Goal: Task Accomplishment & Management: Manage account settings

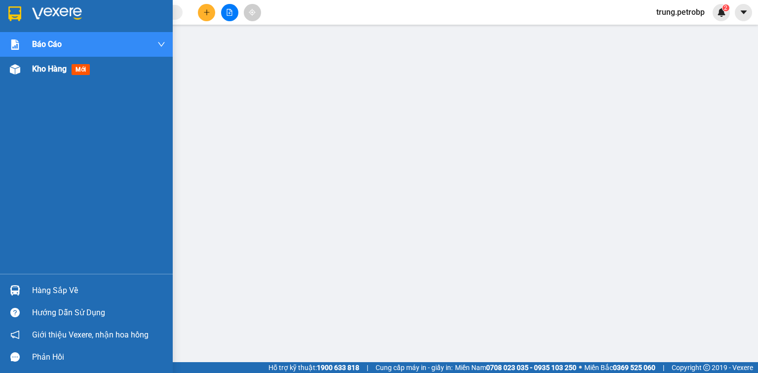
click at [36, 74] on span "Kho hàng" at bounding box center [49, 68] width 35 height 9
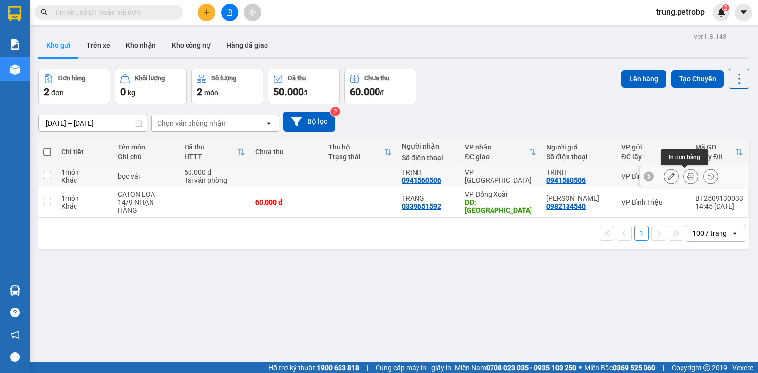
click at [688, 174] on icon at bounding box center [691, 176] width 7 height 7
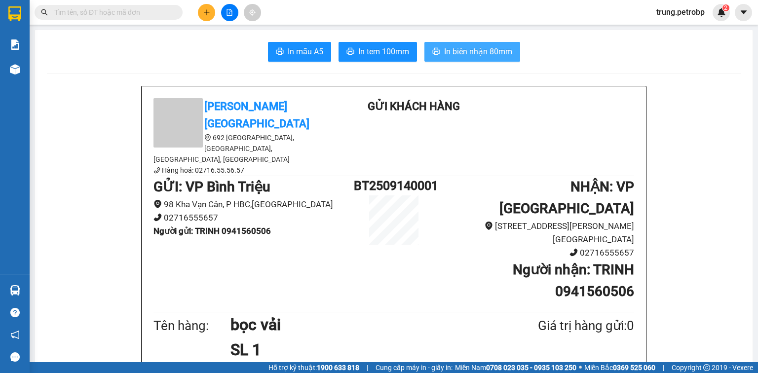
click at [457, 47] on span "In biên nhận 80mm" at bounding box center [478, 51] width 68 height 12
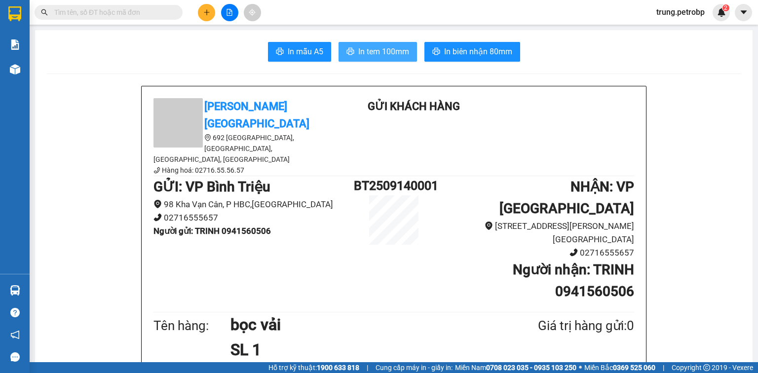
click at [361, 53] on span "In tem 100mm" at bounding box center [383, 51] width 51 height 12
click at [364, 54] on span "In tem 100mm" at bounding box center [383, 51] width 51 height 12
click at [386, 55] on span "In tem 100mm" at bounding box center [383, 51] width 51 height 12
click at [395, 54] on span "In tem 100mm" at bounding box center [383, 51] width 51 height 12
click at [380, 43] on button "In tem 100mm" at bounding box center [378, 52] width 79 height 20
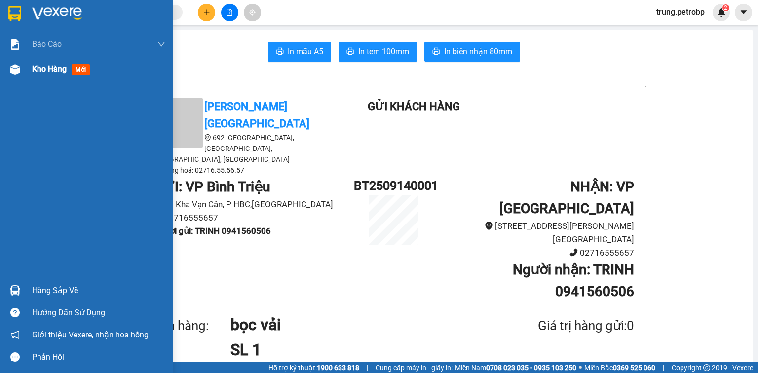
click at [18, 68] on img at bounding box center [15, 69] width 10 height 10
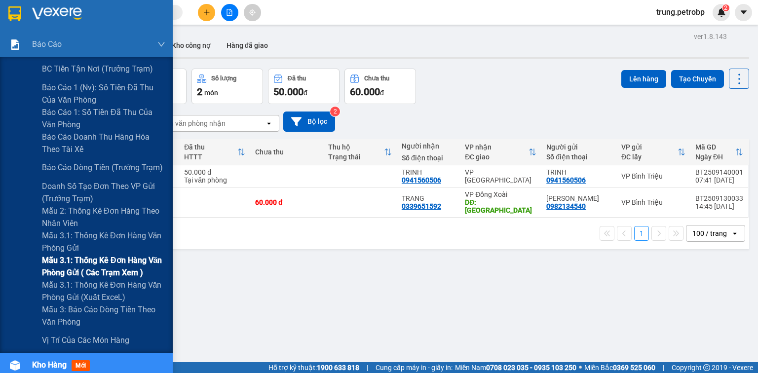
click at [105, 262] on span "Mẫu 3.1: Thống kê đơn hàng văn phòng gửi ( các trạm xem )" at bounding box center [103, 266] width 123 height 25
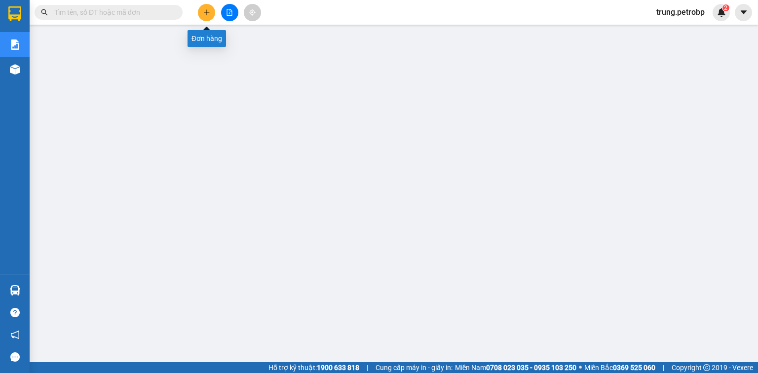
click at [209, 13] on icon "plus" at bounding box center [206, 12] width 7 height 7
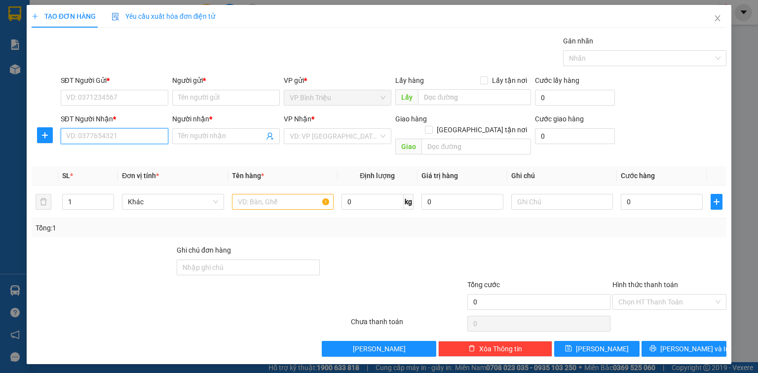
click at [89, 134] on input "SĐT Người Nhận *" at bounding box center [115, 136] width 108 height 16
click at [73, 136] on input "0982834286" at bounding box center [115, 136] width 108 height 16
click at [88, 135] on input "082834286" at bounding box center [115, 136] width 108 height 16
type input "0828348286"
click at [141, 158] on div "0828348286 - CHI" at bounding box center [115, 155] width 96 height 11
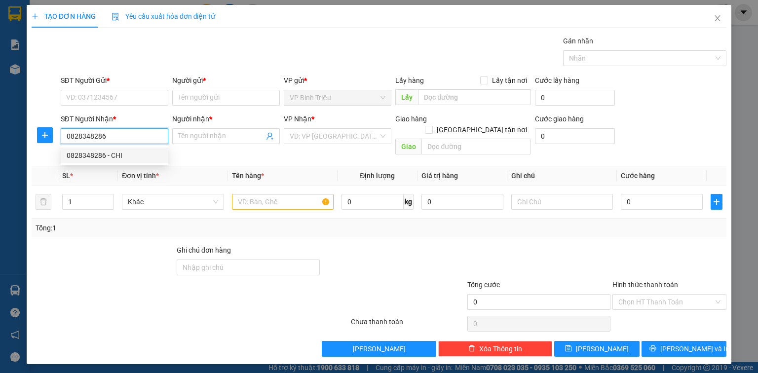
type input "CHI"
type input "110.000"
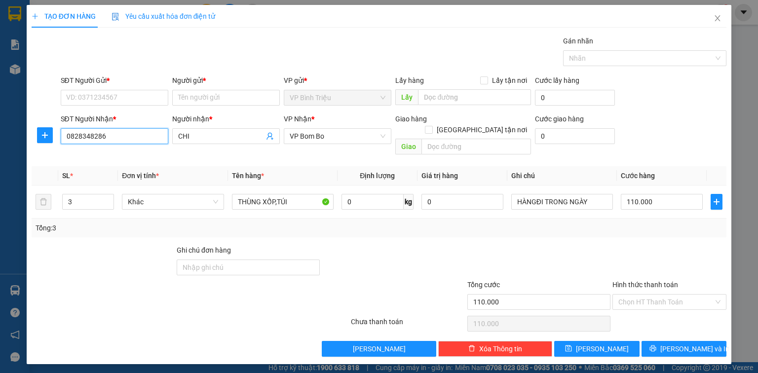
click at [139, 134] on input "0828348286" at bounding box center [115, 136] width 108 height 16
type input "0828348286"
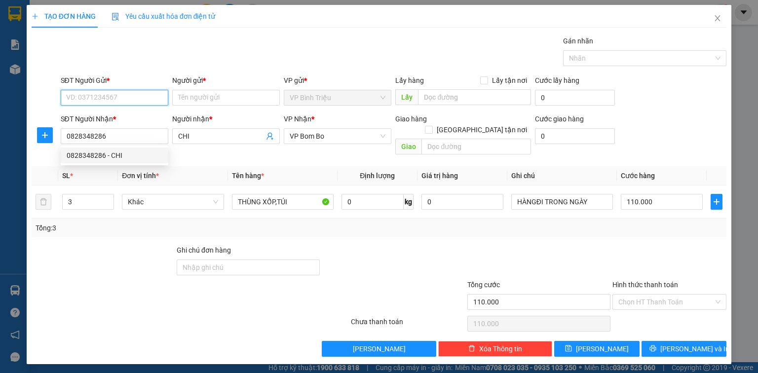
click at [138, 97] on input "SĐT Người Gửi *" at bounding box center [115, 98] width 108 height 16
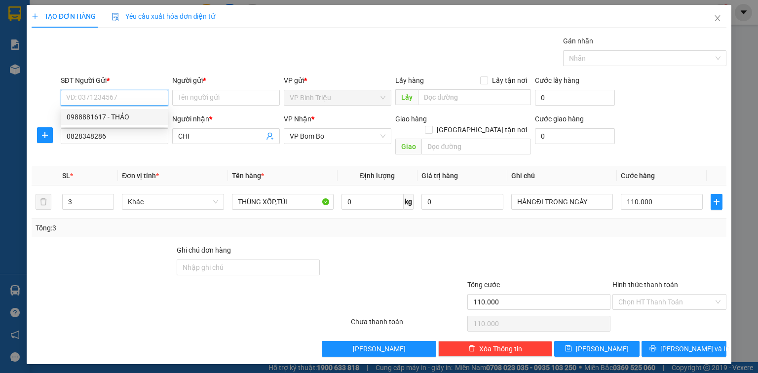
click at [136, 118] on div "0988881617 - THẢO" at bounding box center [115, 117] width 96 height 11
type input "0988881617"
type input "THẢO"
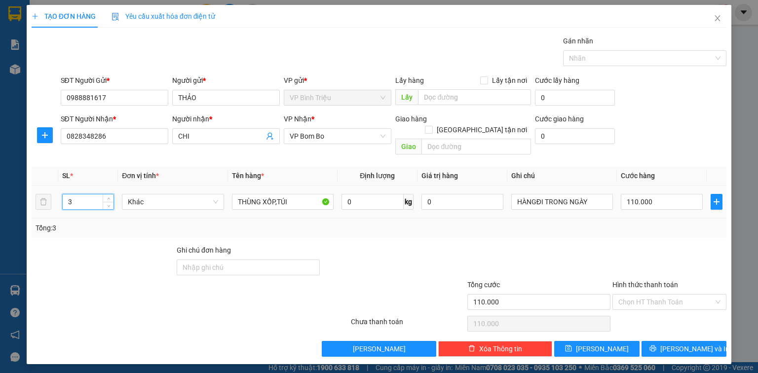
drag, startPoint x: 92, startPoint y: 190, endPoint x: 79, endPoint y: 192, distance: 13.5
click at [79, 195] on input "3" at bounding box center [88, 202] width 51 height 15
drag, startPoint x: 71, startPoint y: 194, endPoint x: 62, endPoint y: 196, distance: 8.6
click at [63, 196] on input "3" at bounding box center [88, 202] width 51 height 15
type input "1"
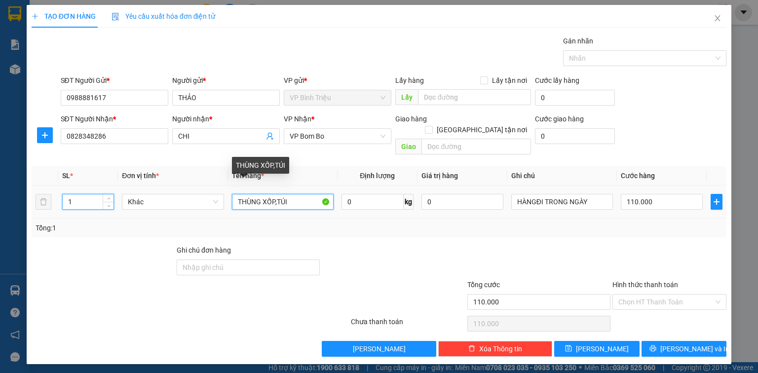
type input "0"
drag, startPoint x: 277, startPoint y: 190, endPoint x: 231, endPoint y: 194, distance: 46.0
click at [231, 194] on td "THÙNG XỐP,TÚI" at bounding box center [283, 202] width 110 height 33
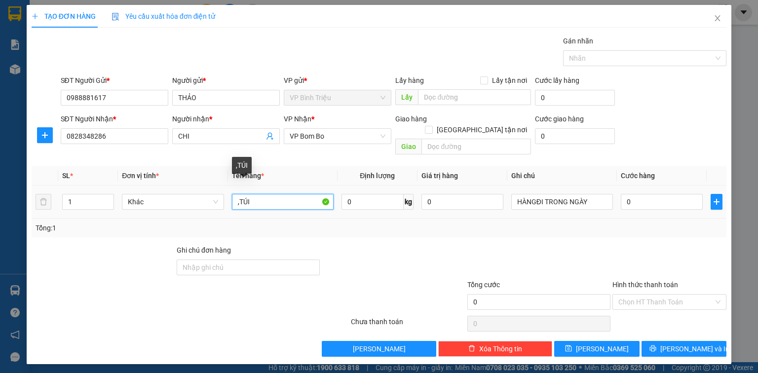
click at [265, 194] on input ",TÚI" at bounding box center [283, 202] width 102 height 16
type input ",TÚI ĐỒ ĂN"
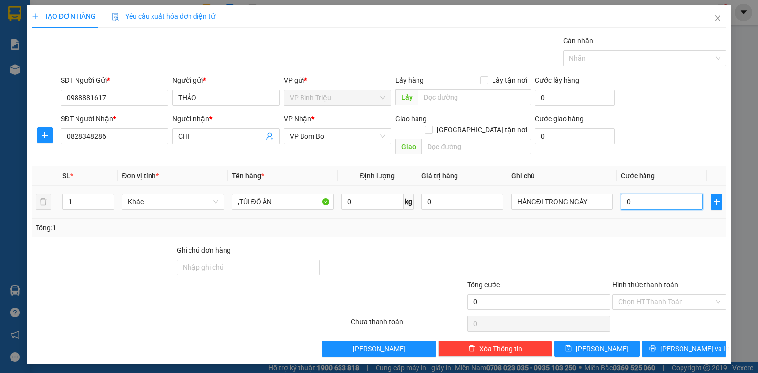
click at [639, 194] on input "0" at bounding box center [662, 202] width 82 height 16
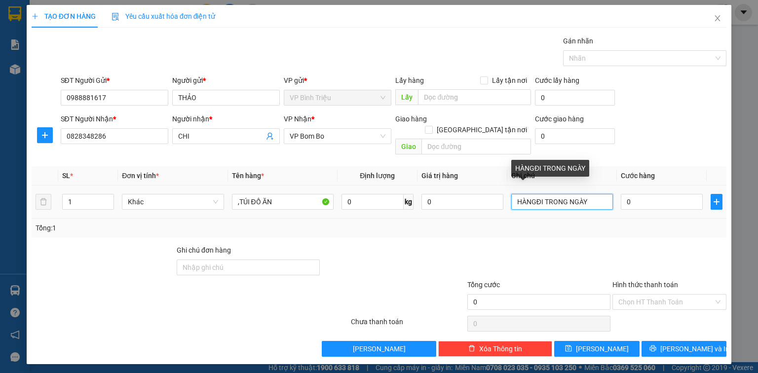
click at [593, 194] on input "HÀNGĐI TRONG NGÀY" at bounding box center [562, 202] width 102 height 16
click at [530, 194] on input "HÀNGĐI TRONG NGÀY , DỄ VỠ" at bounding box center [562, 202] width 102 height 16
type input "HÀNG ĐI TRONG NGÀY , DỄ VỠ"
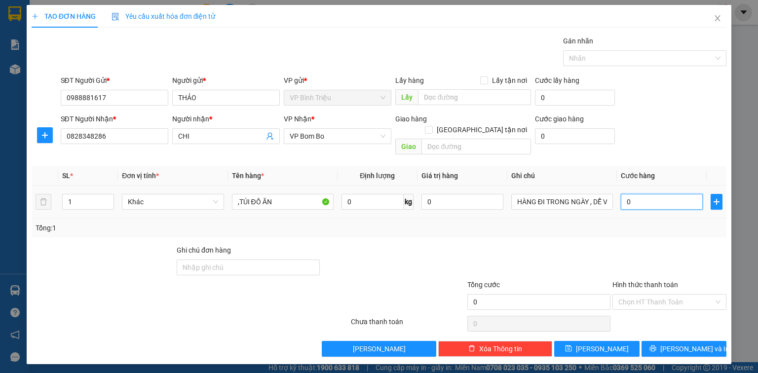
click at [634, 194] on input "0" at bounding box center [662, 202] width 82 height 16
type input "5"
type input "50"
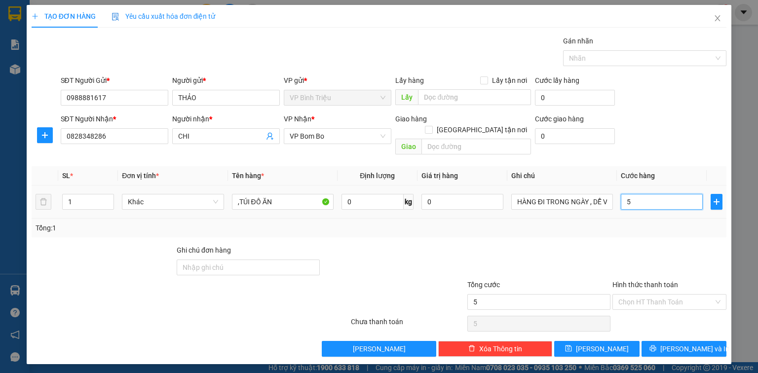
type input "50"
click at [636, 194] on input "50" at bounding box center [662, 202] width 82 height 16
type input "50"
type input "50.000"
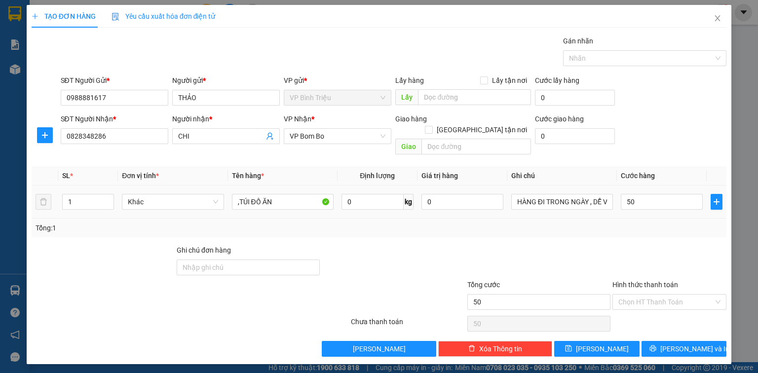
type input "50.000"
click at [624, 205] on td "50.000" at bounding box center [662, 202] width 90 height 33
click at [648, 295] on input "Hình thức thanh toán" at bounding box center [666, 302] width 95 height 15
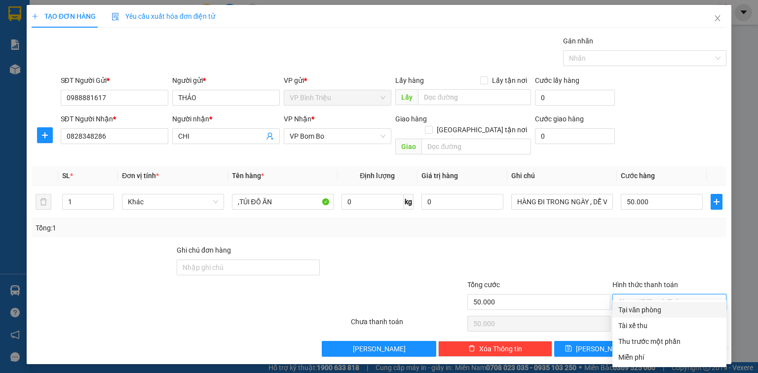
click at [646, 310] on div "Tại văn phòng" at bounding box center [670, 310] width 102 height 11
type input "0"
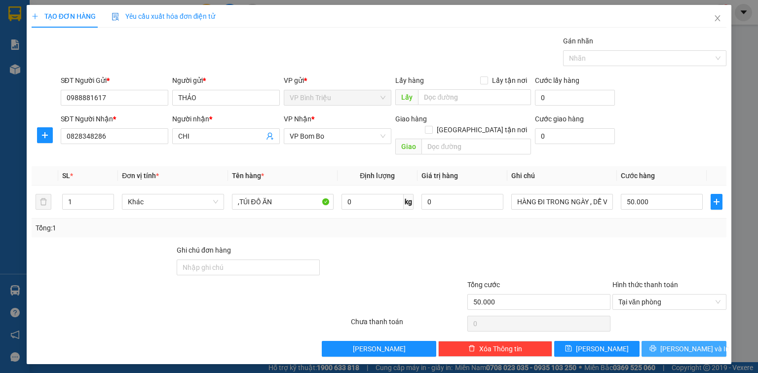
click at [701, 344] on span "[PERSON_NAME] và In" at bounding box center [695, 349] width 69 height 11
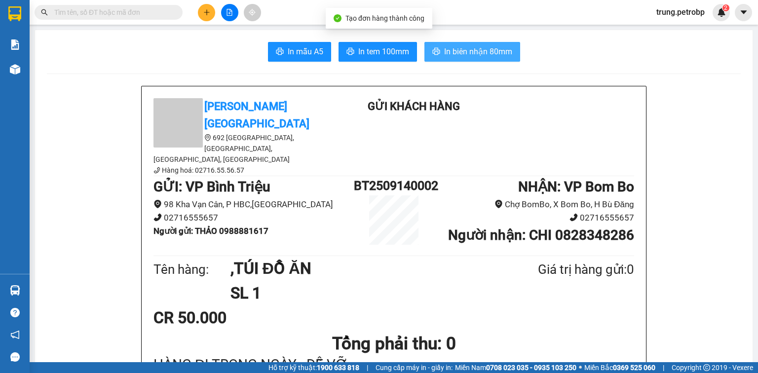
click at [488, 54] on span "In biên nhận 80mm" at bounding box center [478, 51] width 68 height 12
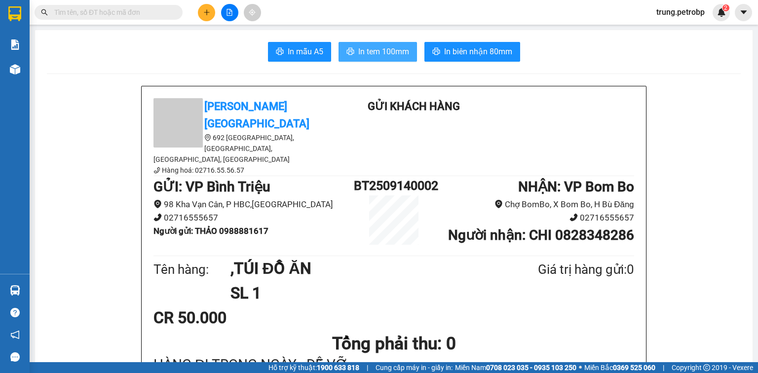
click at [395, 53] on span "In tem 100mm" at bounding box center [383, 51] width 51 height 12
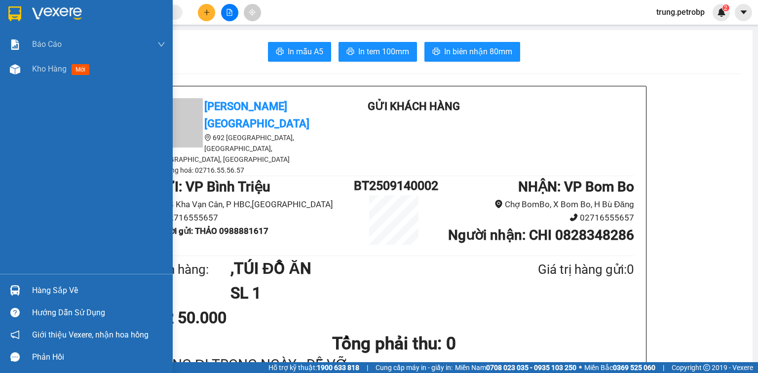
click at [18, 288] on img at bounding box center [15, 290] width 10 height 10
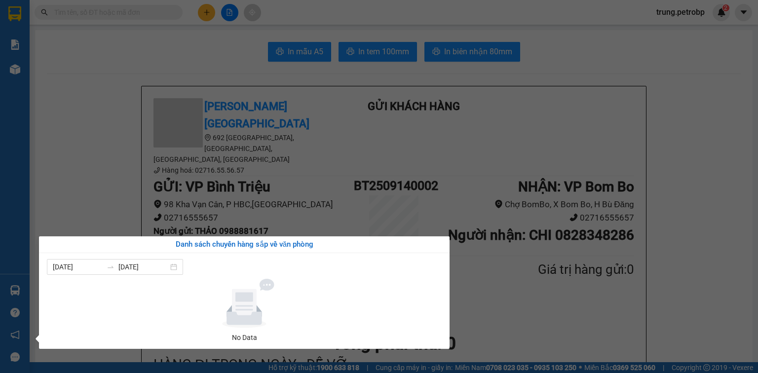
click at [73, 190] on section "Kết quả tìm kiếm ( 0 ) Bộ lọc No Data trung.petrobp 2 Báo cáo BC tiền tận nơi (…" at bounding box center [379, 186] width 758 height 373
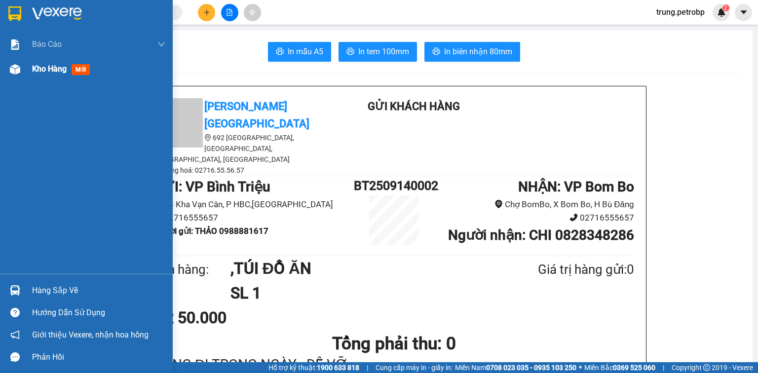
click at [15, 67] on img at bounding box center [15, 69] width 10 height 10
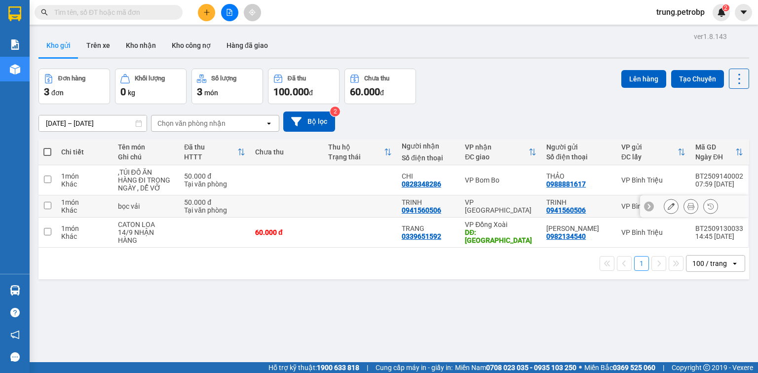
click at [508, 204] on div "VP [PERSON_NAME]" at bounding box center [501, 206] width 72 height 16
checkbox input "true"
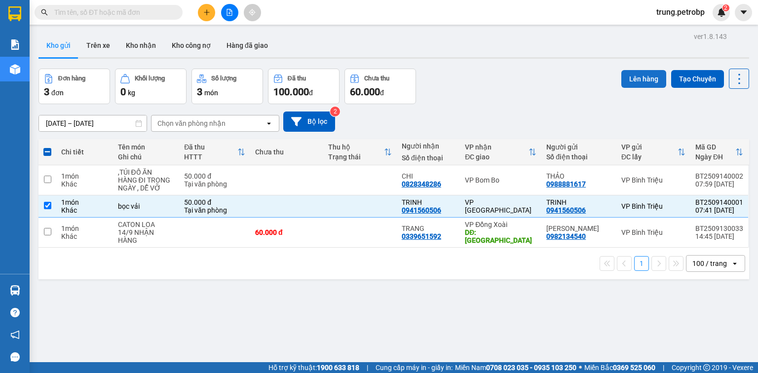
click at [637, 79] on button "Lên hàng" at bounding box center [644, 79] width 45 height 18
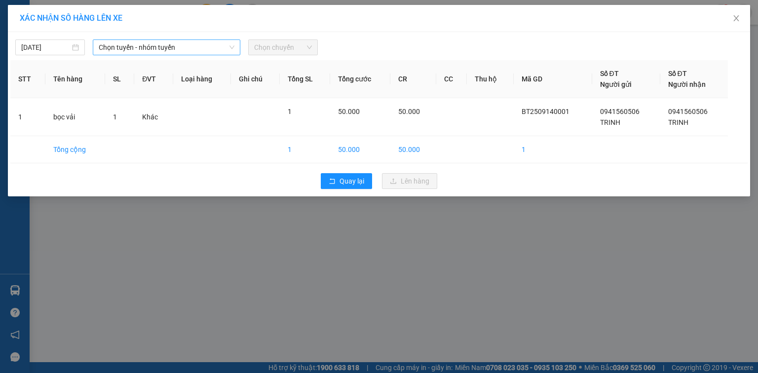
click at [149, 44] on span "Chọn tuyến - nhóm tuyến" at bounding box center [167, 47] width 136 height 15
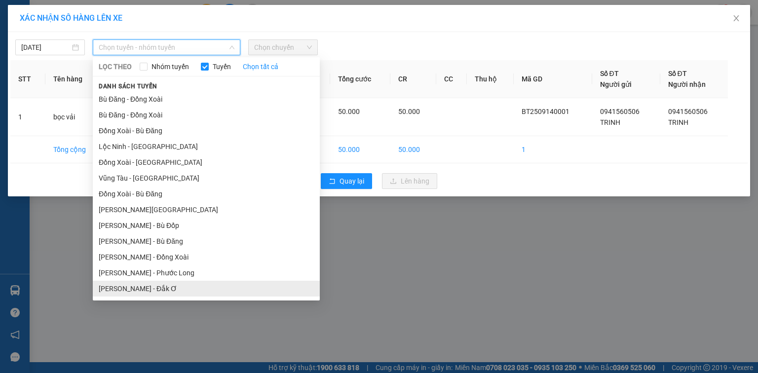
click at [158, 290] on li "[PERSON_NAME] - Đắk Ơ" at bounding box center [206, 289] width 227 height 16
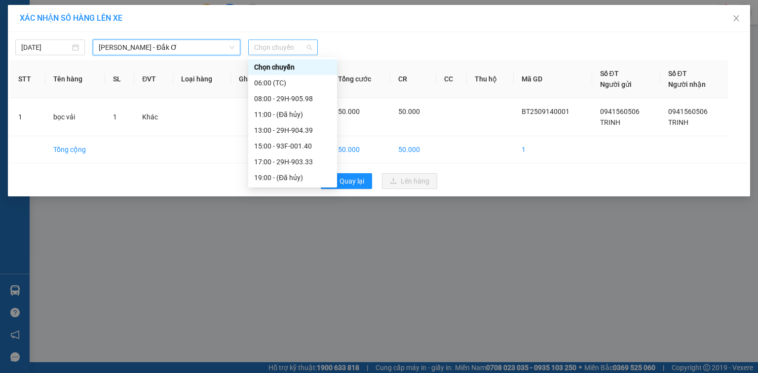
click at [284, 49] on span "Chọn chuyến" at bounding box center [283, 47] width 58 height 15
click at [282, 95] on div "08:00 - 29H-905.98" at bounding box center [292, 98] width 77 height 11
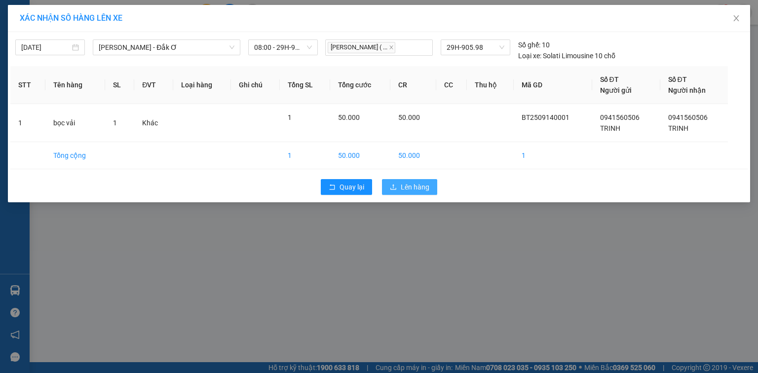
click at [415, 184] on span "Lên hàng" at bounding box center [415, 187] width 29 height 11
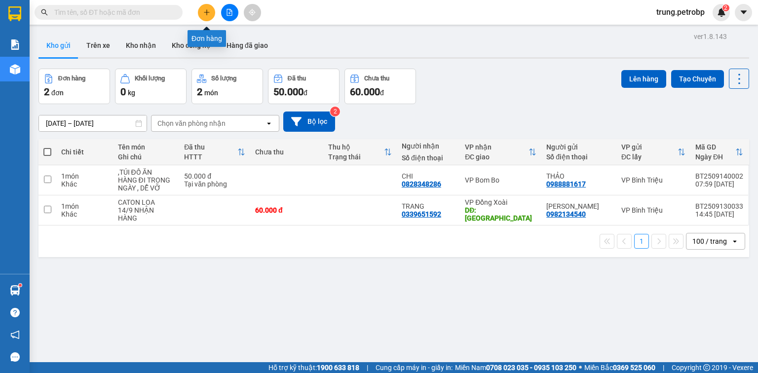
click at [205, 12] on icon "plus" at bounding box center [206, 12] width 7 height 7
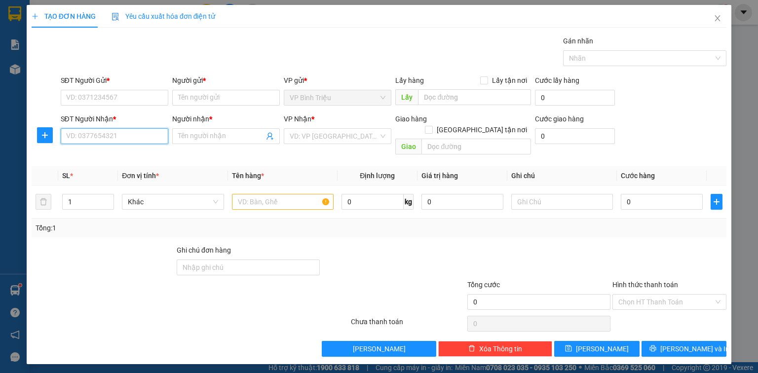
click at [117, 136] on input "SĐT Người Nhận *" at bounding box center [115, 136] width 108 height 16
type input "0343130901"
click at [122, 156] on div "0343130901 - HUONG" at bounding box center [115, 155] width 96 height 11
type input "HUONG"
type input "30.000"
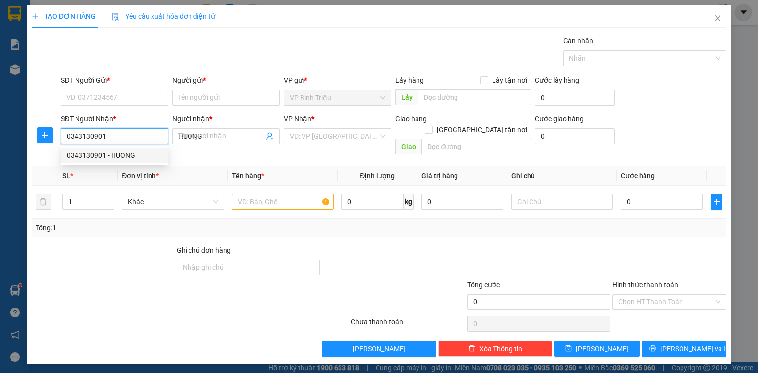
type input "30.000"
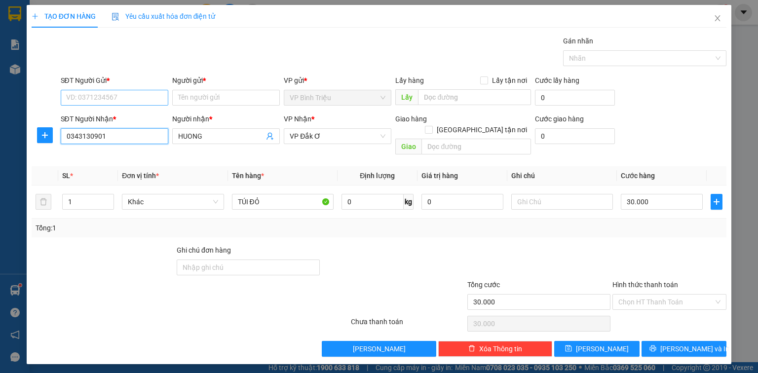
type input "0343130901"
click at [122, 98] on input "SĐT Người Gửi *" at bounding box center [115, 98] width 108 height 16
click at [118, 116] on div "0358361511 - QUÝ" at bounding box center [115, 117] width 96 height 11
type input "0358361511"
type input "QUÝ"
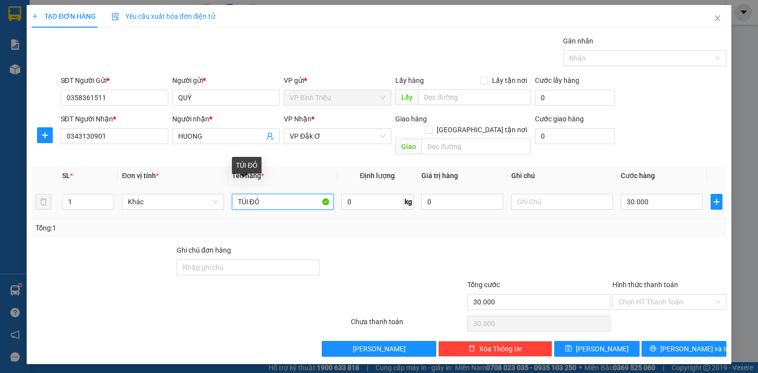
click at [270, 194] on input "TÚI ĐỎ" at bounding box center [283, 202] width 102 height 16
type input "T"
type input "BỊCH"
click at [681, 145] on div "SĐT Người Nhận * 0343130901 Người nhận * HUONG VP Nhận * VP Đắk Ơ Giao hàng Gi…" at bounding box center [394, 136] width 670 height 45
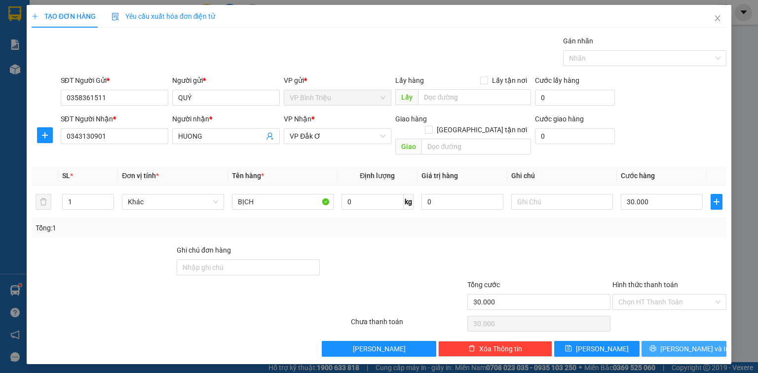
click at [685, 344] on span "[PERSON_NAME] và In" at bounding box center [695, 349] width 69 height 11
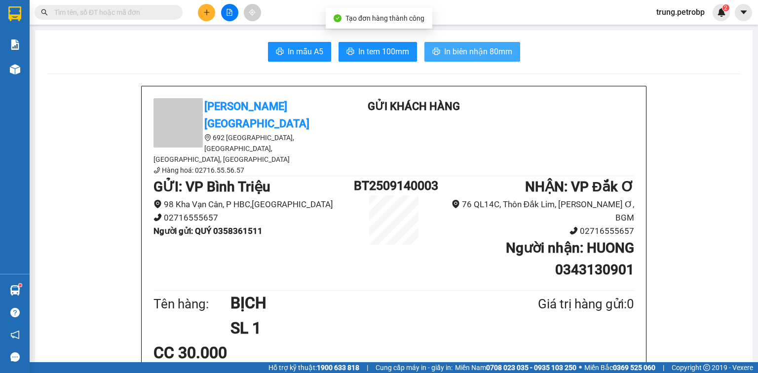
click at [462, 54] on span "In biên nhận 80mm" at bounding box center [478, 51] width 68 height 12
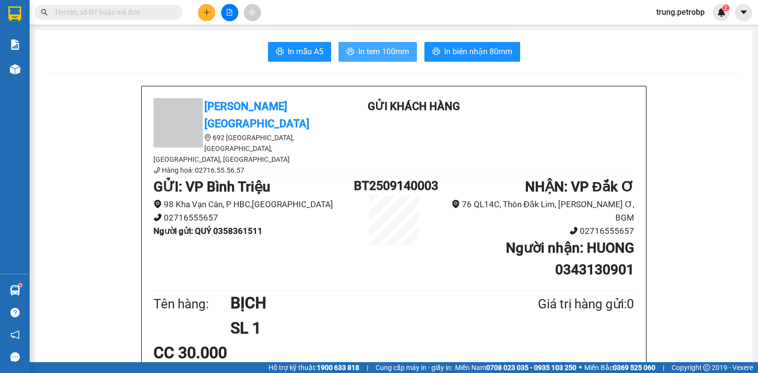
click at [387, 51] on span "In tem 100mm" at bounding box center [383, 51] width 51 height 12
click at [209, 7] on button at bounding box center [206, 12] width 17 height 17
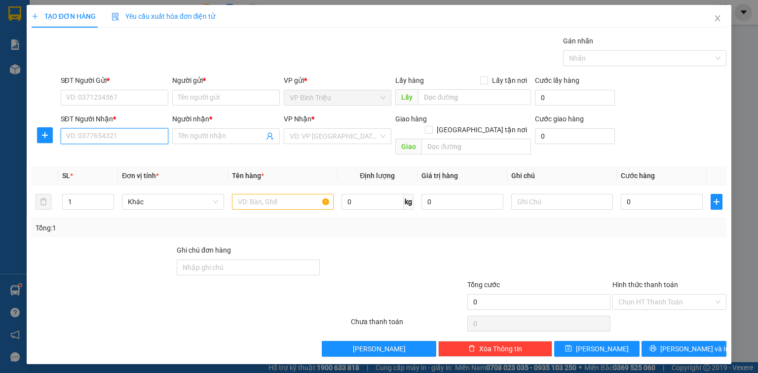
click at [107, 137] on input "SĐT Người Nhận *" at bounding box center [115, 136] width 108 height 16
click at [114, 158] on div "0377918691 - THỦY" at bounding box center [115, 155] width 96 height 11
type input "0377918691"
type input "THỦY"
type input "30.000"
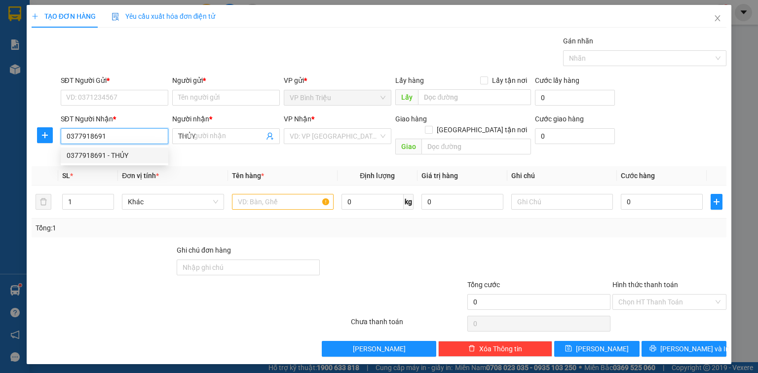
type input "30.000"
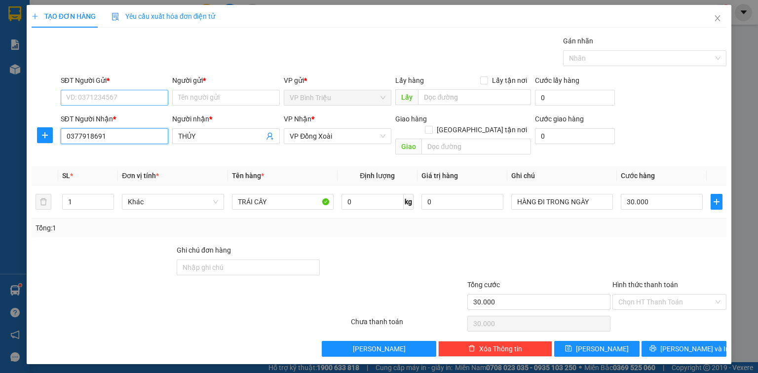
type input "0377918691"
click at [128, 91] on input "SĐT Người Gửi *" at bounding box center [115, 98] width 108 height 16
click at [117, 115] on div "0567528888 - NAM" at bounding box center [115, 117] width 96 height 11
type input "0567528888"
type input "NAM"
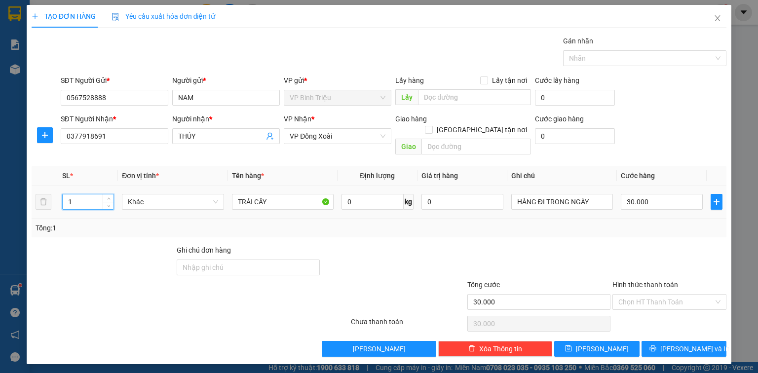
click at [78, 195] on input "1" at bounding box center [88, 202] width 51 height 15
type input "2"
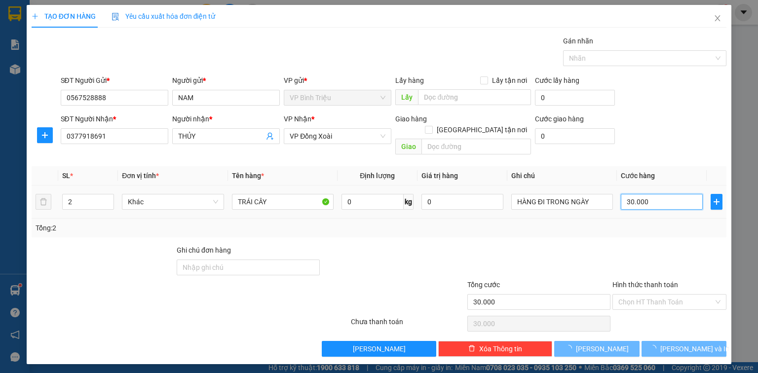
click at [633, 194] on input "30.000" at bounding box center [662, 202] width 82 height 16
type input "0"
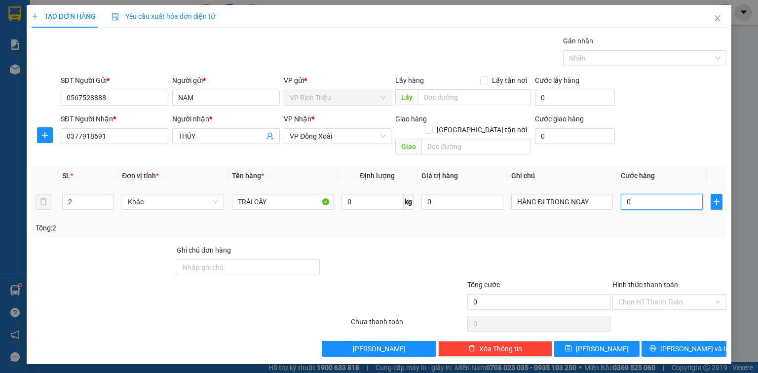
type input "8"
type input "08"
type input "80"
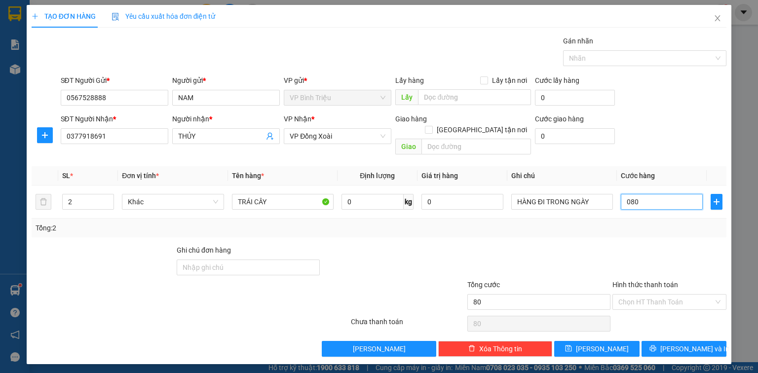
type input "080"
type input "80.000"
click at [681, 166] on th "Cước hàng" at bounding box center [662, 175] width 90 height 19
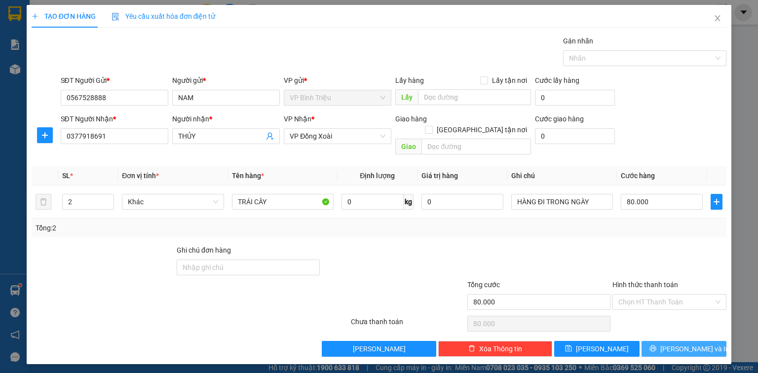
click at [682, 344] on span "[PERSON_NAME] và In" at bounding box center [695, 349] width 69 height 11
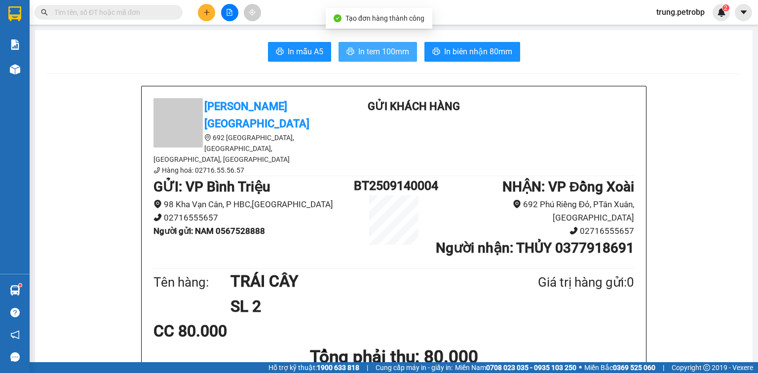
click at [388, 58] on button "In tem 100mm" at bounding box center [378, 52] width 79 height 20
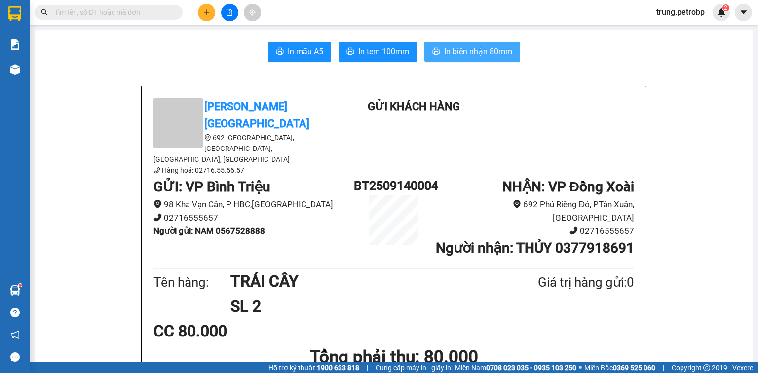
click at [498, 50] on span "In biên nhận 80mm" at bounding box center [478, 51] width 68 height 12
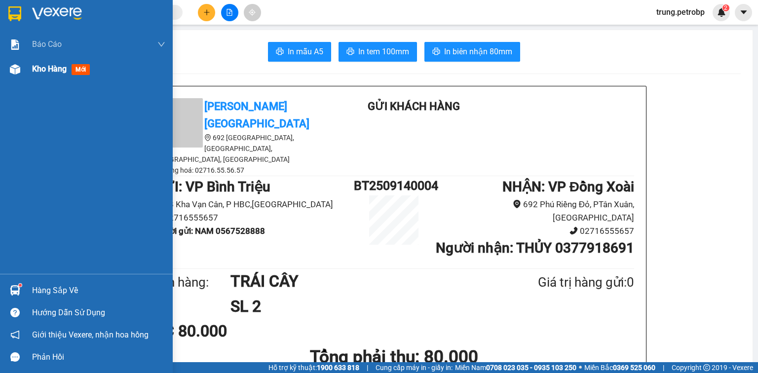
click at [13, 67] on img at bounding box center [15, 69] width 10 height 10
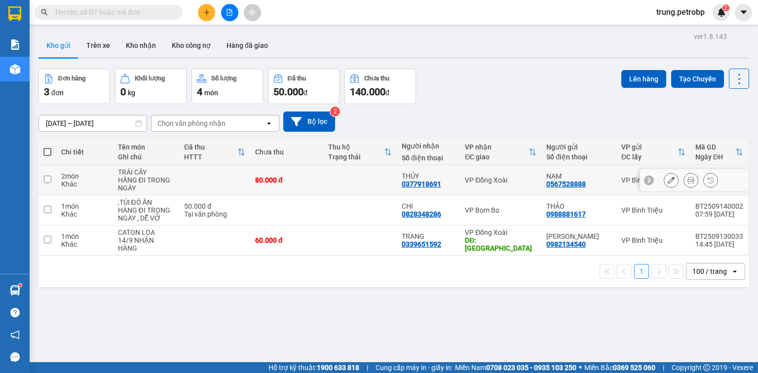
click at [490, 182] on div "VP Đồng Xoài" at bounding box center [501, 180] width 72 height 8
checkbox input "true"
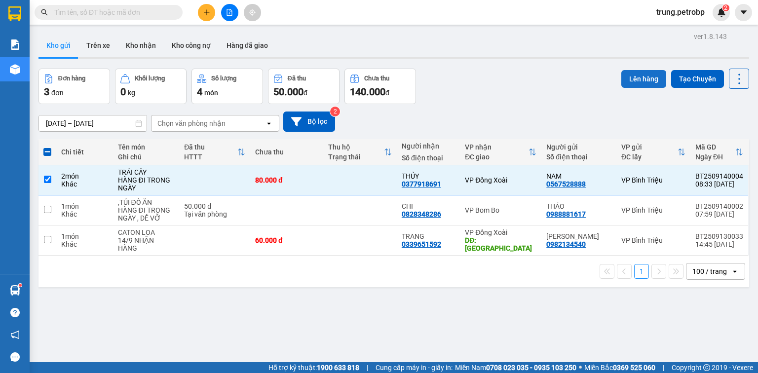
click at [636, 75] on button "Lên hàng" at bounding box center [644, 79] width 45 height 18
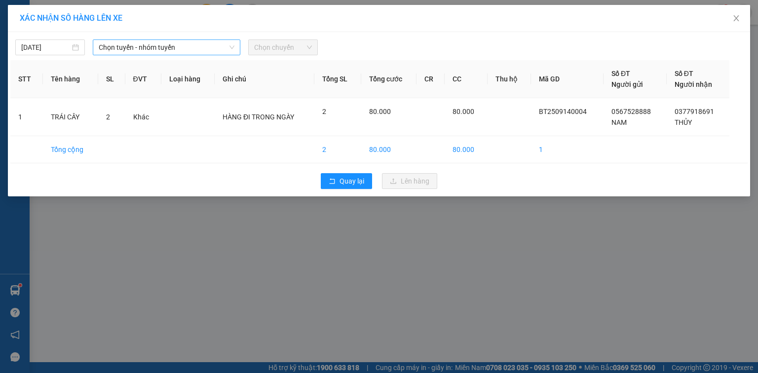
click at [162, 45] on span "Chọn tuyến - nhóm tuyến" at bounding box center [167, 47] width 136 height 15
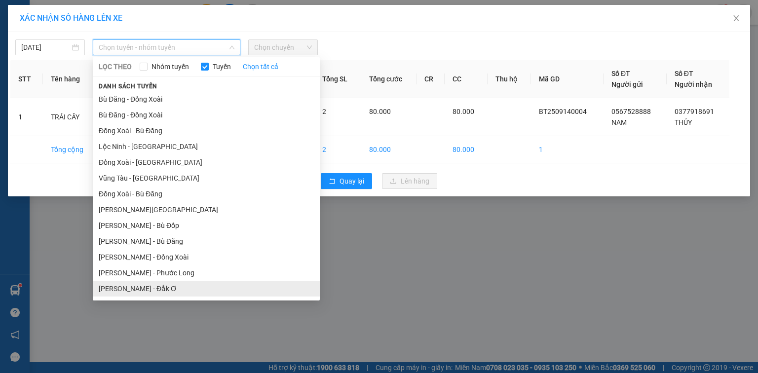
click at [162, 281] on li "[PERSON_NAME] - Đắk Ơ" at bounding box center [206, 289] width 227 height 16
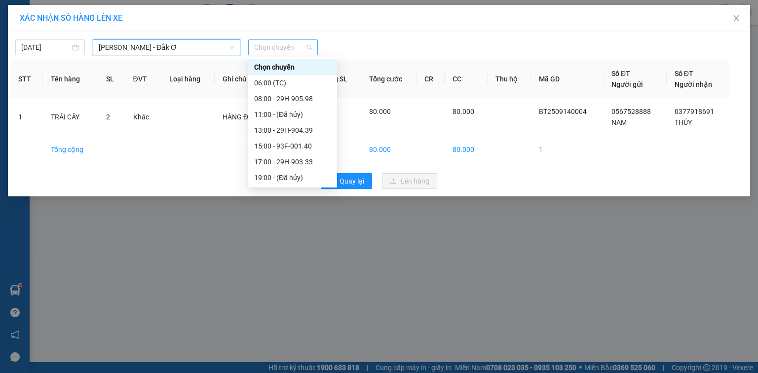
click at [292, 41] on span "Chọn chuyến" at bounding box center [283, 47] width 58 height 15
click at [301, 97] on div "08:00 - 29H-905.98" at bounding box center [292, 98] width 77 height 11
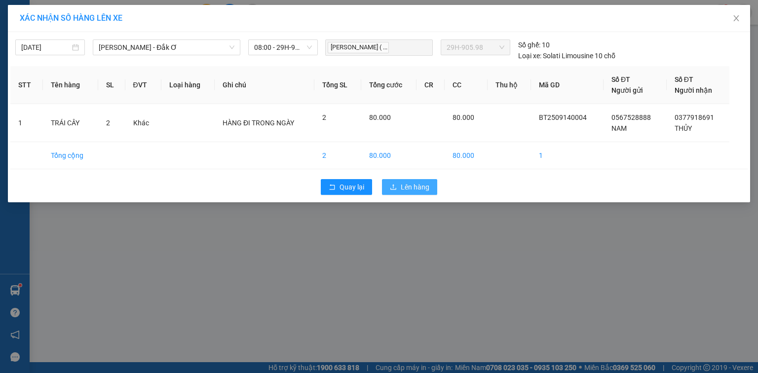
click at [411, 183] on span "Lên hàng" at bounding box center [415, 187] width 29 height 11
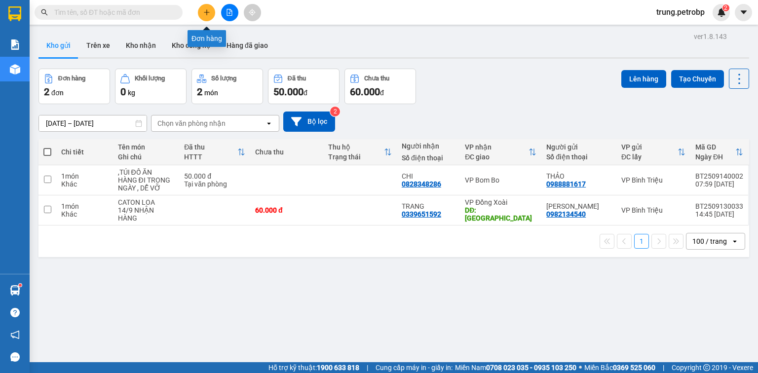
click at [210, 12] on icon "plus" at bounding box center [206, 12] width 7 height 7
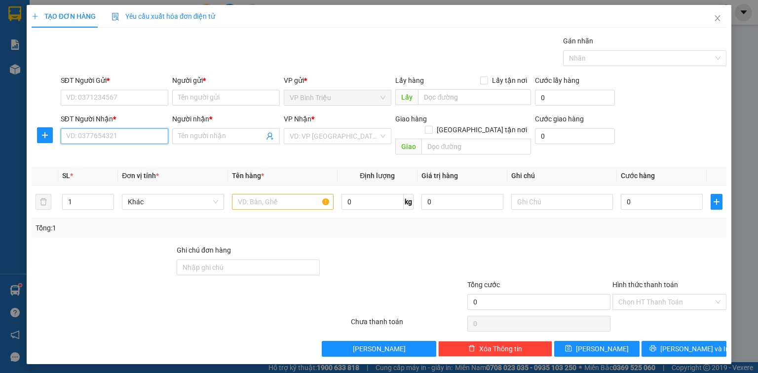
click at [117, 136] on input "SĐT Người Nhận *" at bounding box center [115, 136] width 108 height 16
type input "0906022842"
click at [125, 153] on div "0906022842 - TRANG" at bounding box center [115, 155] width 96 height 11
type input "TRANG"
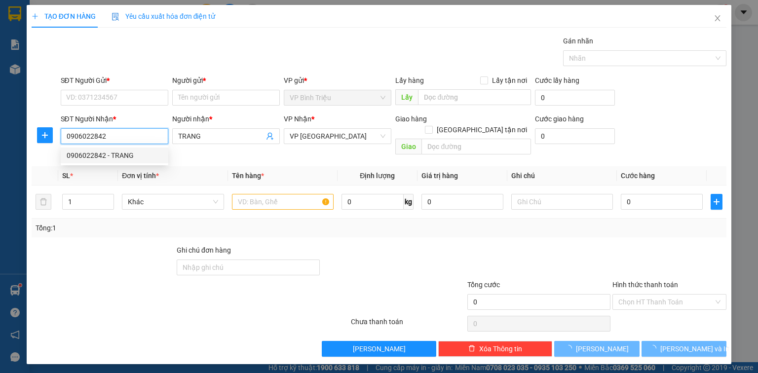
type input "60.000"
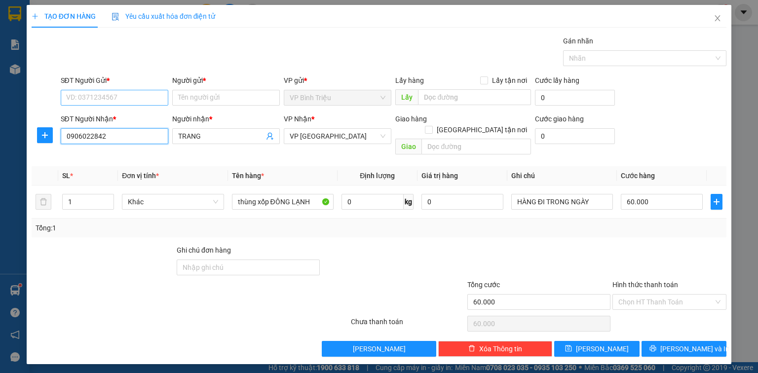
type input "0906022842"
click at [127, 98] on input "SĐT Người Gửi *" at bounding box center [115, 98] width 108 height 16
click at [125, 116] on div "0979963659 - TRANG" at bounding box center [115, 117] width 96 height 11
type input "0979963659"
type input "TRANG"
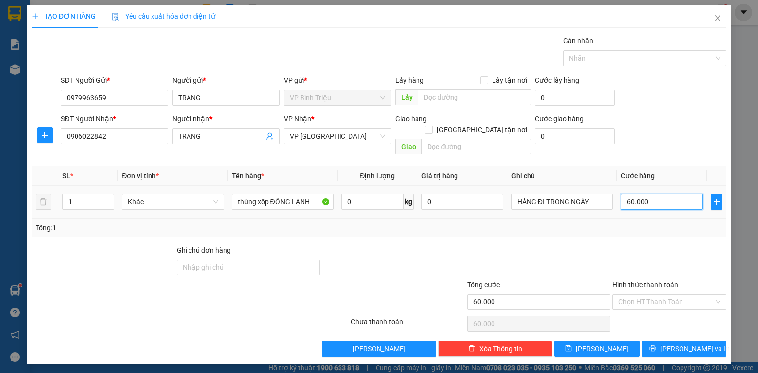
click at [638, 194] on input "60.000" at bounding box center [662, 202] width 82 height 16
type input "7"
type input "70"
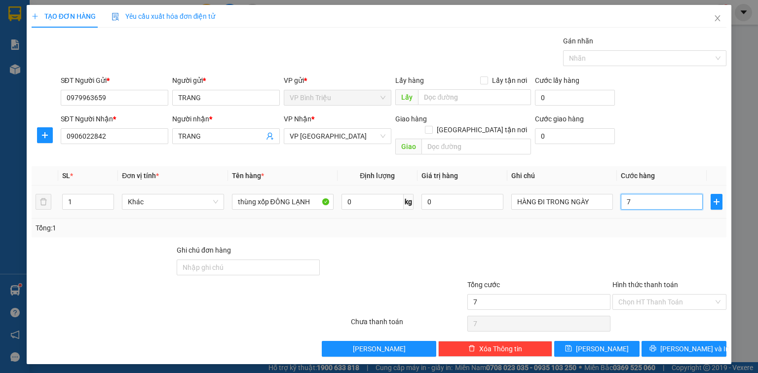
type input "70"
type input "70.000"
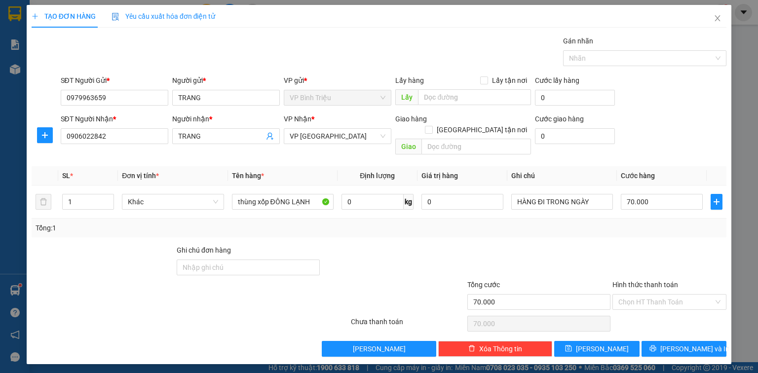
click at [675, 166] on th "Cước hàng" at bounding box center [662, 175] width 90 height 19
click at [687, 344] on span "[PERSON_NAME] và In" at bounding box center [695, 349] width 69 height 11
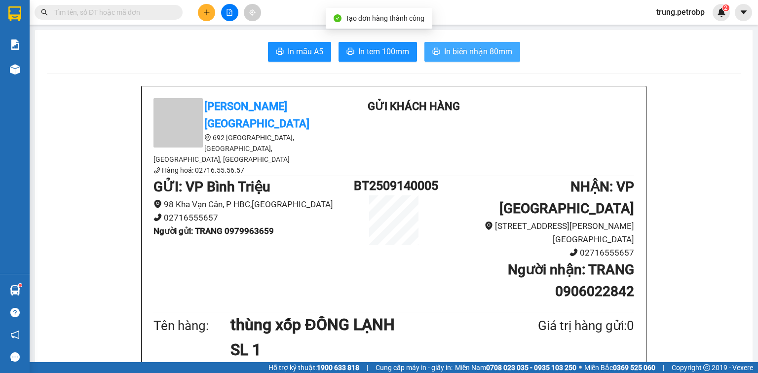
click at [488, 55] on span "In biên nhận 80mm" at bounding box center [478, 51] width 68 height 12
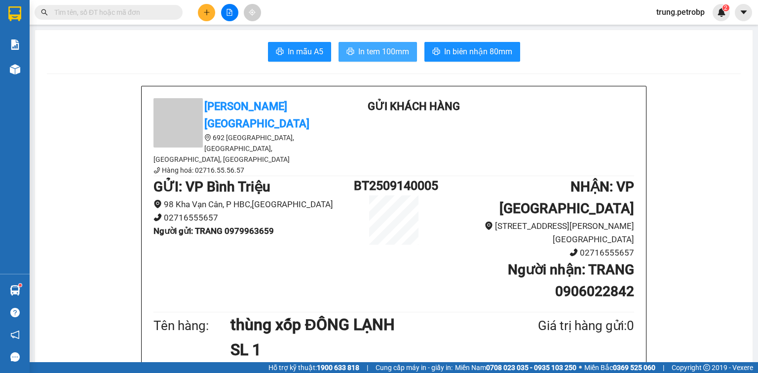
click at [392, 53] on span "In tem 100mm" at bounding box center [383, 51] width 51 height 12
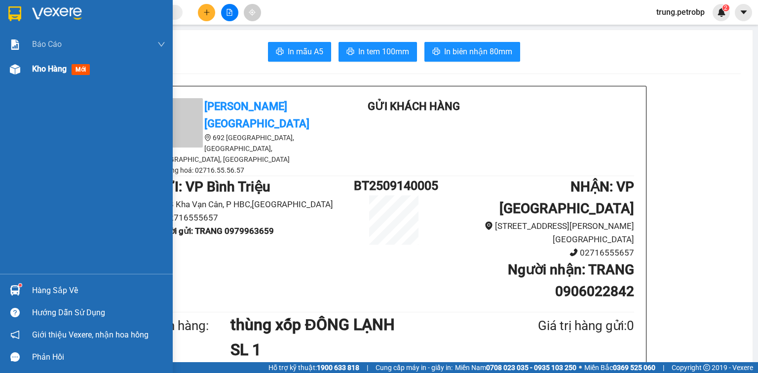
click at [16, 71] on img at bounding box center [15, 69] width 10 height 10
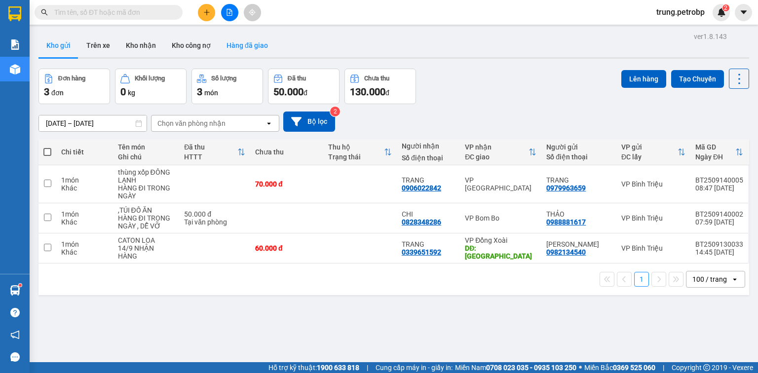
click at [236, 45] on button "Hàng đã giao" at bounding box center [247, 46] width 57 height 24
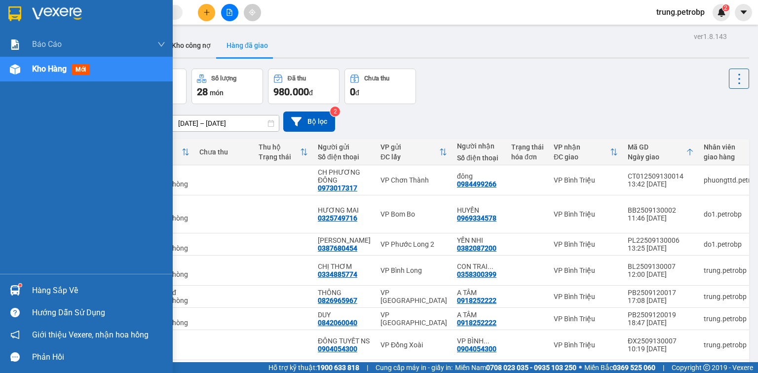
click at [16, 71] on img at bounding box center [15, 69] width 10 height 10
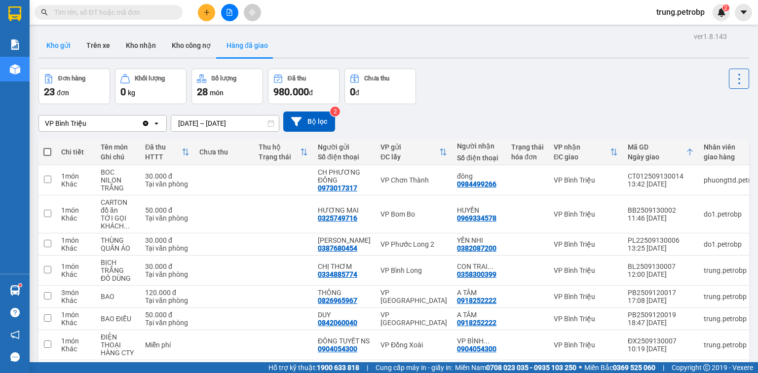
click at [69, 44] on button "Kho gửi" at bounding box center [59, 46] width 40 height 24
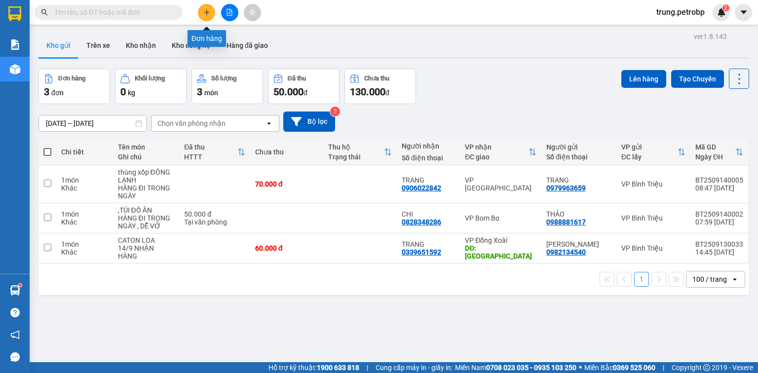
click at [199, 15] on button at bounding box center [206, 12] width 17 height 17
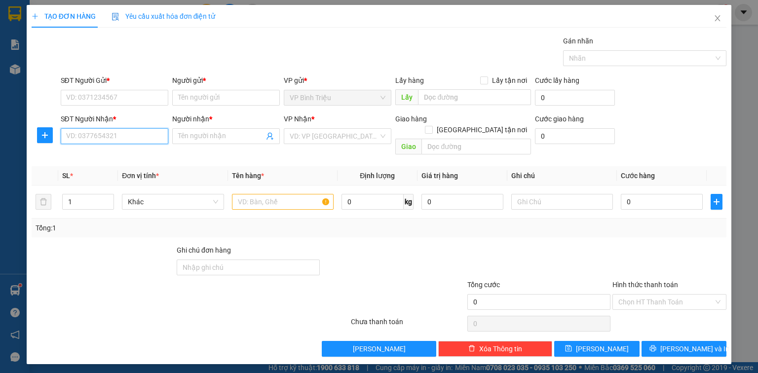
click at [132, 140] on input "SĐT Người Nhận *" at bounding box center [115, 136] width 108 height 16
click at [126, 156] on div "0969738036 - DIỄM" at bounding box center [115, 155] width 96 height 11
type input "0969738036"
type input "DIỄM"
type input "40.000"
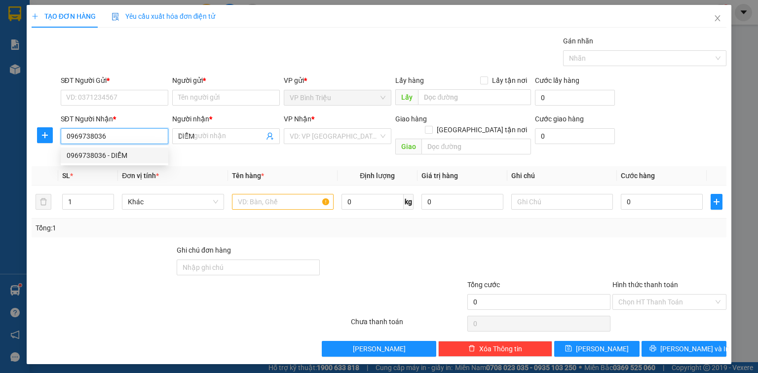
type input "40.000"
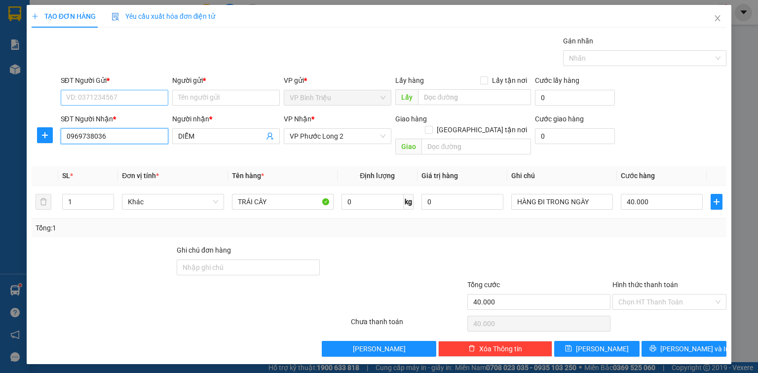
type input "0969738036"
click at [127, 92] on input "SĐT Người Gửi *" at bounding box center [115, 98] width 108 height 16
click at [122, 118] on div "0376440763 - [PERSON_NAME]" at bounding box center [115, 117] width 97 height 11
type input "0376440763"
type input "THANH"
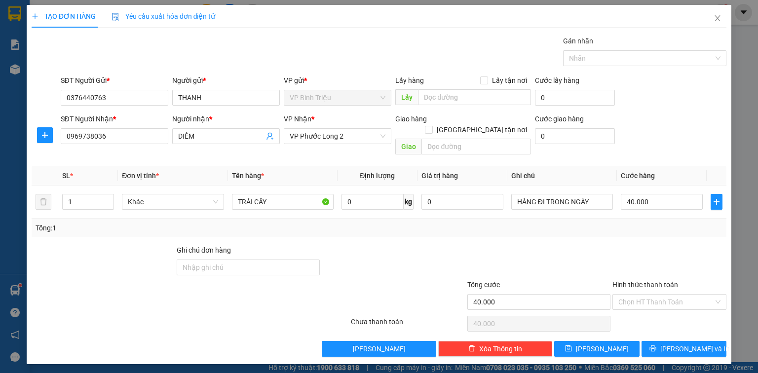
click at [687, 148] on div "SĐT Người Nhận * 0969738036 Người nhận * DIỄM VP Nhận * VP Phước Long 2 Giao hà…" at bounding box center [394, 136] width 670 height 45
click at [697, 344] on span "[PERSON_NAME] và In" at bounding box center [695, 349] width 69 height 11
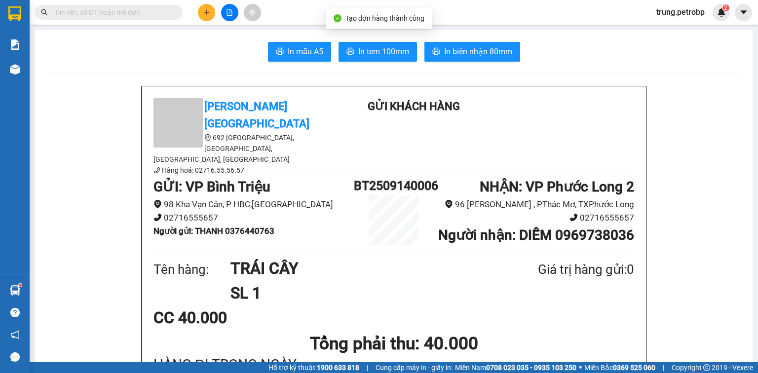
click at [378, 56] on span "In tem 100mm" at bounding box center [383, 51] width 51 height 12
click at [205, 15] on icon "plus" at bounding box center [206, 12] width 7 height 7
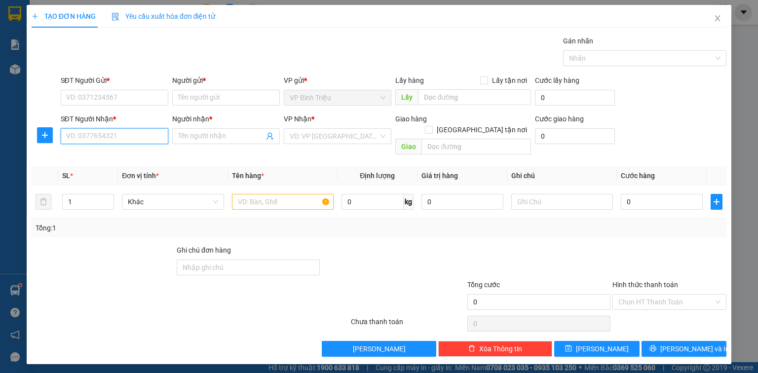
click at [133, 137] on input "SĐT Người Nhận *" at bounding box center [115, 136] width 108 height 16
click at [134, 153] on div "0944777738 - TÍN ( NHUNG LÊ)" at bounding box center [125, 155] width 116 height 11
type input "0944777738"
type input "TÍN ( NHUNG LÊ)"
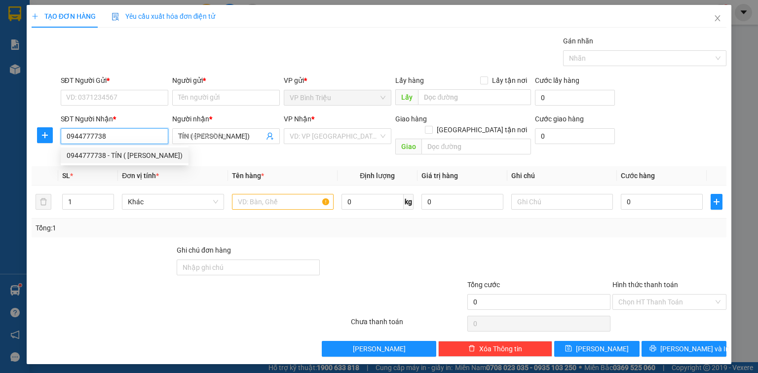
type input "40.000"
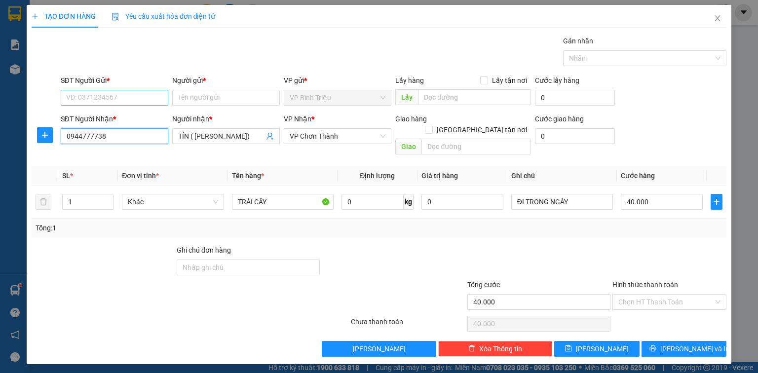
type input "0944777738"
click at [132, 96] on input "SĐT Người Gửi *" at bounding box center [115, 98] width 108 height 16
click at [122, 117] on div "0376440763 - THANH" at bounding box center [115, 117] width 97 height 11
type input "0376440763"
type input "THANH"
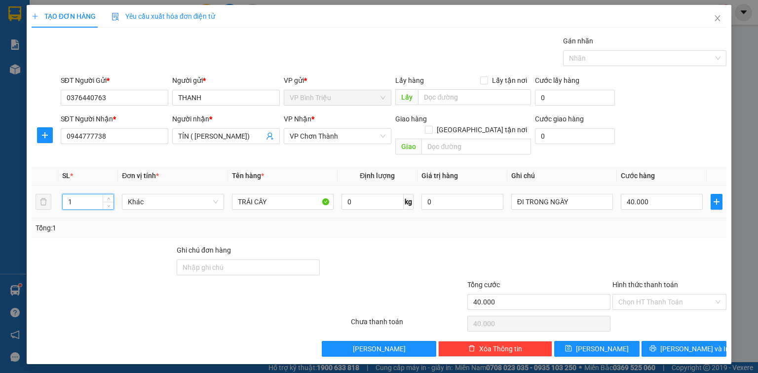
click at [81, 195] on input "1" at bounding box center [88, 202] width 51 height 15
type input "2"
click at [656, 194] on input "40.000" at bounding box center [662, 202] width 82 height 16
type input "0"
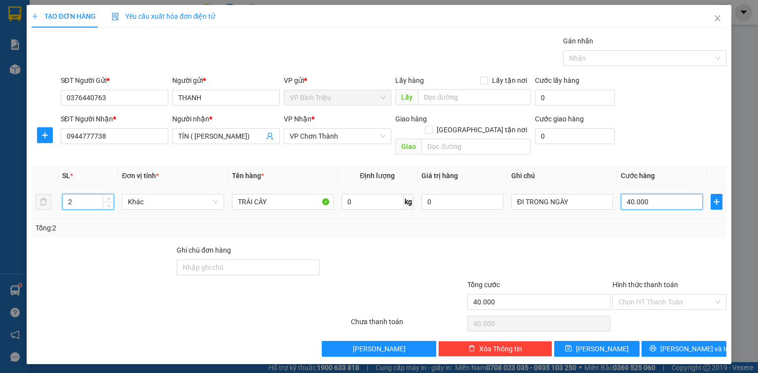
type input "0"
type input "8"
type input "08"
type input "80"
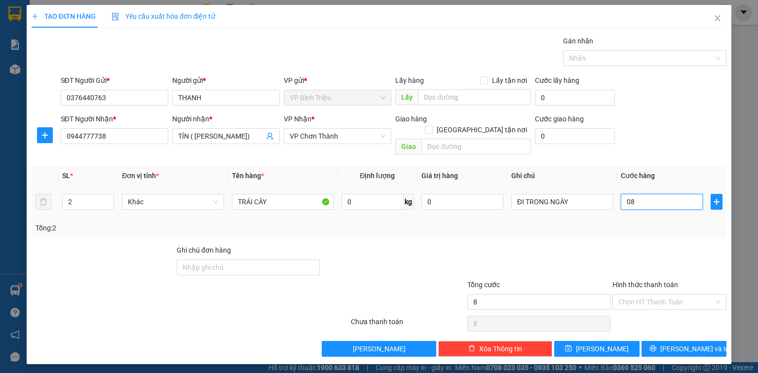
type input "80"
type input "080"
type input "80.000"
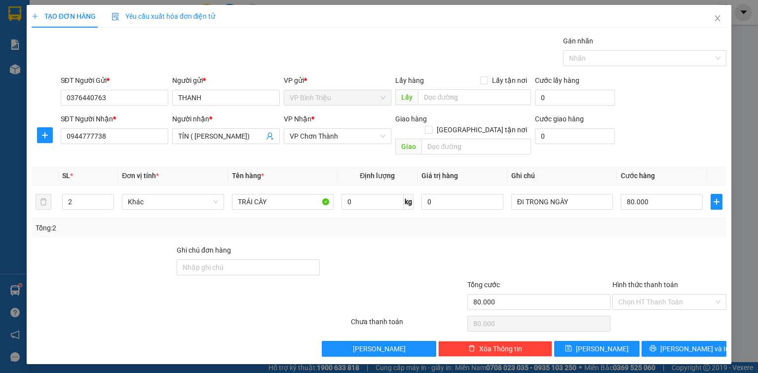
click at [659, 171] on th "Cước hàng" at bounding box center [662, 175] width 90 height 19
click at [696, 344] on span "[PERSON_NAME] và In" at bounding box center [695, 349] width 69 height 11
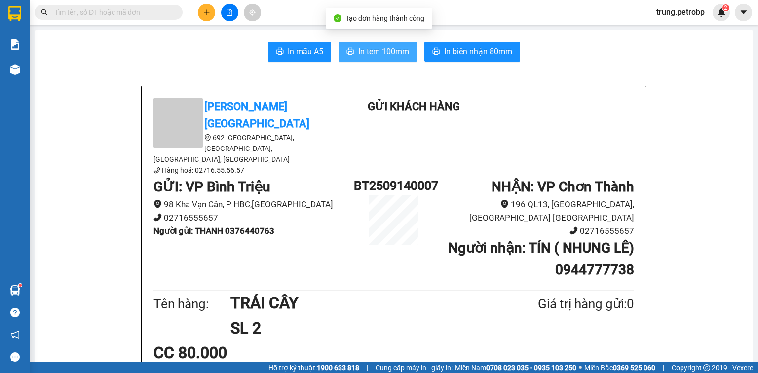
click at [389, 55] on span "In tem 100mm" at bounding box center [383, 51] width 51 height 12
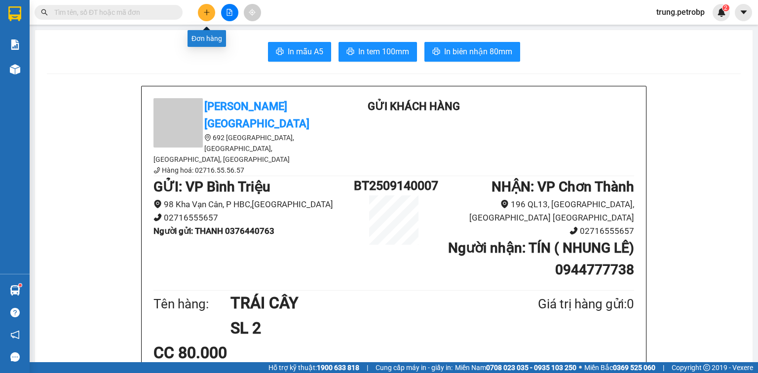
click at [203, 12] on icon "plus" at bounding box center [206, 12] width 7 height 7
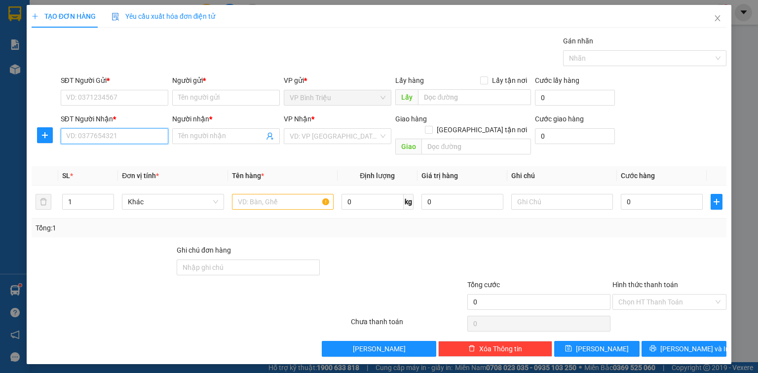
click at [114, 136] on input "SĐT Người Nhận *" at bounding box center [115, 136] width 108 height 16
click at [113, 154] on div "0949305139 - THIÊN" at bounding box center [115, 155] width 96 height 11
type input "0949305139"
type input "THIÊN"
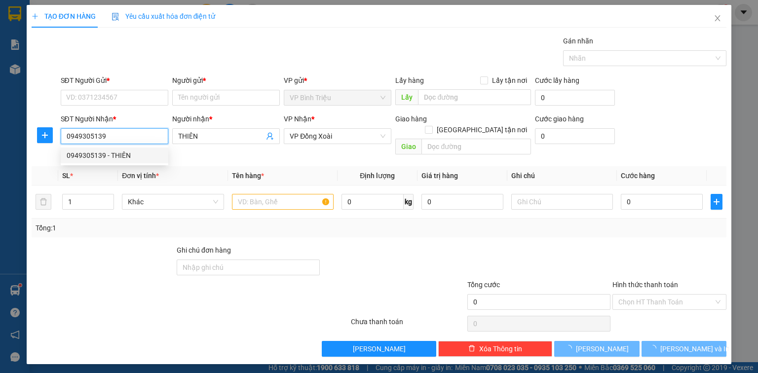
type input "80.000"
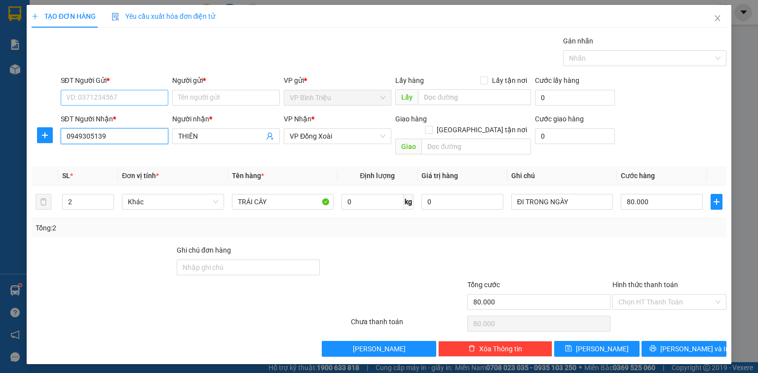
type input "0949305139"
click at [136, 97] on input "SĐT Người Gửi *" at bounding box center [115, 98] width 108 height 16
click at [128, 115] on div "0376440763 - THANH" at bounding box center [115, 117] width 97 height 11
type input "0376440763"
type input "THANH"
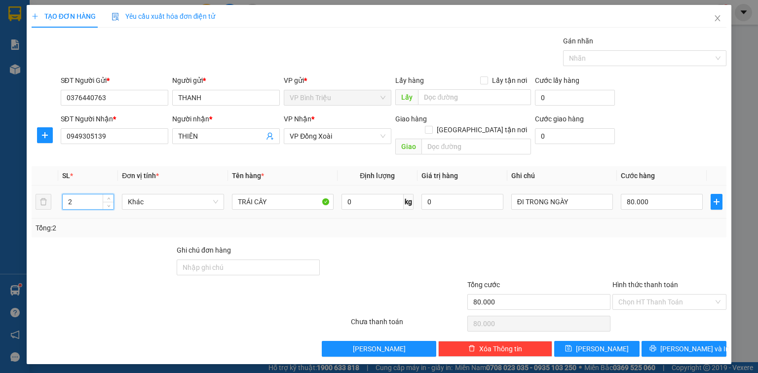
click at [79, 195] on input "2" at bounding box center [88, 202] width 51 height 15
type input "3"
click at [658, 194] on input "80.000" at bounding box center [662, 202] width 82 height 16
type input "0"
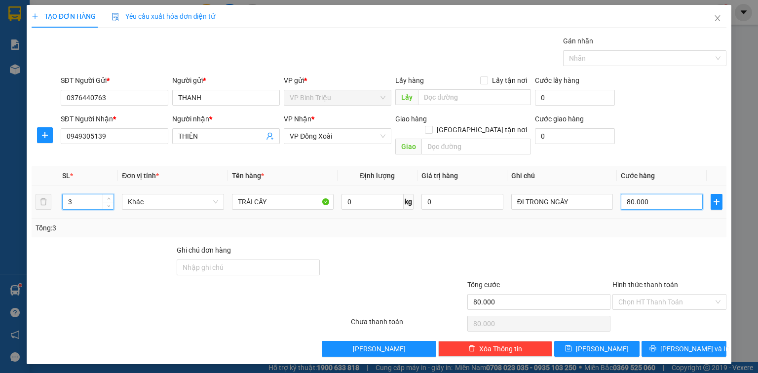
type input "0"
type input "1"
type input "01"
type input "12"
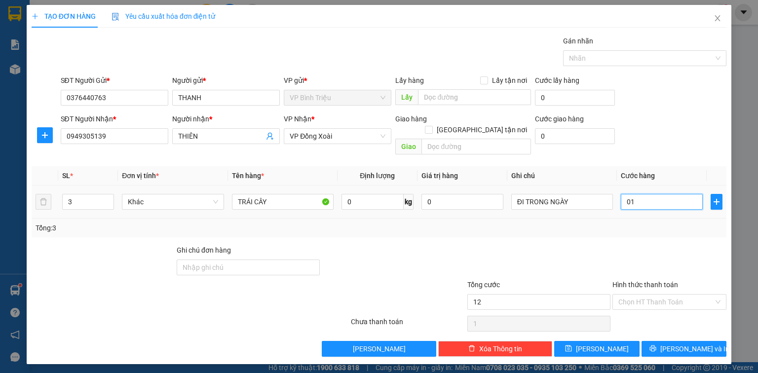
type input "12"
type input "012"
type input "120"
type input "0.120"
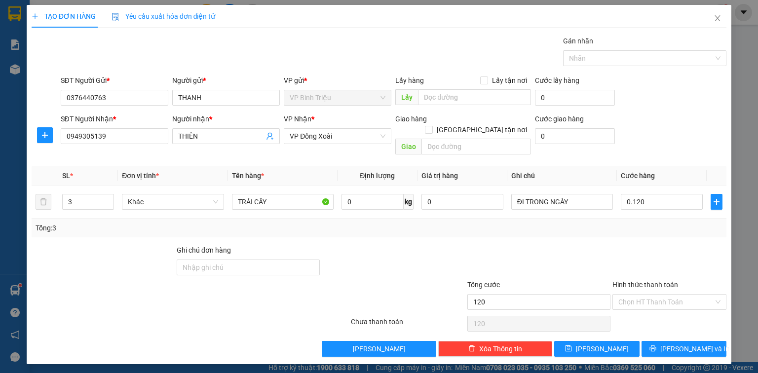
type input "120.000"
click at [669, 172] on th "Cước hàng" at bounding box center [662, 175] width 90 height 19
click at [686, 344] on span "Lưu và In" at bounding box center [695, 349] width 69 height 11
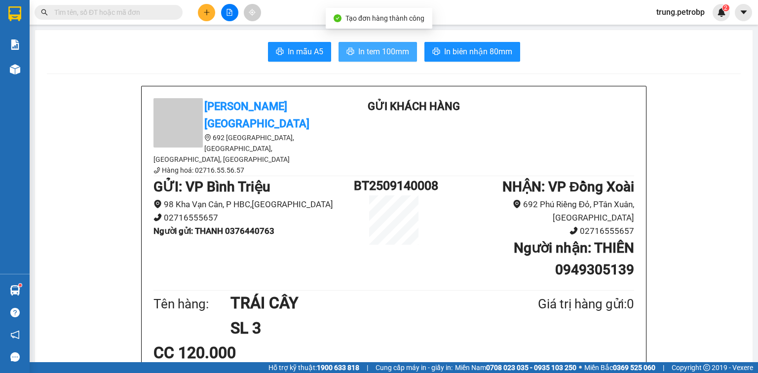
click at [373, 47] on span "In tem 100mm" at bounding box center [383, 51] width 51 height 12
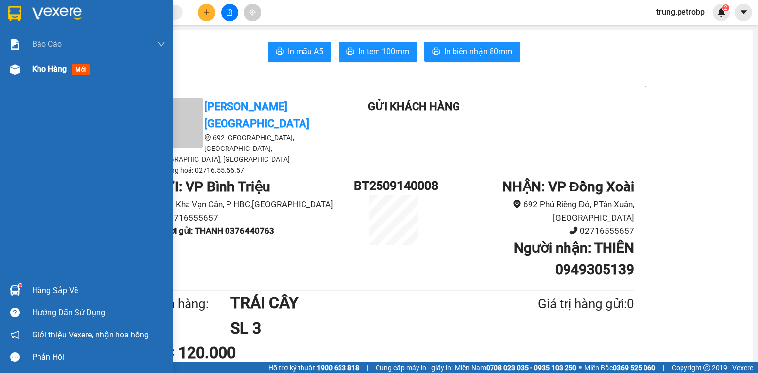
click at [18, 70] on img at bounding box center [15, 69] width 10 height 10
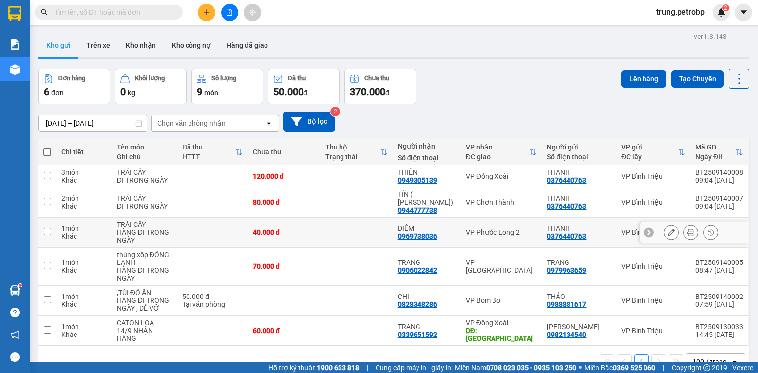
click at [511, 229] on div "VP Phước Long 2" at bounding box center [502, 233] width 72 height 8
checkbox input "true"
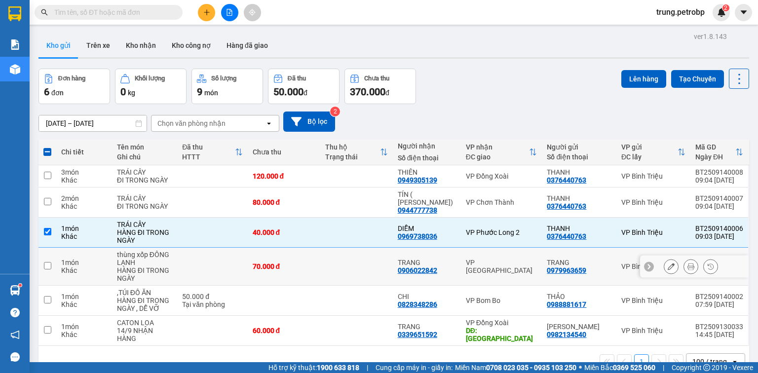
click at [500, 260] on div "VP [GEOGRAPHIC_DATA]" at bounding box center [502, 267] width 72 height 16
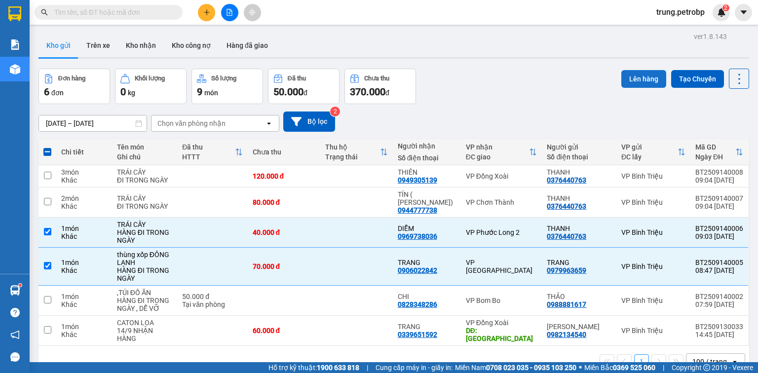
click at [631, 76] on button "Lên hàng" at bounding box center [644, 79] width 45 height 18
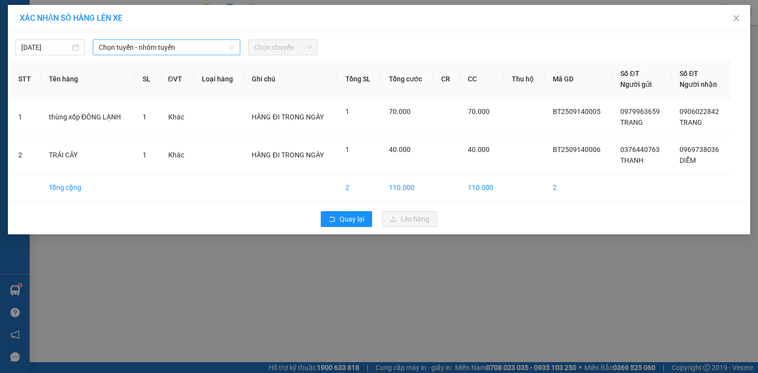
click at [166, 45] on span "Chọn tuyến - nhóm tuyến" at bounding box center [167, 47] width 136 height 15
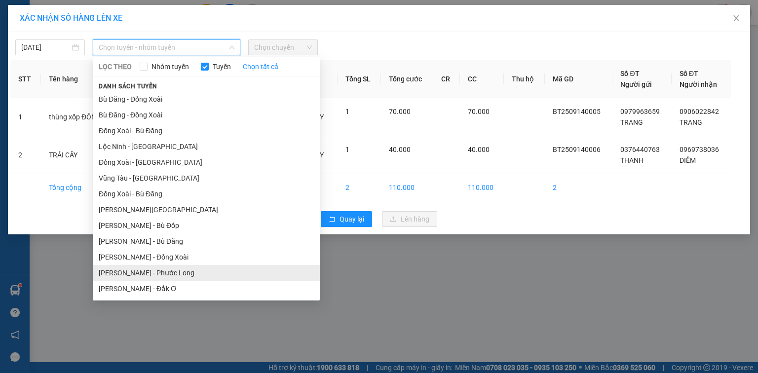
click at [176, 270] on li "Hồ Chí Minh - Phước Long" at bounding box center [206, 273] width 227 height 16
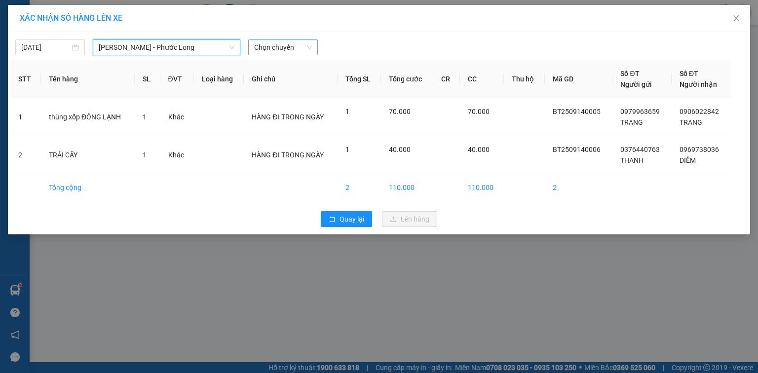
click at [296, 44] on span "Chọn chuyến" at bounding box center [283, 47] width 58 height 15
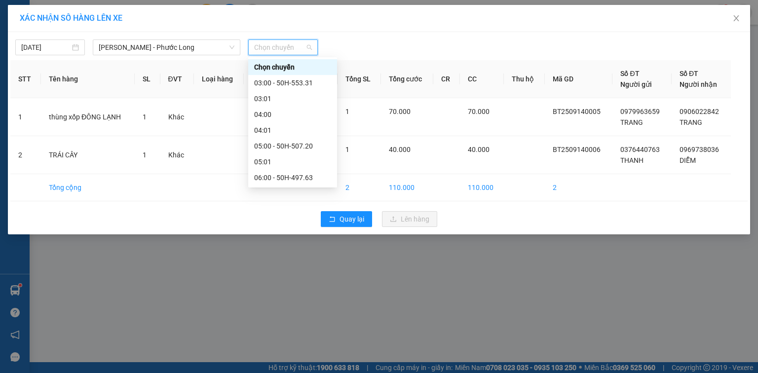
click at [300, 267] on div "09:00 - 50H-503.23" at bounding box center [292, 272] width 77 height 11
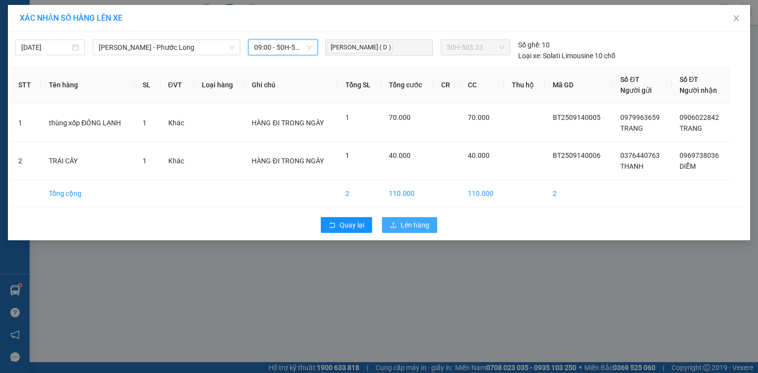
click at [410, 225] on span "Lên hàng" at bounding box center [415, 225] width 29 height 11
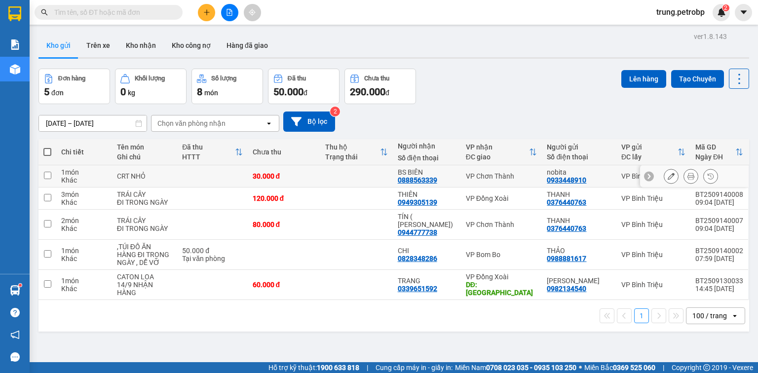
click at [492, 174] on div "VP Chơn Thành" at bounding box center [502, 176] width 72 height 8
checkbox input "true"
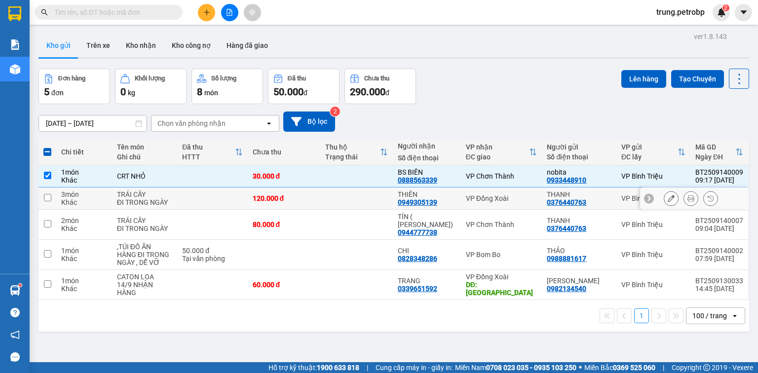
click at [492, 201] on div "VP Đồng Xoài" at bounding box center [502, 199] width 72 height 8
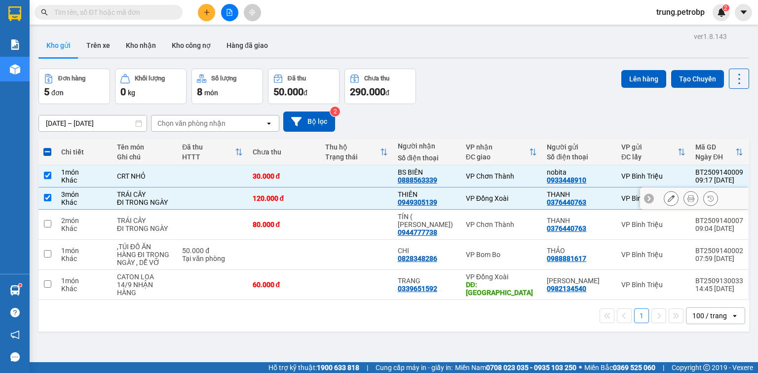
checkbox input "true"
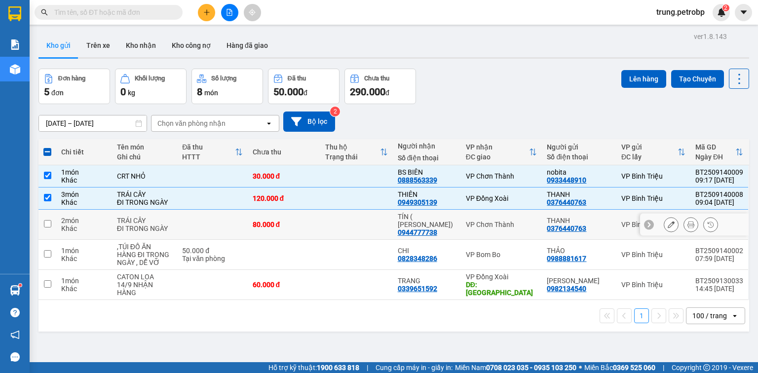
click at [491, 223] on div "VP Chơn Thành" at bounding box center [502, 225] width 72 height 8
checkbox input "true"
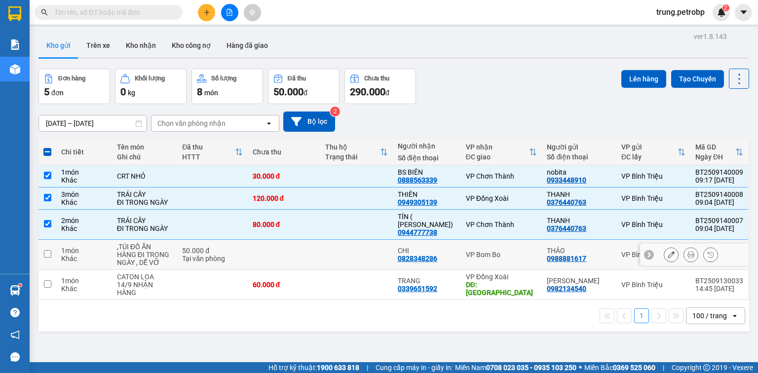
click at [495, 251] on div "VP Bom Bo" at bounding box center [502, 255] width 72 height 8
checkbox input "true"
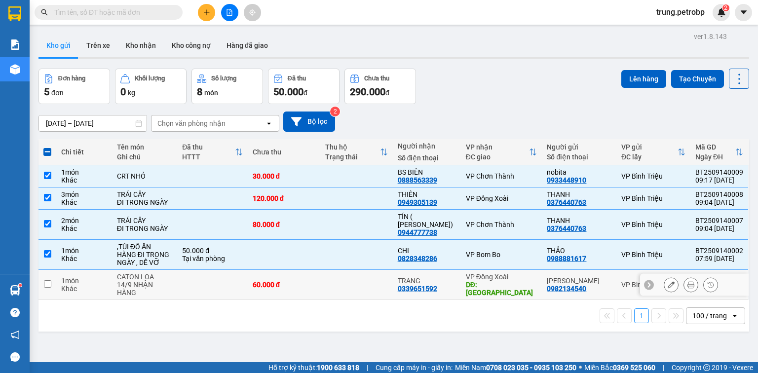
click at [495, 273] on div "VP Đồng Xoài" at bounding box center [502, 277] width 72 height 8
checkbox input "true"
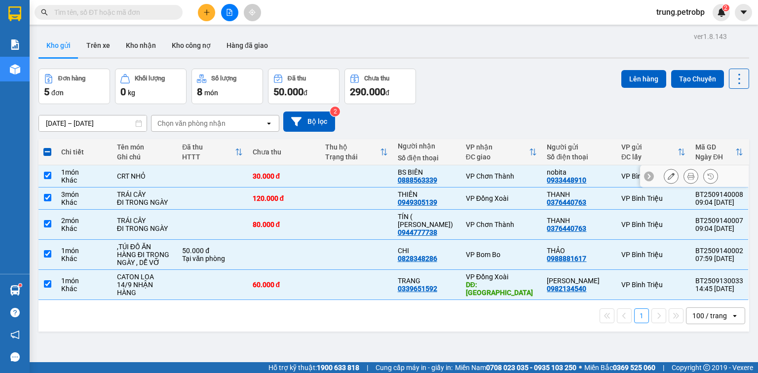
drag, startPoint x: 46, startPoint y: 175, endPoint x: 45, endPoint y: 184, distance: 8.4
click at [46, 176] on input "checkbox" at bounding box center [47, 175] width 7 height 7
checkbox input "false"
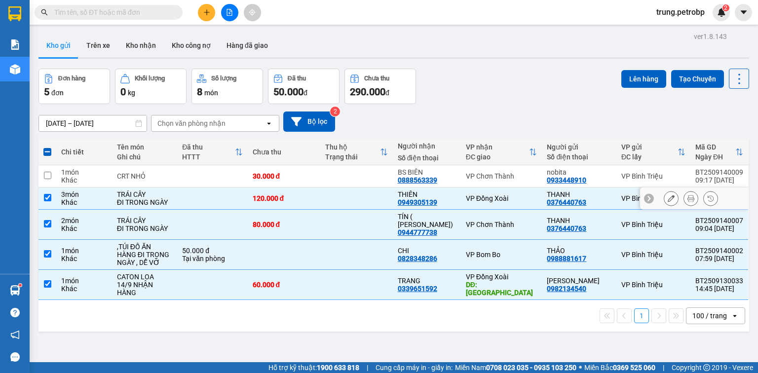
click at [46, 199] on input "checkbox" at bounding box center [47, 197] width 7 height 7
checkbox input "false"
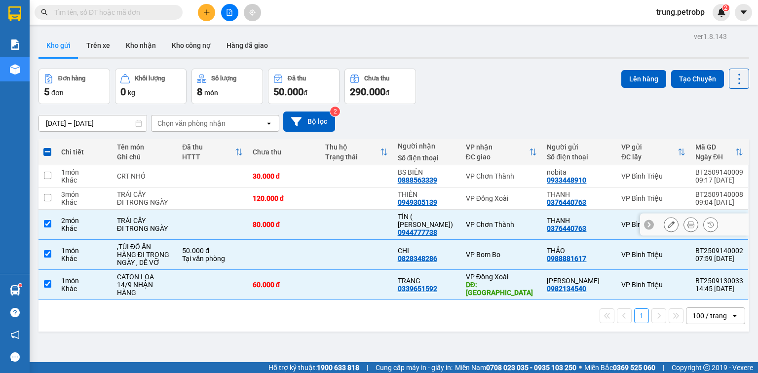
click at [45, 220] on input "checkbox" at bounding box center [47, 223] width 7 height 7
checkbox input "false"
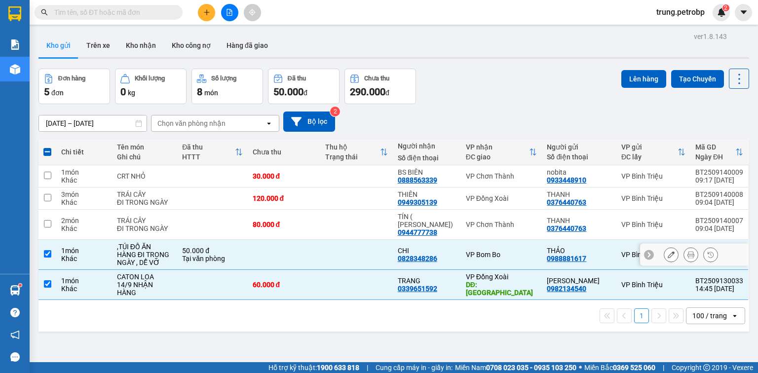
click at [47, 250] on input "checkbox" at bounding box center [47, 253] width 7 height 7
checkbox input "false"
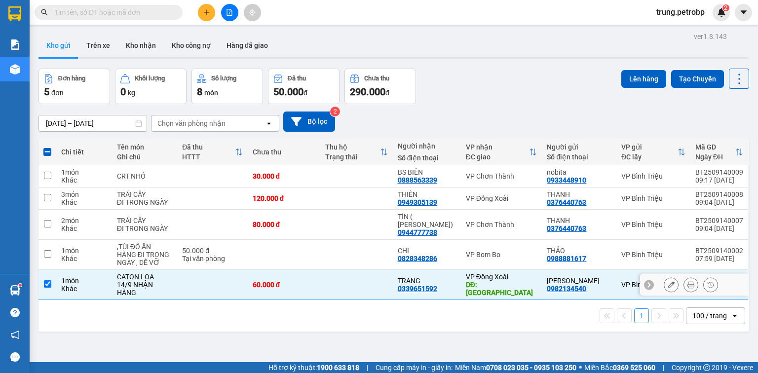
click at [46, 280] on input "checkbox" at bounding box center [47, 283] width 7 height 7
checkbox input "false"
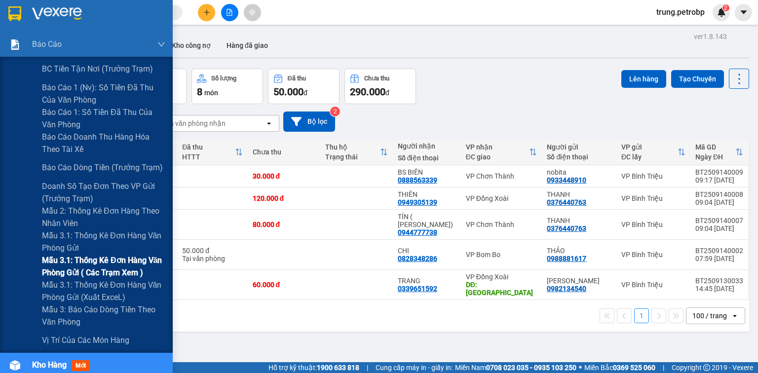
click at [107, 256] on span "Mẫu 3.1: Thống kê đơn hàng văn phòng gửi ( các trạm xem )" at bounding box center [103, 266] width 123 height 25
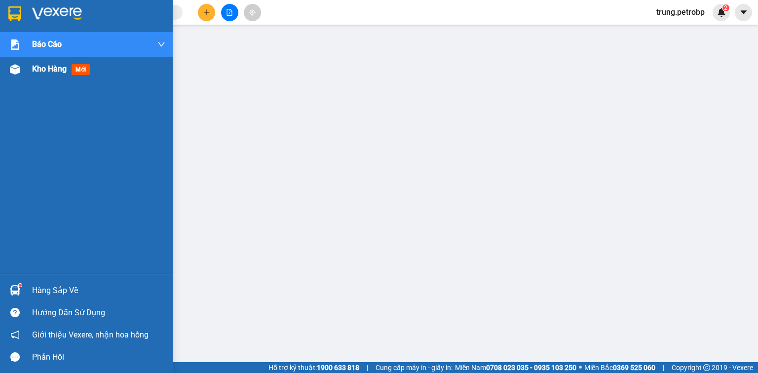
click at [11, 67] on img at bounding box center [15, 69] width 10 height 10
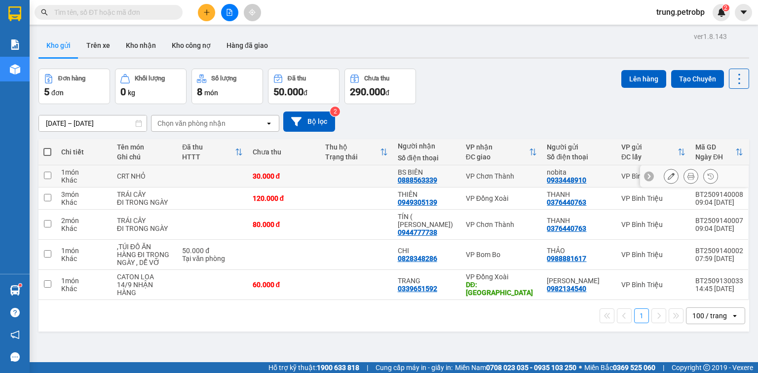
click at [496, 173] on div "VP Chơn Thành" at bounding box center [502, 176] width 72 height 8
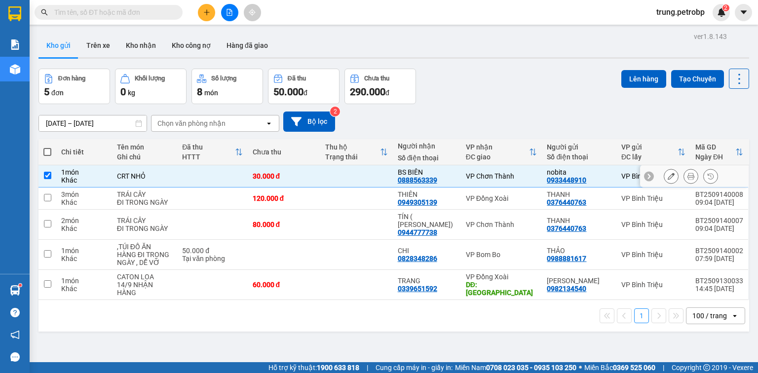
checkbox input "true"
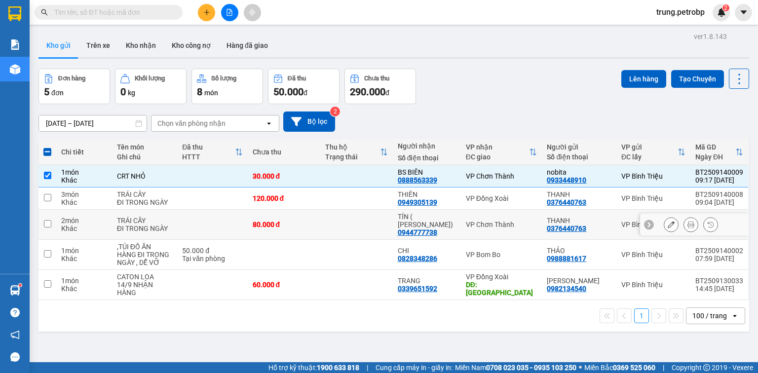
click at [508, 221] on div "VP Chơn Thành" at bounding box center [502, 225] width 72 height 8
checkbox input "true"
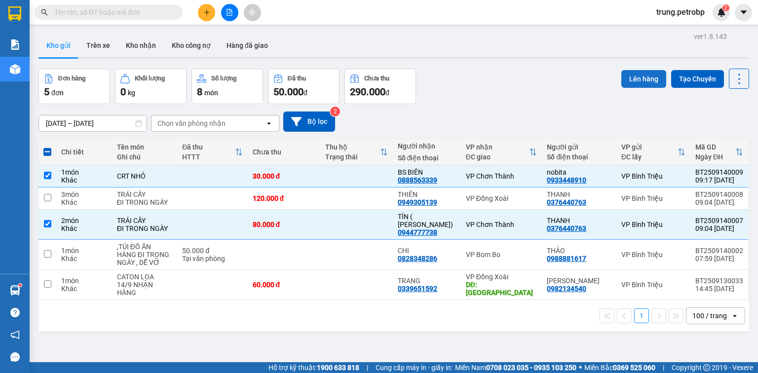
click at [649, 77] on button "Lên hàng" at bounding box center [644, 79] width 45 height 18
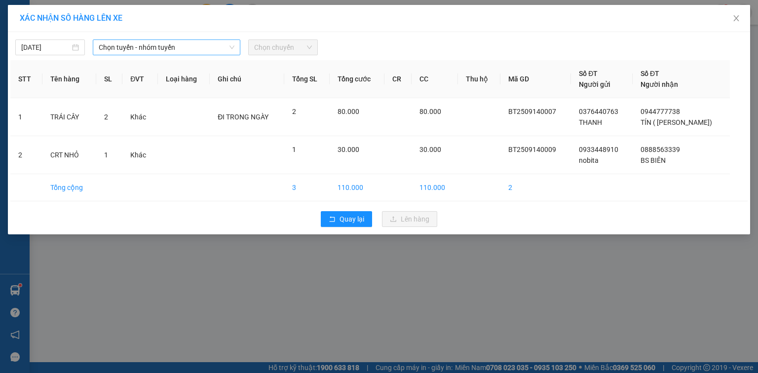
click at [150, 42] on span "Chọn tuyến - nhóm tuyến" at bounding box center [167, 47] width 136 height 15
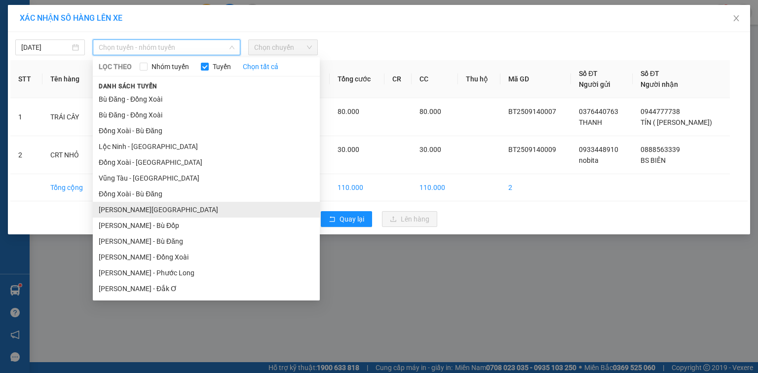
click at [178, 207] on li "Hồ Chí Minh - Lộc Ninh" at bounding box center [206, 210] width 227 height 16
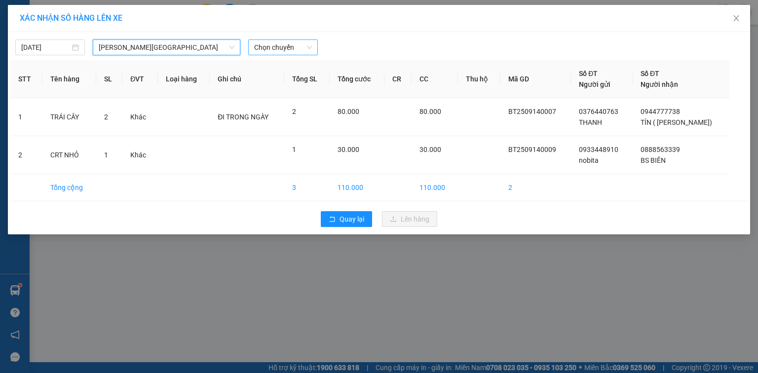
click at [298, 49] on span "Chọn chuyến" at bounding box center [283, 47] width 58 height 15
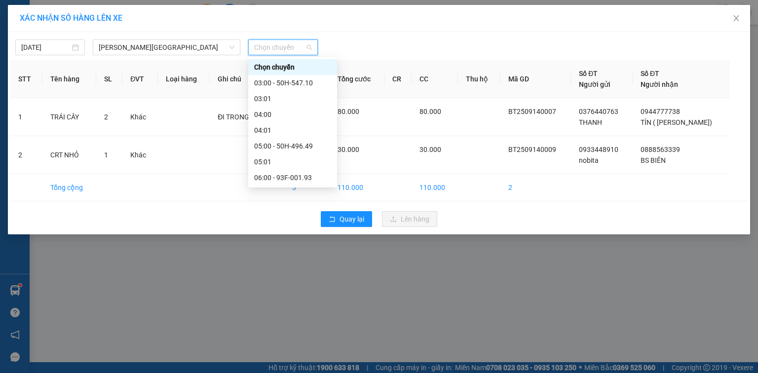
click at [303, 267] on div "09:00 - 50H-550.34" at bounding box center [292, 272] width 77 height 11
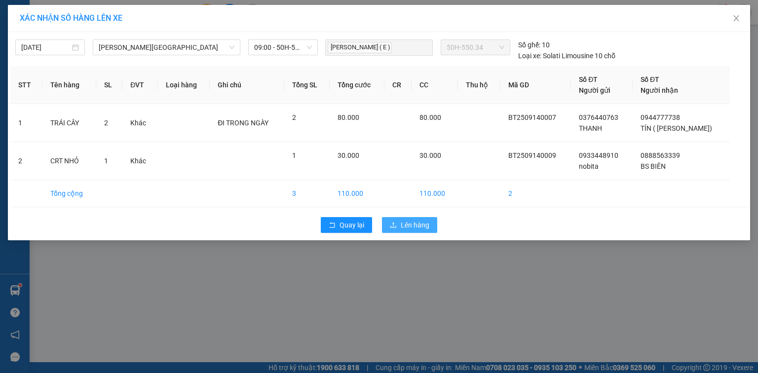
click at [414, 226] on span "Lên hàng" at bounding box center [415, 225] width 29 height 11
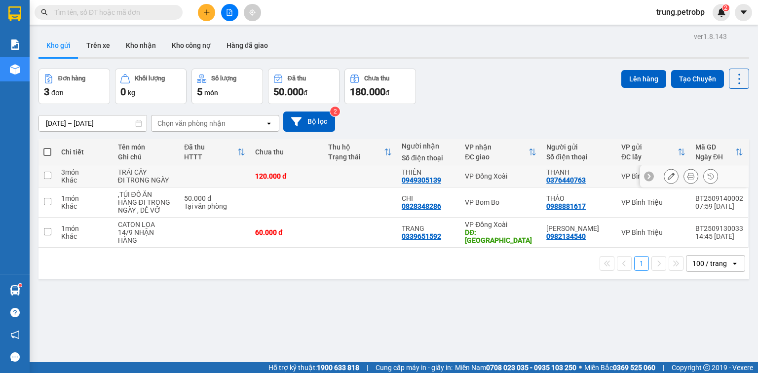
click at [494, 174] on div "VP Đồng Xoài" at bounding box center [501, 176] width 72 height 8
checkbox input "true"
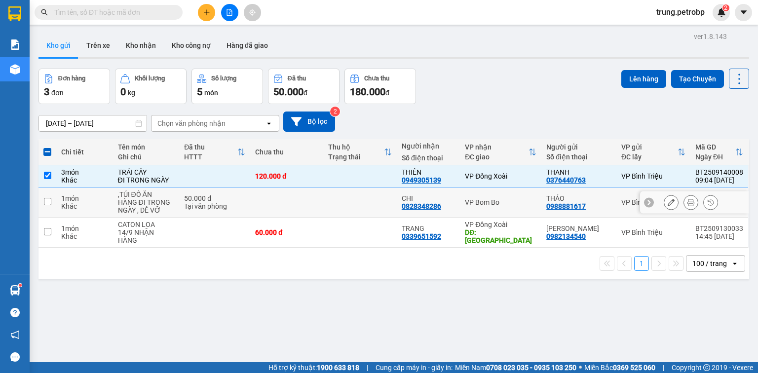
click at [486, 204] on div "VP Bom Bo" at bounding box center [501, 202] width 72 height 8
checkbox input "true"
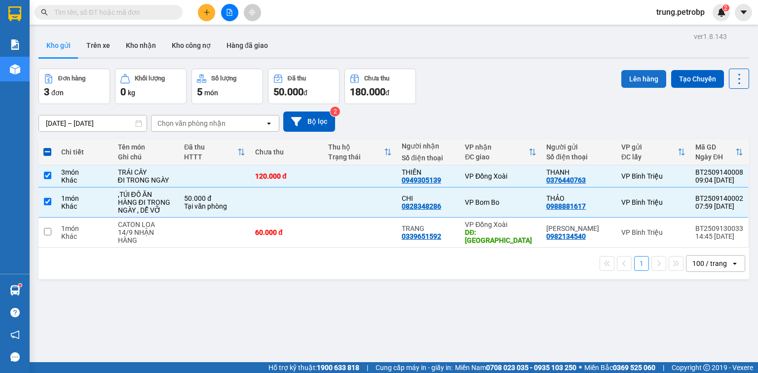
click at [634, 80] on button "Lên hàng" at bounding box center [644, 79] width 45 height 18
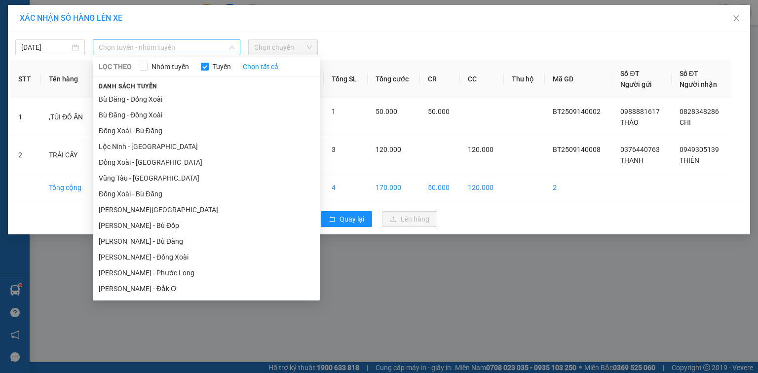
click at [152, 42] on span "Chọn tuyến - nhóm tuyến" at bounding box center [167, 47] width 136 height 15
click at [176, 243] on li "Hồ Chí Minh - Bù Đăng" at bounding box center [206, 242] width 227 height 16
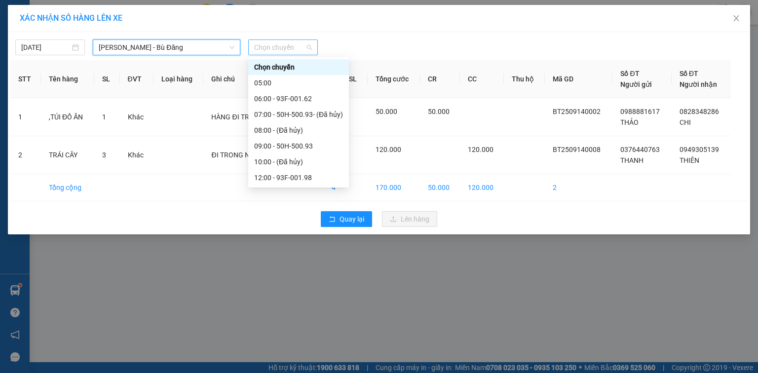
click at [295, 45] on span "Chọn chuyến" at bounding box center [283, 47] width 58 height 15
click at [303, 141] on div "09:00 - 50H-500.93" at bounding box center [298, 146] width 89 height 11
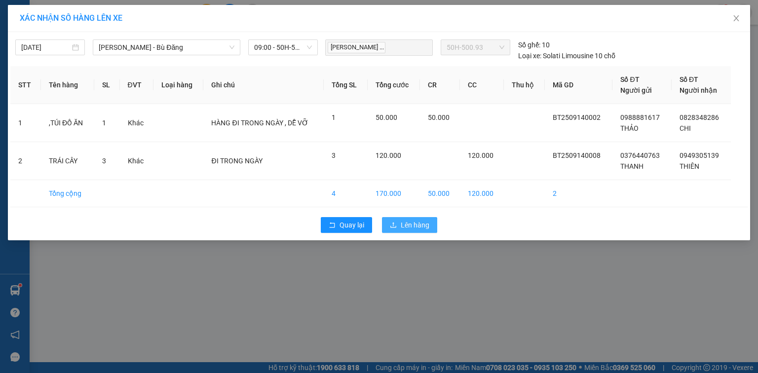
click at [417, 223] on span "Lên hàng" at bounding box center [415, 225] width 29 height 11
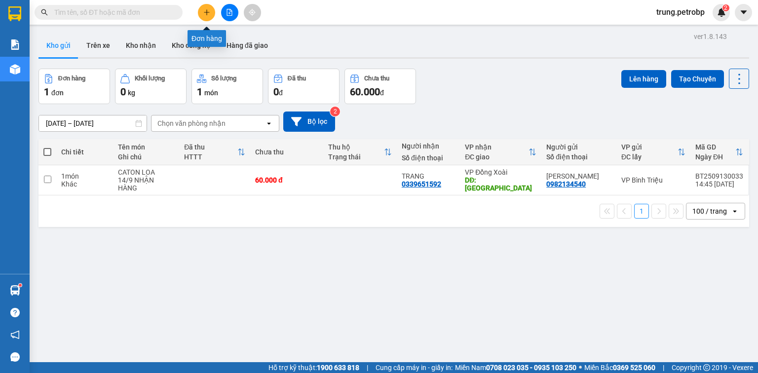
click at [211, 12] on button at bounding box center [206, 12] width 17 height 17
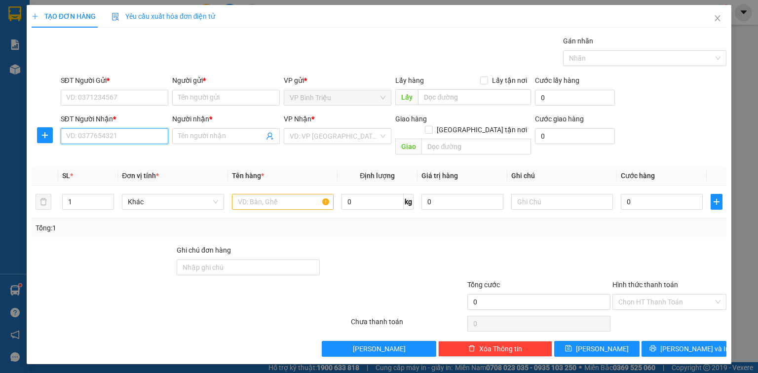
click at [123, 136] on input "SĐT Người Nhận *" at bounding box center [115, 136] width 108 height 16
click at [103, 152] on div "0366671036 - MAI" at bounding box center [115, 155] width 96 height 11
type input "0366671036"
type input "MAI"
type input "80.000"
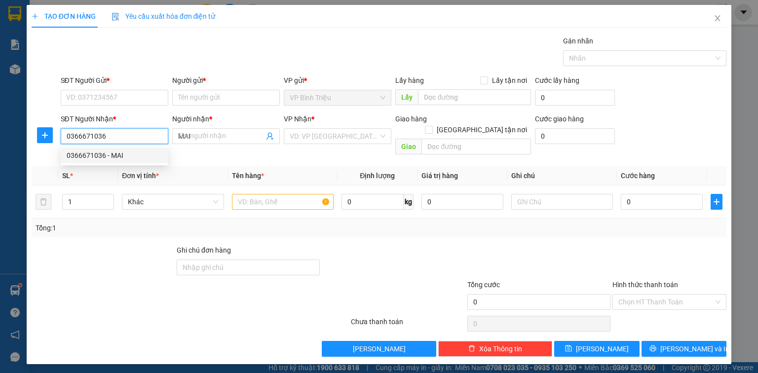
type input "80.000"
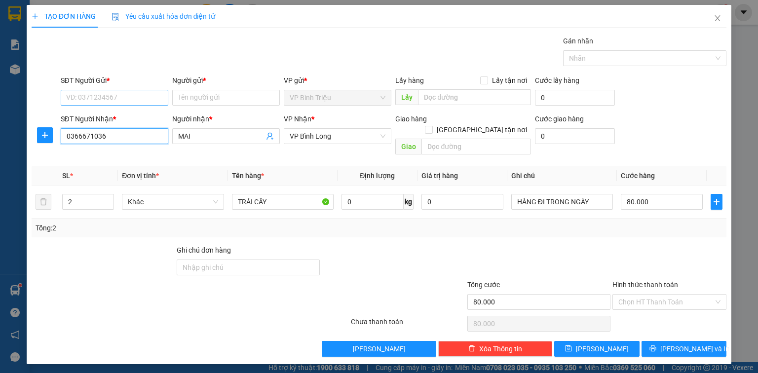
type input "0366671036"
click at [122, 99] on input "SĐT Người Gửi *" at bounding box center [115, 98] width 108 height 16
click at [122, 117] on div "0899313027 - HOÀNG" at bounding box center [115, 117] width 97 height 11
type input "0899313027"
type input "HOÀNG"
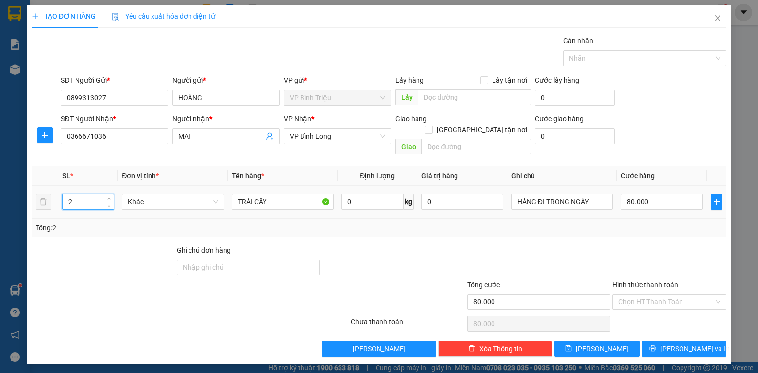
click at [75, 195] on input "2" at bounding box center [88, 202] width 51 height 15
type input "3"
click at [651, 194] on input "80.000" at bounding box center [662, 202] width 82 height 16
type input "0"
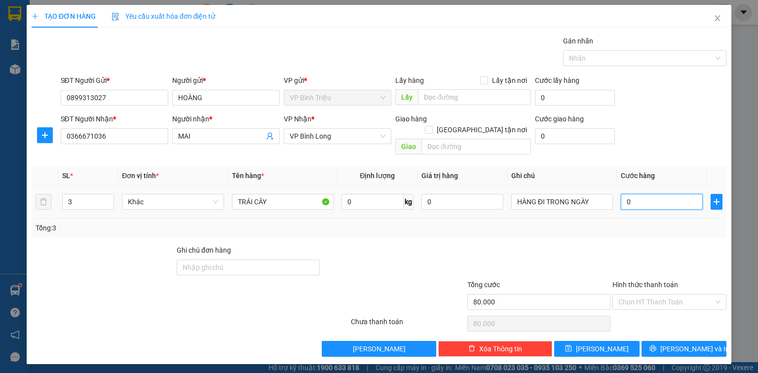
type input "0"
type input "1"
type input "01"
type input "11"
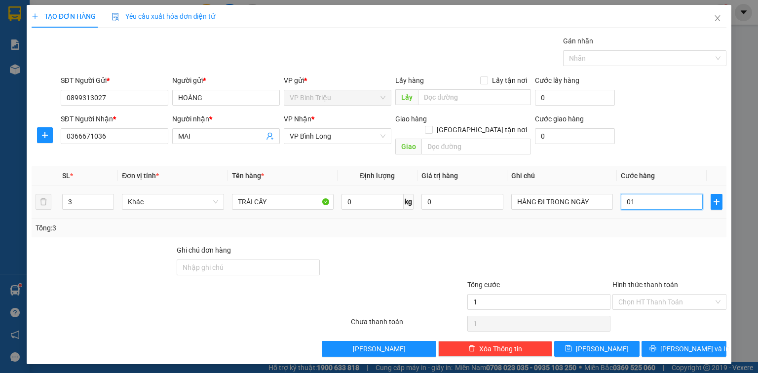
type input "11"
type input "011"
type input "110"
type input "0.110"
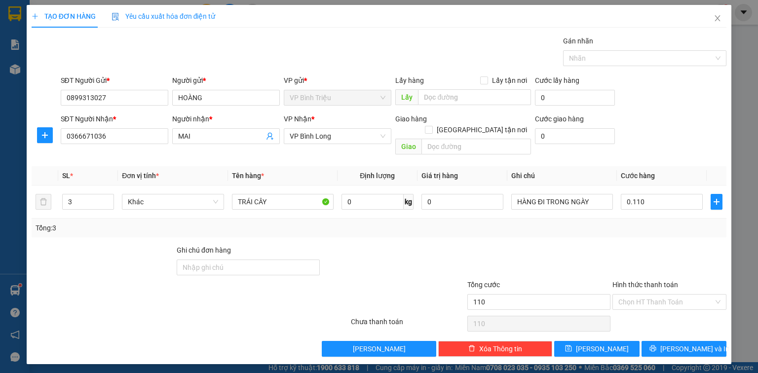
type input "110.000"
click at [667, 166] on th "Cước hàng" at bounding box center [662, 175] width 90 height 19
click at [688, 344] on span "Lưu và In" at bounding box center [695, 349] width 69 height 11
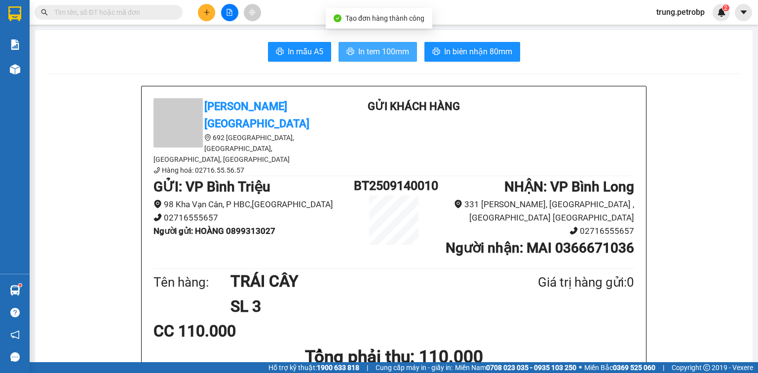
click at [385, 50] on span "In tem 100mm" at bounding box center [383, 51] width 51 height 12
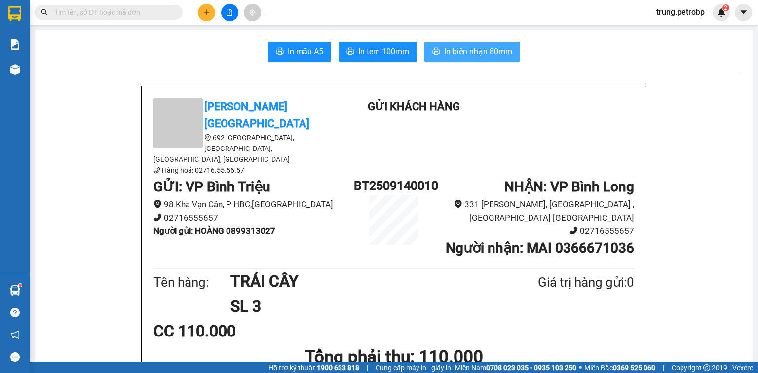
click at [473, 51] on span "In biên nhận 80mm" at bounding box center [478, 51] width 68 height 12
click at [207, 13] on icon "plus" at bounding box center [206, 12] width 7 height 7
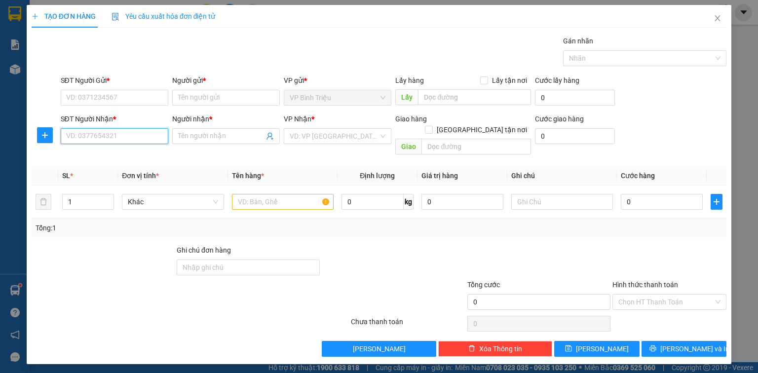
click at [115, 131] on input "SĐT Người Nhận *" at bounding box center [115, 136] width 108 height 16
click at [115, 154] on div "0379293059 - DƯƠNG" at bounding box center [115, 155] width 96 height 11
type input "0379293059"
type input "DƯƠNG"
type input "40.000"
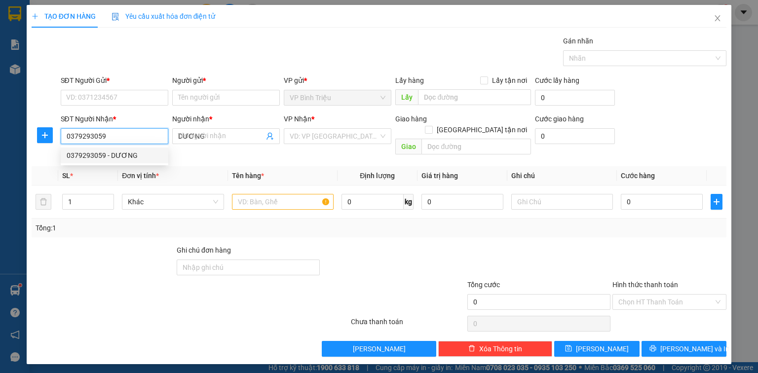
type input "40.000"
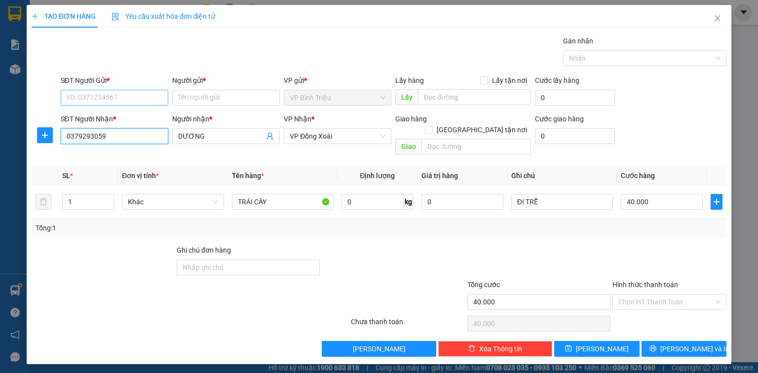
type input "0379293059"
click at [121, 98] on input "SĐT Người Gửi *" at bounding box center [115, 98] width 108 height 16
click at [118, 118] on div "0899313027 - HOÀNG" at bounding box center [115, 117] width 97 height 11
type input "0899313027"
type input "HOÀNG"
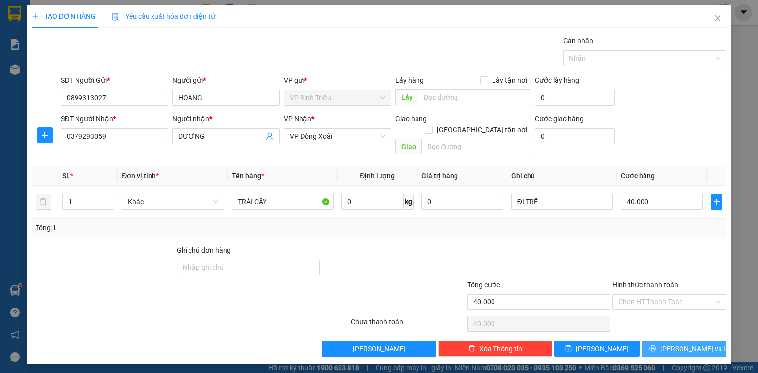
click at [685, 344] on span "Lưu và In" at bounding box center [695, 349] width 69 height 11
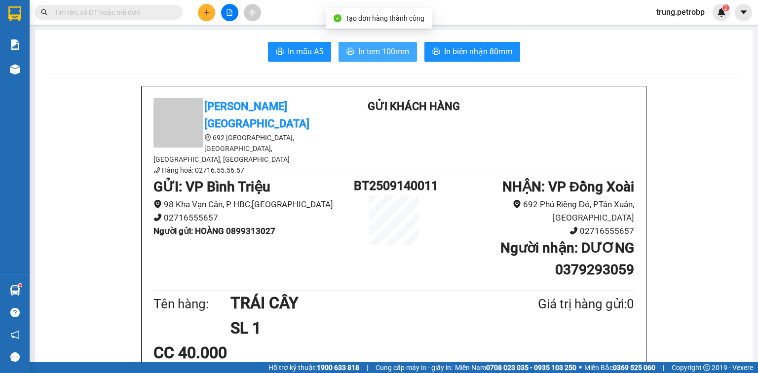
click at [388, 50] on span "In tem 100mm" at bounding box center [383, 51] width 51 height 12
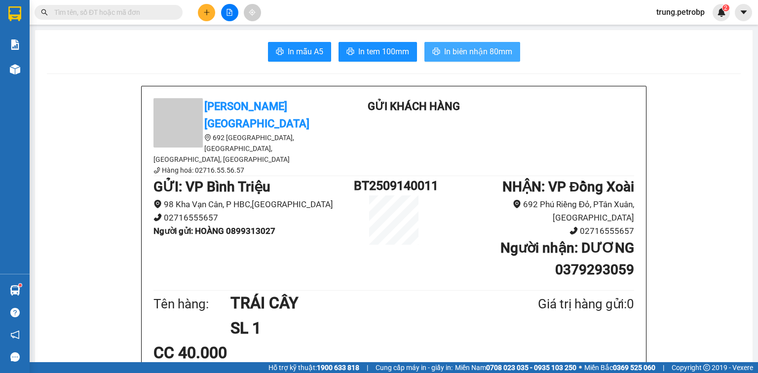
click at [479, 57] on span "In biên nhận 80mm" at bounding box center [478, 51] width 68 height 12
click at [204, 13] on icon "plus" at bounding box center [206, 12] width 7 height 7
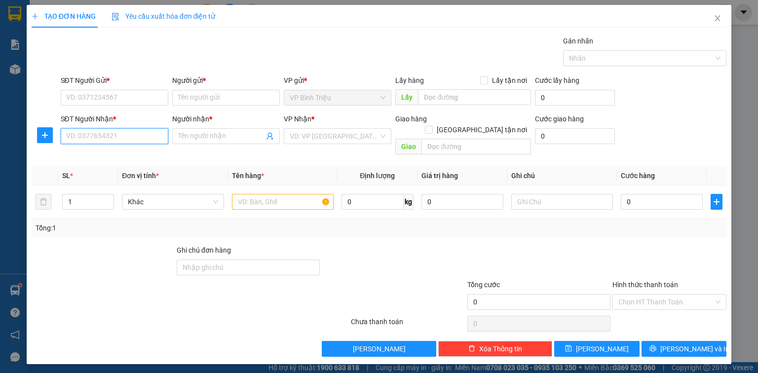
click at [127, 138] on input "SĐT Người Nhận *" at bounding box center [115, 136] width 108 height 16
click at [121, 154] on div "0382805781 - CHỊ NHI" at bounding box center [115, 155] width 96 height 11
type input "0382805781"
type input "CHỊ NHI"
type input "40.000"
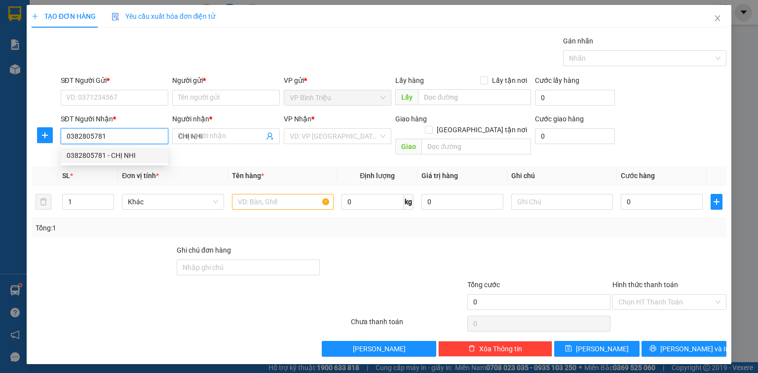
type input "40.000"
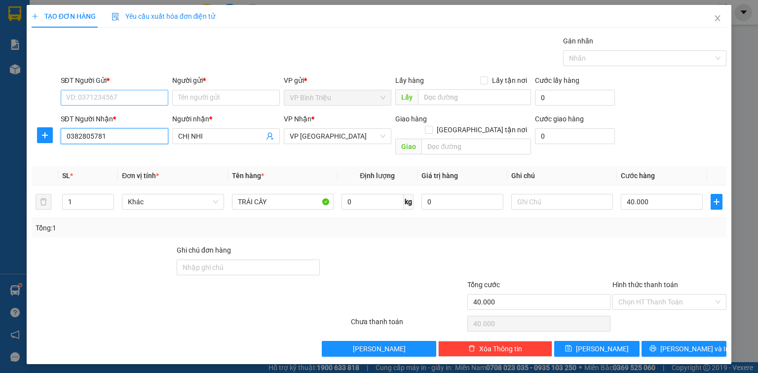
type input "0382805781"
click at [125, 97] on input "SĐT Người Gửi *" at bounding box center [115, 98] width 108 height 16
click at [128, 113] on div "0899313027 - HOÀNG" at bounding box center [115, 117] width 97 height 11
type input "0899313027"
type input "HOÀNG"
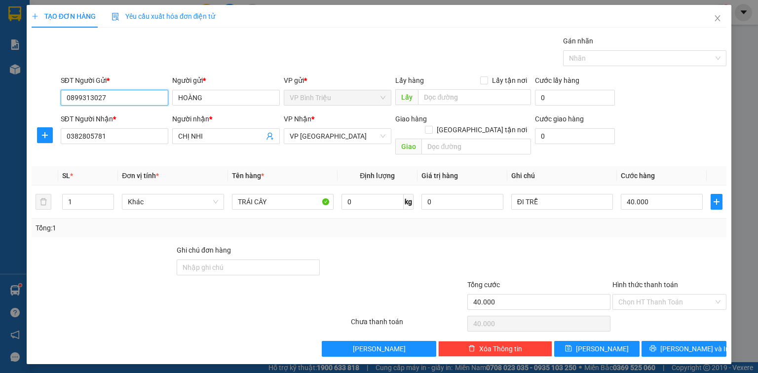
type input "0899313027"
click at [666, 166] on th "Cước hàng" at bounding box center [662, 175] width 90 height 19
click at [683, 344] on span "Lưu và In" at bounding box center [695, 349] width 69 height 11
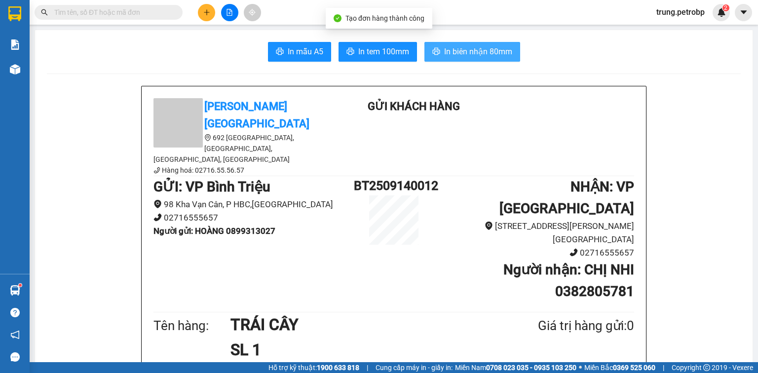
click at [450, 53] on span "In biên nhận 80mm" at bounding box center [478, 51] width 68 height 12
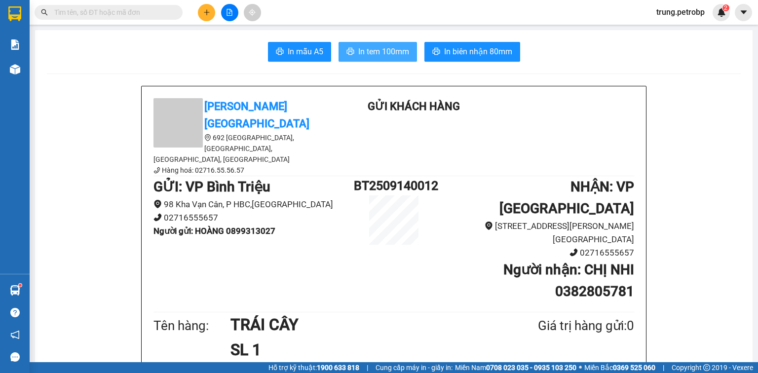
click at [376, 57] on span "In tem 100mm" at bounding box center [383, 51] width 51 height 12
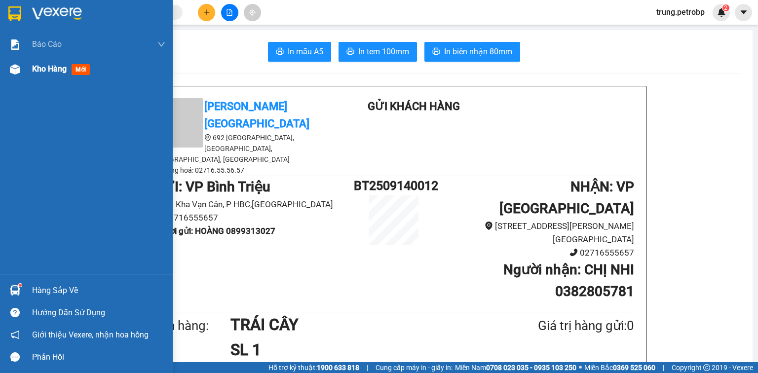
click at [16, 70] on img at bounding box center [15, 69] width 10 height 10
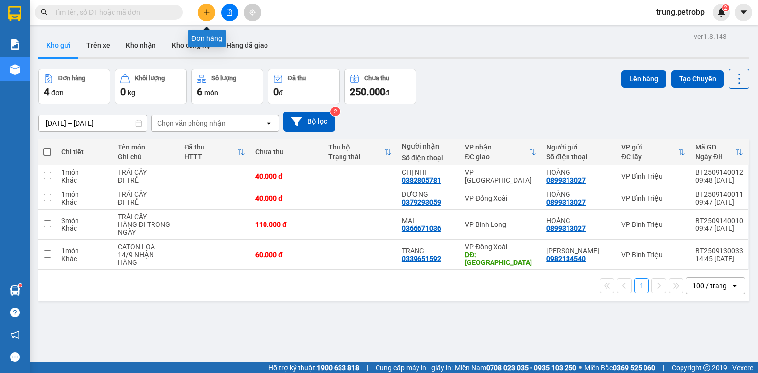
click at [211, 14] on button at bounding box center [206, 12] width 17 height 17
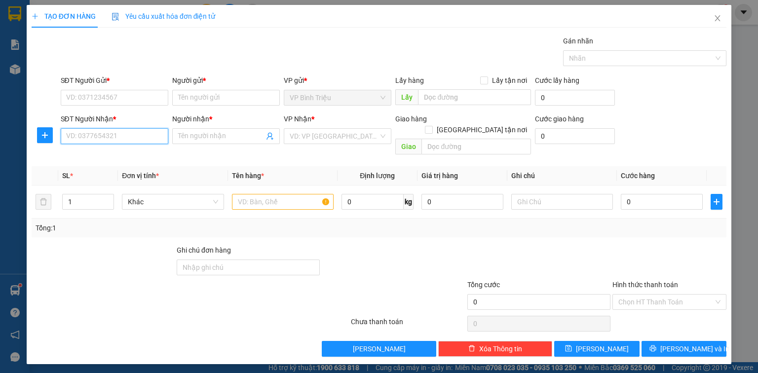
click at [134, 140] on input "SĐT Người Nhận *" at bounding box center [115, 136] width 108 height 16
type input "0975585509"
click at [212, 133] on input "Người nhận *" at bounding box center [221, 136] width 86 height 11
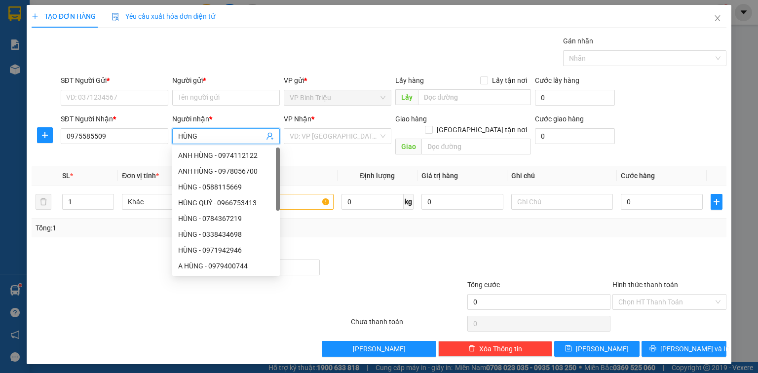
type input "HÙNG"
click at [306, 127] on div "VP Nhận *" at bounding box center [338, 121] width 108 height 15
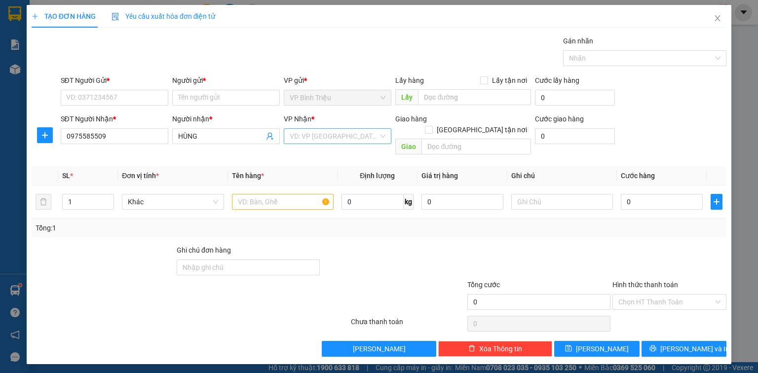
click at [308, 132] on input "search" at bounding box center [334, 136] width 89 height 15
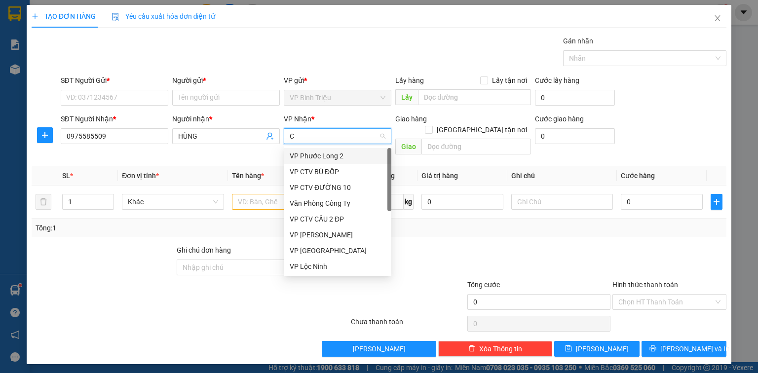
type input "CT"
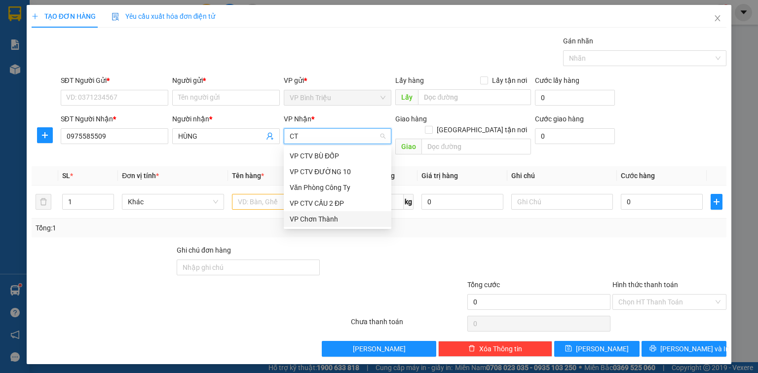
click at [325, 221] on div "VP Chơn Thành" at bounding box center [338, 219] width 96 height 11
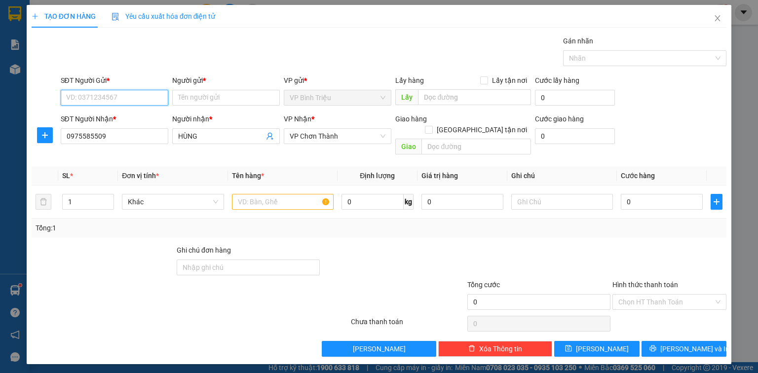
click at [132, 94] on input "SĐT Người Gửi *" at bounding box center [115, 98] width 108 height 16
type input "0889094888"
click at [202, 98] on input "Người gửi *" at bounding box center [226, 98] width 108 height 16
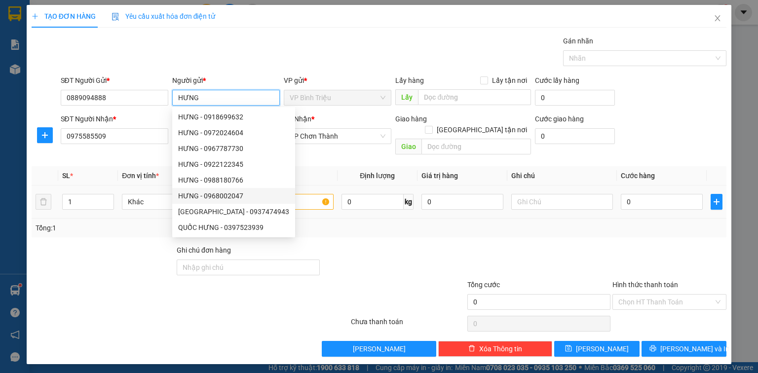
type input "HƯNG"
click at [320, 194] on input "text" at bounding box center [283, 202] width 102 height 16
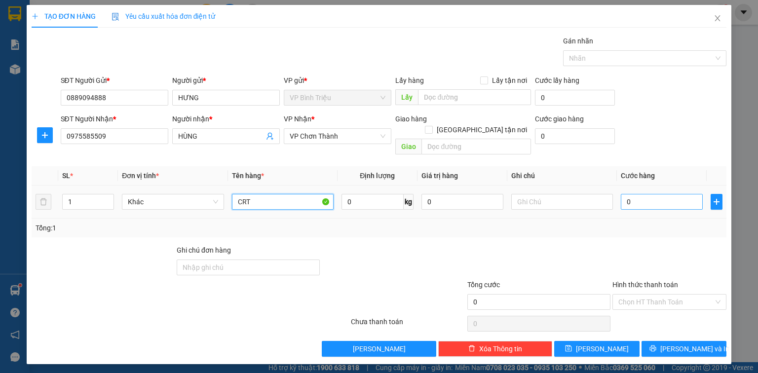
type input "CRT"
click at [645, 194] on input "0" at bounding box center [662, 202] width 82 height 16
type input "3"
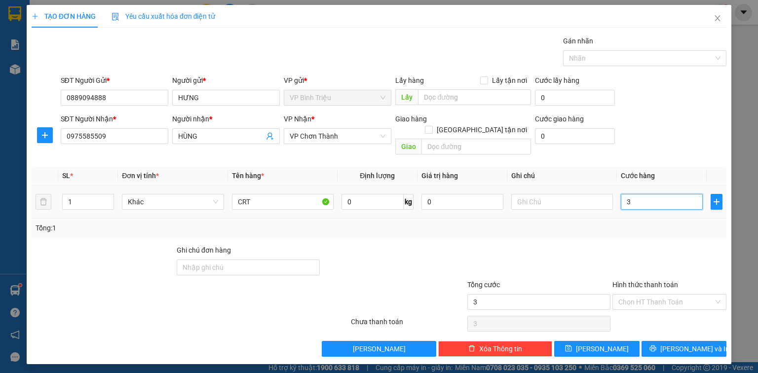
type input "30"
type input "30.000"
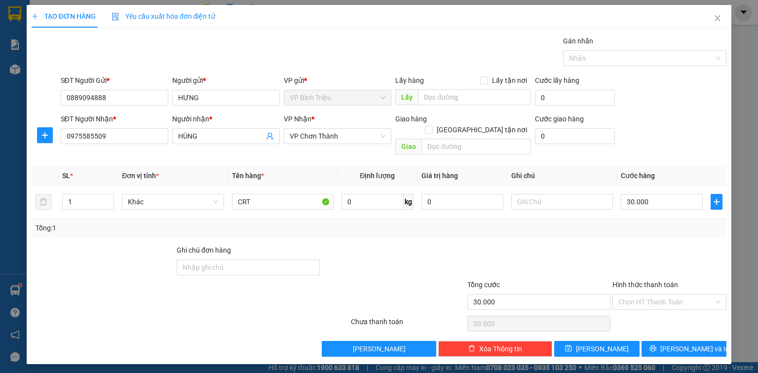
click at [689, 166] on th "Cước hàng" at bounding box center [662, 175] width 90 height 19
click at [669, 281] on label "Hình thức thanh toán" at bounding box center [646, 285] width 66 height 8
click at [669, 295] on input "Hình thức thanh toán" at bounding box center [666, 302] width 95 height 15
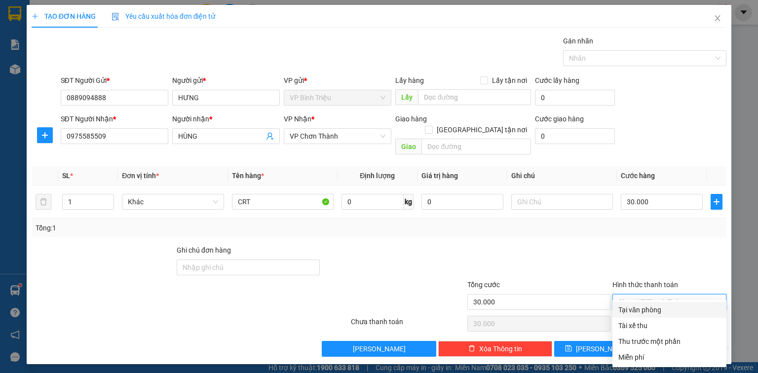
click at [655, 312] on div "Tại văn phòng" at bounding box center [670, 310] width 102 height 11
type input "0"
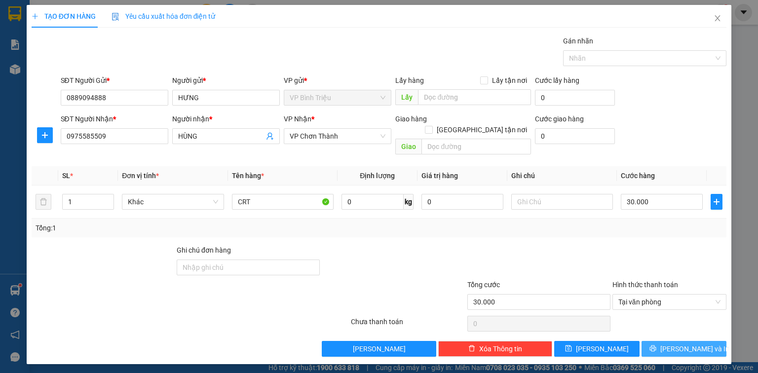
click at [693, 344] on button "Lưu và In" at bounding box center [684, 349] width 85 height 16
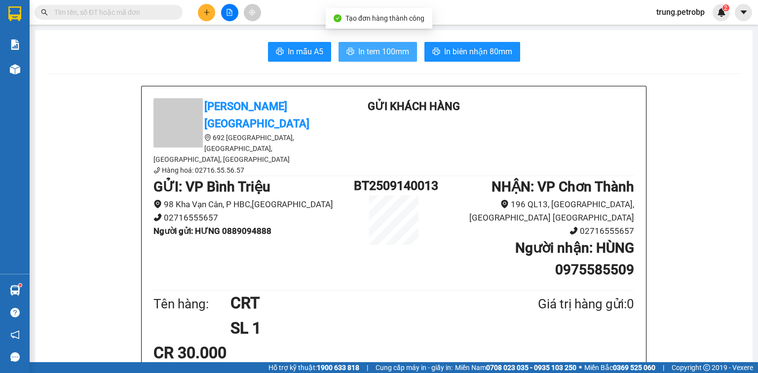
click at [392, 56] on span "In tem 100mm" at bounding box center [383, 51] width 51 height 12
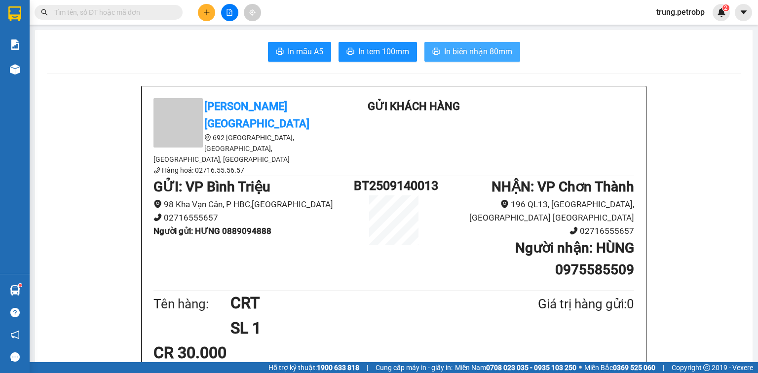
click at [472, 55] on span "In biên nhận 80mm" at bounding box center [478, 51] width 68 height 12
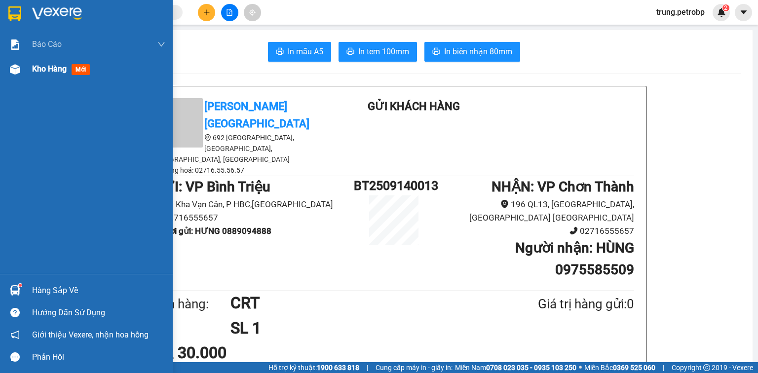
click at [62, 73] on span "Kho hàng" at bounding box center [49, 68] width 35 height 9
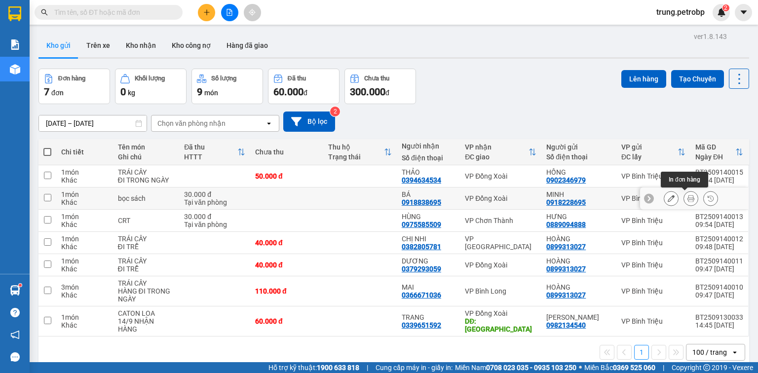
click at [688, 199] on icon at bounding box center [691, 198] width 7 height 7
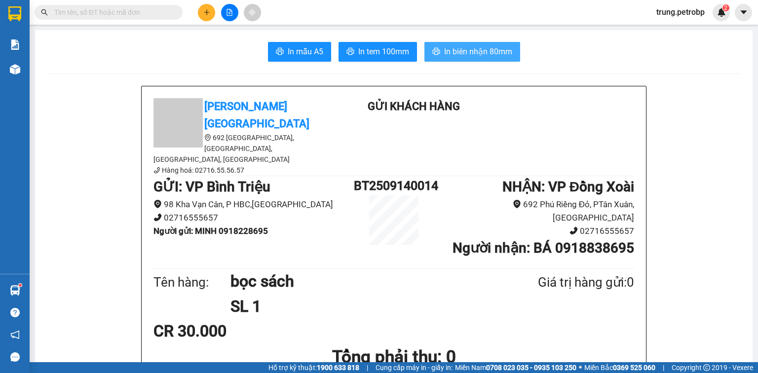
click at [470, 50] on span "In biên nhận 80mm" at bounding box center [478, 51] width 68 height 12
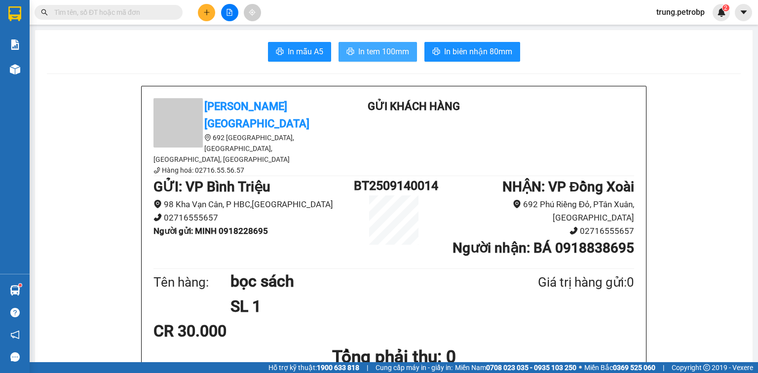
click at [373, 53] on span "In tem 100mm" at bounding box center [383, 51] width 51 height 12
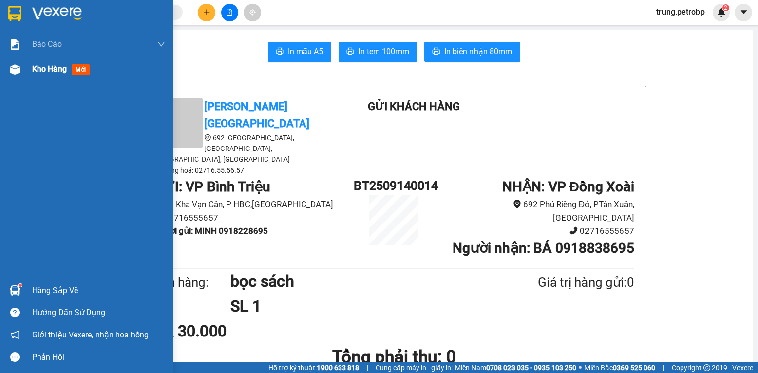
click at [38, 73] on span "Kho hàng" at bounding box center [49, 68] width 35 height 9
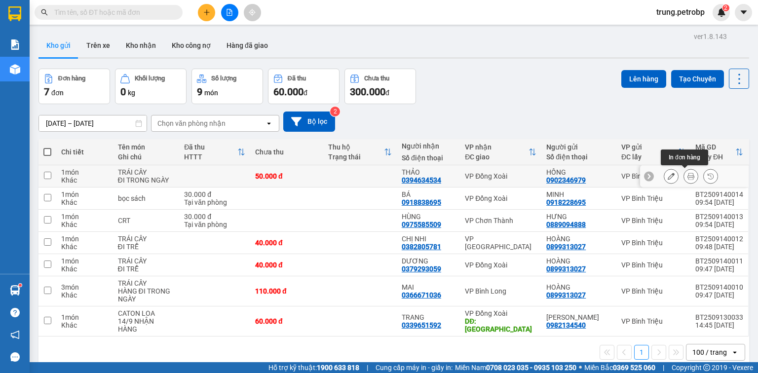
click at [689, 176] on button at bounding box center [691, 176] width 14 height 17
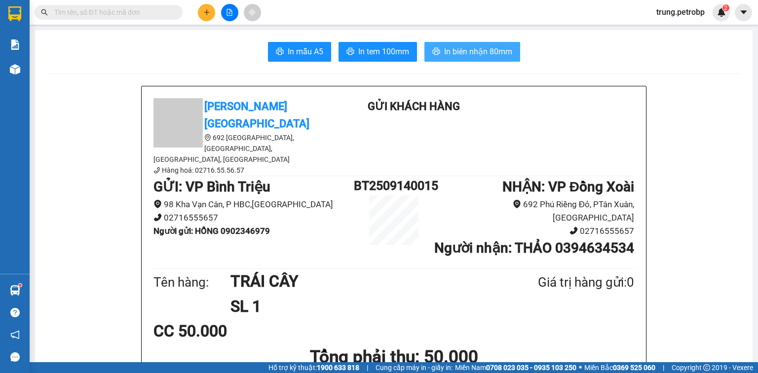
click at [494, 50] on span "In biên nhận 80mm" at bounding box center [478, 51] width 68 height 12
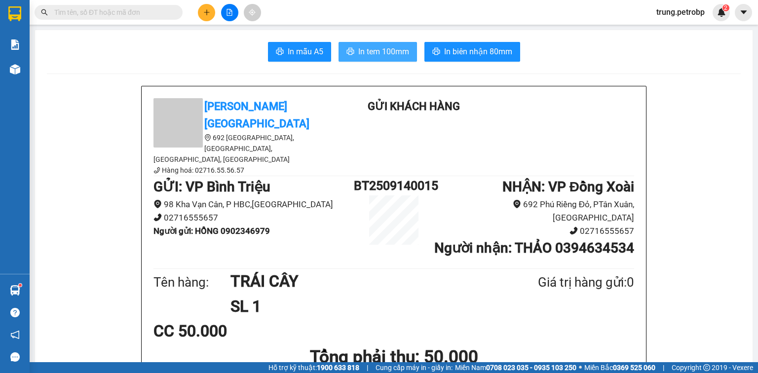
click at [376, 56] on span "In tem 100mm" at bounding box center [383, 51] width 51 height 12
click at [113, 9] on input "text" at bounding box center [112, 12] width 117 height 11
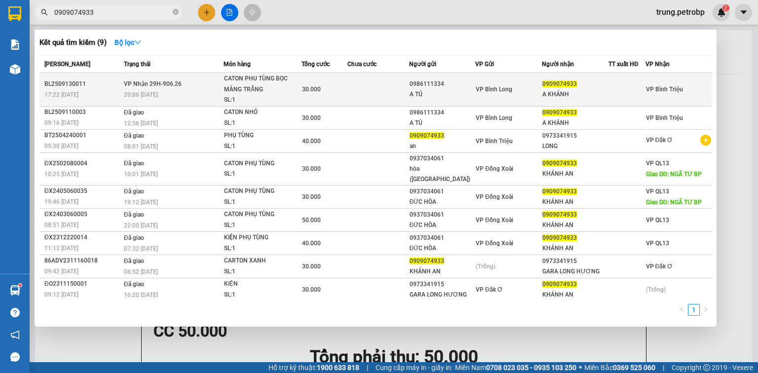
type input "0909074933"
click at [196, 89] on div "20:06 - 13/09" at bounding box center [173, 94] width 99 height 11
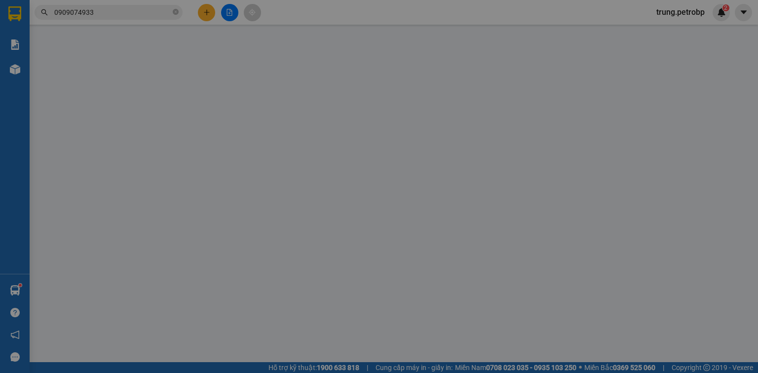
type input "0986111334"
type input "A TÚ"
type input "0909074933"
type input "A KHÁNH"
type input "30.000"
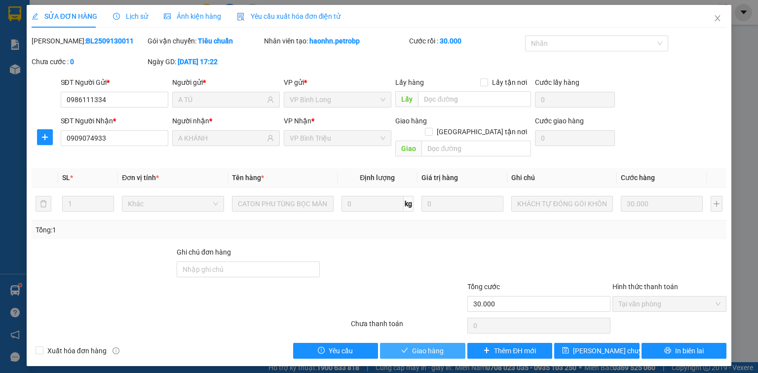
click at [430, 346] on span "Giao hàng" at bounding box center [428, 351] width 32 height 11
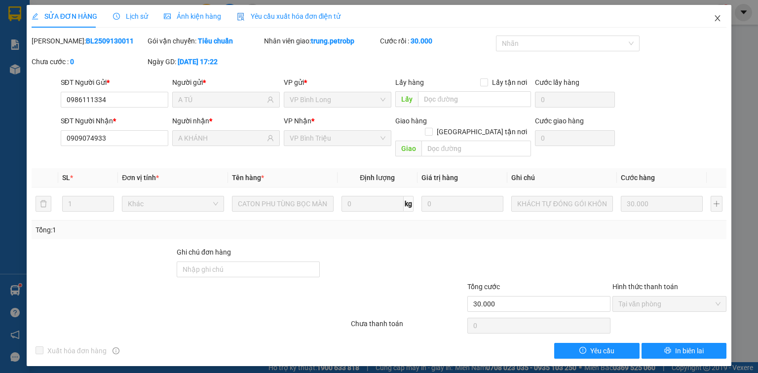
click at [717, 16] on icon "close" at bounding box center [718, 18] width 8 height 8
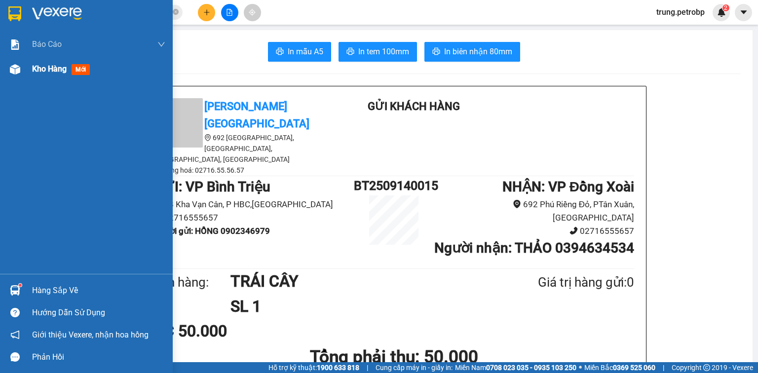
click at [20, 70] on div at bounding box center [14, 69] width 17 height 17
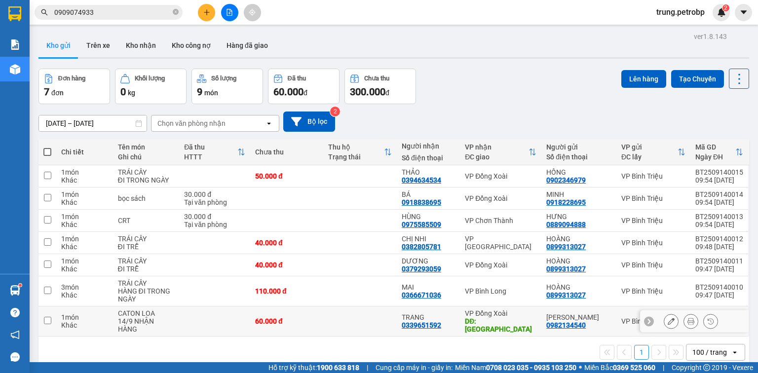
click at [514, 319] on div "DĐ: CHỢ ĐỒNG PHÚ" at bounding box center [501, 325] width 72 height 16
checkbox input "true"
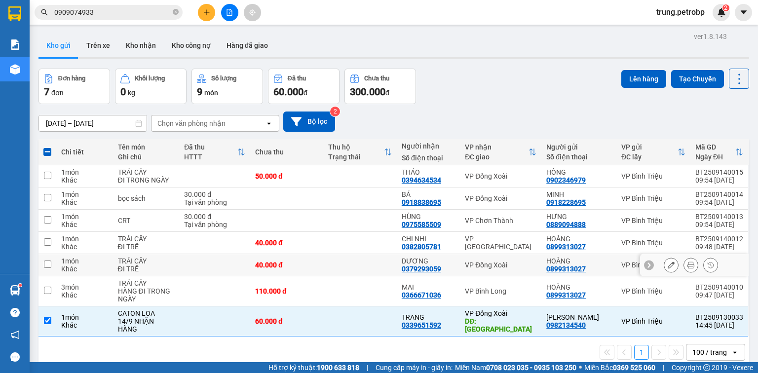
click at [504, 266] on div "VP Đồng Xoài" at bounding box center [501, 265] width 72 height 8
checkbox input "true"
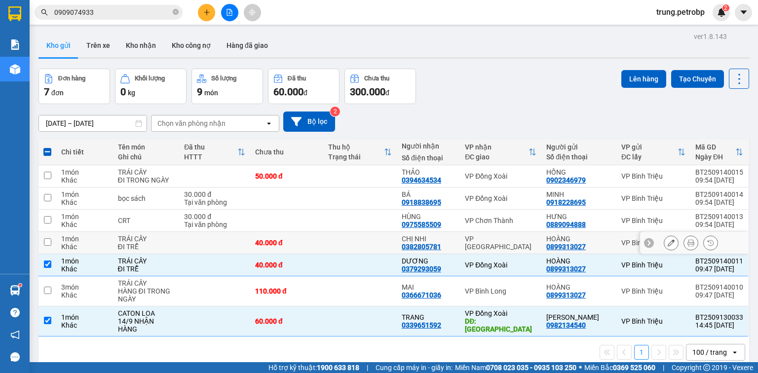
click at [498, 241] on div "VP [GEOGRAPHIC_DATA]" at bounding box center [501, 243] width 72 height 16
checkbox input "true"
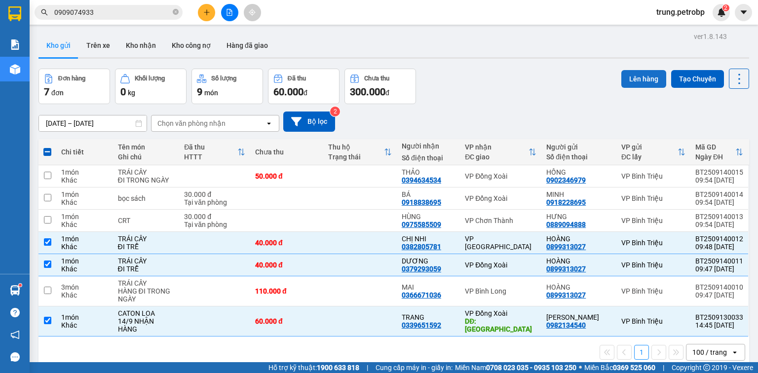
click at [634, 77] on button "Lên hàng" at bounding box center [644, 79] width 45 height 18
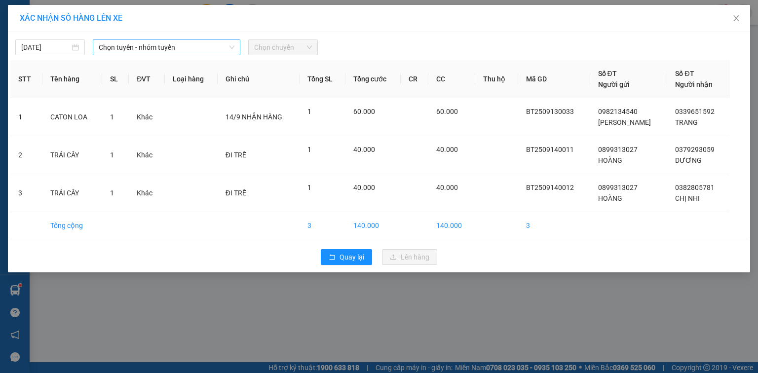
click at [159, 42] on span "Chọn tuyến - nhóm tuyến" at bounding box center [167, 47] width 136 height 15
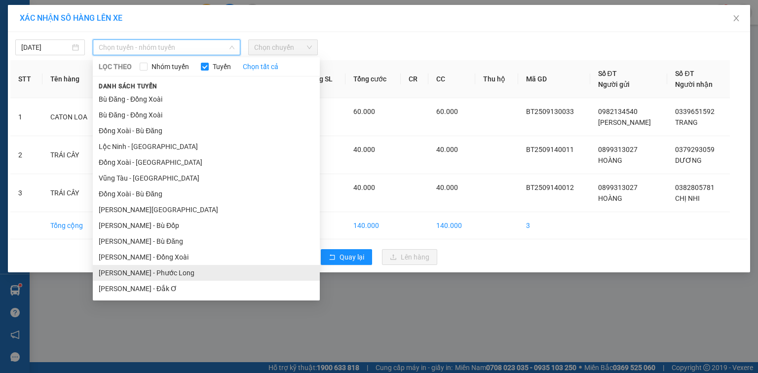
click at [170, 276] on li "Hồ Chí Minh - Phước Long" at bounding box center [206, 273] width 227 height 16
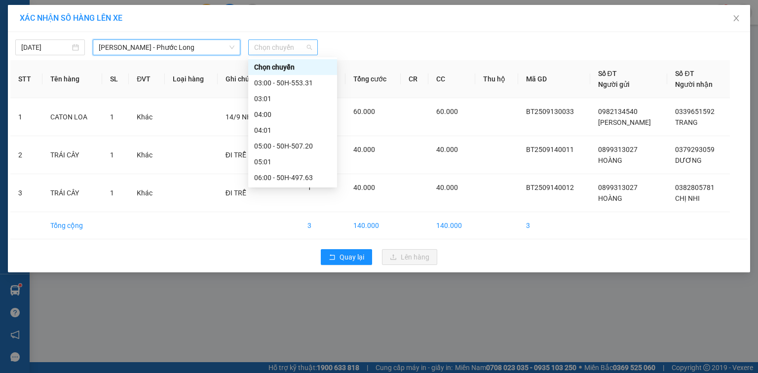
click at [300, 45] on span "Chọn chuyến" at bounding box center [283, 47] width 58 height 15
click at [298, 299] on div "09:05 - 93H-023.04" at bounding box center [292, 304] width 77 height 11
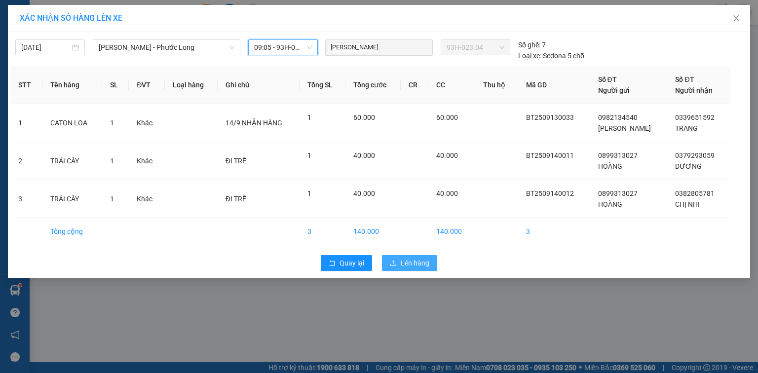
click at [415, 259] on span "Lên hàng" at bounding box center [415, 263] width 29 height 11
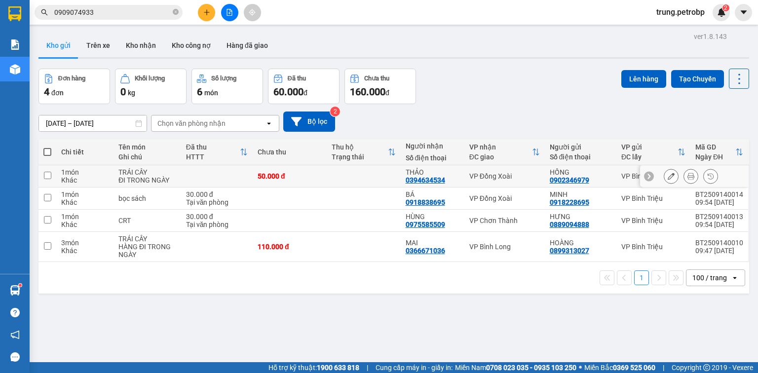
click at [508, 176] on div "VP Đồng Xoài" at bounding box center [505, 176] width 71 height 8
checkbox input "true"
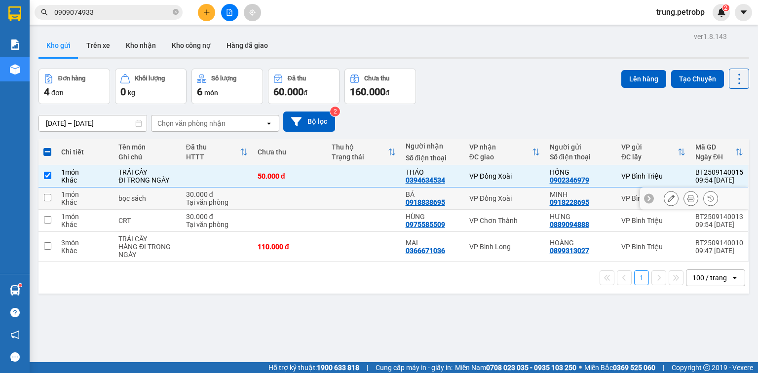
click at [504, 198] on div "VP Đồng Xoài" at bounding box center [505, 199] width 71 height 8
checkbox input "true"
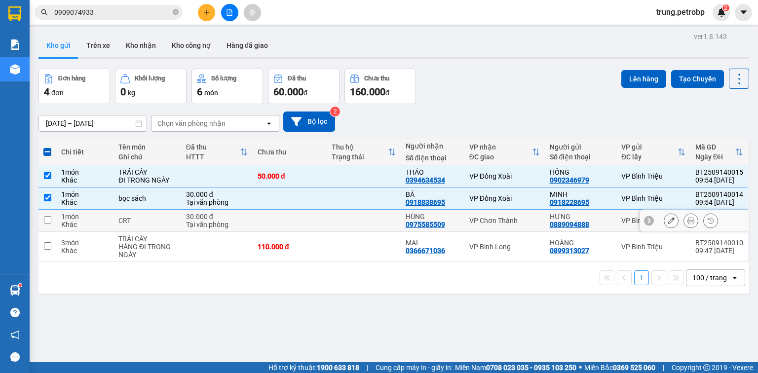
click at [510, 223] on div "VP Chơn Thành" at bounding box center [505, 221] width 71 height 8
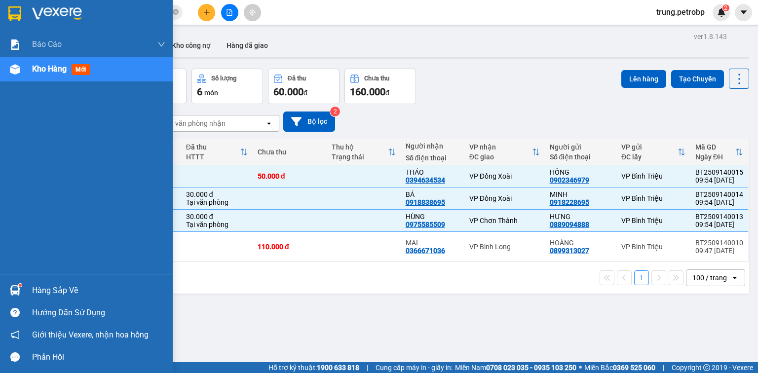
click at [19, 67] on img at bounding box center [15, 69] width 10 height 10
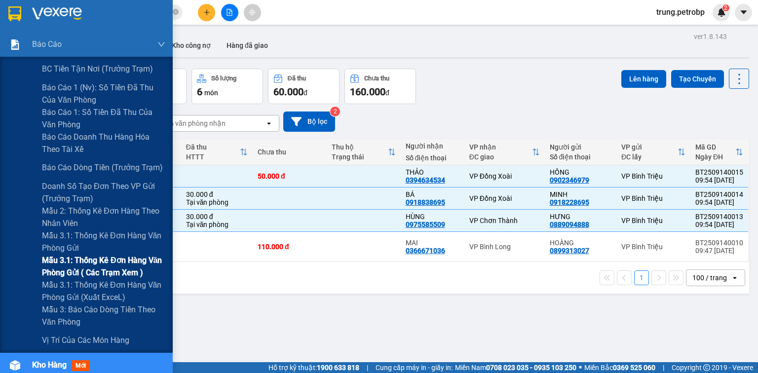
click at [118, 261] on span "Mẫu 3.1: Thống kê đơn hàng văn phòng gửi ( các trạm xem )" at bounding box center [103, 266] width 123 height 25
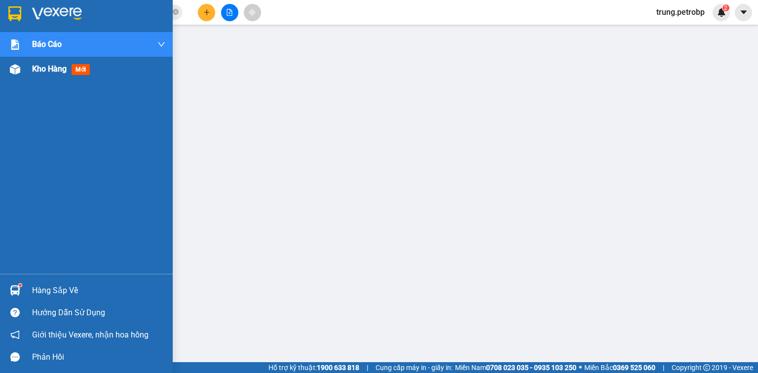
click at [10, 66] on img at bounding box center [15, 69] width 10 height 10
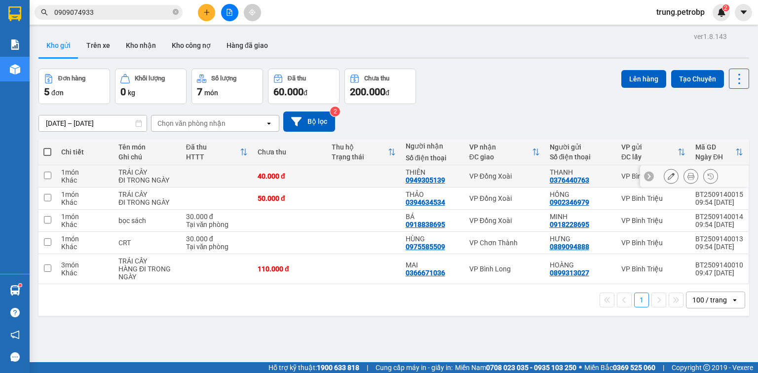
click at [46, 175] on input "checkbox" at bounding box center [47, 175] width 7 height 7
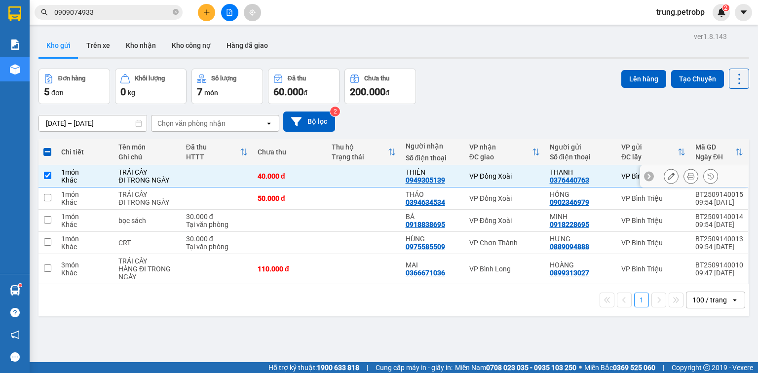
click at [46, 175] on input "checkbox" at bounding box center [47, 175] width 7 height 7
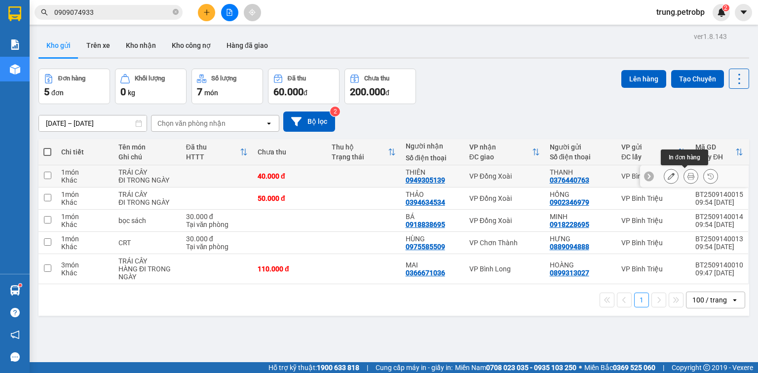
click at [688, 174] on icon at bounding box center [691, 176] width 7 height 7
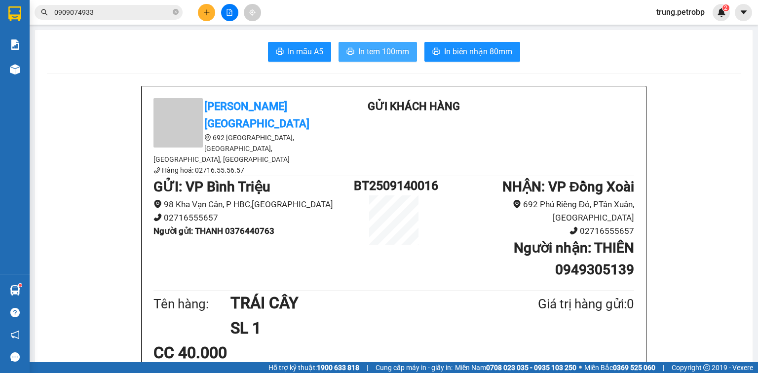
click at [371, 52] on span "In tem 100mm" at bounding box center [383, 51] width 51 height 12
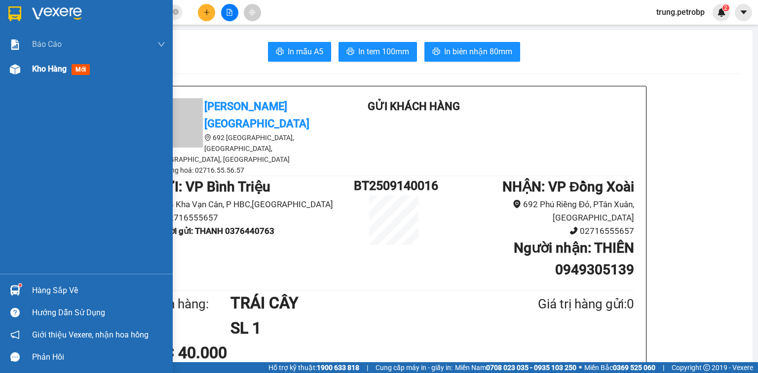
click at [11, 69] on img at bounding box center [15, 69] width 10 height 10
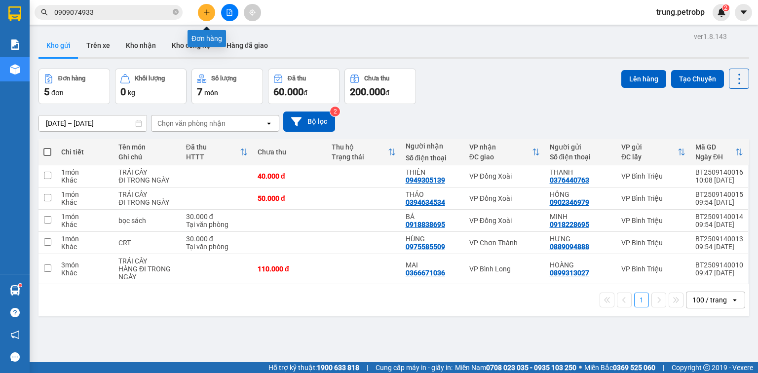
click at [210, 14] on icon "plus" at bounding box center [206, 12] width 7 height 7
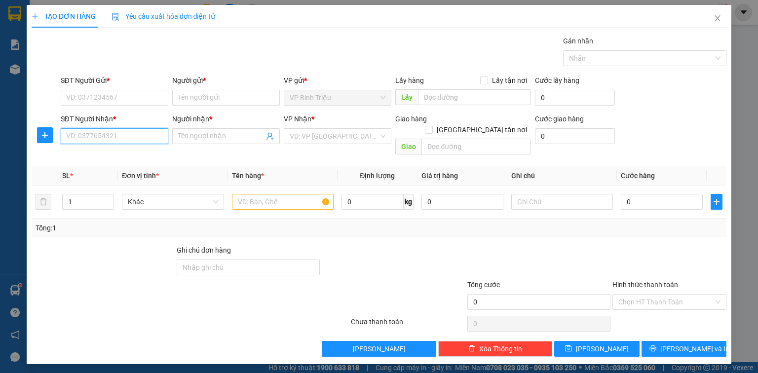
click at [104, 136] on input "SĐT Người Nhận *" at bounding box center [115, 136] width 108 height 16
click at [103, 157] on div "0972428979 - BẢO" at bounding box center [115, 155] width 96 height 11
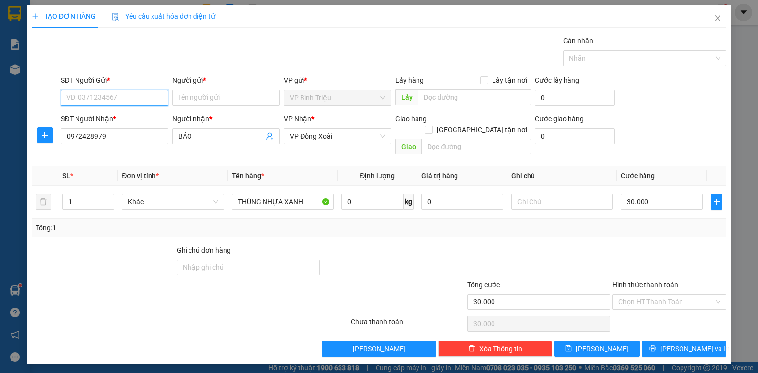
click at [140, 96] on input "SĐT Người Gửi *" at bounding box center [115, 98] width 108 height 16
click at [128, 263] on div at bounding box center [103, 262] width 145 height 35
click at [87, 135] on input "0972428979" at bounding box center [115, 136] width 108 height 16
click at [198, 135] on input "BẢO" at bounding box center [221, 136] width 86 height 11
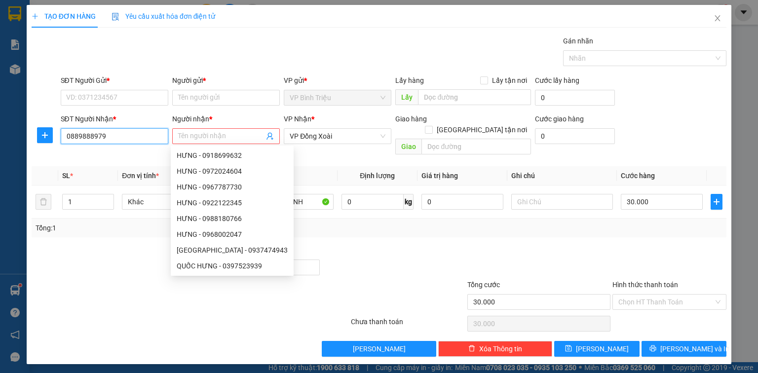
click at [98, 133] on input "0889888979" at bounding box center [115, 136] width 108 height 16
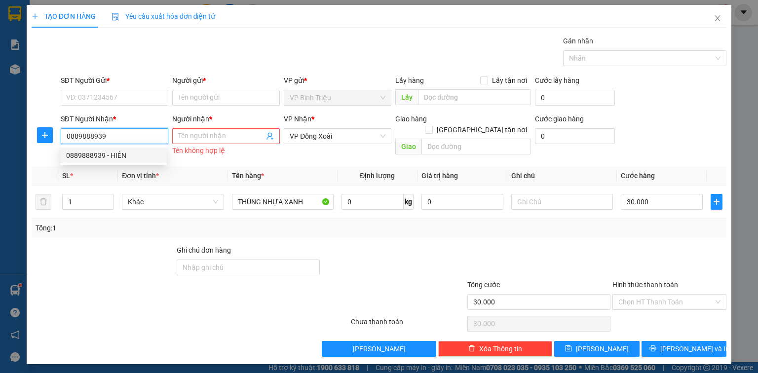
click at [103, 153] on div "0889888939 - HIỀN" at bounding box center [113, 155] width 95 height 11
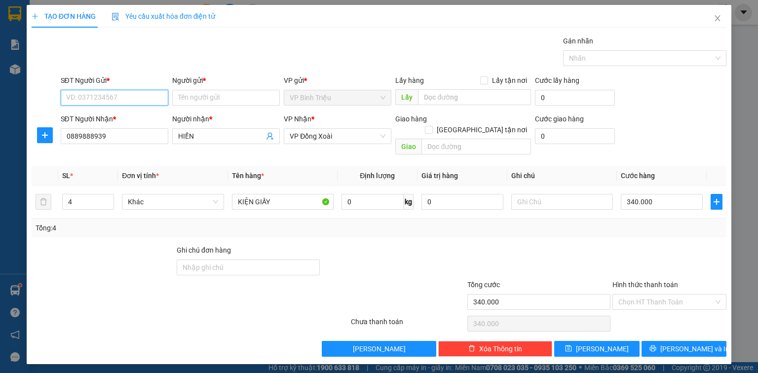
click at [144, 97] on input "SĐT Người Gửi *" at bounding box center [115, 98] width 108 height 16
click at [112, 115] on div "0902932176 - QUÝ" at bounding box center [115, 117] width 96 height 11
click at [639, 194] on input "340.000" at bounding box center [662, 202] width 82 height 16
click at [701, 344] on span "Lưu và In" at bounding box center [695, 349] width 69 height 11
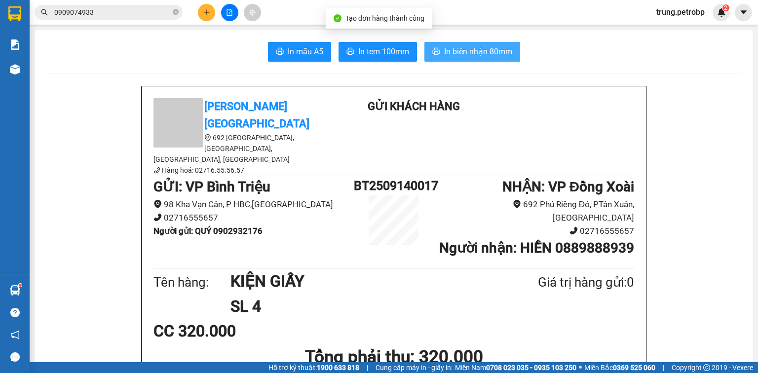
click at [472, 53] on span "In biên nhận 80mm" at bounding box center [478, 51] width 68 height 12
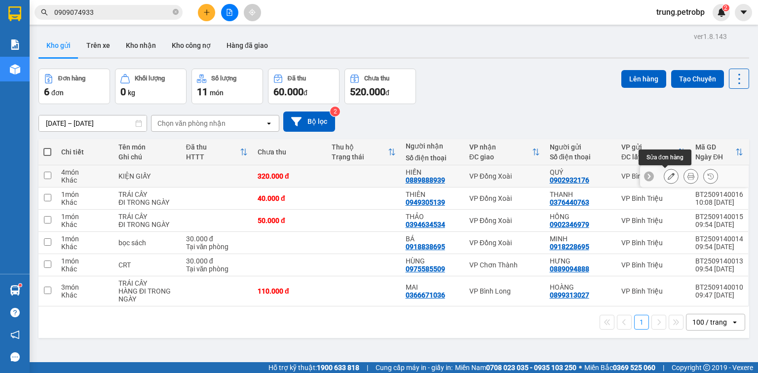
click at [668, 176] on icon at bounding box center [671, 176] width 7 height 7
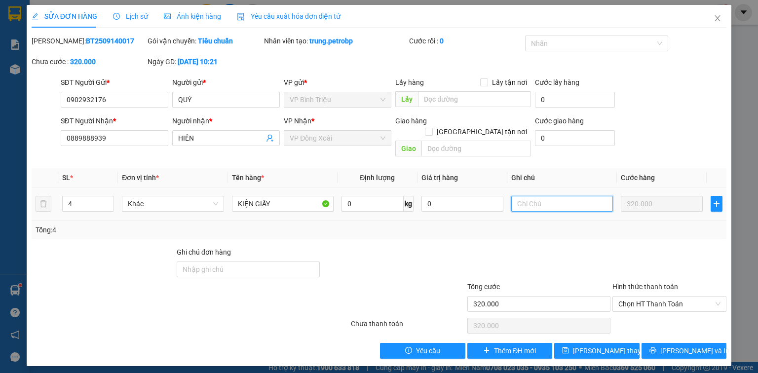
click at [536, 196] on input "text" at bounding box center [562, 204] width 102 height 16
click at [602, 346] on span "Lưu thay đổi" at bounding box center [612, 351] width 79 height 11
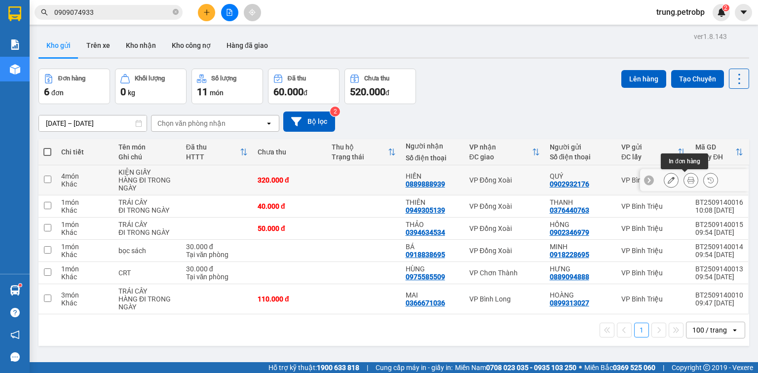
click at [688, 179] on icon at bounding box center [691, 180] width 7 height 7
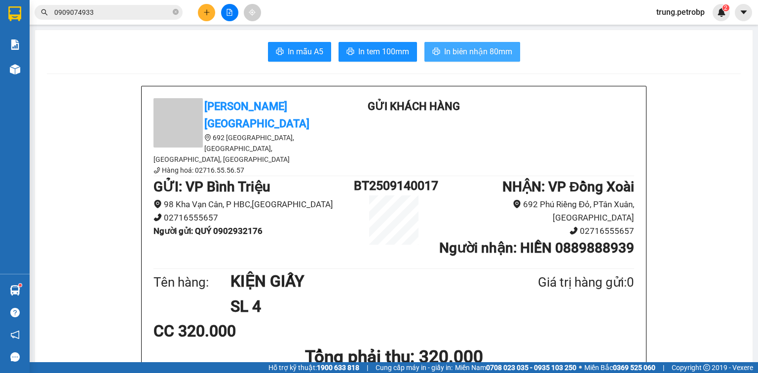
click at [492, 53] on span "In biên nhận 80mm" at bounding box center [478, 51] width 68 height 12
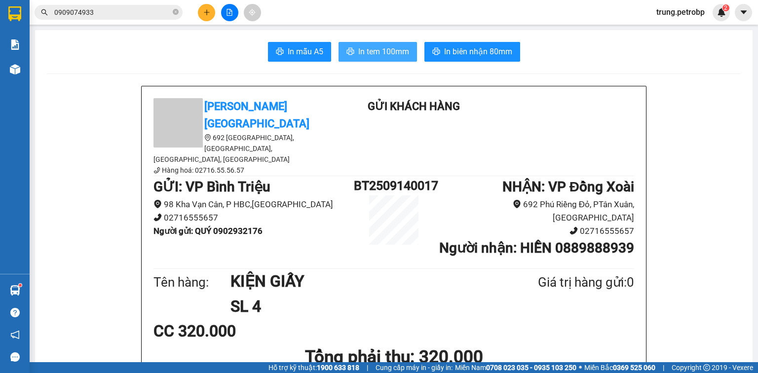
click at [392, 55] on span "In tem 100mm" at bounding box center [383, 51] width 51 height 12
click at [204, 12] on icon "plus" at bounding box center [206, 12] width 7 height 7
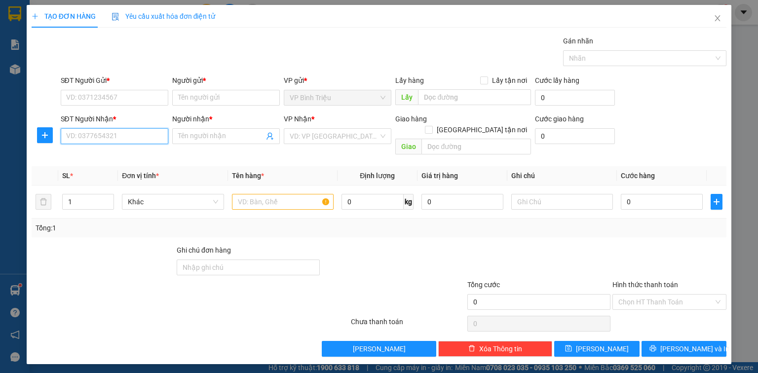
click at [105, 135] on input "SĐT Người Nhận *" at bounding box center [115, 136] width 108 height 16
click at [114, 154] on div "0399399257 - ĐẠT" at bounding box center [115, 155] width 96 height 11
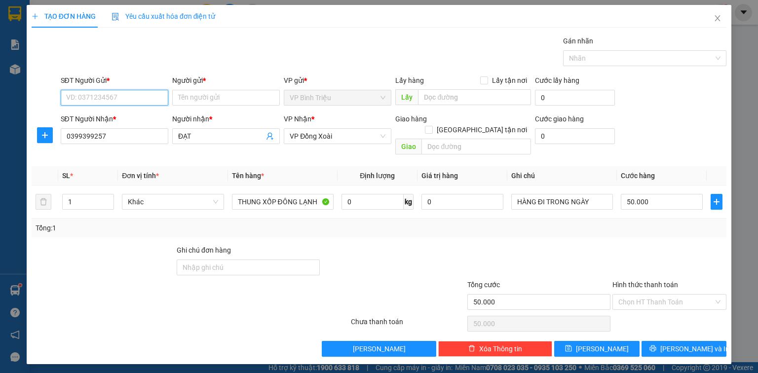
click at [129, 99] on input "SĐT Người Gửi *" at bounding box center [115, 98] width 108 height 16
click at [128, 116] on div "0909500138 - NHUNG" at bounding box center [115, 117] width 96 height 11
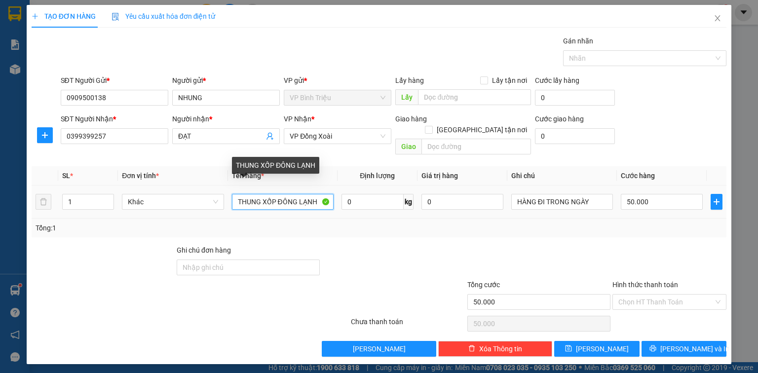
click at [276, 194] on input "THUNG XỐP ĐÔNG LẠNH" at bounding box center [283, 202] width 102 height 16
click at [288, 194] on input "ĐÔNG LẠNH" at bounding box center [283, 202] width 102 height 16
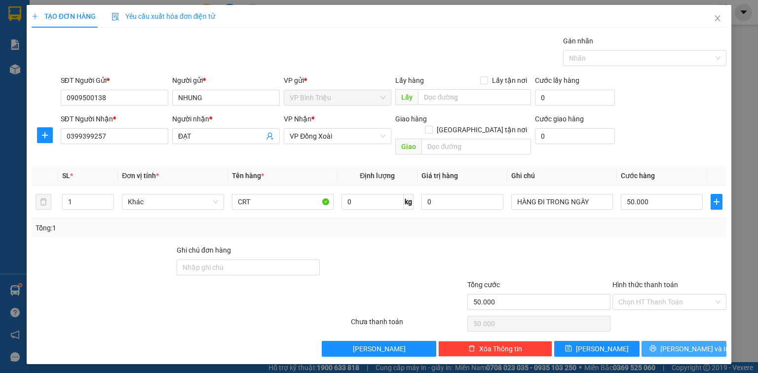
click at [692, 344] on span "Lưu và In" at bounding box center [695, 349] width 69 height 11
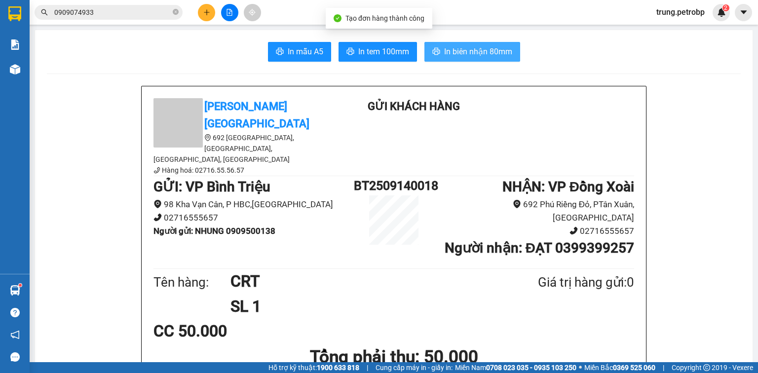
click at [493, 55] on span "In biên nhận 80mm" at bounding box center [478, 51] width 68 height 12
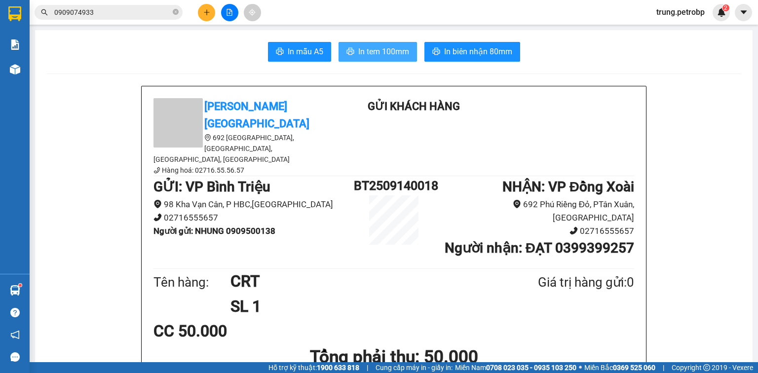
click at [381, 52] on span "In tem 100mm" at bounding box center [383, 51] width 51 height 12
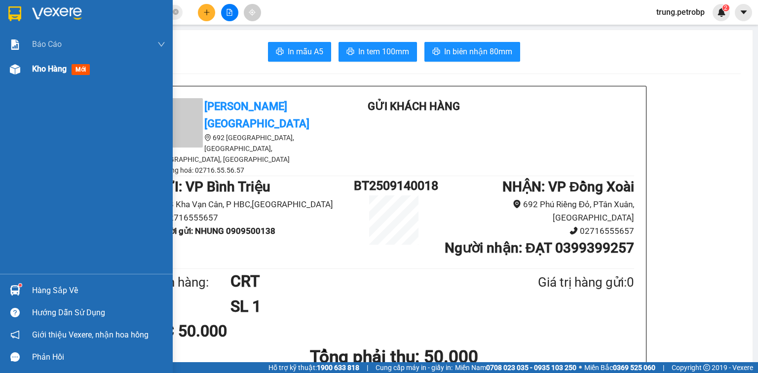
click at [13, 73] on img at bounding box center [15, 69] width 10 height 10
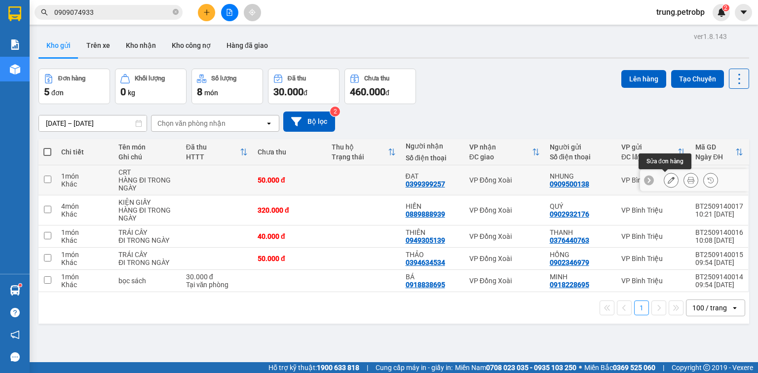
click at [668, 181] on icon at bounding box center [671, 180] width 7 height 7
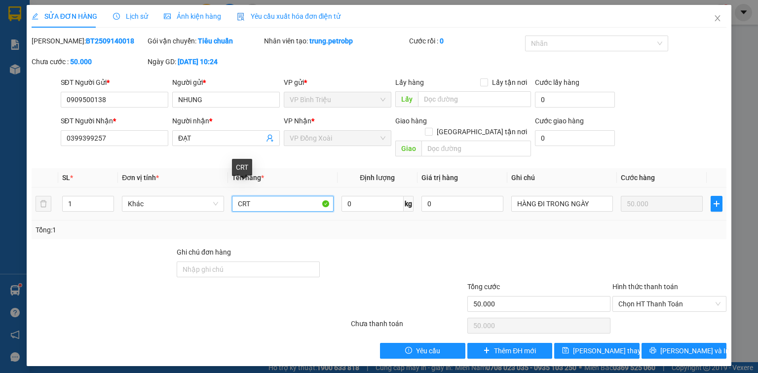
click at [255, 196] on input "CRT" at bounding box center [283, 204] width 102 height 16
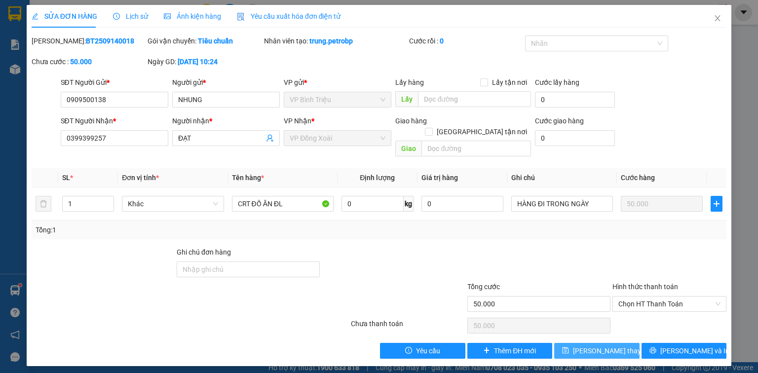
click at [594, 346] on span "Lưu thay đổi" at bounding box center [612, 351] width 79 height 11
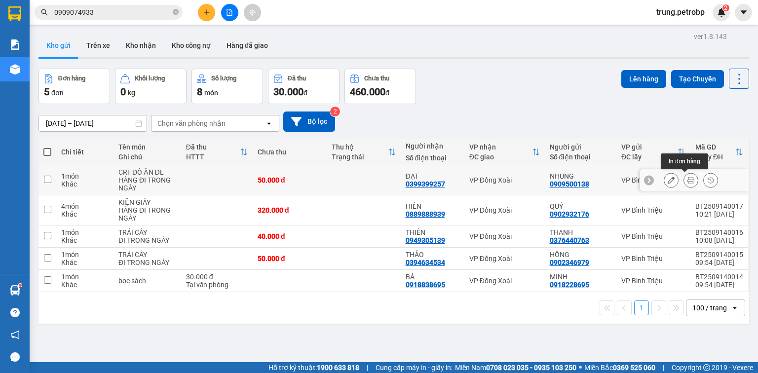
click at [688, 181] on icon at bounding box center [691, 180] width 7 height 7
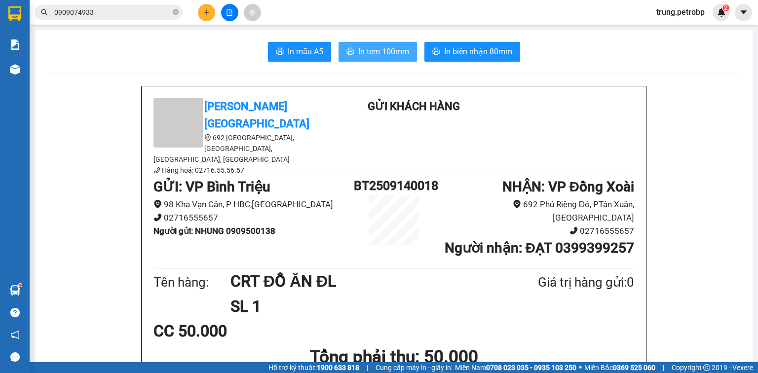
click at [395, 52] on span "In tem 100mm" at bounding box center [383, 51] width 51 height 12
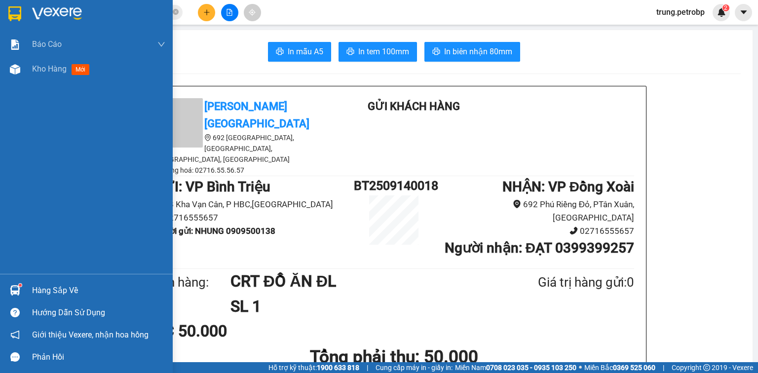
click at [16, 292] on img at bounding box center [15, 290] width 10 height 10
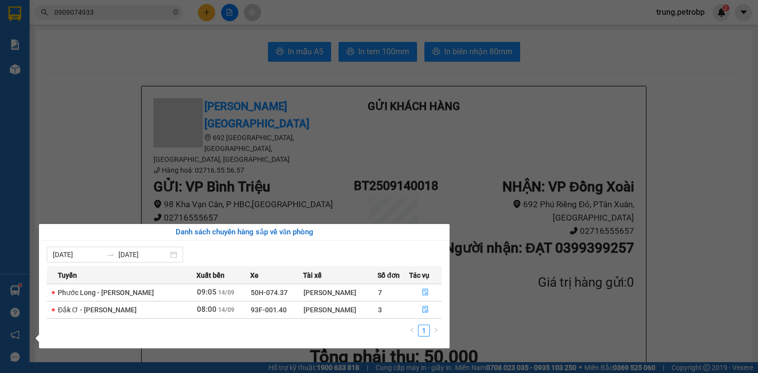
click at [475, 289] on section "Kết quả tìm kiếm ( 9 ) Bộ lọc Mã ĐH Trạng thái Món hàng Tổng cước Chưa cước Ngư…" at bounding box center [379, 186] width 758 height 373
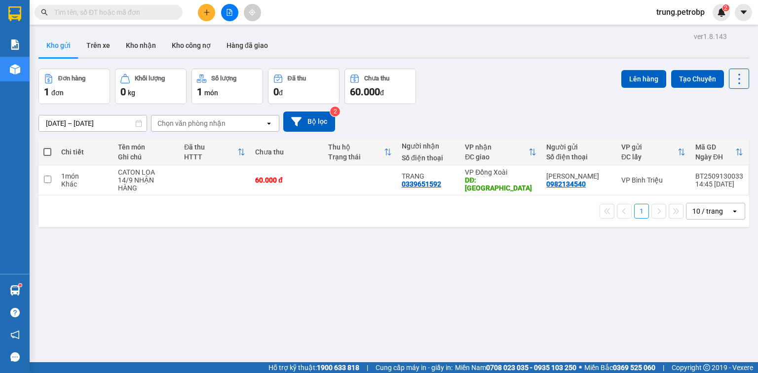
click at [205, 15] on icon "plus" at bounding box center [206, 12] width 7 height 7
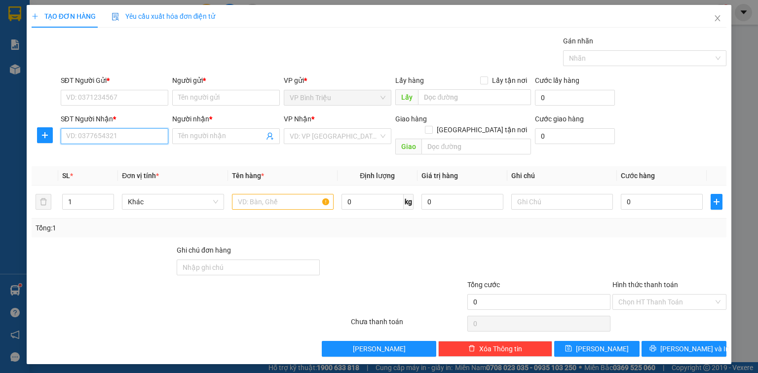
click at [113, 138] on input "SĐT Người Nhận *" at bounding box center [115, 136] width 108 height 16
click at [117, 172] on div "0888563339 - BS BIÊN" at bounding box center [115, 171] width 96 height 11
type input "0888563339"
type input "BS BIÊN"
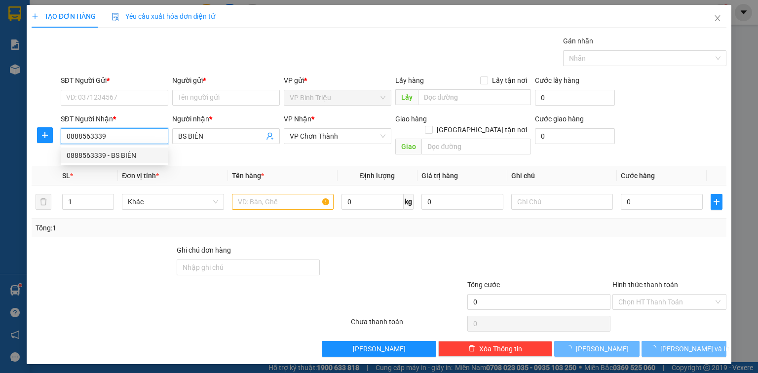
type input "30.000"
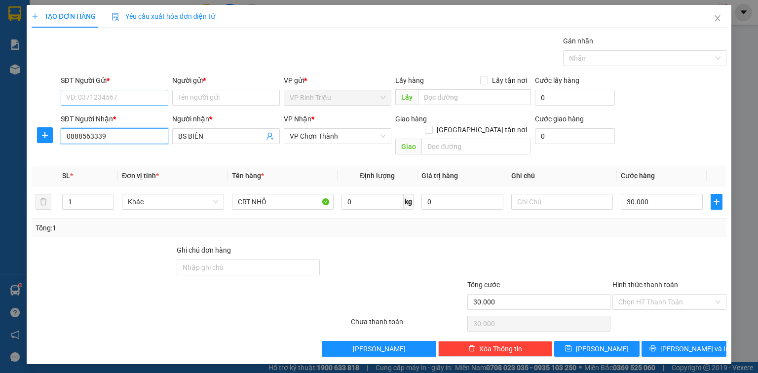
type input "0888563339"
click at [130, 97] on input "SĐT Người Gửi *" at bounding box center [115, 98] width 108 height 16
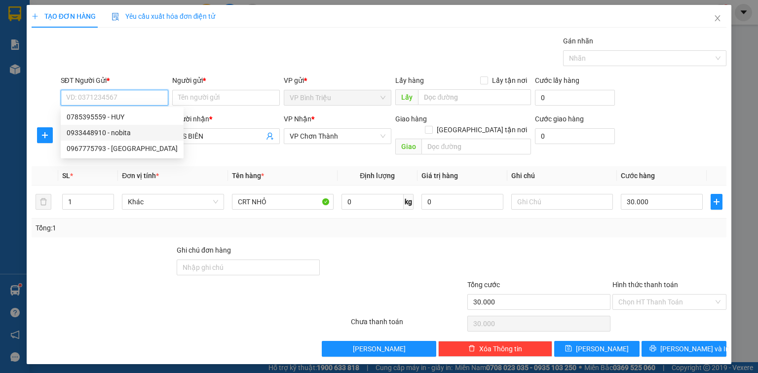
click at [134, 129] on div "0933448910 - nobita" at bounding box center [122, 132] width 111 height 11
type input "0933448910"
type input "nobita"
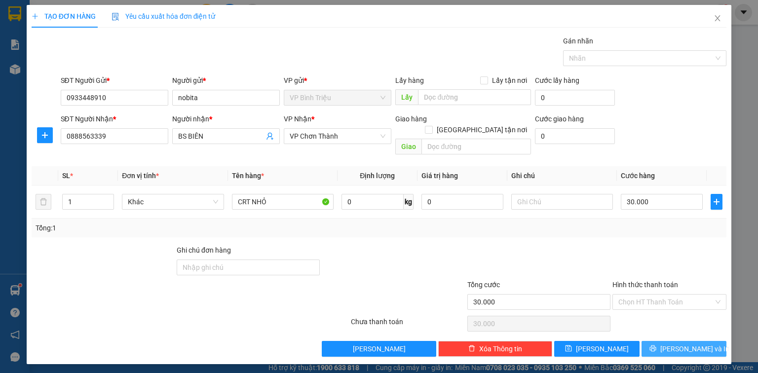
click at [680, 344] on span "[PERSON_NAME] và In" at bounding box center [695, 349] width 69 height 11
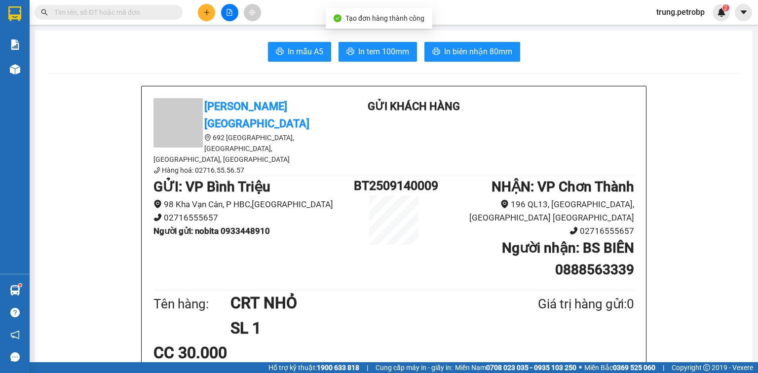
click at [471, 57] on span "In biên nhận 80mm" at bounding box center [478, 51] width 68 height 12
click at [390, 56] on span "In tem 100mm" at bounding box center [383, 51] width 51 height 12
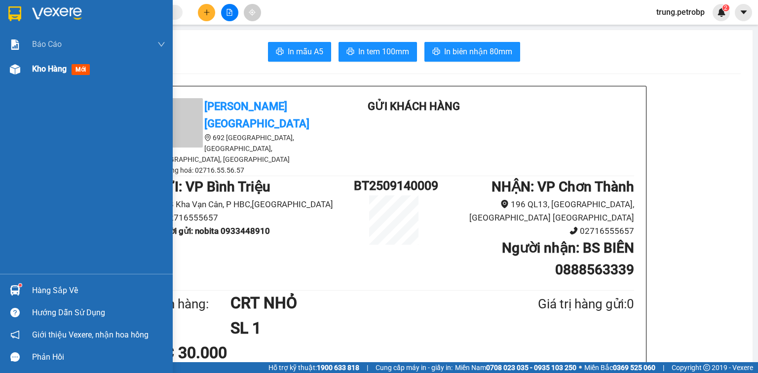
click at [18, 71] on img at bounding box center [15, 69] width 10 height 10
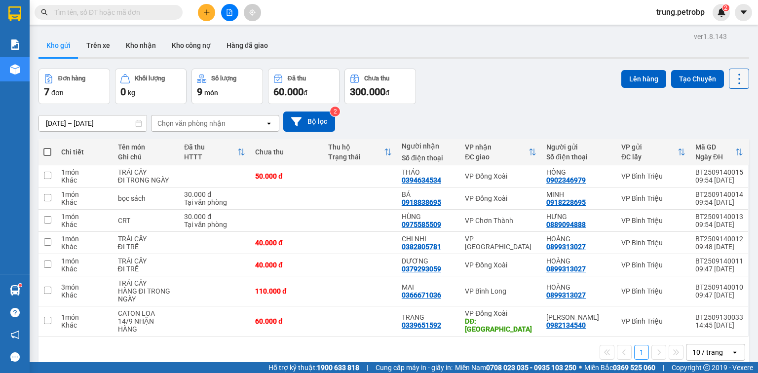
click at [733, 77] on icon at bounding box center [740, 79] width 14 height 14
click at [727, 144] on span "Làm mới" at bounding box center [719, 141] width 27 height 10
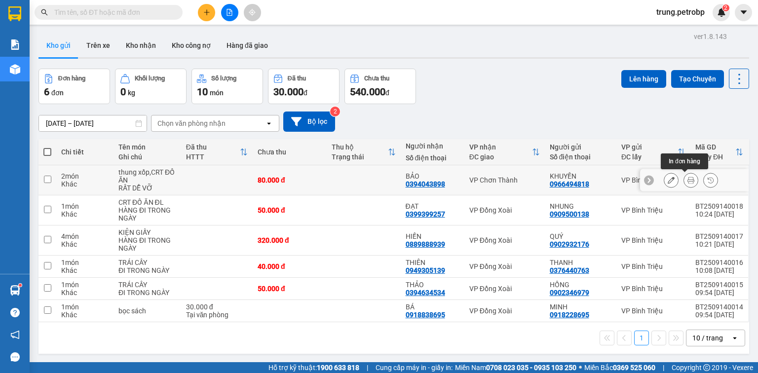
click at [688, 178] on icon at bounding box center [691, 180] width 7 height 7
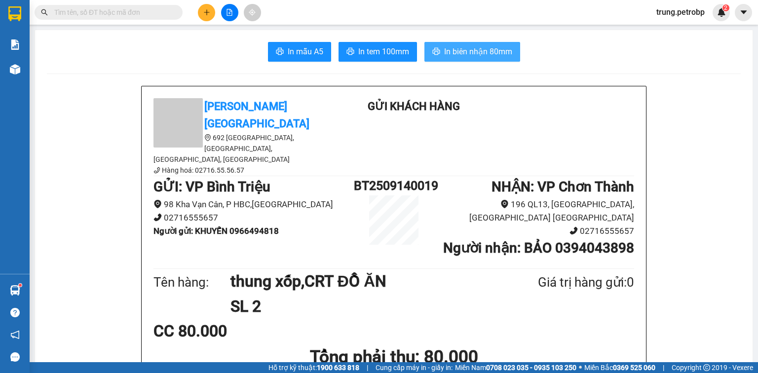
click at [455, 56] on span "In biên nhận 80mm" at bounding box center [478, 51] width 68 height 12
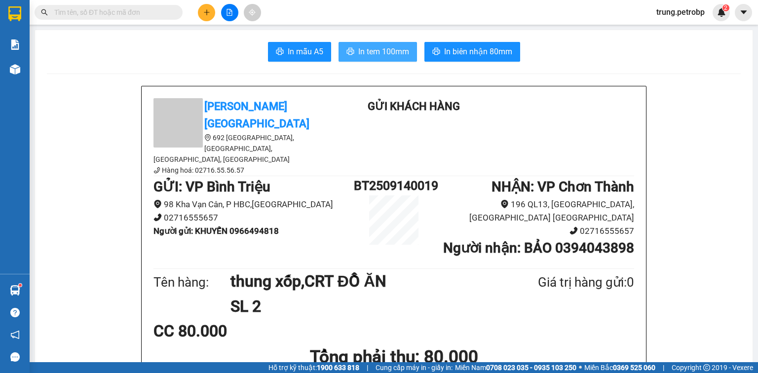
click at [379, 47] on span "In tem 100mm" at bounding box center [383, 51] width 51 height 12
click at [376, 55] on span "In tem 100mm" at bounding box center [383, 51] width 51 height 12
click at [65, 10] on input "text" at bounding box center [112, 12] width 117 height 11
type input "0"
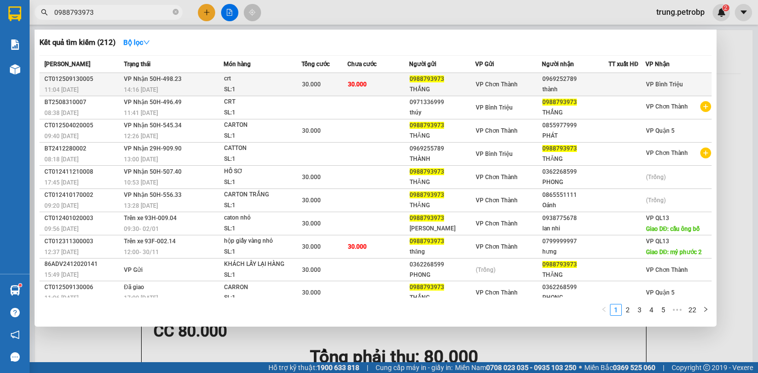
type input "0988793973"
click at [500, 90] on td "VP Chơn Thành" at bounding box center [508, 84] width 67 height 23
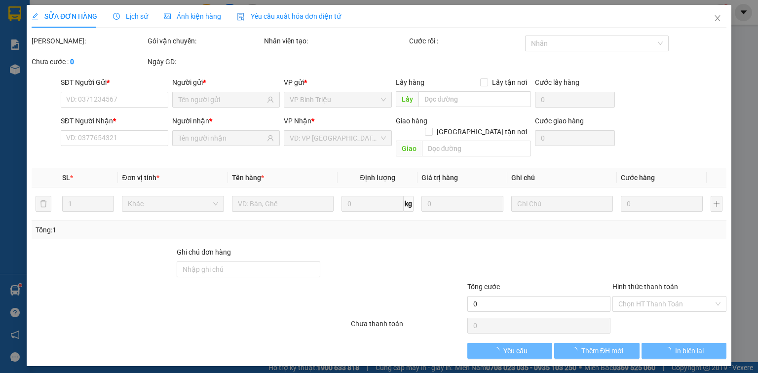
type input "0988793973"
type input "THẮNG"
type input "0969252789"
type input "thành"
type input "30.000"
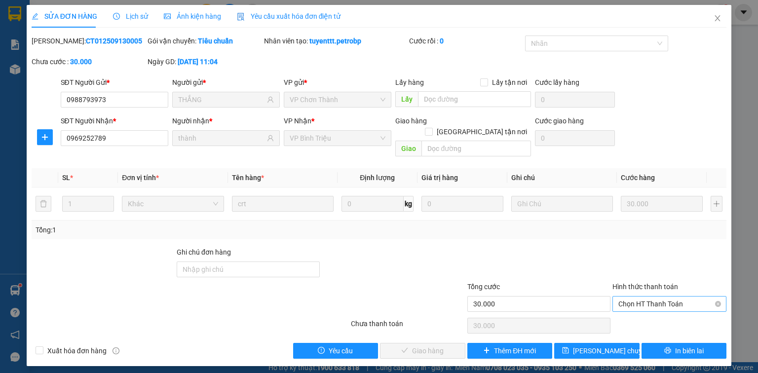
click at [628, 297] on span "Chọn HT Thanh Toán" at bounding box center [670, 304] width 102 height 15
click at [644, 314] on div "Tại văn phòng" at bounding box center [670, 312] width 102 height 11
type input "0"
click at [433, 346] on span "Giao hàng" at bounding box center [428, 351] width 32 height 11
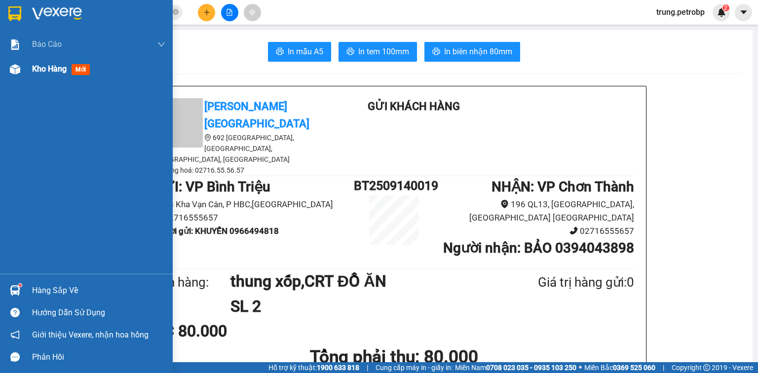
click at [12, 69] on img at bounding box center [15, 69] width 10 height 10
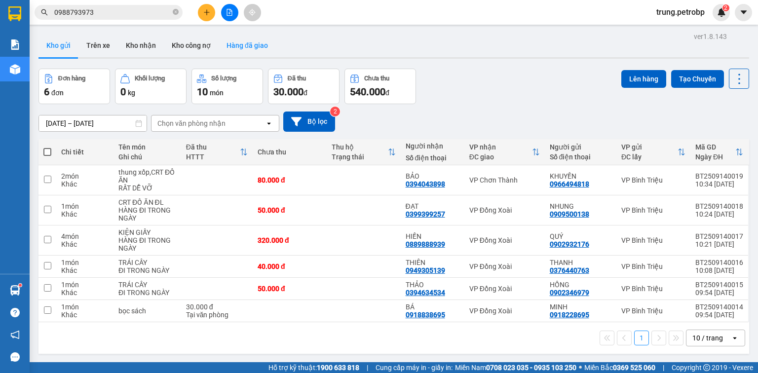
click at [236, 43] on button "Hàng đã giao" at bounding box center [247, 46] width 57 height 24
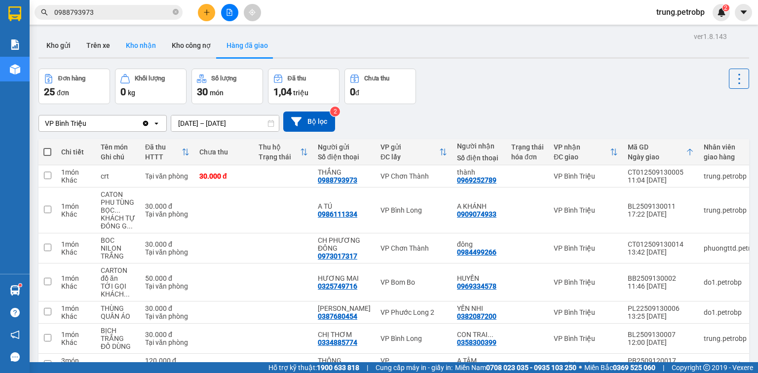
click at [150, 45] on button "Kho nhận" at bounding box center [141, 46] width 46 height 24
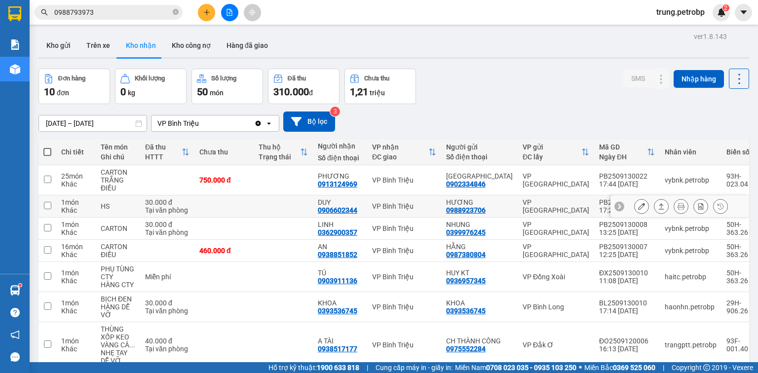
type input "14/09/2025 – 14/09/2025"
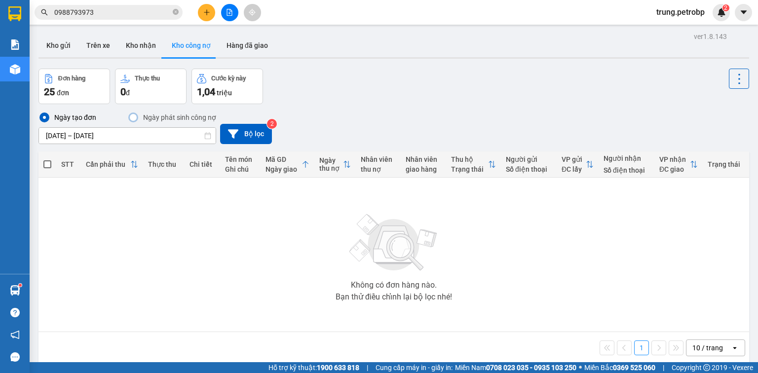
scroll to position [45, 0]
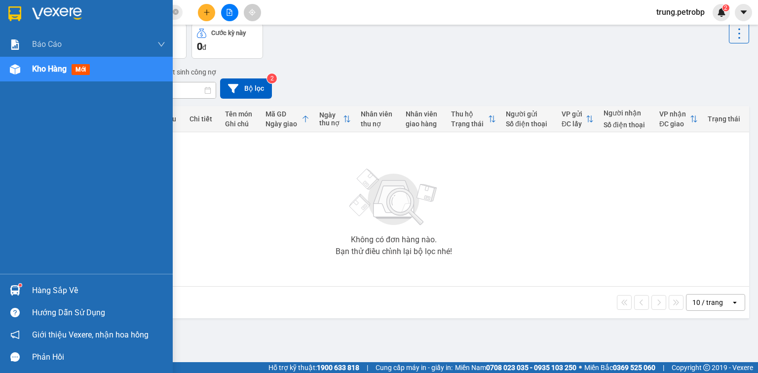
click at [20, 67] on div at bounding box center [14, 69] width 17 height 17
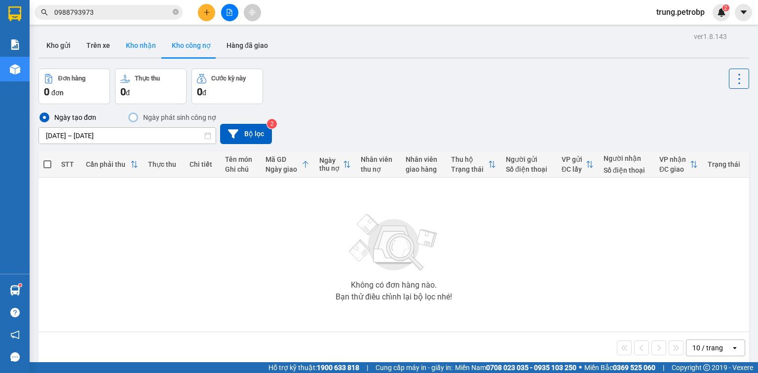
click at [136, 43] on button "Kho nhận" at bounding box center [141, 46] width 46 height 24
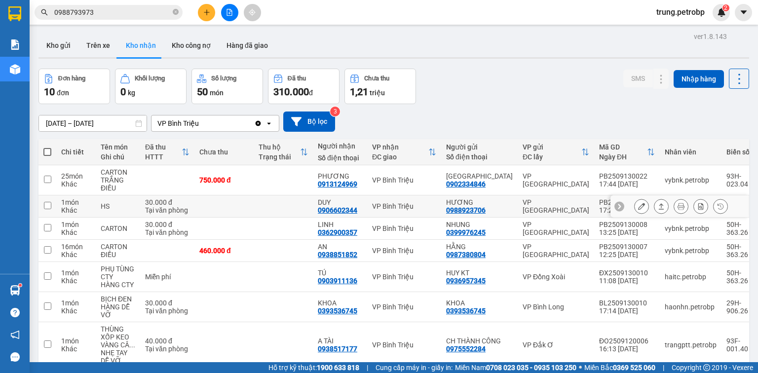
scroll to position [79, 0]
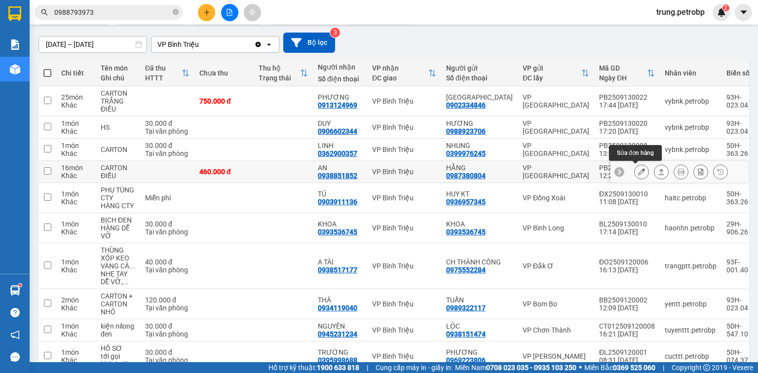
click at [635, 173] on button at bounding box center [642, 171] width 14 height 17
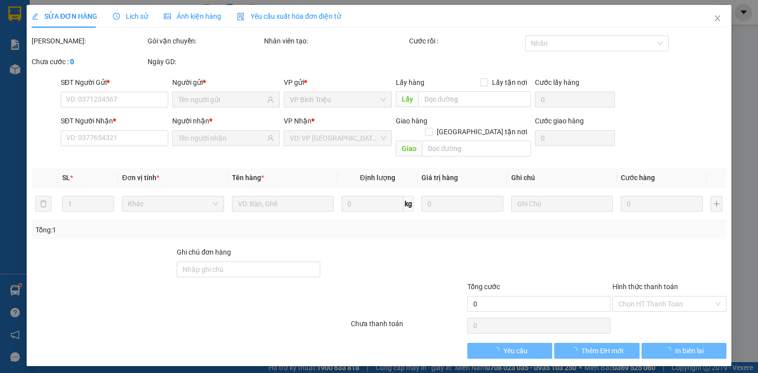
type input "0987380804"
type input "HẰNG"
type input "0938851852"
type input "AN"
type input "460.000"
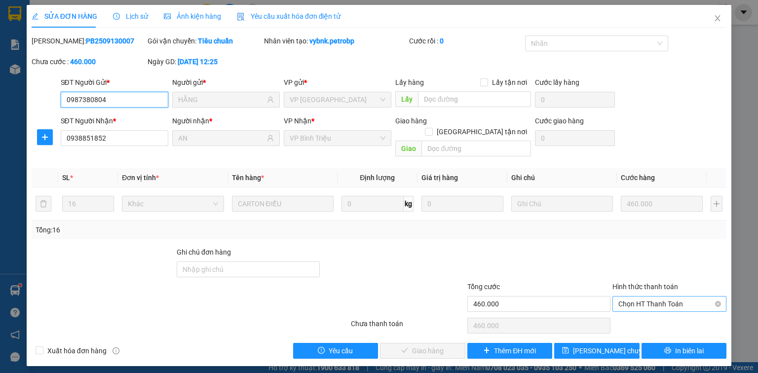
click at [641, 297] on span "Chọn HT Thanh Toán" at bounding box center [670, 304] width 102 height 15
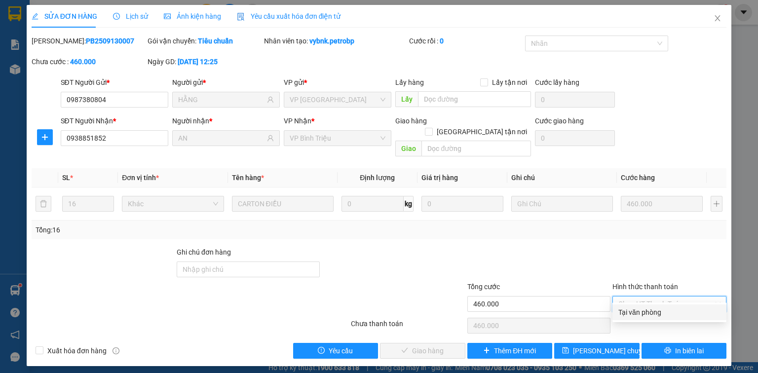
click at [639, 314] on div "Tại văn phòng" at bounding box center [670, 312] width 102 height 11
type input "0"
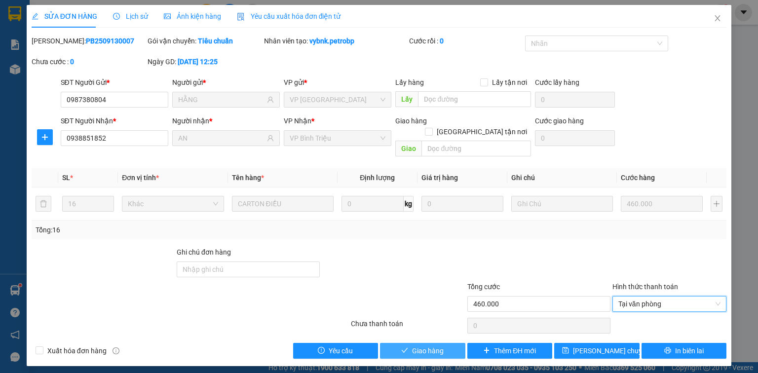
click at [430, 346] on span "Giao hàng" at bounding box center [428, 351] width 32 height 11
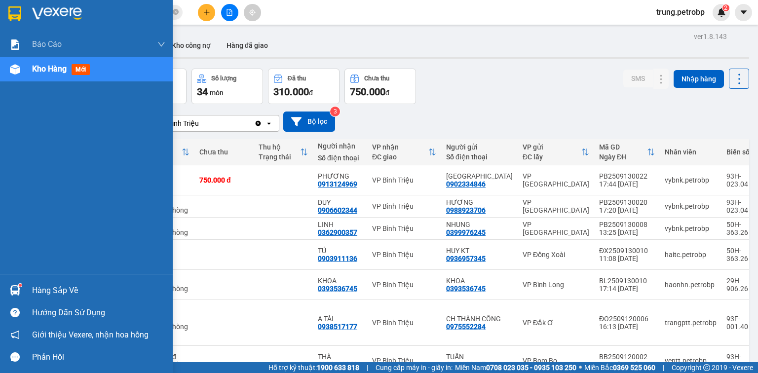
click at [8, 71] on div at bounding box center [14, 69] width 17 height 17
click at [15, 73] on img at bounding box center [15, 69] width 10 height 10
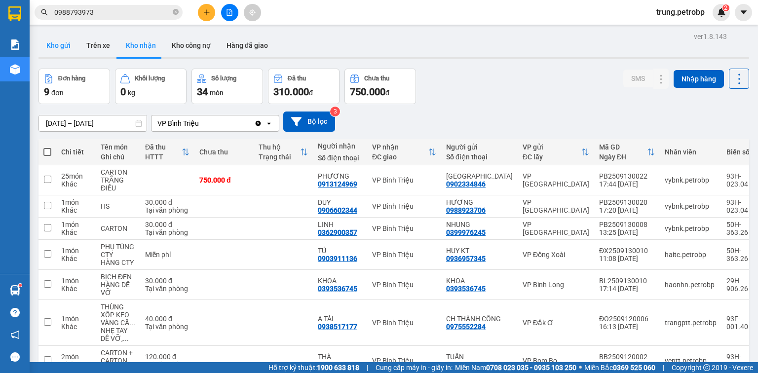
click at [68, 43] on button "Kho gửi" at bounding box center [59, 46] width 40 height 24
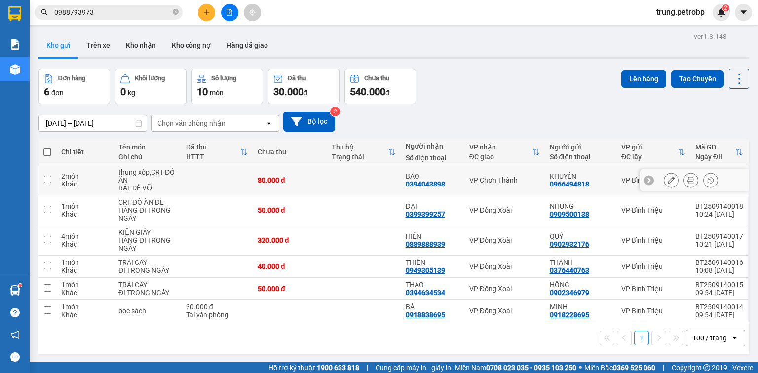
click at [506, 181] on div "VP Chơn Thành" at bounding box center [505, 180] width 71 height 8
checkbox input "true"
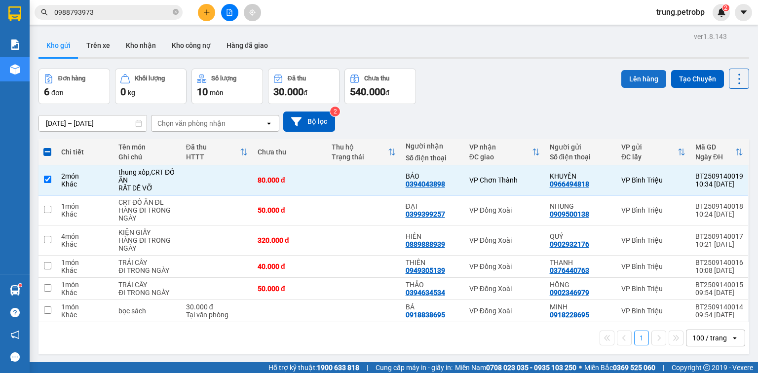
click at [640, 75] on button "Lên hàng" at bounding box center [644, 79] width 45 height 18
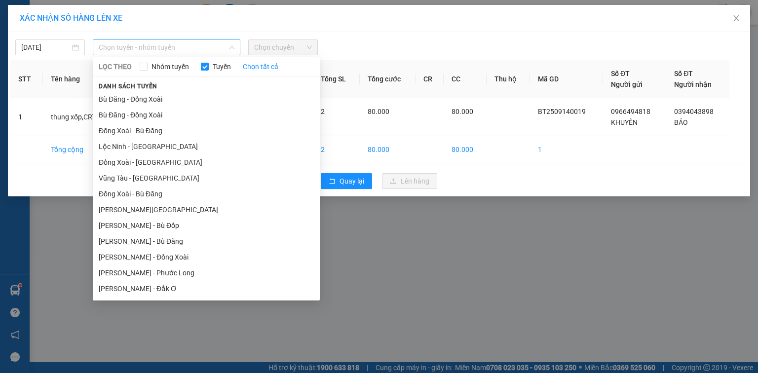
click at [158, 44] on span "Chọn tuyến - nhóm tuyến" at bounding box center [167, 47] width 136 height 15
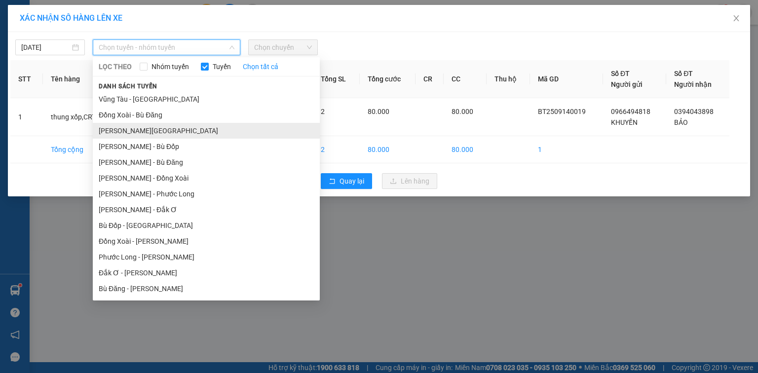
click at [165, 135] on li "[PERSON_NAME][GEOGRAPHIC_DATA]" at bounding box center [206, 131] width 227 height 16
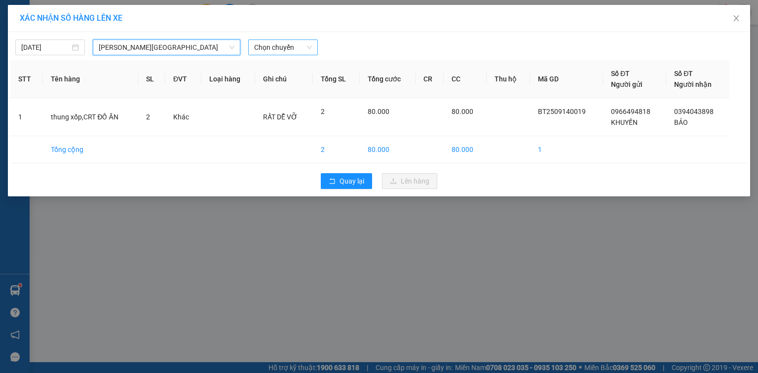
click at [296, 50] on span "Chọn chuyến" at bounding box center [283, 47] width 58 height 15
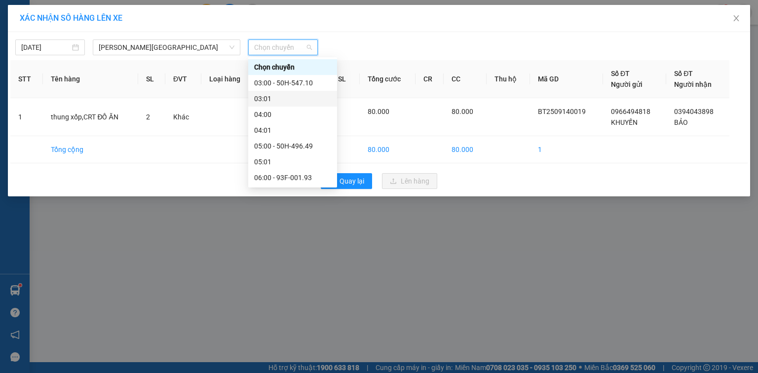
scroll to position [158, 0]
click at [306, 147] on div "10:00 - 93F-001.77" at bounding box center [292, 146] width 77 height 11
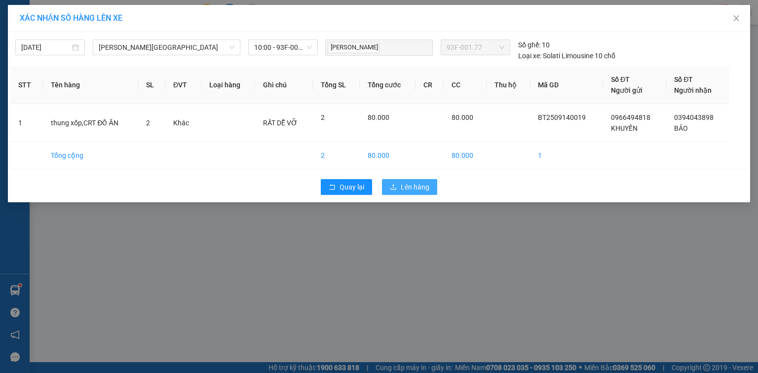
click at [417, 186] on span "Lên hàng" at bounding box center [415, 187] width 29 height 11
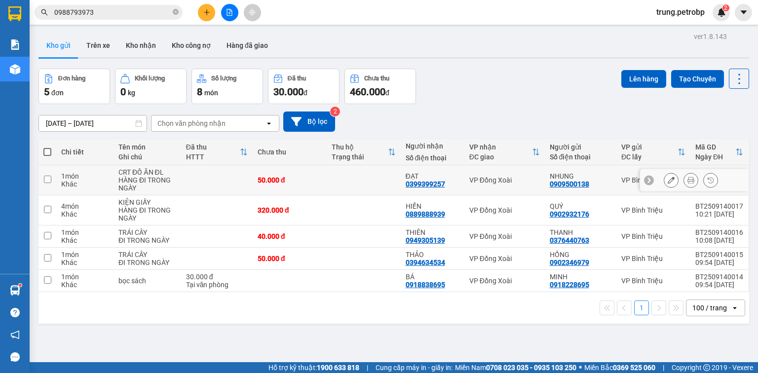
click at [492, 180] on div "VP Đồng Xoài" at bounding box center [505, 180] width 71 height 8
checkbox input "true"
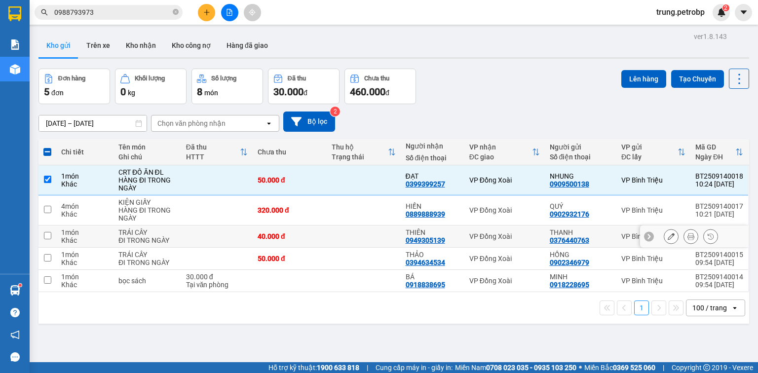
click at [500, 235] on div "VP Đồng Xoài" at bounding box center [505, 237] width 71 height 8
checkbox input "true"
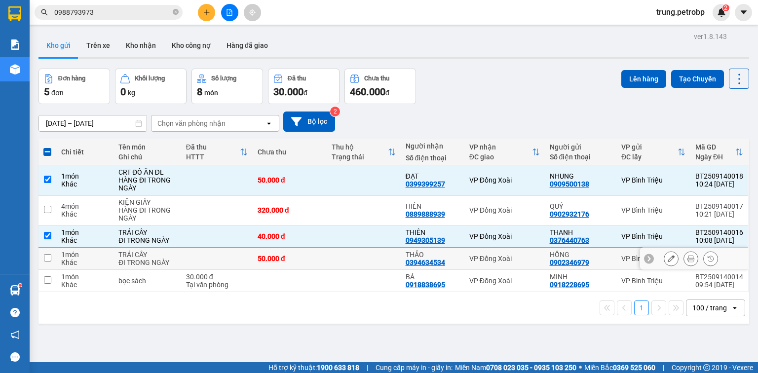
click at [490, 260] on div "VP Đồng Xoài" at bounding box center [505, 259] width 71 height 8
checkbox input "true"
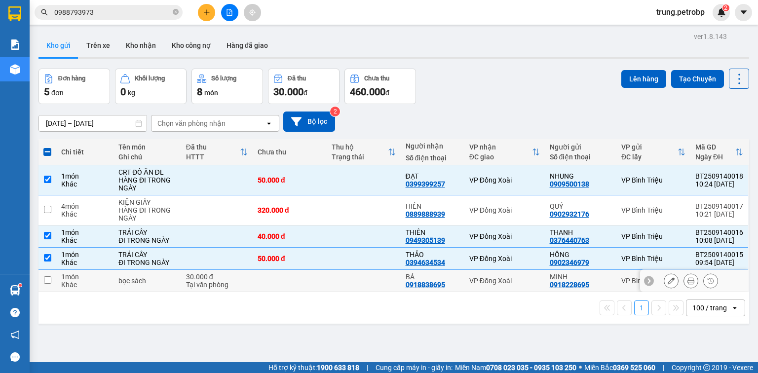
click at [564, 281] on div "0918228695" at bounding box center [569, 285] width 39 height 8
click at [634, 75] on button "Lên hàng" at bounding box center [644, 79] width 45 height 18
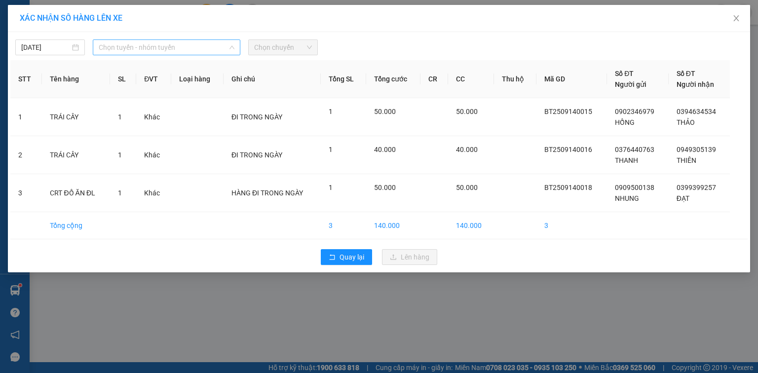
click at [203, 47] on span "Chọn tuyến - nhóm tuyến" at bounding box center [167, 47] width 136 height 15
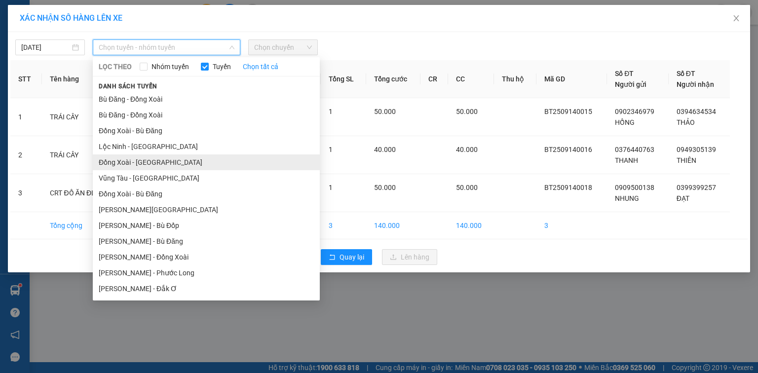
scroll to position [79, 0]
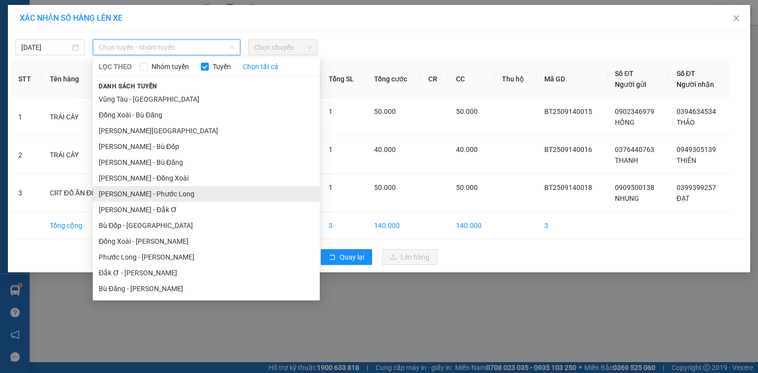
click at [176, 192] on li "Hồ Chí Minh - Phước Long" at bounding box center [206, 194] width 227 height 16
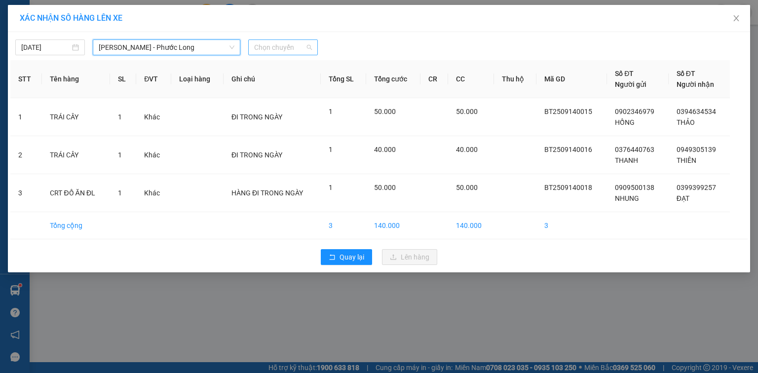
click at [306, 44] on span "Chọn chuyến" at bounding box center [283, 47] width 58 height 15
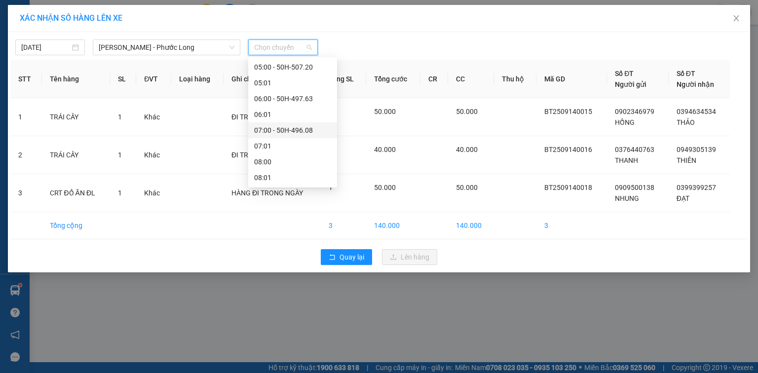
scroll to position [237, 0]
click at [302, 83] on div "10:00 - 29H-904.61" at bounding box center [292, 83] width 77 height 11
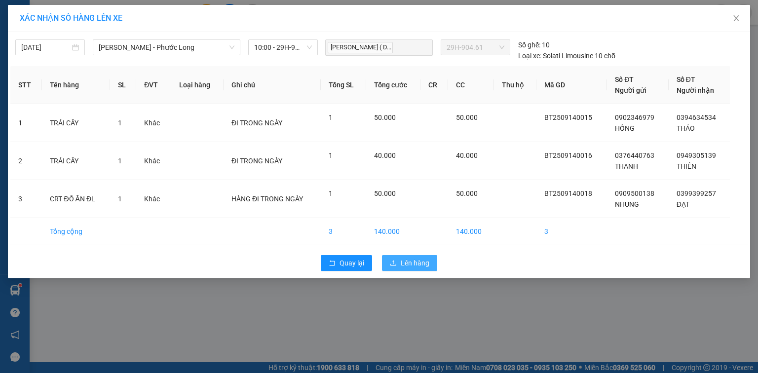
click at [416, 260] on span "Lên hàng" at bounding box center [415, 263] width 29 height 11
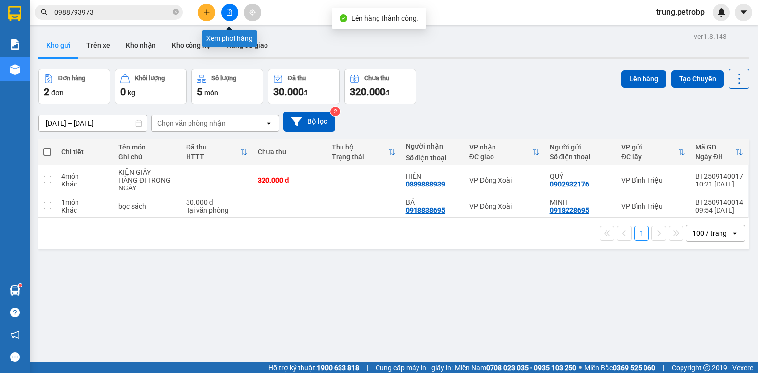
click at [228, 8] on button at bounding box center [229, 12] width 17 height 17
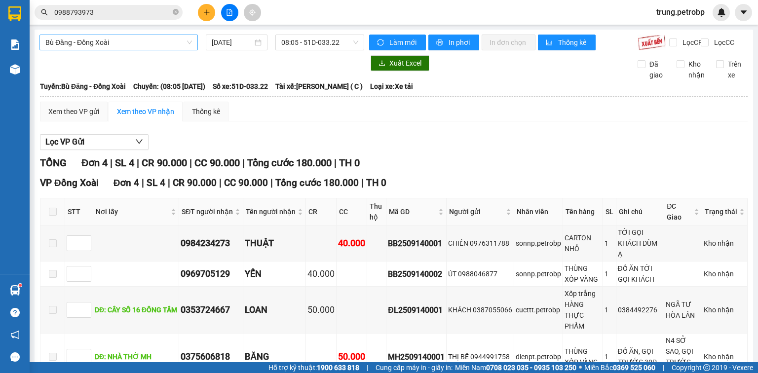
click at [123, 41] on span "Bù Đăng - Đồng Xoài" at bounding box center [118, 42] width 147 height 15
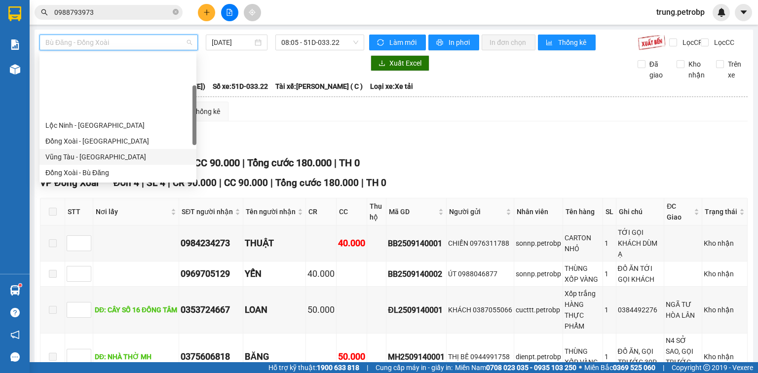
scroll to position [158, 0]
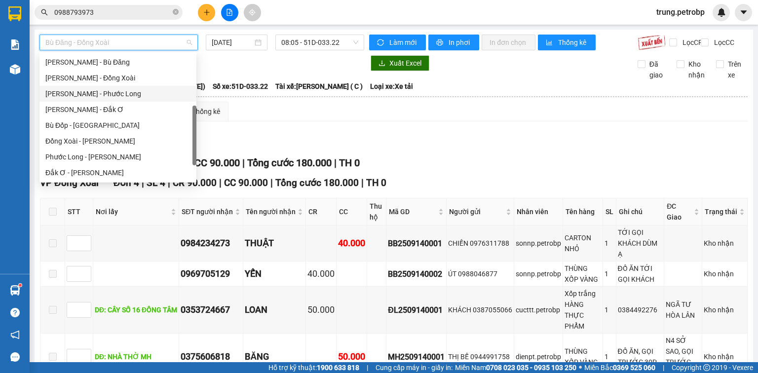
click at [122, 93] on div "Hồ Chí Minh - Phước Long" at bounding box center [117, 93] width 145 height 11
type input "[DATE]"
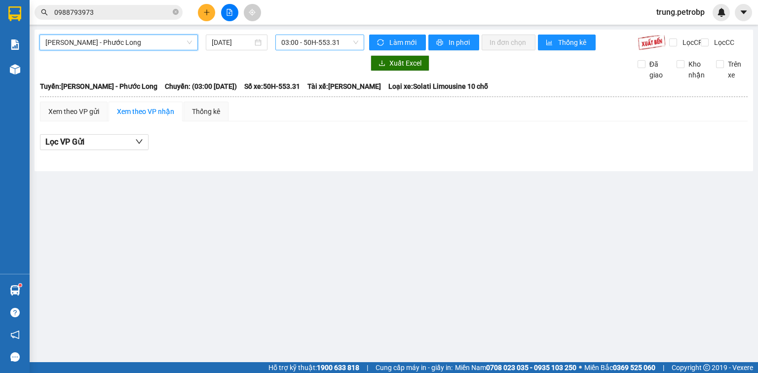
click at [327, 41] on span "03:00 - 50H-553.31" at bounding box center [320, 42] width 78 height 15
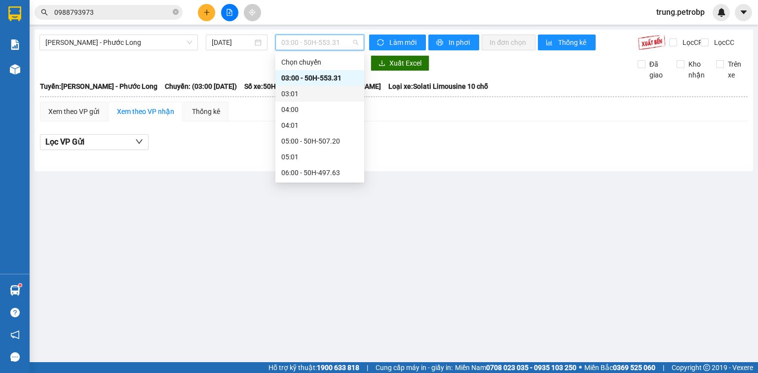
scroll to position [237, 0]
click at [324, 77] on div "10:00 - 29H-904.61" at bounding box center [319, 78] width 77 height 11
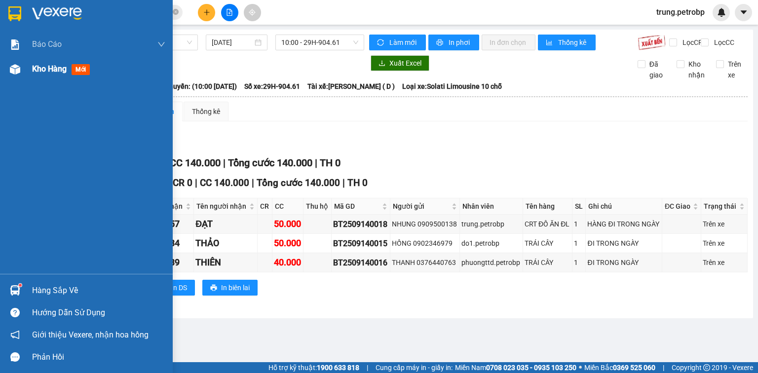
click at [18, 71] on img at bounding box center [15, 69] width 10 height 10
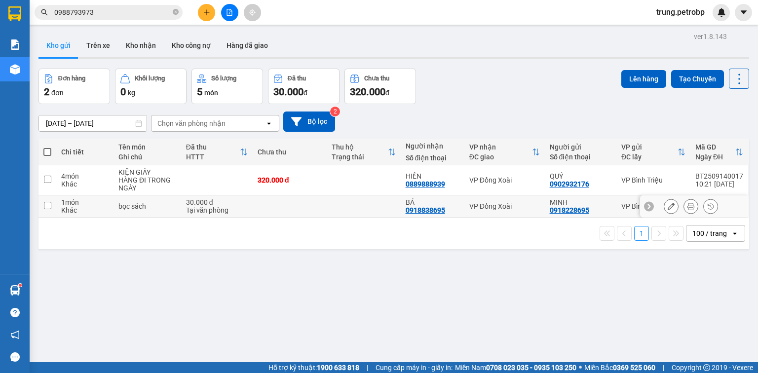
click at [493, 203] on div "VP Đồng Xoài" at bounding box center [505, 206] width 71 height 8
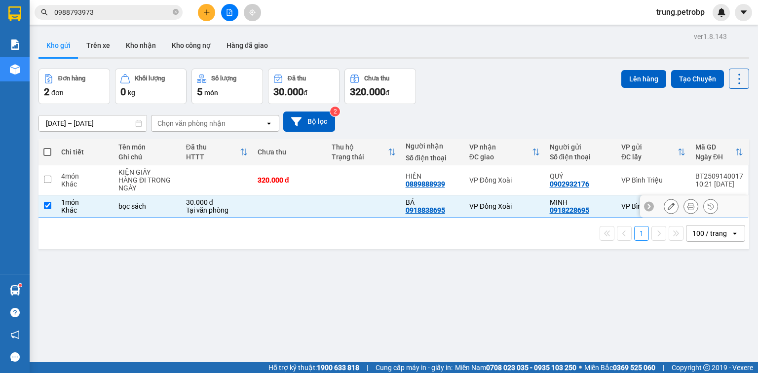
checkbox input "true"
click at [628, 77] on button "Lên hàng" at bounding box center [644, 79] width 45 height 18
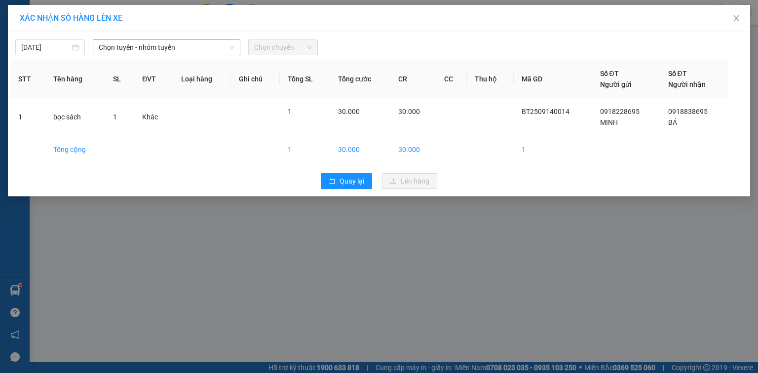
click at [158, 45] on span "Chọn tuyến - nhóm tuyến" at bounding box center [167, 47] width 136 height 15
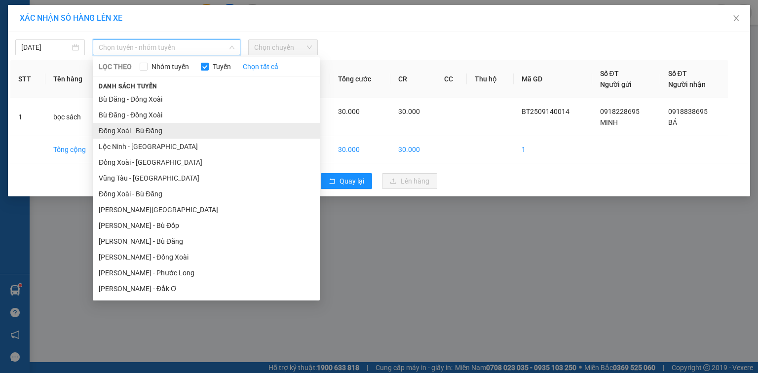
scroll to position [111, 0]
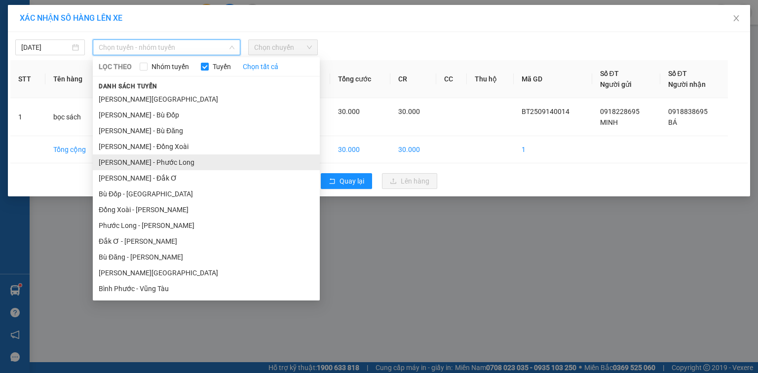
click at [170, 162] on li "Hồ Chí Minh - Phước Long" at bounding box center [206, 163] width 227 height 16
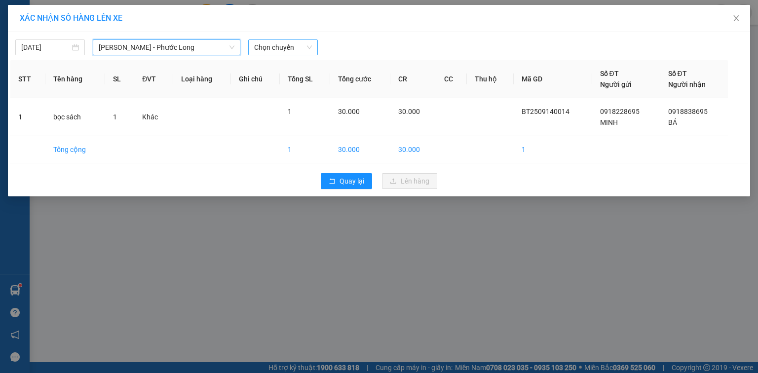
click at [271, 44] on span "Chọn chuyến" at bounding box center [283, 47] width 58 height 15
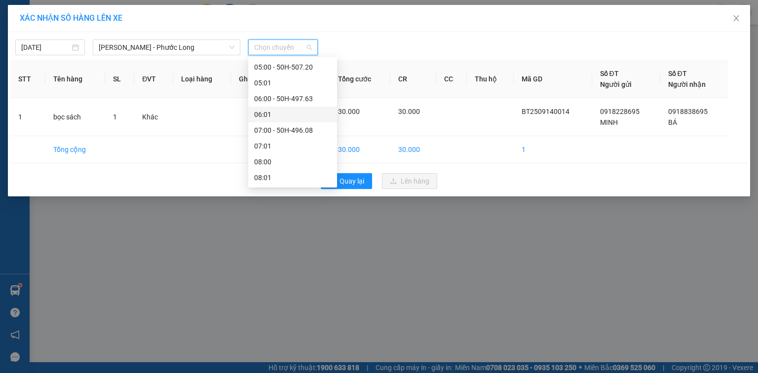
scroll to position [237, 0]
click at [302, 83] on div "10:00 - 29H-904.61" at bounding box center [292, 83] width 77 height 11
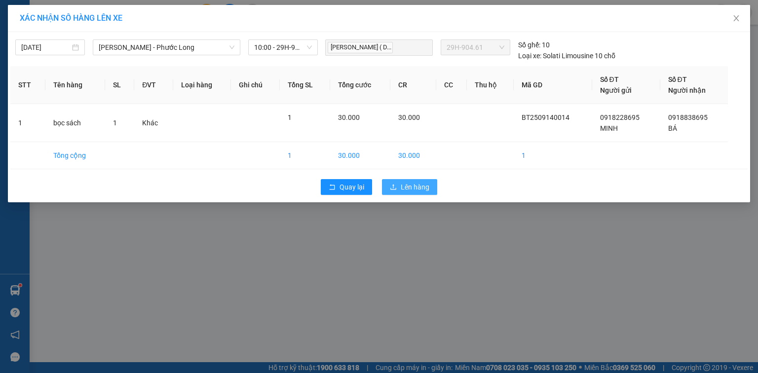
click at [419, 188] on span "Lên hàng" at bounding box center [415, 187] width 29 height 11
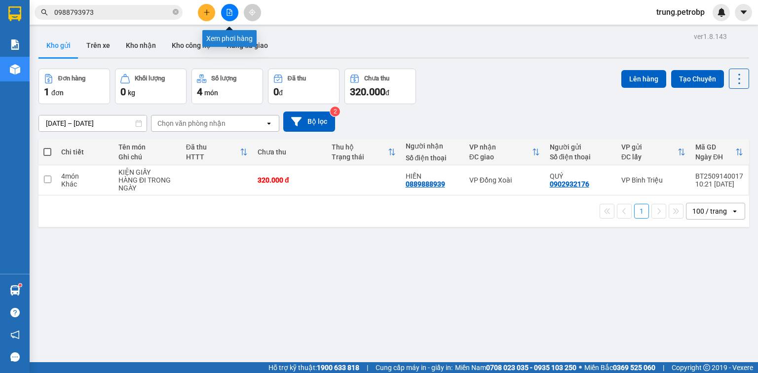
click at [228, 13] on icon "file-add" at bounding box center [229, 12] width 7 height 7
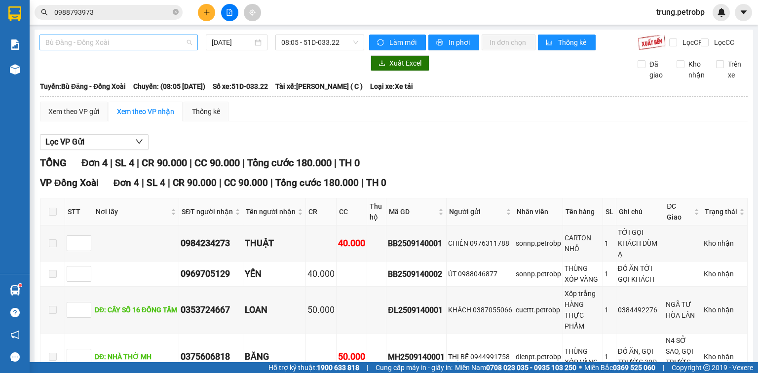
click at [125, 41] on span "Bù Đăng - Đồng Xoài" at bounding box center [118, 42] width 147 height 15
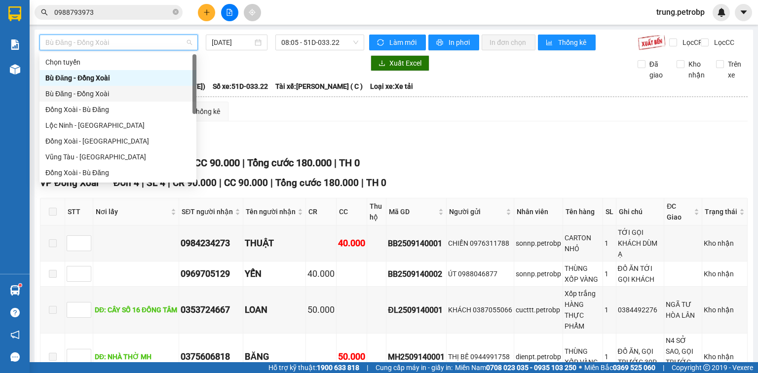
scroll to position [79, 0]
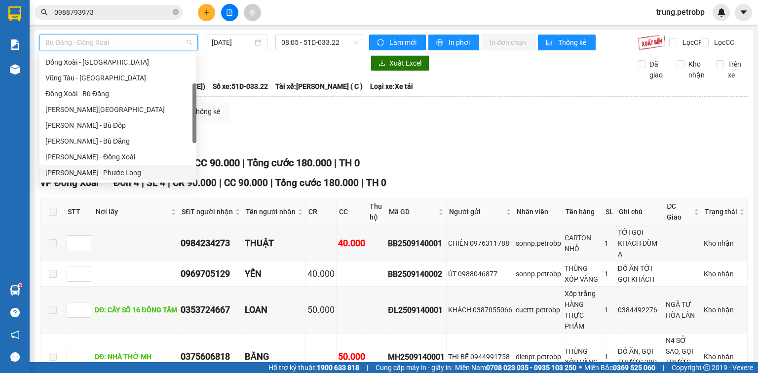
click at [123, 176] on div "Hồ Chí Minh - Phước Long" at bounding box center [117, 172] width 145 height 11
type input "[DATE]"
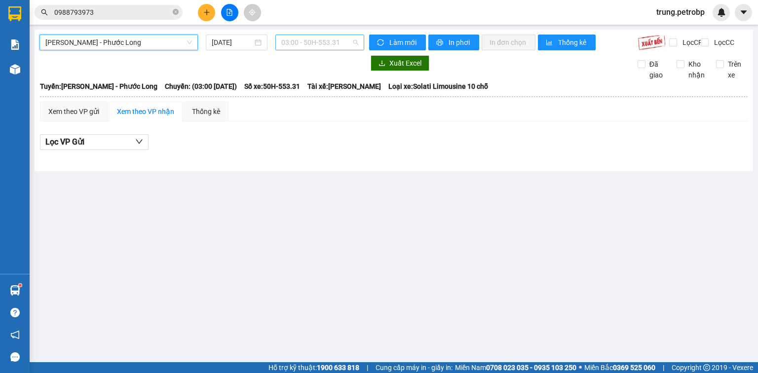
click at [320, 38] on span "03:00 - 50H-553.31" at bounding box center [320, 42] width 78 height 15
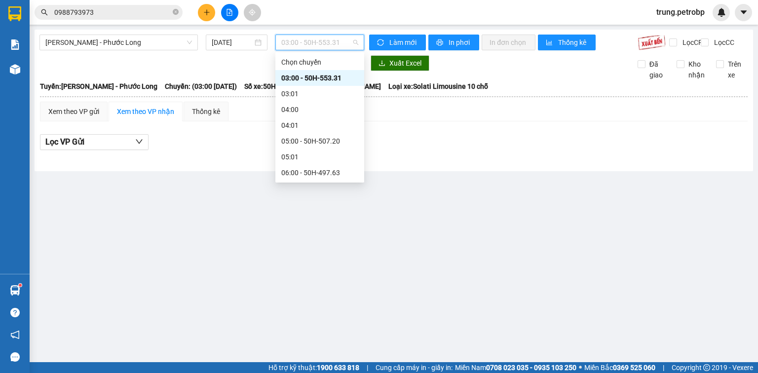
scroll to position [158, 0]
click at [335, 155] on div "10:00 - 29H-904.61" at bounding box center [319, 157] width 77 height 11
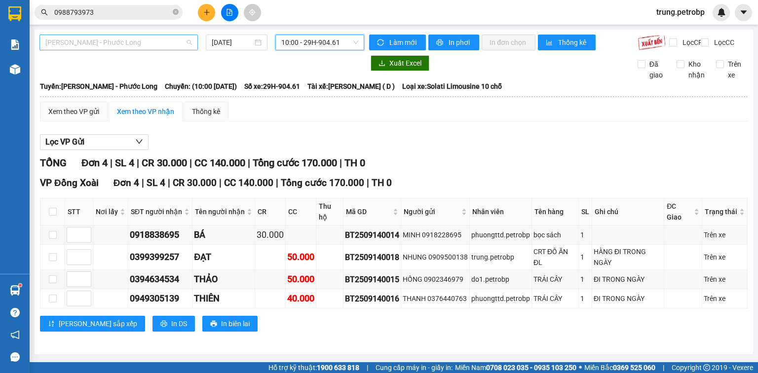
click at [185, 41] on span "Hồ Chí Minh - Phước Long" at bounding box center [118, 42] width 147 height 15
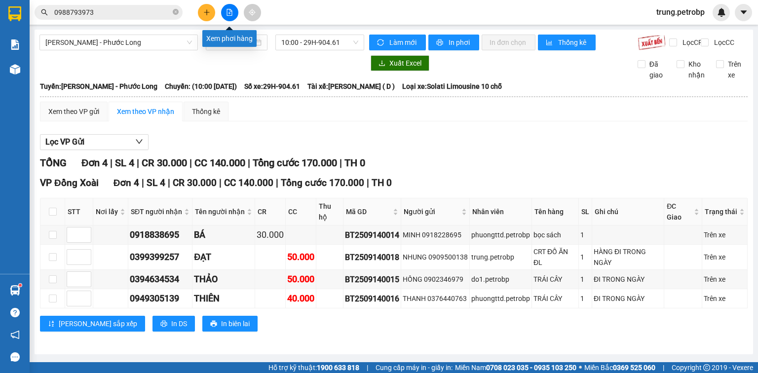
click at [227, 9] on icon "file-add" at bounding box center [229, 12] width 5 height 7
click at [227, 10] on icon "file-add" at bounding box center [229, 12] width 7 height 7
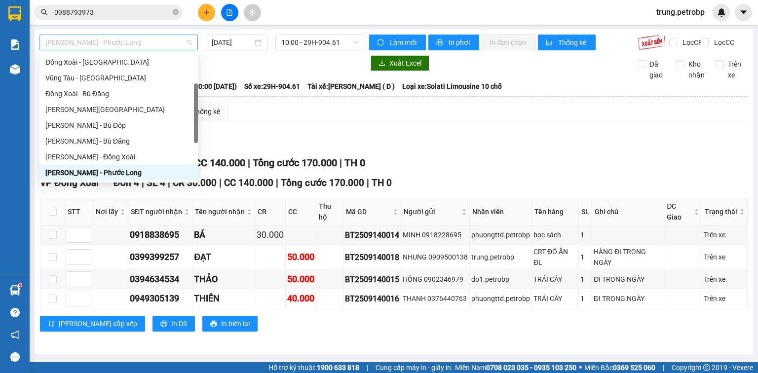
click at [188, 43] on span "Hồ Chí Minh - Phước Long" at bounding box center [118, 42] width 147 height 15
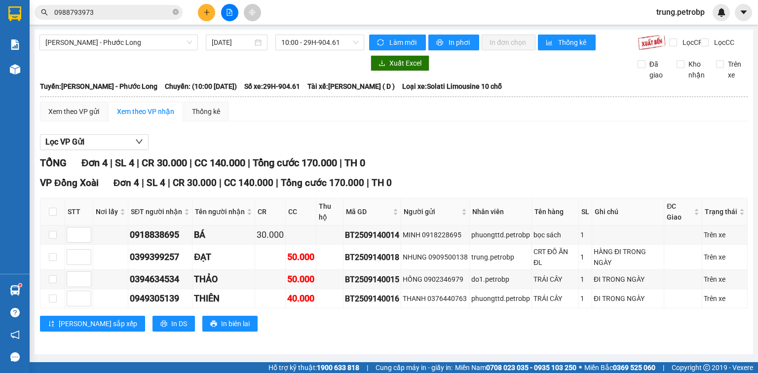
click at [275, 71] on div at bounding box center [201, 63] width 325 height 16
click at [78, 148] on span "Lọc VP Gửi" at bounding box center [64, 142] width 39 height 12
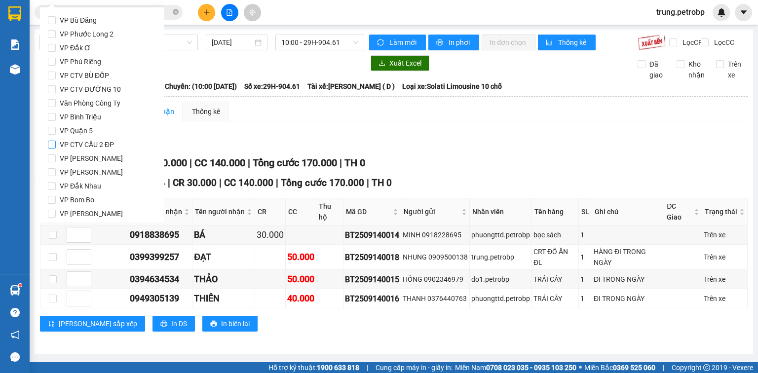
scroll to position [79, 0]
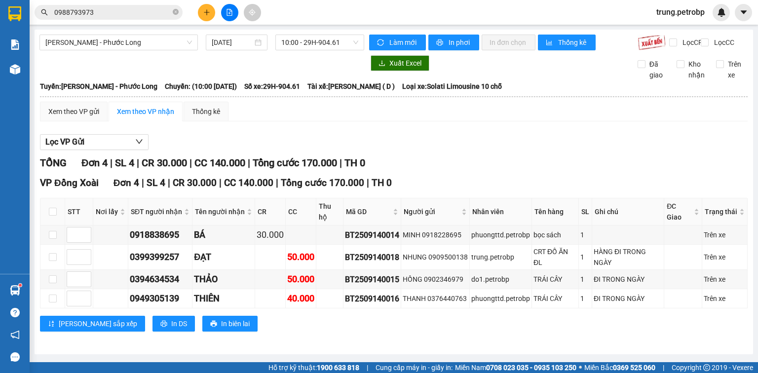
click at [204, 129] on div "Xem theo VP gửi Xem theo VP nhận Thống kê Lọc VP Gửi TỔNG Đơn 4 | SL 4 | CR 30…" at bounding box center [394, 223] width 708 height 242
click at [93, 117] on div "Xem theo VP gửi" at bounding box center [73, 111] width 51 height 11
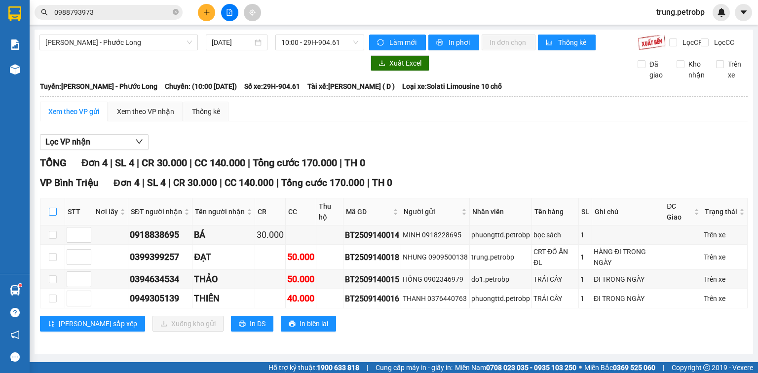
click at [51, 213] on input "checkbox" at bounding box center [53, 212] width 8 height 8
checkbox input "true"
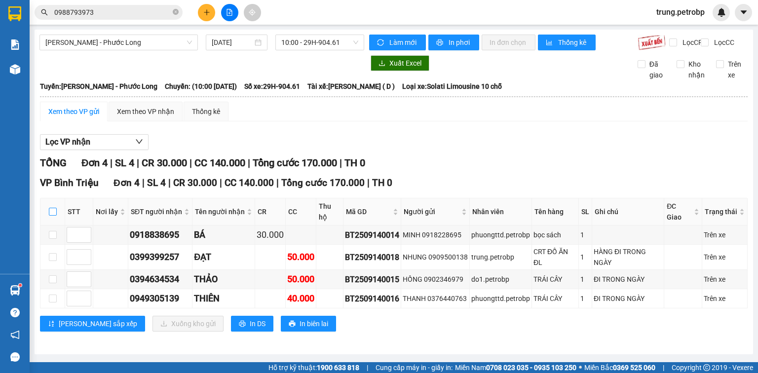
checkbox input "true"
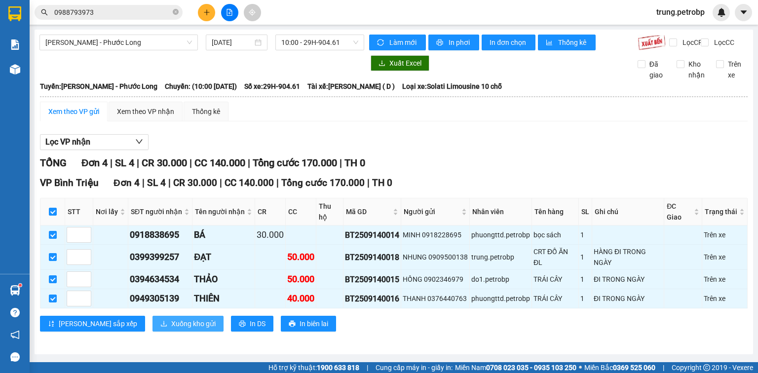
click at [171, 318] on span "Xuống kho gửi" at bounding box center [193, 323] width 44 height 11
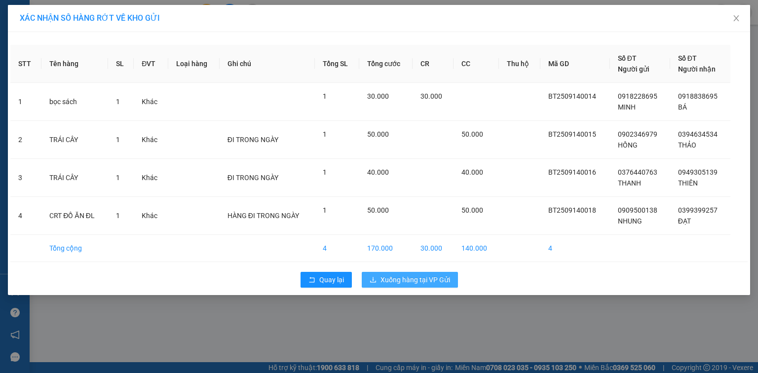
click at [420, 282] on span "Xuống hàng tại VP Gửi" at bounding box center [416, 280] width 70 height 11
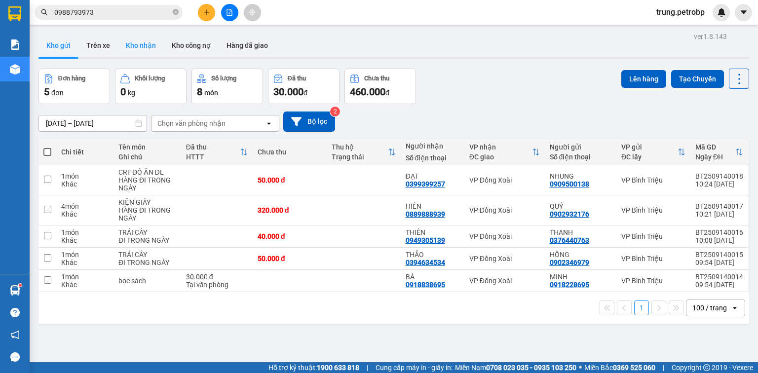
click at [142, 46] on button "Kho nhận" at bounding box center [141, 46] width 46 height 24
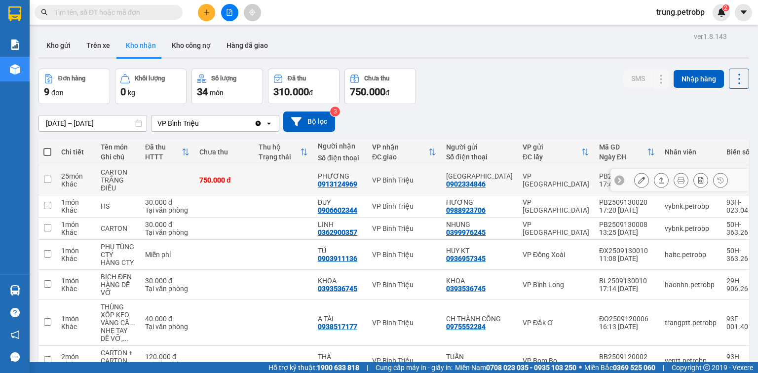
click at [278, 180] on td at bounding box center [283, 180] width 59 height 30
checkbox input "true"
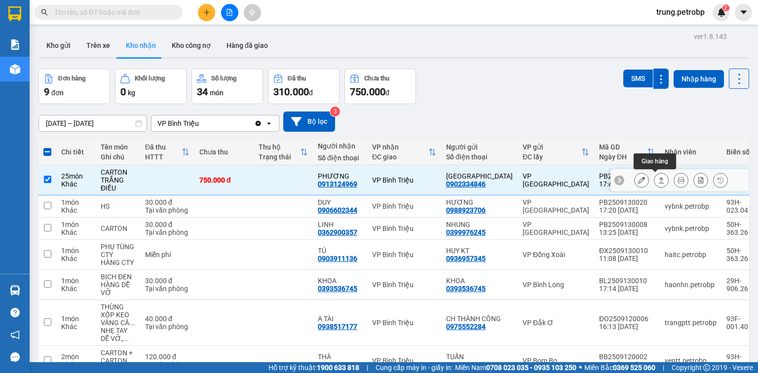
click at [658, 181] on icon at bounding box center [661, 180] width 7 height 7
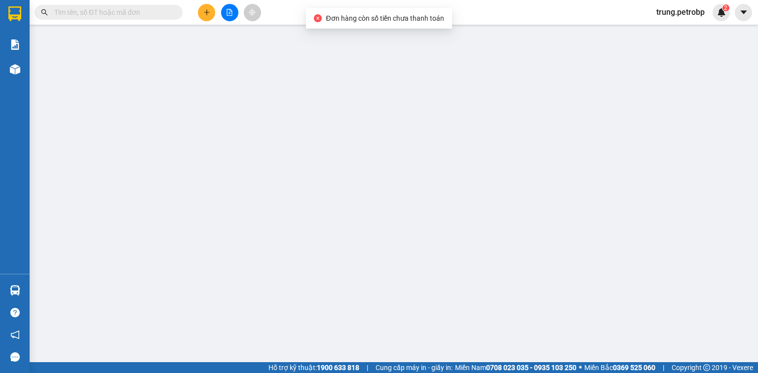
type input "0902334846"
type input "[GEOGRAPHIC_DATA]"
type input "0913124969"
type input "PHƯƠNG"
type input "750.000"
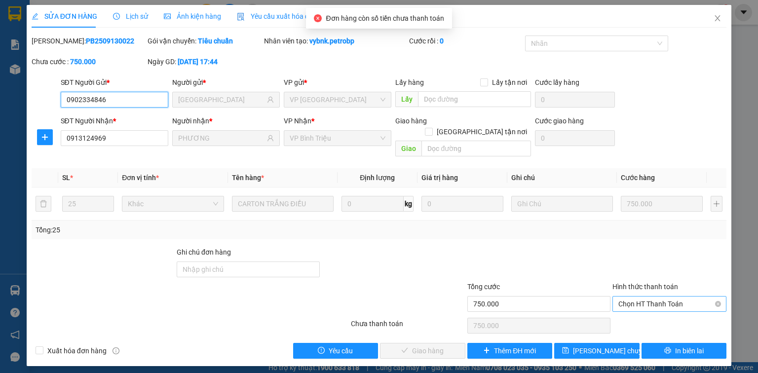
click at [681, 297] on span "Chọn HT Thanh Toán" at bounding box center [670, 304] width 102 height 15
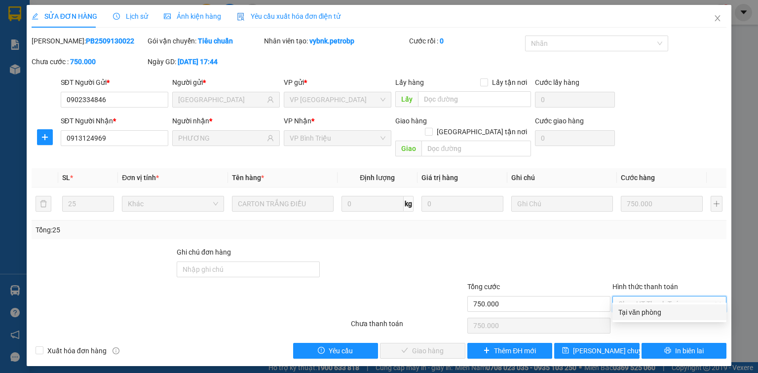
click at [667, 311] on div "Tại văn phòng" at bounding box center [670, 312] width 102 height 11
type input "0"
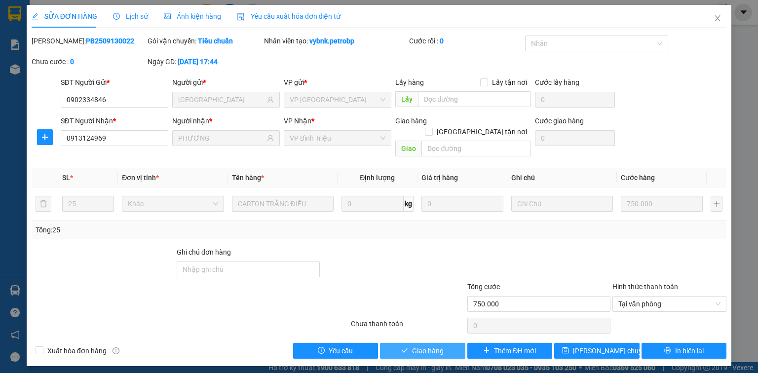
click at [429, 346] on span "Giao hàng" at bounding box center [428, 351] width 32 height 11
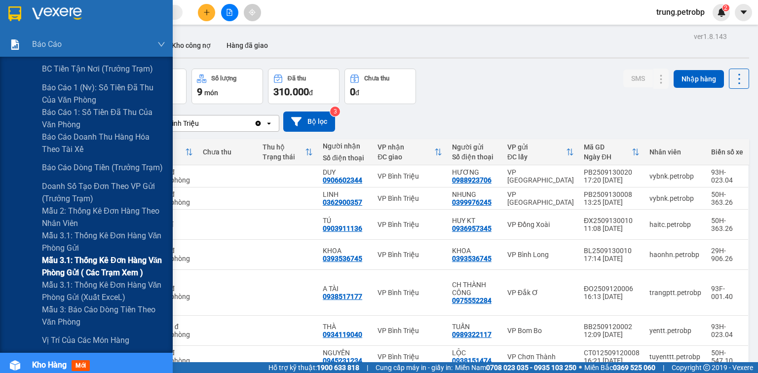
click at [112, 266] on span "Mẫu 3.1: Thống kê đơn hàng văn phòng gửi ( các trạm xem )" at bounding box center [103, 266] width 123 height 25
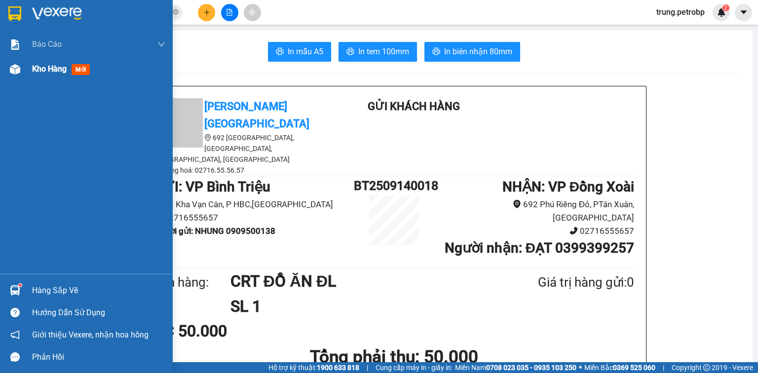
click at [20, 69] on div at bounding box center [14, 69] width 17 height 17
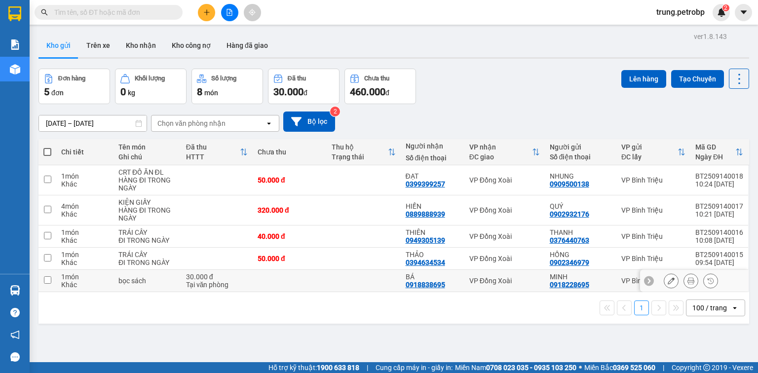
click at [297, 284] on td at bounding box center [290, 281] width 74 height 22
checkbox input "true"
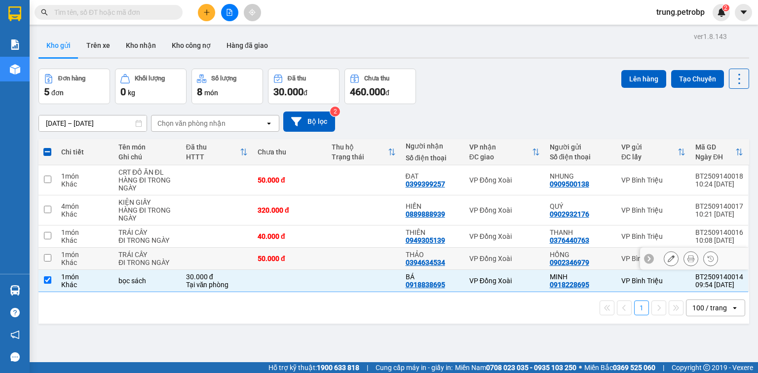
click at [323, 256] on td "50.000 đ" at bounding box center [290, 259] width 74 height 22
checkbox input "true"
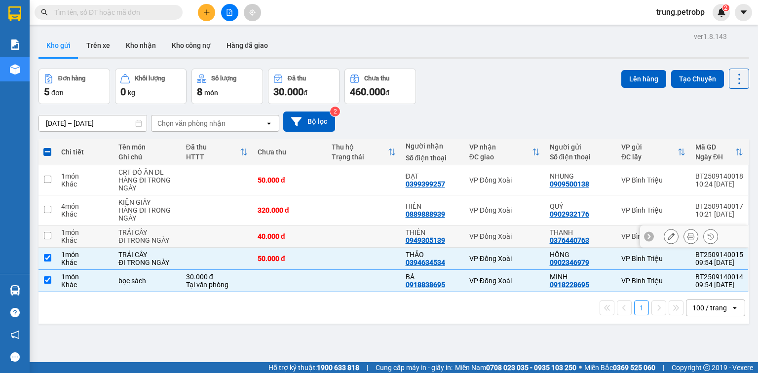
click at [324, 236] on td "40.000 đ" at bounding box center [290, 237] width 74 height 22
checkbox input "true"
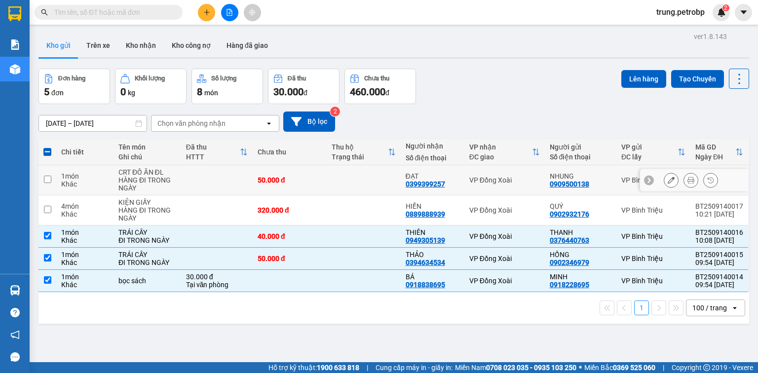
click at [314, 177] on div "50.000 đ" at bounding box center [290, 180] width 64 height 8
checkbox input "true"
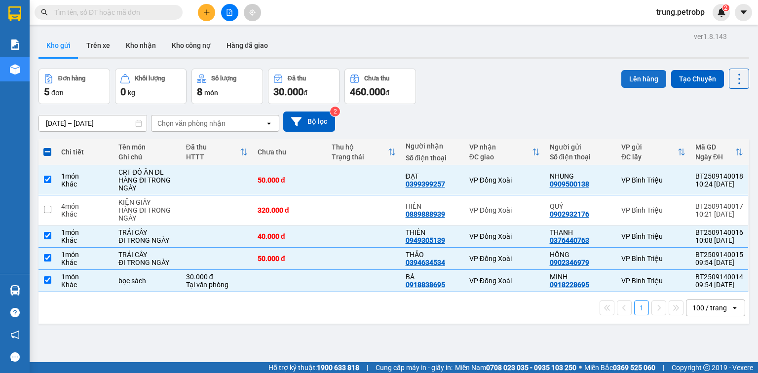
click at [638, 79] on button "Lên hàng" at bounding box center [644, 79] width 45 height 18
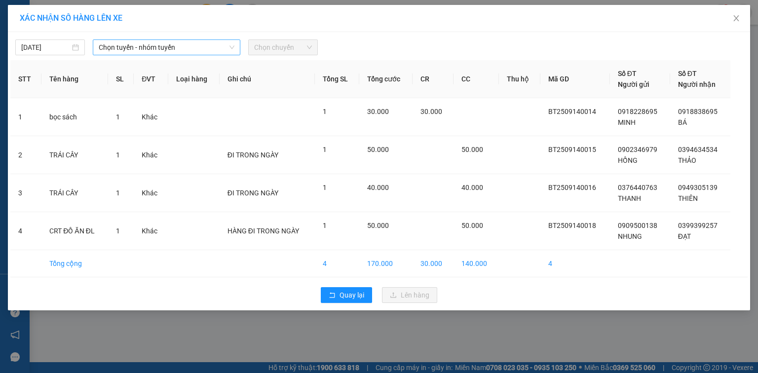
click at [190, 49] on span "Chọn tuyến - nhóm tuyến" at bounding box center [167, 47] width 136 height 15
click at [194, 49] on span "Chọn tuyến - nhóm tuyến" at bounding box center [167, 47] width 136 height 15
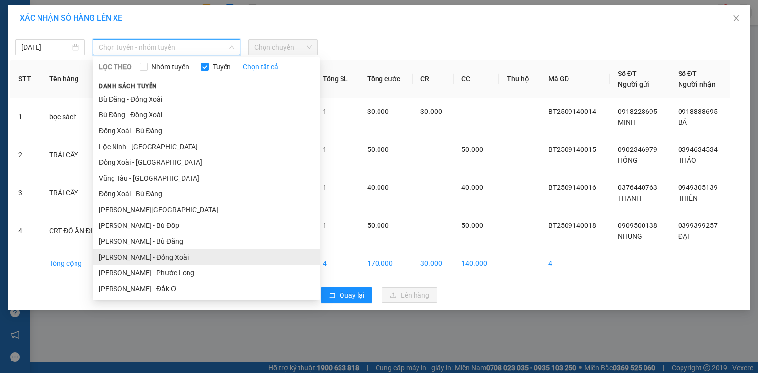
click at [208, 257] on li "[PERSON_NAME] - Đồng Xoài" at bounding box center [206, 257] width 227 height 16
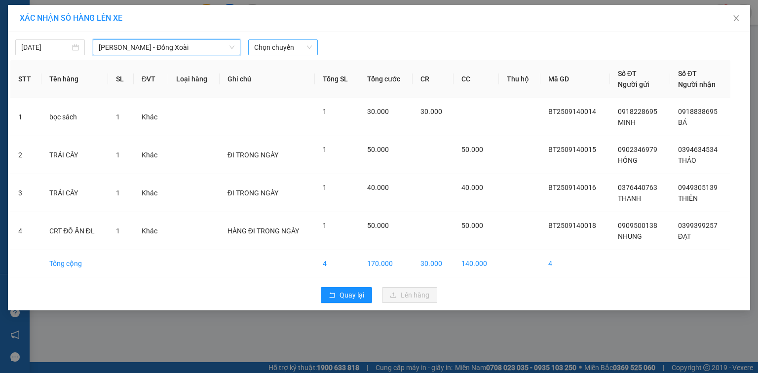
click at [272, 41] on span "Chọn chuyến" at bounding box center [283, 47] width 58 height 15
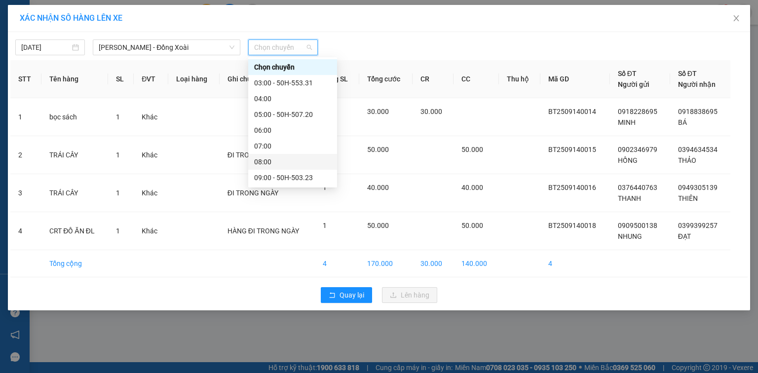
scroll to position [79, 0]
click at [295, 127] on div "11:00 - 93F-001.88" at bounding box center [292, 130] width 77 height 11
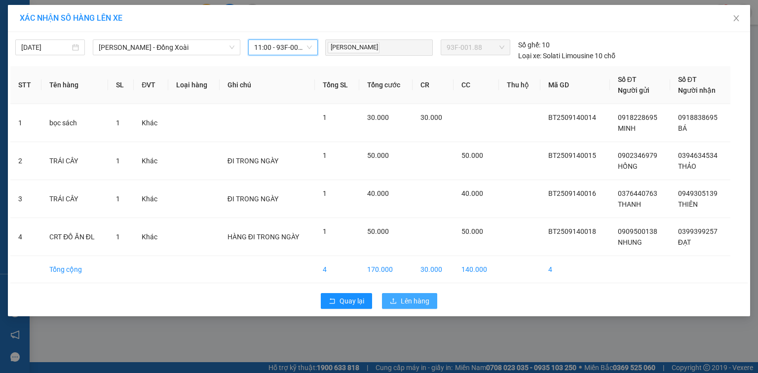
click at [420, 300] on span "Lên hàng" at bounding box center [415, 301] width 29 height 11
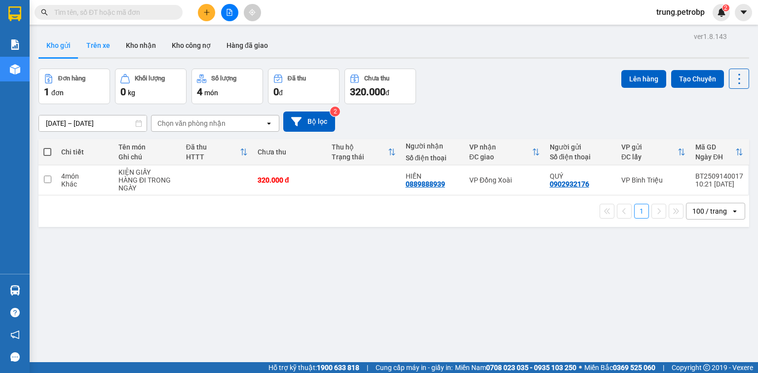
click at [99, 53] on button "Trên xe" at bounding box center [98, 46] width 39 height 24
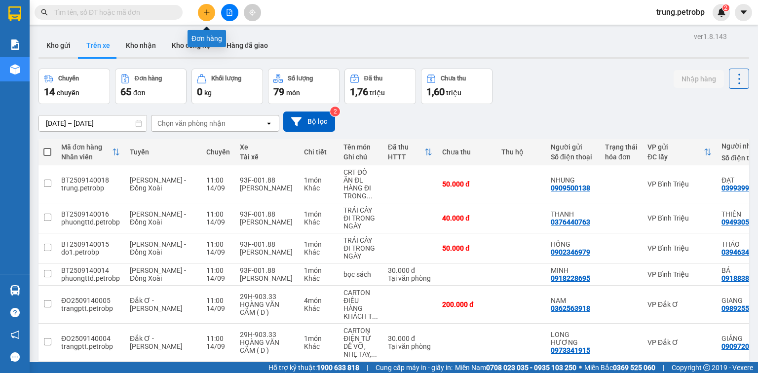
click at [207, 10] on icon "plus" at bounding box center [206, 12] width 7 height 7
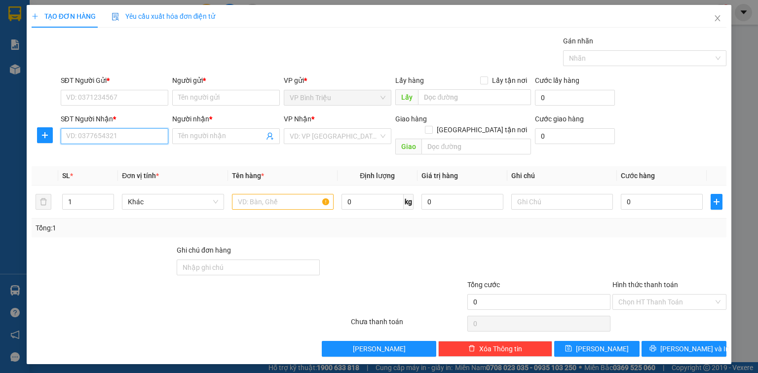
click at [150, 140] on input "SĐT Người Nhận *" at bounding box center [115, 136] width 108 height 16
click at [126, 156] on div "0917823683 - ngọc tuyết" at bounding box center [115, 155] width 97 height 11
type input "0917823683"
type input "ngọc tuyết"
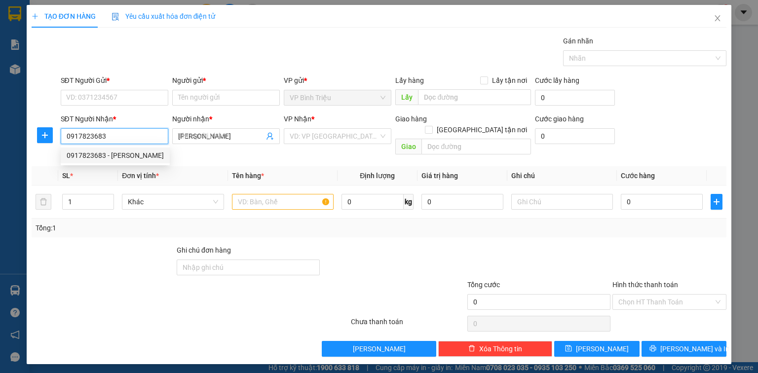
type input "30.000"
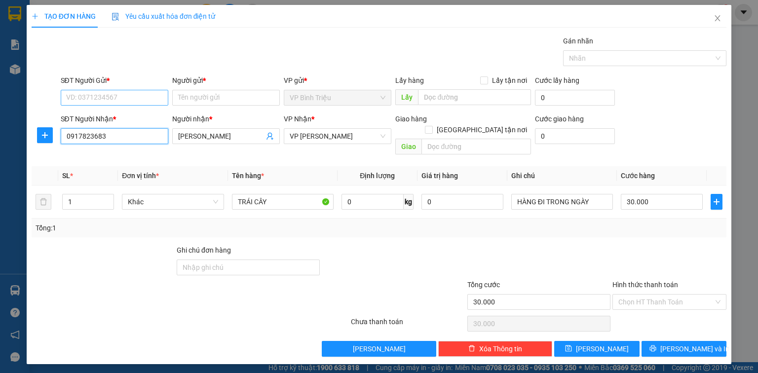
type input "0917823683"
click at [117, 97] on input "SĐT Người Gửi *" at bounding box center [115, 98] width 108 height 16
click at [123, 137] on div "0945834444 - NHẤT NAM" at bounding box center [115, 132] width 96 height 11
type input "0945834444"
type input "NHẤT NAM"
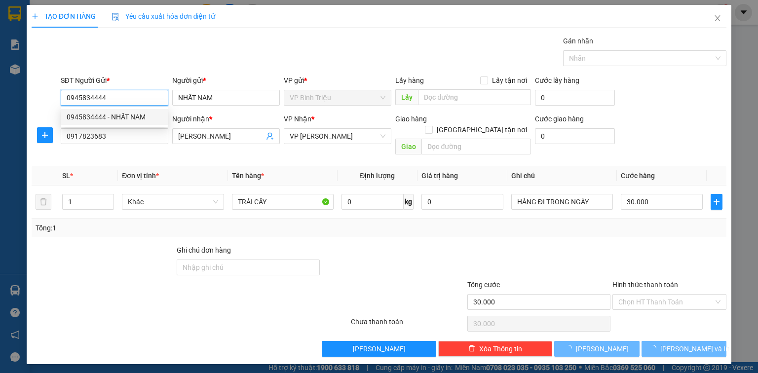
type input "40.000"
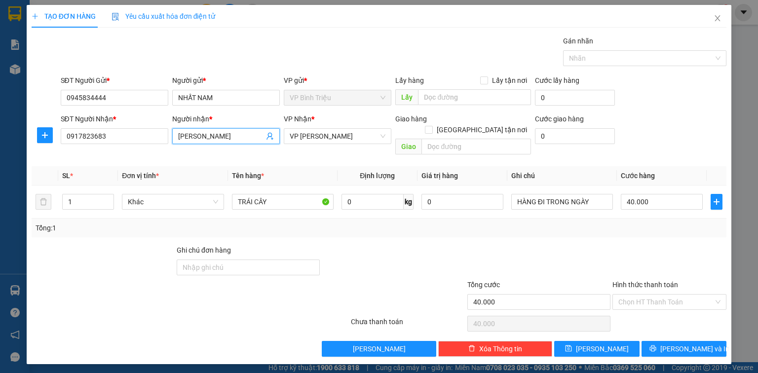
click at [224, 129] on span "ngọc tuyết" at bounding box center [226, 136] width 108 height 16
drag, startPoint x: 223, startPoint y: 134, endPoint x: 147, endPoint y: 136, distance: 76.1
click at [147, 136] on div "SĐT Người Nhận * 0917823683 Người nhận * ngọc tuyết ngọc tuyết VP Nhận * VP Min…" at bounding box center [394, 136] width 670 height 45
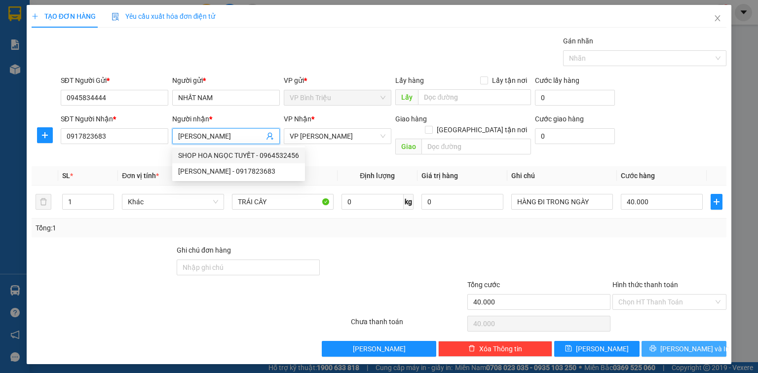
type input "NGỌC TUYẾT"
click at [702, 344] on span "[PERSON_NAME] và In" at bounding box center [695, 349] width 69 height 11
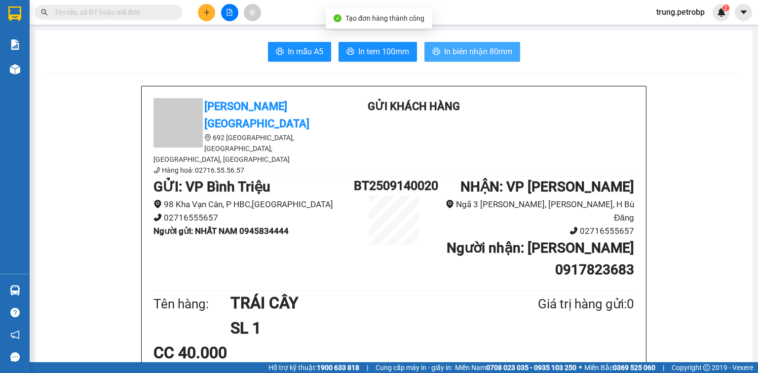
click at [477, 51] on span "In biên nhận 80mm" at bounding box center [478, 51] width 68 height 12
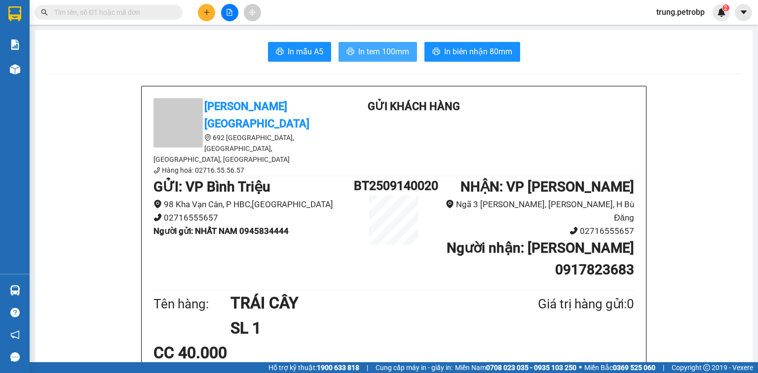
click at [401, 52] on span "In tem 100mm" at bounding box center [383, 51] width 51 height 12
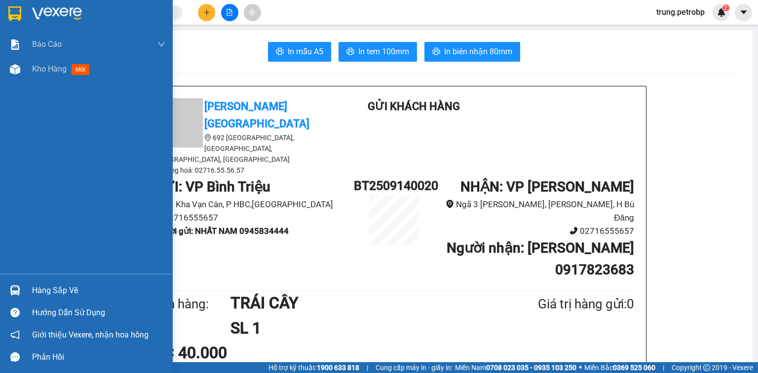
click at [34, 291] on div "Hàng sắp về" at bounding box center [98, 290] width 133 height 15
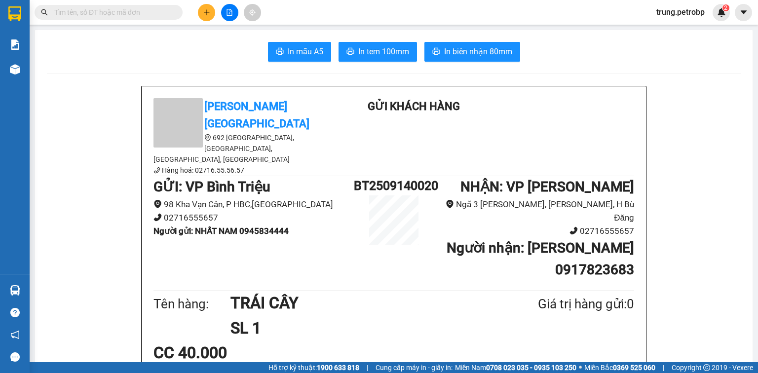
click at [726, 84] on section "Kết quả tìm kiếm ( 0 ) Bộ lọc No Data trung.petrobp 2 Báo cáo BC tiền tận nơi (…" at bounding box center [379, 186] width 758 height 373
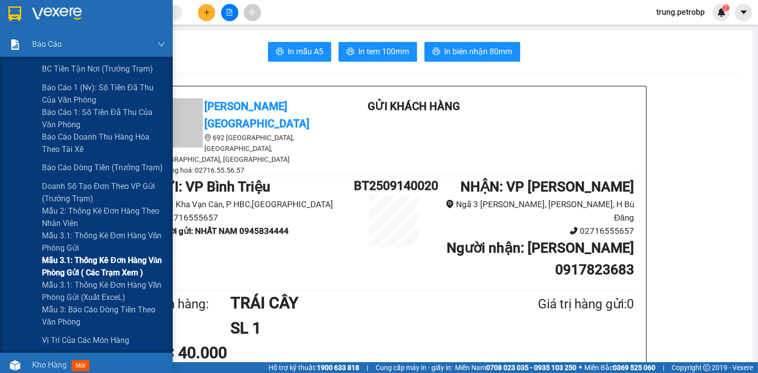
click at [89, 268] on span "Mẫu 3.1: Thống kê đơn hàng văn phòng gửi ( các trạm xem )" at bounding box center [103, 266] width 123 height 25
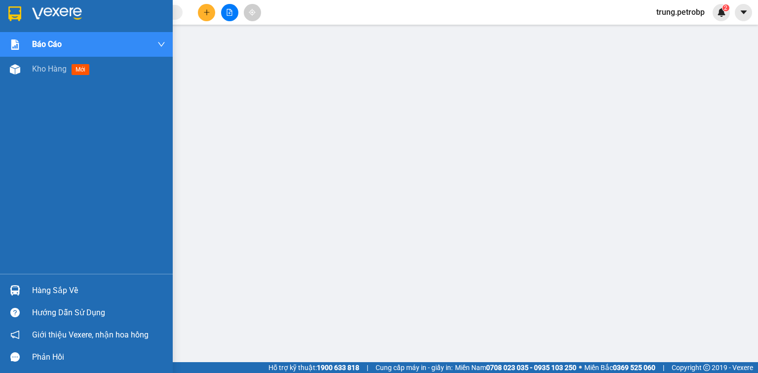
click at [44, 292] on div "Hàng sắp về" at bounding box center [98, 290] width 133 height 15
click at [48, 12] on img at bounding box center [57, 13] width 50 height 15
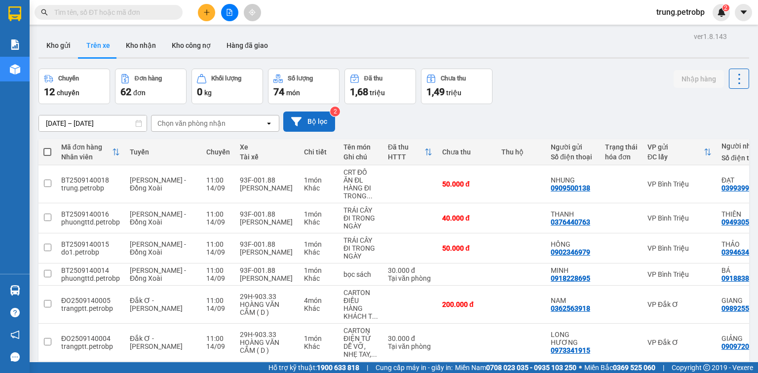
click at [308, 118] on button "Bộ lọc" at bounding box center [309, 122] width 52 height 20
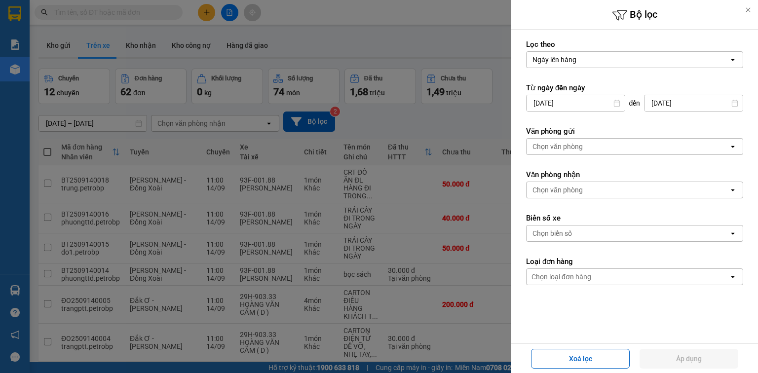
click at [575, 191] on div "Chọn văn phòng" at bounding box center [558, 190] width 50 height 10
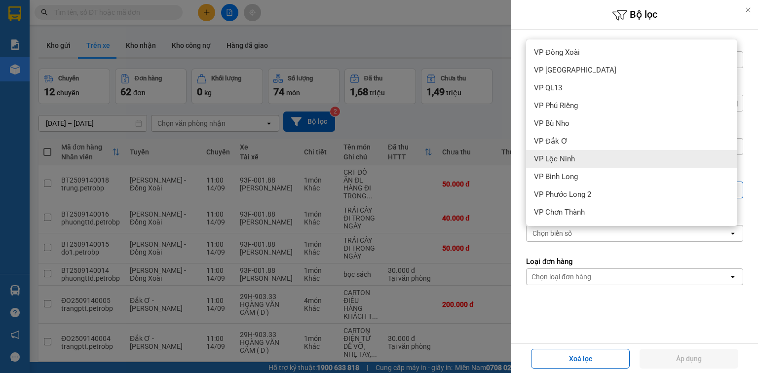
scroll to position [230, 0]
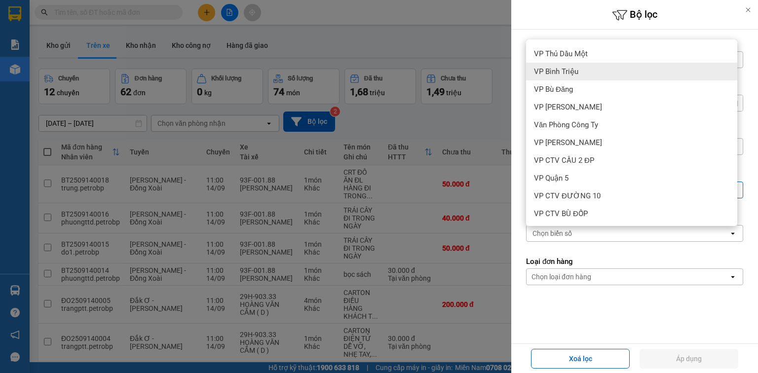
click at [588, 75] on div "VP Bình Triệu" at bounding box center [631, 72] width 211 height 18
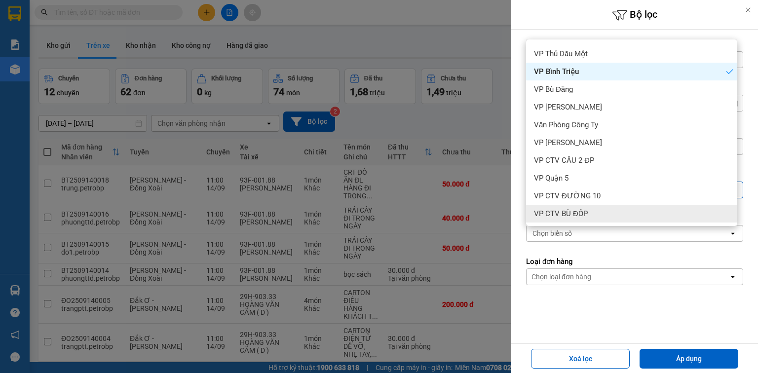
click at [665, 281] on div "Chọn loại đơn hàng" at bounding box center [628, 277] width 202 height 16
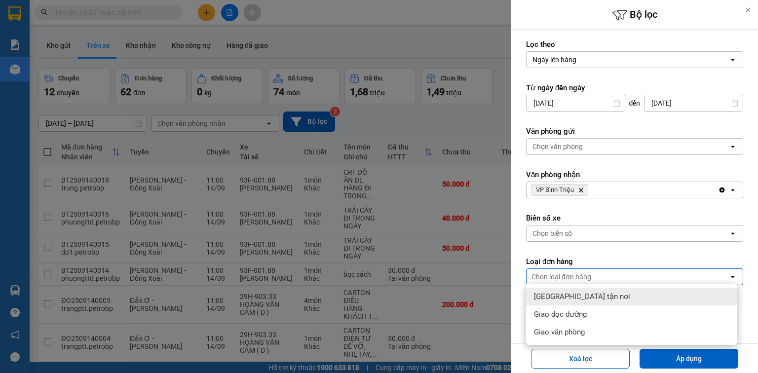
click at [565, 238] on div "Chọn biển số" at bounding box center [628, 234] width 202 height 16
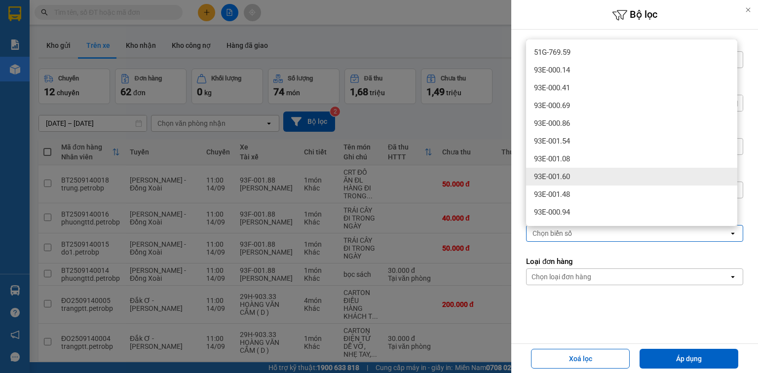
click at [565, 176] on span "93E-001.60" at bounding box center [552, 177] width 36 height 10
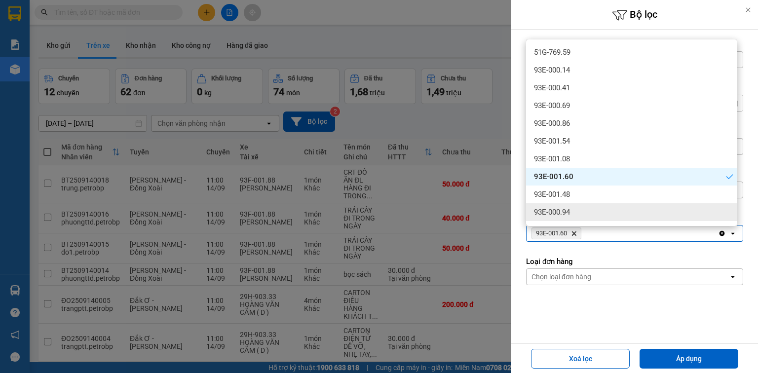
click at [658, 269] on div "Chọn loại đơn hàng" at bounding box center [628, 277] width 202 height 16
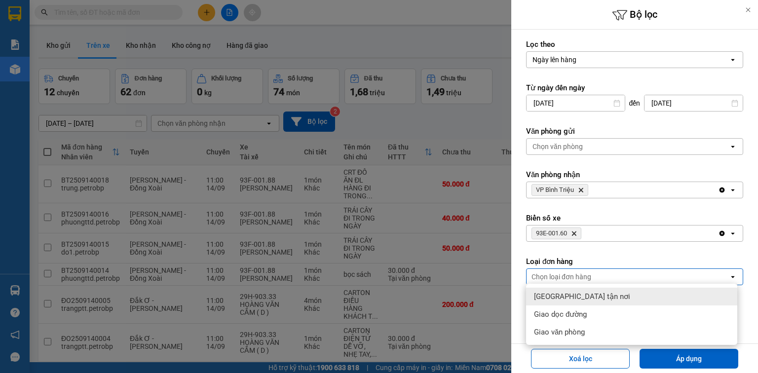
click at [577, 234] on icon "93E-001.60, close by backspace" at bounding box center [574, 234] width 4 height 4
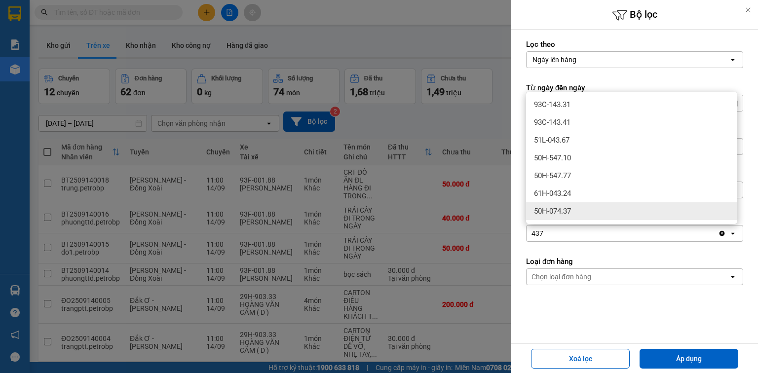
type input "437"
click at [564, 207] on span "50H-074.37" at bounding box center [552, 211] width 37 height 10
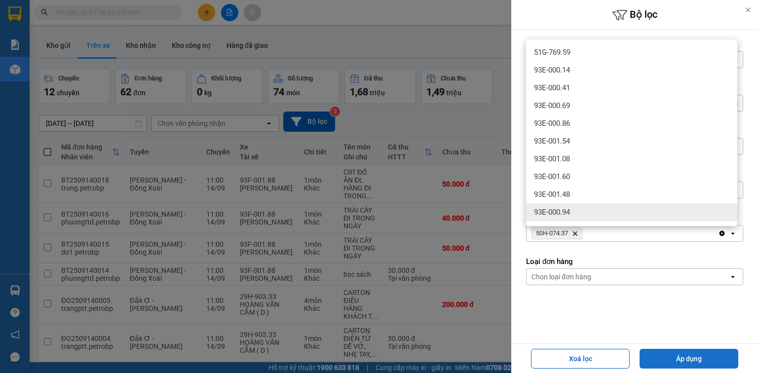
click at [707, 355] on button "Áp dụng" at bounding box center [689, 359] width 99 height 20
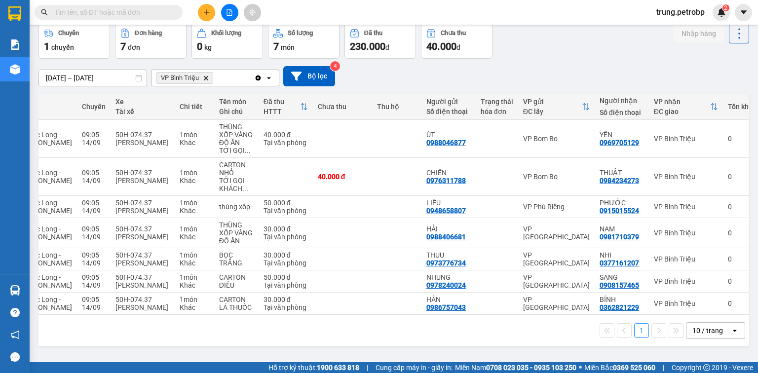
scroll to position [0, 0]
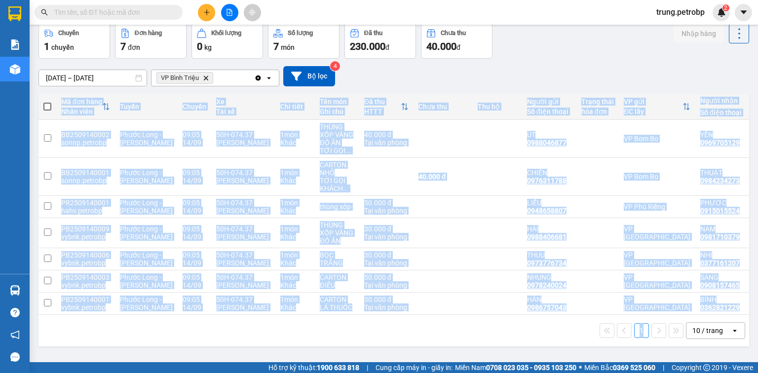
drag, startPoint x: 652, startPoint y: 322, endPoint x: 745, endPoint y: 320, distance: 92.8
click at [745, 320] on div "ver 1.8.143 Kho gửi Trên xe Kho nhận Kho công nợ Hàng đã giao Chuyến 1 chuyến Đ…" at bounding box center [394, 170] width 719 height 373
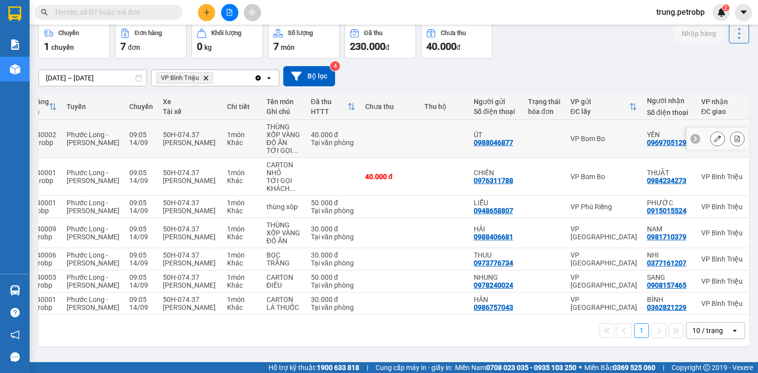
scroll to position [73, 0]
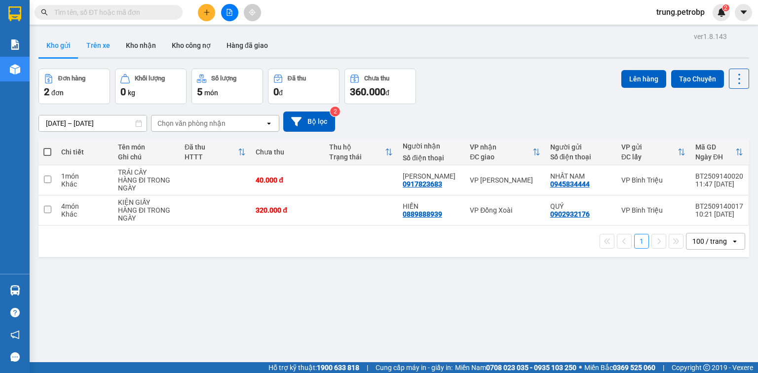
click at [104, 45] on button "Trên xe" at bounding box center [98, 46] width 39 height 24
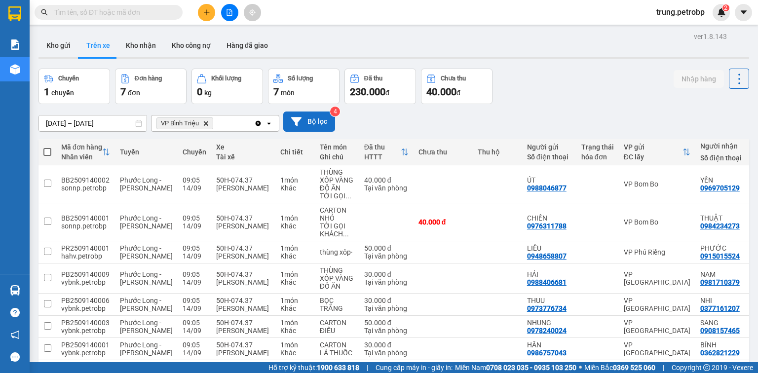
click at [314, 115] on button "Bộ lọc" at bounding box center [309, 122] width 52 height 20
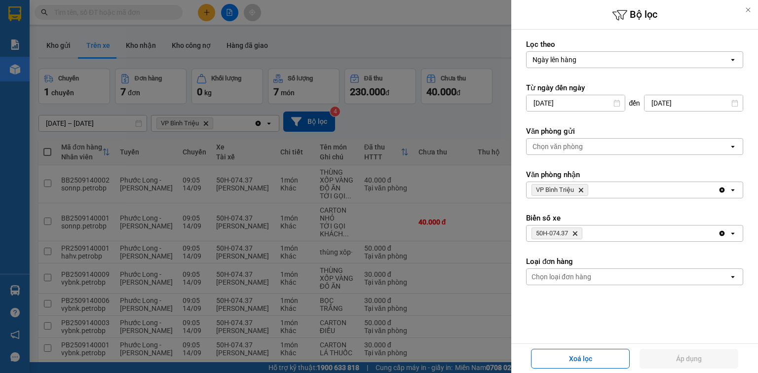
click at [486, 116] on div at bounding box center [379, 186] width 758 height 373
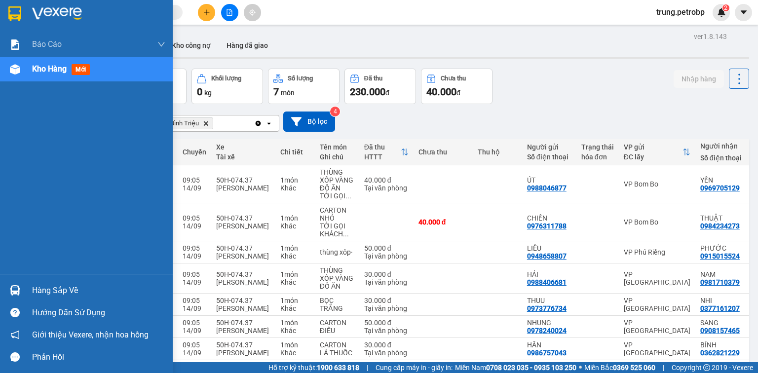
click at [38, 292] on div "Hàng sắp về" at bounding box center [98, 290] width 133 height 15
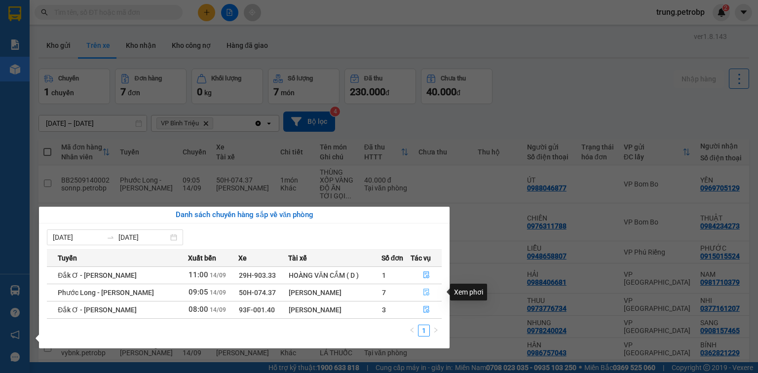
click at [427, 292] on icon "file-done" at bounding box center [426, 292] width 7 height 7
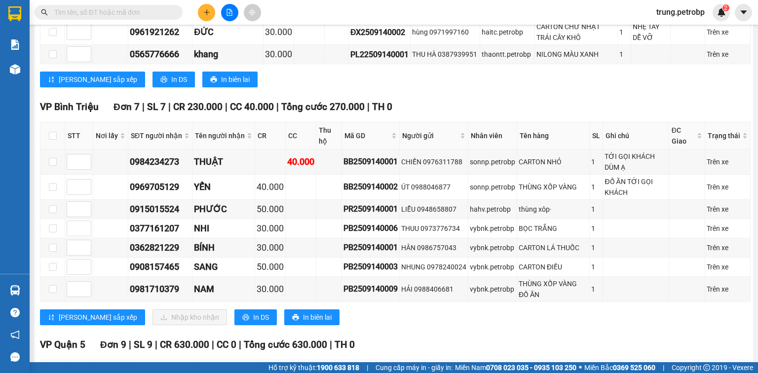
scroll to position [866, 0]
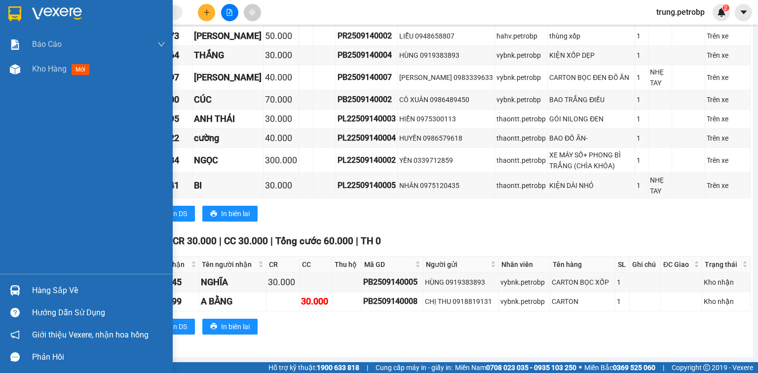
click at [49, 287] on div "Hàng sắp về" at bounding box center [98, 290] width 133 height 15
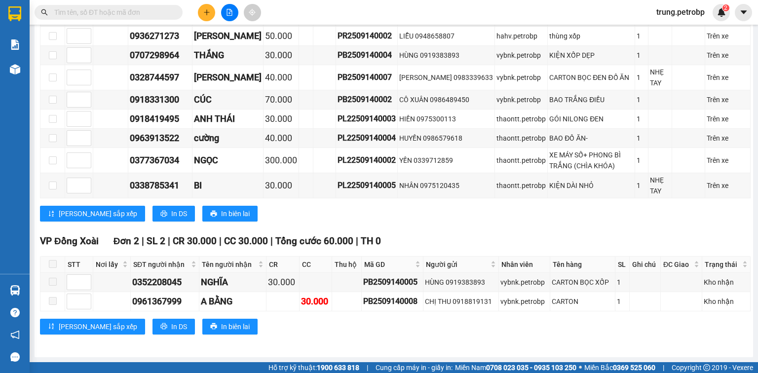
drag, startPoint x: 755, startPoint y: 319, endPoint x: 758, endPoint y: 84, distance: 235.0
click at [758, 84] on section "Kết quả tìm kiếm ( 0 ) Bộ lọc No Data trung.petrobp 2 Báo cáo BC tiền tận nơi (…" at bounding box center [379, 186] width 758 height 373
click at [727, 216] on div "[PERSON_NAME] sắp xếp In DS In biên lai" at bounding box center [395, 214] width 711 height 16
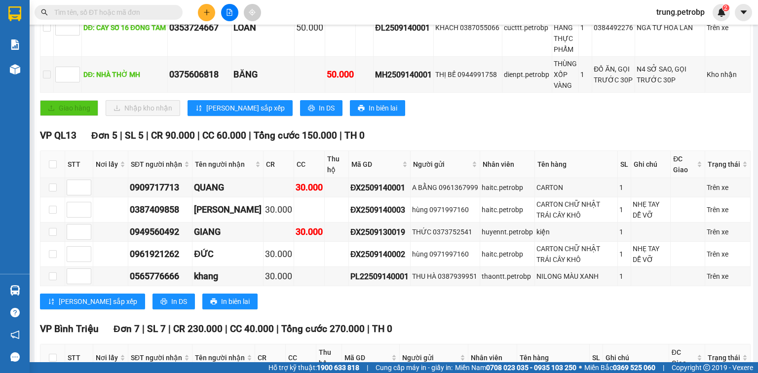
scroll to position [0, 0]
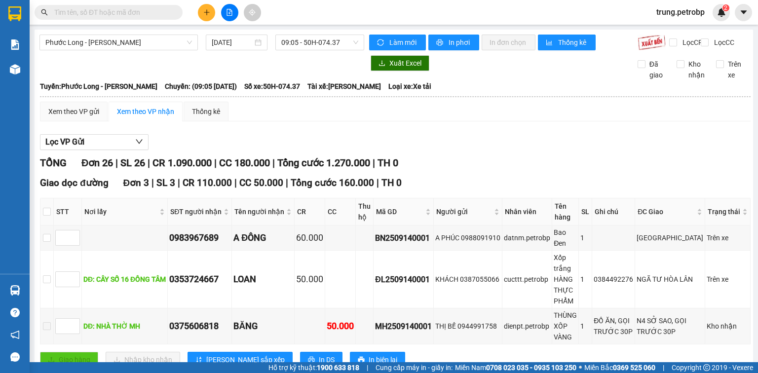
click at [592, 116] on div "Xem theo VP gửi Xem theo VP nhận Thống kê" at bounding box center [395, 112] width 711 height 20
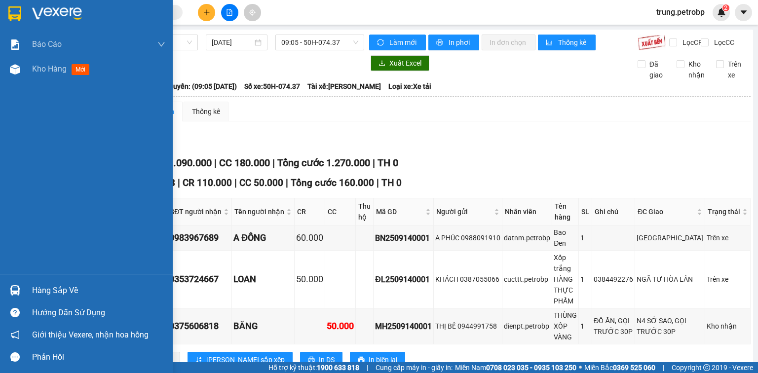
click at [47, 14] on img at bounding box center [57, 13] width 50 height 15
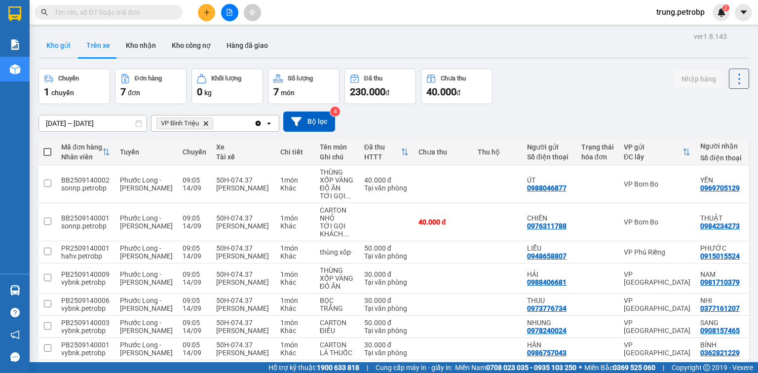
click at [65, 43] on button "Kho gửi" at bounding box center [59, 46] width 40 height 24
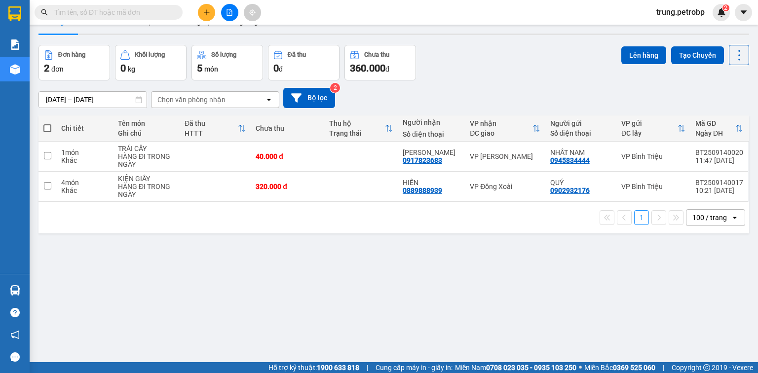
scroll to position [43, 0]
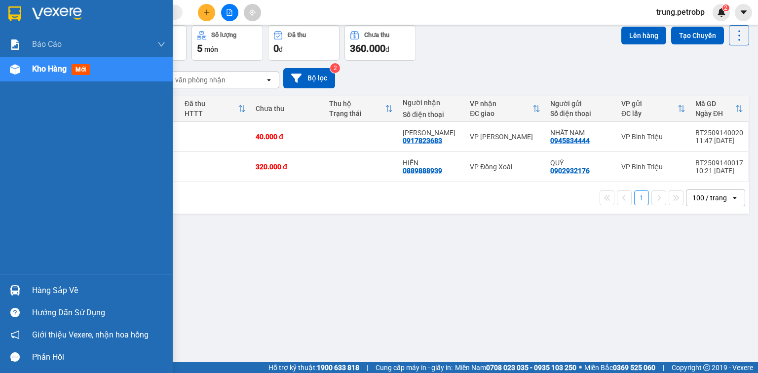
click at [36, 292] on div "Hàng sắp về" at bounding box center [98, 290] width 133 height 15
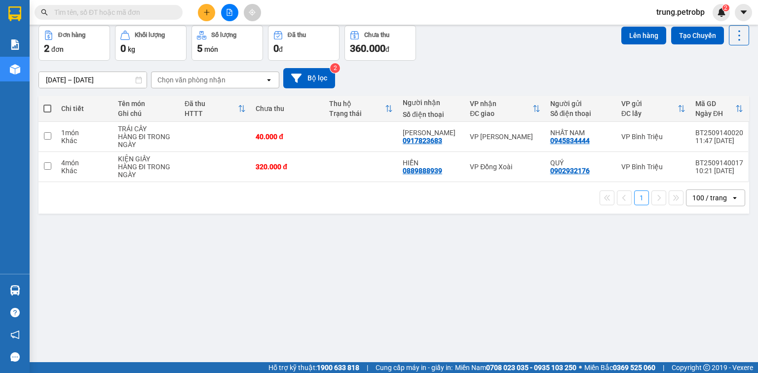
drag, startPoint x: 758, startPoint y: 227, endPoint x: 758, endPoint y: 273, distance: 45.4
click at [758, 273] on section "Kết quả tìm kiếm ( 0 ) Bộ lọc No Data trung.petrobp 2 Báo cáo BC tiền tận nơi (…" at bounding box center [379, 186] width 758 height 373
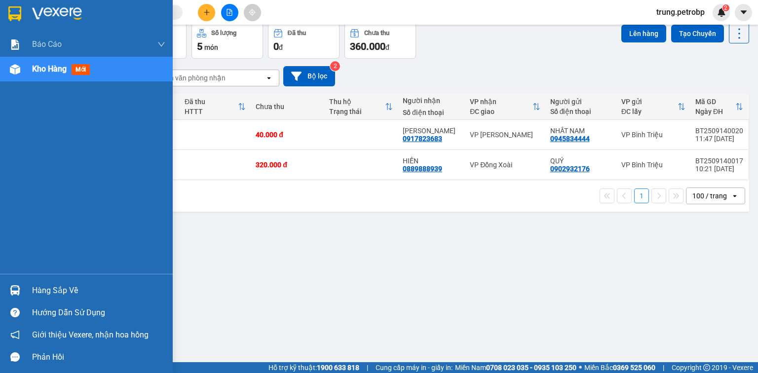
click at [39, 294] on div "Hàng sắp về" at bounding box center [98, 290] width 133 height 15
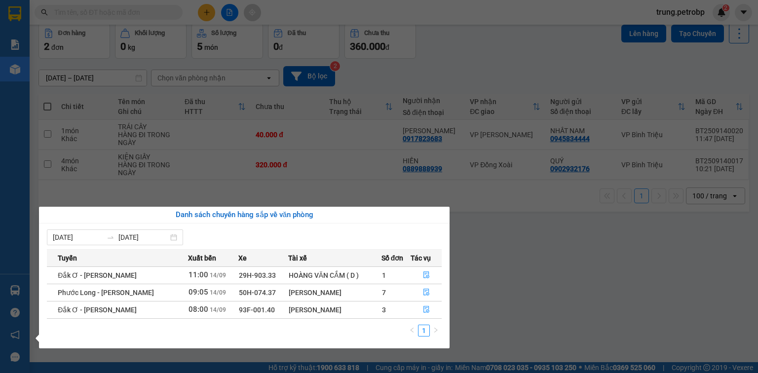
click at [540, 313] on section "Kết quả tìm kiếm ( 0 ) Bộ lọc No Data trung.petrobp 2 Báo cáo BC tiền tận nơi (…" at bounding box center [379, 186] width 758 height 373
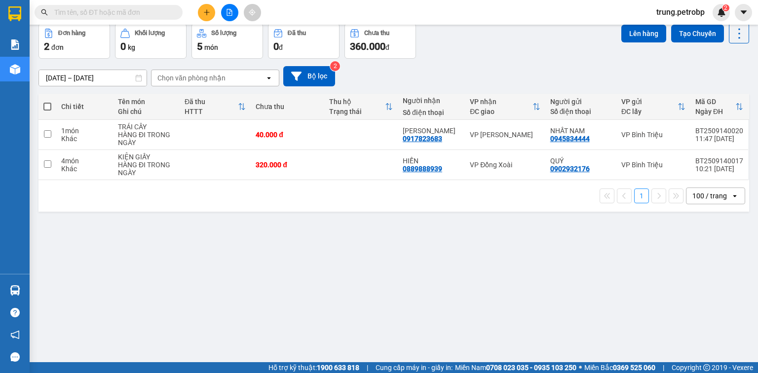
scroll to position [0, 0]
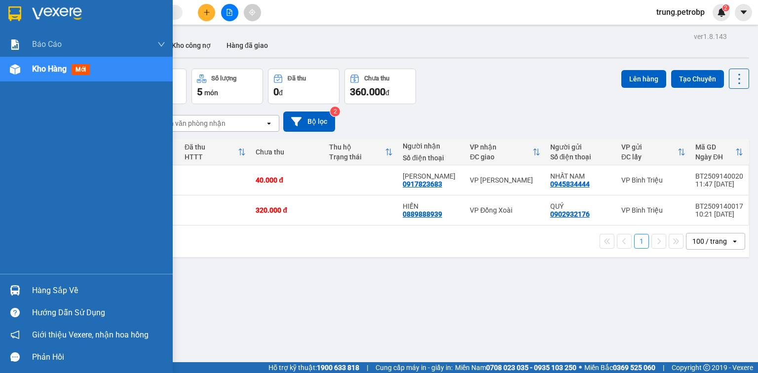
click at [54, 286] on div "Hàng sắp về" at bounding box center [98, 290] width 133 height 15
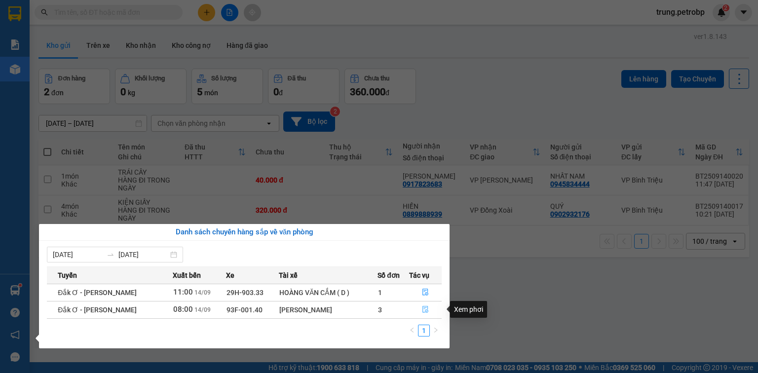
click at [428, 308] on icon "file-done" at bounding box center [425, 309] width 7 height 7
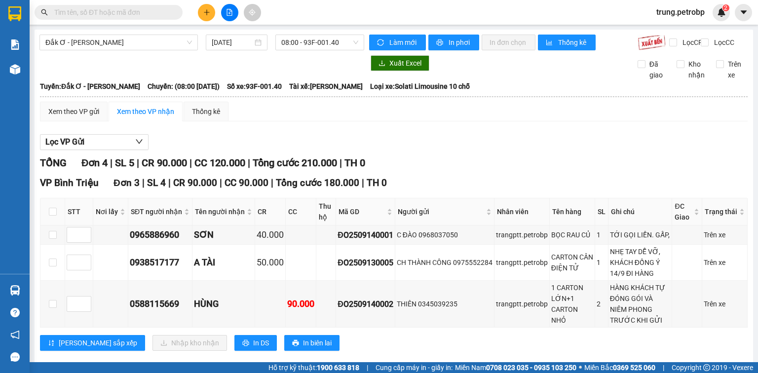
scroll to position [79, 0]
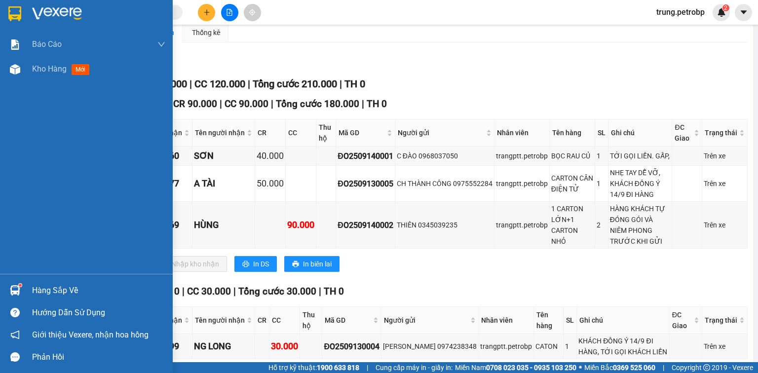
click at [18, 6] on img at bounding box center [14, 13] width 13 height 15
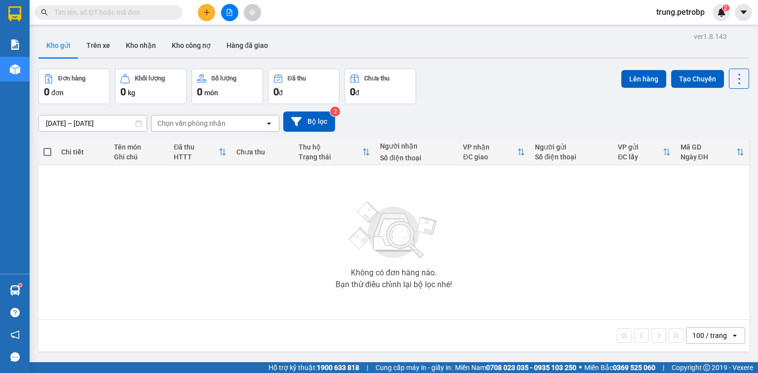
scroll to position [45, 0]
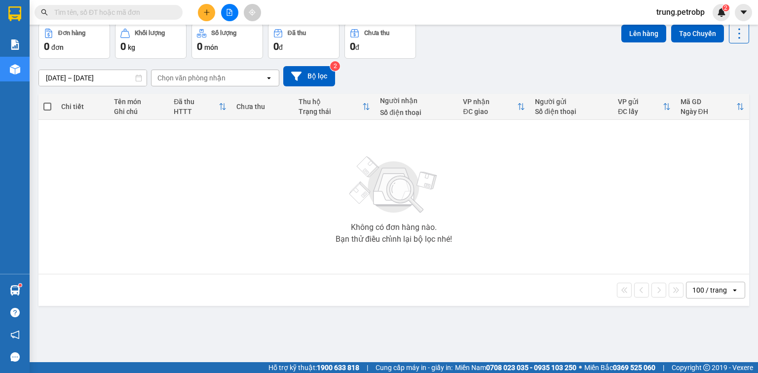
click at [610, 205] on div "Không có đơn hàng nào. Bạn thử điều chỉnh lại bộ lọc nhé!" at bounding box center [393, 197] width 701 height 148
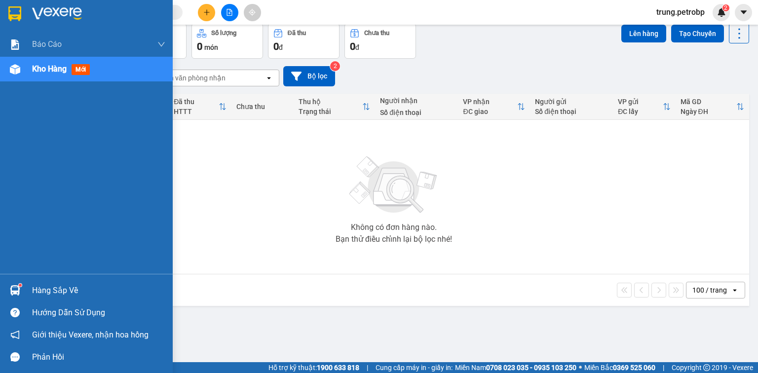
click at [38, 291] on div "Hàng sắp về" at bounding box center [98, 290] width 133 height 15
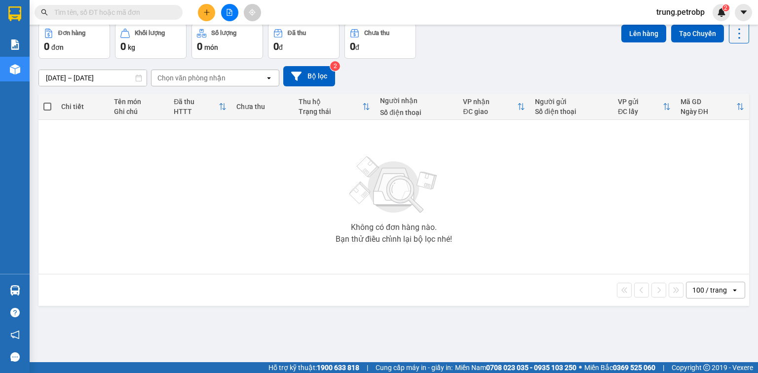
click at [592, 186] on section "Kết quả tìm kiếm ( 0 ) Bộ lọc No Data trung.petrobp 2 Báo cáo BC tiền tận nơi (…" at bounding box center [379, 186] width 758 height 373
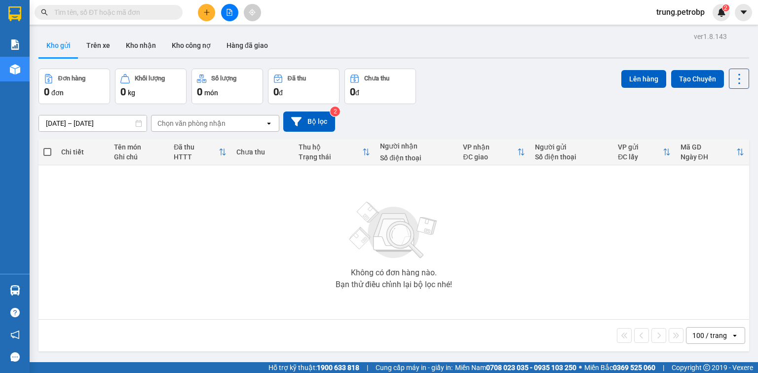
click at [504, 112] on div "[DATE] – [DATE] Press the down arrow key to interact with the calendar and sele…" at bounding box center [394, 122] width 711 height 20
click at [88, 10] on input "text" at bounding box center [112, 12] width 117 height 11
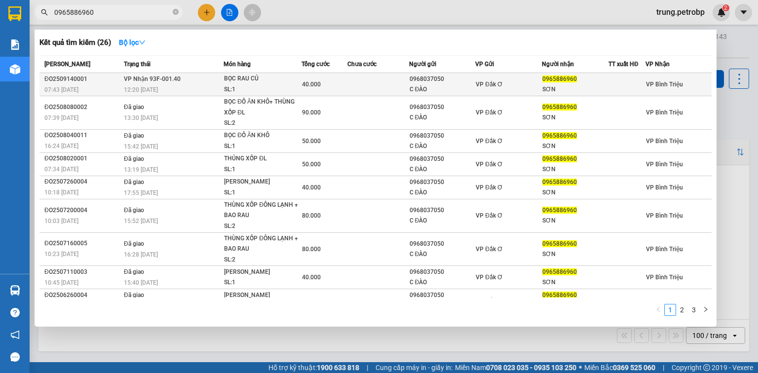
type input "0965886960"
click at [548, 74] on div "0965886960" at bounding box center [576, 79] width 66 height 10
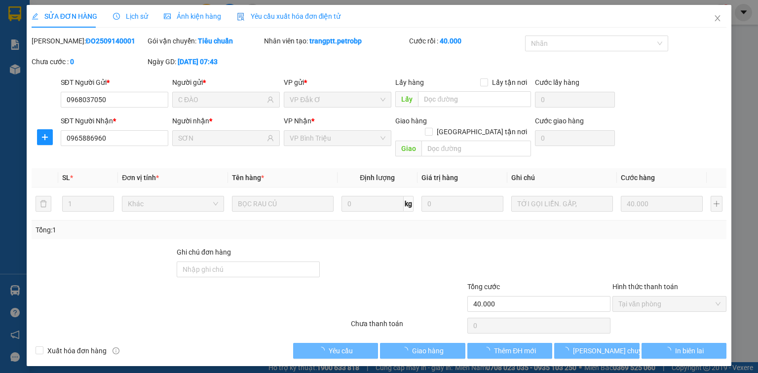
type input "0968037050"
type input "C ĐÀO"
type input "0965886960"
type input "SƠN"
type input "40.000"
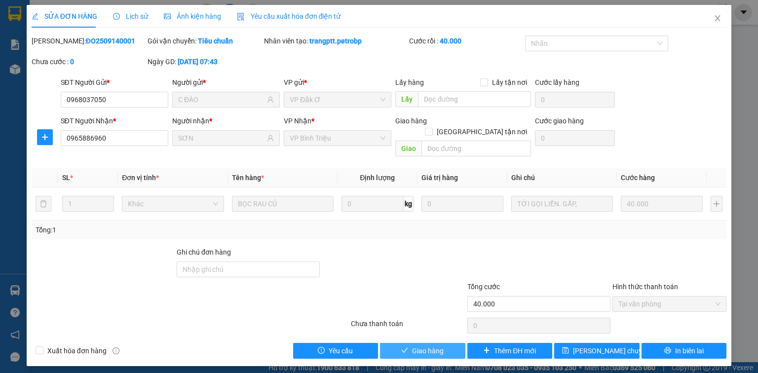
click at [416, 346] on span "Giao hàng" at bounding box center [428, 351] width 32 height 11
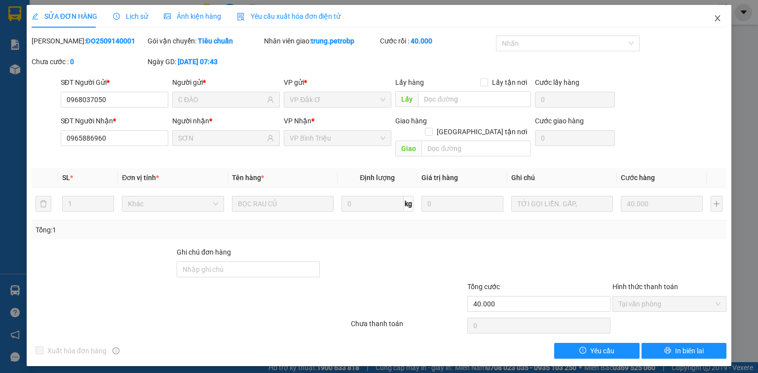
click at [721, 19] on icon "close" at bounding box center [718, 18] width 8 height 8
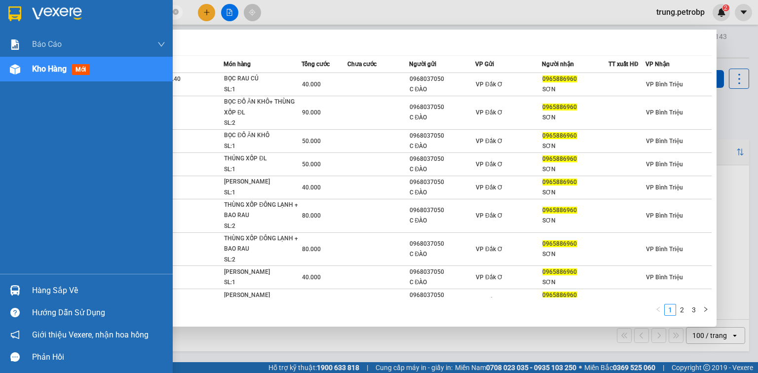
drag, startPoint x: 121, startPoint y: 16, endPoint x: 0, endPoint y: 16, distance: 121.0
click at [0, 16] on section "Kết quả tìm kiếm ( 26 ) Bộ lọc Mã ĐH Trạng thái Món hàng Tổng cước Chưa cước Ng…" at bounding box center [379, 186] width 758 height 373
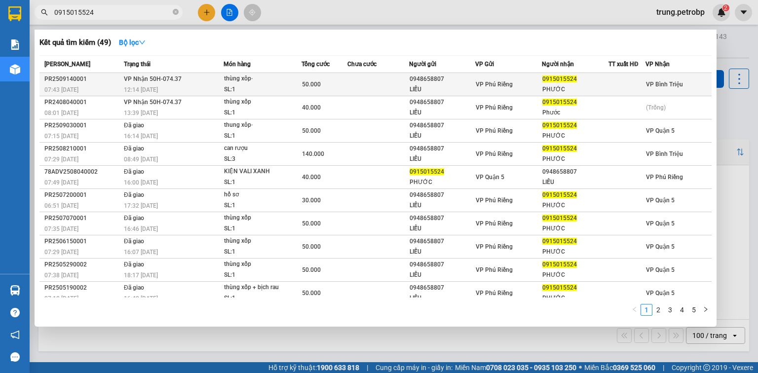
type input "0915015524"
click at [551, 87] on div "PHƯỚC" at bounding box center [576, 89] width 66 height 10
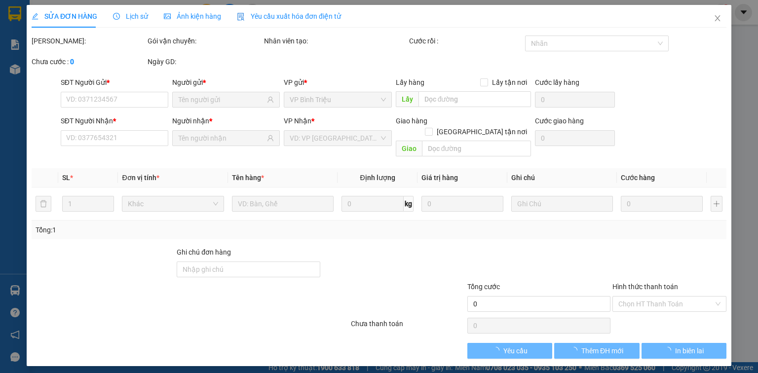
type input "0948658807"
type input "LIỄU"
type input "0915015524"
type input "PHƯỚC"
type input "50.000"
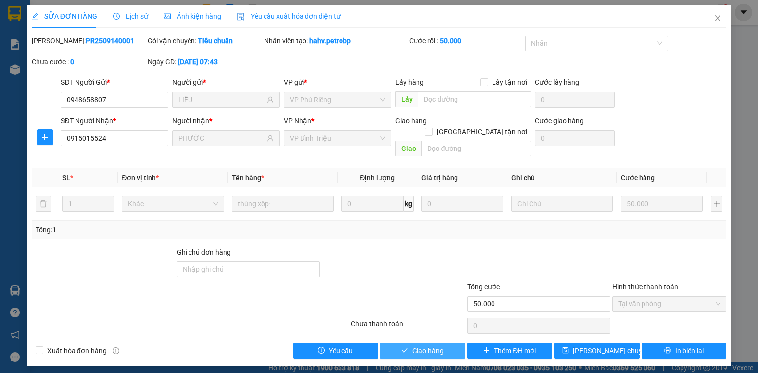
click at [430, 346] on span "Giao hàng" at bounding box center [428, 351] width 32 height 11
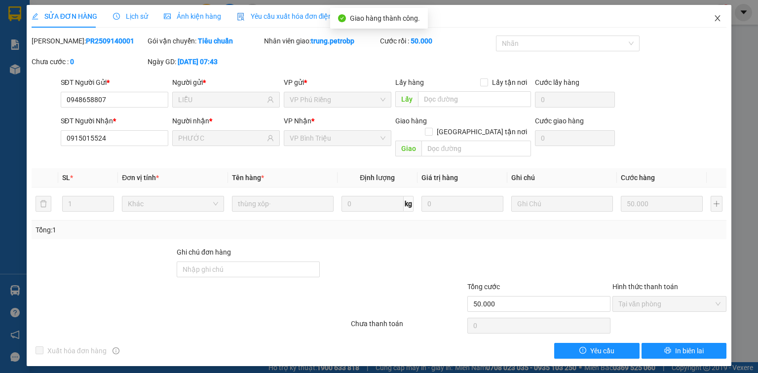
click at [720, 18] on icon "close" at bounding box center [718, 18] width 8 height 8
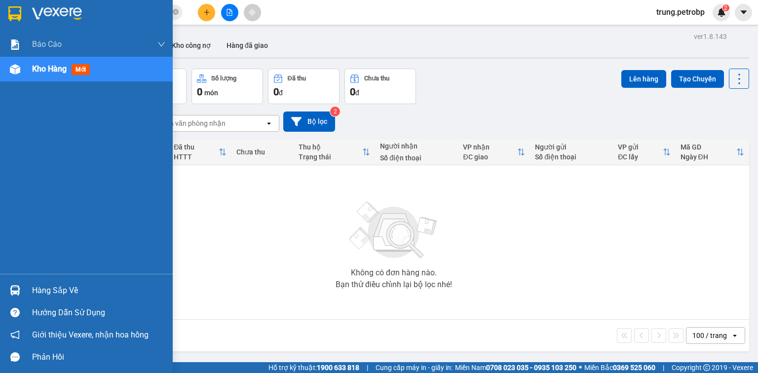
click at [41, 290] on div "Hàng sắp về" at bounding box center [98, 290] width 133 height 15
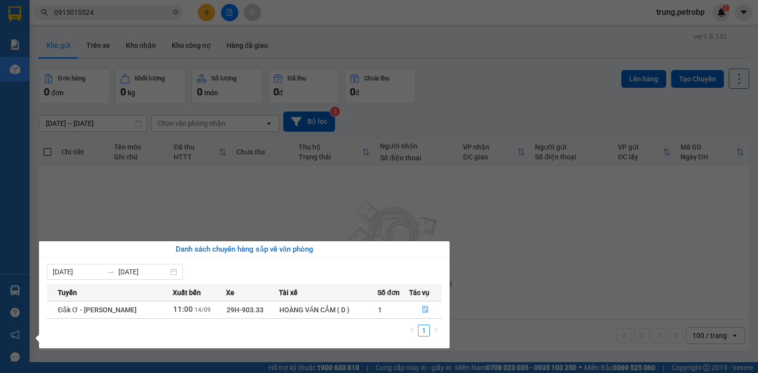
click at [592, 318] on section "Kết quả tìm kiếm ( 49 ) Bộ lọc Mã ĐH Trạng thái Món hàng Tổng cước Chưa cước Ng…" at bounding box center [379, 186] width 758 height 373
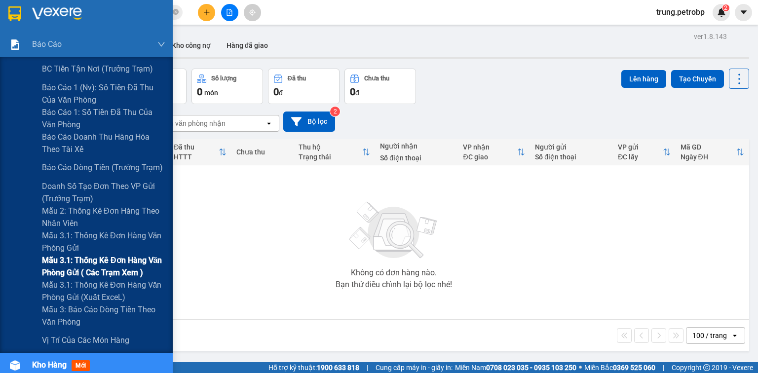
click at [105, 267] on span "Mẫu 3.1: Thống kê đơn hàng văn phòng gửi ( các trạm xem )" at bounding box center [103, 266] width 123 height 25
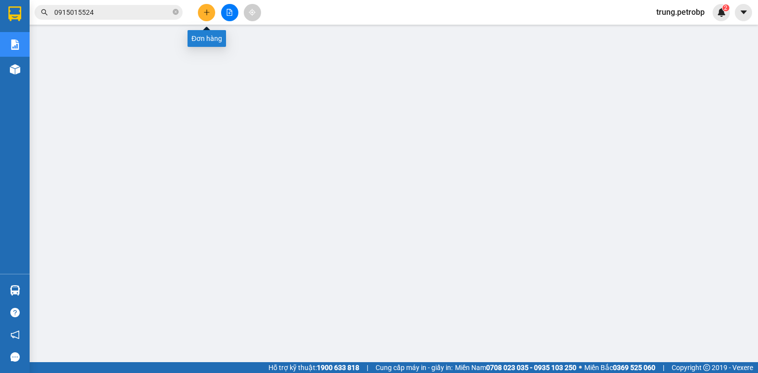
click at [208, 10] on icon "plus" at bounding box center [206, 12] width 7 height 7
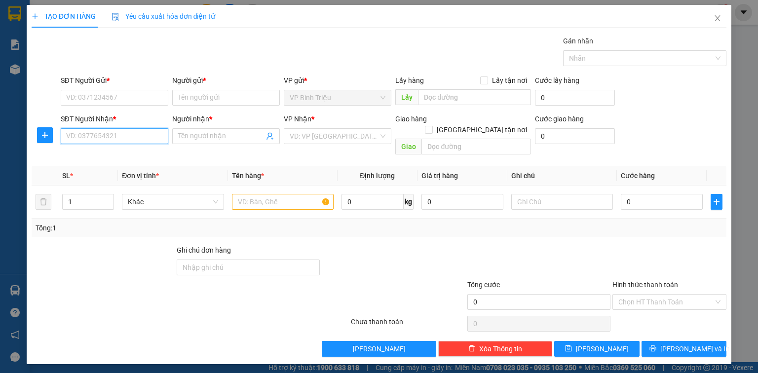
click at [146, 138] on input "SĐT Người Nhận *" at bounding box center [115, 136] width 108 height 16
click at [69, 140] on input "9498" at bounding box center [115, 136] width 108 height 16
type input ".0938899498"
click at [202, 137] on input "Người nhận *" at bounding box center [221, 136] width 86 height 11
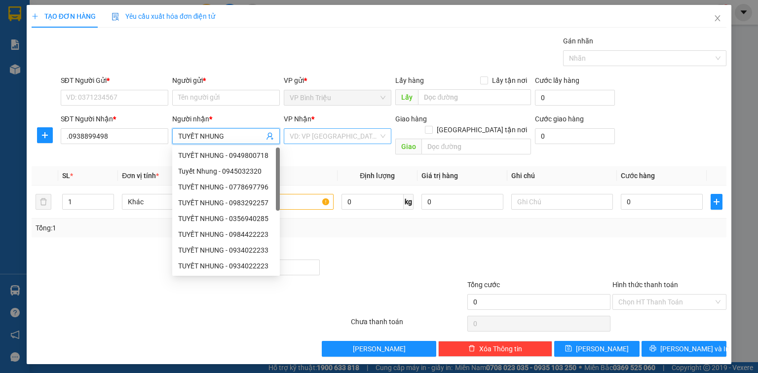
type input "TUYẾT NHUNG"
click at [328, 134] on input "search" at bounding box center [334, 136] width 89 height 15
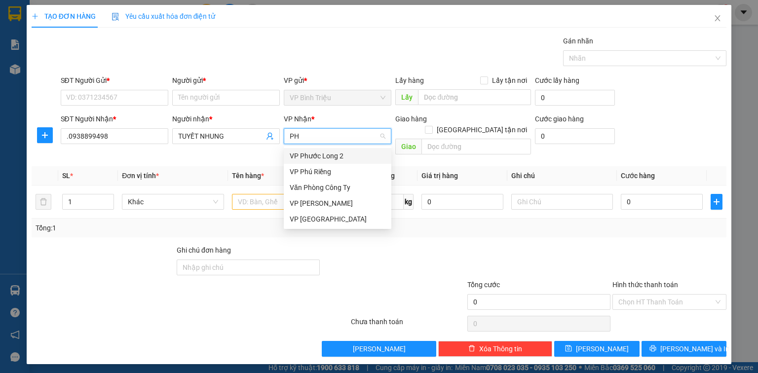
type input "PHU"
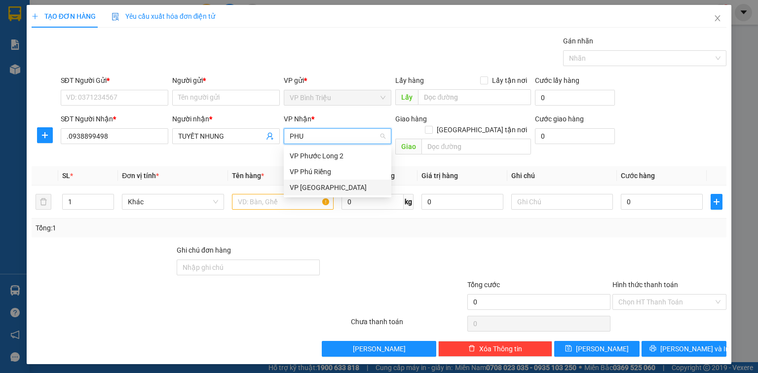
click at [320, 186] on div "VP Phước Bình" at bounding box center [338, 187] width 96 height 11
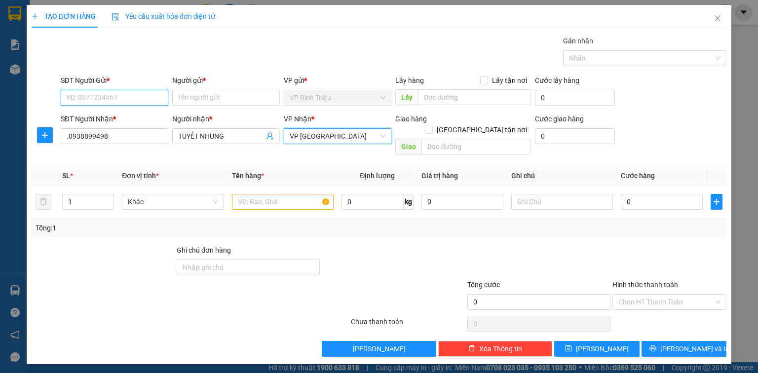
click at [106, 94] on input "SĐT Người Gửi *" at bounding box center [115, 98] width 108 height 16
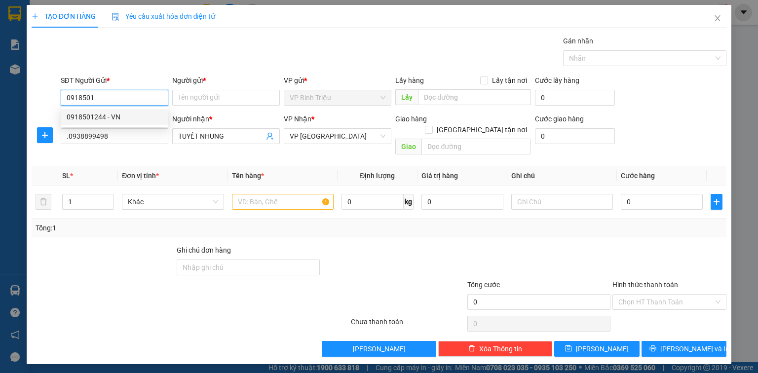
click at [102, 119] on div "0918501244 - VN" at bounding box center [115, 117] width 96 height 11
type input "0918501244"
type input "VN"
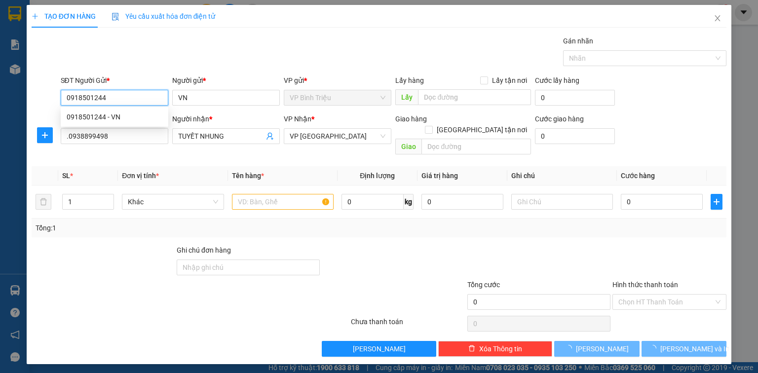
type input "30.000"
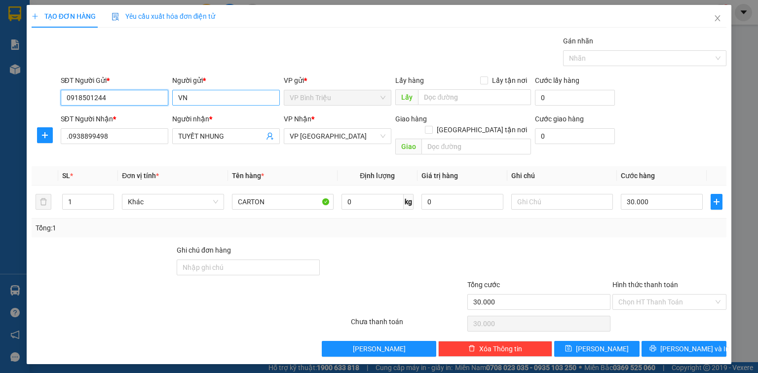
type input "0918501244"
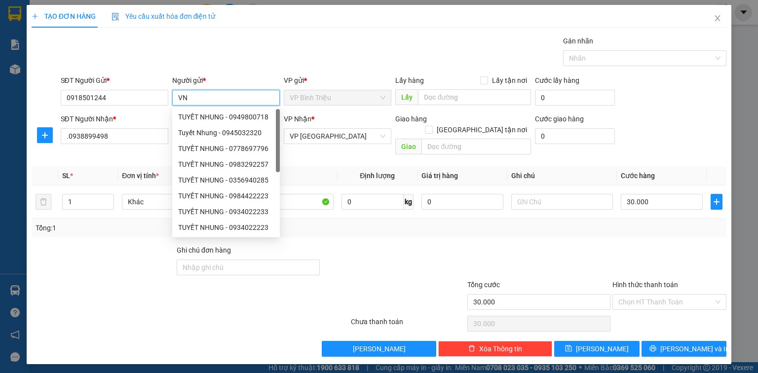
drag, startPoint x: 198, startPoint y: 93, endPoint x: 174, endPoint y: 96, distance: 24.4
click at [174, 96] on input "VN" at bounding box center [226, 98] width 108 height 16
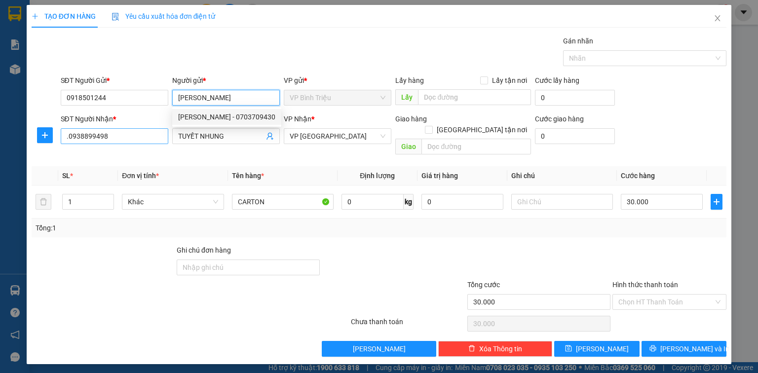
type input "LÊ HIỀN"
click at [69, 138] on input ".0938899498" at bounding box center [115, 136] width 108 height 16
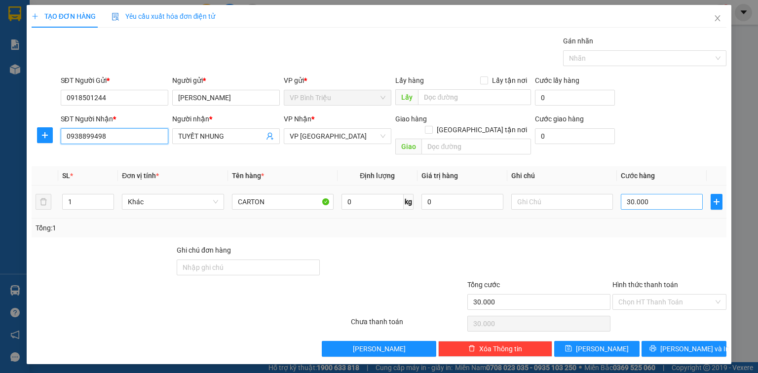
type input "0938899498"
click at [658, 197] on input "30.000" at bounding box center [662, 202] width 82 height 16
type input "4"
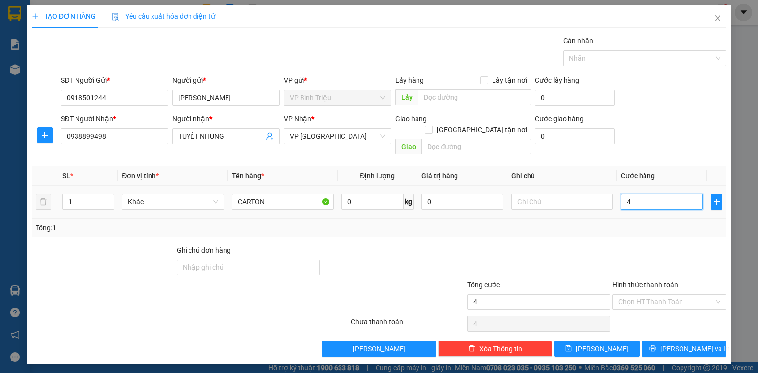
type input "40"
type input "40.000"
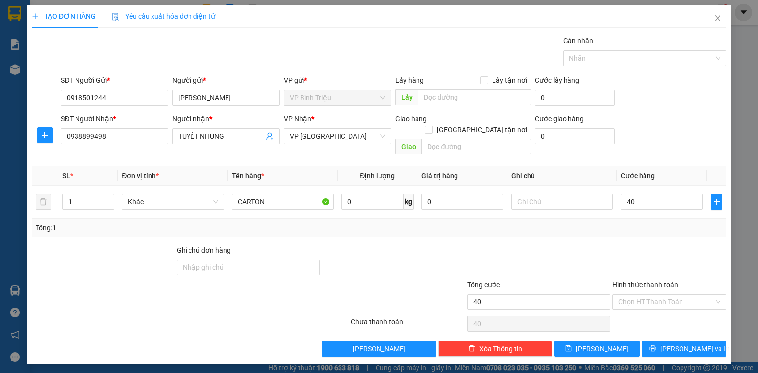
type input "40.000"
click at [686, 135] on div "SĐT Người Nhận * 0938899498 Người nhận * TUYẾT NHUNG VP Nhận * VP Phước Bình Gi…" at bounding box center [394, 136] width 670 height 45
click at [270, 194] on input "CARTON" at bounding box center [283, 202] width 102 height 16
click at [539, 194] on input "text" at bounding box center [562, 202] width 102 height 16
type input "DỄ VỠ. ĐI TRONG NGÀY"
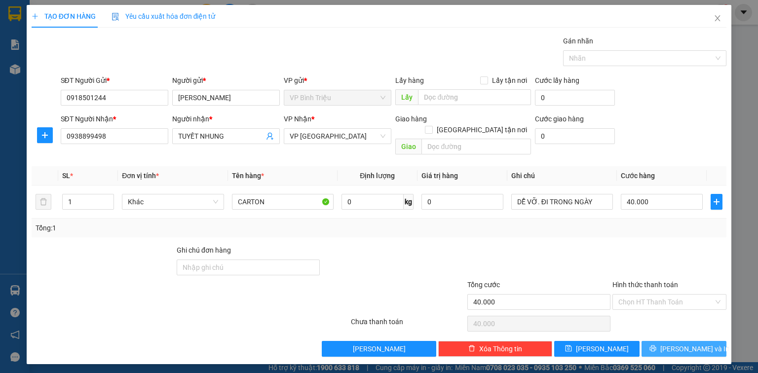
click at [688, 344] on span "[PERSON_NAME] và In" at bounding box center [695, 349] width 69 height 11
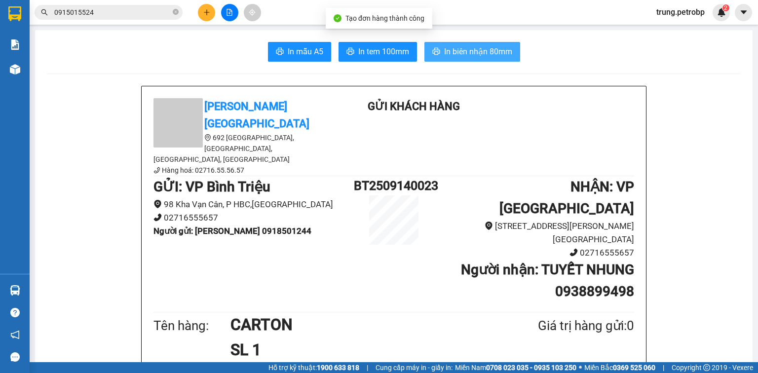
click at [466, 55] on span "In biên nhận 80mm" at bounding box center [478, 51] width 68 height 12
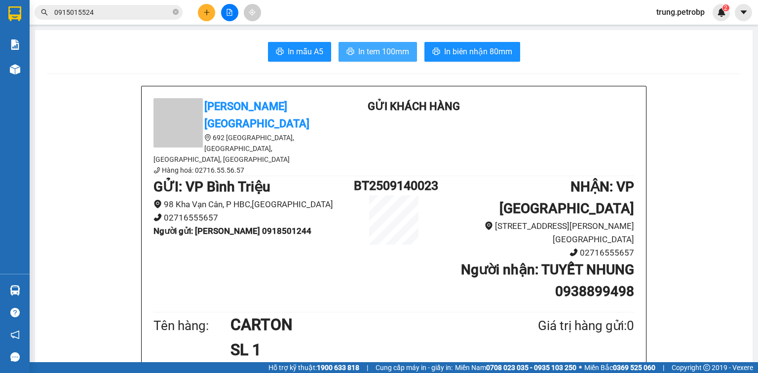
click at [397, 49] on span "In tem 100mm" at bounding box center [383, 51] width 51 height 12
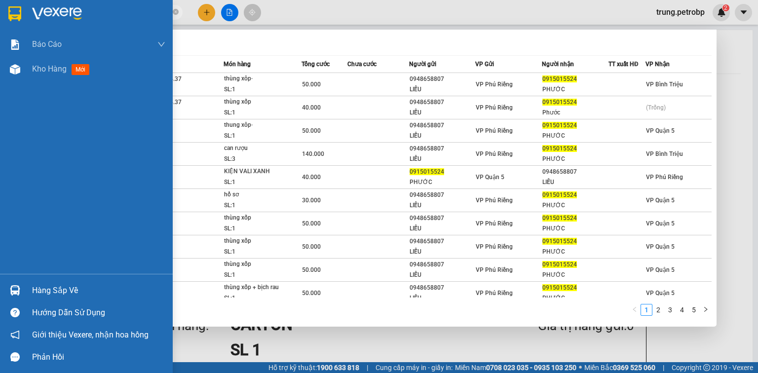
drag, startPoint x: 139, startPoint y: 16, endPoint x: 0, endPoint y: 31, distance: 140.0
click at [0, 31] on section "Kết quả tìm kiếm ( 49 ) Bộ lọc Mã ĐH Trạng thái Món hàng Tổng cước Chưa cước Ng…" at bounding box center [379, 186] width 758 height 373
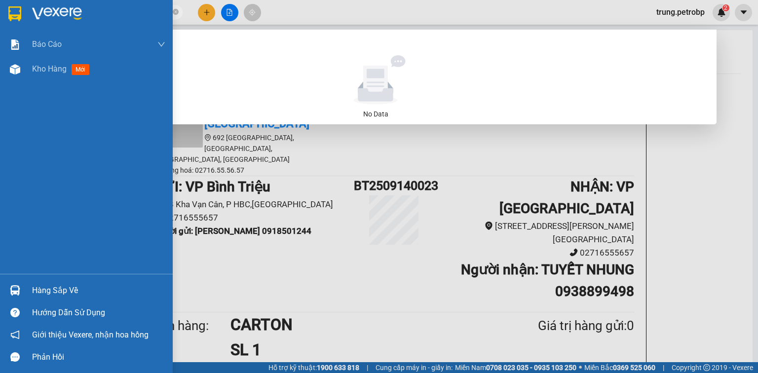
drag, startPoint x: 112, startPoint y: 10, endPoint x: 18, endPoint y: 14, distance: 93.9
click at [18, 14] on section "Kết quả tìm kiếm ( 0 ) Bộ lọc No Data 0337161207 trung.petrobp 2 Báo cáo BC tiề…" at bounding box center [379, 186] width 758 height 373
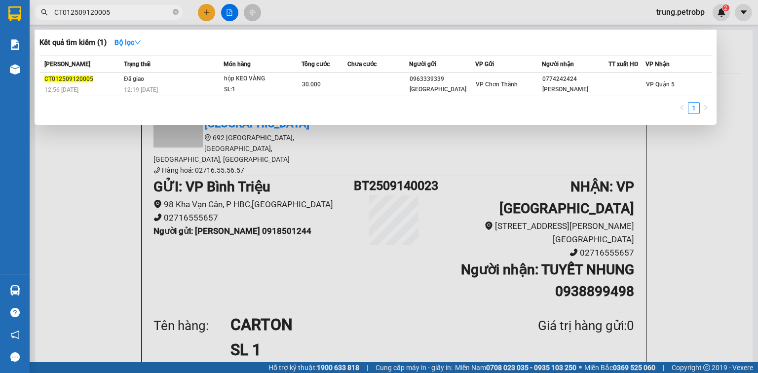
type input "CT012509120005"
click at [711, 205] on div at bounding box center [379, 186] width 758 height 373
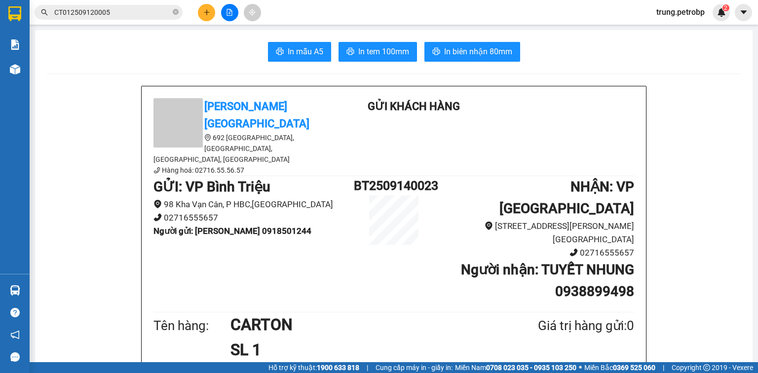
click at [205, 10] on icon "plus" at bounding box center [206, 12] width 7 height 7
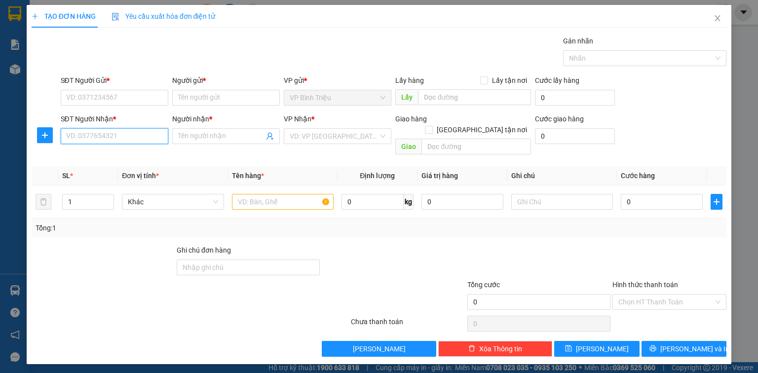
click at [122, 132] on input "SĐT Người Nhận *" at bounding box center [115, 136] width 108 height 16
type input "0917930039"
click at [219, 140] on input "Người nhận *" at bounding box center [221, 136] width 86 height 11
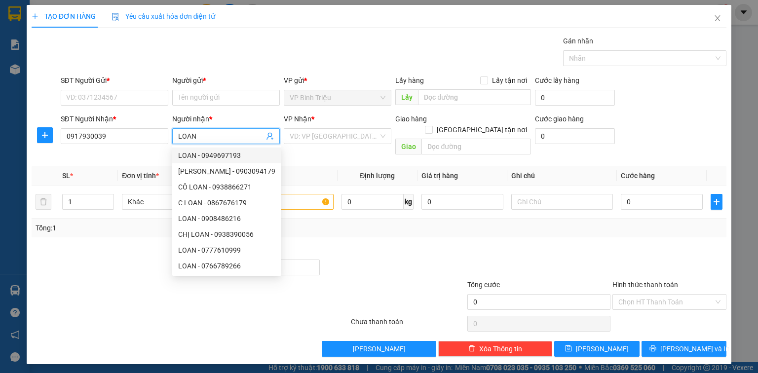
click at [180, 134] on input "LOAN" at bounding box center [221, 136] width 86 height 11
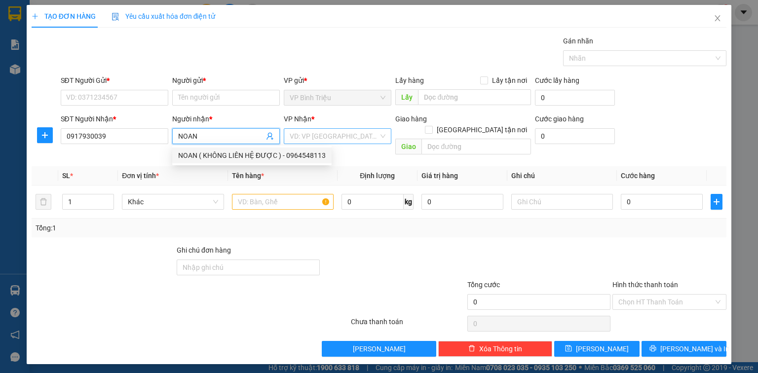
type input "NOAN"
click at [335, 137] on input "search" at bounding box center [334, 136] width 89 height 15
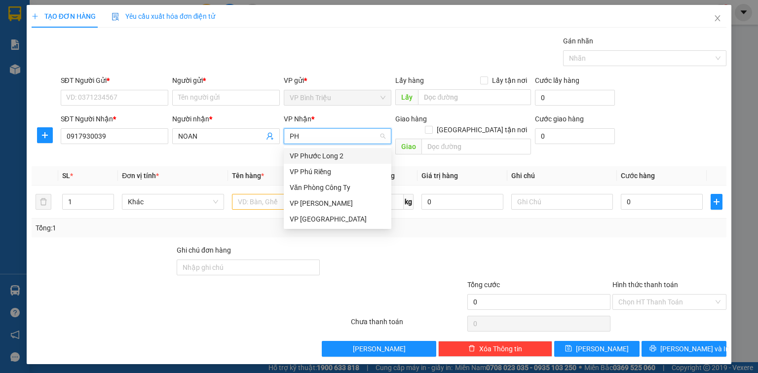
type input "PHU"
click at [334, 172] on div "VP Phú Riềng" at bounding box center [338, 171] width 96 height 11
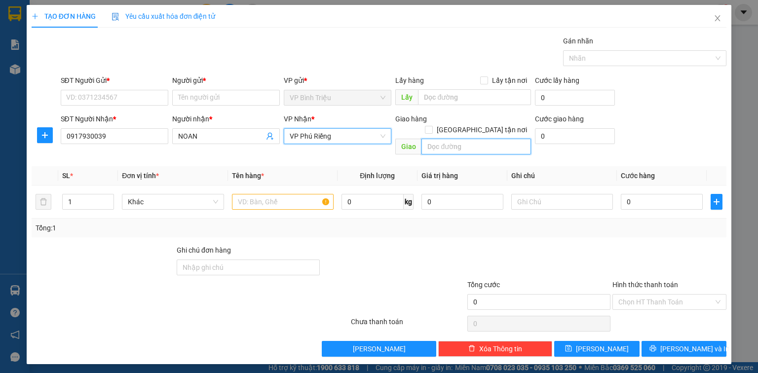
click at [471, 139] on input "text" at bounding box center [477, 147] width 110 height 16
click at [425, 139] on input "THUẬN PHÚ" at bounding box center [477, 147] width 110 height 16
type input "THUẬN PHÚ"
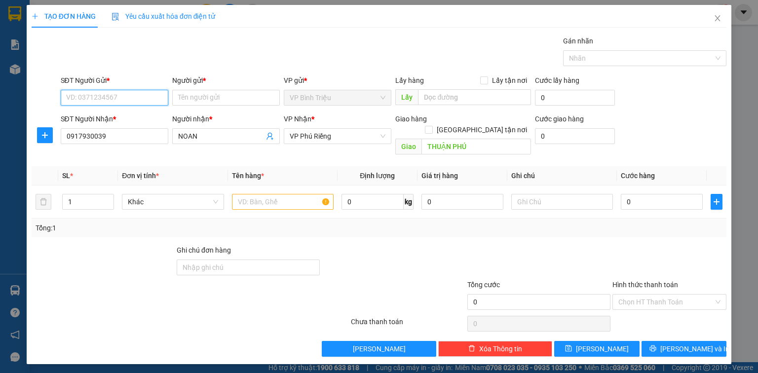
click at [114, 99] on input "SĐT Người Gửi *" at bounding box center [115, 98] width 108 height 16
type input "0961384148"
click at [209, 101] on input "Người gửi *" at bounding box center [226, 98] width 108 height 16
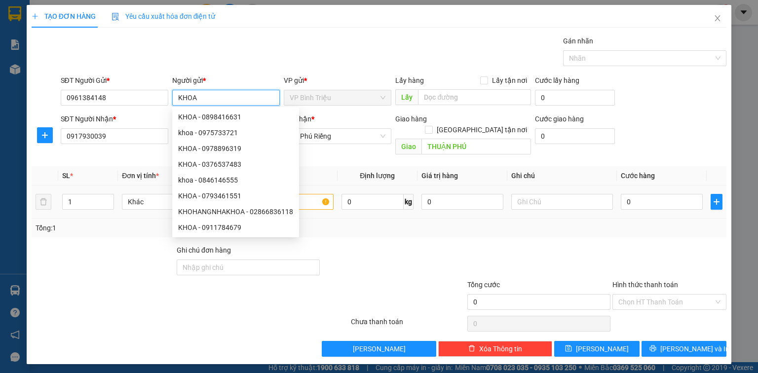
type input "KHOA"
click at [316, 194] on input "text" at bounding box center [283, 202] width 102 height 16
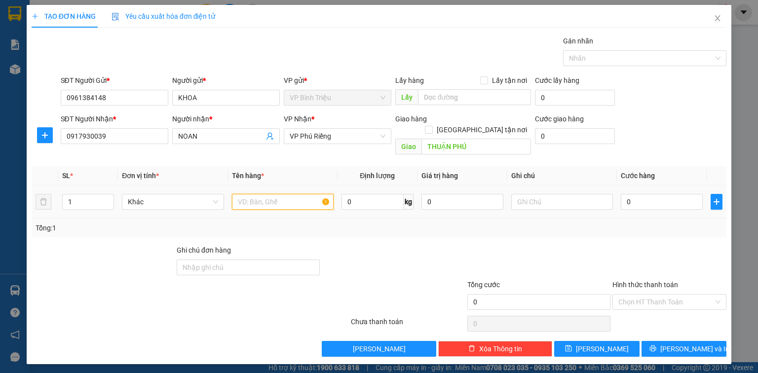
click at [294, 195] on input "text" at bounding box center [283, 202] width 102 height 16
type input "CRT"
click at [640, 194] on input "0" at bounding box center [662, 202] width 82 height 16
type input "3"
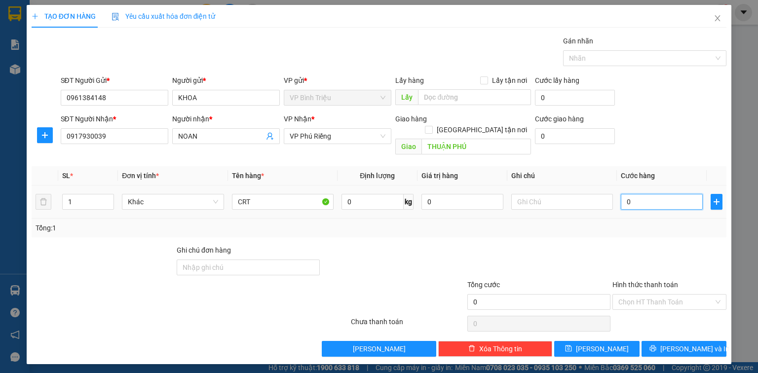
type input "3"
type input "30"
type input "30.000"
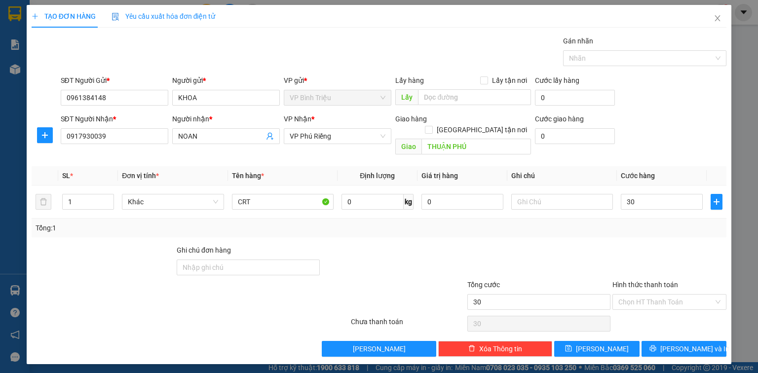
type input "30.000"
click at [683, 138] on div "SĐT Người Nhận * 0917930039 Người nhận * NOAN VP Nhận * VP Phú Riềng Giao hàn…" at bounding box center [394, 136] width 670 height 45
click at [559, 194] on input "text" at bounding box center [562, 202] width 102 height 16
type input "D"
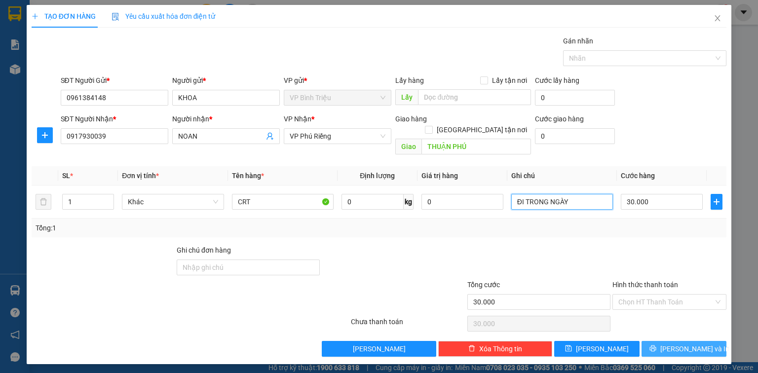
type input "ĐI TRONG NGÀY"
click at [691, 344] on span "[PERSON_NAME] và In" at bounding box center [695, 349] width 69 height 11
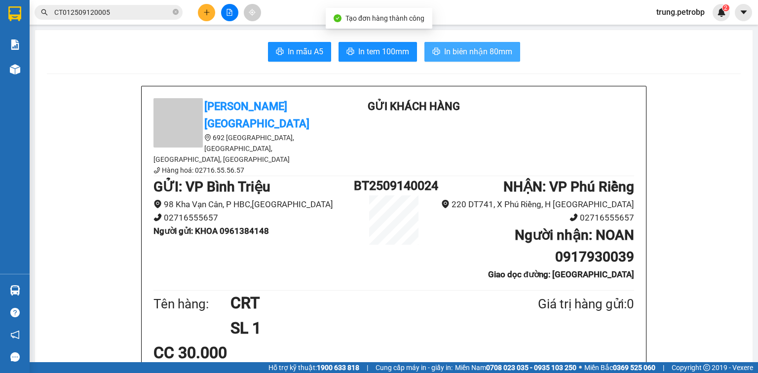
click at [457, 47] on span "In biên nhận 80mm" at bounding box center [478, 51] width 68 height 12
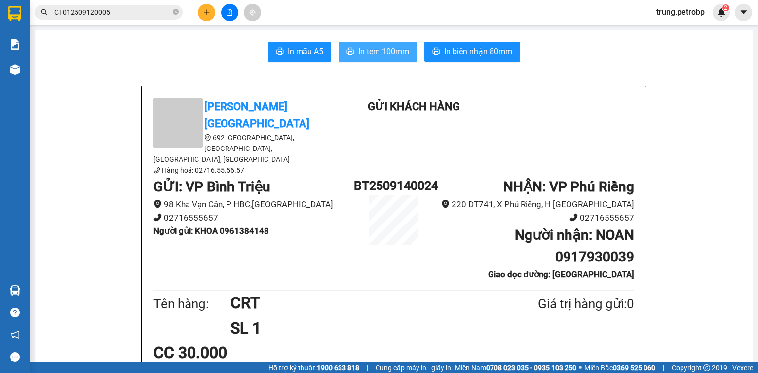
click at [405, 53] on span "In tem 100mm" at bounding box center [383, 51] width 51 height 12
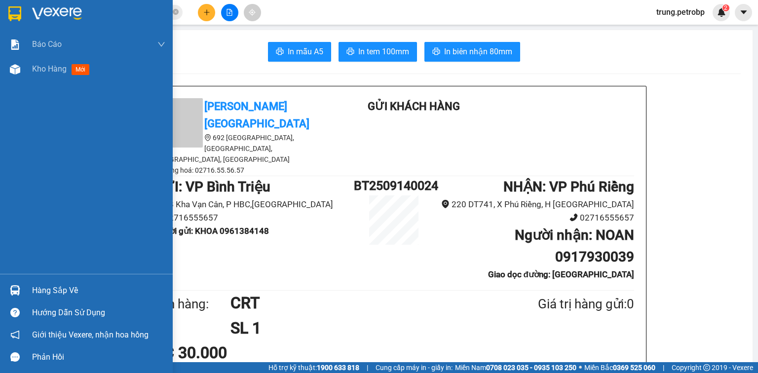
click at [36, 10] on img at bounding box center [57, 13] width 50 height 15
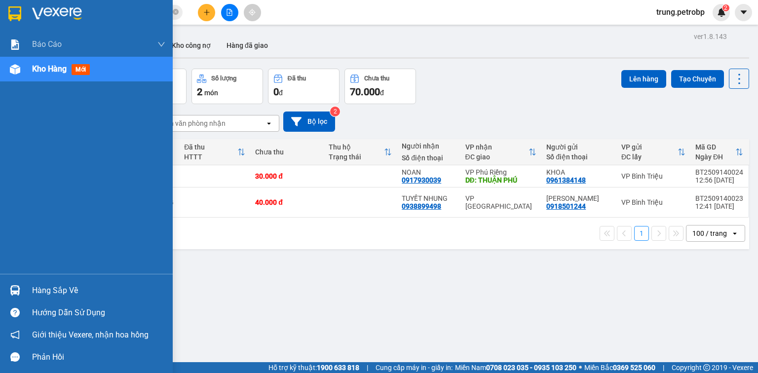
click at [61, 287] on div "Hàng sắp về" at bounding box center [98, 290] width 133 height 15
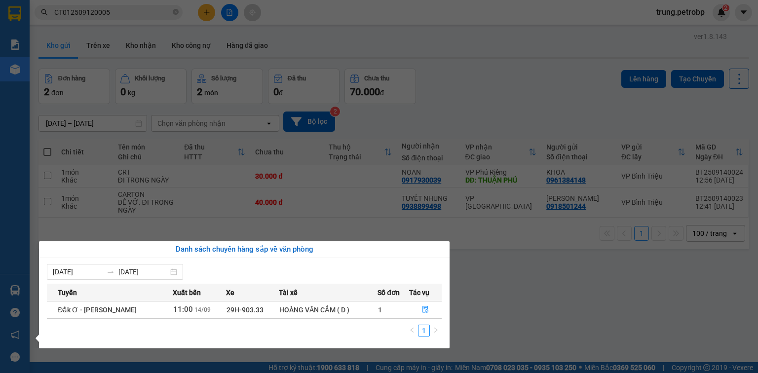
click at [594, 298] on section "Kết quả tìm kiếm ( 1 ) Bộ lọc Mã ĐH Trạng thái Món hàng Tổng cước Chưa cước Ngư…" at bounding box center [379, 186] width 758 height 373
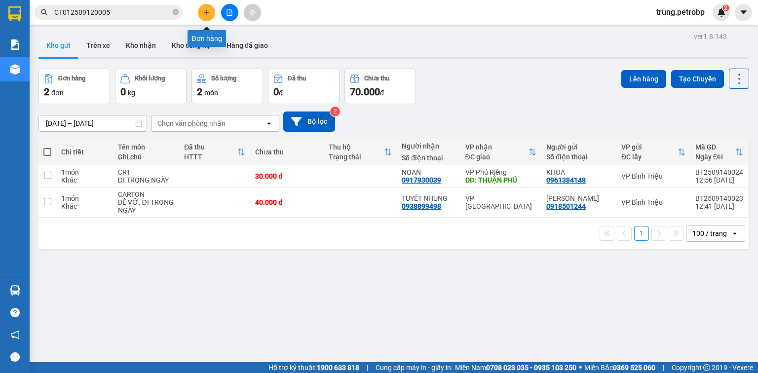
click at [210, 7] on button at bounding box center [206, 12] width 17 height 17
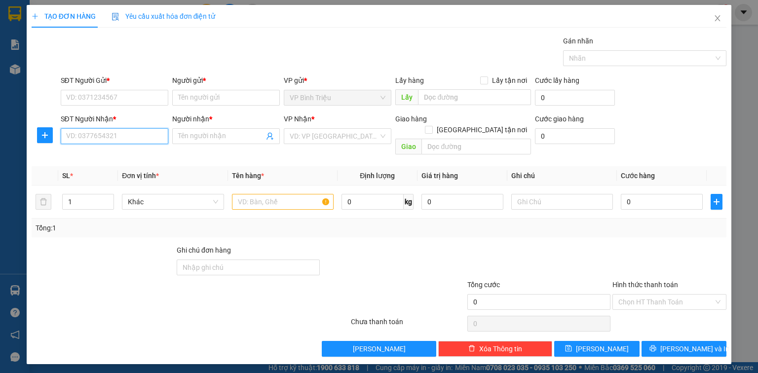
click at [99, 136] on input "SĐT Người Nhận *" at bounding box center [115, 136] width 108 height 16
click at [103, 152] on div "0961011229 - THẢO" at bounding box center [115, 155] width 96 height 11
type input "0961011229"
type input "THẢO"
type input "40.000"
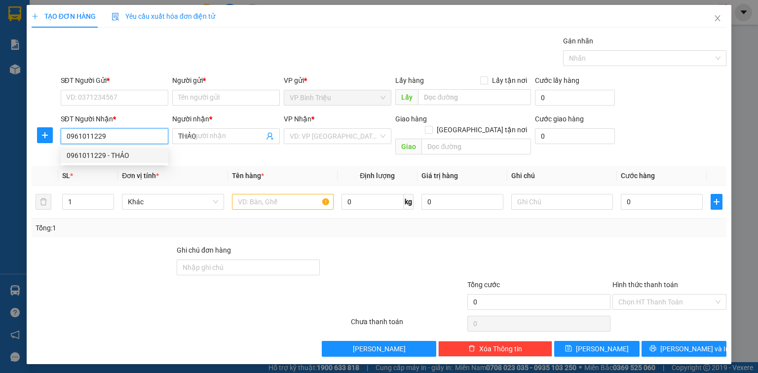
type input "40.000"
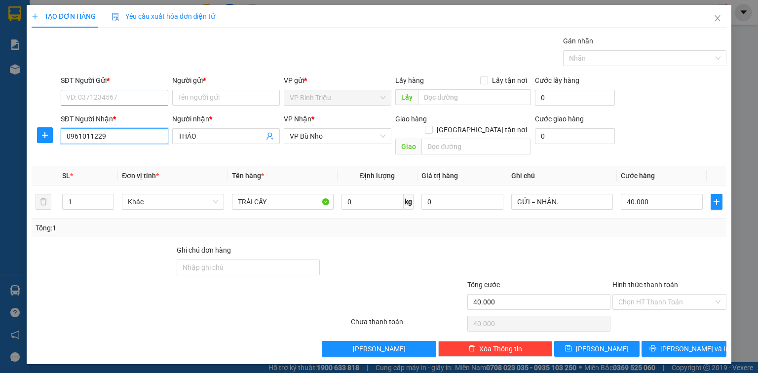
type input "0961011229"
click at [124, 97] on input "SĐT Người Gửi *" at bounding box center [115, 98] width 108 height 16
click at [115, 116] on div "0961011229 - THẢO" at bounding box center [115, 117] width 96 height 11
type input "0961011229"
type input "THẢO"
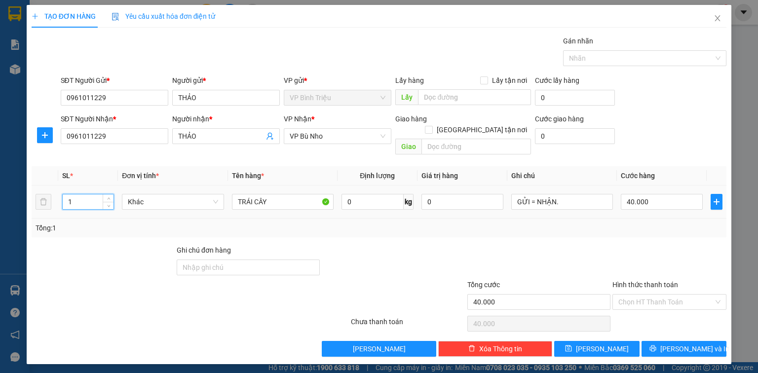
click at [91, 196] on input "1" at bounding box center [88, 202] width 51 height 15
type input "2"
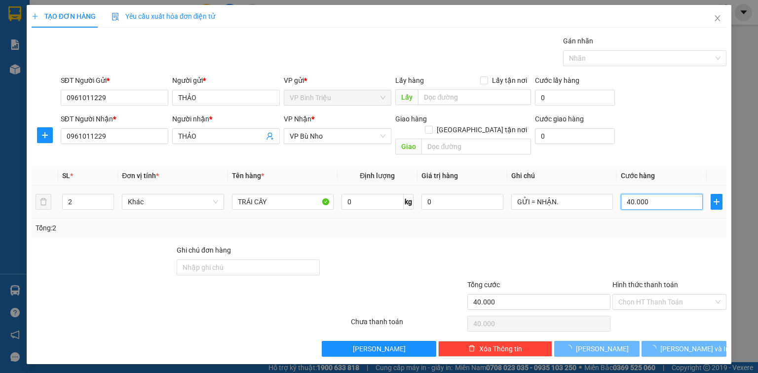
click at [656, 194] on input "40.000" at bounding box center [662, 202] width 82 height 16
type input "0"
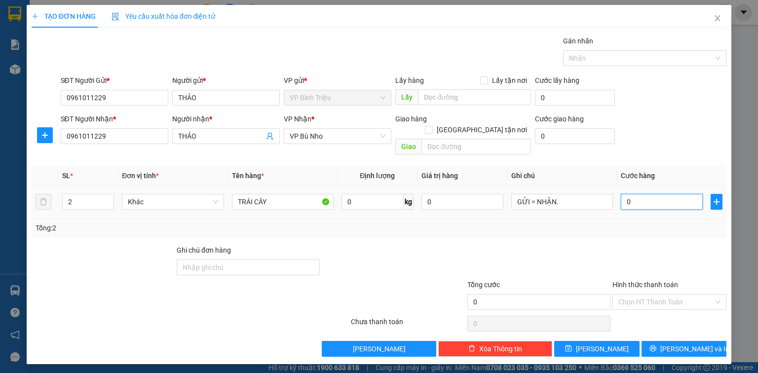
type input "9"
drag, startPoint x: 656, startPoint y: 189, endPoint x: 614, endPoint y: 197, distance: 42.8
click at [614, 197] on tr "2 Khác TRÁI CÂY 0 kg 0 GỬI = NHẬN. 09" at bounding box center [379, 202] width 695 height 33
type input "9"
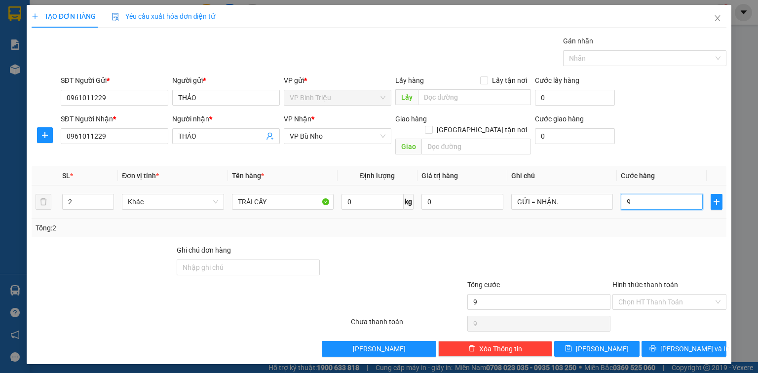
type input "90"
type input "90.000"
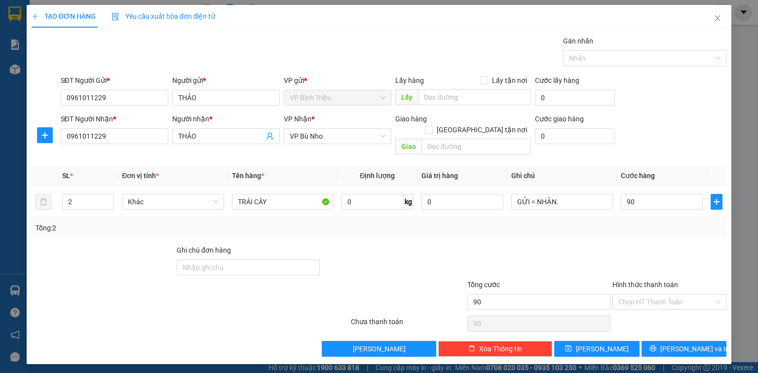
type input "90.000"
click at [695, 142] on div "SĐT Người Nhận * 0961011229 Người nhận * THẢO VP Nhận * VP Bù Nho Giao hàng Gi…" at bounding box center [394, 136] width 670 height 45
click at [682, 344] on span "[PERSON_NAME] và In" at bounding box center [695, 349] width 69 height 11
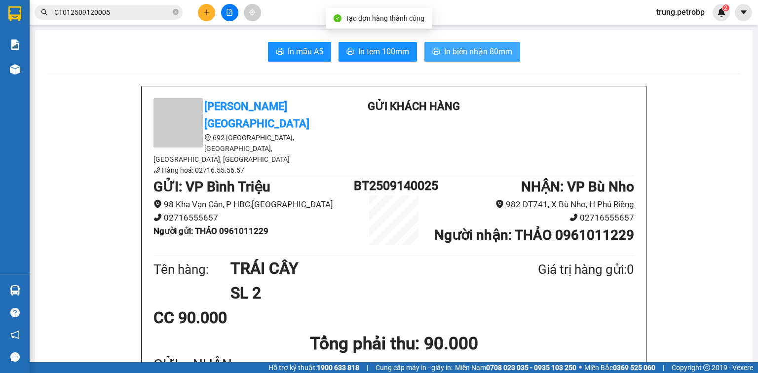
click at [473, 49] on span "In biên nhận 80mm" at bounding box center [478, 51] width 68 height 12
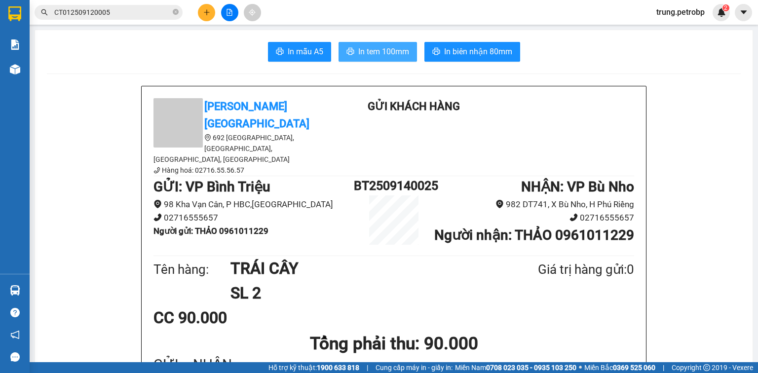
click at [390, 55] on span "In tem 100mm" at bounding box center [383, 51] width 51 height 12
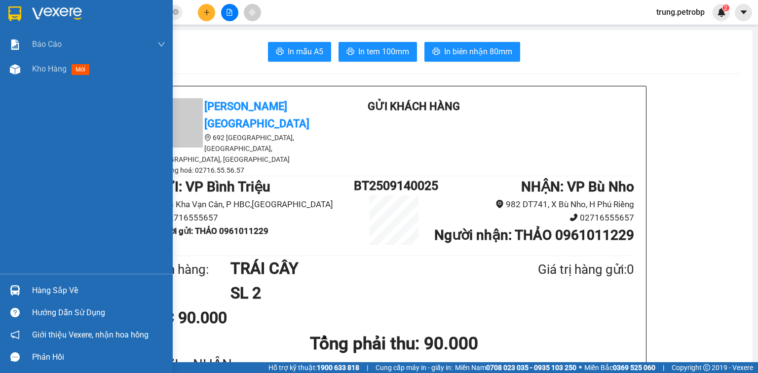
click at [33, 9] on img at bounding box center [57, 13] width 50 height 15
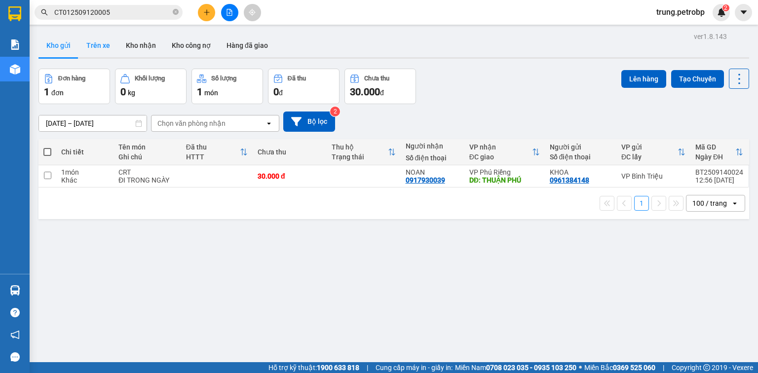
click at [105, 43] on button "Trên xe" at bounding box center [98, 46] width 39 height 24
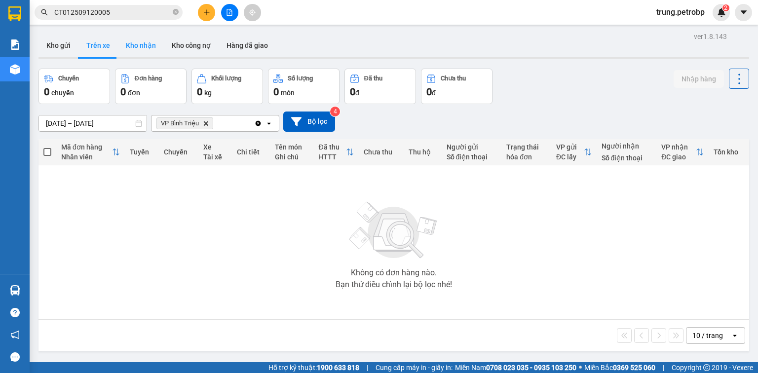
click at [141, 45] on button "Kho nhận" at bounding box center [141, 46] width 46 height 24
type input "01/08/2025 – 14/09/2025"
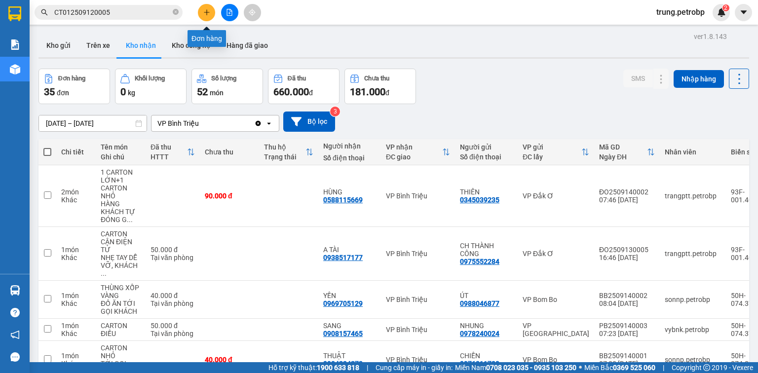
click at [208, 19] on button at bounding box center [206, 12] width 17 height 17
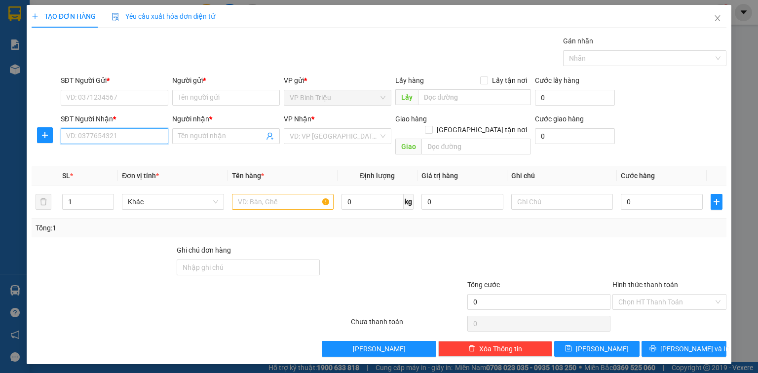
click at [132, 138] on input "SĐT Người Nhận *" at bounding box center [115, 136] width 108 height 16
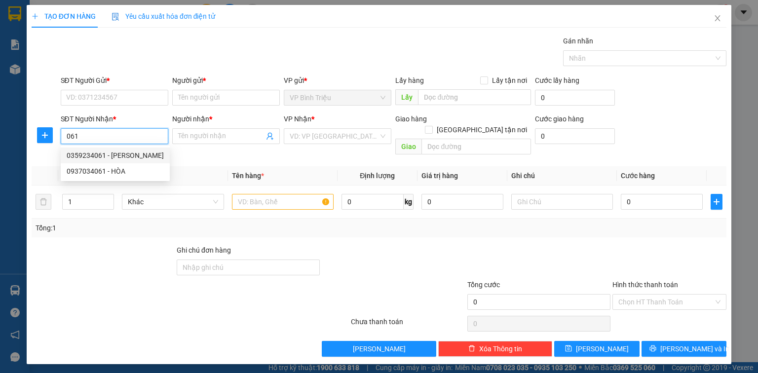
click at [126, 157] on div "0359234061 - HOÀNG GIA" at bounding box center [115, 155] width 97 height 11
type input "0359234061"
type input "HOÀNG GIA"
type input "40.000"
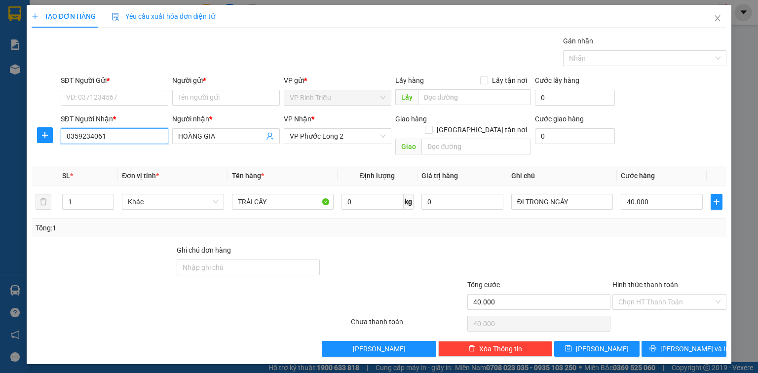
type input "0359234061"
click at [120, 86] on div "SĐT Người Gửi *" at bounding box center [115, 82] width 108 height 15
click at [120, 97] on input "SĐT Người Gửi *" at bounding box center [115, 98] width 108 height 16
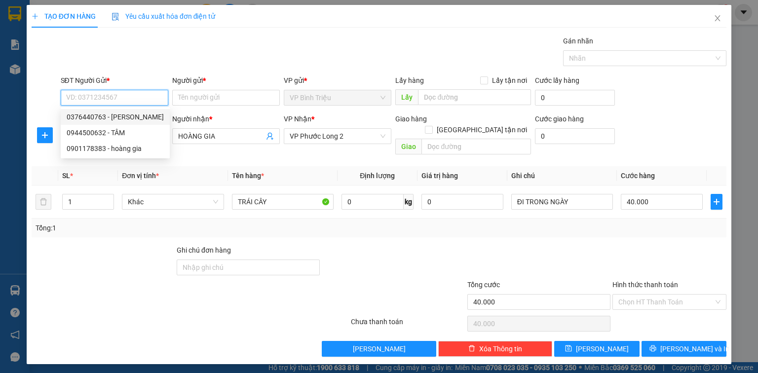
click at [126, 117] on div "0376440763 - [PERSON_NAME]" at bounding box center [115, 117] width 97 height 11
type input "0376440763"
type input "THANH"
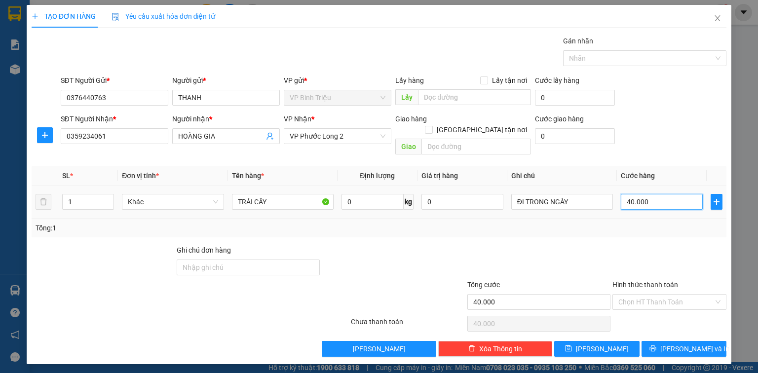
drag, startPoint x: 653, startPoint y: 189, endPoint x: 650, endPoint y: 195, distance: 6.6
click at [653, 194] on input "40.000" at bounding box center [662, 202] width 82 height 16
type input "0"
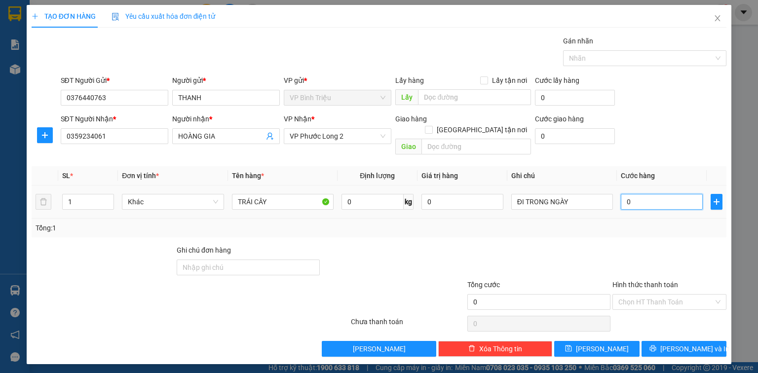
type input "8"
type input "08"
type input "8.000"
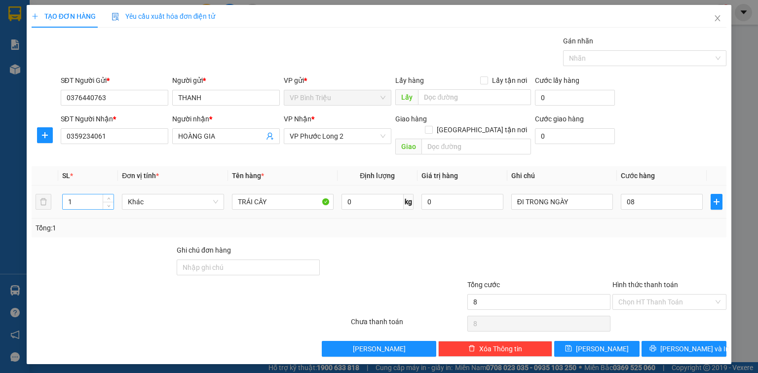
type input "8.000"
click at [88, 195] on input "1" at bounding box center [88, 202] width 51 height 15
type input "2"
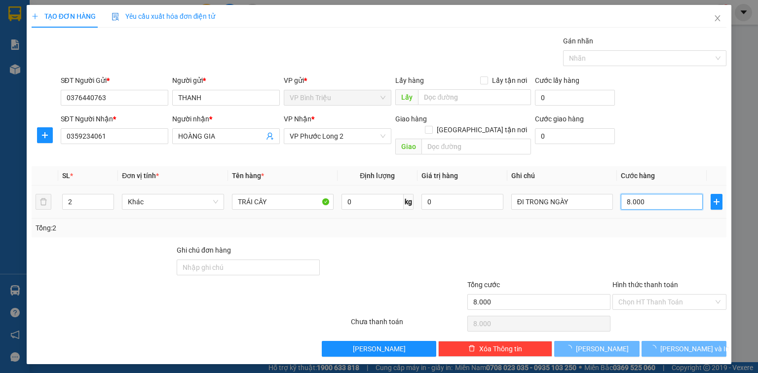
click at [644, 194] on input "8.000" at bounding box center [662, 202] width 82 height 16
type input "0"
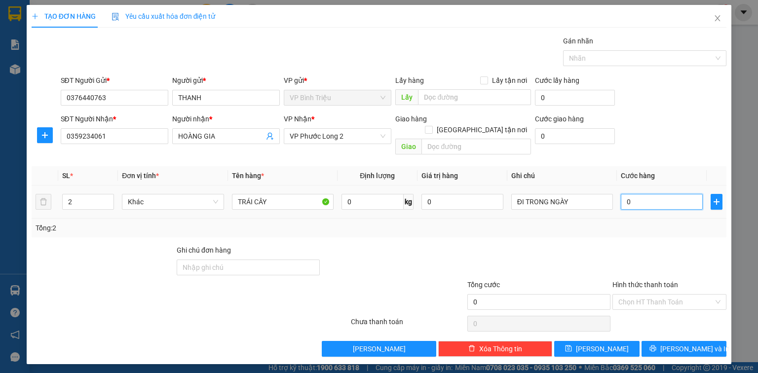
type input "0"
type input "8"
type input "08"
type input "80"
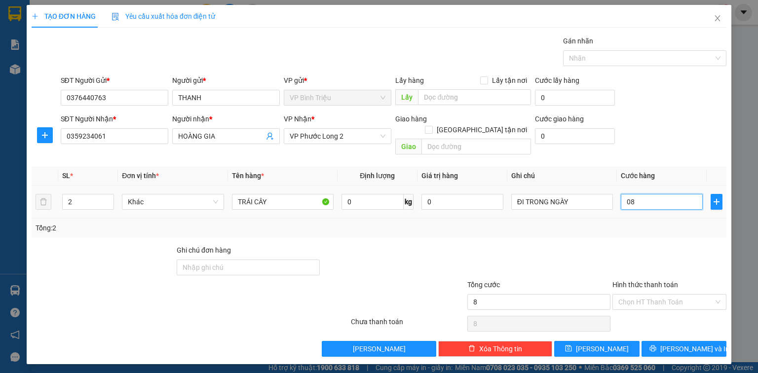
type input "80"
type input "080"
type input "80.000"
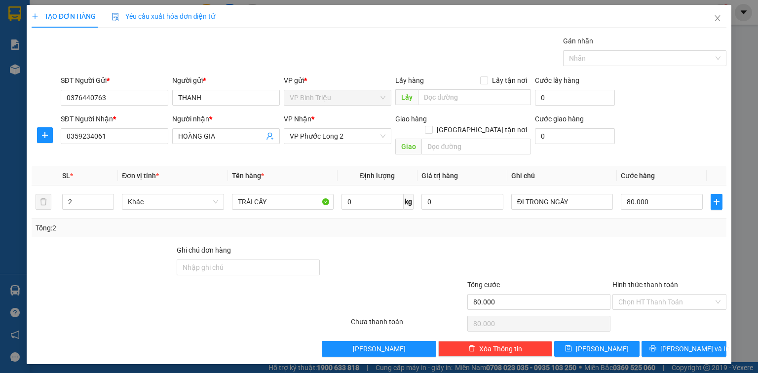
click at [606, 223] on div "Tổng: 2" at bounding box center [379, 228] width 687 height 11
click at [693, 344] on span "[PERSON_NAME] và In" at bounding box center [695, 349] width 69 height 11
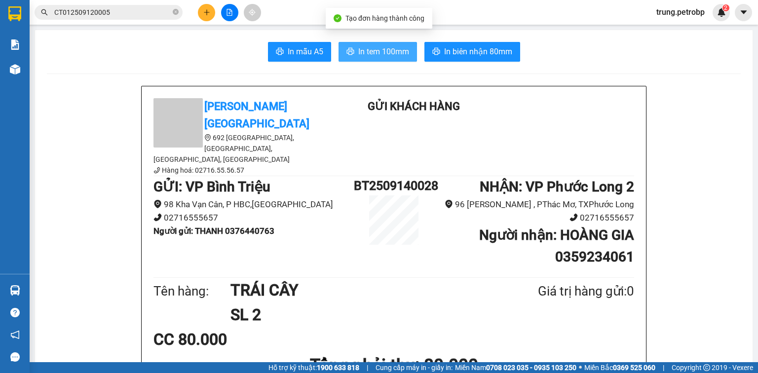
click at [378, 55] on span "In tem 100mm" at bounding box center [383, 51] width 51 height 12
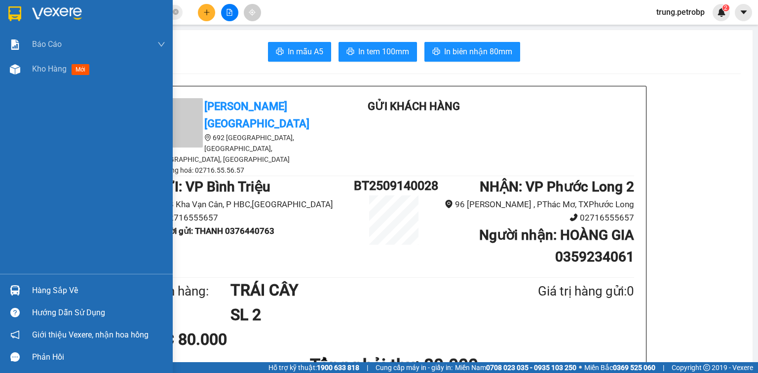
click at [54, 14] on img at bounding box center [57, 13] width 50 height 15
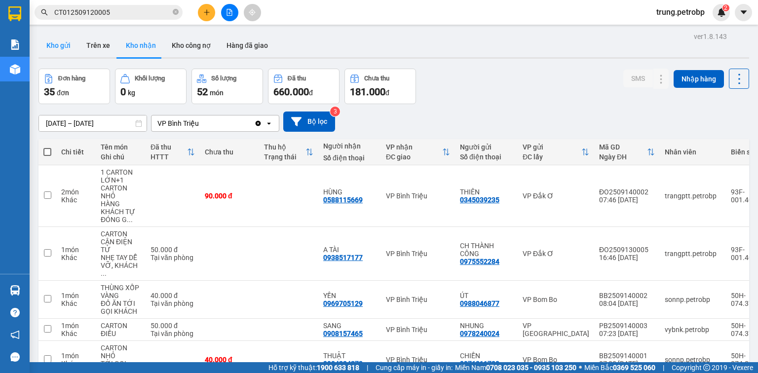
click at [65, 49] on button "Kho gửi" at bounding box center [59, 46] width 40 height 24
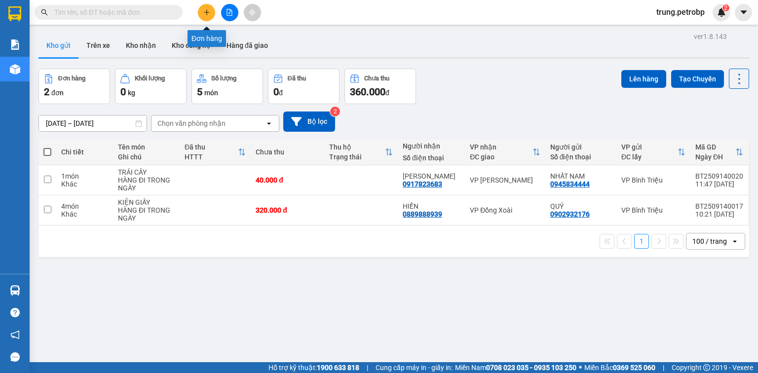
click at [204, 13] on icon "plus" at bounding box center [206, 12] width 7 height 7
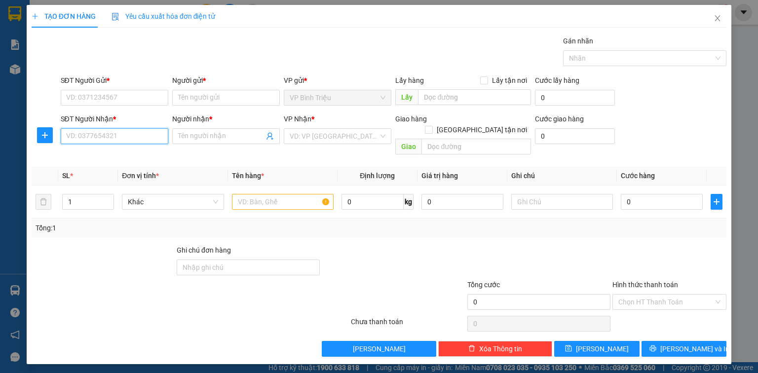
click at [124, 143] on input "SĐT Người Nhận *" at bounding box center [115, 136] width 108 height 16
click at [126, 159] on div "0394634534 - THẢO" at bounding box center [115, 155] width 96 height 11
type input "0394634534"
type input "THẢO"
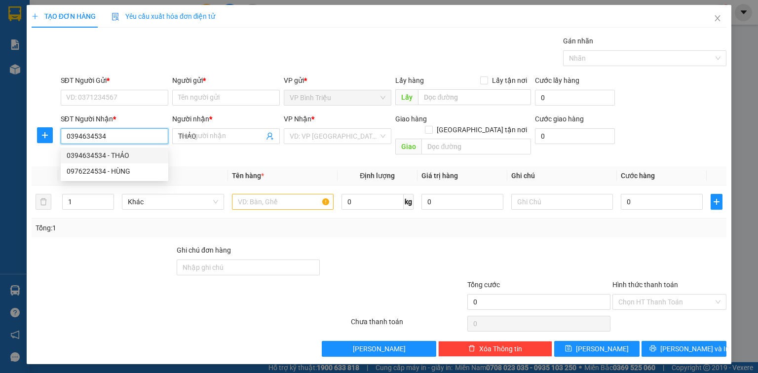
type input "50.000"
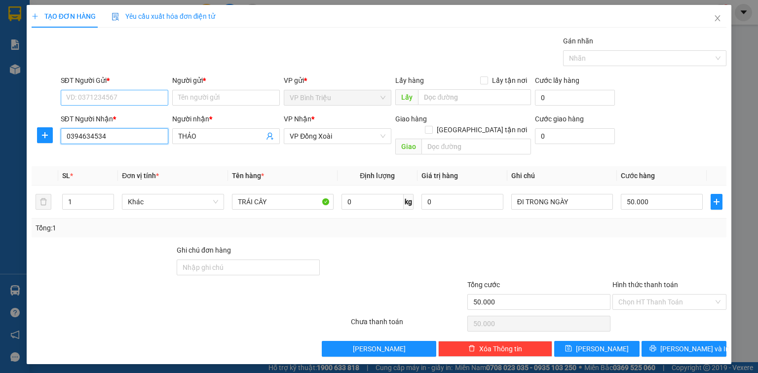
type input "0394634534"
click at [130, 96] on input "SĐT Người Gửi *" at bounding box center [115, 98] width 108 height 16
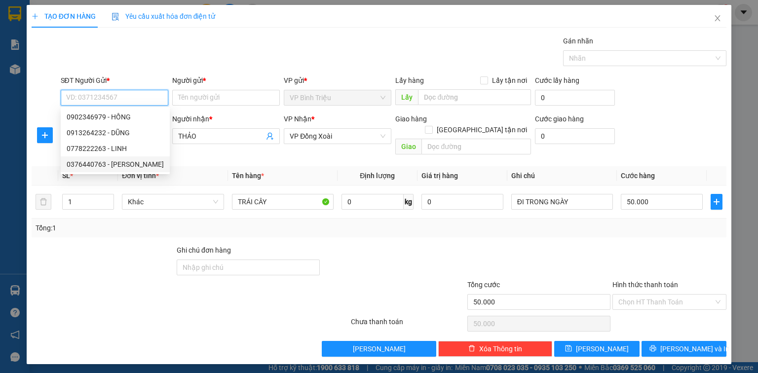
click at [136, 167] on div "0376440763 - [PERSON_NAME]" at bounding box center [115, 164] width 97 height 11
type input "0376440763"
type input "THANH"
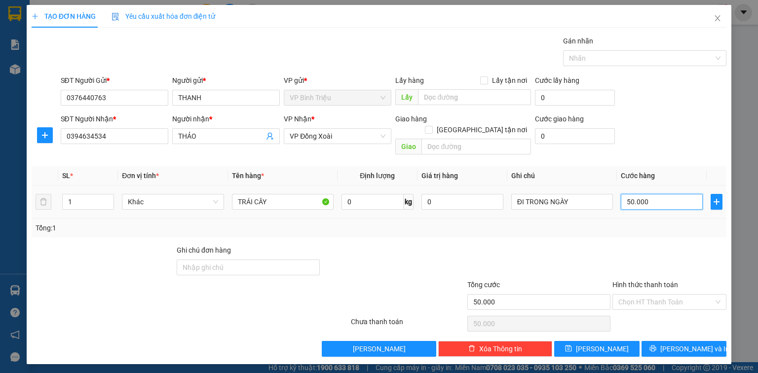
click at [667, 195] on input "50.000" at bounding box center [662, 202] width 82 height 16
type input "4"
type input "40"
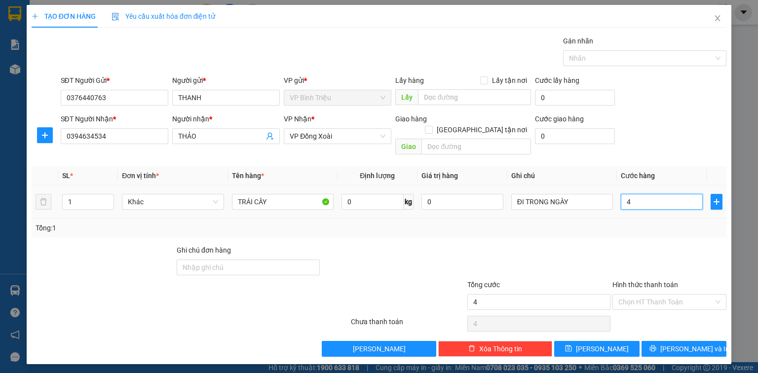
type input "40"
type input "40.000"
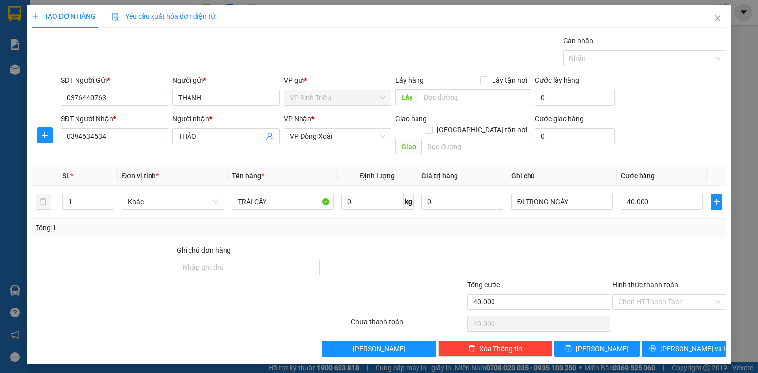
click at [662, 122] on div "SĐT Người Nhận * 0394634534 Người nhận * THẢO VP Nhận * VP Đồng Xoài Giao hàng …" at bounding box center [394, 136] width 670 height 45
click at [689, 344] on span "[PERSON_NAME] và In" at bounding box center [695, 349] width 69 height 11
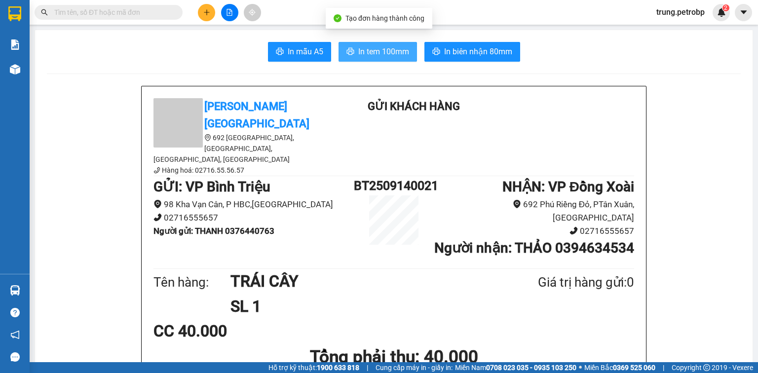
click at [369, 52] on span "In tem 100mm" at bounding box center [383, 51] width 51 height 12
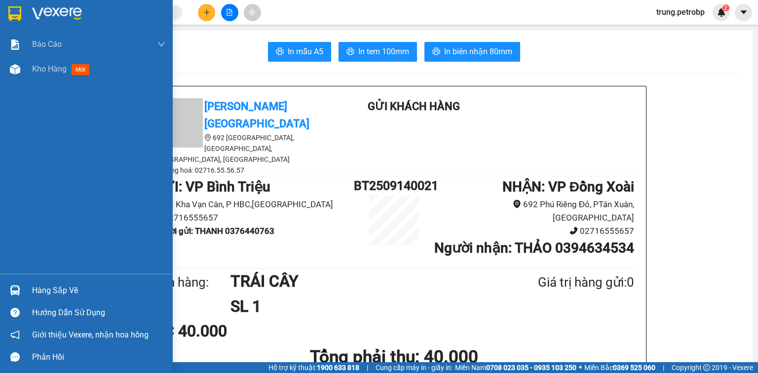
click at [30, 290] on div "Hàng sắp về" at bounding box center [86, 290] width 173 height 22
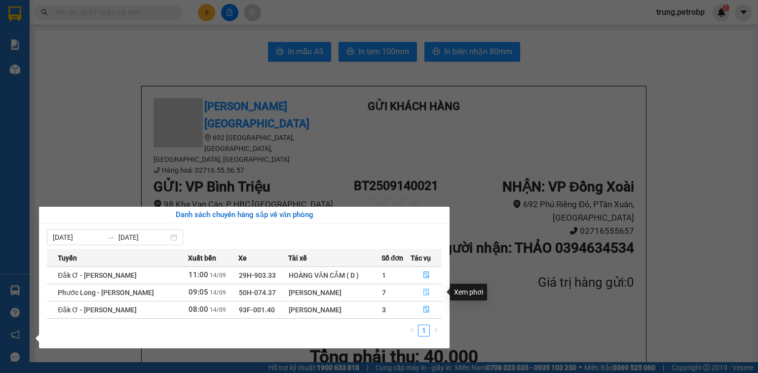
click at [428, 291] on icon "file-done" at bounding box center [427, 292] width 6 height 7
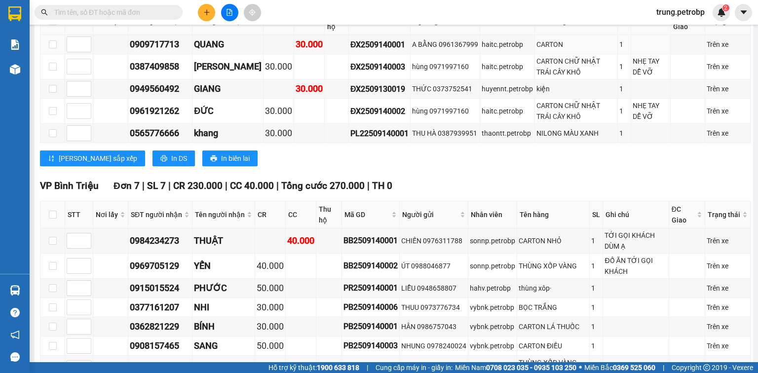
scroll to position [553, 0]
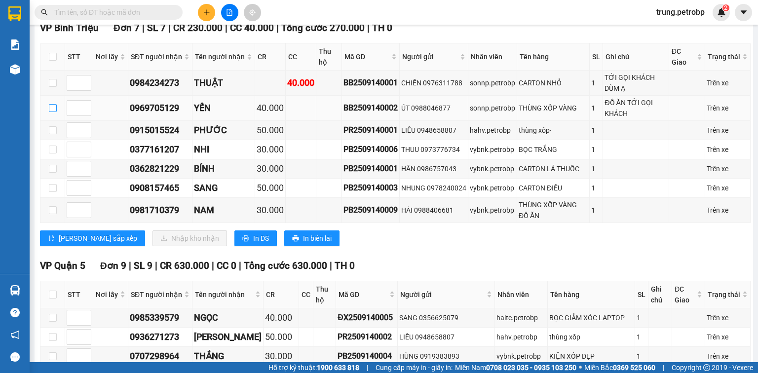
click at [52, 112] on input "checkbox" at bounding box center [53, 108] width 8 height 8
checkbox input "true"
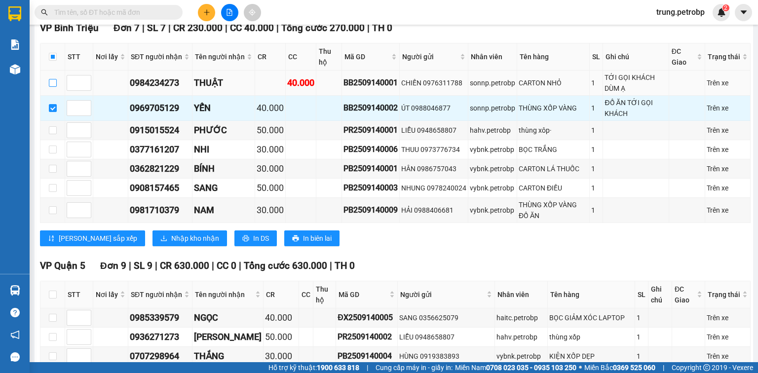
click at [52, 87] on input "checkbox" at bounding box center [53, 83] width 8 height 8
checkbox input "true"
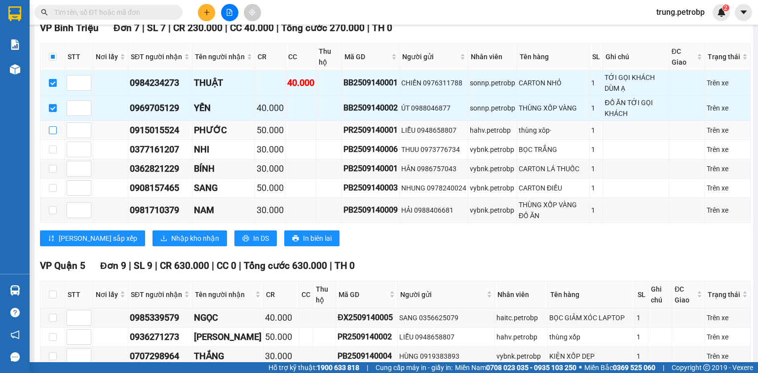
click at [50, 134] on input "checkbox" at bounding box center [53, 130] width 8 height 8
checkbox input "true"
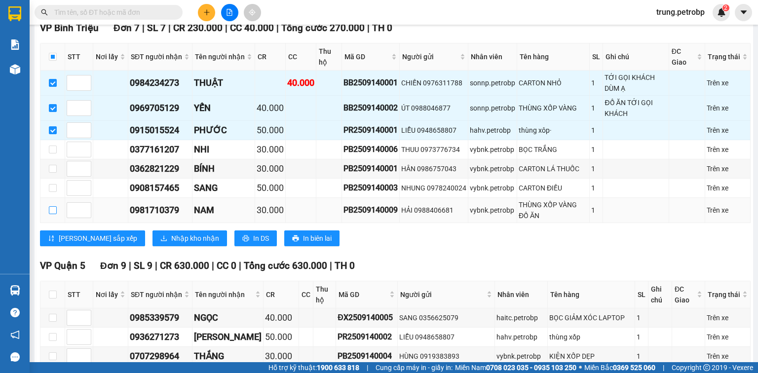
click at [52, 214] on input "checkbox" at bounding box center [53, 210] width 8 height 8
checkbox input "true"
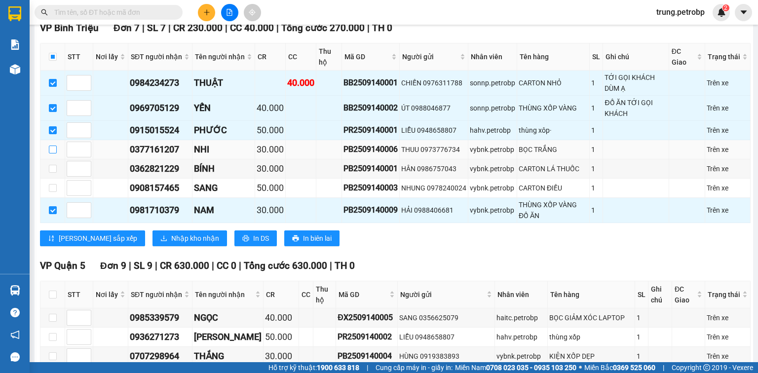
click at [52, 154] on input "checkbox" at bounding box center [53, 150] width 8 height 8
checkbox input "true"
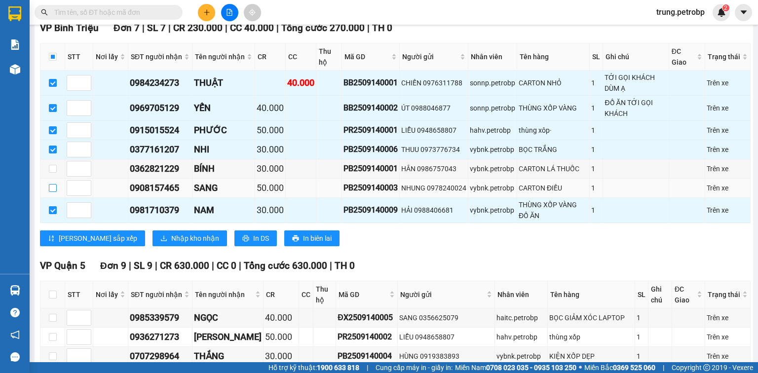
click at [55, 192] on input "checkbox" at bounding box center [53, 188] width 8 height 8
checkbox input "true"
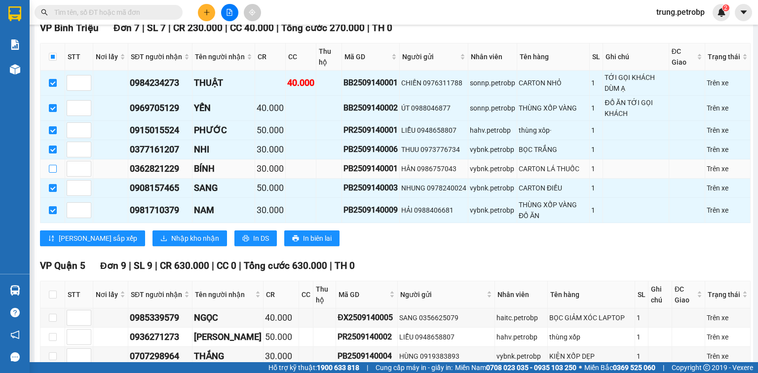
click at [54, 173] on input "checkbox" at bounding box center [53, 169] width 8 height 8
checkbox input "true"
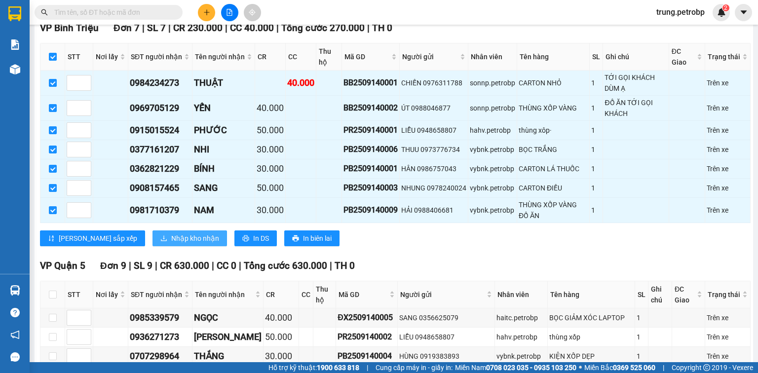
click at [171, 244] on span "Nhập kho nhận" at bounding box center [195, 238] width 48 height 11
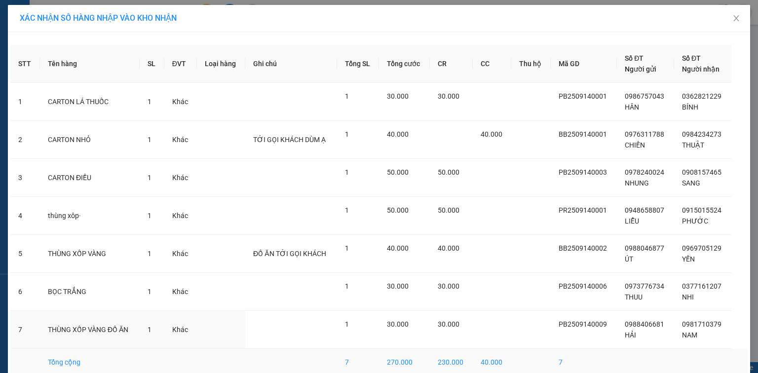
scroll to position [47, 0]
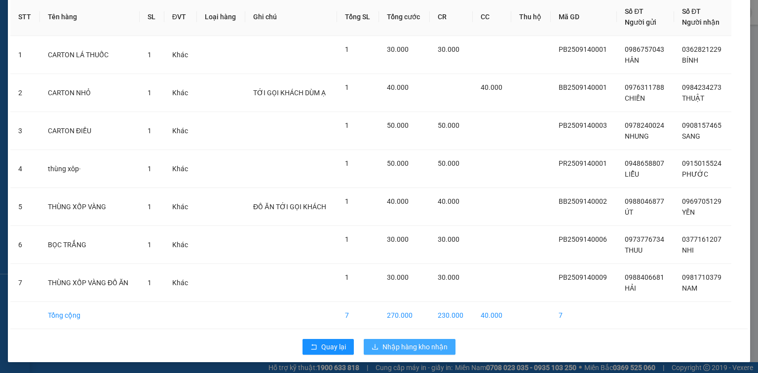
click at [430, 348] on span "Nhập hàng kho nhận" at bounding box center [415, 347] width 65 height 11
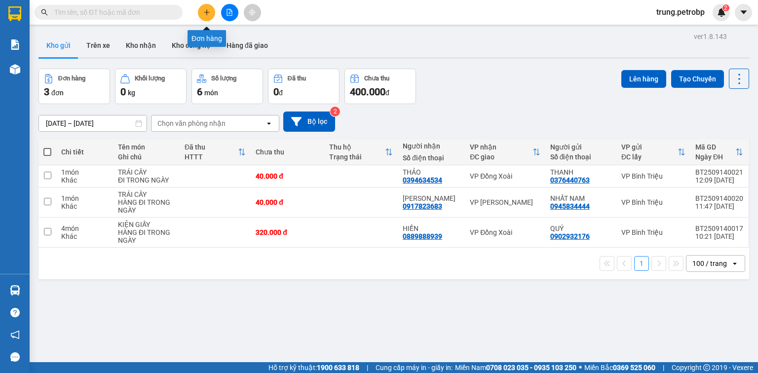
click at [205, 8] on button at bounding box center [206, 12] width 17 height 17
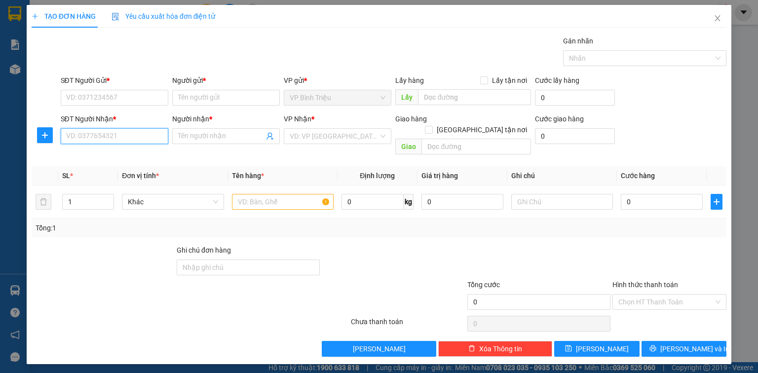
click at [106, 139] on input "SĐT Người Nhận *" at bounding box center [115, 136] width 108 height 16
click at [112, 133] on input "SĐT Người Nhận *" at bounding box center [115, 136] width 108 height 16
click at [98, 156] on div "0902547477 - hạnh" at bounding box center [115, 155] width 96 height 11
type input "0902547477"
type input "hạnh"
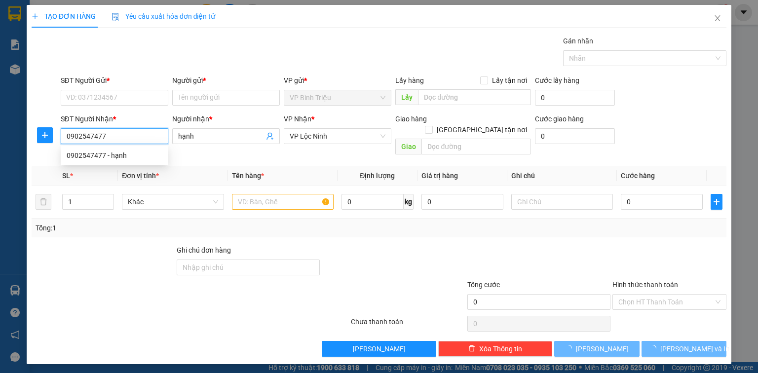
type input "40.000"
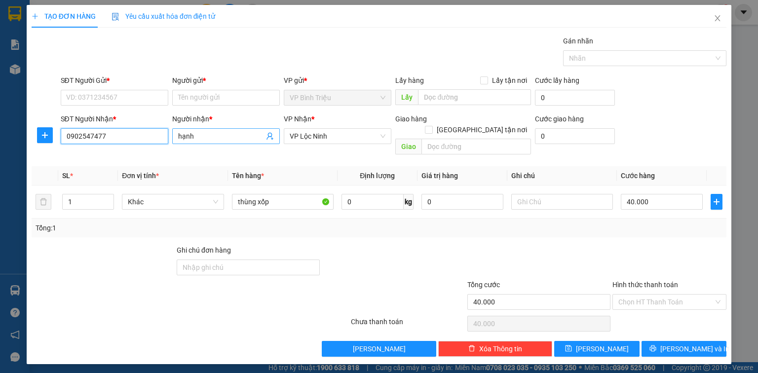
type input "0902547477"
drag, startPoint x: 194, startPoint y: 136, endPoint x: 173, endPoint y: 141, distance: 21.3
click at [173, 141] on span "hạnh" at bounding box center [226, 136] width 108 height 16
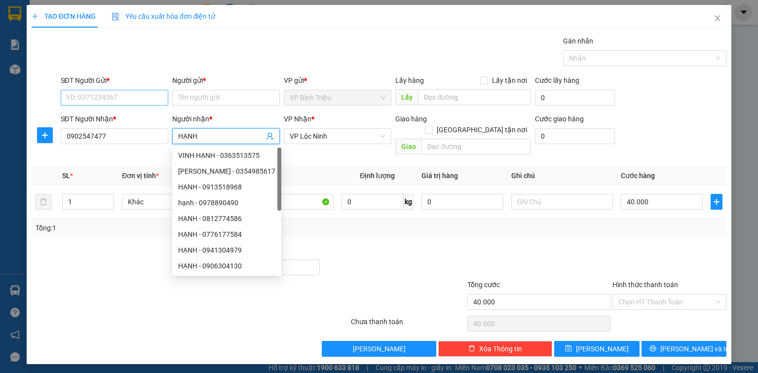
type input "HẠNH"
click at [123, 100] on input "SĐT Người Gửi *" at bounding box center [115, 98] width 108 height 16
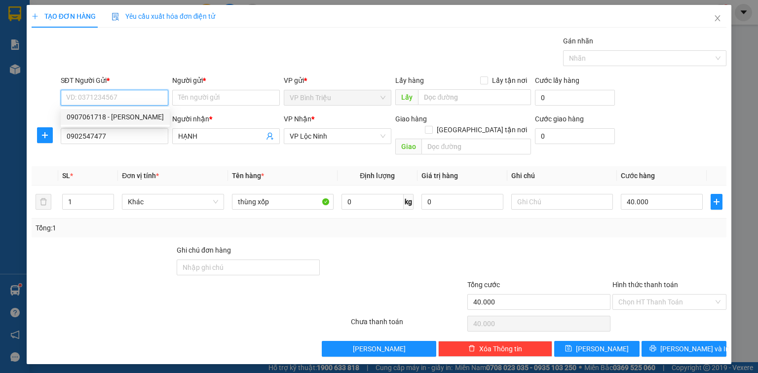
click at [126, 114] on div "0907061718 - [PERSON_NAME]" at bounding box center [115, 117] width 97 height 11
type input "0907061718"
type input "TUẤN ANH"
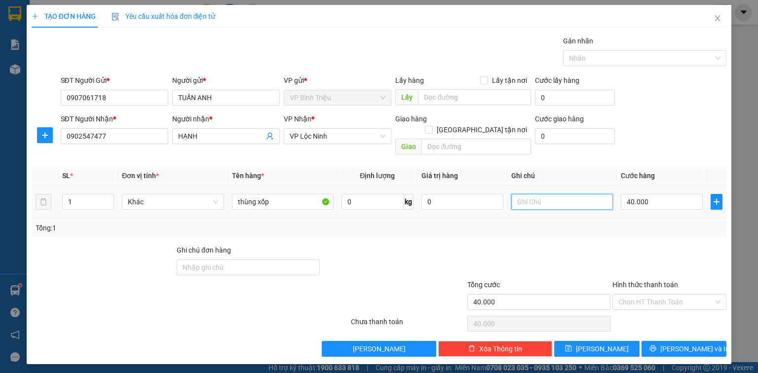
click at [532, 194] on input "text" at bounding box center [562, 202] width 102 height 16
type input "GIAO GẤP"
click at [287, 195] on input "thùng xốp" at bounding box center [283, 202] width 102 height 16
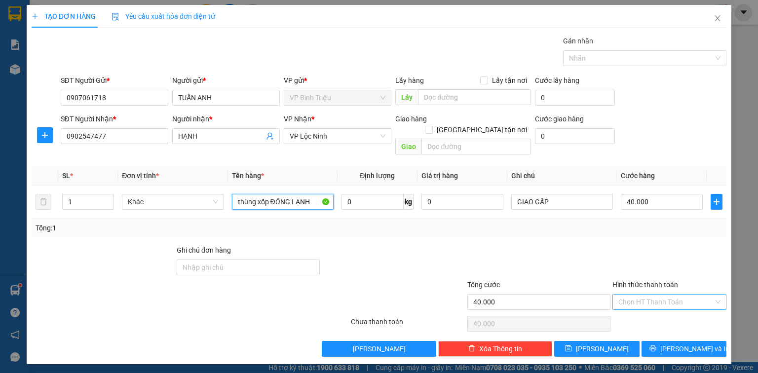
type input "thùng xốp ĐÔNG LẠNH"
click at [681, 295] on input "Hình thức thanh toán" at bounding box center [666, 302] width 95 height 15
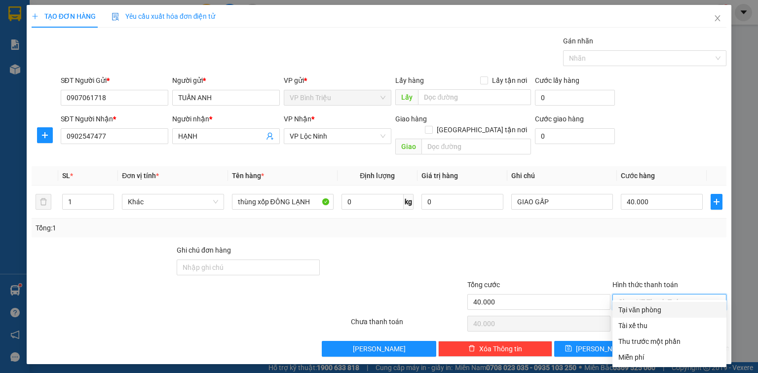
click at [644, 314] on div "Tại văn phòng" at bounding box center [670, 310] width 102 height 11
type input "0"
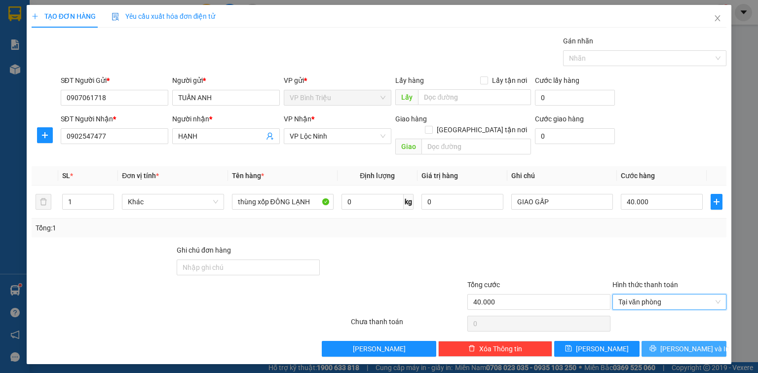
click at [678, 344] on span "[PERSON_NAME] và In" at bounding box center [695, 349] width 69 height 11
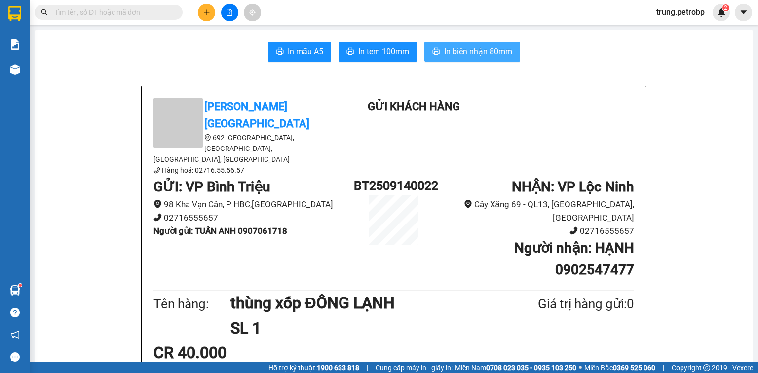
click at [480, 53] on span "In biên nhận 80mm" at bounding box center [478, 51] width 68 height 12
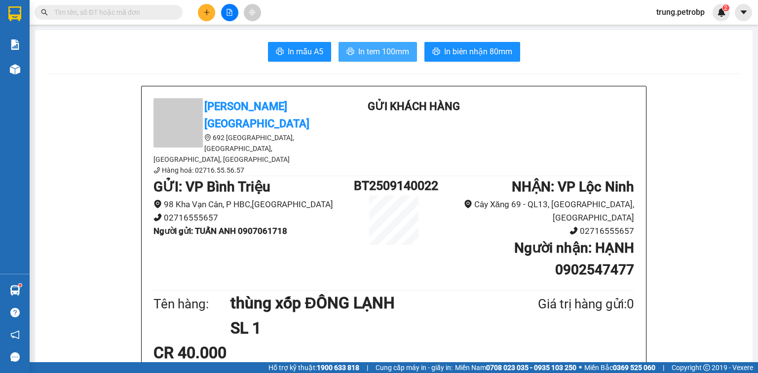
click at [379, 52] on span "In tem 100mm" at bounding box center [383, 51] width 51 height 12
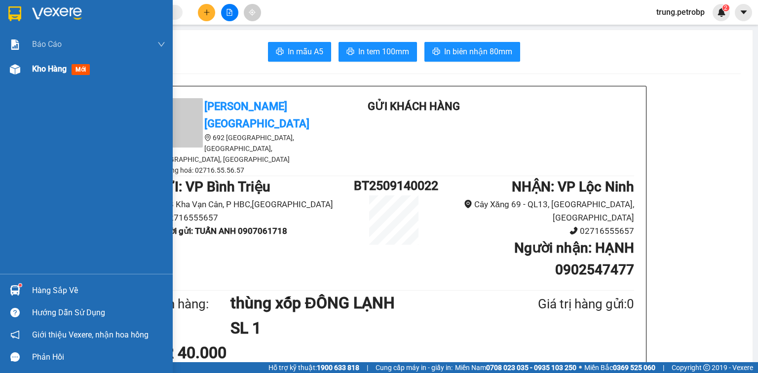
click at [15, 69] on img at bounding box center [15, 69] width 10 height 10
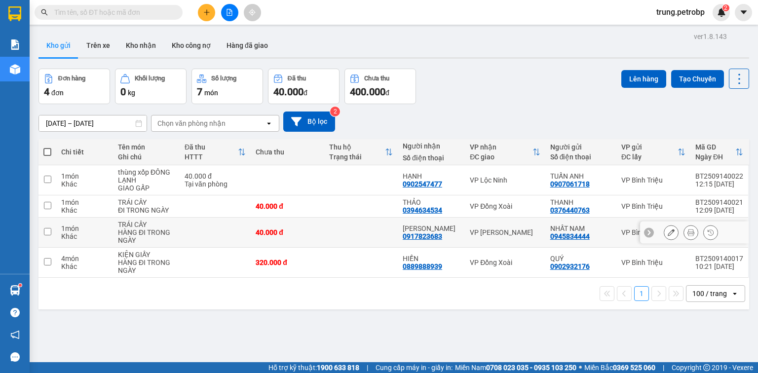
click at [494, 230] on div "VP [PERSON_NAME]" at bounding box center [505, 233] width 70 height 8
checkbox input "true"
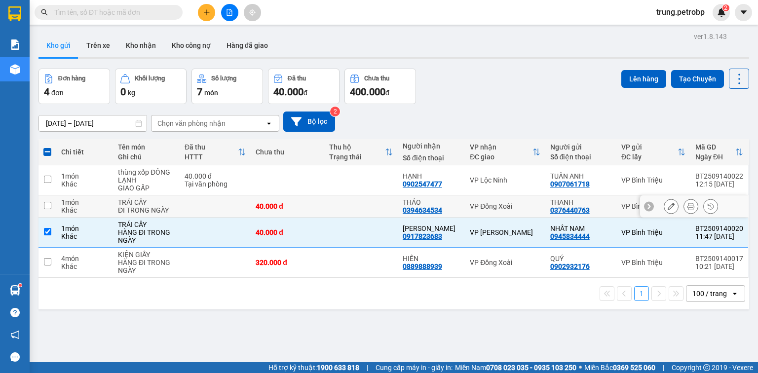
click at [493, 202] on div "VP Đồng Xoài" at bounding box center [505, 206] width 70 height 8
checkbox input "true"
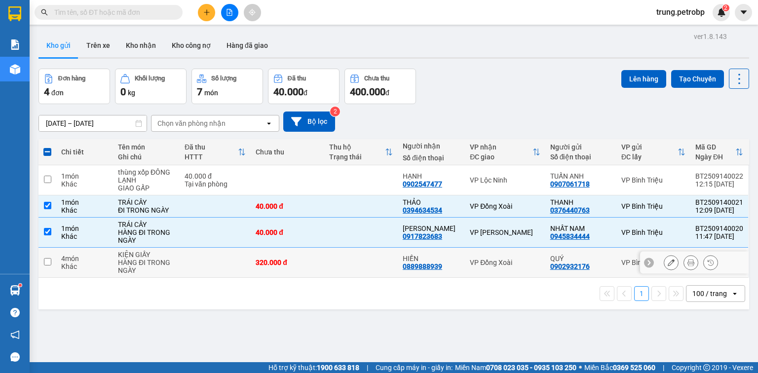
click at [490, 267] on td "VP Đồng Xoài" at bounding box center [505, 263] width 80 height 30
checkbox input "true"
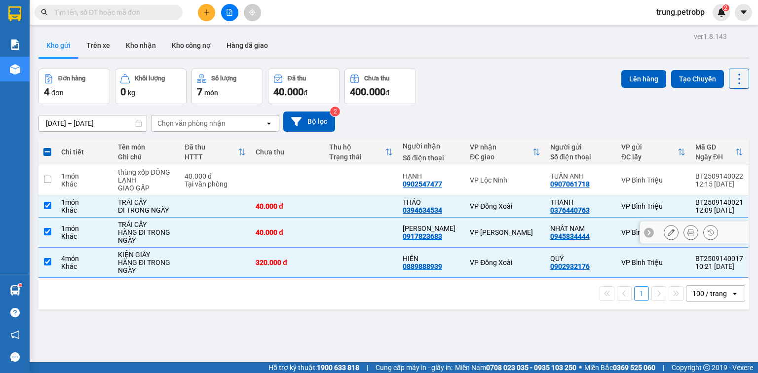
click at [491, 226] on td "VP [PERSON_NAME]" at bounding box center [505, 233] width 80 height 30
checkbox input "false"
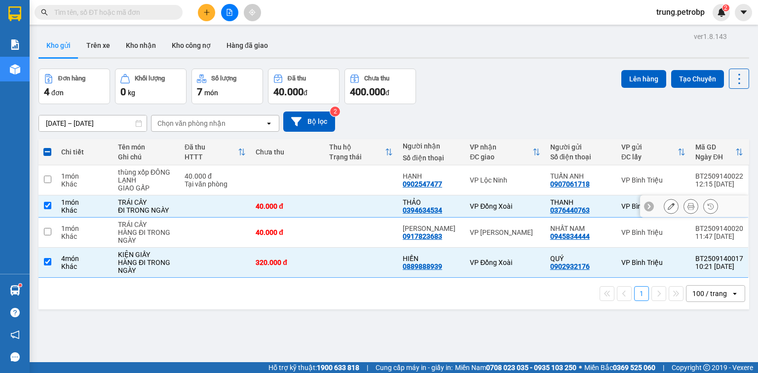
click at [491, 203] on div "VP Đồng Xoài" at bounding box center [505, 206] width 70 height 8
checkbox input "false"
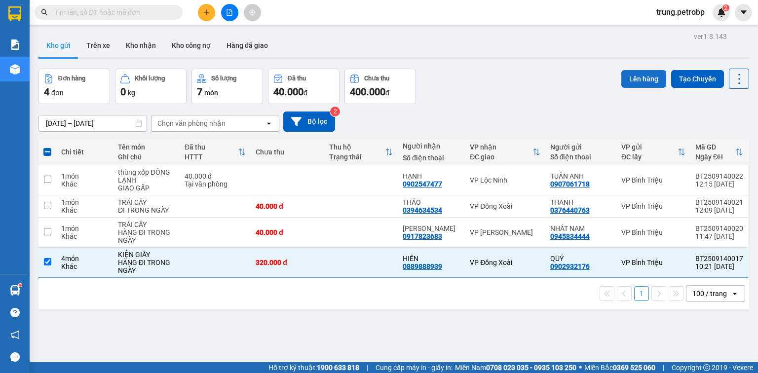
click at [648, 79] on button "Lên hàng" at bounding box center [644, 79] width 45 height 18
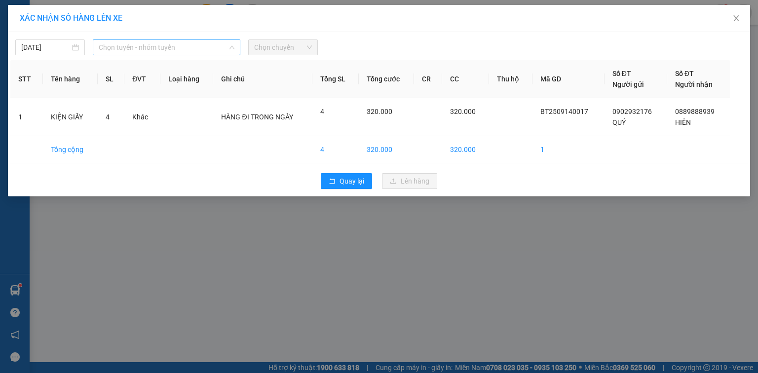
click at [174, 45] on span "Chọn tuyến - nhóm tuyến" at bounding box center [167, 47] width 136 height 15
click at [160, 45] on span "Chọn tuyến - nhóm tuyến" at bounding box center [167, 47] width 136 height 15
click at [176, 42] on span "Chọn tuyến - nhóm tuyến" at bounding box center [167, 47] width 136 height 15
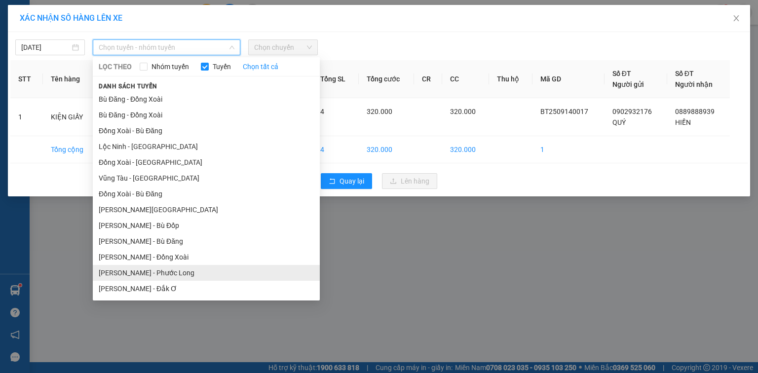
scroll to position [79, 0]
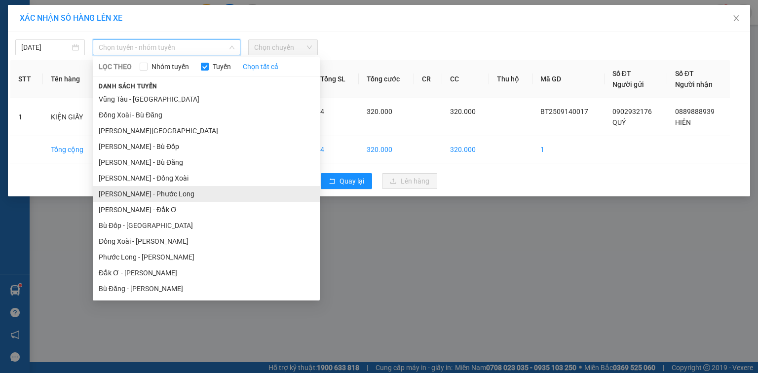
click at [184, 192] on li "[PERSON_NAME] - Phước Long" at bounding box center [206, 194] width 227 height 16
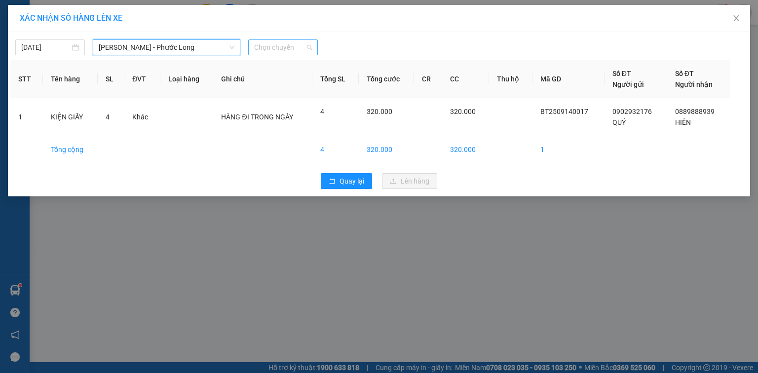
click at [288, 45] on span "Chọn chuyến" at bounding box center [283, 47] width 58 height 15
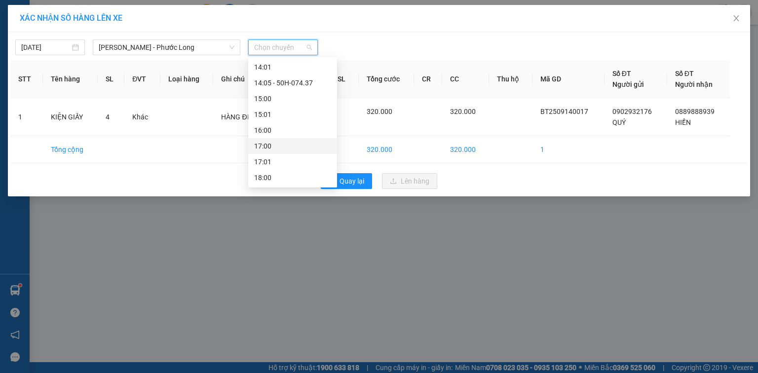
scroll to position [316, 0]
click at [302, 158] on div "14:05 - 50H-074.37" at bounding box center [292, 162] width 77 height 11
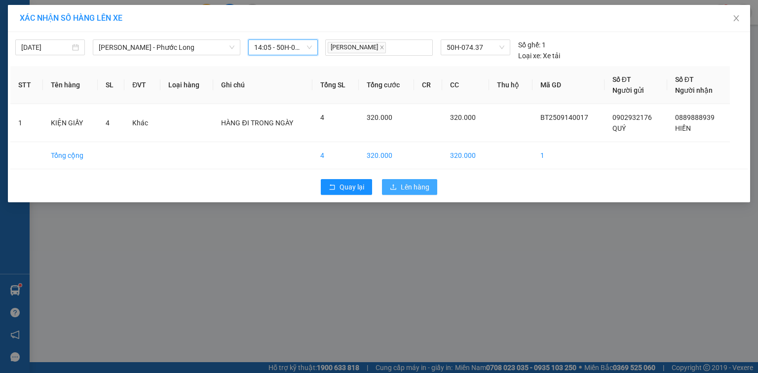
click at [415, 186] on span "Lên hàng" at bounding box center [415, 187] width 29 height 11
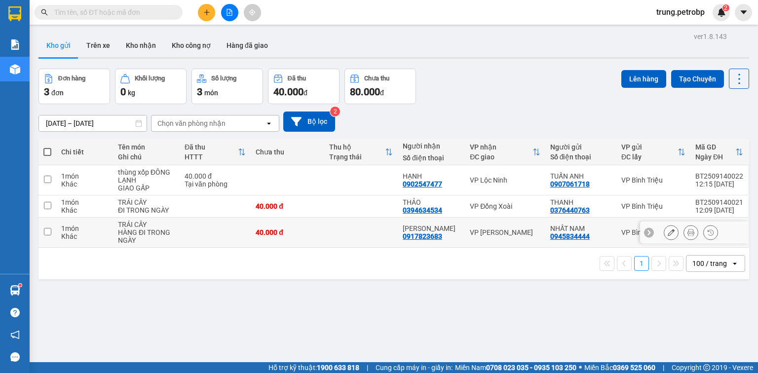
click at [496, 233] on div "VP [PERSON_NAME]" at bounding box center [505, 233] width 70 height 8
checkbox input "true"
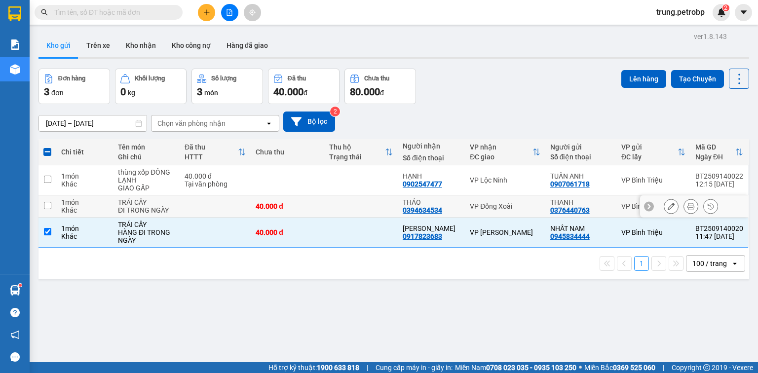
click at [497, 207] on div "VP Đồng Xoài" at bounding box center [505, 206] width 70 height 8
checkbox input "true"
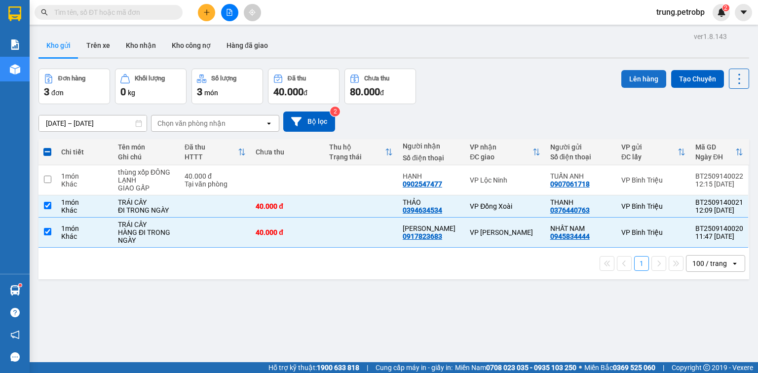
click at [632, 72] on button "Lên hàng" at bounding box center [644, 79] width 45 height 18
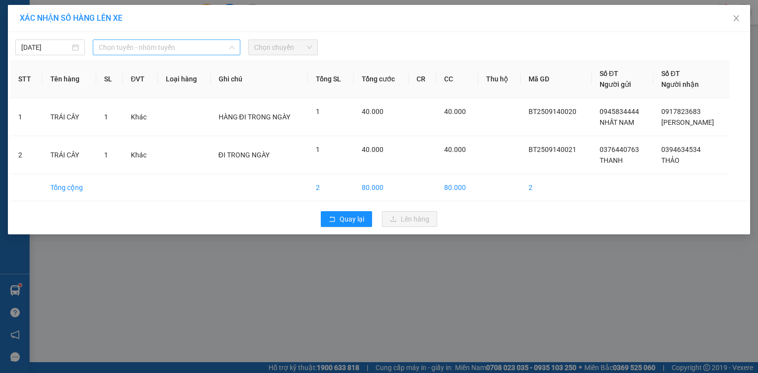
click at [196, 45] on span "Chọn tuyến - nhóm tuyến" at bounding box center [167, 47] width 136 height 15
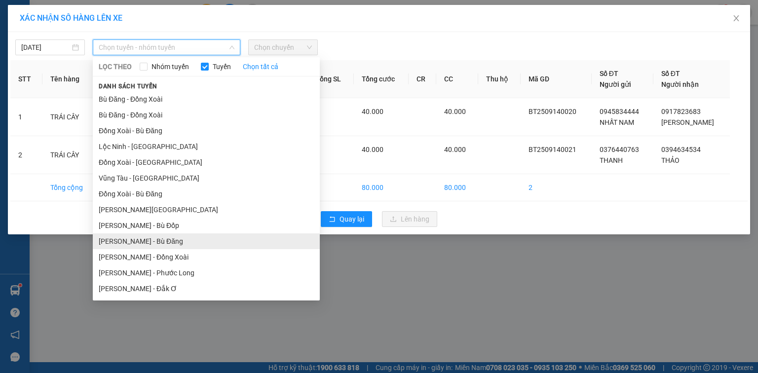
click at [178, 241] on li "[PERSON_NAME] - Bù Đăng" at bounding box center [206, 242] width 227 height 16
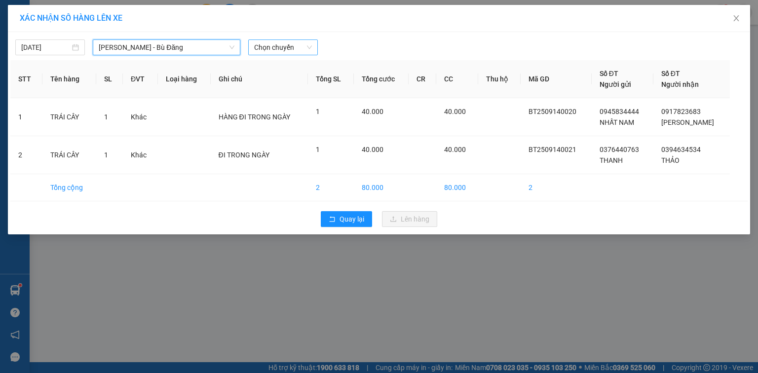
click at [275, 48] on span "Chọn chuyến" at bounding box center [283, 47] width 58 height 15
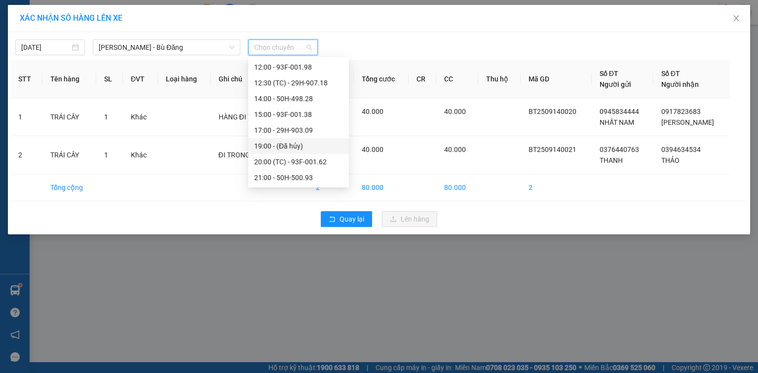
scroll to position [32, 0]
click at [306, 147] on div "12:00 - 93F-001.98" at bounding box center [298, 146] width 89 height 11
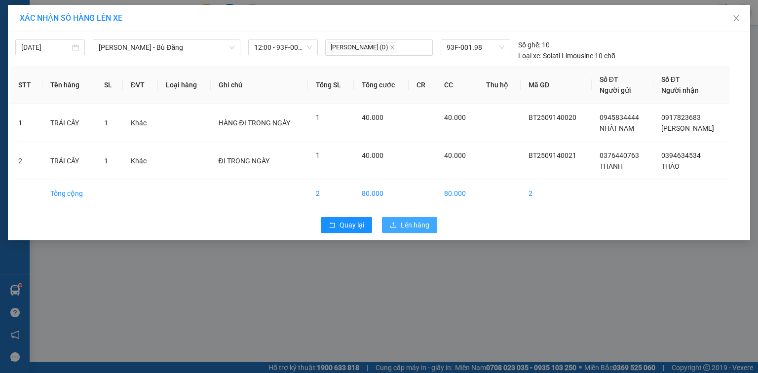
click at [409, 224] on span "Lên hàng" at bounding box center [415, 225] width 29 height 11
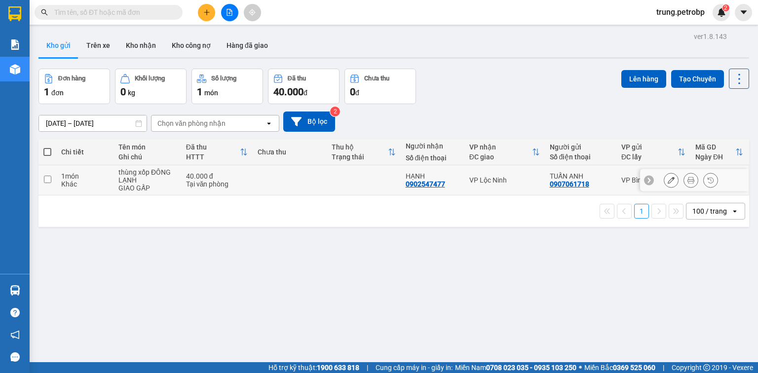
click at [45, 180] on input "checkbox" at bounding box center [47, 179] width 7 height 7
checkbox input "true"
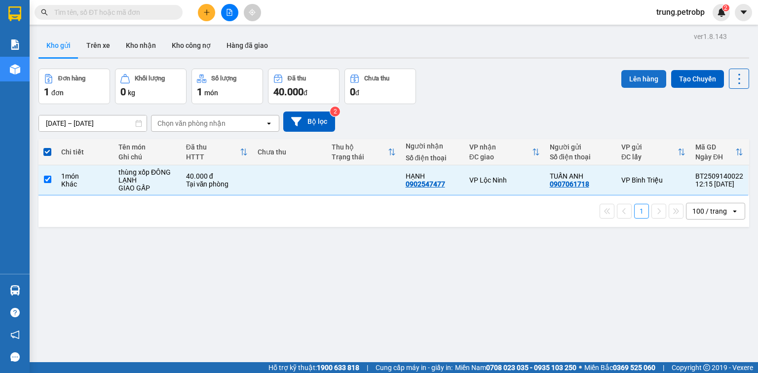
click at [640, 75] on button "Lên hàng" at bounding box center [644, 79] width 45 height 18
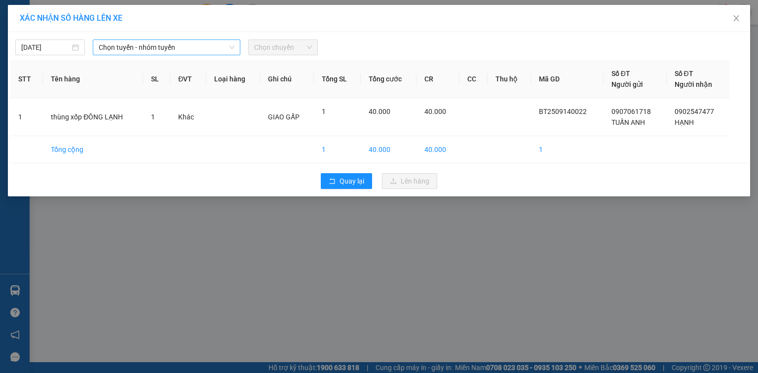
click at [201, 44] on span "Chọn tuyến - nhóm tuyến" at bounding box center [167, 47] width 136 height 15
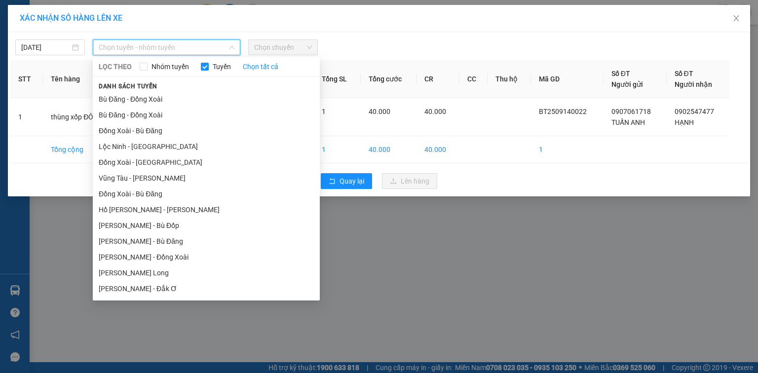
scroll to position [111, 0]
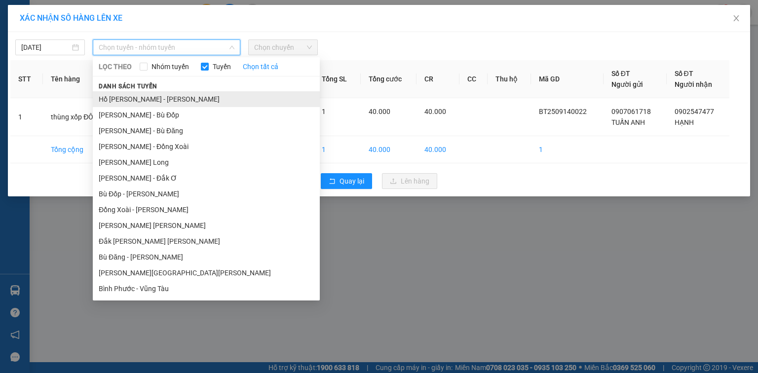
click at [176, 102] on li "Hồ [PERSON_NAME] - [PERSON_NAME]" at bounding box center [206, 99] width 227 height 16
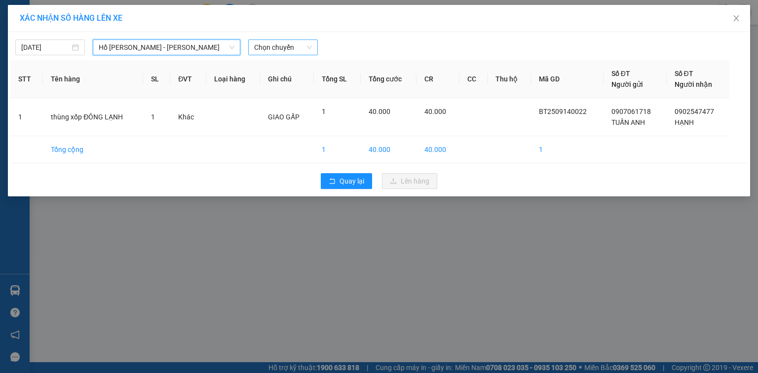
click at [271, 46] on span "Chọn chuyến" at bounding box center [283, 47] width 58 height 15
type input "424"
click at [310, 62] on div "12:00 - 50H-504.24" at bounding box center [292, 67] width 77 height 11
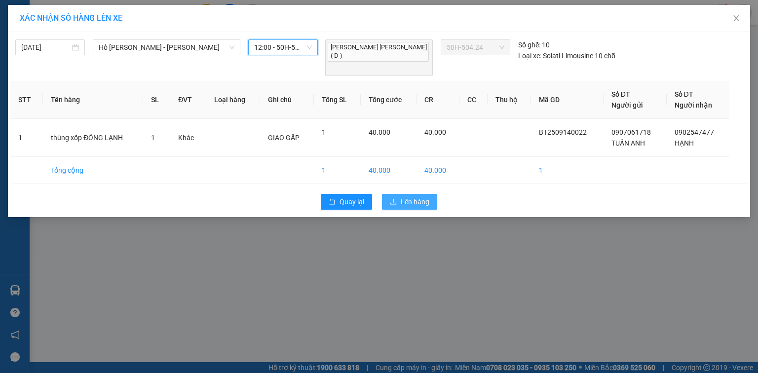
click at [408, 196] on span "Lên hàng" at bounding box center [415, 201] width 29 height 11
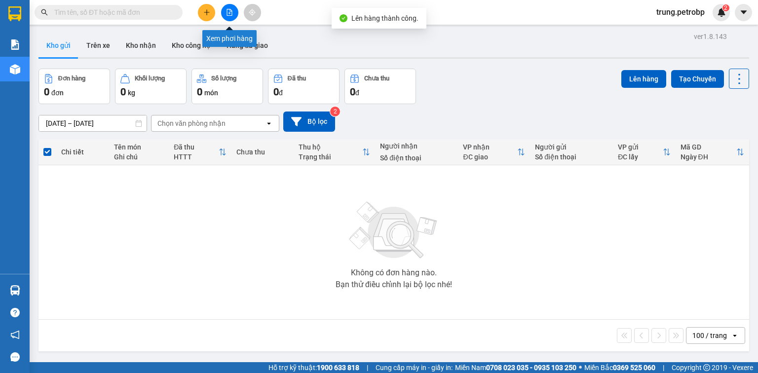
click at [227, 9] on icon "file-add" at bounding box center [229, 12] width 5 height 7
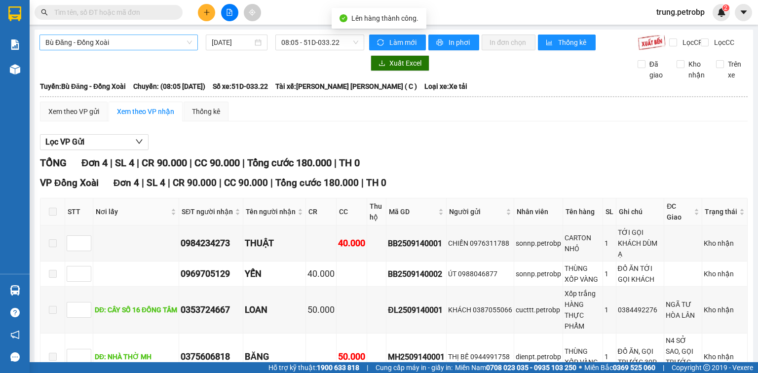
click at [118, 41] on span "Bù Đăng - Đồng Xoài" at bounding box center [118, 42] width 147 height 15
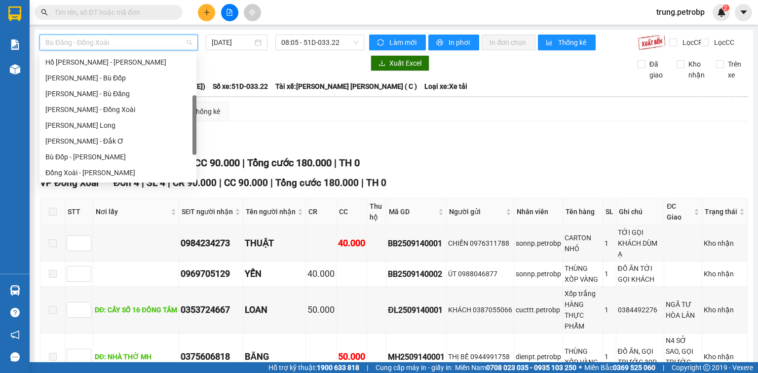
scroll to position [47, 0]
click at [118, 142] on div "Hồ [PERSON_NAME] - [PERSON_NAME]" at bounding box center [117, 141] width 145 height 11
type input "[DATE]"
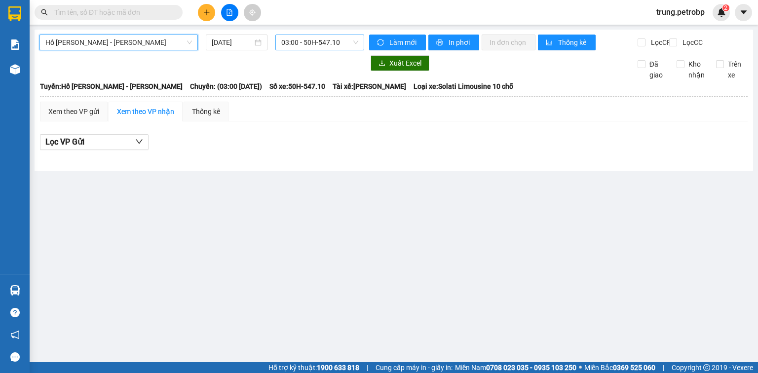
click at [297, 43] on span "03:00 - 50H-547.10" at bounding box center [320, 42] width 78 height 15
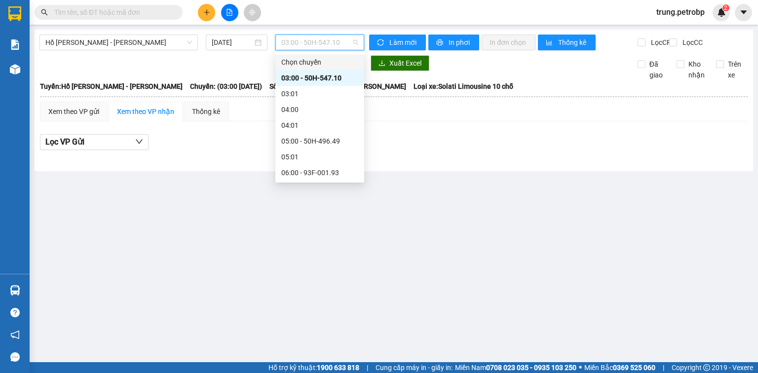
click at [314, 42] on span "03:00 - 50H-547.10" at bounding box center [320, 42] width 78 height 15
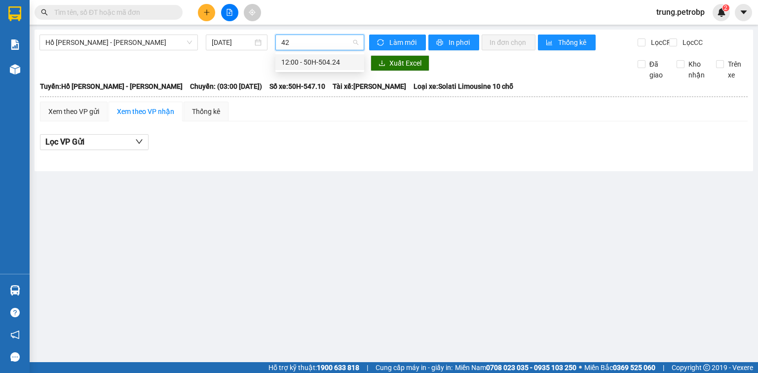
type input "424"
click at [323, 64] on div "12:00 - 50H-504.24" at bounding box center [319, 62] width 77 height 11
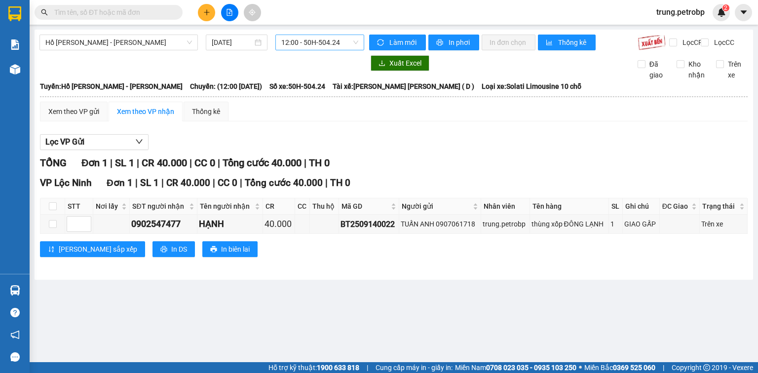
click at [75, 12] on input "text" at bounding box center [112, 12] width 117 height 11
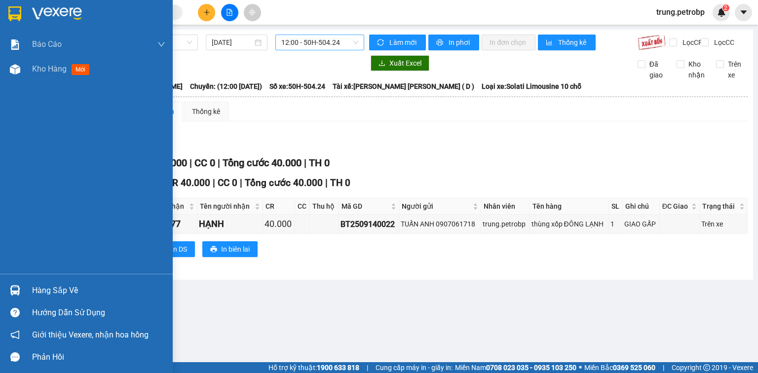
click at [32, 9] on img at bounding box center [57, 13] width 50 height 15
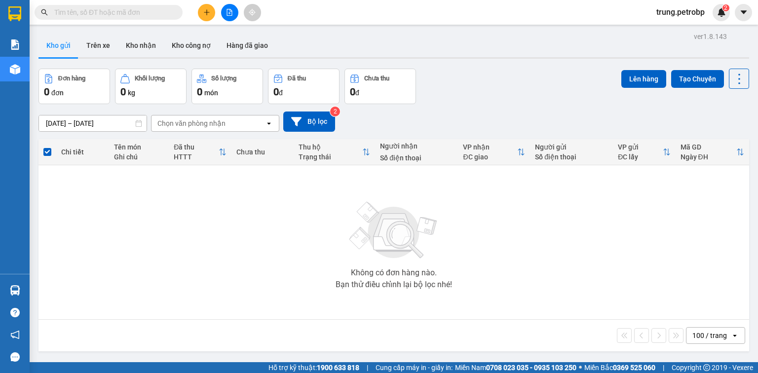
click at [62, 49] on button "Kho gửi" at bounding box center [59, 46] width 40 height 24
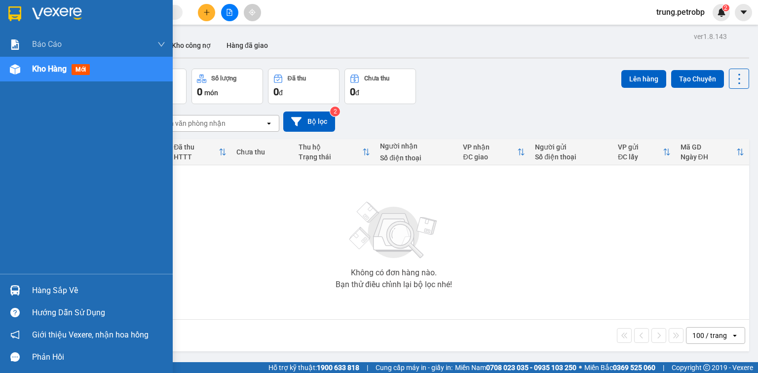
click at [56, 292] on div "Hàng sắp về" at bounding box center [98, 290] width 133 height 15
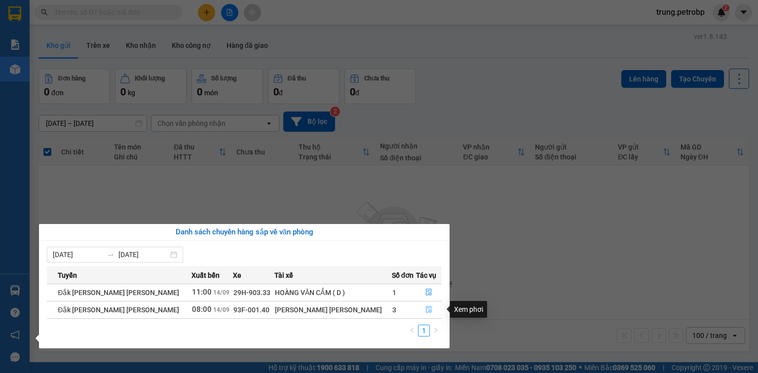
click at [426, 308] on icon "file-done" at bounding box center [429, 309] width 7 height 7
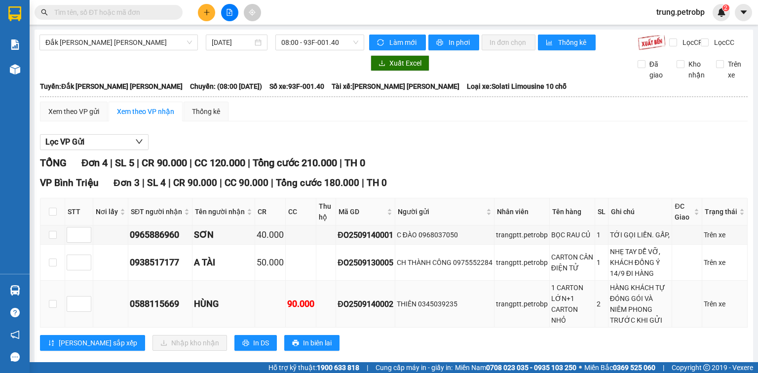
scroll to position [79, 0]
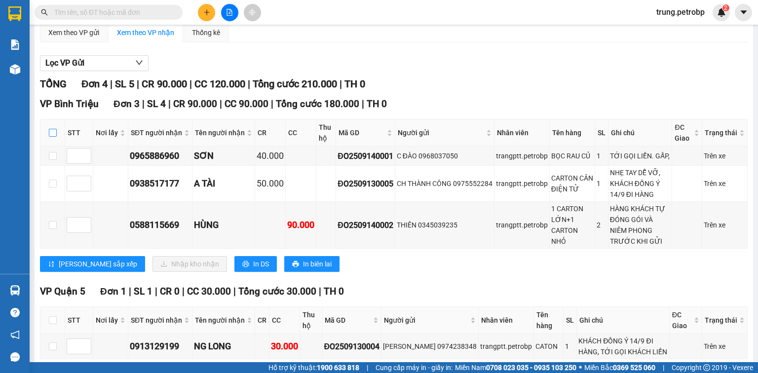
click at [49, 137] on input "checkbox" at bounding box center [53, 133] width 8 height 8
checkbox input "true"
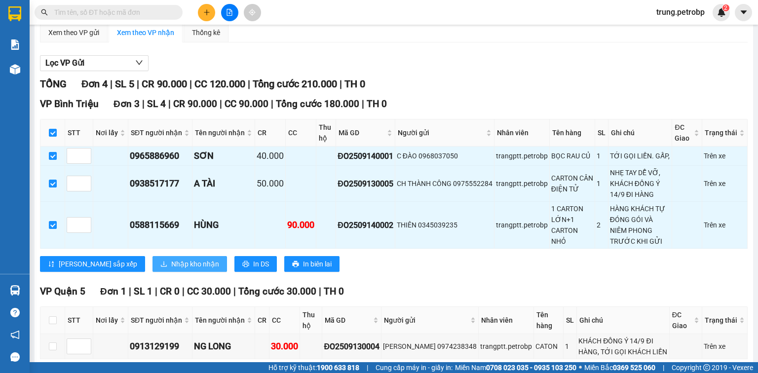
click at [171, 270] on span "Nhập kho nhận" at bounding box center [195, 264] width 48 height 11
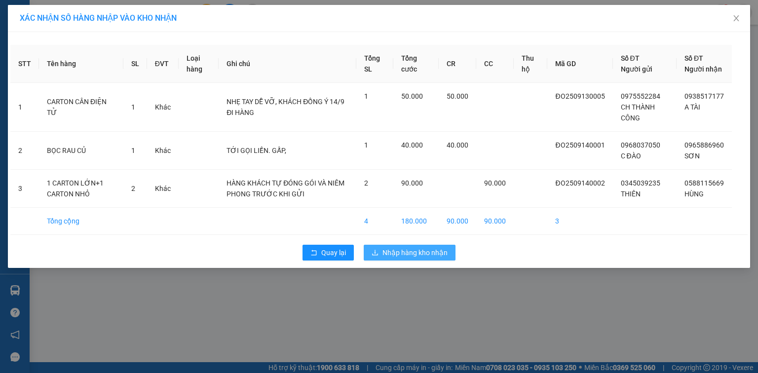
click at [435, 258] on span "Nhập hàng kho nhận" at bounding box center [415, 252] width 65 height 11
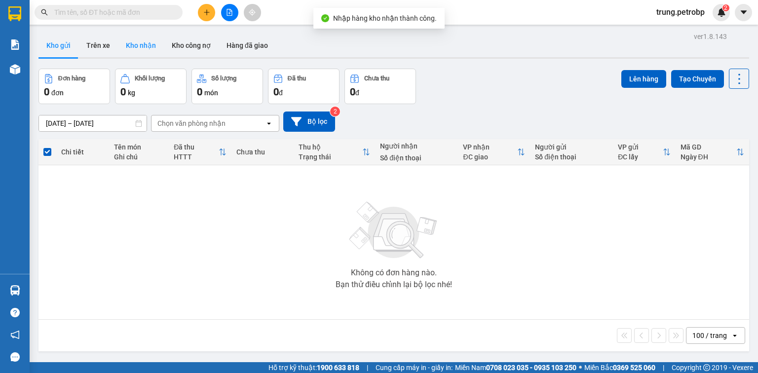
click at [141, 51] on button "Kho nhận" at bounding box center [141, 46] width 46 height 24
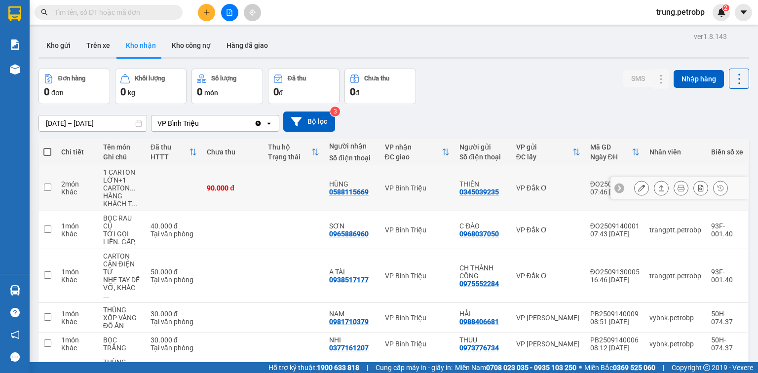
click at [635, 183] on button at bounding box center [642, 188] width 14 height 17
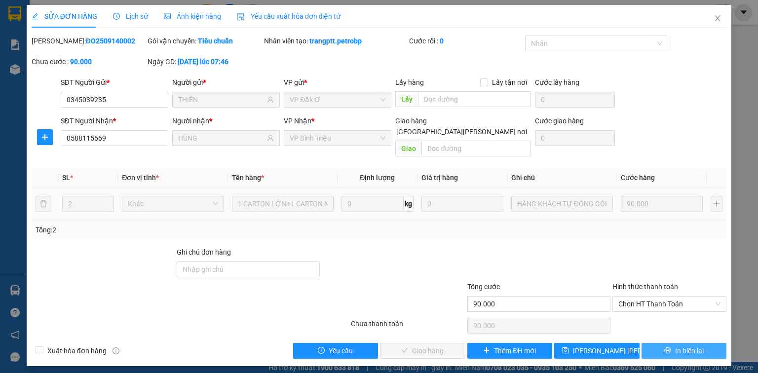
click at [676, 346] on span "In biên lai" at bounding box center [689, 351] width 29 height 11
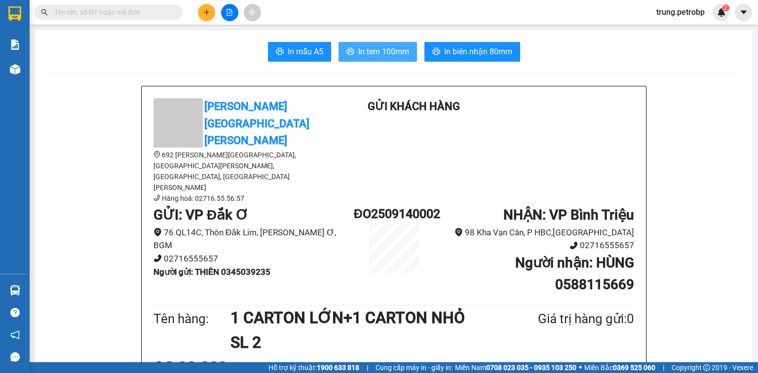
click at [379, 55] on span "In tem 100mm" at bounding box center [383, 51] width 51 height 12
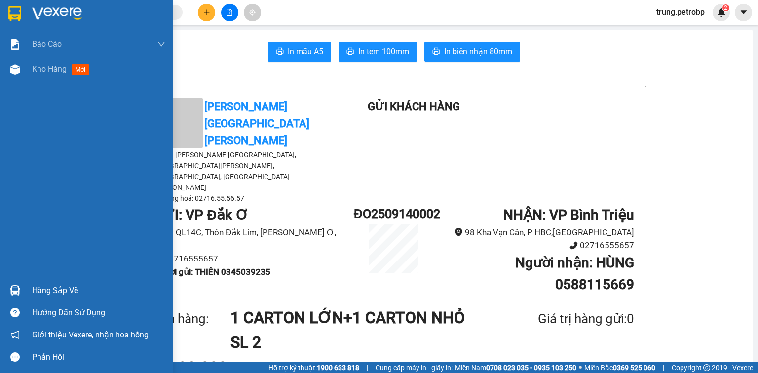
click at [36, 11] on img at bounding box center [57, 13] width 50 height 15
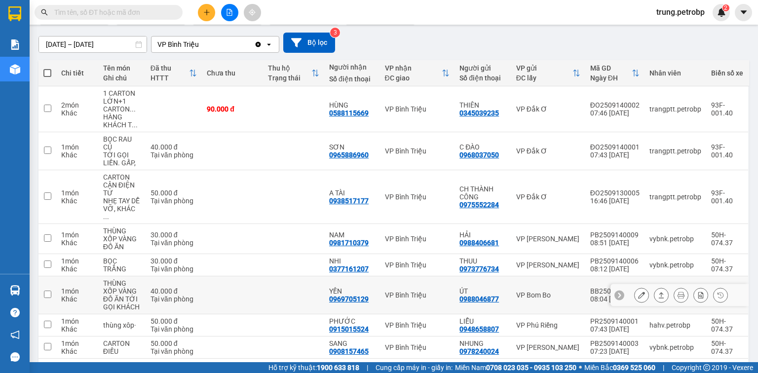
scroll to position [158, 0]
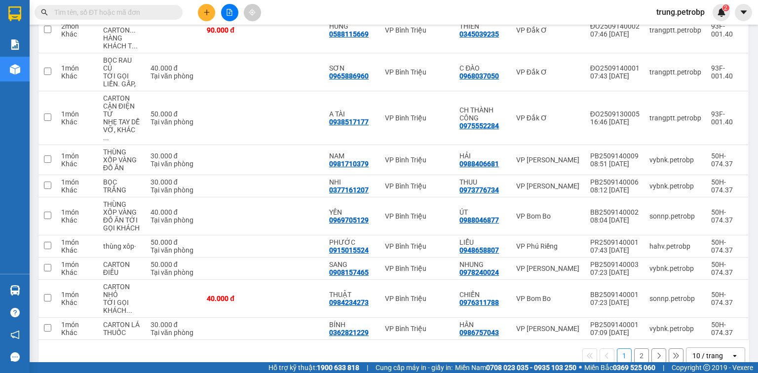
click at [723, 348] on div "10 / trang" at bounding box center [709, 356] width 44 height 16
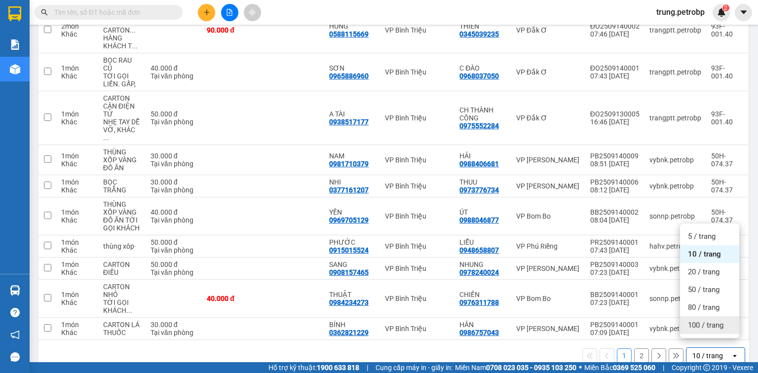
click at [718, 326] on span "100 / trang" at bounding box center [706, 325] width 36 height 10
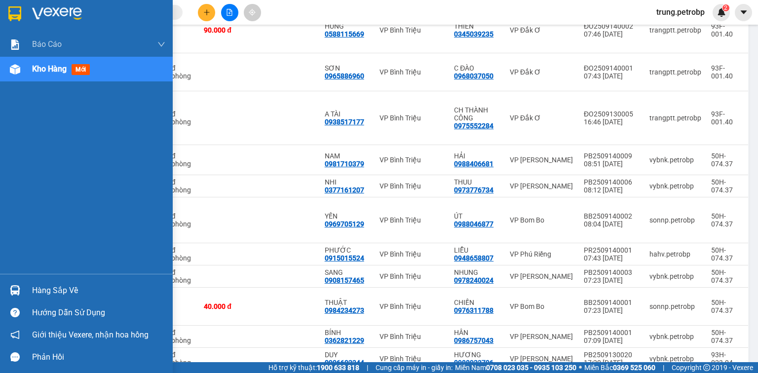
click at [36, 290] on div "Hàng sắp về" at bounding box center [98, 290] width 133 height 15
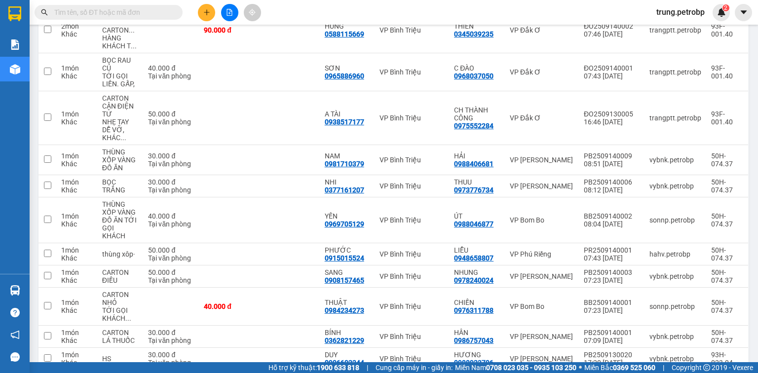
click at [758, 55] on section "Kết quả tìm kiếm ( 0 ) Bộ lọc No Data trung.petrobp 2 Báo cáo BC tiền tận nơi (…" at bounding box center [379, 186] width 758 height 373
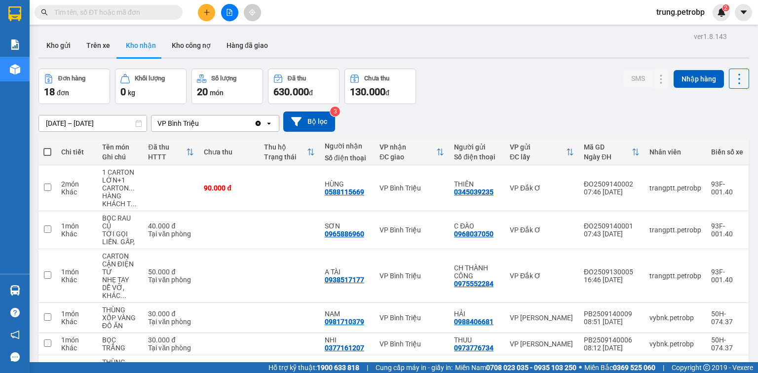
click at [636, 118] on div "12/09/2025 – 14/09/2025 Press the down arrow key to interact with the calendar …" at bounding box center [394, 122] width 711 height 20
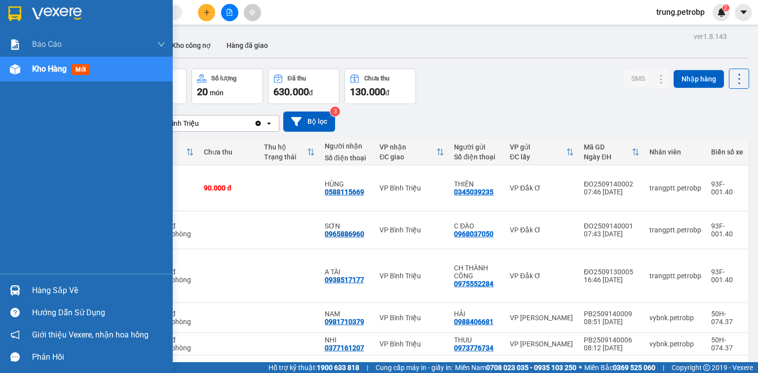
click at [54, 291] on div "Hàng sắp về" at bounding box center [98, 290] width 133 height 15
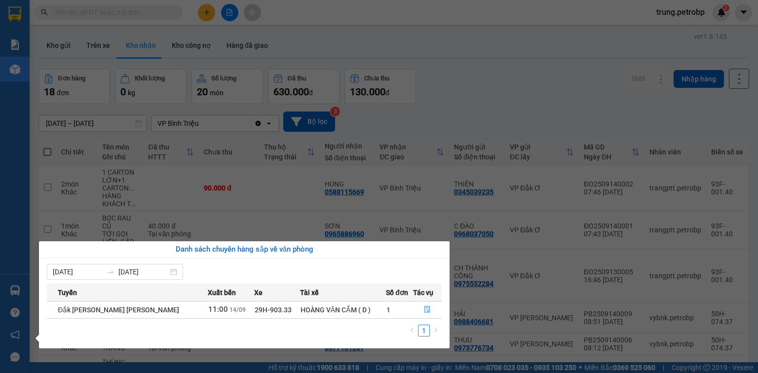
click at [565, 47] on section "Kết quả tìm kiếm ( 0 ) Bộ lọc No Data trung.petrobp 2 Báo cáo BC tiền tận nơi (…" at bounding box center [379, 186] width 758 height 373
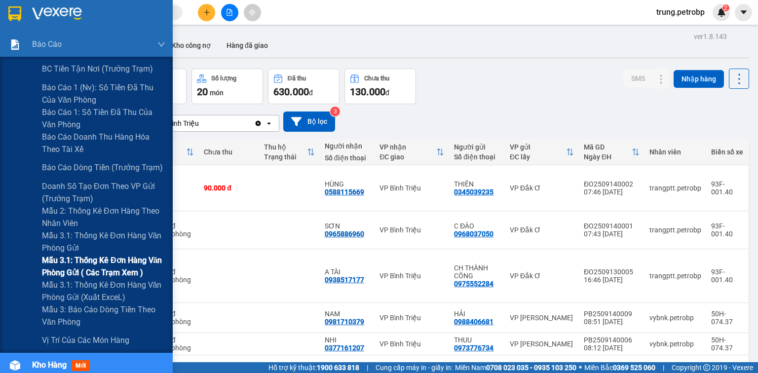
click at [100, 272] on span "Mẫu 3.1: Thống kê đơn hàng văn phòng gửi ( các trạm xem )" at bounding box center [103, 266] width 123 height 25
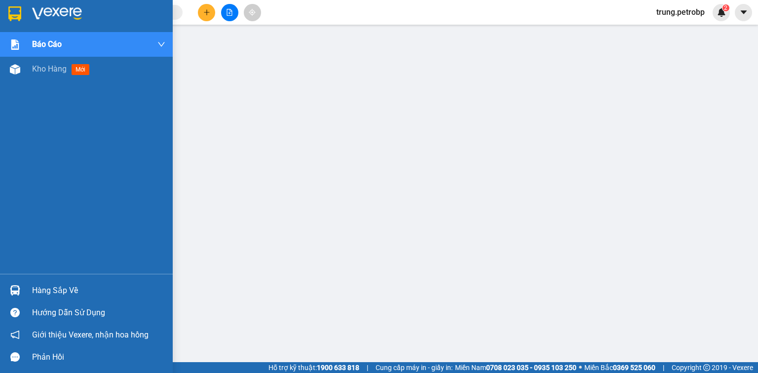
click at [32, 8] on img at bounding box center [57, 13] width 50 height 15
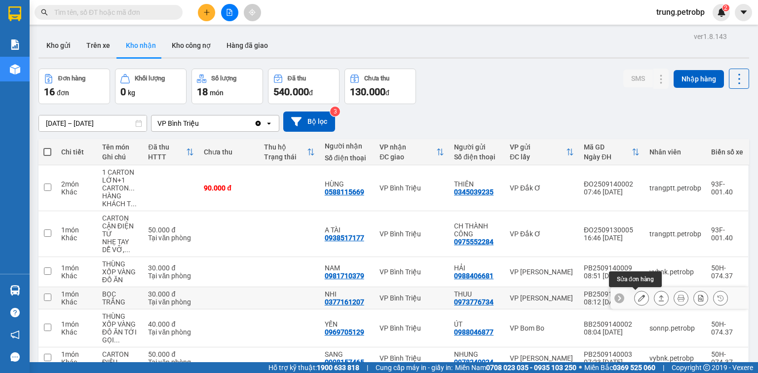
click at [638, 296] on icon at bounding box center [641, 298] width 7 height 7
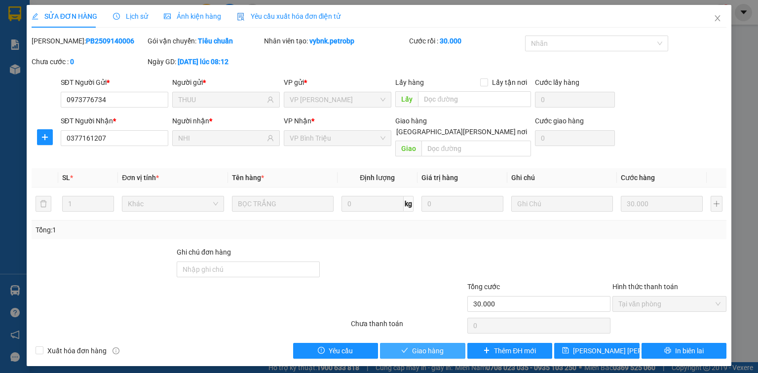
click at [419, 346] on span "Giao hàng" at bounding box center [428, 351] width 32 height 11
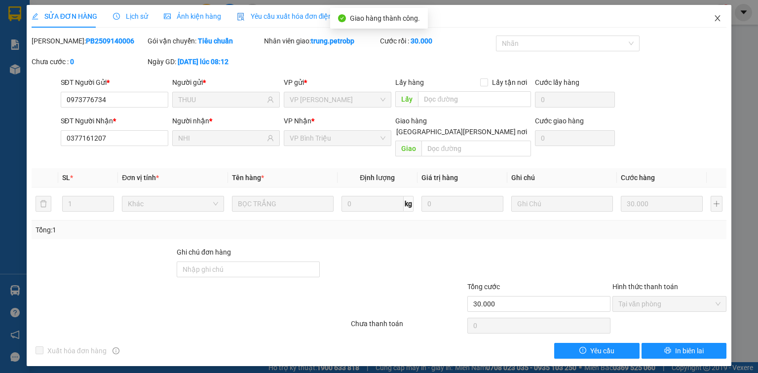
click at [715, 21] on icon "close" at bounding box center [717, 18] width 5 height 6
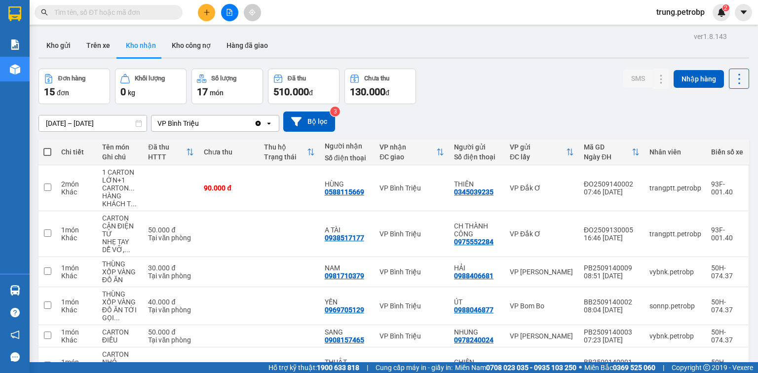
click at [70, 123] on input "12/09/2025 – 14/09/2025" at bounding box center [93, 124] width 108 height 16
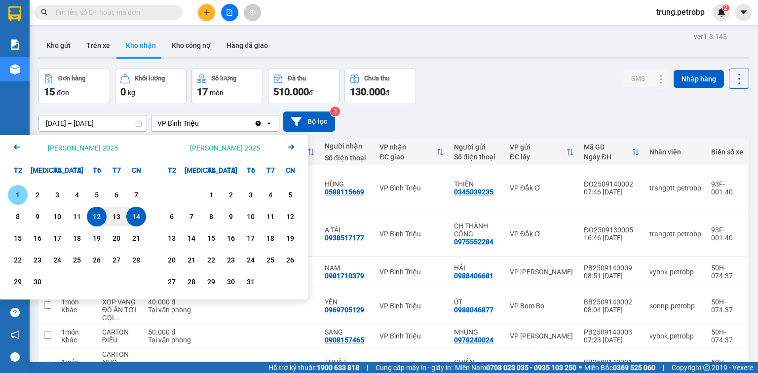
click at [14, 195] on div "1" at bounding box center [18, 195] width 14 height 12
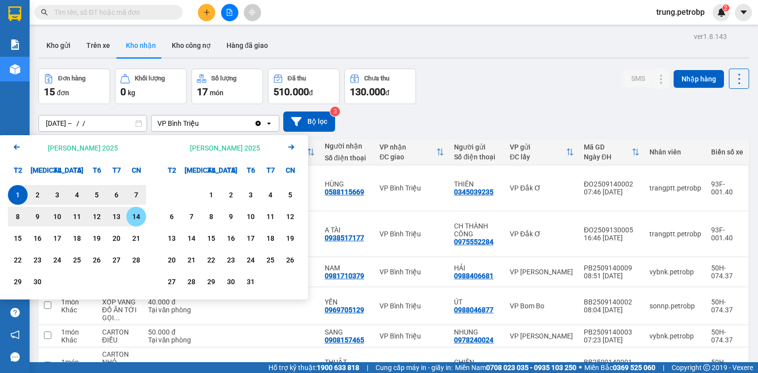
click at [140, 220] on div "14" at bounding box center [136, 217] width 14 height 12
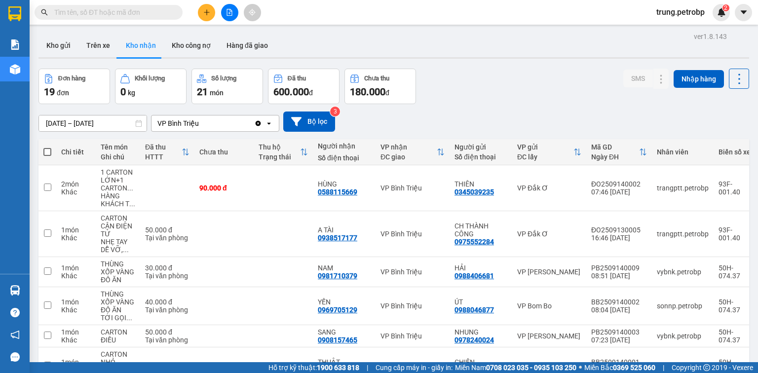
click at [64, 124] on input "01/09/2025 – 14/09/2025" at bounding box center [93, 124] width 108 height 16
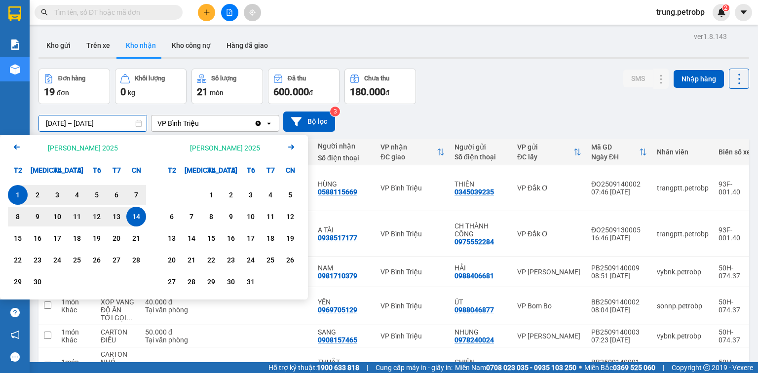
click at [494, 112] on div "01/09/2025 – 14/09/2025 Press the down arrow key to interact with the calendar …" at bounding box center [394, 122] width 711 height 20
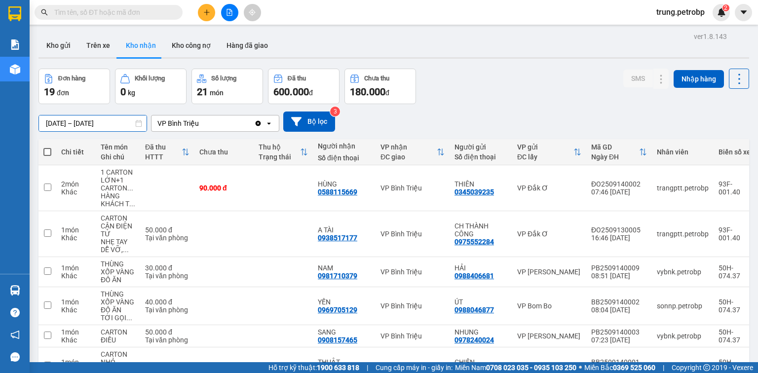
click at [77, 118] on input "01/09/2025 – 14/09/2025" at bounding box center [93, 124] width 108 height 16
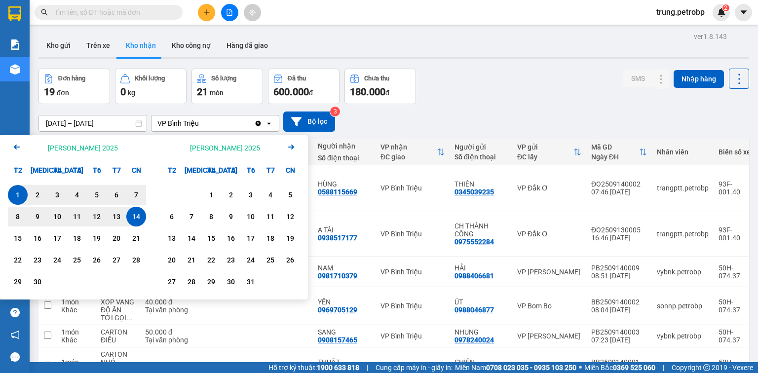
click at [14, 146] on icon "Arrow Left" at bounding box center [17, 147] width 12 height 12
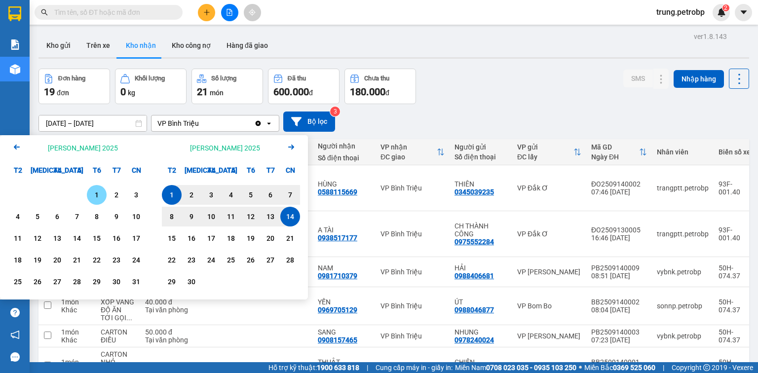
click at [99, 199] on div "1" at bounding box center [97, 195] width 14 height 12
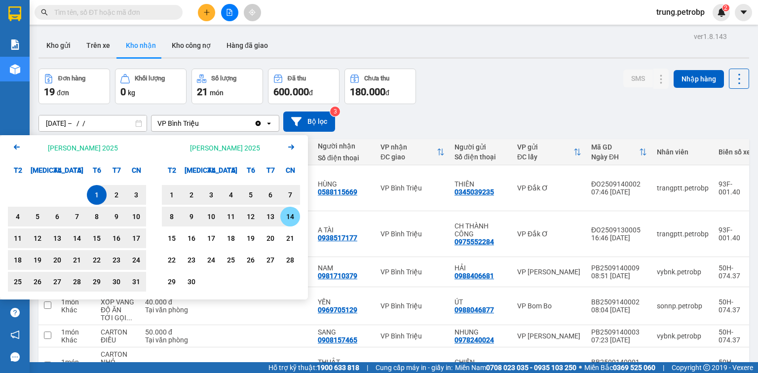
click at [292, 215] on div "14" at bounding box center [290, 217] width 14 height 12
type input "01/08/2025 – 14/09/2025"
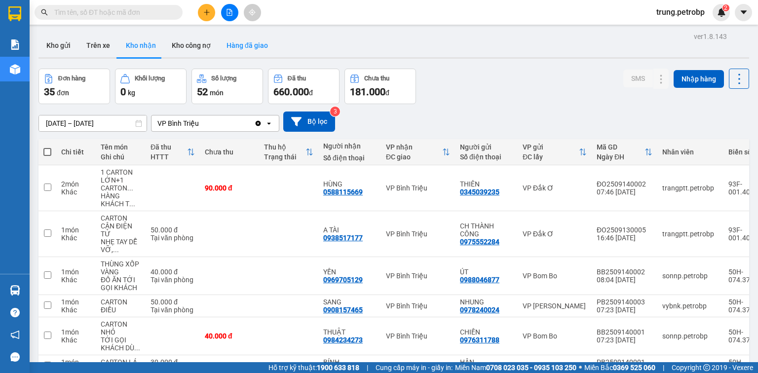
click at [239, 42] on button "Hàng đã giao" at bounding box center [247, 46] width 57 height 24
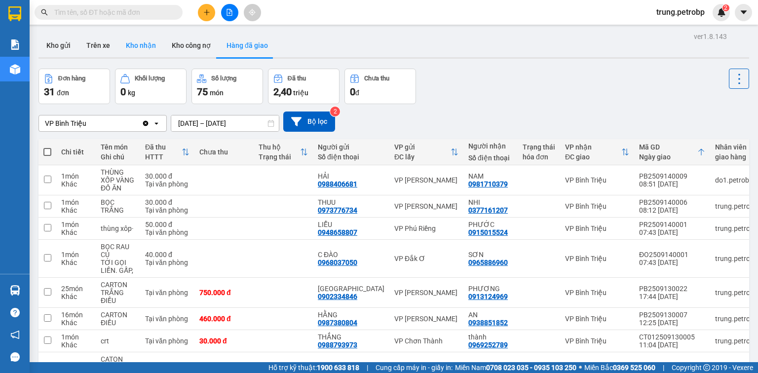
click at [131, 41] on button "Kho nhận" at bounding box center [141, 46] width 46 height 24
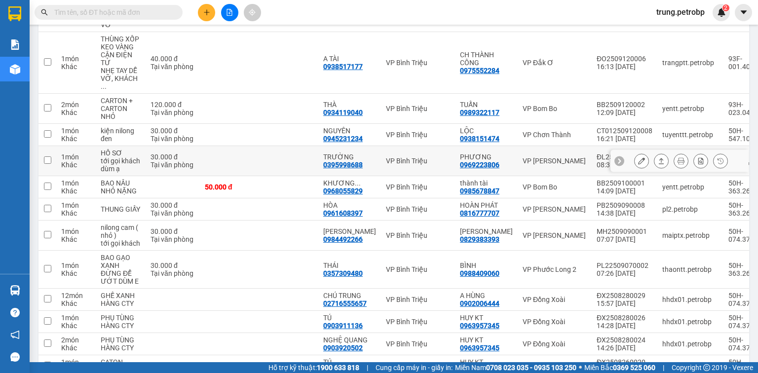
scroll to position [79, 0]
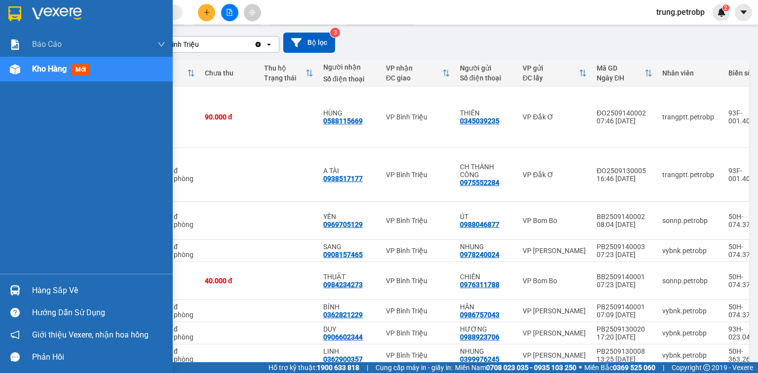
click at [58, 12] on img at bounding box center [57, 13] width 50 height 15
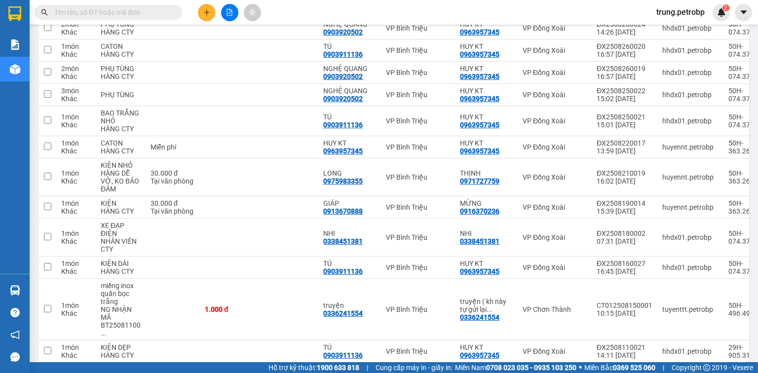
scroll to position [933, 0]
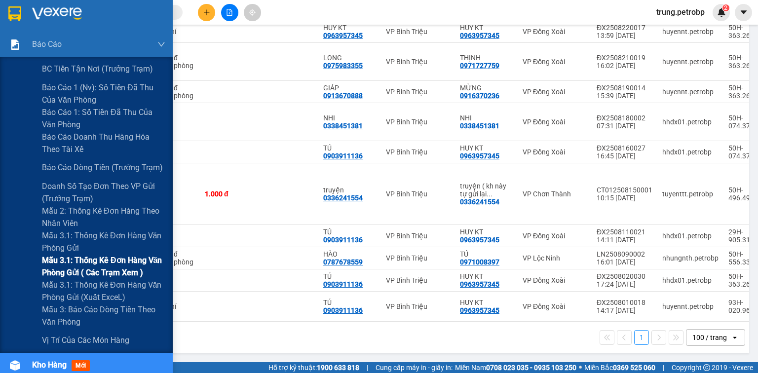
click at [105, 266] on span "Mẫu 3.1: Thống kê đơn hàng văn phòng gửi ( các trạm xem )" at bounding box center [103, 266] width 123 height 25
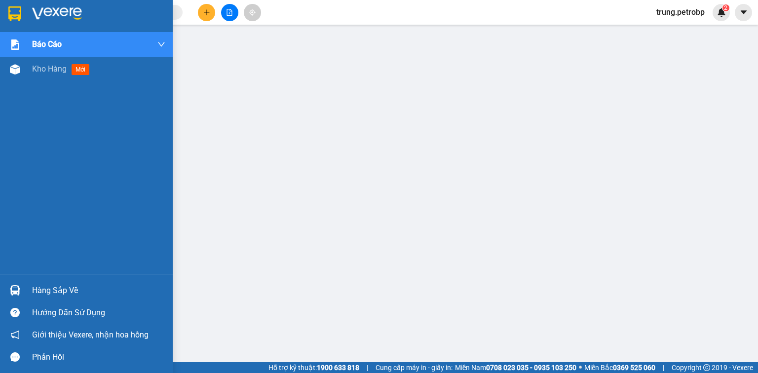
click at [57, 290] on div "Hàng sắp về" at bounding box center [98, 290] width 133 height 15
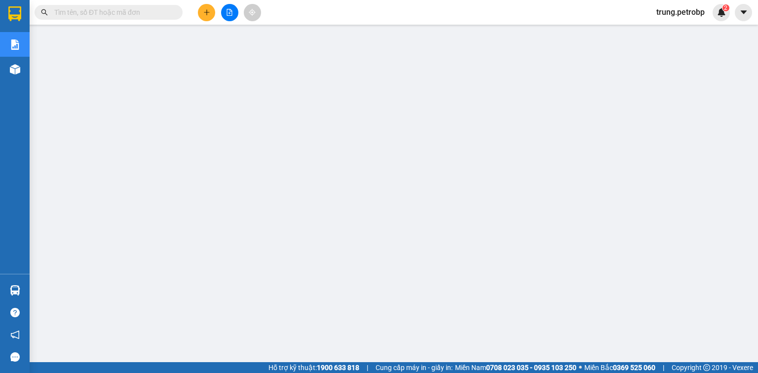
click at [157, 14] on input "text" at bounding box center [112, 12] width 117 height 11
paste input "CT012509130005"
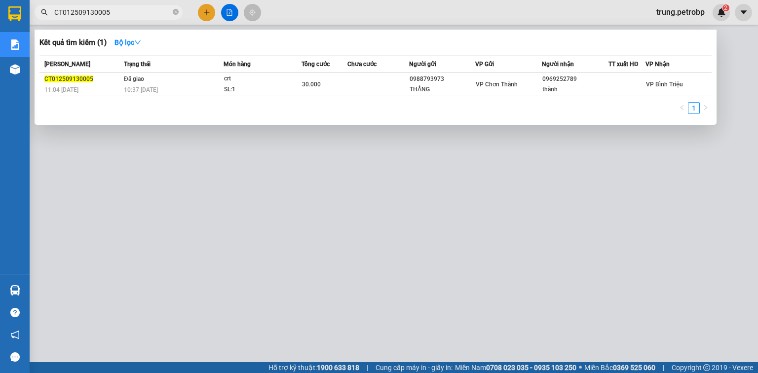
type input "CT012509130005"
click at [758, 305] on div at bounding box center [379, 186] width 758 height 373
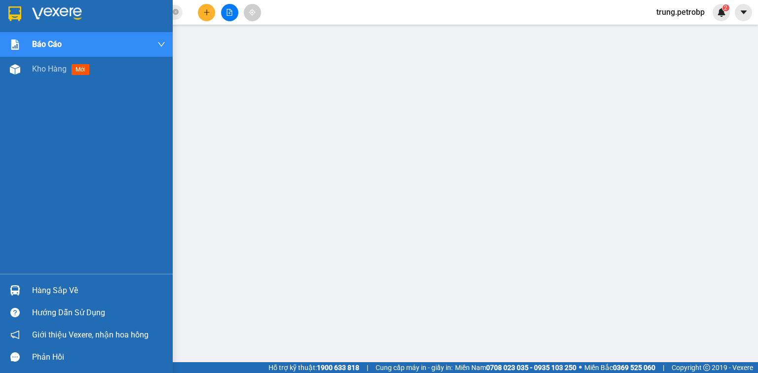
click at [47, 12] on img at bounding box center [57, 13] width 50 height 15
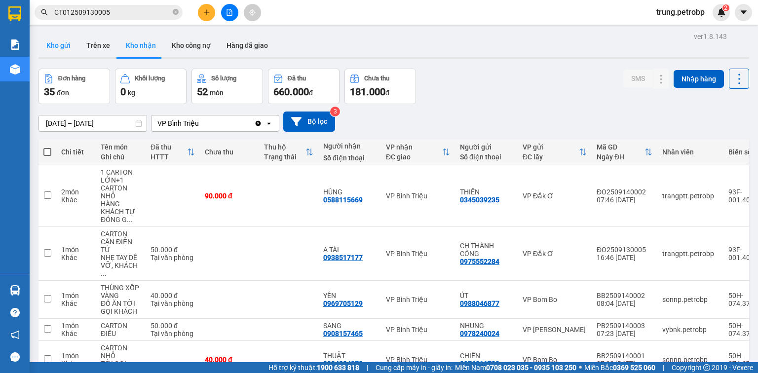
click at [63, 44] on button "Kho gửi" at bounding box center [59, 46] width 40 height 24
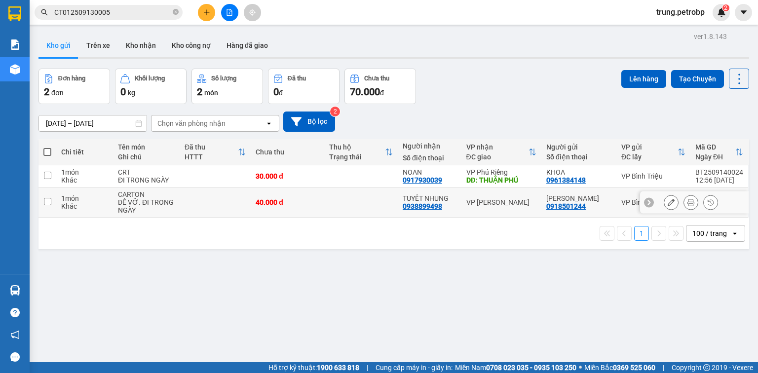
click at [49, 199] on input "checkbox" at bounding box center [47, 201] width 7 height 7
checkbox input "true"
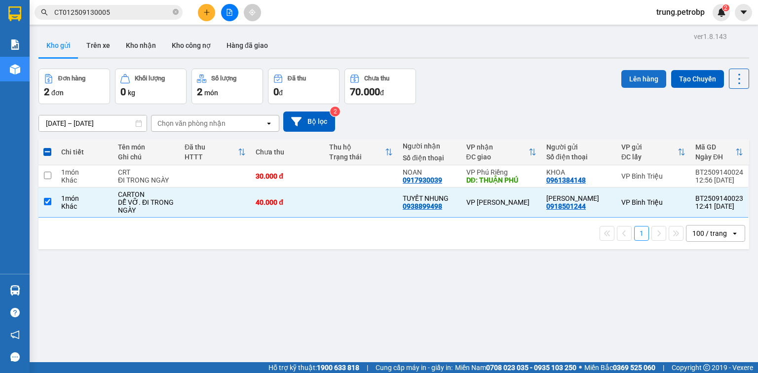
click at [632, 78] on button "Lên hàng" at bounding box center [644, 79] width 45 height 18
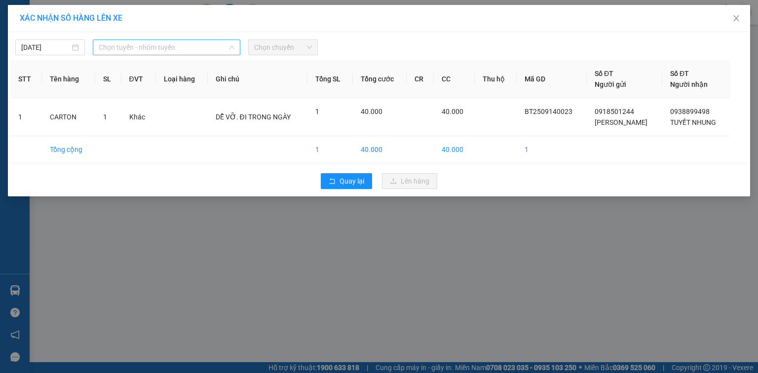
click at [162, 48] on span "Chọn tuyến - nhóm tuyến" at bounding box center [167, 47] width 136 height 15
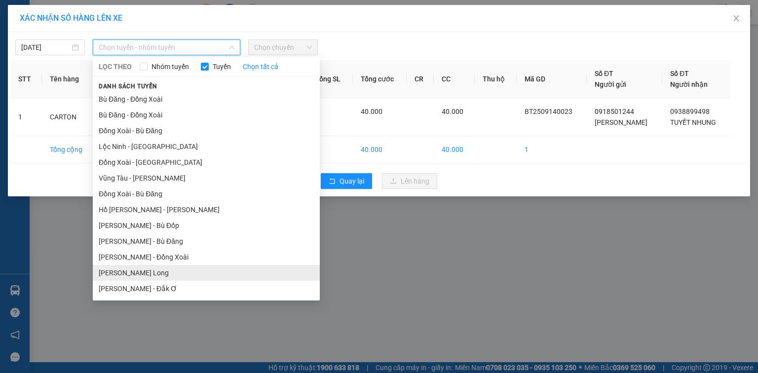
click at [186, 277] on li "[PERSON_NAME] Long" at bounding box center [206, 273] width 227 height 16
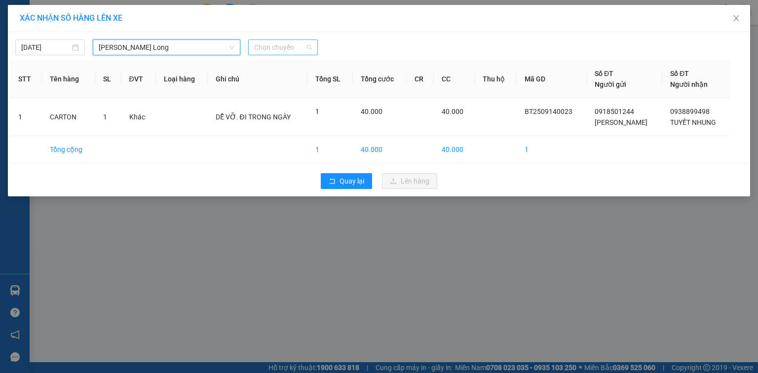
click at [282, 47] on span "Chọn chuyến" at bounding box center [283, 47] width 58 height 15
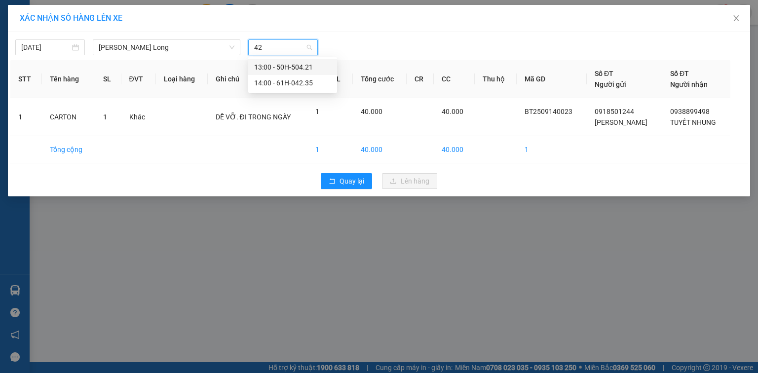
type input "421"
click at [298, 67] on div "13:00 - 50H-504.21" at bounding box center [292, 67] width 77 height 11
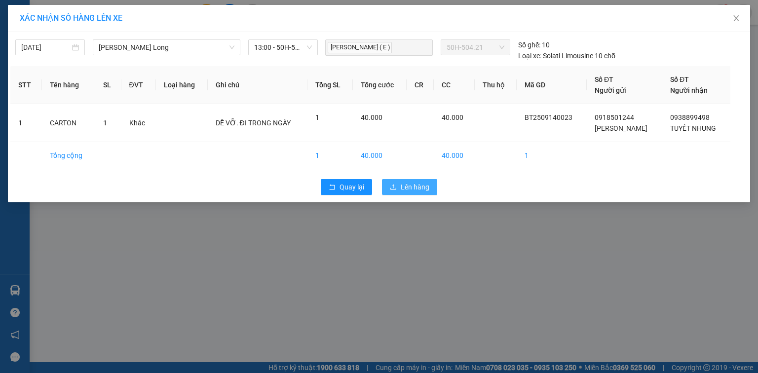
click at [415, 188] on span "Lên hàng" at bounding box center [415, 187] width 29 height 11
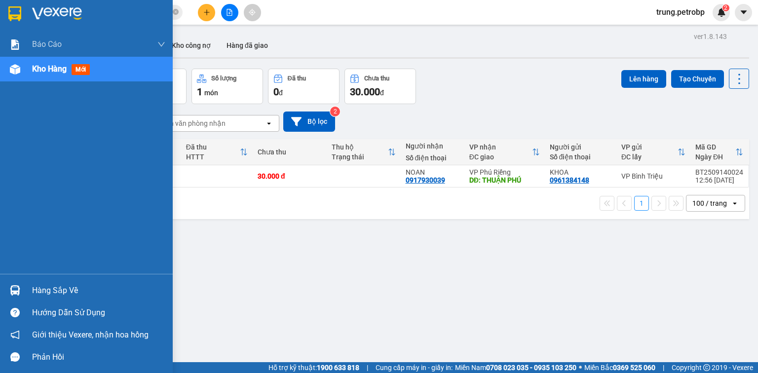
click at [49, 292] on div "Hàng sắp về" at bounding box center [98, 290] width 133 height 15
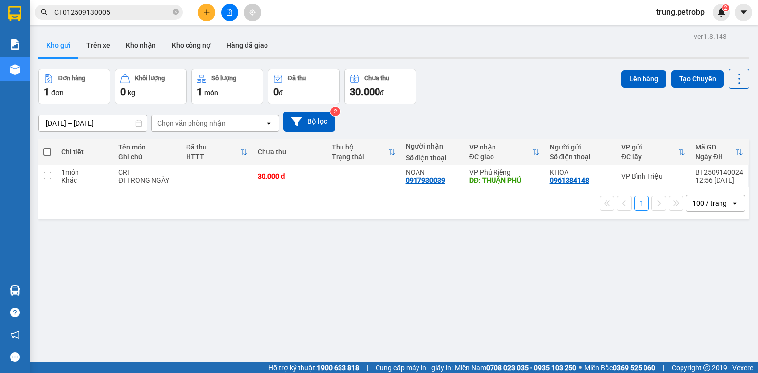
click at [537, 264] on section "Kết quả tìm kiếm ( 1 ) Bộ lọc Mã ĐH Trạng thái Món hàng Tổng cước Chưa cước Ngư…" at bounding box center [379, 186] width 758 height 373
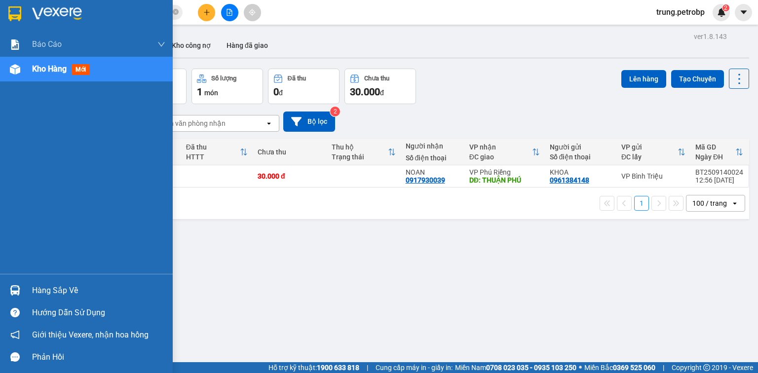
click at [43, 293] on div "Hàng sắp về" at bounding box center [98, 290] width 133 height 15
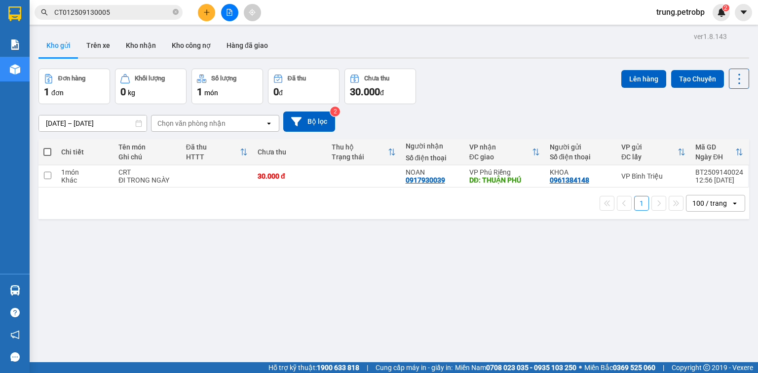
click at [569, 278] on section "Kết quả tìm kiếm ( 1 ) Bộ lọc Mã ĐH Trạng thái Món hàng Tổng cước Chưa cước Ngư…" at bounding box center [379, 186] width 758 height 373
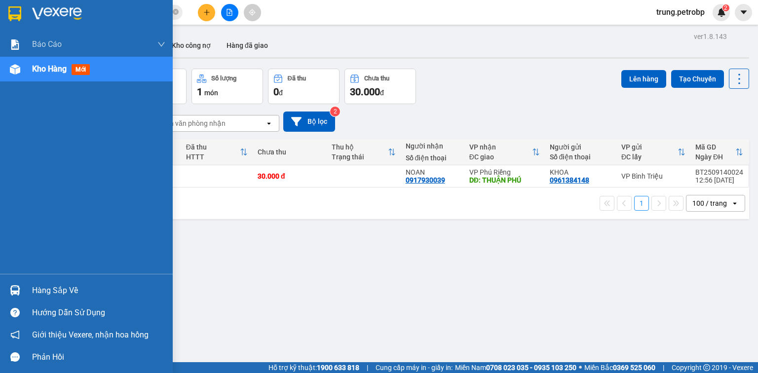
click at [45, 2] on div at bounding box center [86, 16] width 173 height 32
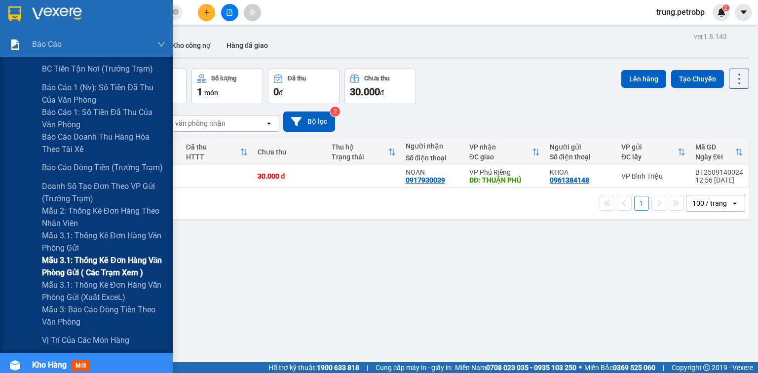
click at [117, 261] on span "Mẫu 3.1: Thống kê đơn hàng văn phòng gửi ( các trạm xem )" at bounding box center [103, 266] width 123 height 25
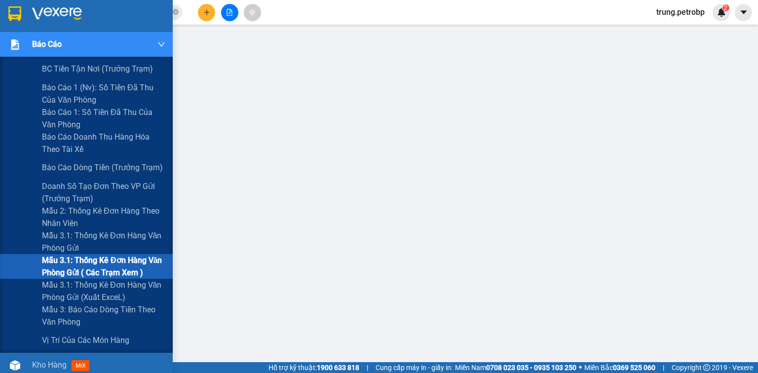
click at [103, 257] on span "Mẫu 3.1: Thống kê đơn hàng văn phòng gửi ( các trạm xem )" at bounding box center [103, 266] width 123 height 25
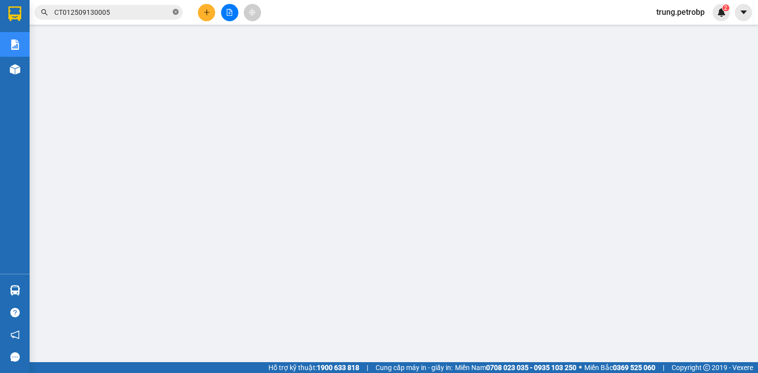
click at [174, 12] on icon "close-circle" at bounding box center [176, 12] width 6 height 6
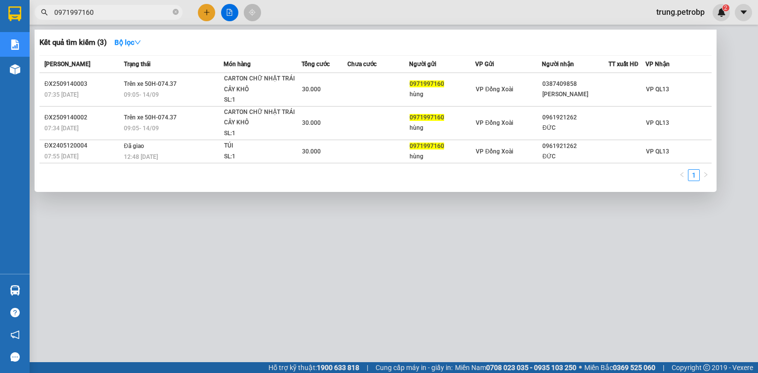
type input "0971997160"
click at [164, 307] on div at bounding box center [379, 186] width 758 height 373
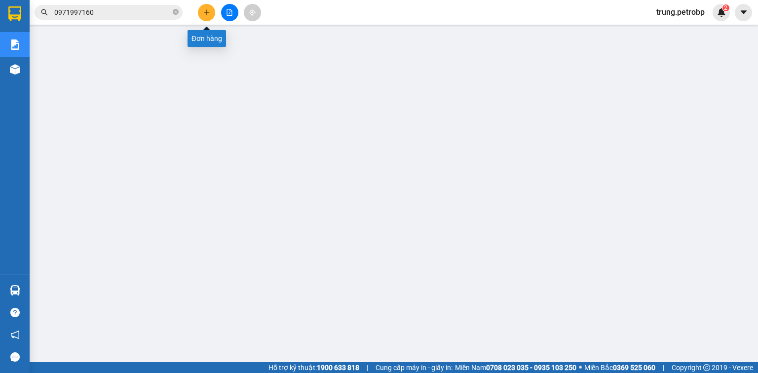
click at [207, 16] on button at bounding box center [206, 12] width 17 height 17
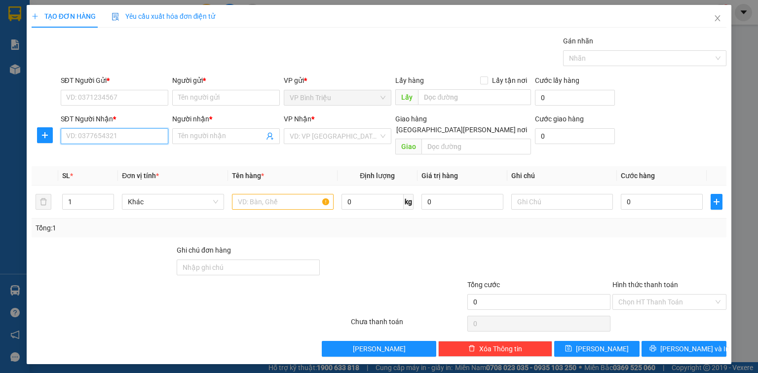
click at [103, 130] on input "SĐT Người Nhận *" at bounding box center [115, 136] width 108 height 16
type input "0375613699"
click at [100, 156] on div "0375613699 - DUY" at bounding box center [115, 155] width 97 height 11
type input "DUY"
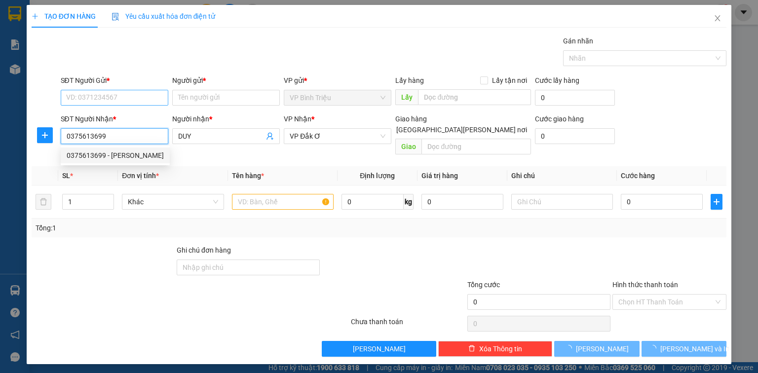
type input "50.000"
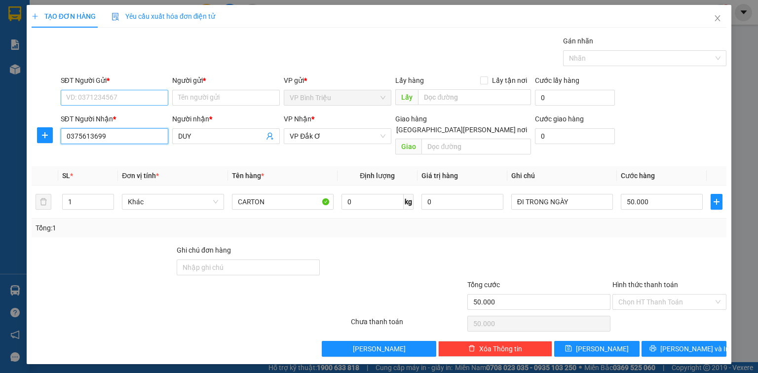
type input "0375613699"
click at [105, 95] on input "SĐT Người Gửi *" at bounding box center [115, 98] width 108 height 16
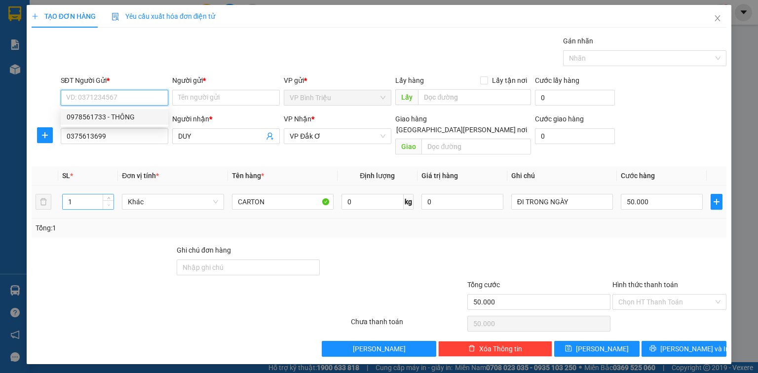
drag, startPoint x: 117, startPoint y: 115, endPoint x: 104, endPoint y: 190, distance: 76.1
click at [117, 115] on div "0978561733 - THÔNG" at bounding box center [115, 117] width 96 height 11
type input "0978561733"
type input "THÔNG"
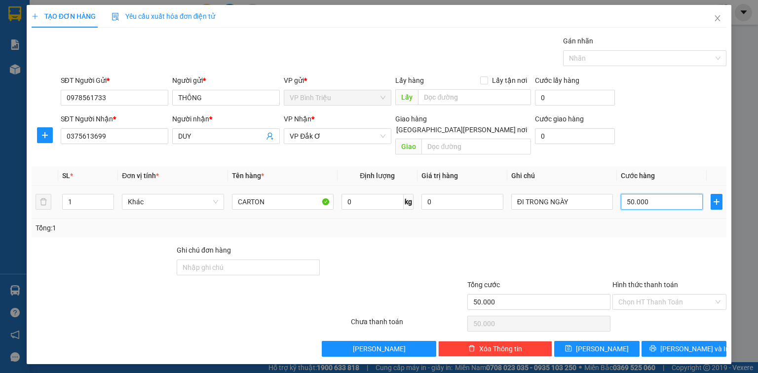
click at [652, 194] on input "50.000" at bounding box center [662, 202] width 82 height 16
type input "4"
type input "40"
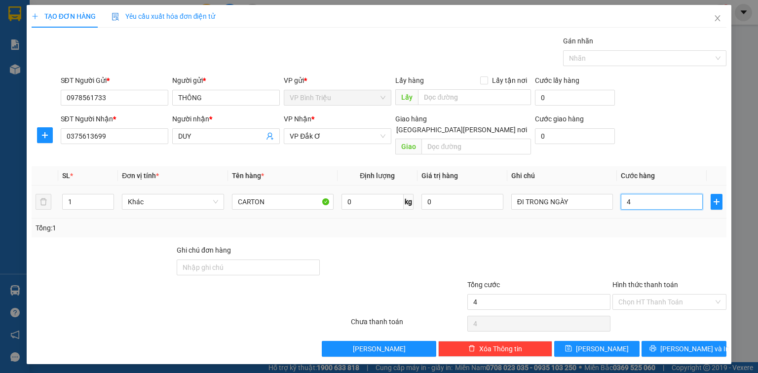
type input "40"
type input "40.000"
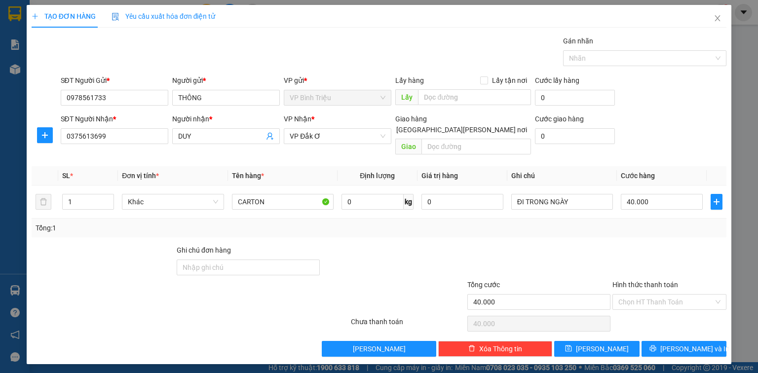
click at [697, 107] on div "SĐT Người Gửi * 0978561733 Người gửi * THÔNG VP gửi * VP Bình Triệu Lấy hàng Lấ…" at bounding box center [394, 92] width 670 height 35
click at [674, 295] on input "Hình thức thanh toán" at bounding box center [666, 302] width 95 height 15
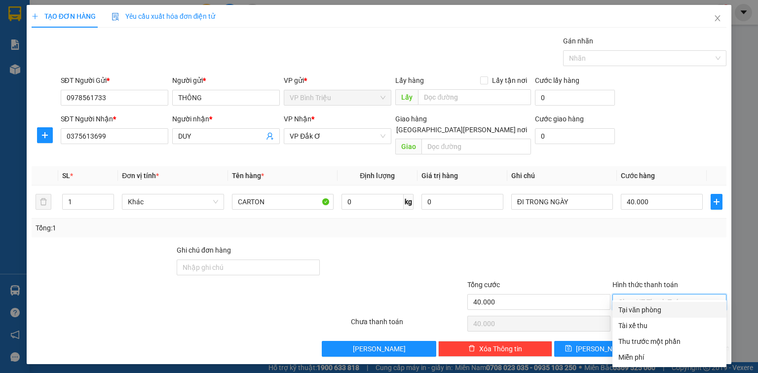
click at [660, 311] on div "Tại văn phòng" at bounding box center [670, 310] width 102 height 11
type input "0"
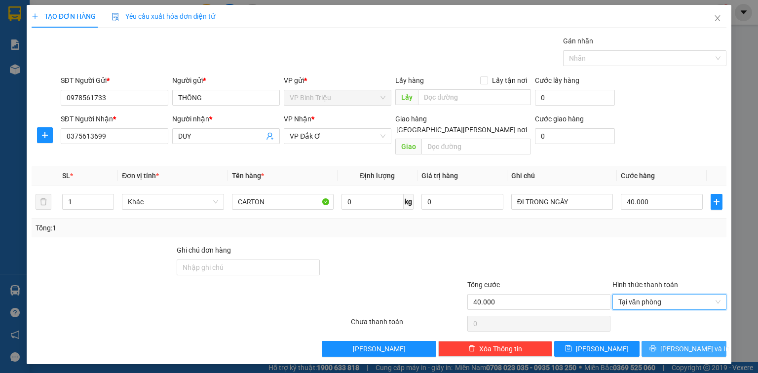
click at [695, 344] on span "[PERSON_NAME] và In" at bounding box center [695, 349] width 69 height 11
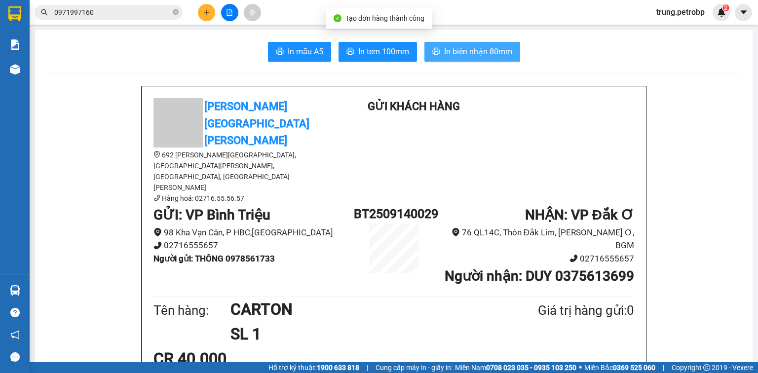
click at [444, 51] on span "In biên nhận 80mm" at bounding box center [478, 51] width 68 height 12
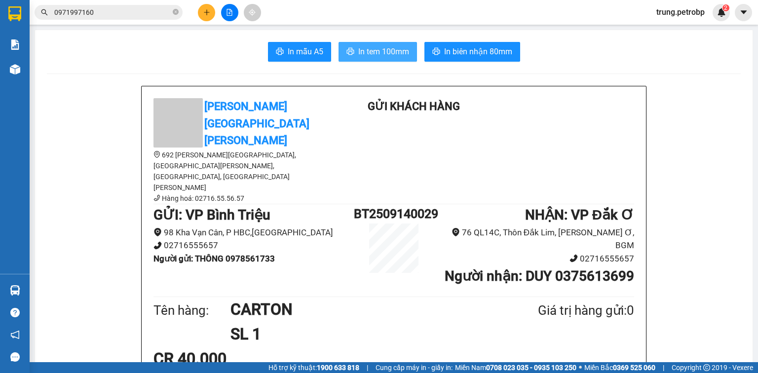
click at [388, 49] on span "In tem 100mm" at bounding box center [383, 51] width 51 height 12
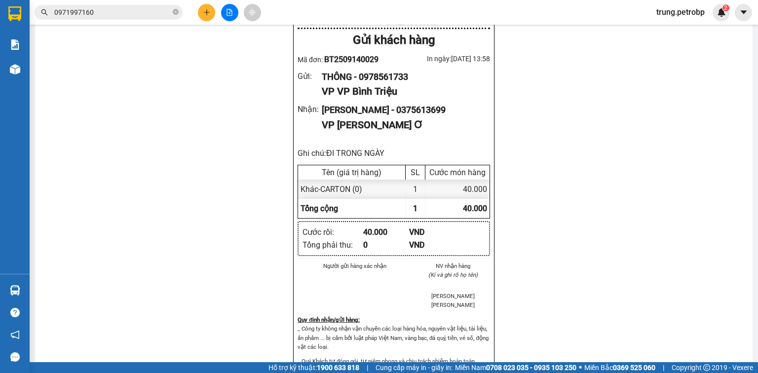
scroll to position [668, 0]
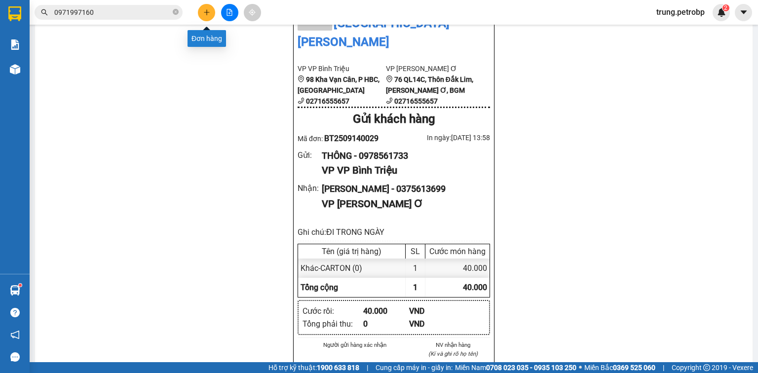
click at [202, 16] on button at bounding box center [206, 12] width 17 height 17
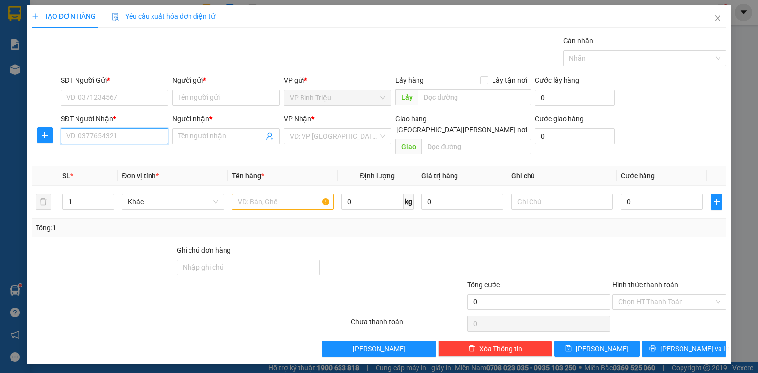
click at [92, 140] on input "SĐT Người Nhận *" at bounding box center [115, 136] width 108 height 16
type input "0975445567"
click at [201, 136] on input "Người nhận *" at bounding box center [221, 136] width 86 height 11
type input "t"
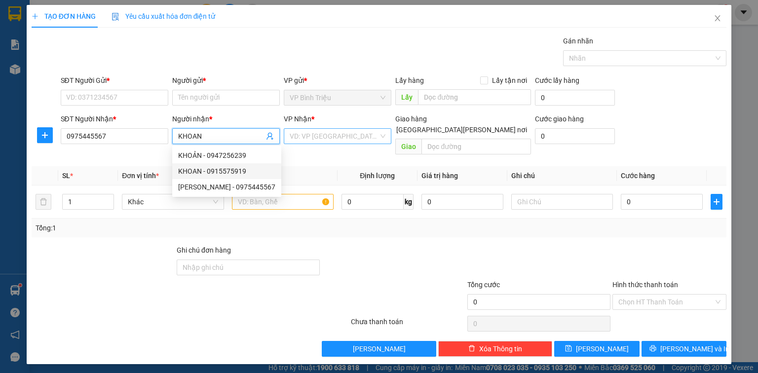
type input "KHOAN"
click at [342, 135] on input "search" at bounding box center [334, 136] width 89 height 15
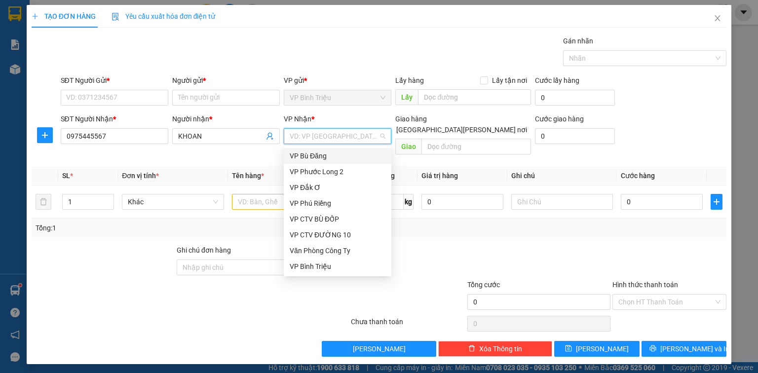
type input "D"
type input "ĐO"
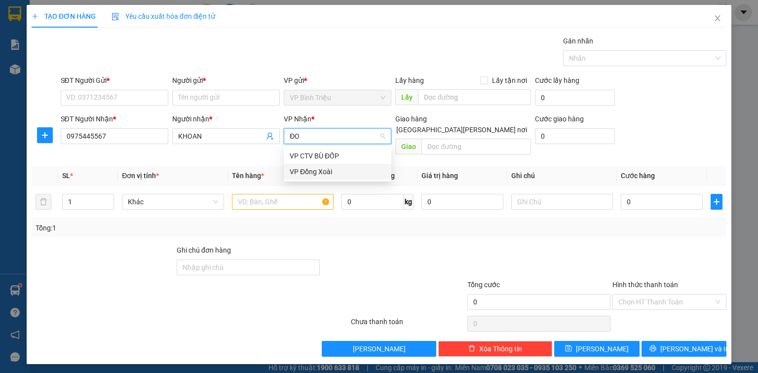
click at [332, 170] on div "VP Đồng Xoài" at bounding box center [338, 171] width 96 height 11
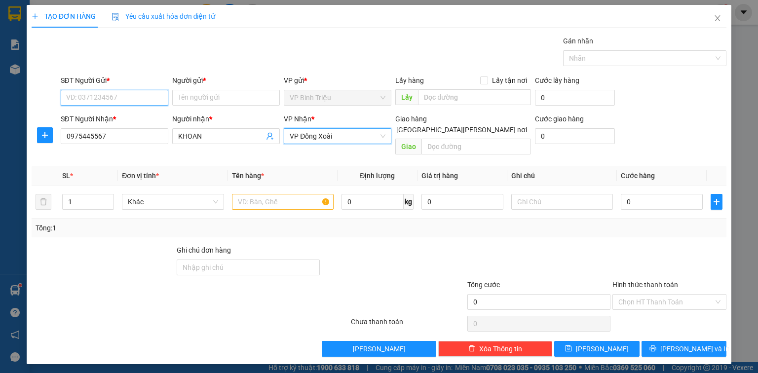
click at [115, 96] on input "SĐT Người Gửi *" at bounding box center [115, 98] width 108 height 16
type input "0962096329"
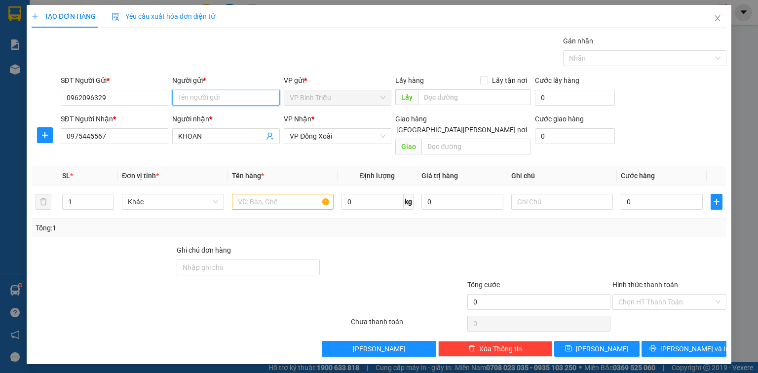
click at [231, 103] on input "Người gửi *" at bounding box center [226, 98] width 108 height 16
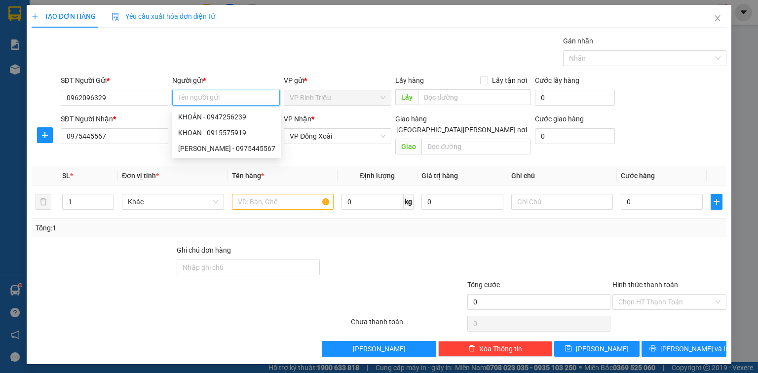
type input "D"
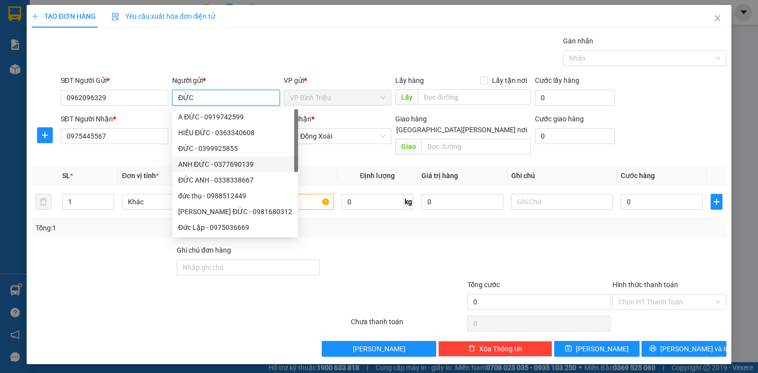
type input "ĐỨC"
click at [311, 166] on th "Tên hàng *" at bounding box center [283, 175] width 110 height 19
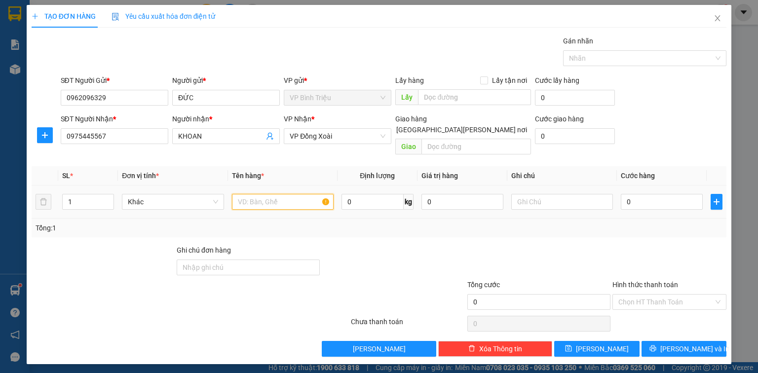
click at [309, 194] on input "text" at bounding box center [283, 202] width 102 height 16
type input "CRT"
click at [664, 197] on input "0" at bounding box center [662, 202] width 82 height 16
type input "4"
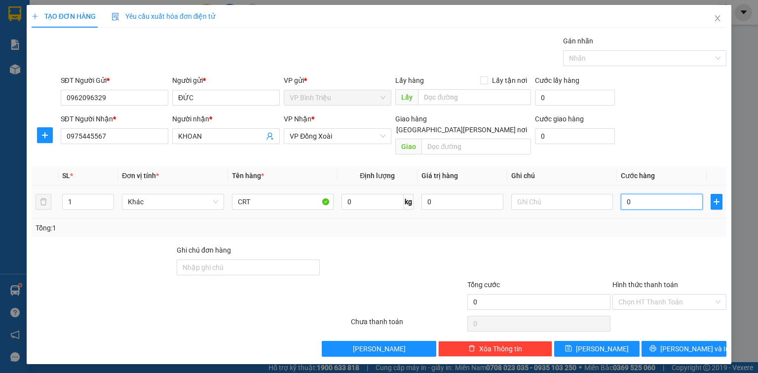
type input "4"
type input "40"
type input "40.000"
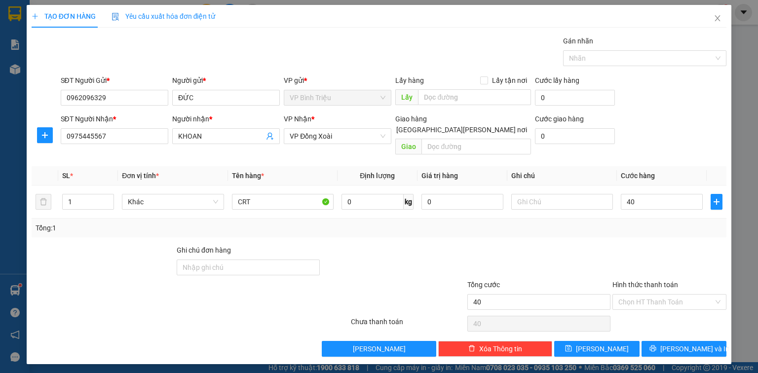
type input "40.000"
click at [689, 131] on div "SĐT Người Nhận * 0975445567 Người nhận * KHOAN VP Nhận * VP Đồng Xoài Giao hàng…" at bounding box center [394, 136] width 670 height 45
click at [688, 344] on span "[PERSON_NAME] và In" at bounding box center [695, 349] width 69 height 11
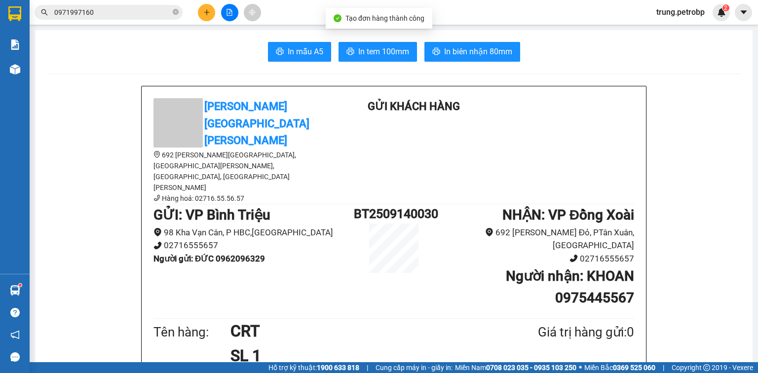
click at [482, 47] on span "In biên nhận 80mm" at bounding box center [478, 51] width 68 height 12
click at [363, 50] on span "In tem 100mm" at bounding box center [383, 51] width 51 height 12
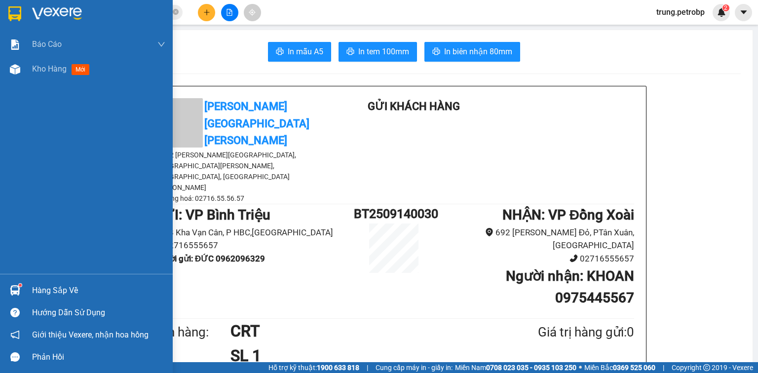
click at [65, 292] on div "Hàng sắp về" at bounding box center [98, 290] width 133 height 15
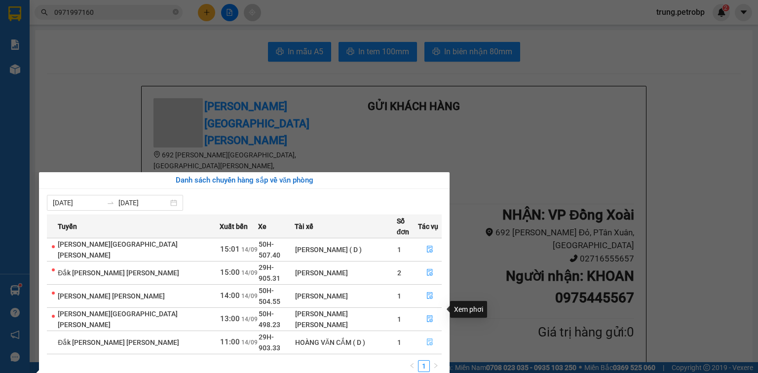
click at [427, 339] on icon "file-done" at bounding box center [430, 342] width 7 height 7
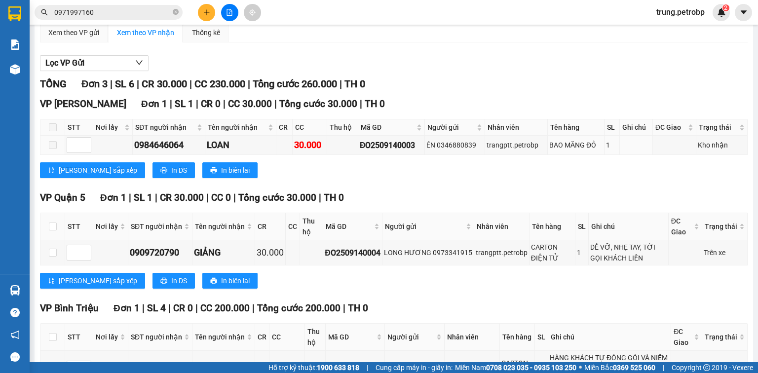
scroll to position [158, 0]
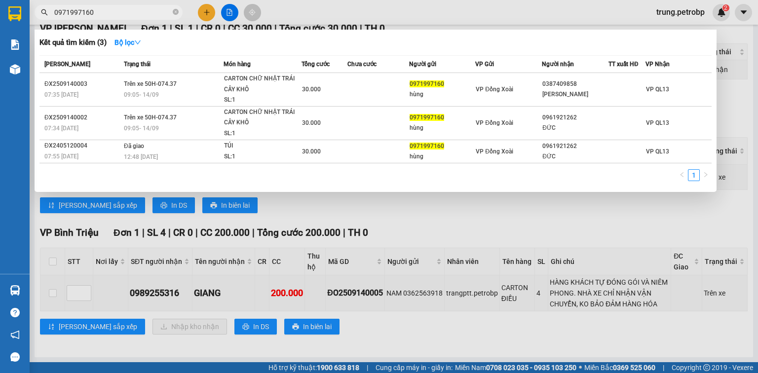
drag, startPoint x: 108, startPoint y: 10, endPoint x: 41, endPoint y: 12, distance: 66.7
click at [41, 12] on div "0971997160" at bounding box center [96, 12] width 193 height 15
paste input "5980999"
type input "0975980999"
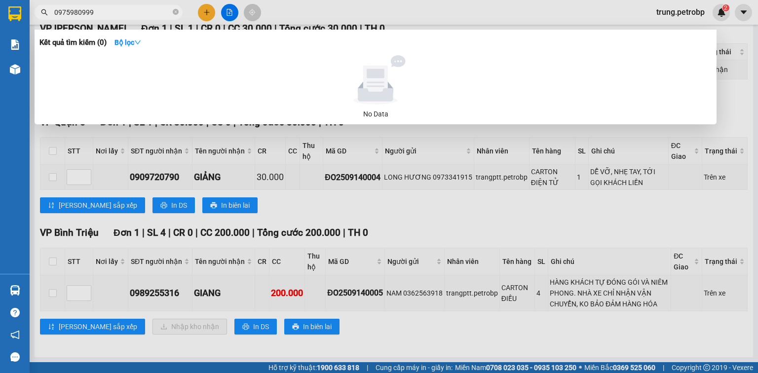
click at [120, 9] on input "0975980999" at bounding box center [112, 12] width 117 height 11
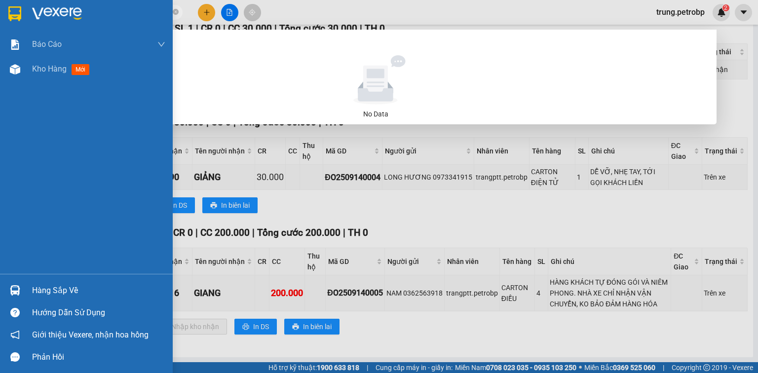
drag, startPoint x: 116, startPoint y: 11, endPoint x: 18, endPoint y: 22, distance: 98.4
click at [18, 22] on section "Kết quả tìm kiếm ( 0 ) Bộ lọc No Data 0975980999 trung.petrobp 2 Báo cáo BC tiề…" at bounding box center [379, 186] width 758 height 373
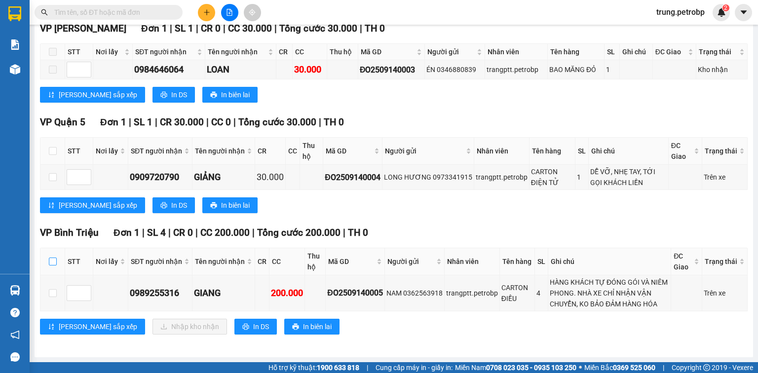
click at [51, 266] on input "checkbox" at bounding box center [53, 262] width 8 height 8
checkbox input "true"
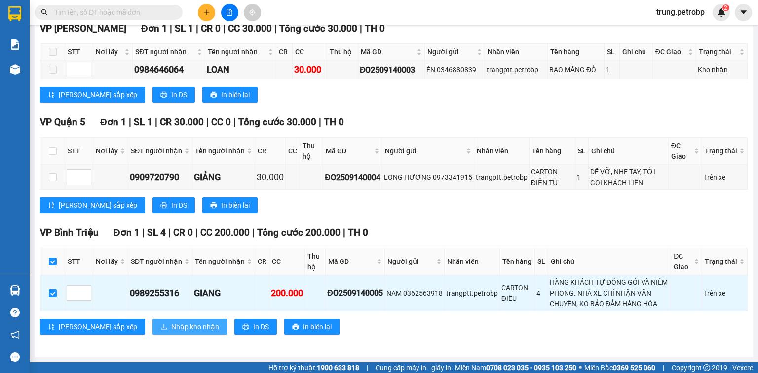
click at [171, 329] on span "Nhập kho nhận" at bounding box center [195, 326] width 48 height 11
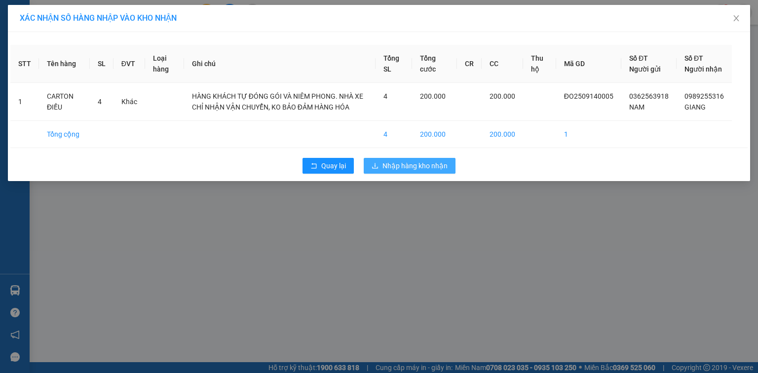
click at [396, 171] on span "Nhập hàng kho nhận" at bounding box center [415, 165] width 65 height 11
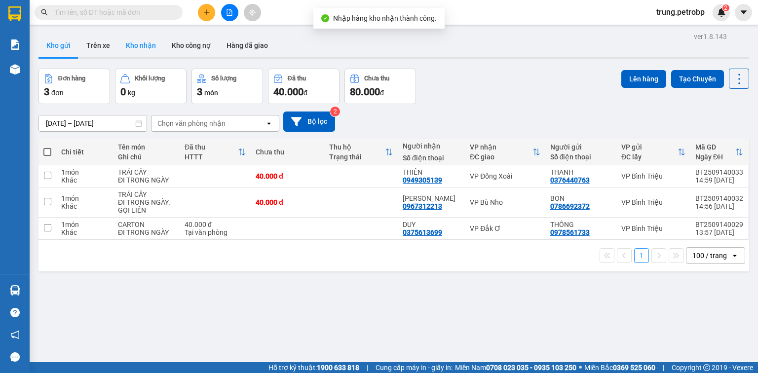
click at [131, 44] on button "Kho nhận" at bounding box center [141, 46] width 46 height 24
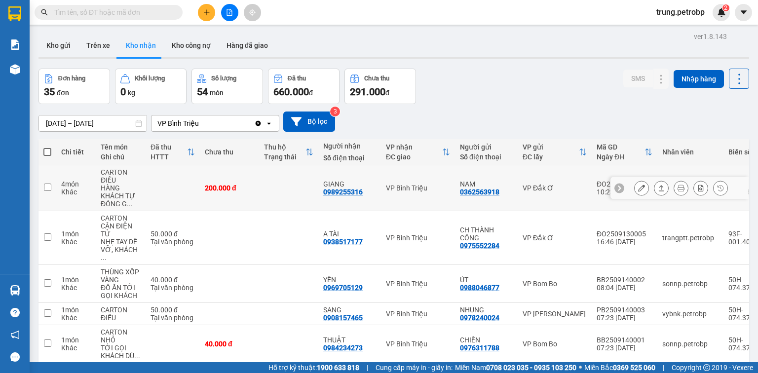
click at [638, 186] on icon at bounding box center [641, 188] width 7 height 7
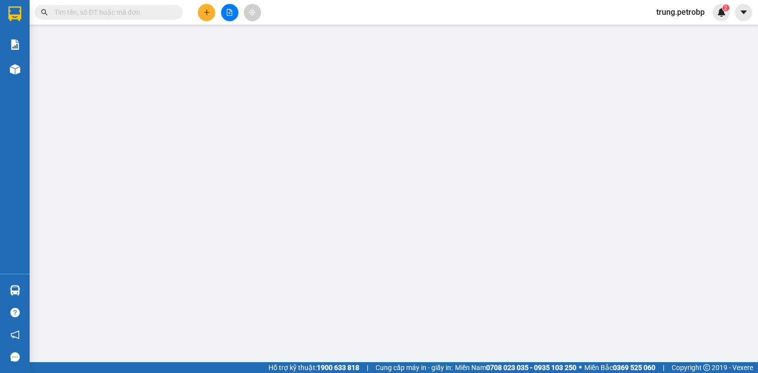
type input "0362563918"
type input "NAM"
type input "0989255316"
type input "GIANG"
type input "200.000"
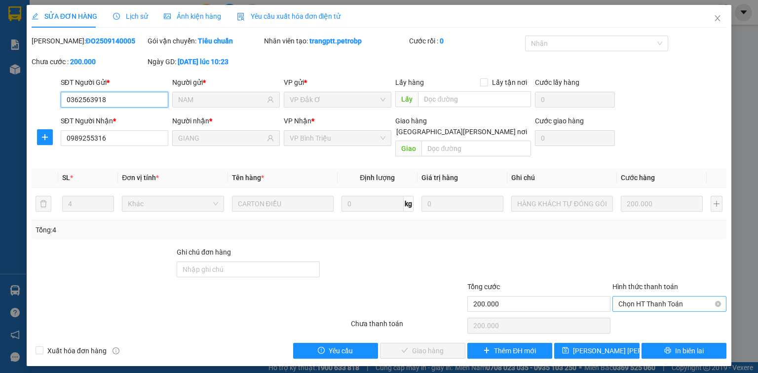
click at [674, 297] on span "Chọn HT Thanh Toán" at bounding box center [670, 304] width 102 height 15
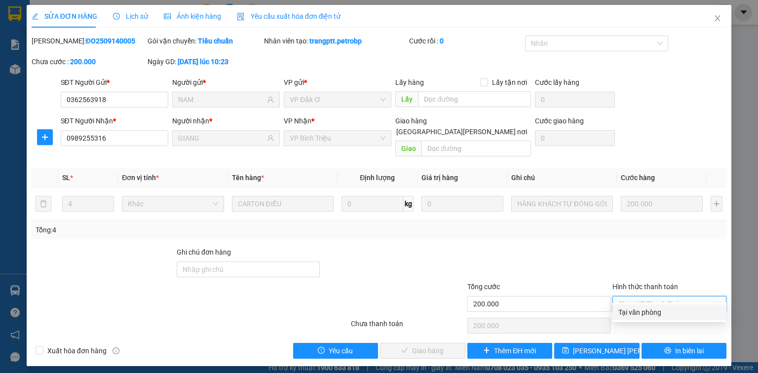
click at [653, 310] on div "Tại văn phòng" at bounding box center [670, 312] width 102 height 11
type input "0"
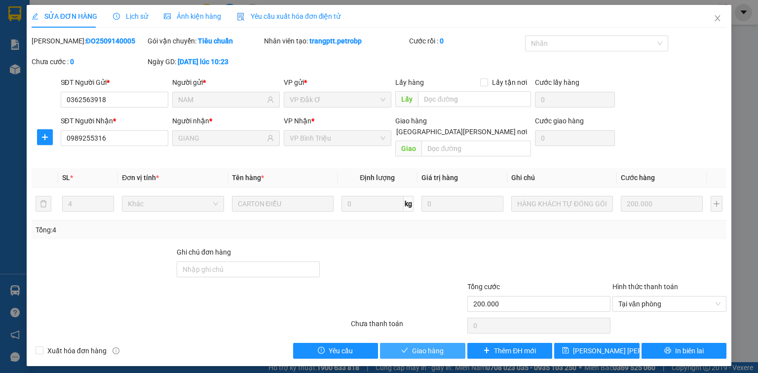
click at [448, 343] on button "Giao hàng" at bounding box center [422, 351] width 85 height 16
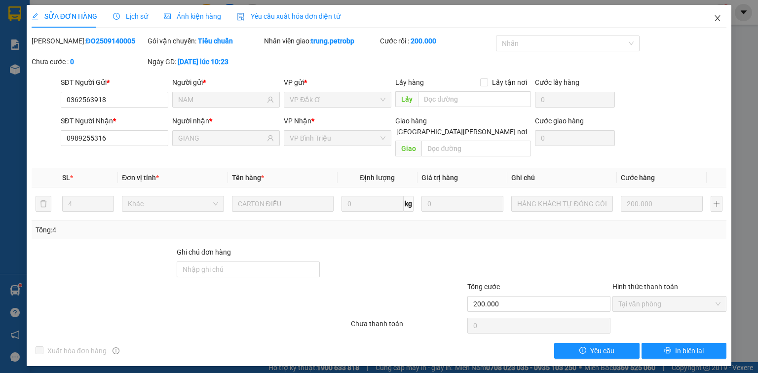
click at [717, 20] on icon "close" at bounding box center [717, 18] width 5 height 6
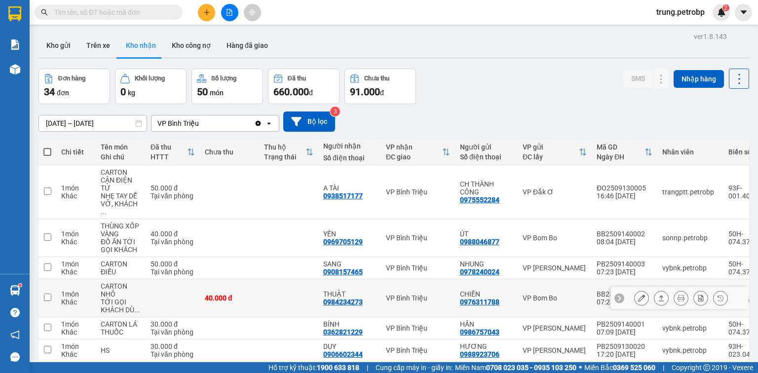
click at [39, 290] on td at bounding box center [48, 298] width 18 height 38
checkbox input "true"
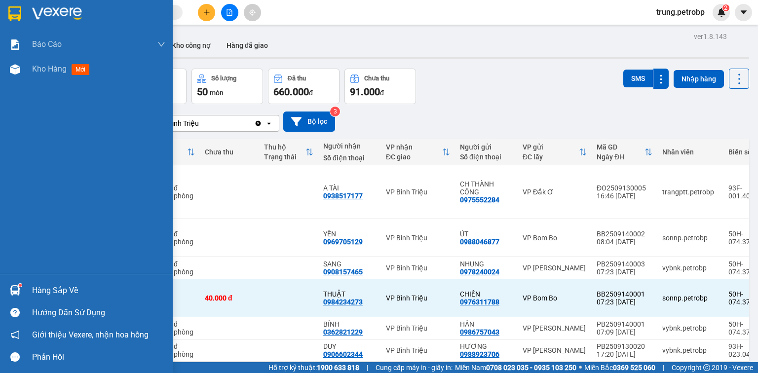
click at [35, 291] on div "Hàng sắp về" at bounding box center [98, 290] width 133 height 15
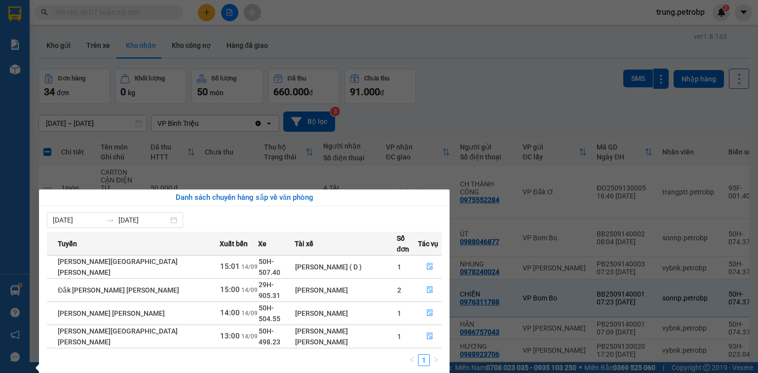
click at [517, 62] on section "Kết quả tìm kiếm ( 0 ) Bộ lọc No Data trung.petrobp 2 Báo cáo BC tiền tận nơi (…" at bounding box center [379, 186] width 758 height 373
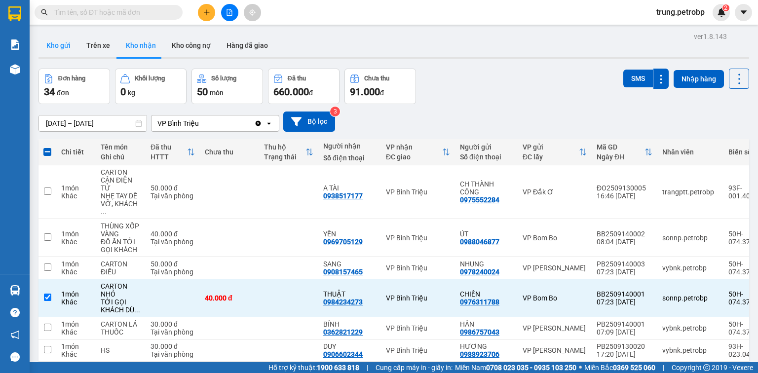
click at [67, 42] on button "Kho gửi" at bounding box center [59, 46] width 40 height 24
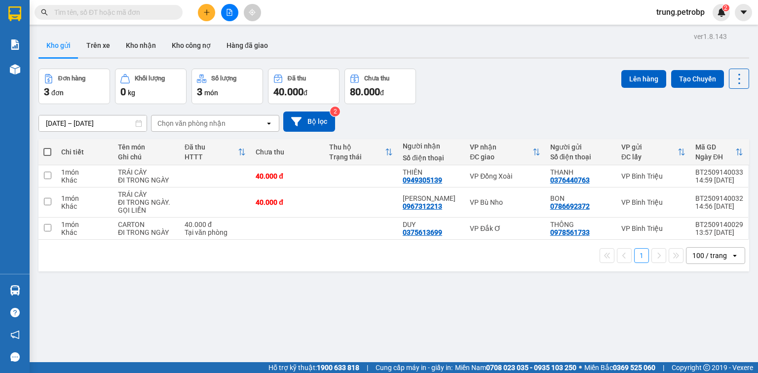
click at [44, 148] on span at bounding box center [47, 152] width 8 height 8
click at [47, 147] on input "checkbox" at bounding box center [47, 147] width 0 height 0
checkbox input "true"
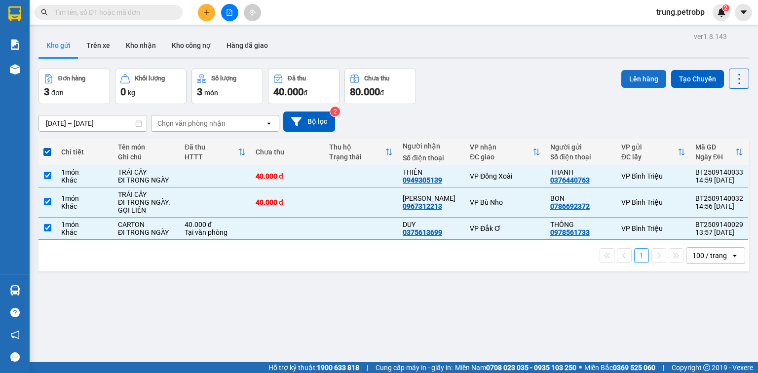
click at [628, 78] on button "Lên hàng" at bounding box center [644, 79] width 45 height 18
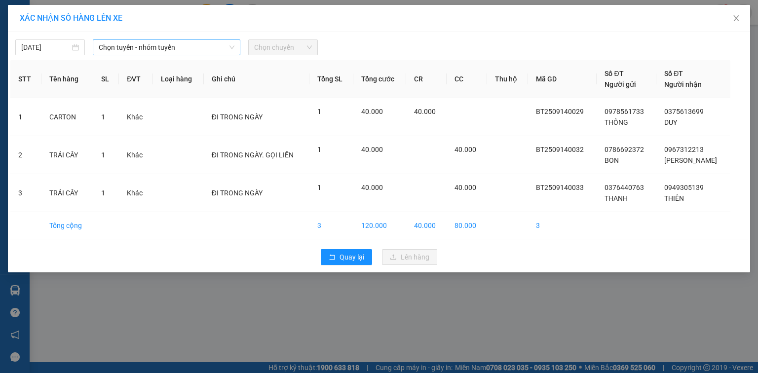
click at [204, 49] on span "Chọn tuyến - nhóm tuyến" at bounding box center [167, 47] width 136 height 15
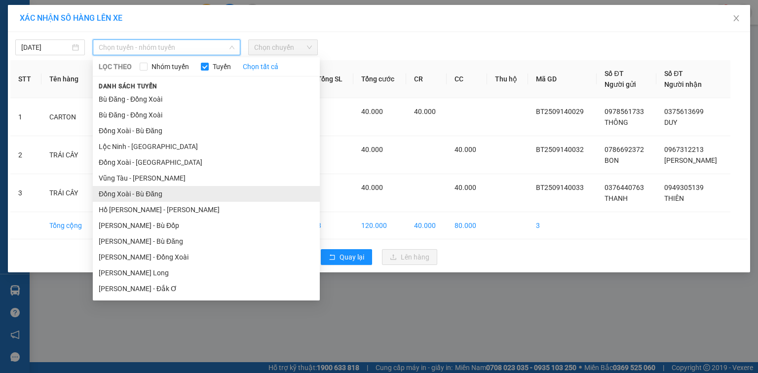
scroll to position [79, 0]
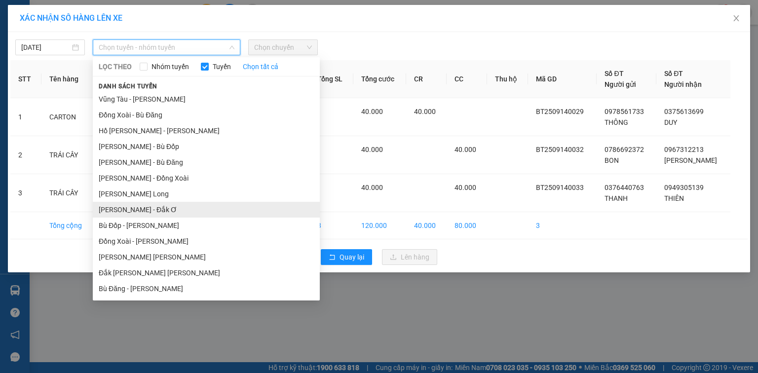
click at [168, 211] on li "[PERSON_NAME] - Đắk Ơ" at bounding box center [206, 210] width 227 height 16
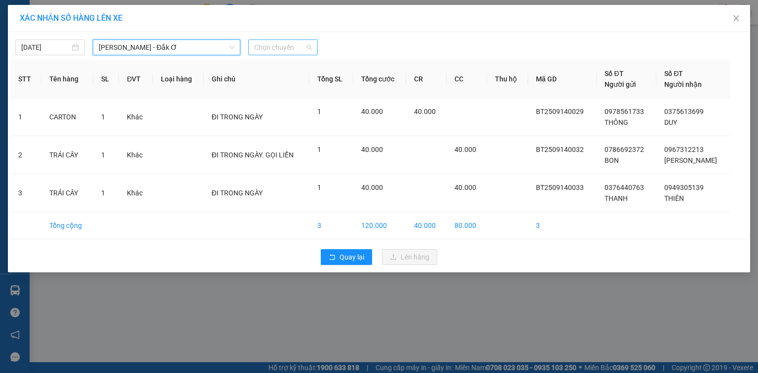
click at [269, 45] on span "Chọn chuyến" at bounding box center [283, 47] width 58 height 15
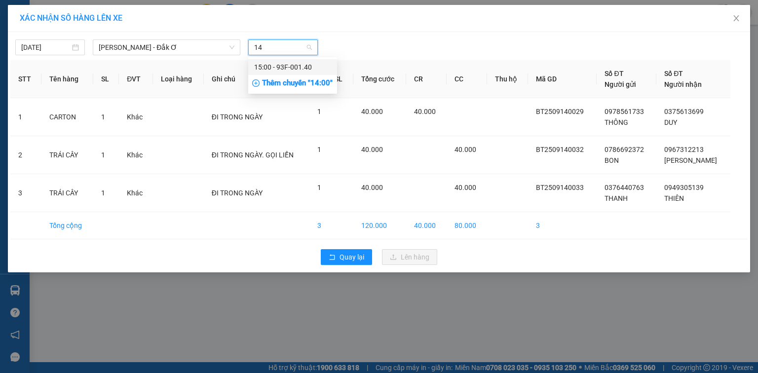
type input "140"
click at [288, 72] on div "15:00 - 93F-001.40" at bounding box center [292, 67] width 77 height 11
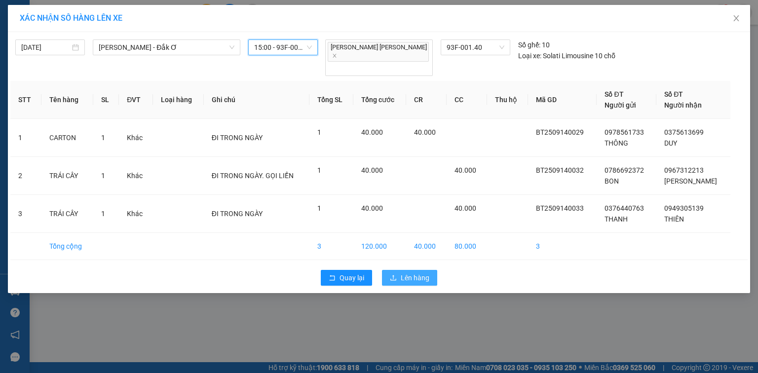
click at [410, 273] on span "Lên hàng" at bounding box center [415, 278] width 29 height 11
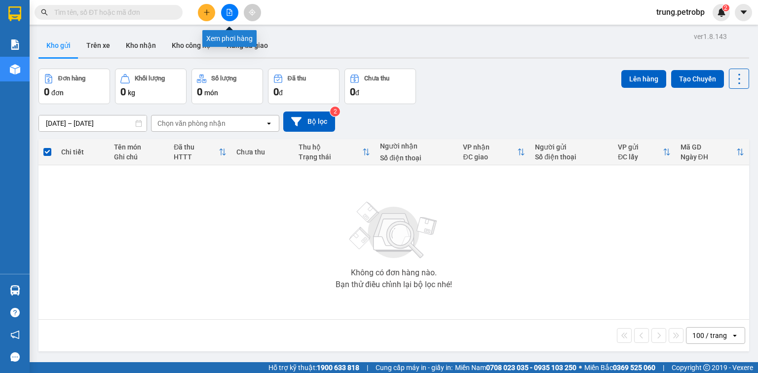
click at [230, 7] on button at bounding box center [229, 12] width 17 height 17
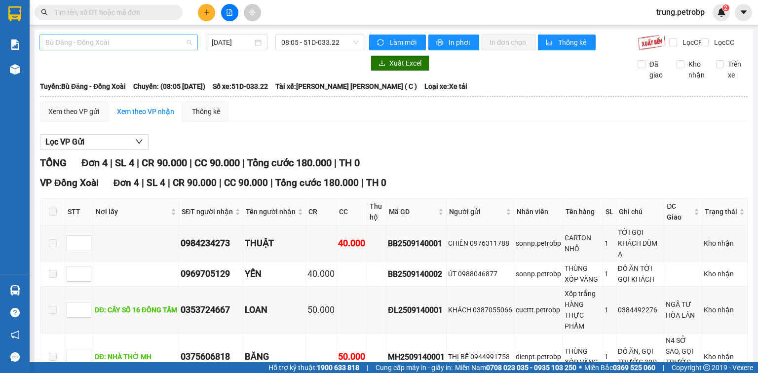
click at [154, 43] on span "Bù Đăng - Đồng Xoài" at bounding box center [118, 42] width 147 height 15
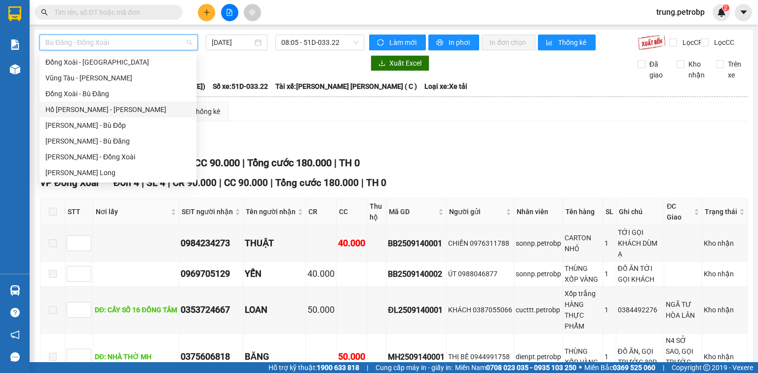
scroll to position [158, 0]
click at [119, 112] on div "[PERSON_NAME] - Đắk Ơ" at bounding box center [117, 109] width 145 height 11
type input "[DATE]"
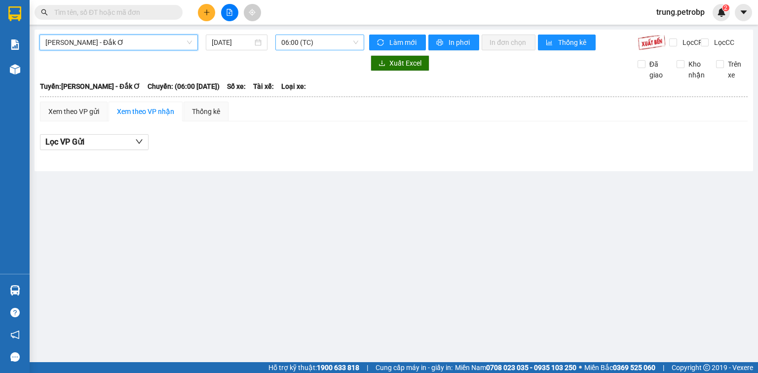
click at [296, 43] on span "06:00 (TC)" at bounding box center [320, 42] width 78 height 15
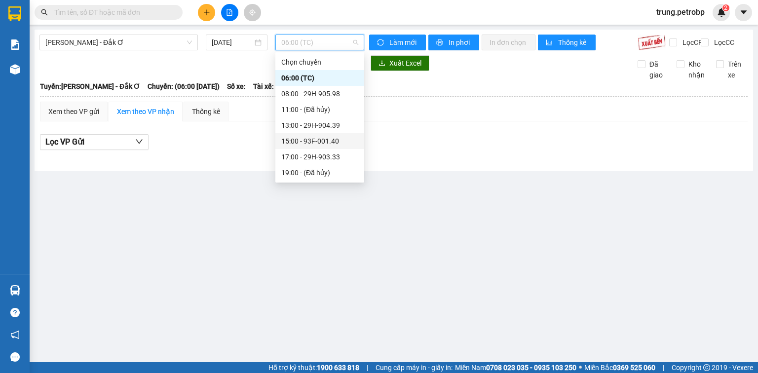
click at [334, 142] on div "15:00 - 93F-001.40" at bounding box center [319, 141] width 77 height 11
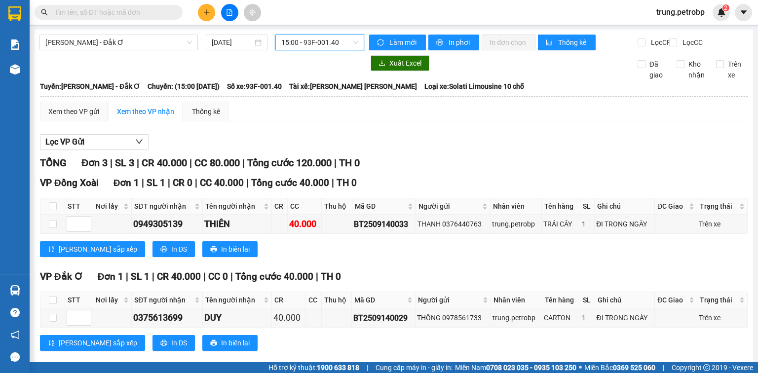
click at [550, 171] on div "TỔNG Đơn 3 | SL 3 | CR 40.000 | CC 80.000 | Tổng cước 120.000 | TH 0" at bounding box center [394, 163] width 708 height 15
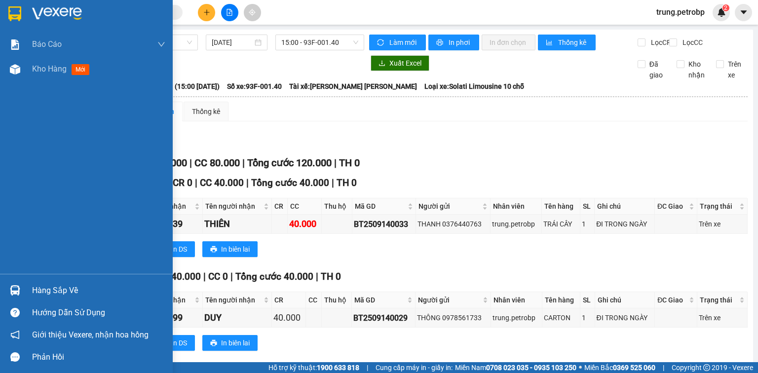
click at [42, 12] on img at bounding box center [57, 13] width 50 height 15
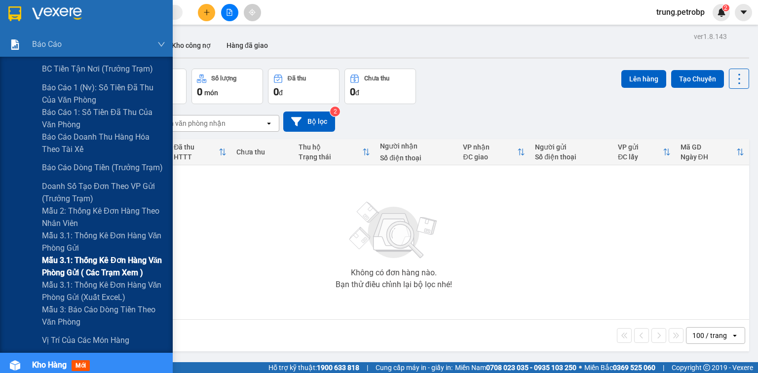
click at [91, 260] on span "Mẫu 3.1: Thống kê đơn hàng văn phòng gửi ( các trạm xem )" at bounding box center [103, 266] width 123 height 25
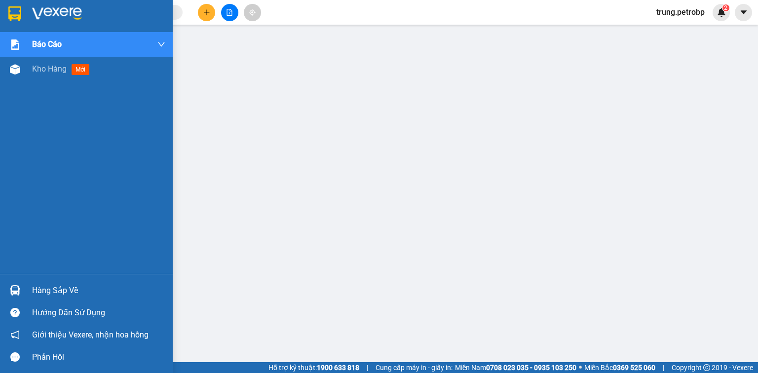
click at [67, 290] on div "Hàng sắp về" at bounding box center [98, 290] width 133 height 15
click at [73, 9] on img at bounding box center [57, 13] width 50 height 15
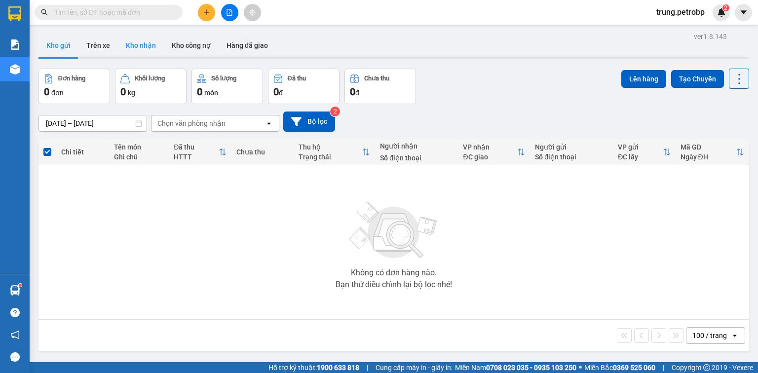
click at [140, 46] on button "Kho nhận" at bounding box center [141, 46] width 46 height 24
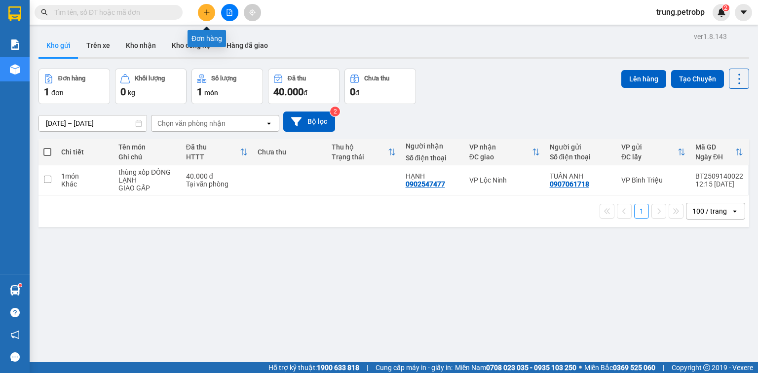
click at [208, 12] on icon "plus" at bounding box center [206, 12] width 7 height 7
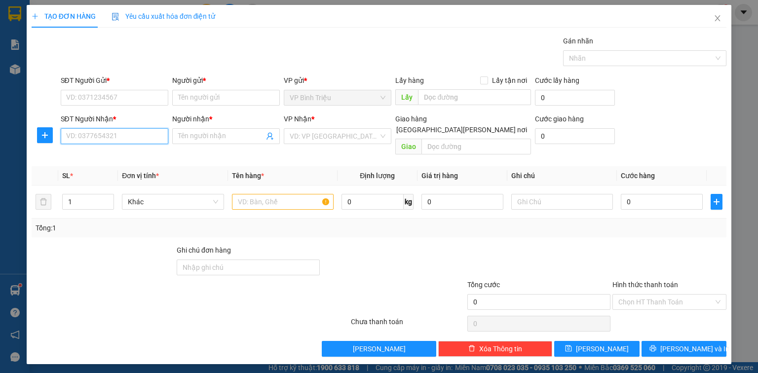
click at [141, 136] on input "SĐT Người Nhận *" at bounding box center [115, 136] width 108 height 16
type input "0963887959"
click at [133, 152] on div "0963887959 - ANH THẾ" at bounding box center [115, 155] width 96 height 11
type input "ANH THẾ"
type input "40.000"
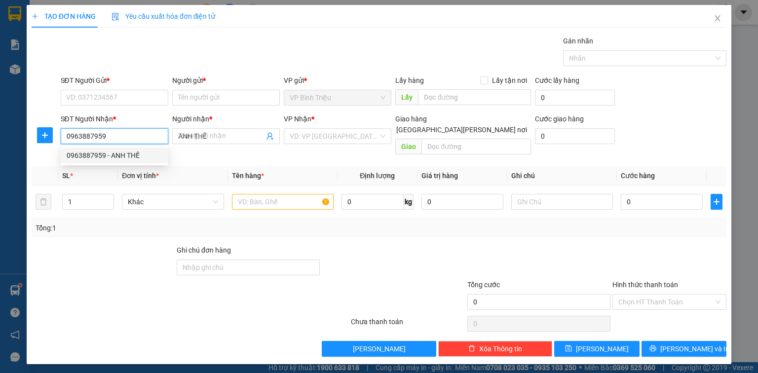
type input "40.000"
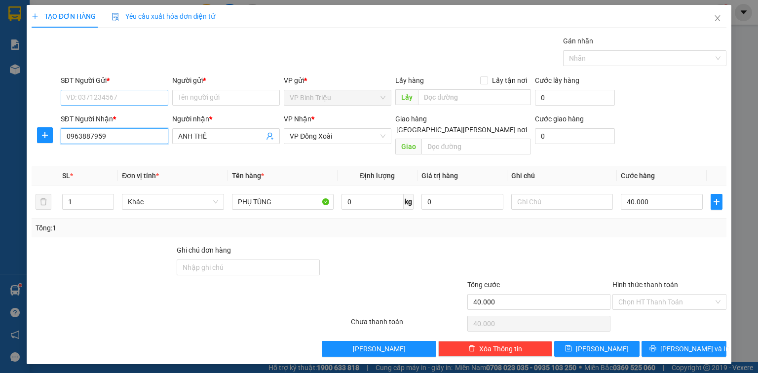
type input "0963887959"
click at [140, 102] on input "SĐT Người Gửi *" at bounding box center [115, 98] width 108 height 16
type input "0866603571"
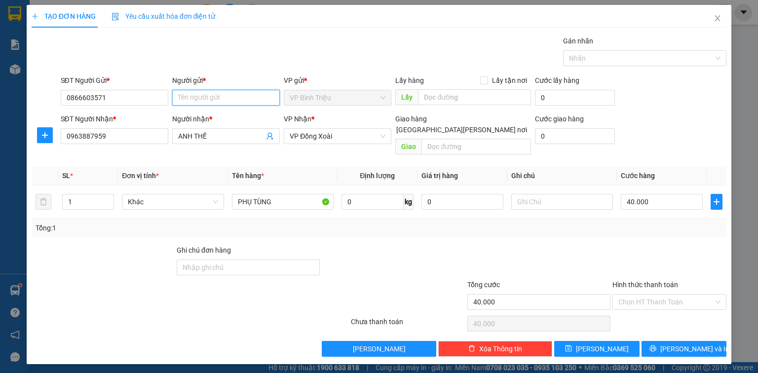
click at [196, 97] on input "Người gửi *" at bounding box center [226, 98] width 108 height 16
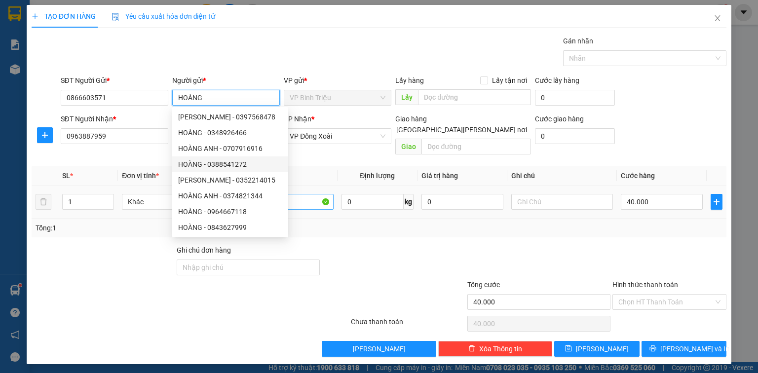
type input "HOÀNG"
click at [315, 194] on input "PHỤ TÙNG" at bounding box center [283, 202] width 102 height 16
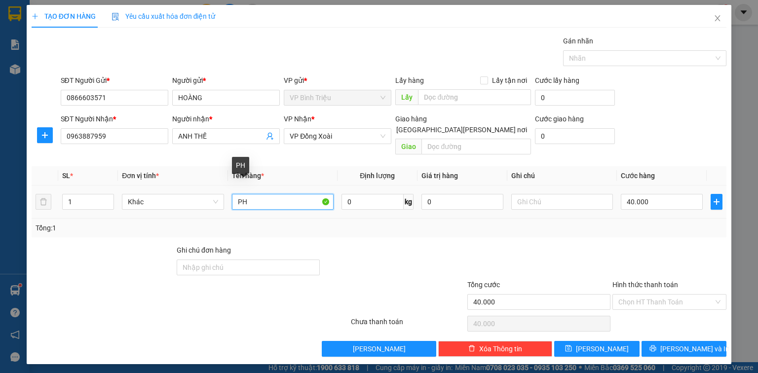
type input "P"
type input "CỤC ĐEN"
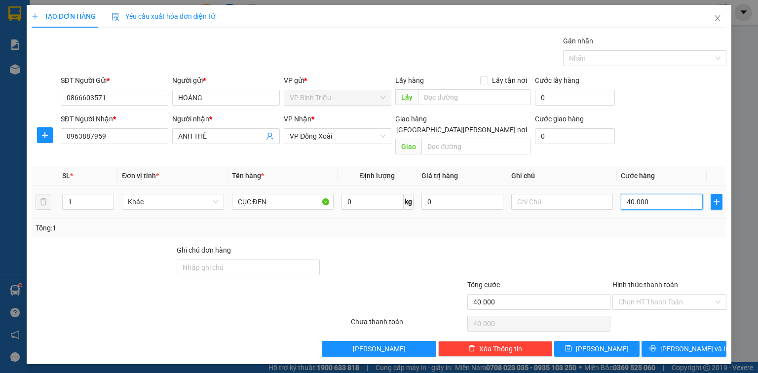
click at [664, 196] on input "40.000" at bounding box center [662, 202] width 82 height 16
type input "3"
type input "30"
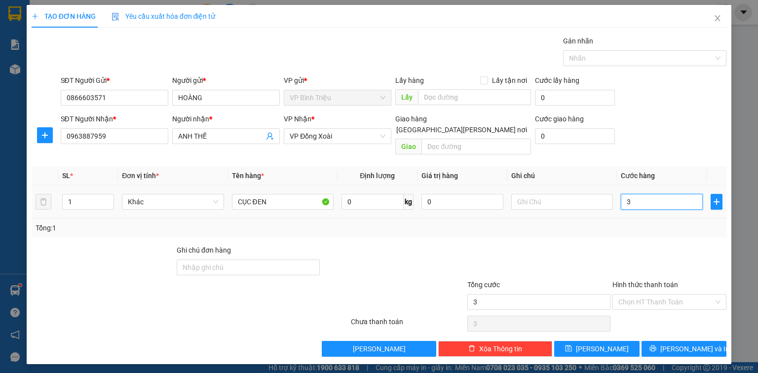
type input "30"
type input "30.000"
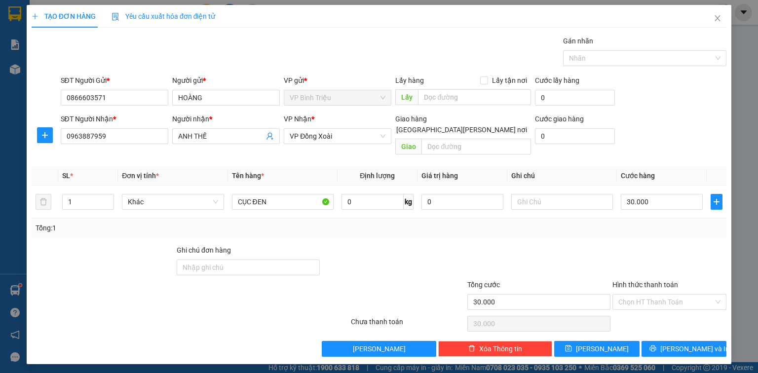
click at [678, 118] on div "SĐT Người [PERSON_NAME] * 0963887959 Người [PERSON_NAME] * [PERSON_NAME] THẾ [P…" at bounding box center [394, 136] width 670 height 45
click at [673, 341] on button "[PERSON_NAME] và In" at bounding box center [684, 349] width 85 height 16
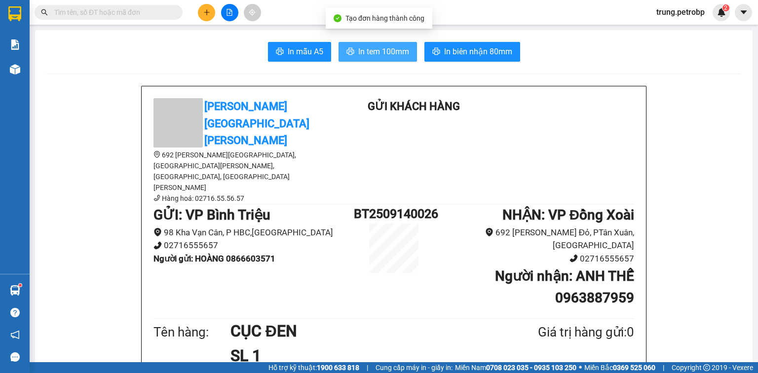
click at [375, 46] on span "In tem 100mm" at bounding box center [383, 51] width 51 height 12
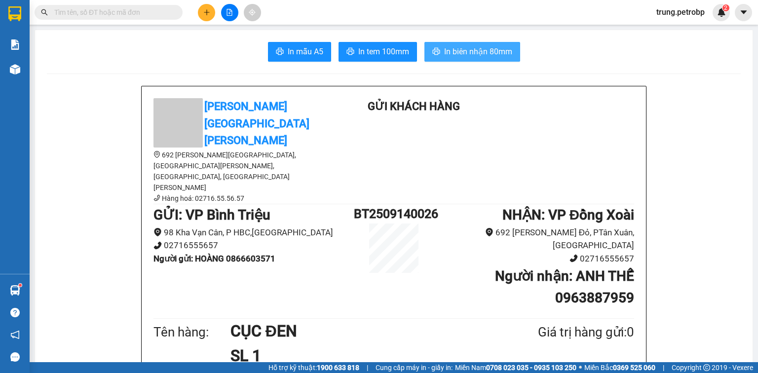
click at [495, 55] on span "In biên nhận 80mm" at bounding box center [478, 51] width 68 height 12
click at [211, 12] on button at bounding box center [206, 12] width 17 height 17
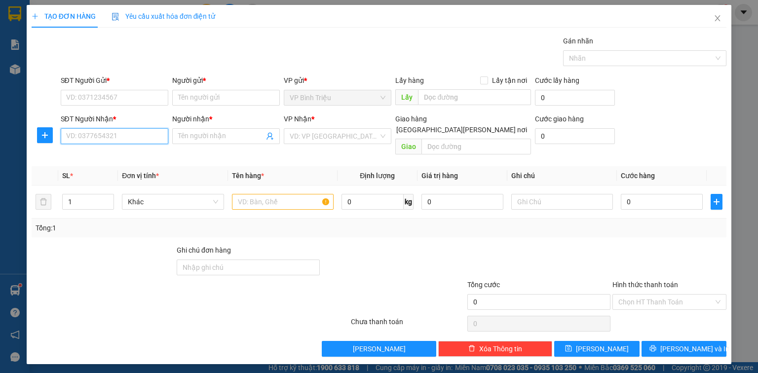
click at [148, 142] on input "SĐT Người Nhận *" at bounding box center [115, 136] width 108 height 16
click at [714, 17] on icon "close" at bounding box center [718, 18] width 8 height 8
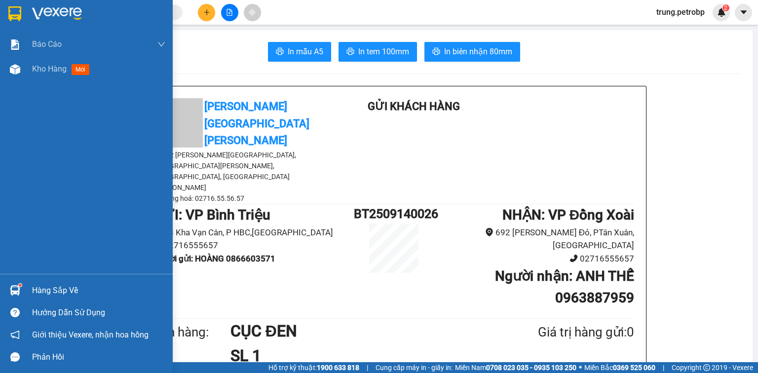
click at [44, 10] on img at bounding box center [57, 13] width 50 height 15
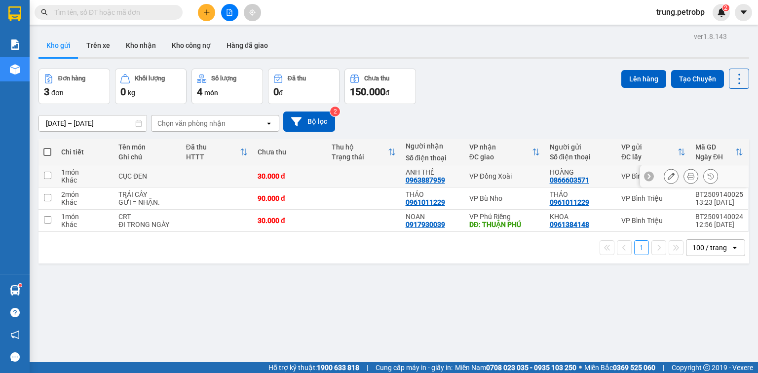
click at [668, 178] on icon at bounding box center [671, 176] width 7 height 7
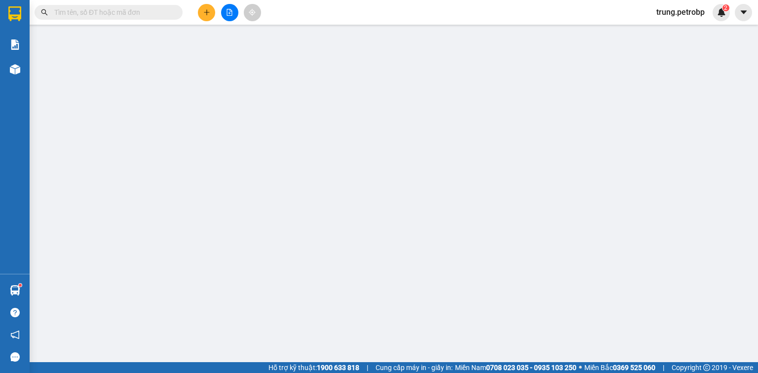
type input "0866603571"
type input "0963887959"
type input "30.000"
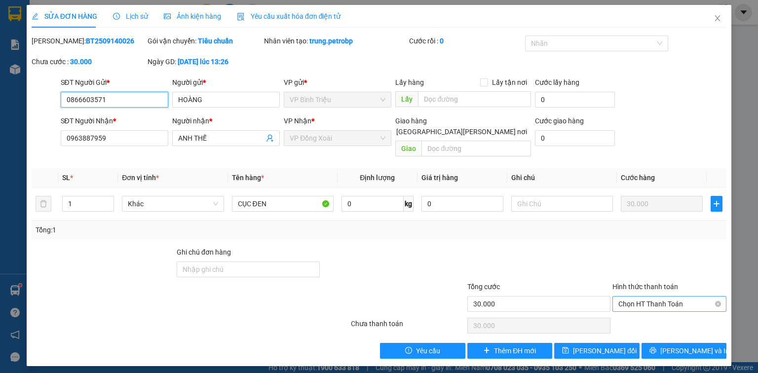
click at [672, 297] on span "Chọn HT Thanh Toán" at bounding box center [670, 304] width 102 height 15
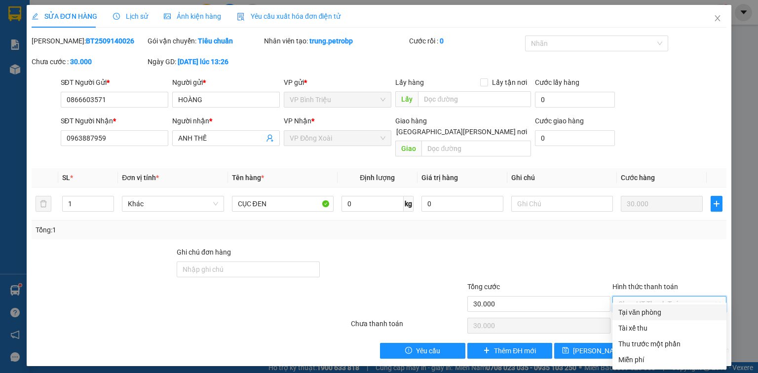
click at [687, 225] on div "Tổng: 1" at bounding box center [379, 230] width 695 height 19
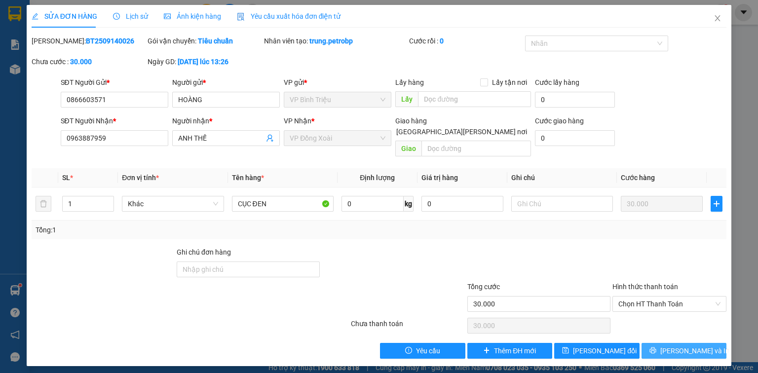
click at [705, 343] on button "[PERSON_NAME] và In" at bounding box center [684, 351] width 85 height 16
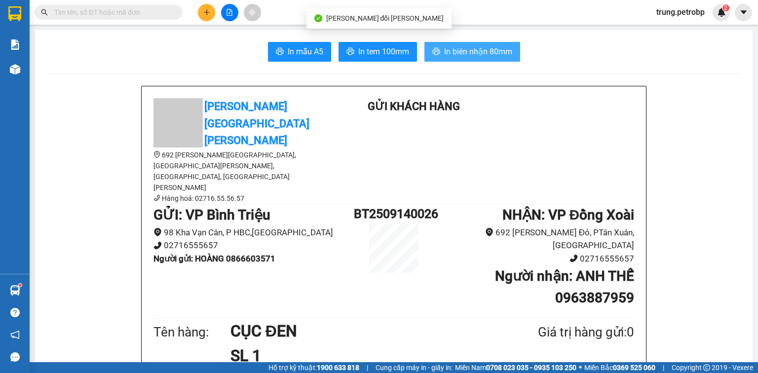
click at [455, 48] on span "In biên nhận 80mm" at bounding box center [478, 51] width 68 height 12
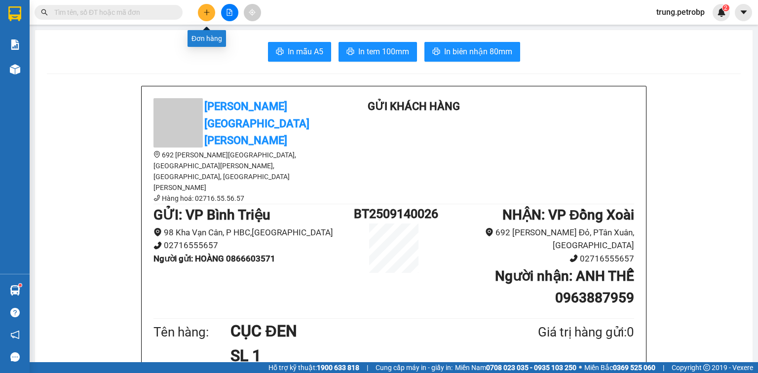
click at [200, 14] on button at bounding box center [206, 12] width 17 height 17
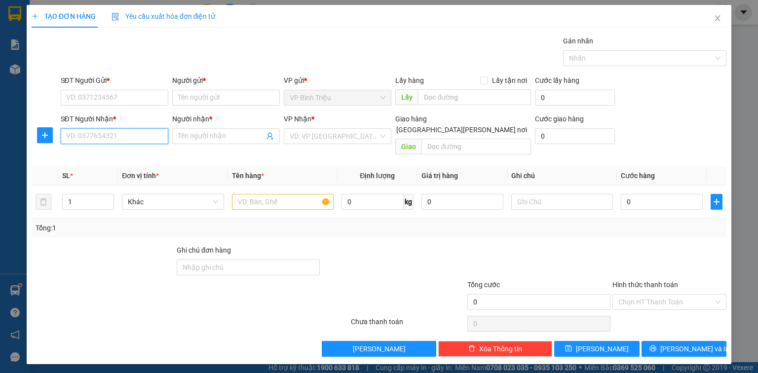
click at [119, 134] on input "SĐT Người Nhận *" at bounding box center [115, 136] width 108 height 16
click at [115, 156] on div "0961011229 - THẢO" at bounding box center [115, 155] width 96 height 11
type input "0961011229"
type input "THẢO"
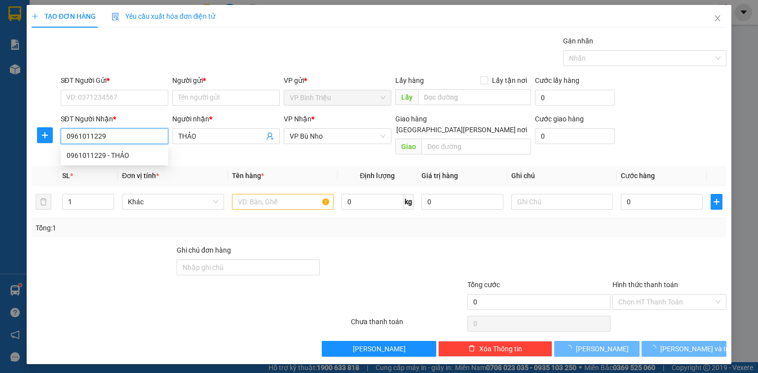
type input "90.000"
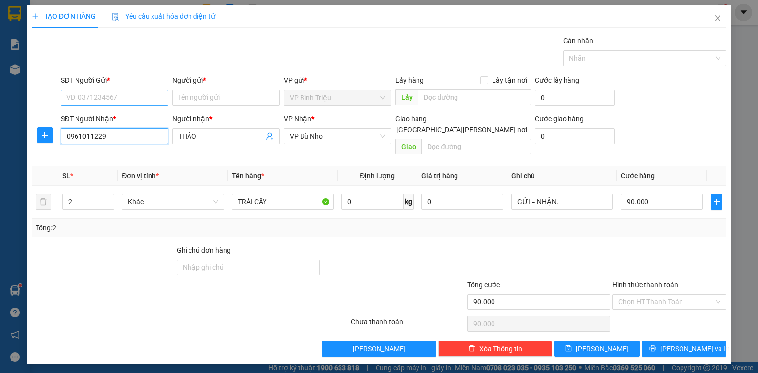
type input "0961011229"
click at [140, 97] on input "SĐT Người Gửi *" at bounding box center [115, 98] width 108 height 16
click at [120, 133] on div "0943222848 - GIANG" at bounding box center [115, 132] width 96 height 11
type input "0943222848"
type input "GIANG"
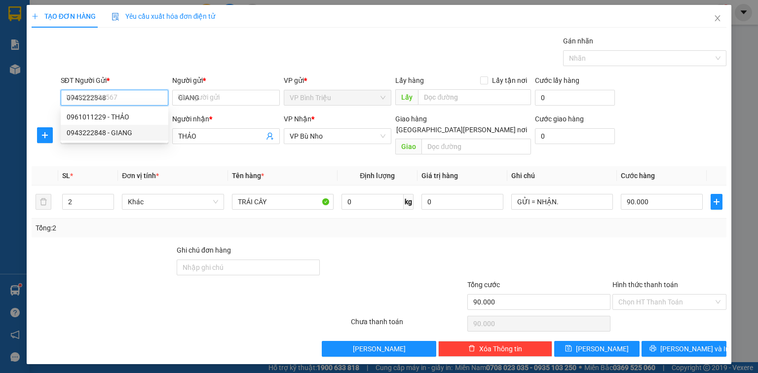
type input "40.000"
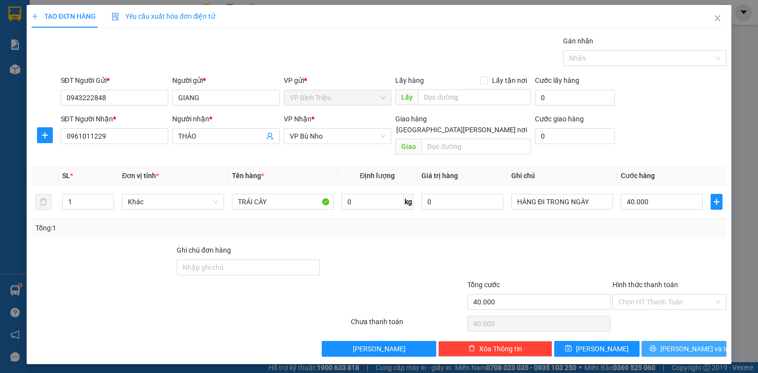
click at [691, 344] on span "[PERSON_NAME] và In" at bounding box center [695, 349] width 69 height 11
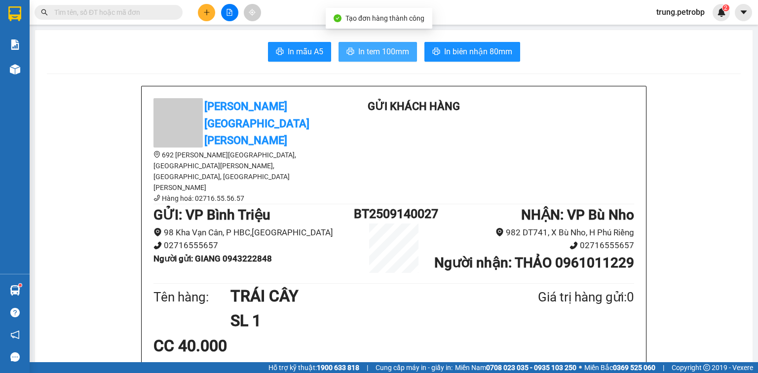
click at [399, 49] on span "In tem 100mm" at bounding box center [383, 51] width 51 height 12
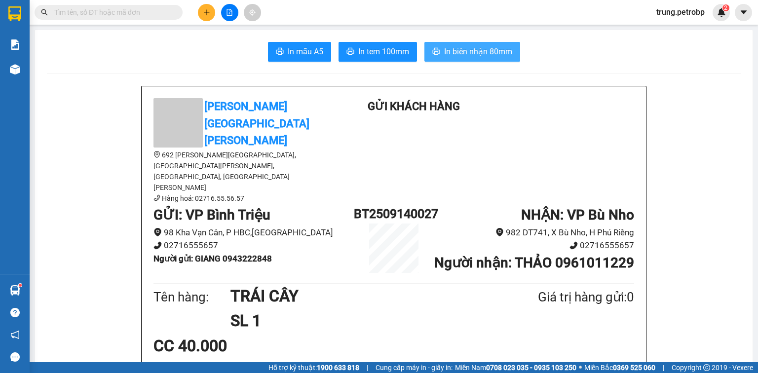
click at [458, 54] on span "In biên nhận 80mm" at bounding box center [478, 51] width 68 height 12
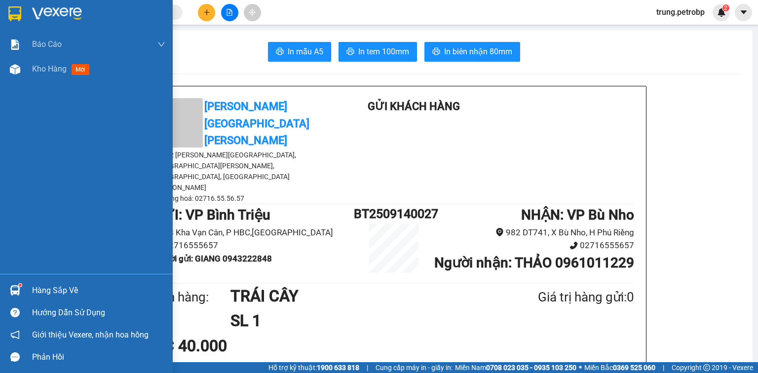
click at [34, 8] on img at bounding box center [57, 13] width 50 height 15
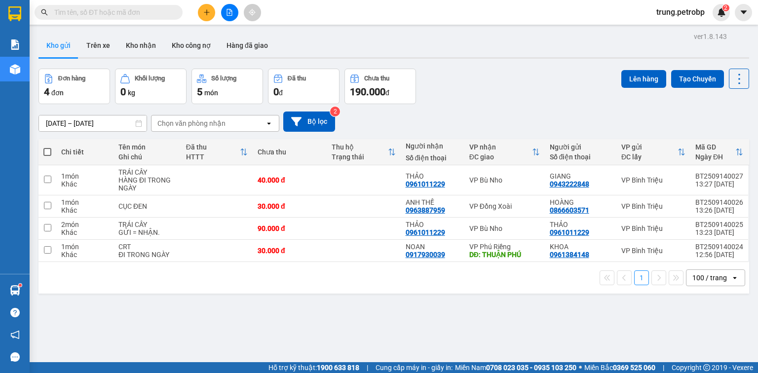
click at [47, 148] on span at bounding box center [47, 152] width 8 height 8
click at [47, 147] on input "checkbox" at bounding box center [47, 147] width 0 height 0
checkbox input "true"
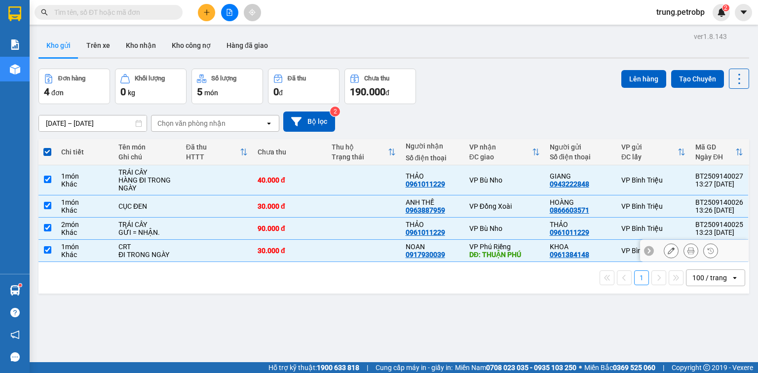
click at [49, 253] on input "checkbox" at bounding box center [47, 249] width 7 height 7
checkbox input "false"
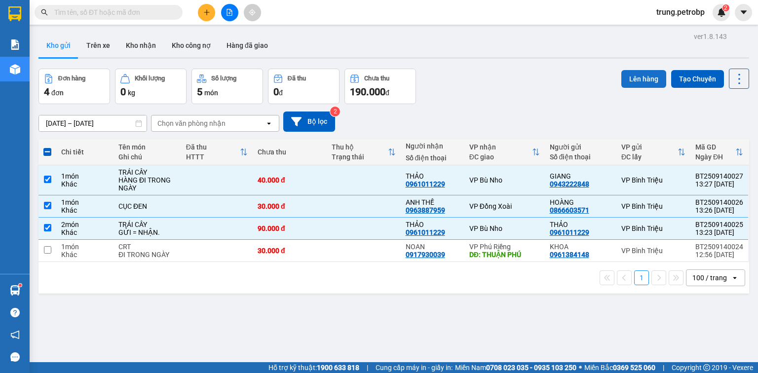
click at [640, 79] on button "Lên hàng" at bounding box center [644, 79] width 45 height 18
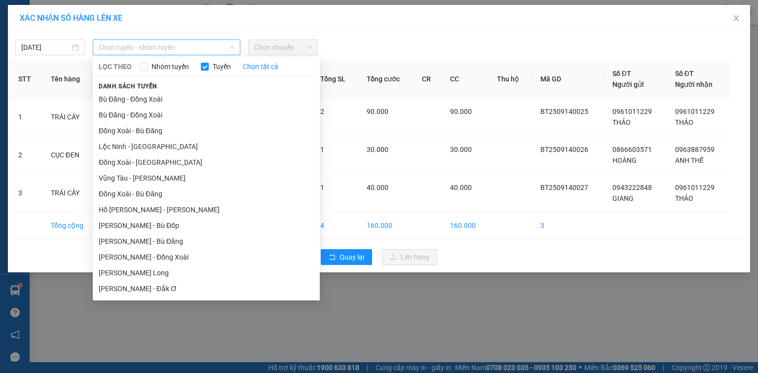
click at [148, 41] on span "Chọn tuyến - nhóm tuyến" at bounding box center [167, 47] width 136 height 15
click at [171, 272] on li "[PERSON_NAME] Long" at bounding box center [206, 273] width 227 height 16
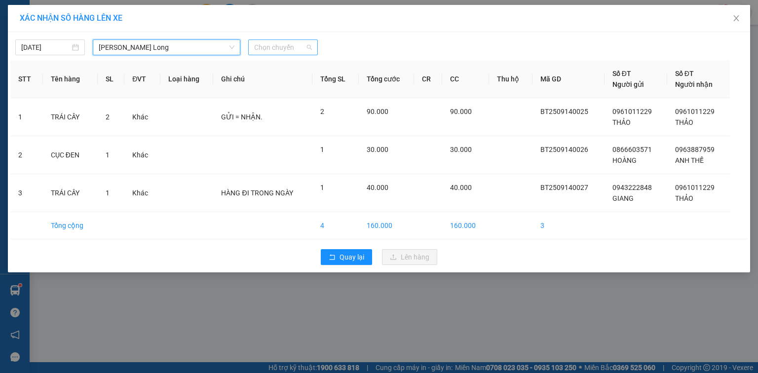
click at [297, 50] on span "Chọn chuyến" at bounding box center [283, 47] width 58 height 15
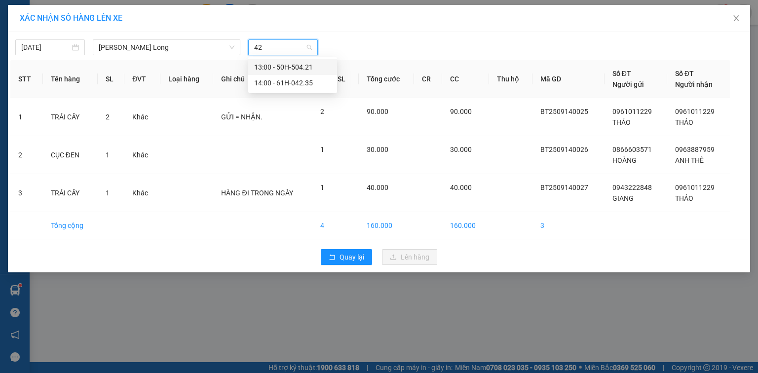
type input "421"
click at [298, 70] on div "13:00 - 50H-504.21" at bounding box center [292, 67] width 77 height 11
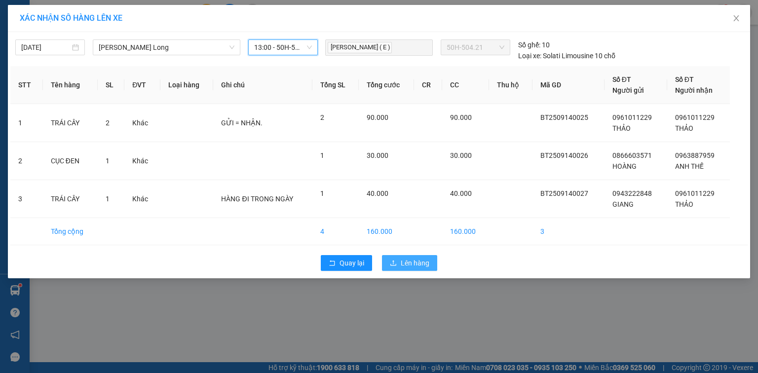
click at [403, 263] on span "Lên hàng" at bounding box center [415, 263] width 29 height 11
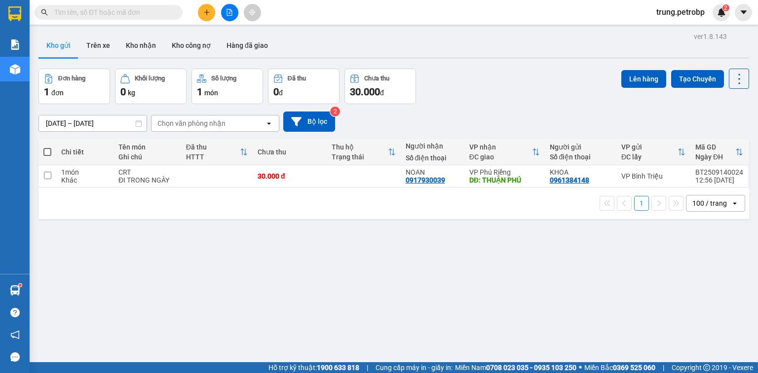
click at [278, 239] on div "ver 1.8.143 Kho gửi Trên xe Kho nhận Kho công nợ Hàng đã giao Đơn hàng 1 đơn Kh…" at bounding box center [394, 216] width 719 height 373
click at [466, 314] on div "ver 1.8.143 Kho gửi Trên xe Kho nhận Kho công nợ Hàng đã giao Đơn hàng 1 đơn Kh…" at bounding box center [394, 216] width 719 height 373
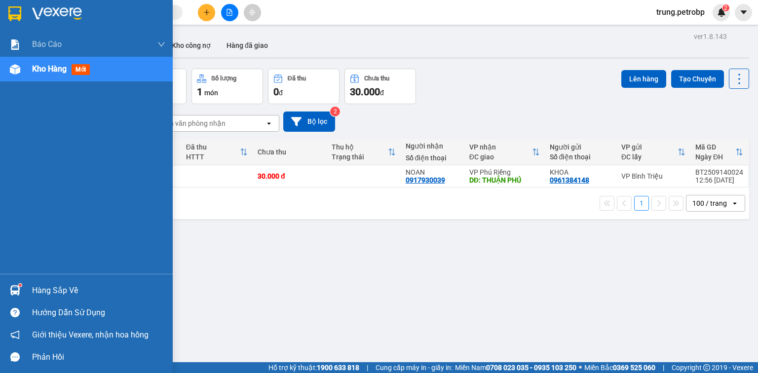
click at [36, 290] on div "Hàng sắp về" at bounding box center [98, 290] width 133 height 15
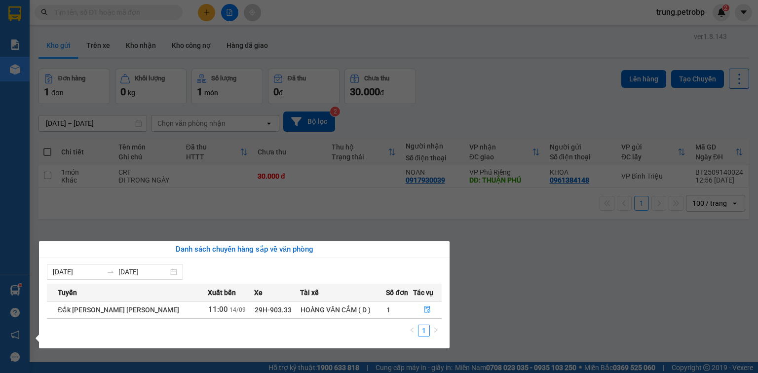
click at [491, 264] on section "Kết quả tìm kiếm ( 0 ) Bộ lọc No Data trung.petrobp 2 Báo cáo BC tiền tận nơi (…" at bounding box center [379, 186] width 758 height 373
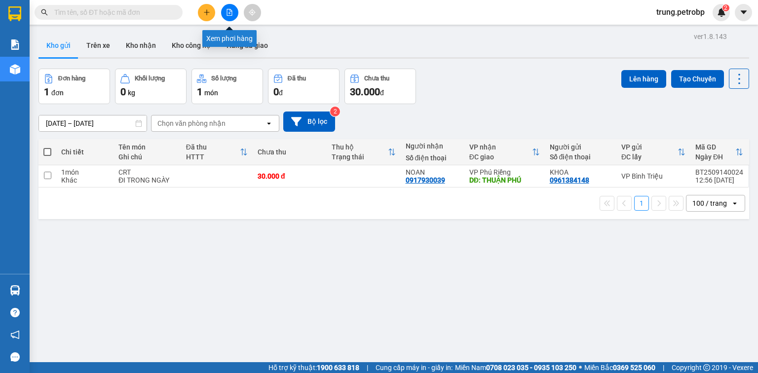
click at [228, 8] on button at bounding box center [229, 12] width 17 height 17
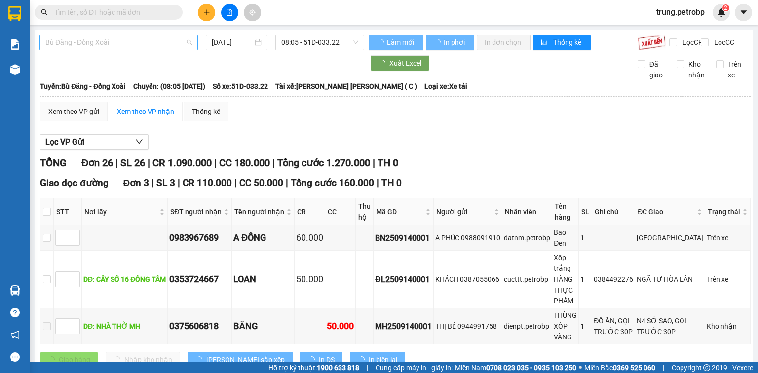
click at [156, 47] on span "Bù Đăng - Đồng Xoài" at bounding box center [118, 42] width 147 height 15
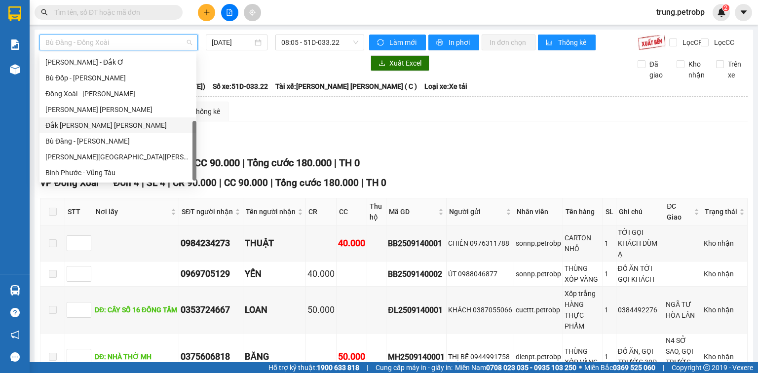
scroll to position [126, 0]
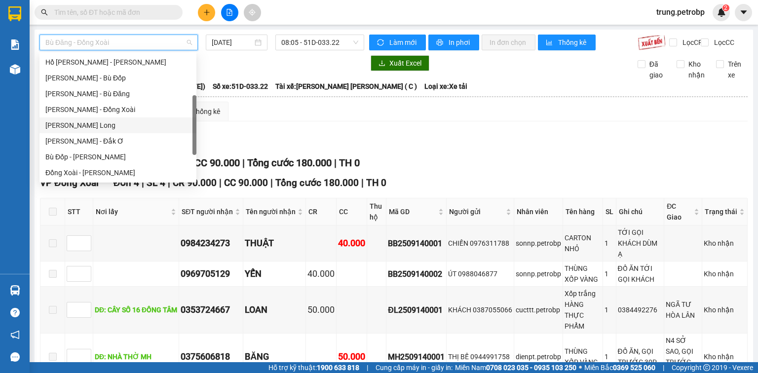
click at [121, 124] on div "[PERSON_NAME] Long" at bounding box center [117, 125] width 145 height 11
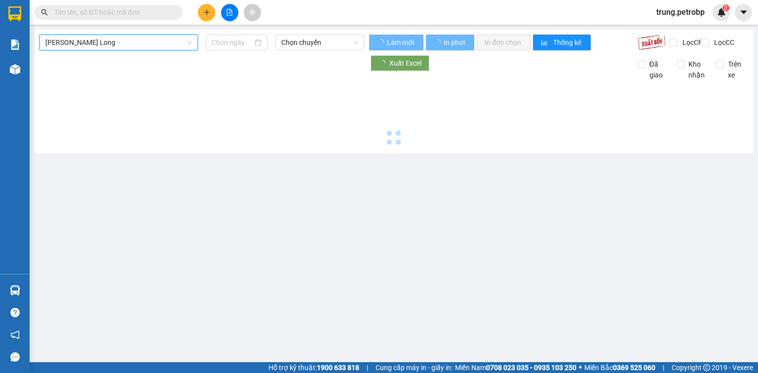
type input "[DATE]"
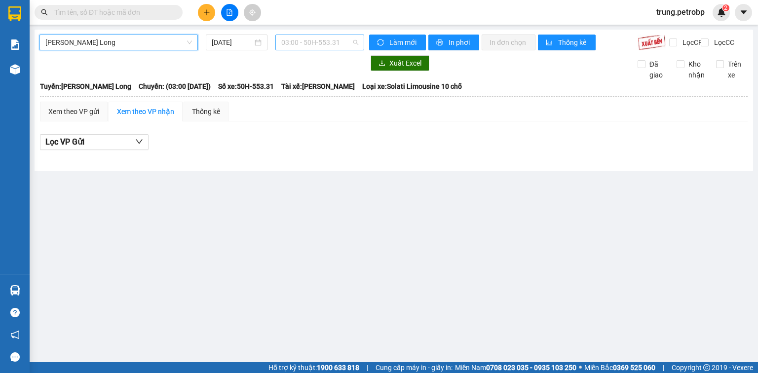
click at [310, 40] on span "03:00 - 50H-553.31" at bounding box center [320, 42] width 78 height 15
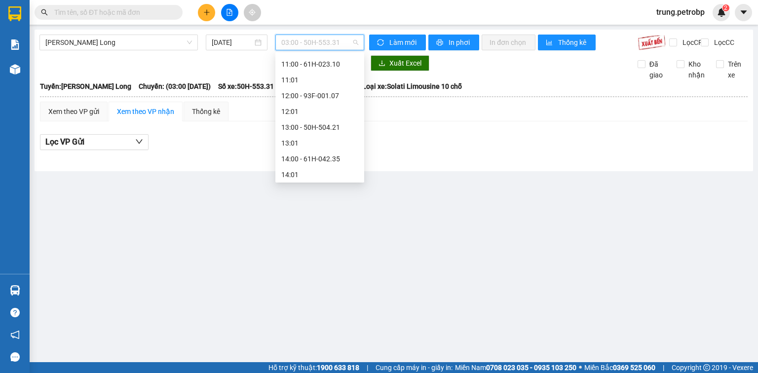
scroll to position [289, 0]
click at [339, 119] on div "13:00 - 50H-504.21" at bounding box center [319, 120] width 77 height 11
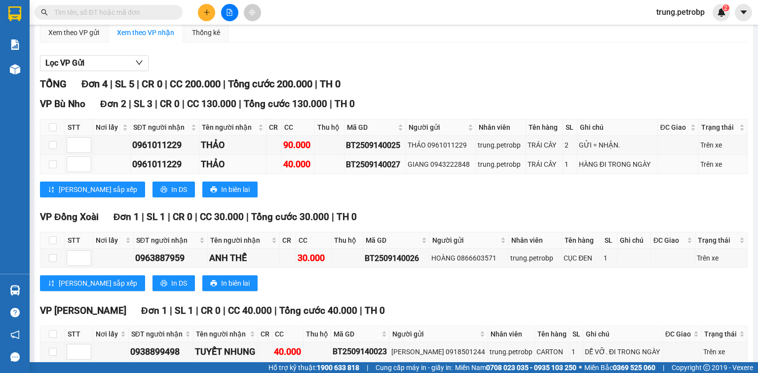
scroll to position [135, 0]
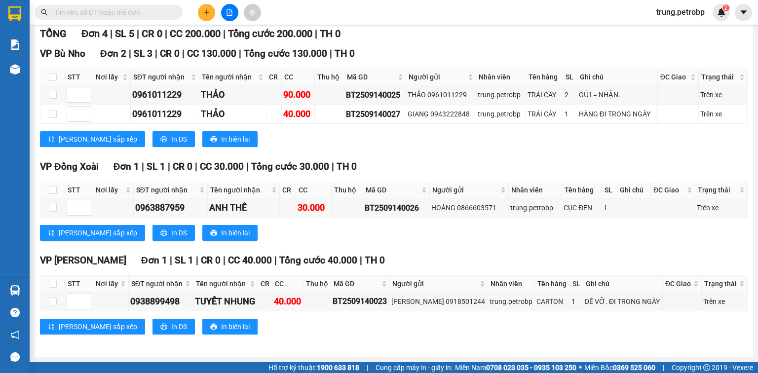
click at [543, 37] on div "TỔNG Đơn 4 | SL 5 | CR 0 | CC 200.000 | Tổng cước 200.000 | TH 0" at bounding box center [394, 33] width 708 height 15
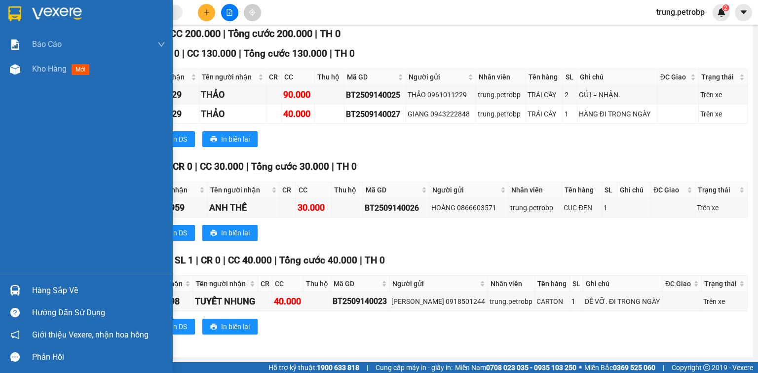
click at [41, 5] on div at bounding box center [86, 16] width 173 height 32
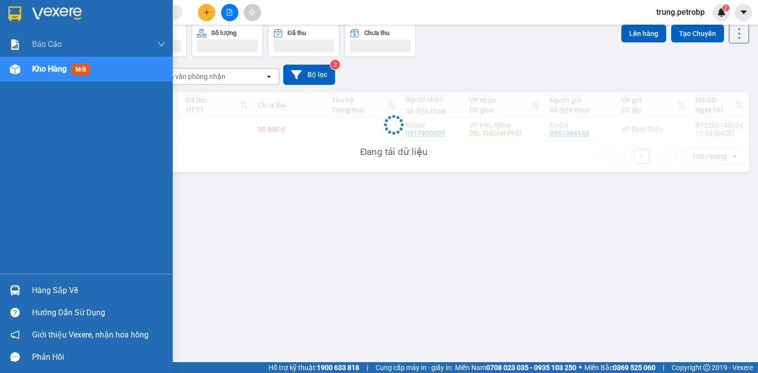
scroll to position [45, 0]
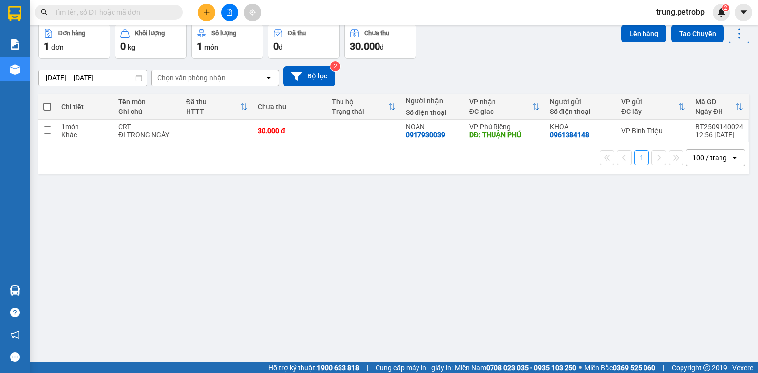
click at [432, 251] on div "ver 1.8.143 Kho gửi Trên xe Kho nhận Kho công nợ Hàng đã giao Đơn hàng 1 đơn Kh…" at bounding box center [394, 170] width 719 height 373
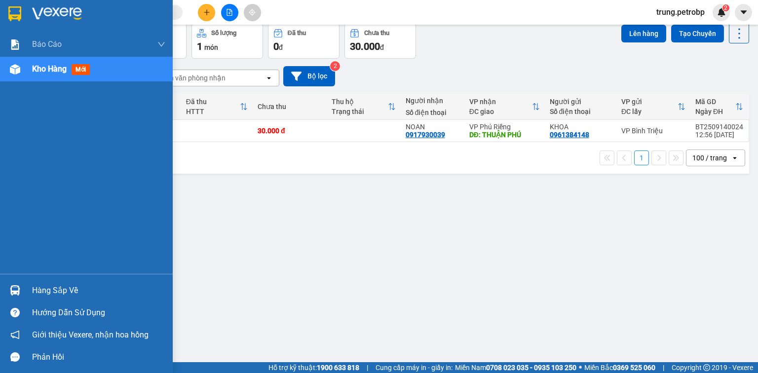
click at [36, 292] on div "Hàng sắp về" at bounding box center [98, 290] width 133 height 15
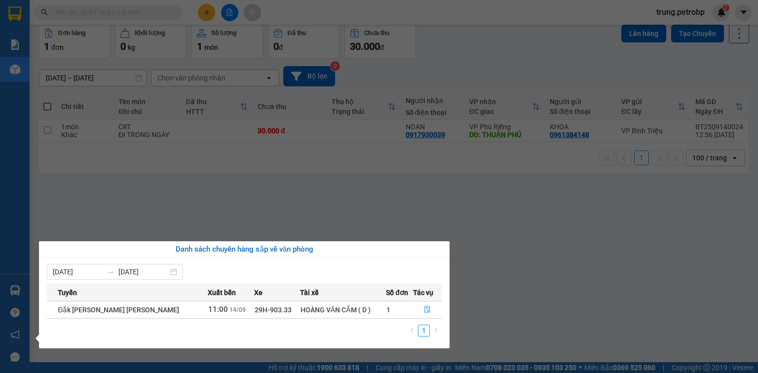
click at [598, 286] on section "Kết quả tìm kiếm ( 0 ) Bộ lọc No Data trung.petrobp 2 Báo cáo BC tiền tận nơi (…" at bounding box center [379, 186] width 758 height 373
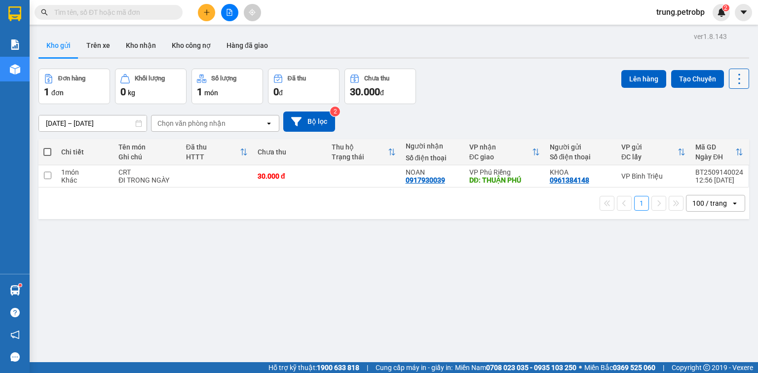
click at [733, 82] on icon at bounding box center [740, 79] width 14 height 14
click at [725, 142] on span "Làm mới" at bounding box center [719, 141] width 27 height 10
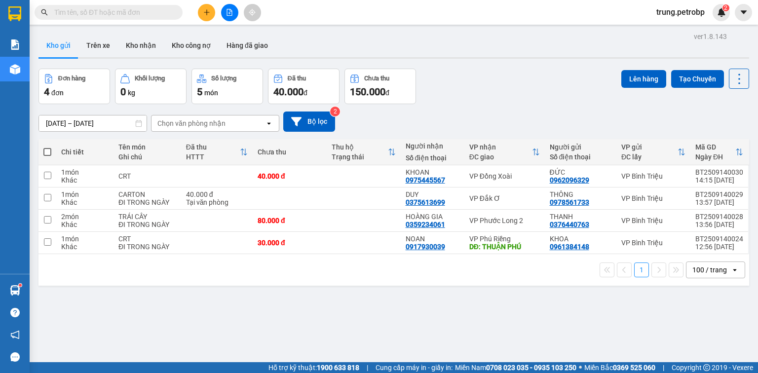
click at [46, 154] on span at bounding box center [47, 152] width 8 height 8
click at [47, 147] on input "checkbox" at bounding box center [47, 147] width 0 height 0
checkbox input "true"
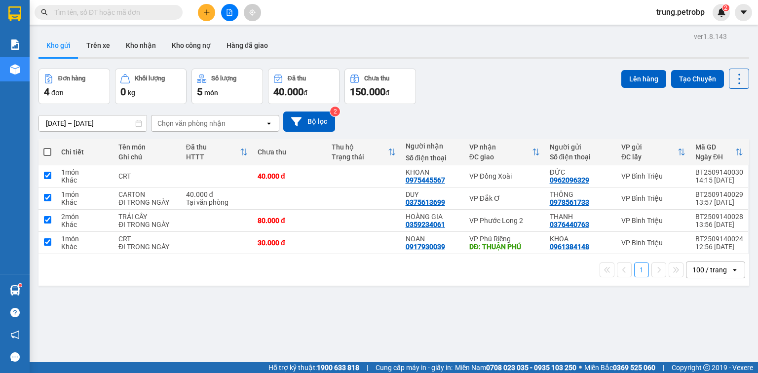
checkbox input "true"
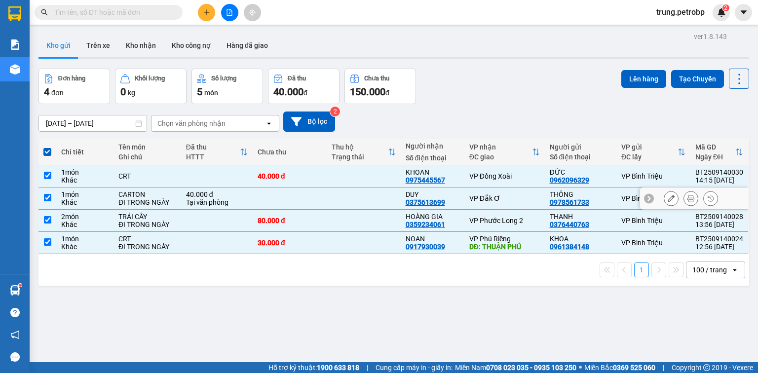
click at [47, 197] on input "checkbox" at bounding box center [47, 197] width 7 height 7
checkbox input "false"
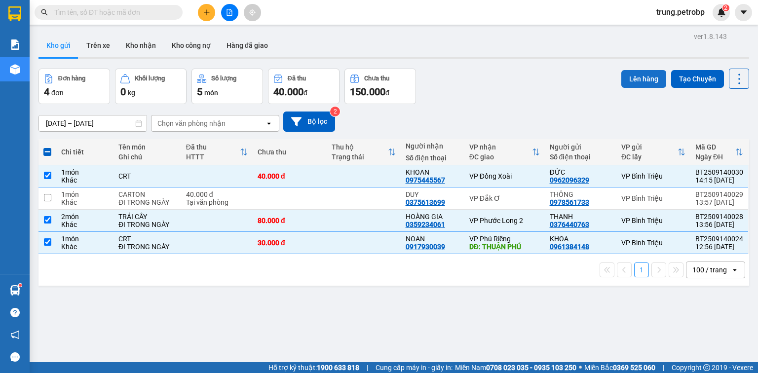
click at [646, 81] on button "Lên hàng" at bounding box center [644, 79] width 45 height 18
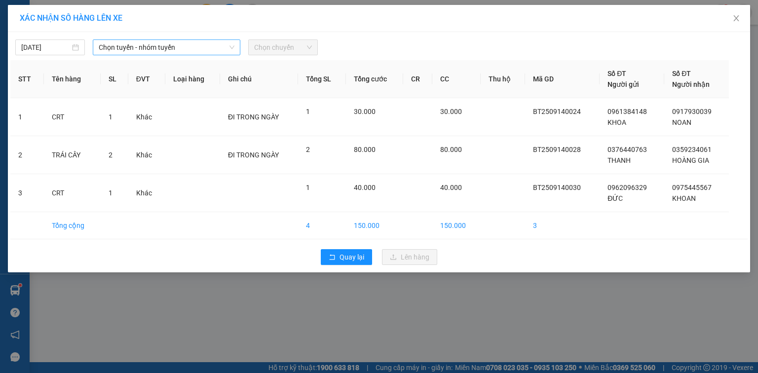
click at [137, 48] on span "Chọn tuyến - nhóm tuyến" at bounding box center [167, 47] width 136 height 15
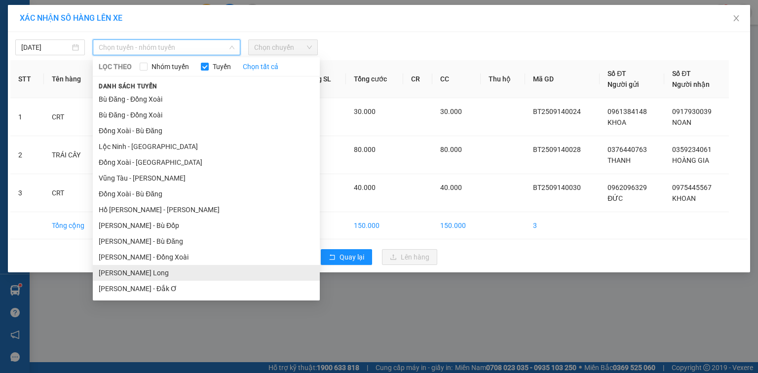
click at [171, 271] on li "[PERSON_NAME] Long" at bounding box center [206, 273] width 227 height 16
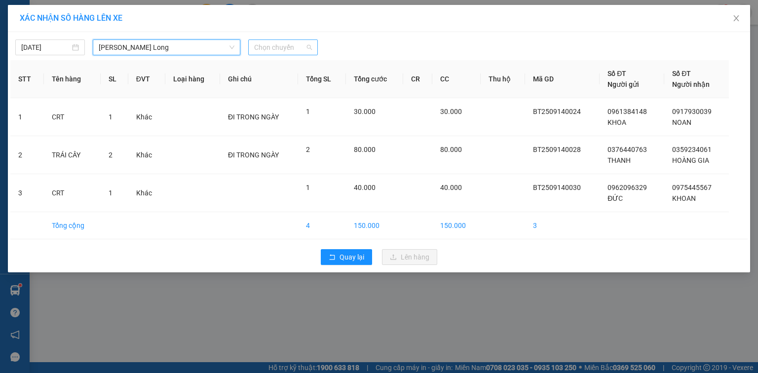
click at [284, 43] on span "Chọn chuyến" at bounding box center [283, 47] width 58 height 15
type input "437"
click at [292, 66] on div "14:05 - 50H-074.37" at bounding box center [292, 67] width 77 height 11
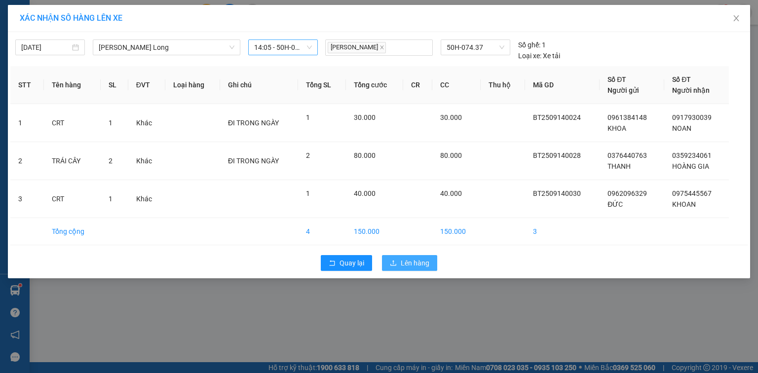
click at [423, 266] on span "Lên hàng" at bounding box center [415, 263] width 29 height 11
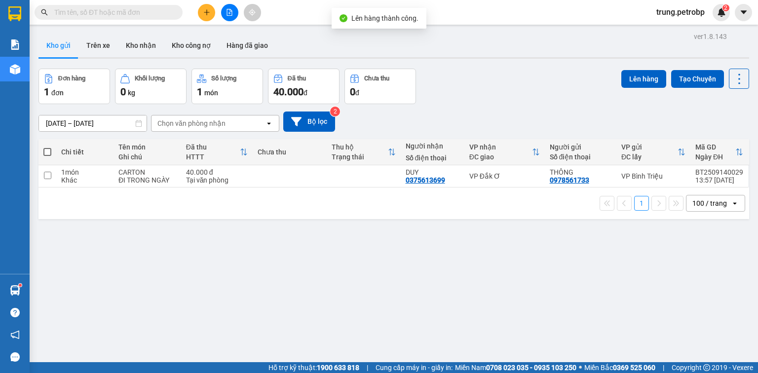
click at [230, 10] on icon "file-add" at bounding box center [229, 12] width 5 height 7
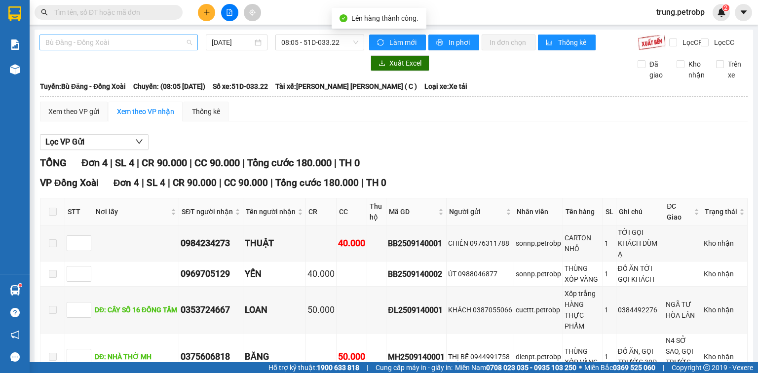
click at [156, 48] on span "Bù Đăng - Đồng Xoài" at bounding box center [118, 42] width 147 height 15
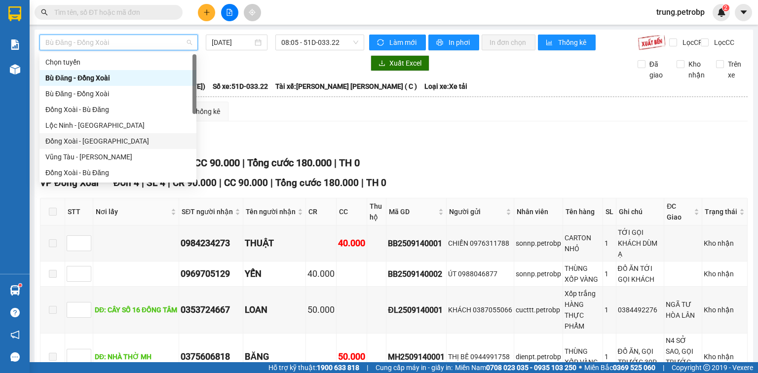
scroll to position [158, 0]
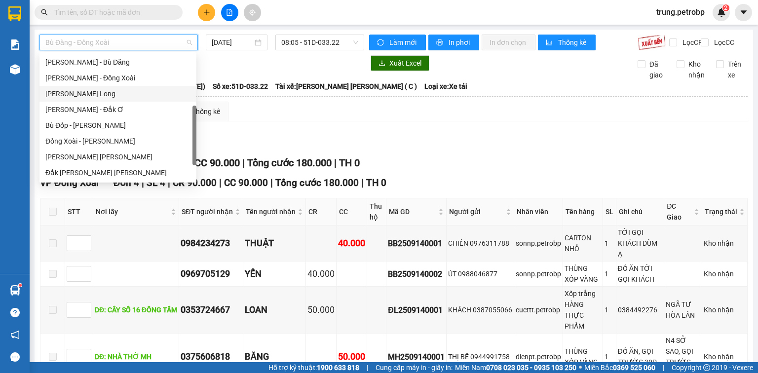
click at [127, 93] on div "Hồ Chí Minh - Phước Long" at bounding box center [117, 93] width 145 height 11
type input "[DATE]"
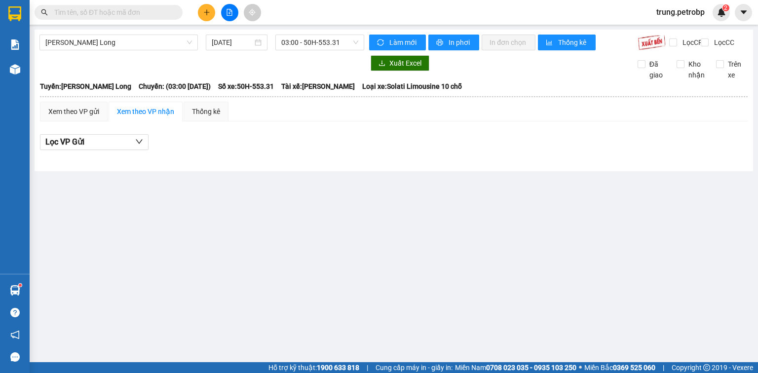
click at [351, 33] on div "Hồ Chí Minh - Phước Long 14/09/2025 03:00 - 50H-553.31 Làm mới In phơi In đơn …" at bounding box center [394, 101] width 719 height 142
click at [348, 44] on span "03:00 - 50H-553.31" at bounding box center [320, 42] width 78 height 15
type input "437"
click at [332, 63] on div "14:05 - 50H-074.37" at bounding box center [319, 62] width 77 height 11
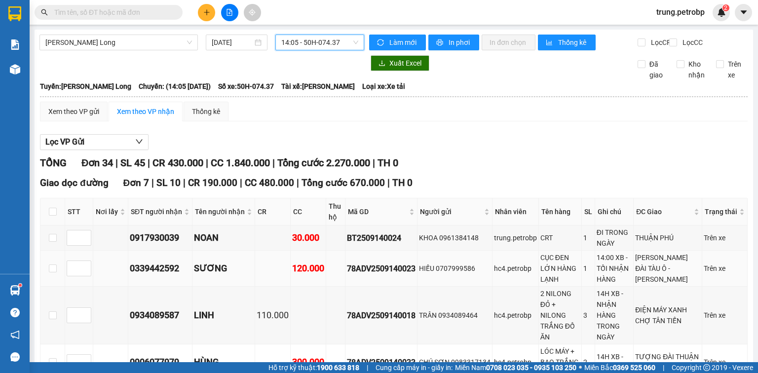
scroll to position [316, 0]
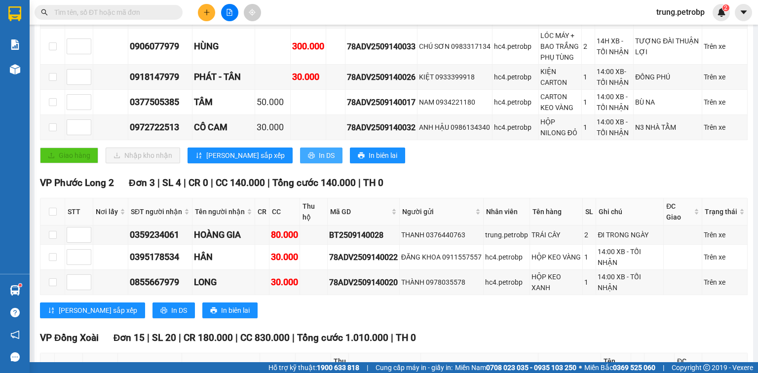
click at [319, 150] on span "In DS" at bounding box center [327, 155] width 16 height 11
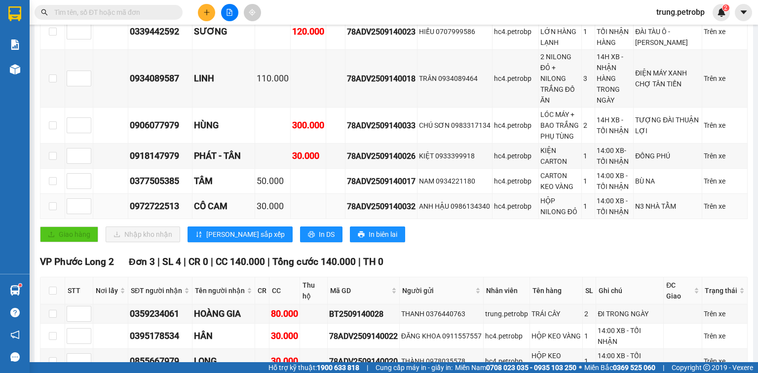
scroll to position [0, 0]
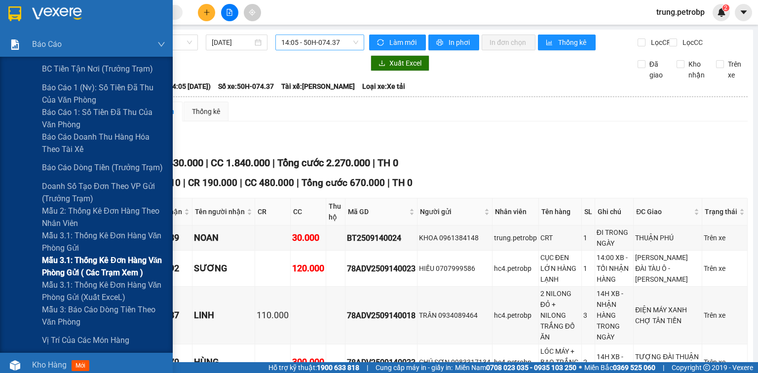
click at [117, 260] on span "Mẫu 3.1: Thống kê đơn hàng văn phòng gửi ( các trạm xem )" at bounding box center [103, 266] width 123 height 25
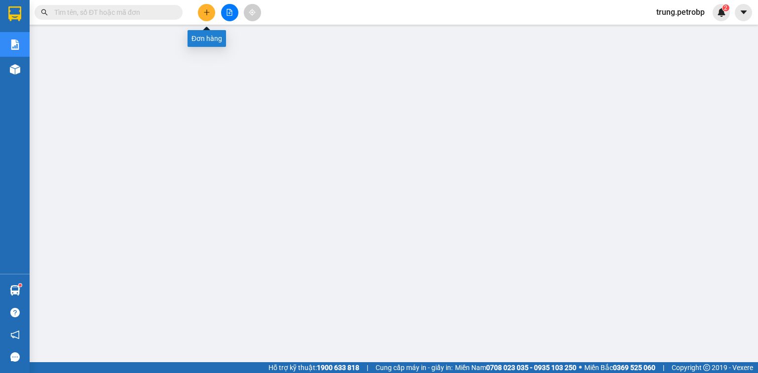
click at [206, 10] on icon "plus" at bounding box center [206, 12] width 7 height 7
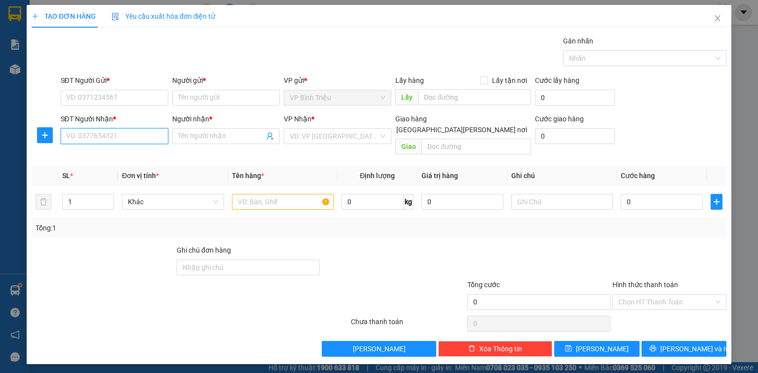
click at [132, 134] on input "SĐT Người Nhận *" at bounding box center [115, 136] width 108 height 16
click at [111, 159] on div "0983525558 - HOÀNG AN" at bounding box center [121, 155] width 108 height 11
type input "0983525558"
type input "HOÀNG AN"
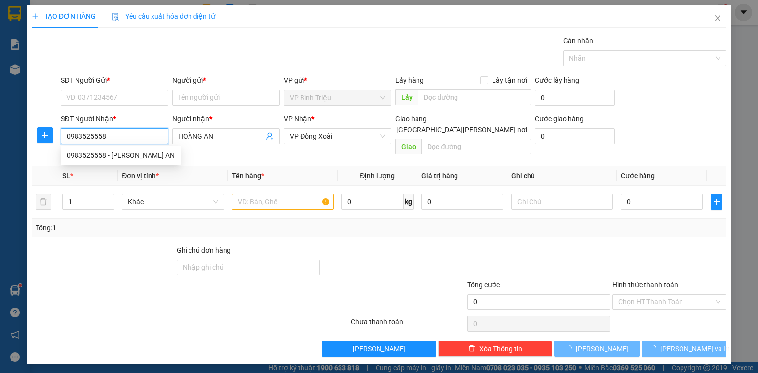
type input "50.000"
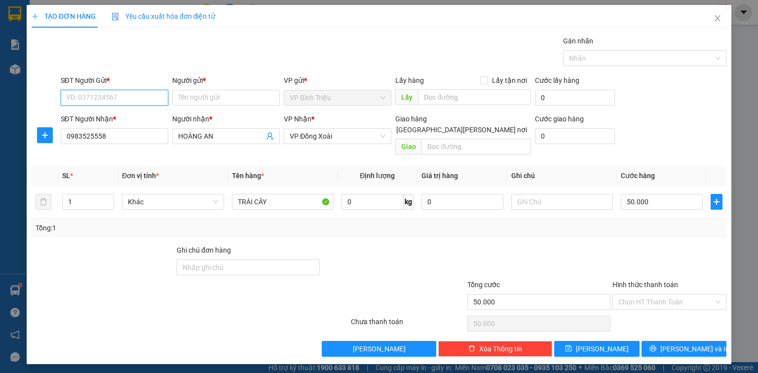
click at [100, 95] on input "SĐT Người Gửi *" at bounding box center [115, 98] width 108 height 16
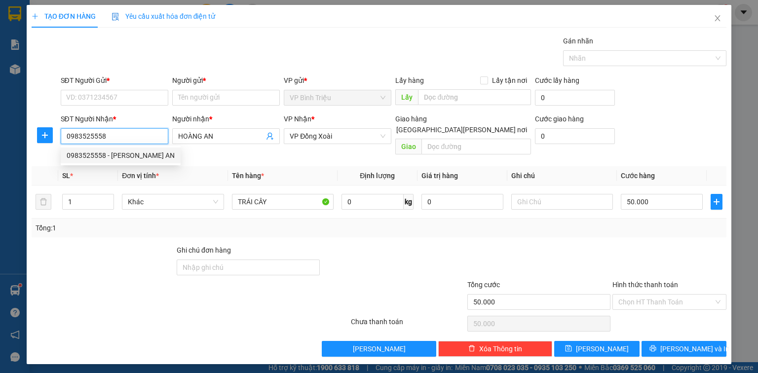
drag, startPoint x: 119, startPoint y: 132, endPoint x: 31, endPoint y: 137, distance: 89.0
click at [31, 137] on div "SĐT Người Nhận * 0983525558 Người nhận * HOÀNG AN VP Nhận * VP Đồng Xoài Giao h…" at bounding box center [379, 136] width 697 height 45
click at [91, 158] on div "0975338558 - DUY" at bounding box center [115, 155] width 96 height 11
type input "0975338558"
type input "DUY"
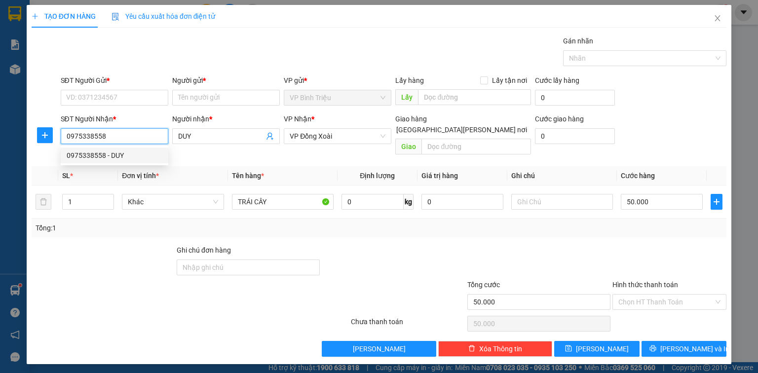
type input "110.000"
type input "0975338558"
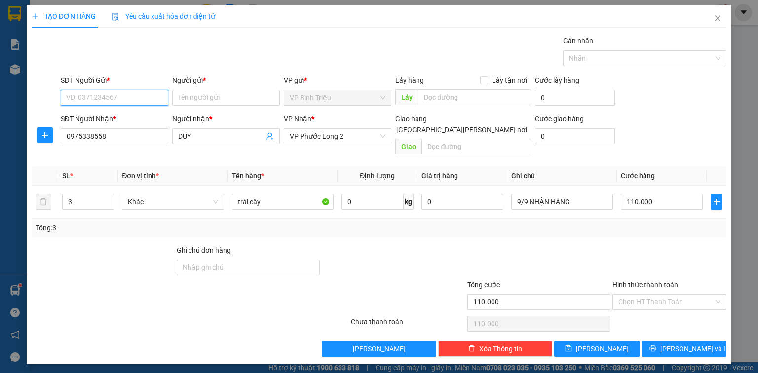
click at [121, 99] on input "SĐT Người Gửi *" at bounding box center [115, 98] width 108 height 16
click at [115, 114] on div "0523392464 - TRÍ" at bounding box center [115, 117] width 96 height 11
type input "0523392464"
type input "TRÍ"
type input "0523392464"
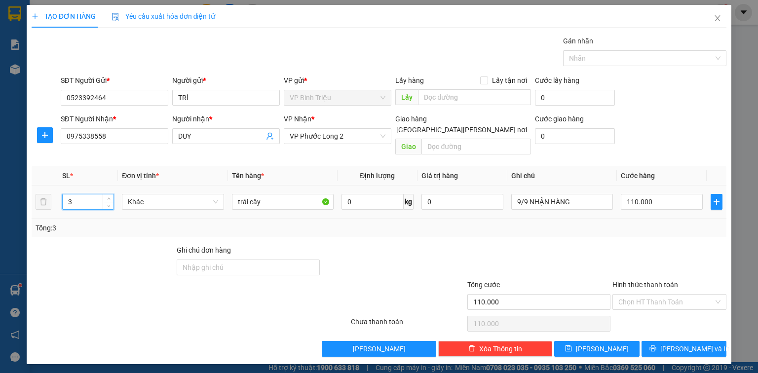
click at [86, 195] on input "3" at bounding box center [88, 202] width 51 height 15
type input "1"
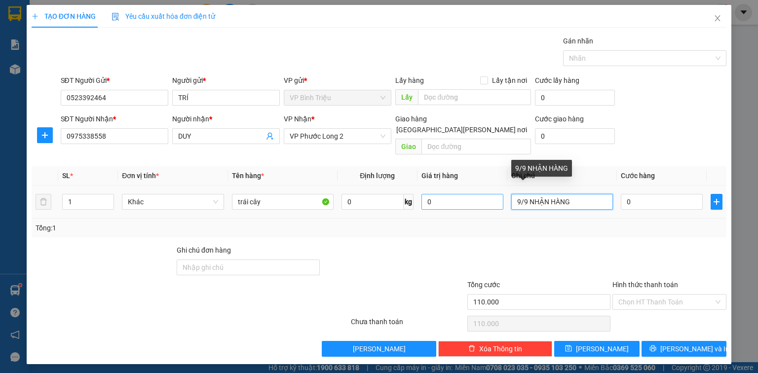
type input "0"
drag, startPoint x: 584, startPoint y: 188, endPoint x: 499, endPoint y: 197, distance: 85.4
click at [499, 197] on tr "1 Khác trái cây 0 kg 0 9/9 NHẬN HÀNG 0" at bounding box center [379, 202] width 695 height 33
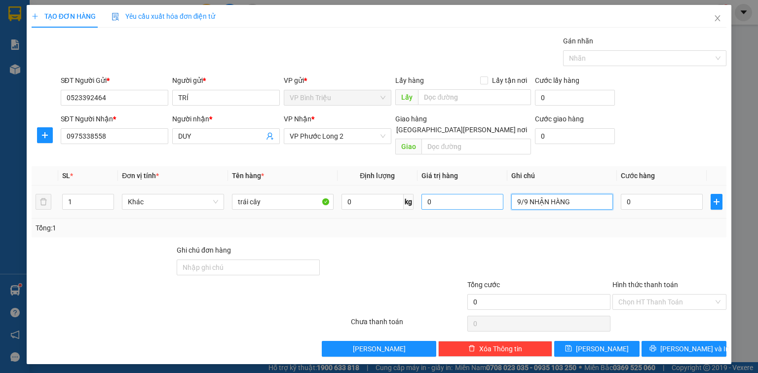
type input "D"
type input "ĐI TRONG NGÀY"
click at [630, 194] on input "0" at bounding box center [662, 202] width 82 height 16
type input "5"
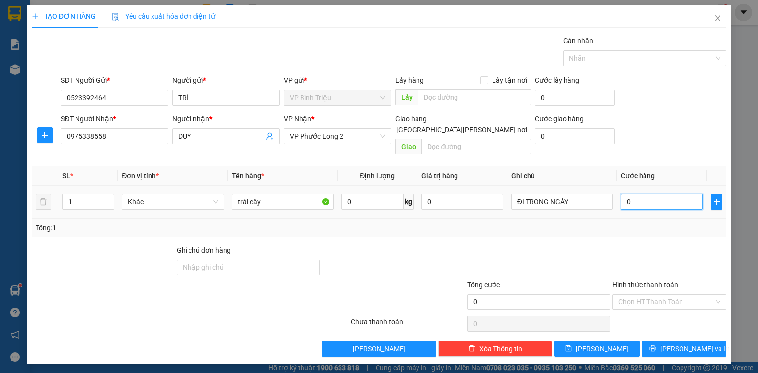
type input "5"
type input "50"
type input "50.000"
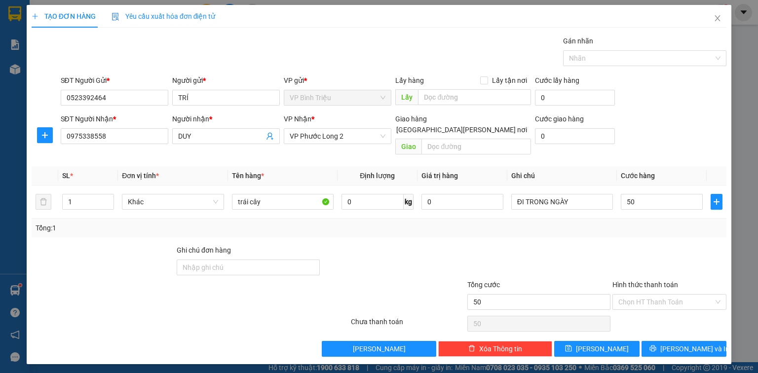
type input "50.000"
click at [681, 128] on div "SĐT Người Nhận * 0975338558 Người nhận * DUY VP Nhận * VP Phước Long 2 Giao hàn…" at bounding box center [394, 136] width 670 height 45
click at [690, 344] on span "Lưu và In" at bounding box center [695, 349] width 69 height 11
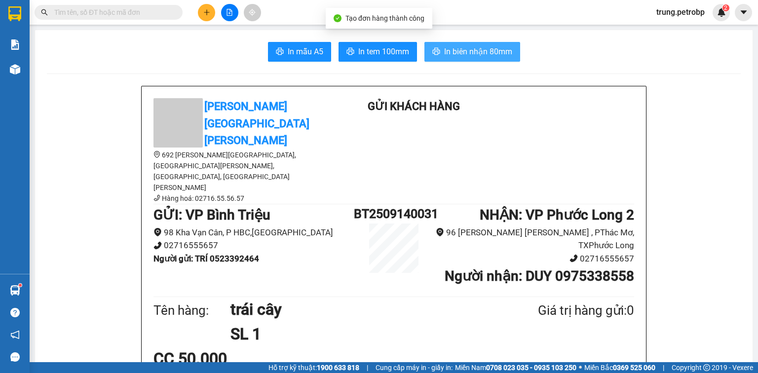
click at [466, 45] on span "In biên nhận 80mm" at bounding box center [478, 51] width 68 height 12
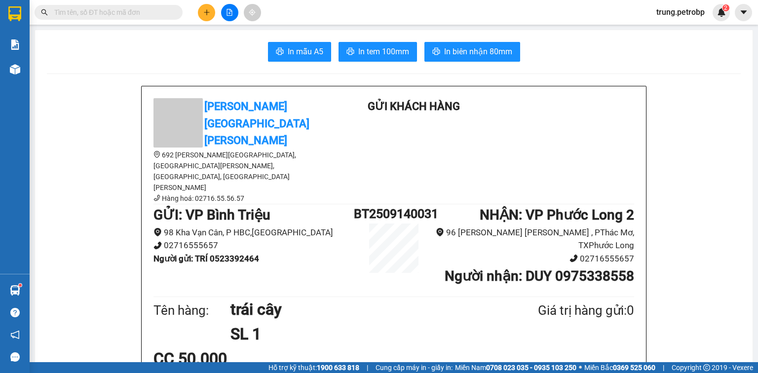
click at [387, 50] on span "In tem 100mm" at bounding box center [383, 51] width 51 height 12
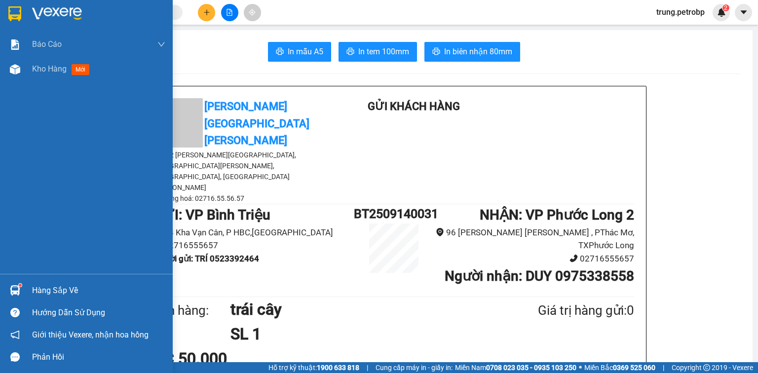
click at [42, 13] on img at bounding box center [57, 13] width 50 height 15
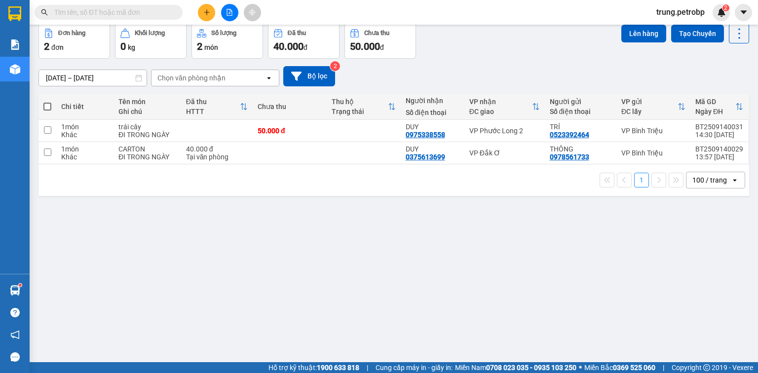
scroll to position [11, 0]
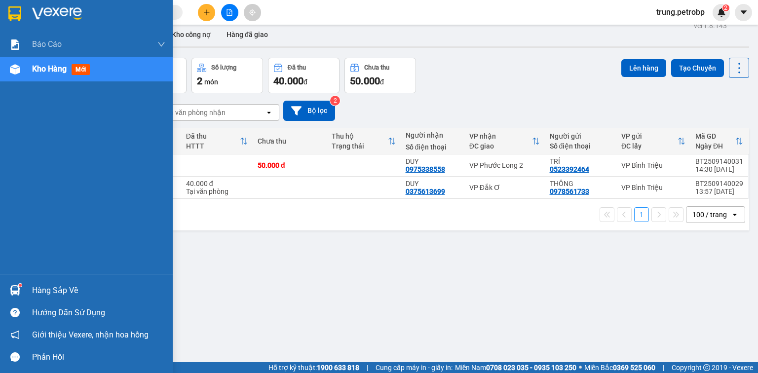
click at [41, 288] on div "Hàng sắp về" at bounding box center [98, 290] width 133 height 15
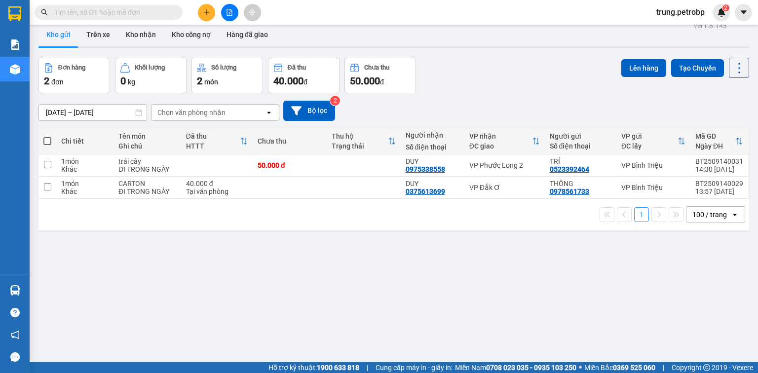
click at [384, 45] on section "Kết quả tìm kiếm ( 0 ) Bộ lọc No Data trung.petrobp 2 Báo cáo BC tiền tận nơi (…" at bounding box center [379, 186] width 758 height 373
click at [48, 165] on input "checkbox" at bounding box center [47, 164] width 7 height 7
checkbox input "true"
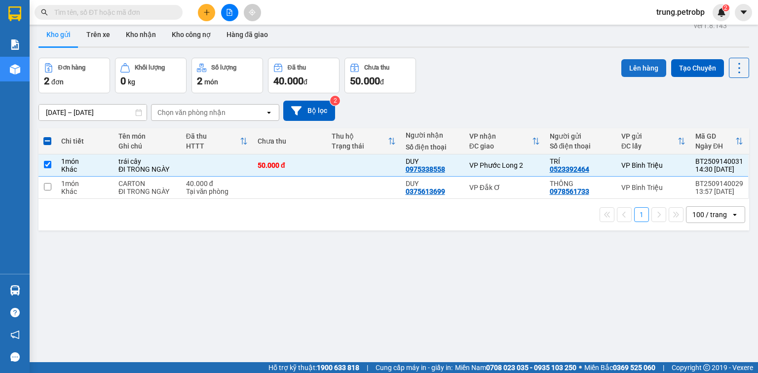
click at [643, 68] on button "Lên hàng" at bounding box center [644, 68] width 45 height 18
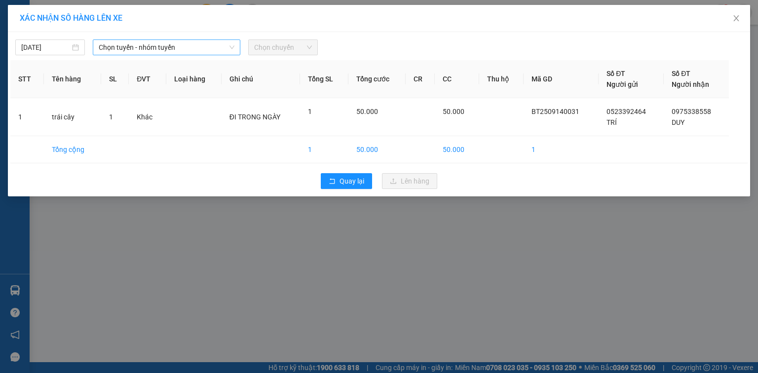
click at [173, 51] on span "Chọn tuyến - nhóm tuyến" at bounding box center [167, 47] width 136 height 15
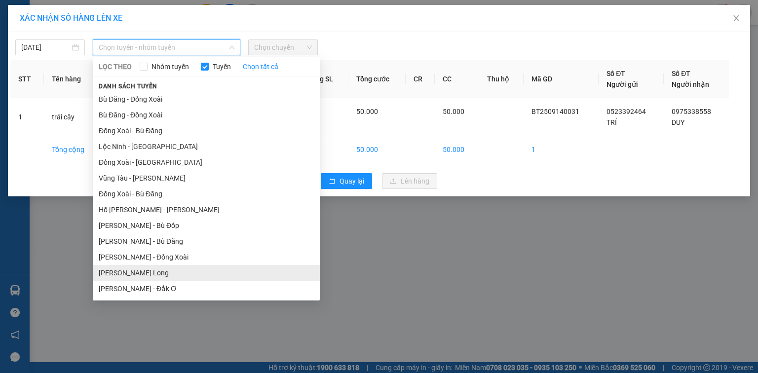
click at [182, 273] on li "Hồ Chí Minh - Phước Long" at bounding box center [206, 273] width 227 height 16
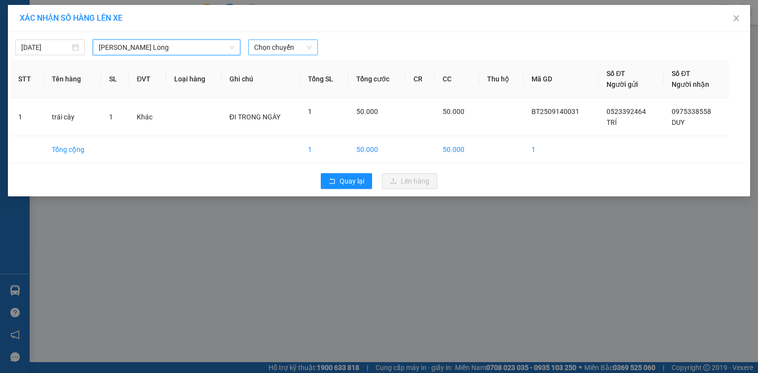
click at [283, 44] on span "Chọn chuyến" at bounding box center [283, 47] width 58 height 15
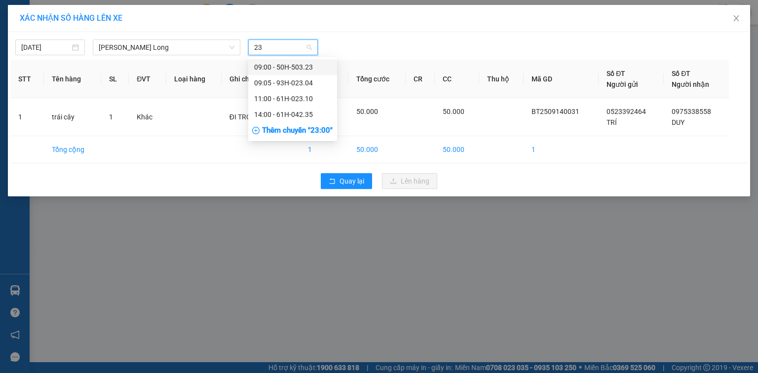
type input "235"
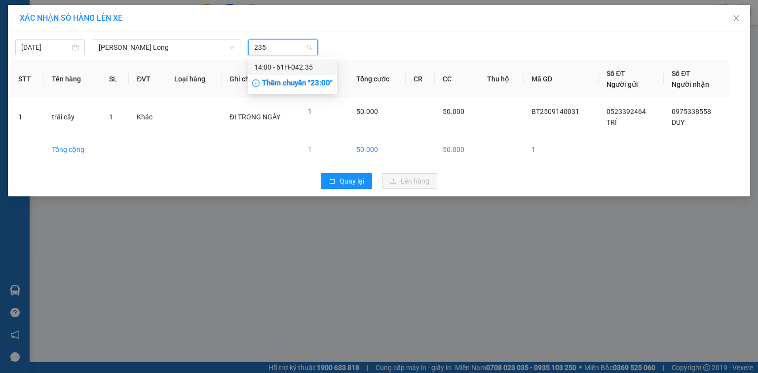
click at [310, 67] on div "14:00 - 61H-042.35" at bounding box center [292, 67] width 77 height 11
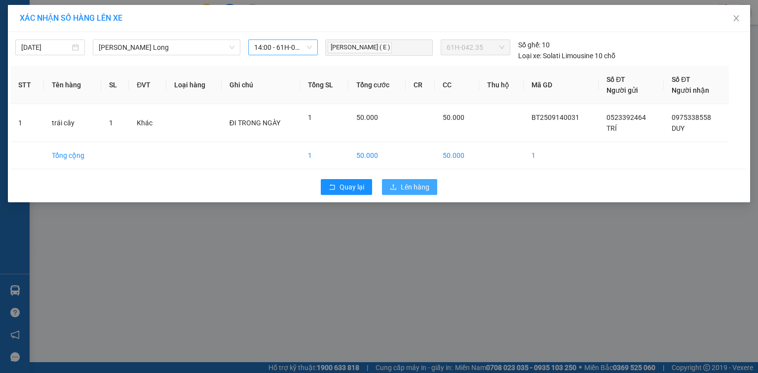
click at [418, 183] on span "Lên hàng" at bounding box center [415, 187] width 29 height 11
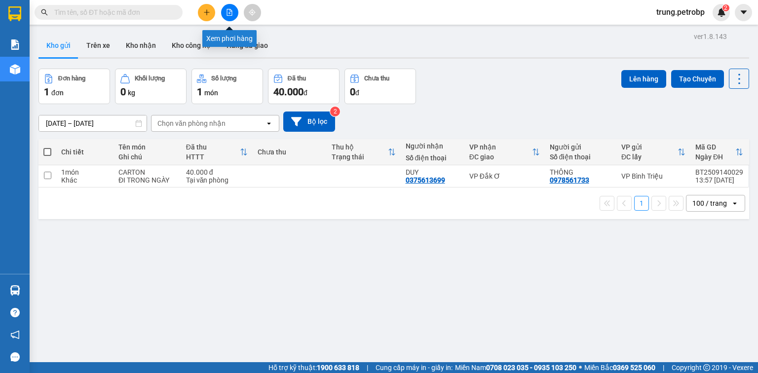
click at [231, 9] on icon "file-add" at bounding box center [229, 12] width 5 height 7
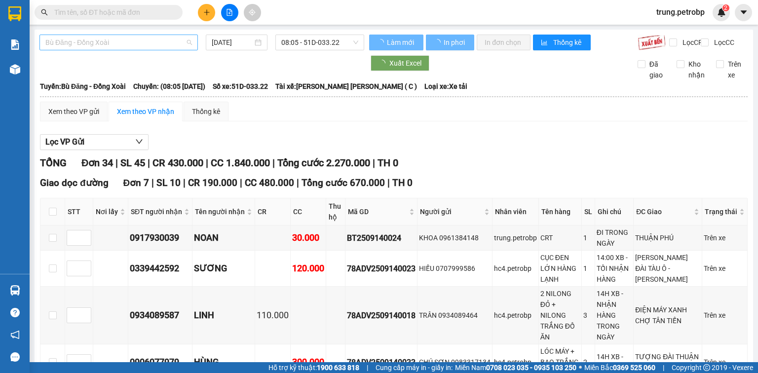
click at [132, 40] on span "Bù Đăng - Đồng Xoài" at bounding box center [118, 42] width 147 height 15
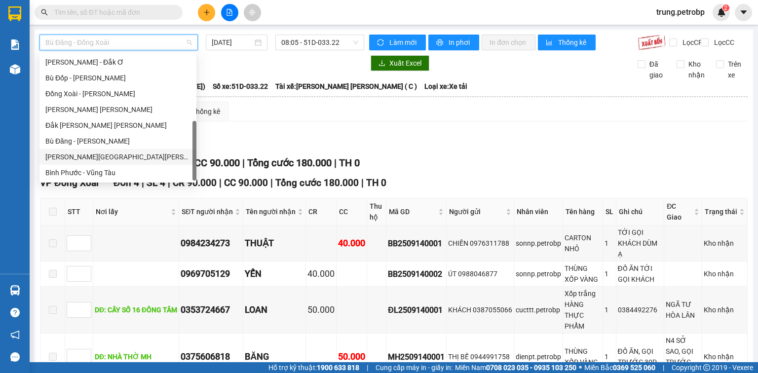
scroll to position [126, 0]
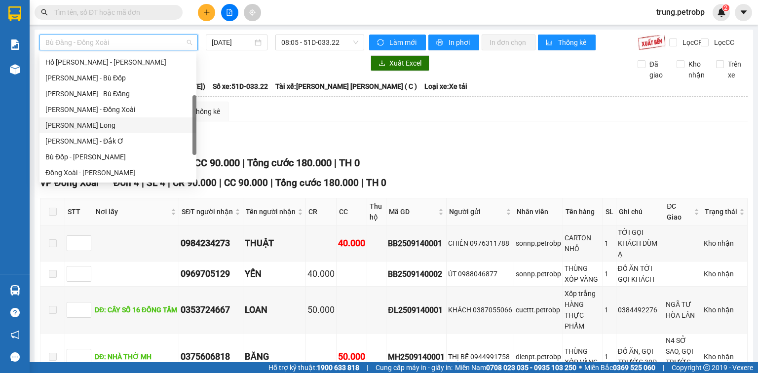
click at [120, 128] on div "Hồ Chí Minh - Phước Long" at bounding box center [117, 125] width 145 height 11
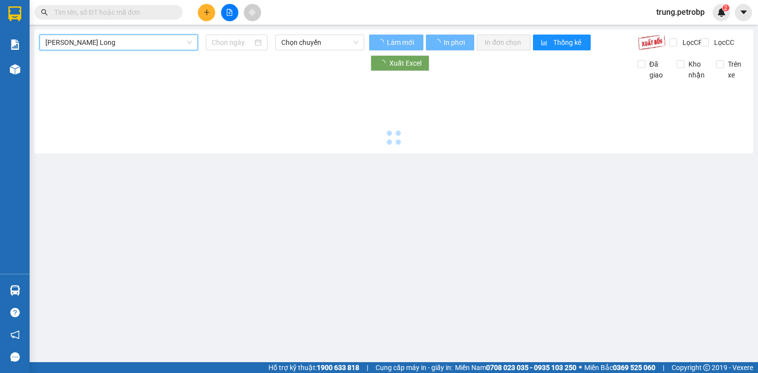
type input "[DATE]"
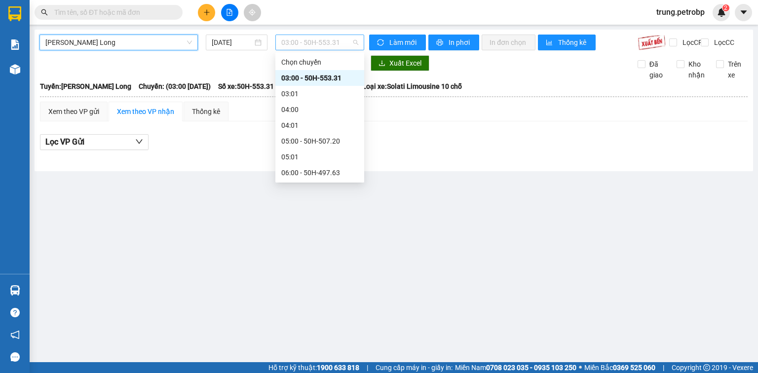
click at [326, 42] on span "03:00 - 50H-553.31" at bounding box center [320, 42] width 78 height 15
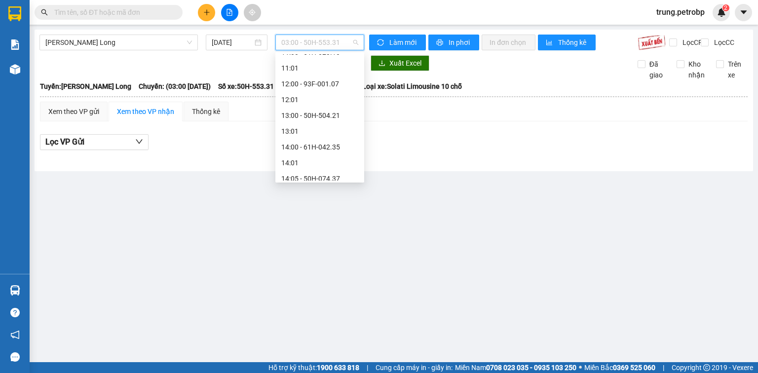
scroll to position [347, 0]
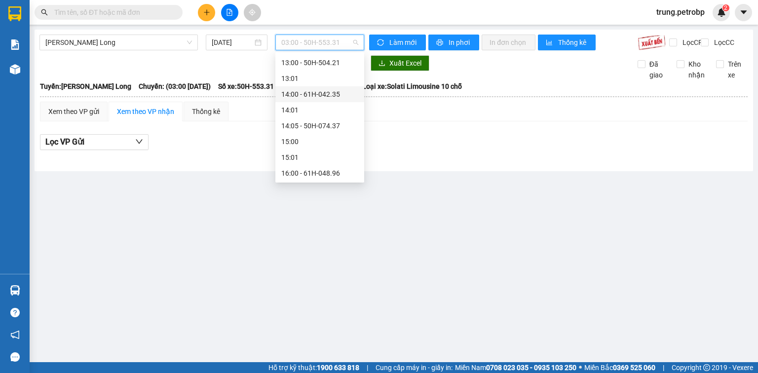
click at [313, 95] on div "14:00 - 61H-042.35" at bounding box center [319, 94] width 77 height 11
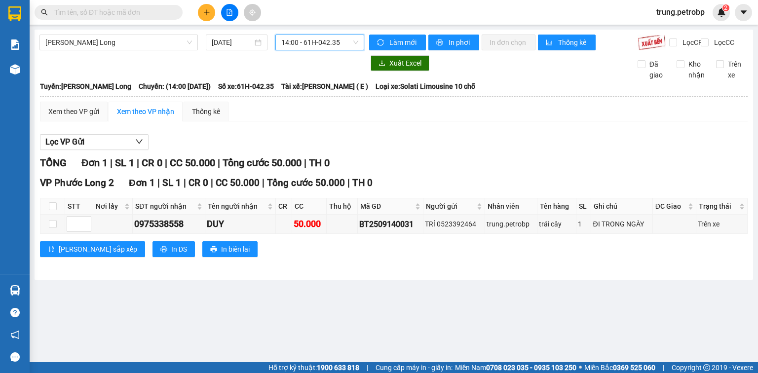
click at [456, 151] on div "Lọc VP Gửi" at bounding box center [394, 142] width 708 height 16
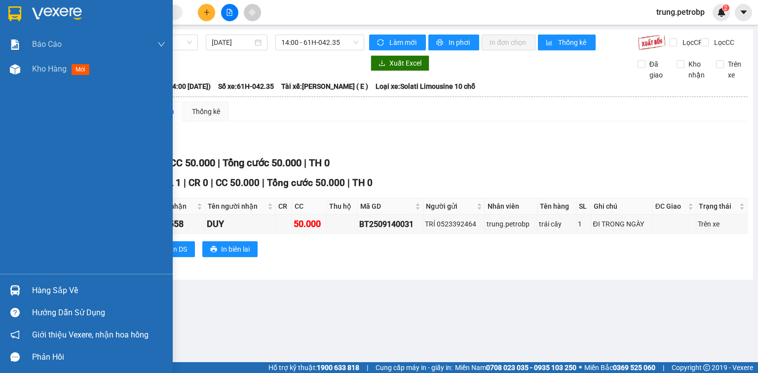
click at [59, 18] on img at bounding box center [57, 13] width 50 height 15
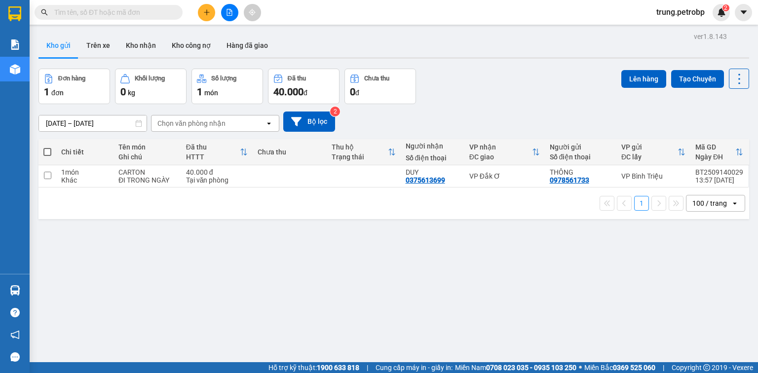
click at [299, 223] on div "ver 1.8.143 Kho gửi Trên xe Kho nhận Kho công nợ Hàng đã giao Đơn hàng 1 đơn Kh…" at bounding box center [394, 216] width 719 height 373
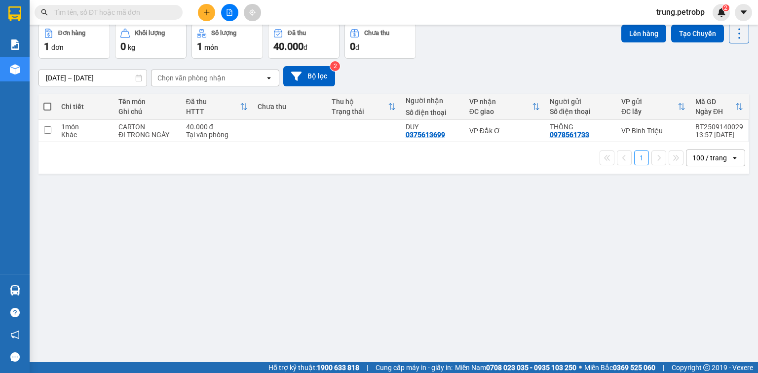
scroll to position [14, 0]
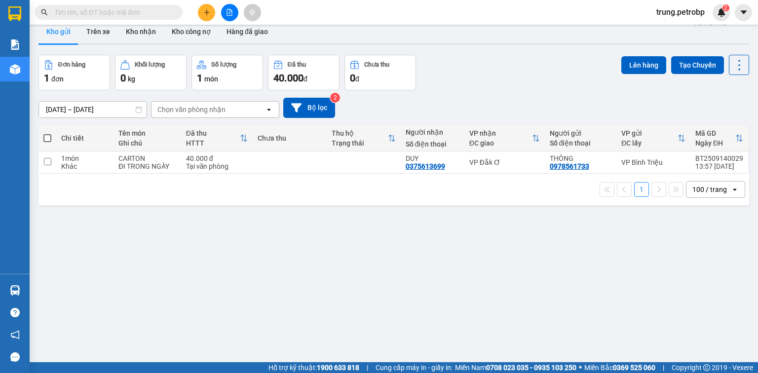
click at [608, 281] on div "ver 1.8.143 Kho gửi Trên xe Kho nhận Kho công nợ Hàng đã giao Đơn hàng 1 đơn Kh…" at bounding box center [394, 202] width 719 height 373
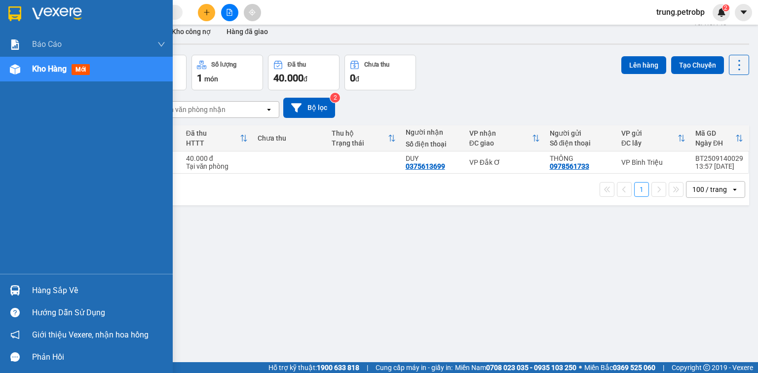
click at [43, 290] on div "Hàng sắp về" at bounding box center [98, 290] width 133 height 15
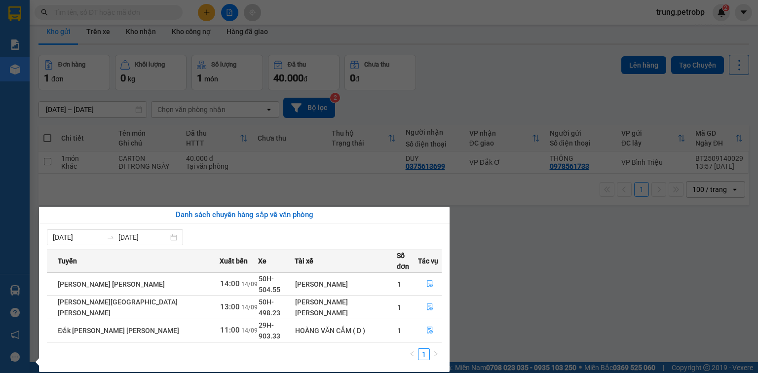
click at [450, 284] on section "Kết quả tìm kiếm ( 0 ) Bộ lọc No Data trung.petrobp 2 Báo cáo BC tiền tận nơi (…" at bounding box center [379, 186] width 758 height 373
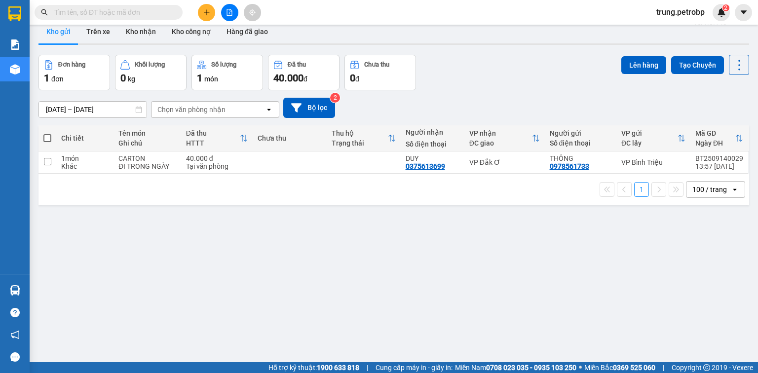
click at [461, 289] on div "ver 1.8.143 Kho gửi Trên xe Kho nhận Kho công nợ Hàng đã giao Đơn hàng 1 đơn Kh…" at bounding box center [394, 202] width 719 height 373
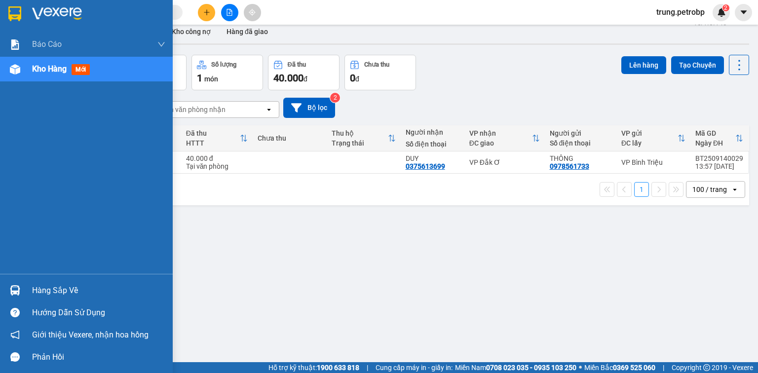
click at [59, 290] on div "Hàng sắp về" at bounding box center [98, 290] width 133 height 15
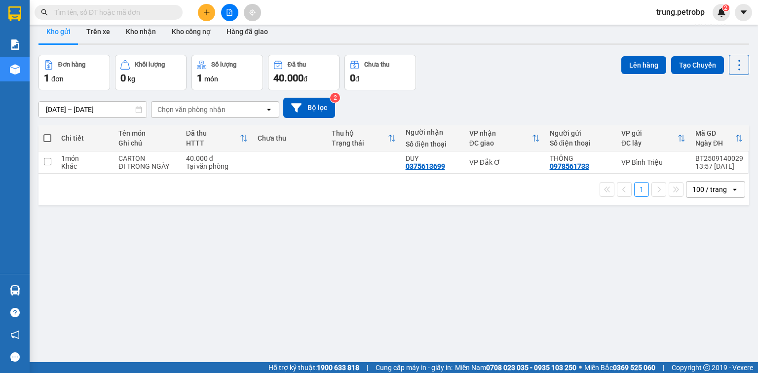
click at [527, 267] on section "Kết quả tìm kiếm ( 0 ) Bộ lọc No Data trung.petrobp 2 Báo cáo BC tiền tận nơi (…" at bounding box center [379, 186] width 758 height 373
click at [208, 253] on div "ver 1.8.143 Kho gửi Trên xe Kho nhận Kho công nợ Hàng đã giao Đơn hàng 1 đơn Kh…" at bounding box center [394, 202] width 719 height 373
click at [733, 61] on icon at bounding box center [740, 65] width 14 height 14
click at [722, 129] on span "Làm mới" at bounding box center [719, 127] width 27 height 10
click at [147, 30] on button "Kho nhận" at bounding box center [141, 32] width 46 height 24
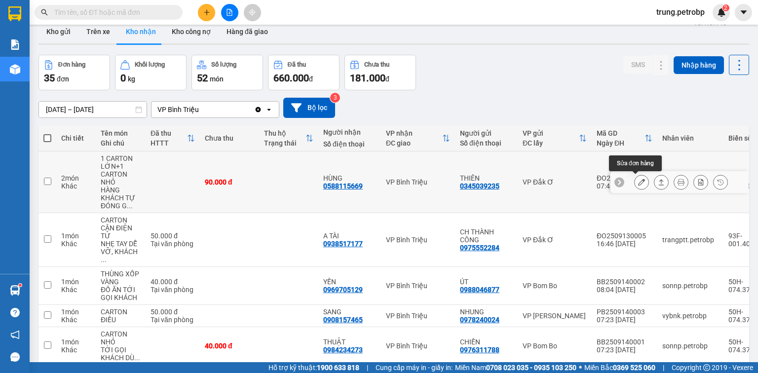
click at [638, 182] on icon at bounding box center [641, 182] width 7 height 7
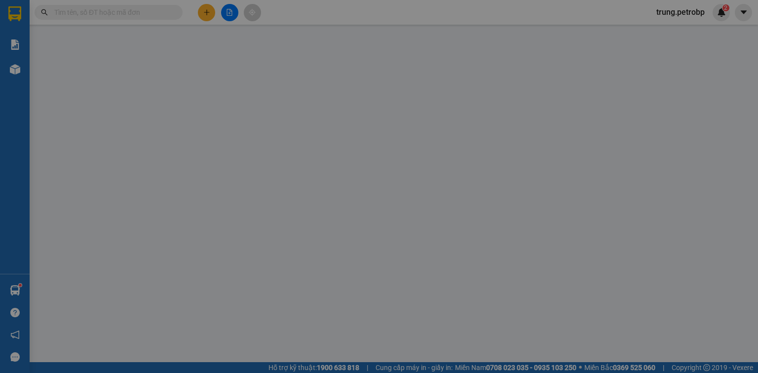
type input "0345039235"
type input "THIÊN"
type input "0588115669"
type input "HÙNG"
type input "90.000"
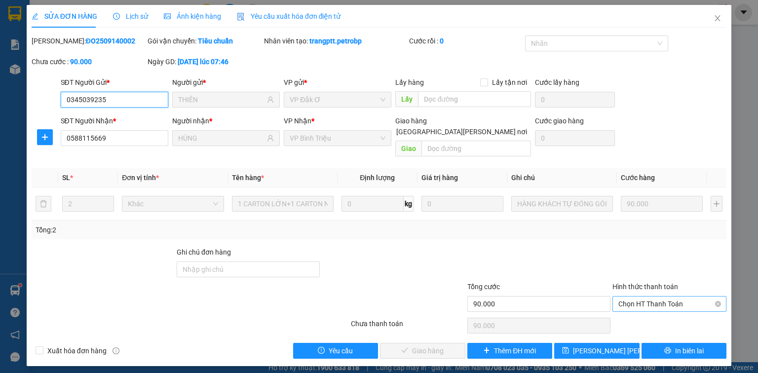
click at [645, 297] on span "Chọn HT Thanh Toán" at bounding box center [670, 304] width 102 height 15
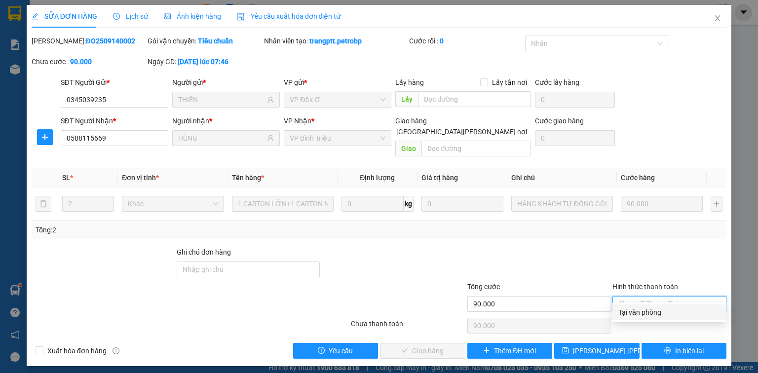
click at [640, 314] on div "Tại văn phòng" at bounding box center [670, 312] width 102 height 11
type input "0"
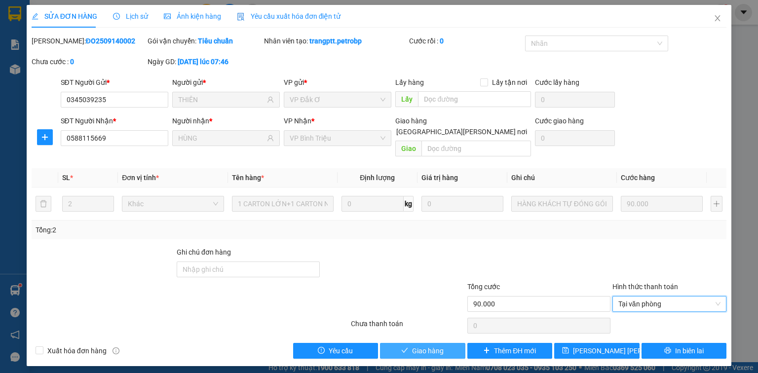
click at [436, 346] on span "Giao hàng" at bounding box center [428, 351] width 32 height 11
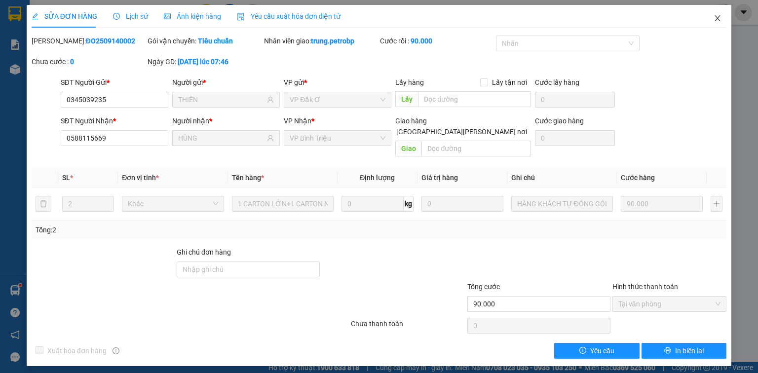
click at [721, 22] on icon "close" at bounding box center [718, 18] width 8 height 8
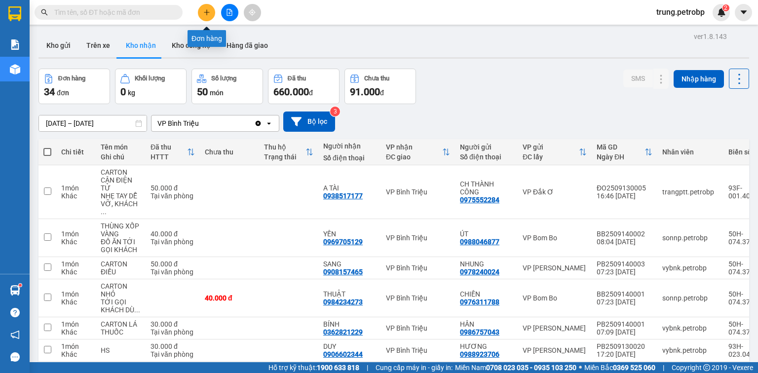
click at [203, 11] on icon "plus" at bounding box center [206, 12] width 7 height 7
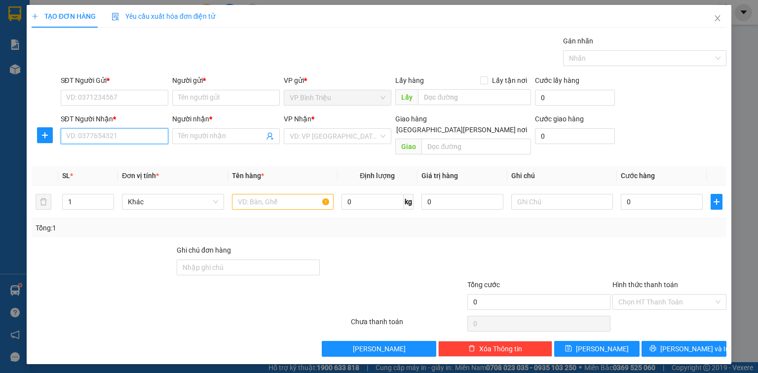
click at [103, 140] on input "SĐT Người Nhận *" at bounding box center [115, 136] width 108 height 16
click at [96, 158] on div "0967312213 - thái levi" at bounding box center [115, 155] width 97 height 11
type input "0967312213"
type input "thái levi"
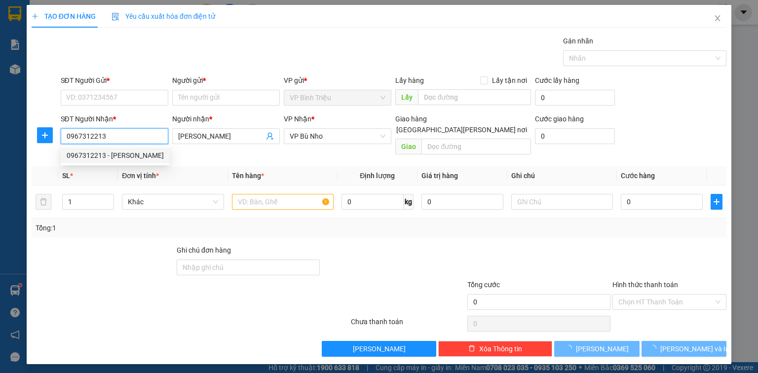
type input "40.000"
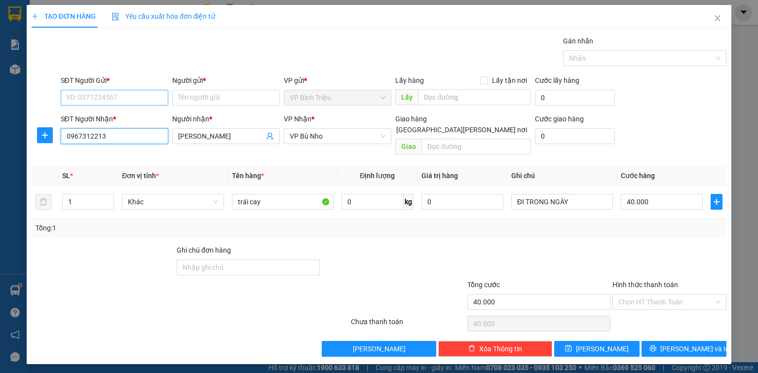
type input "0967312213"
click at [80, 98] on input "SĐT Người Gửi *" at bounding box center [115, 98] width 108 height 16
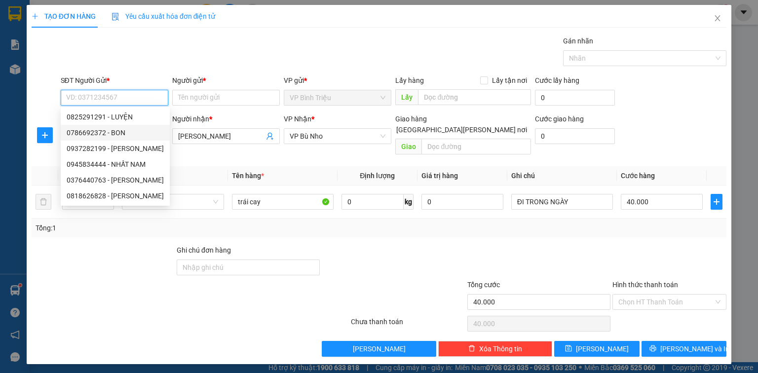
click at [127, 126] on div "0786692372 - BON" at bounding box center [115, 133] width 109 height 16
type input "0786692372"
type input "BON"
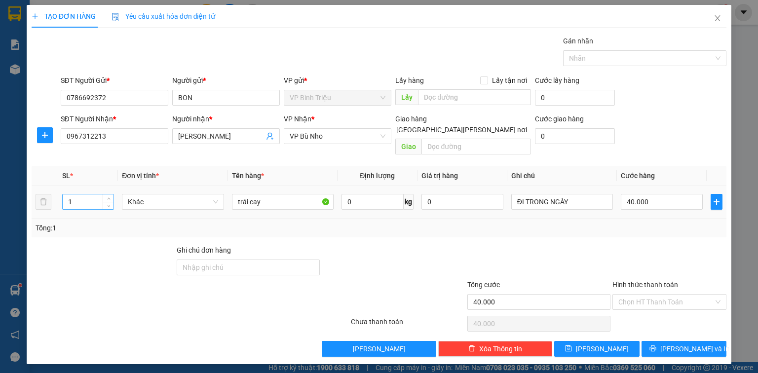
click at [94, 195] on input "1" at bounding box center [88, 202] width 51 height 15
type input "2"
type input "1"
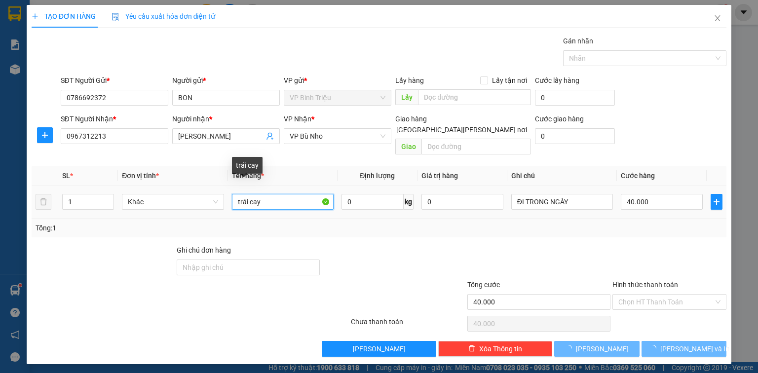
type input "0"
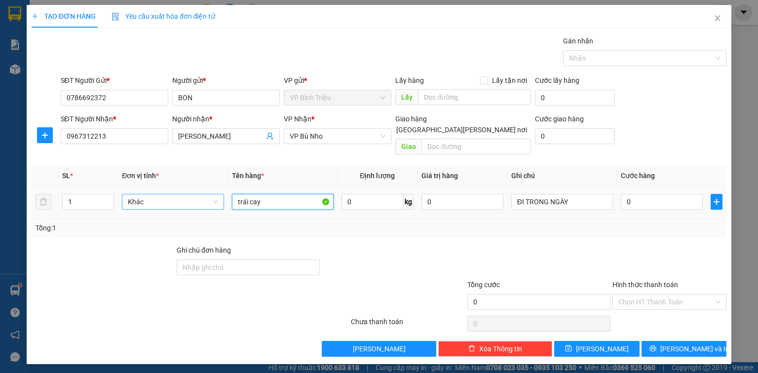
drag, startPoint x: 283, startPoint y: 192, endPoint x: 201, endPoint y: 194, distance: 82.0
click at [201, 194] on tr "1 Khác trái cay 0 kg 0 ĐI TRONG NGÀY 0" at bounding box center [379, 202] width 695 height 33
click at [659, 192] on div "0" at bounding box center [662, 202] width 82 height 20
click at [658, 194] on input "0" at bounding box center [662, 202] width 82 height 16
type input "4"
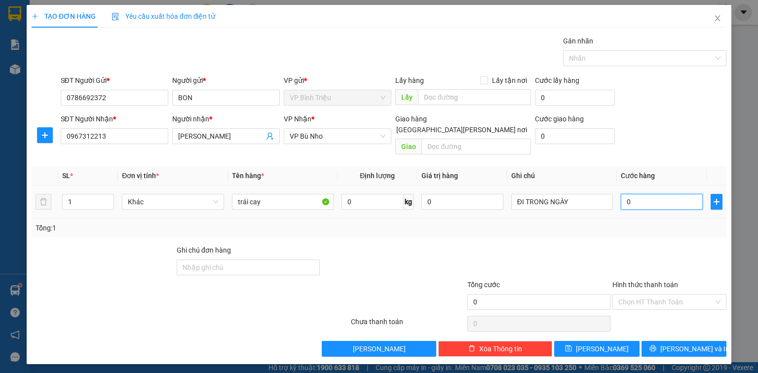
type input "4"
type input "40"
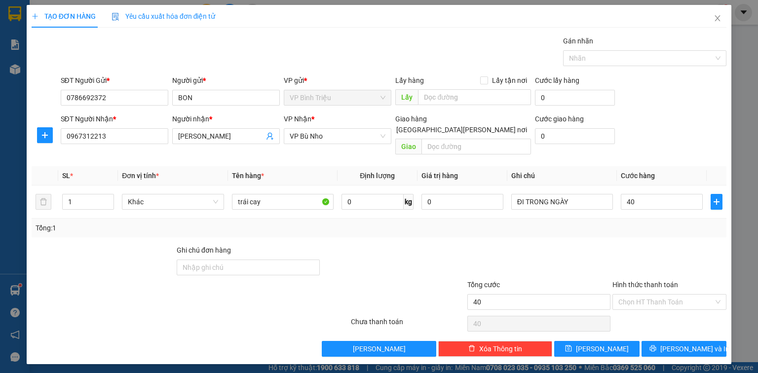
type input "40.000"
click at [687, 113] on form "SĐT Người Gửi * 0786692372 Người gửi * BON VP gửi * VP Bình Triệu Lấy hàng Lấy …" at bounding box center [379, 117] width 695 height 84
click at [690, 344] on span "Lưu và In" at bounding box center [695, 349] width 69 height 11
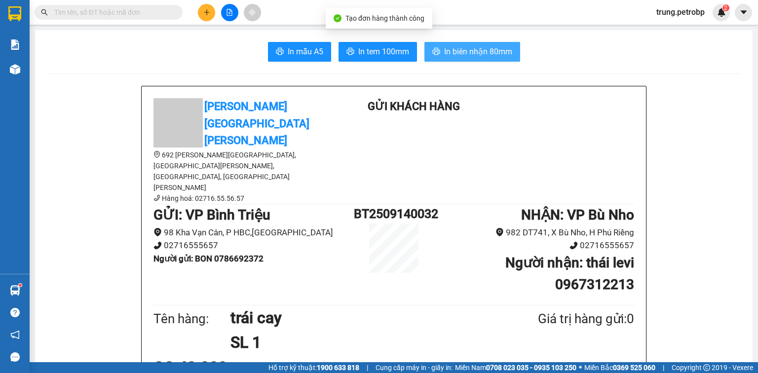
click at [474, 50] on span "In biên nhận 80mm" at bounding box center [478, 51] width 68 height 12
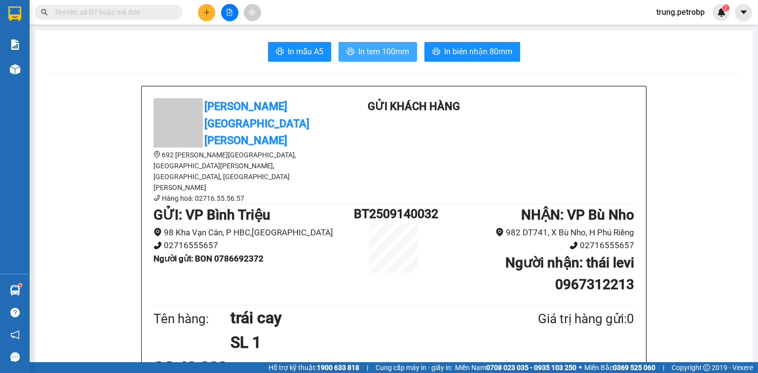
click at [367, 53] on span "In tem 100mm" at bounding box center [383, 51] width 51 height 12
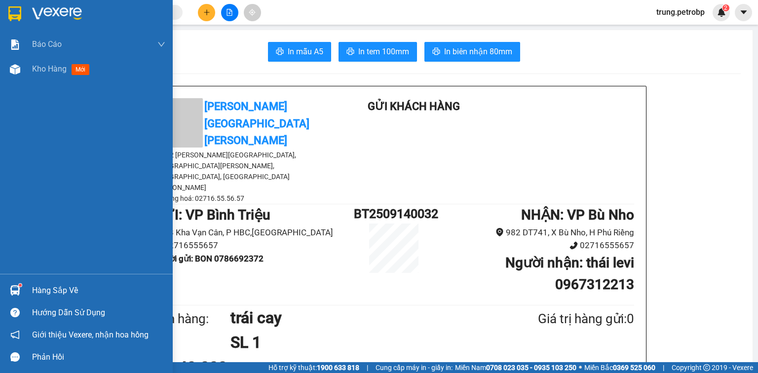
click at [25, 11] on div at bounding box center [86, 16] width 173 height 32
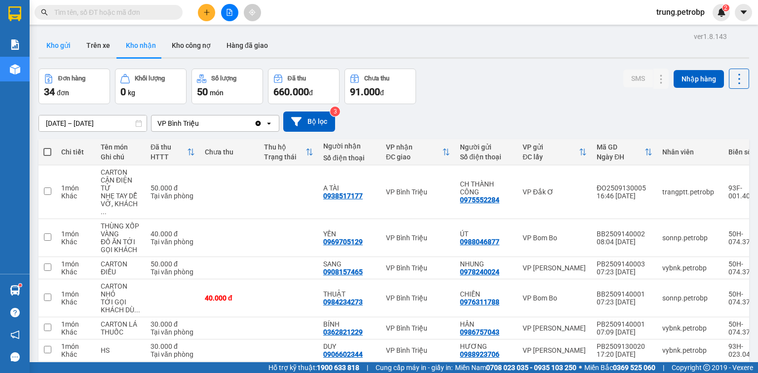
click at [58, 49] on button "Kho gửi" at bounding box center [59, 46] width 40 height 24
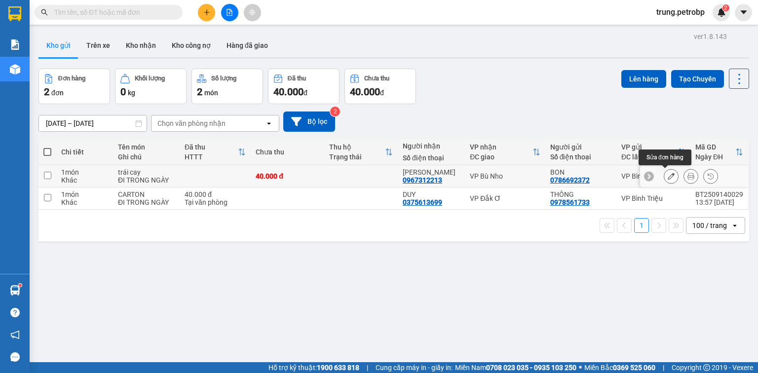
click at [665, 175] on button at bounding box center [672, 176] width 14 height 17
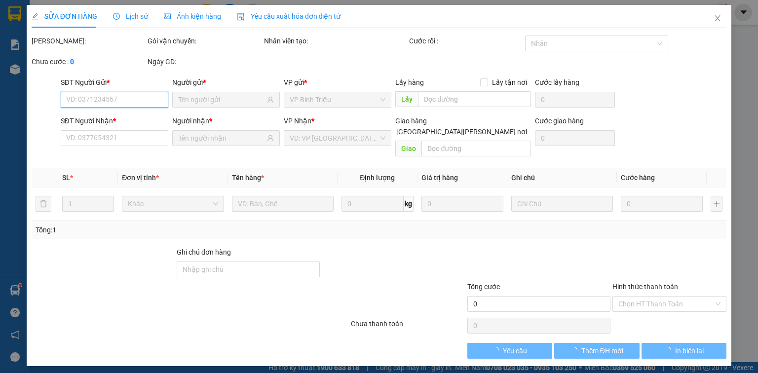
type input "0786692372"
type input "0967312213"
type input "40.000"
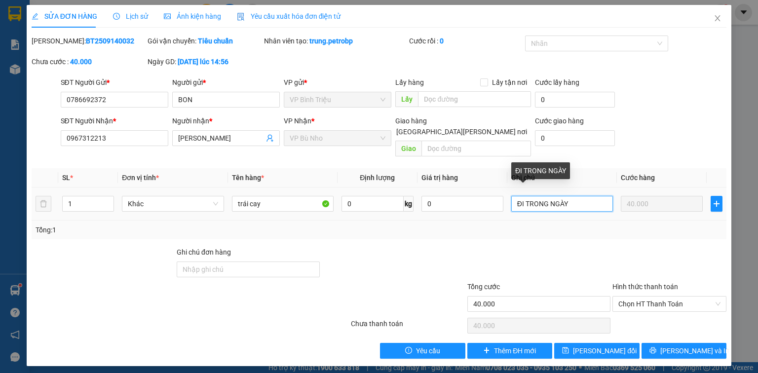
click at [543, 196] on input "ĐI TRONG NGÀY" at bounding box center [562, 204] width 102 height 16
click at [577, 196] on input "ĐI TRONG NGÀY" at bounding box center [562, 204] width 102 height 16
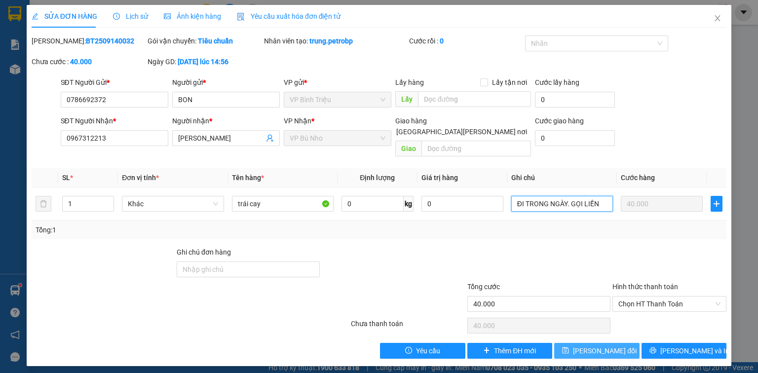
type input "ĐI TRONG NGÀY. GỌI LIỀN"
click at [607, 346] on span "Lưu thay đổi" at bounding box center [605, 351] width 64 height 11
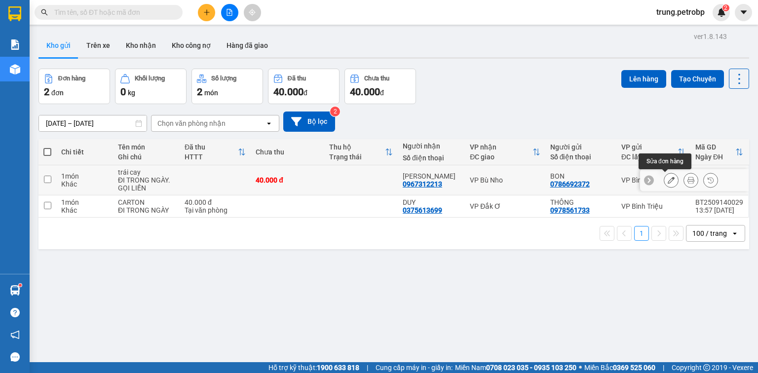
click at [668, 178] on icon at bounding box center [671, 180] width 7 height 7
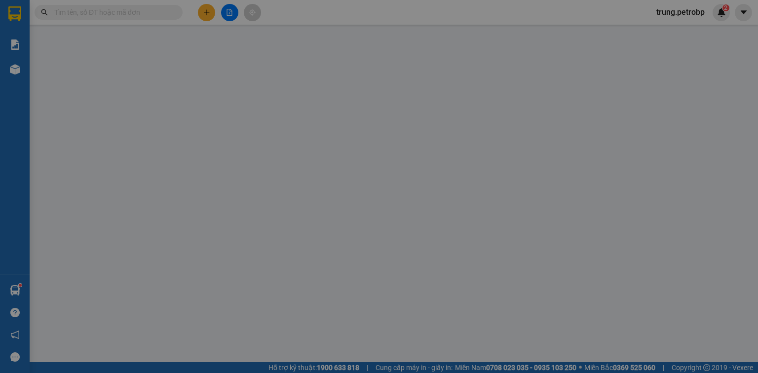
type input "0786692372"
type input "0967312213"
type input "40.000"
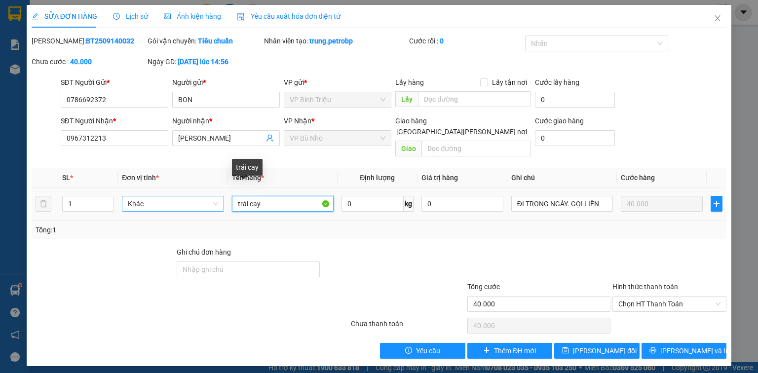
drag, startPoint x: 277, startPoint y: 191, endPoint x: 208, endPoint y: 194, distance: 69.2
click at [208, 194] on tr "1 Khác trái cay 0 kg 0 ĐI TRONG NGÀY. GỌI LIỀN 40.000" at bounding box center [379, 204] width 695 height 33
type input "TRÁI CÂY"
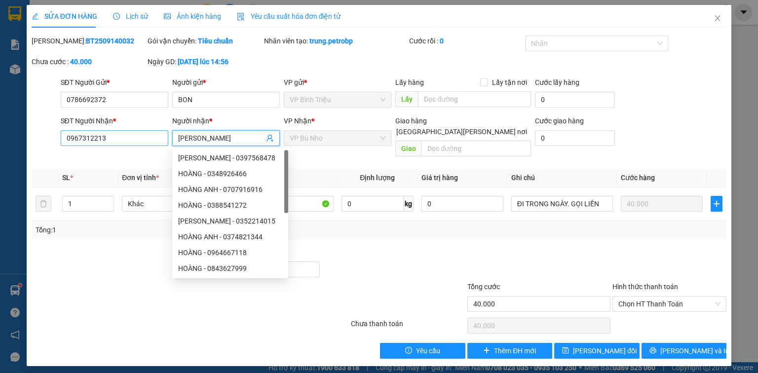
drag, startPoint x: 221, startPoint y: 140, endPoint x: 168, endPoint y: 144, distance: 53.4
click at [168, 144] on div "SĐT Người Nhận * 0967312213 Người nhận * thái levi VP Nhận * VP Bù Nho Giao hà…" at bounding box center [394, 138] width 670 height 45
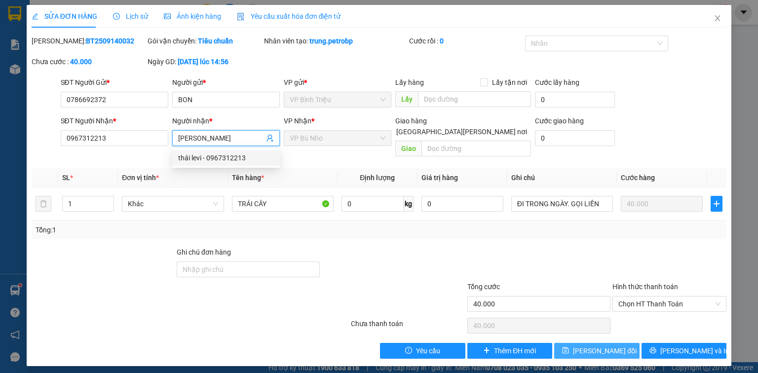
type input "[PERSON_NAME]"
click at [587, 346] on span "Lưu thay đổi" at bounding box center [605, 351] width 64 height 11
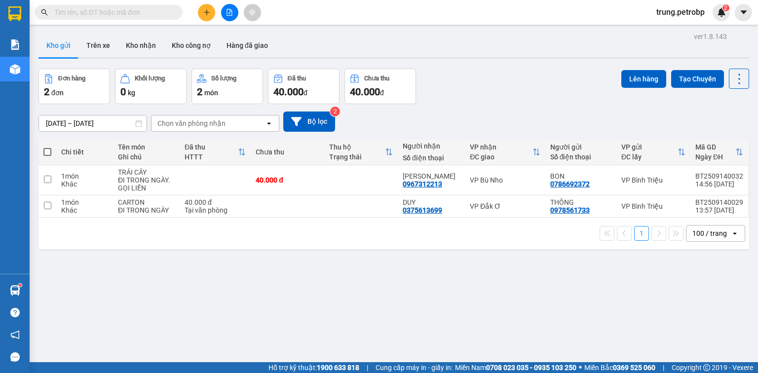
click at [638, 309] on div "ver 1.8.143 Kho gửi Trên xe Kho nhận Kho công nợ Hàng đã giao Đơn hàng 2 đơn Kh…" at bounding box center [394, 216] width 719 height 373
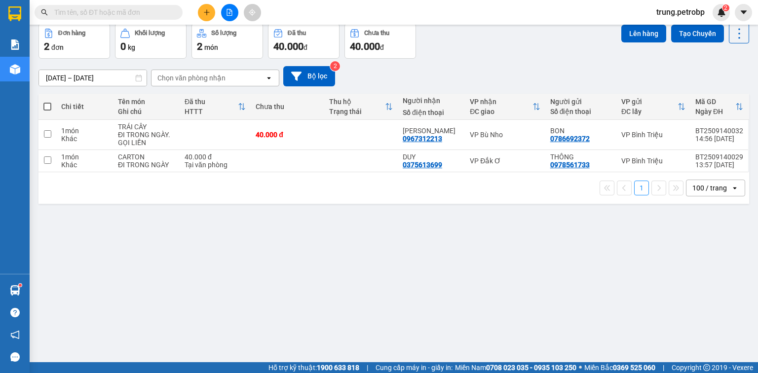
click at [595, 327] on div "ver 1.8.143 Kho gửi Trên xe Kho nhận Kho công nợ Hàng đã giao Đơn hàng 2 đơn Kh…" at bounding box center [394, 170] width 719 height 373
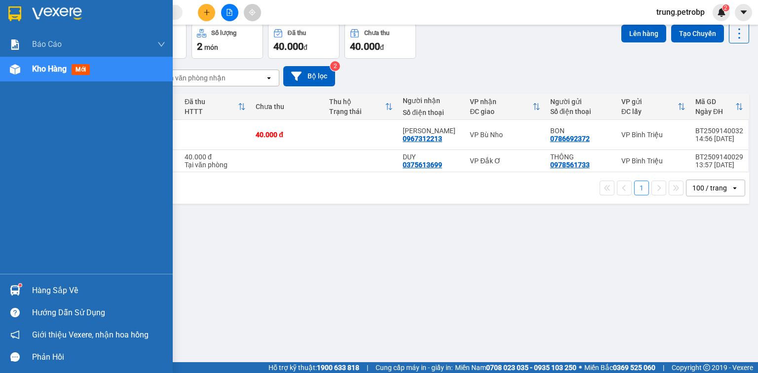
click at [59, 284] on div "Hàng sắp về" at bounding box center [98, 290] width 133 height 15
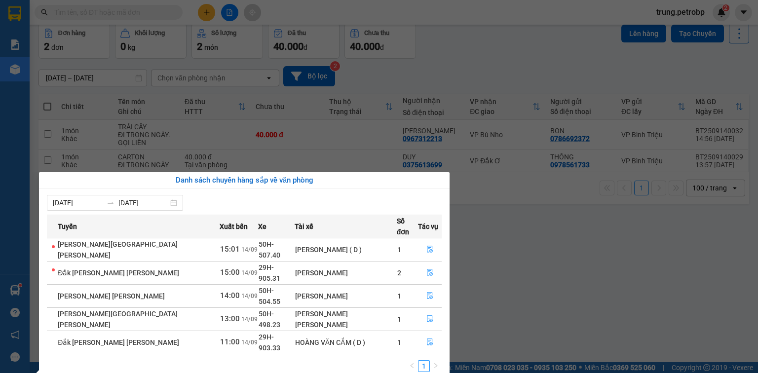
click at [480, 59] on section "Kết quả tìm kiếm ( 0 ) Bộ lọc No Data trung.petrobp 2 Báo cáo BC tiền tận nơi (…" at bounding box center [379, 186] width 758 height 373
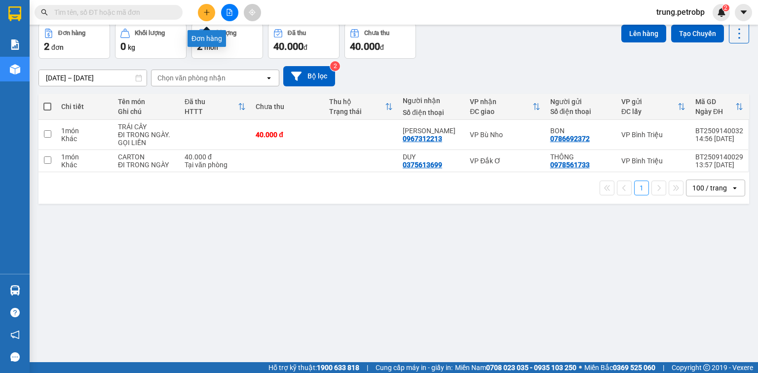
click at [208, 14] on icon "plus" at bounding box center [206, 12] width 7 height 7
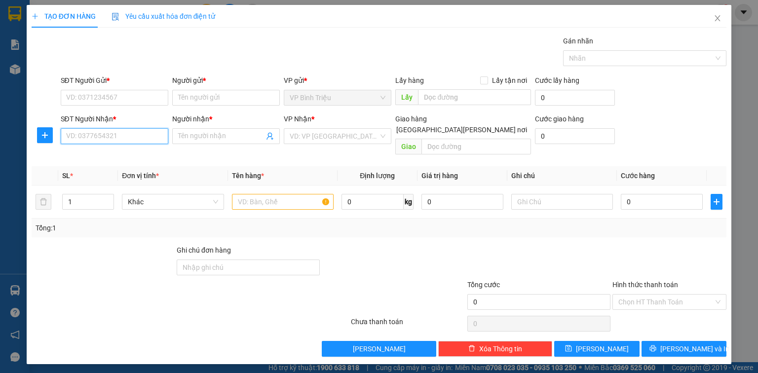
click at [126, 135] on input "SĐT Người Nhận *" at bounding box center [115, 136] width 108 height 16
click at [99, 157] on div "0949305139 - THIÊN" at bounding box center [115, 155] width 96 height 11
type input "0949305139"
type input "THIÊN"
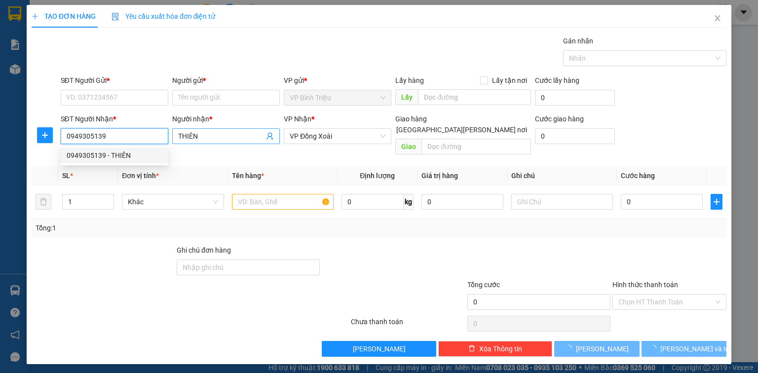
type input "40.000"
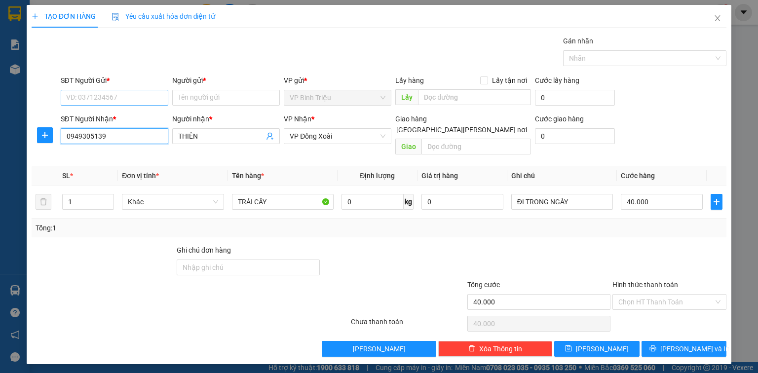
type input "0949305139"
click at [131, 93] on input "SĐT Người Gửi *" at bounding box center [115, 98] width 108 height 16
click at [118, 119] on div "0376440763 - THANH" at bounding box center [115, 117] width 97 height 11
type input "0376440763"
type input "THANH"
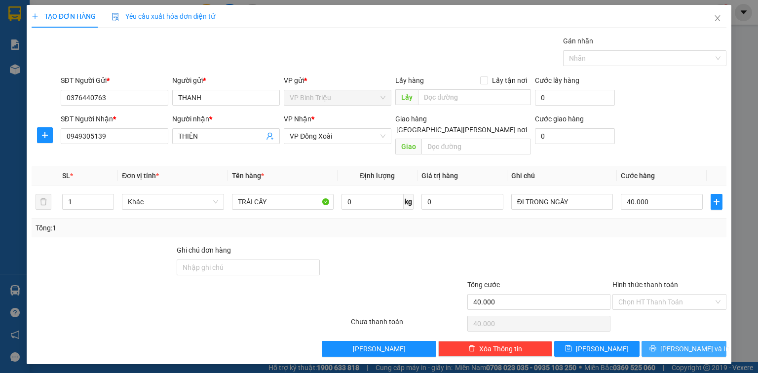
click at [694, 344] on span "Lưu và In" at bounding box center [695, 349] width 69 height 11
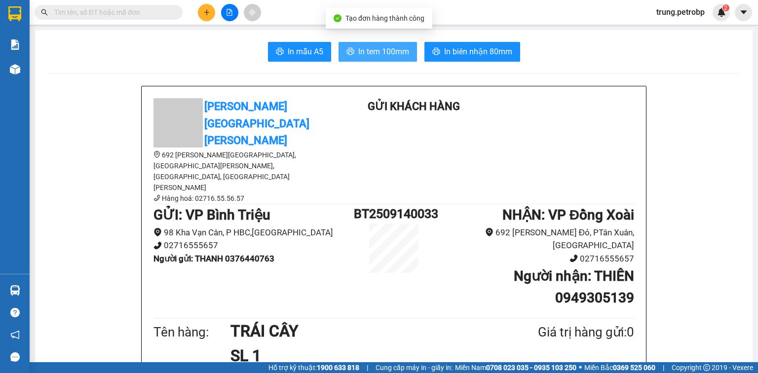
click at [397, 50] on span "In tem 100mm" at bounding box center [383, 51] width 51 height 12
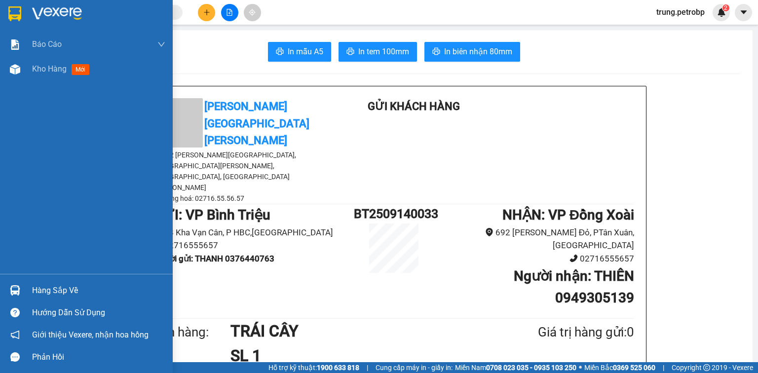
click at [43, 3] on div at bounding box center [86, 16] width 173 height 32
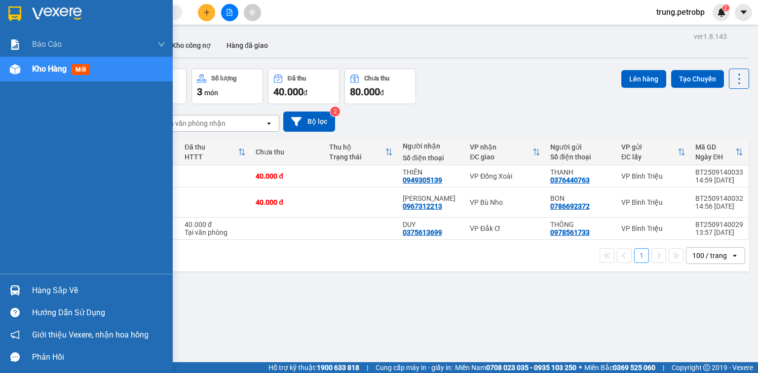
click at [62, 8] on img at bounding box center [57, 13] width 50 height 15
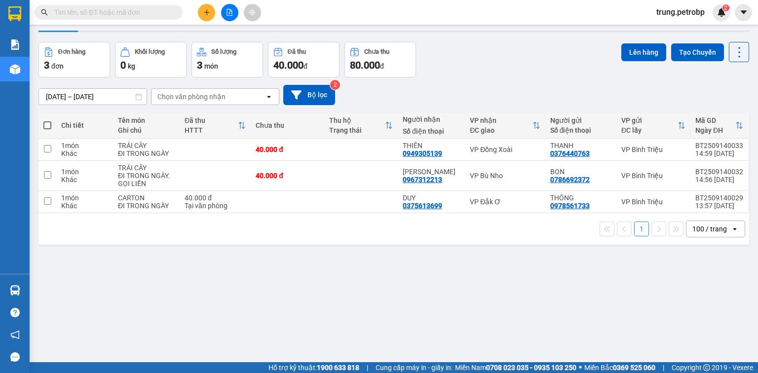
scroll to position [25, 0]
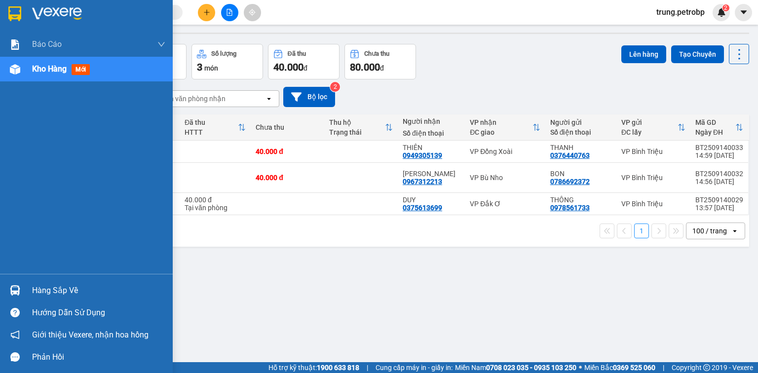
click at [34, 8] on img at bounding box center [57, 13] width 50 height 15
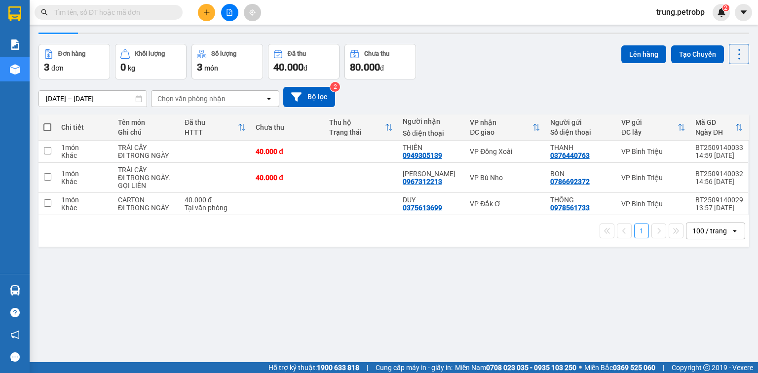
scroll to position [45, 0]
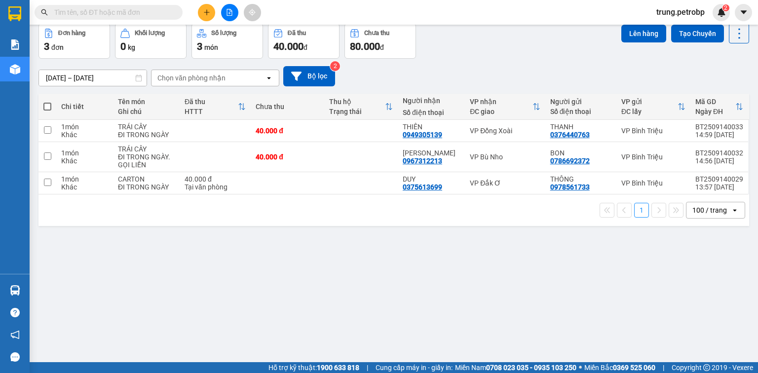
click at [535, 283] on div "ver 1.8.143 Kho gửi Trên xe Kho nhận Kho công nợ Hàng đã giao Đơn hàng 3 đơn Kh…" at bounding box center [394, 170] width 719 height 373
click at [651, 240] on div "ver 1.8.143 Kho gửi Trên xe Kho nhận Kho công nợ Hàng đã giao Đơn hàng 3 đơn Kh…" at bounding box center [394, 170] width 719 height 373
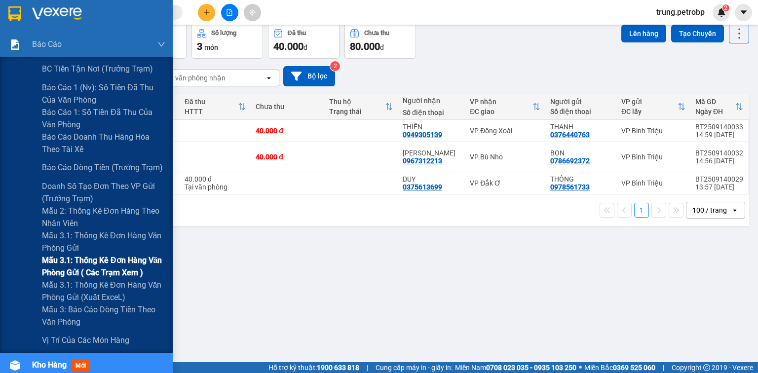
click at [98, 266] on span "Mẫu 3.1: Thống kê đơn hàng văn phòng gửi ( các trạm xem )" at bounding box center [103, 266] width 123 height 25
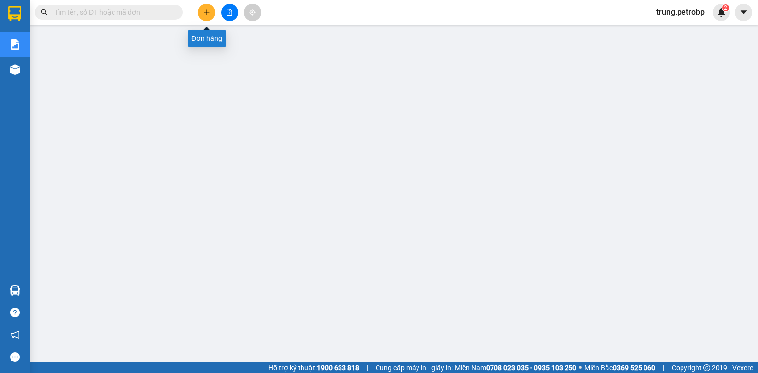
click at [203, 11] on icon "plus" at bounding box center [206, 12] width 7 height 7
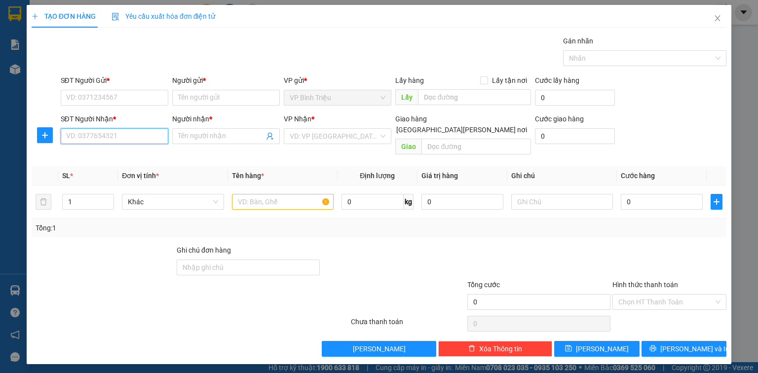
click at [108, 135] on input "SĐT Người Nhận *" at bounding box center [115, 136] width 108 height 16
type input "0374357379"
click at [120, 95] on input "SĐT Người Gửi *" at bounding box center [115, 98] width 108 height 16
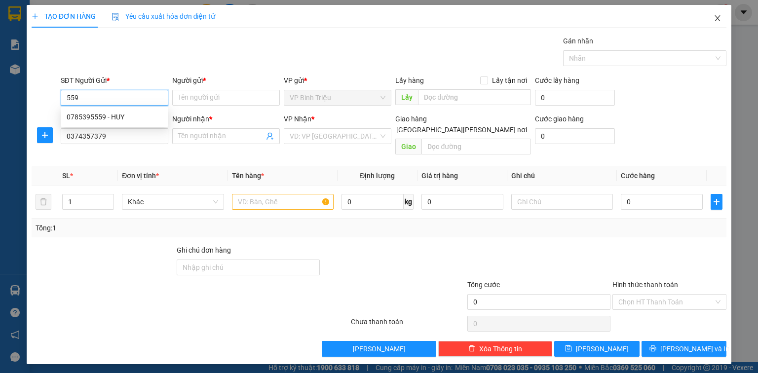
type input "559"
click at [717, 20] on icon "close" at bounding box center [718, 18] width 8 height 8
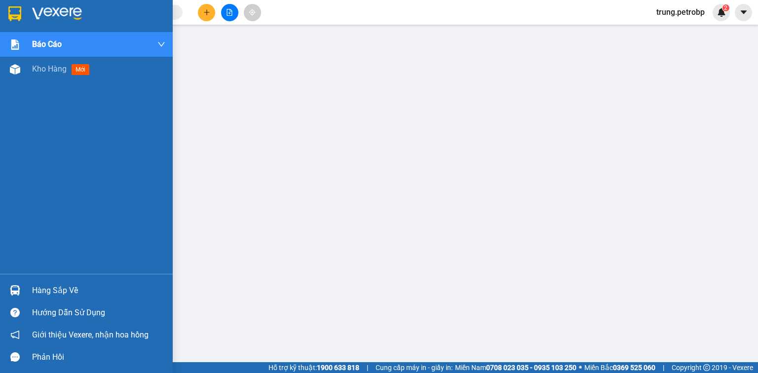
click at [39, 291] on div "Hàng sắp về" at bounding box center [98, 290] width 133 height 15
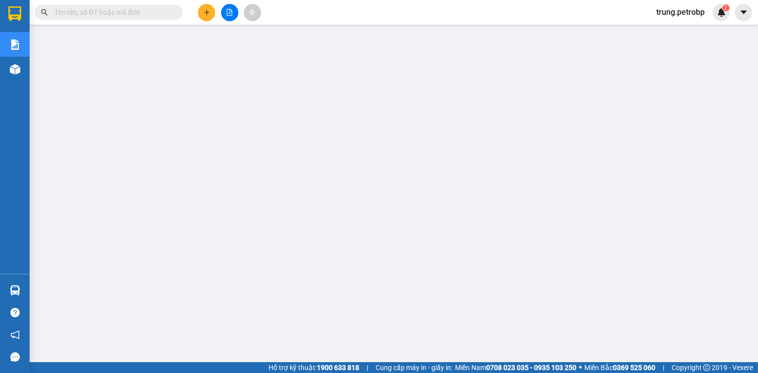
scroll to position [117, 0]
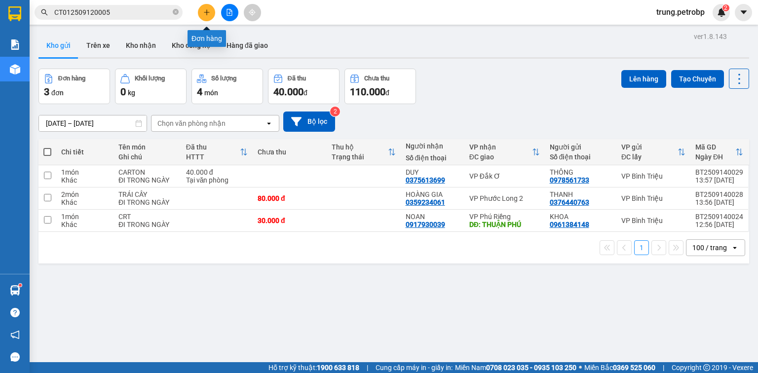
click at [209, 14] on icon "plus" at bounding box center [206, 12] width 7 height 7
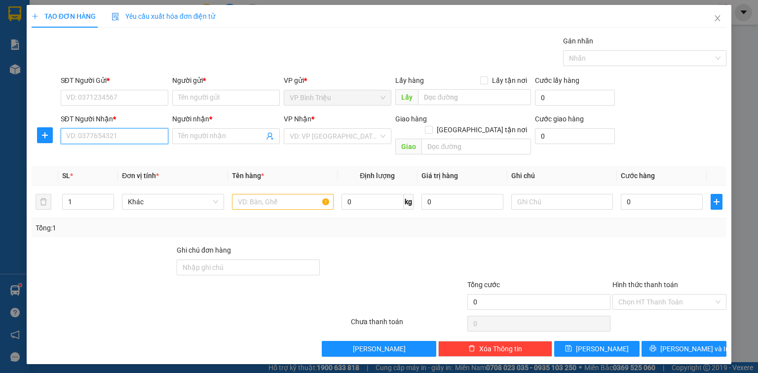
click at [130, 139] on input "SĐT Người Nhận *" at bounding box center [115, 136] width 108 height 16
type input "0975980999"
click at [204, 137] on input "Người nhận *" at bounding box center [221, 136] width 86 height 11
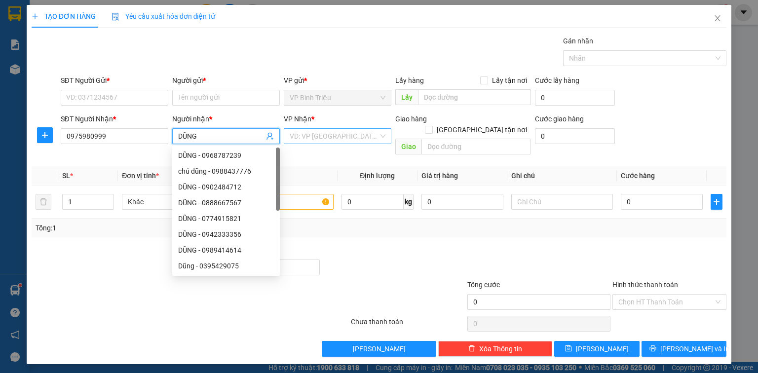
type input "DŨNG"
click at [295, 134] on input "search" at bounding box center [334, 136] width 89 height 15
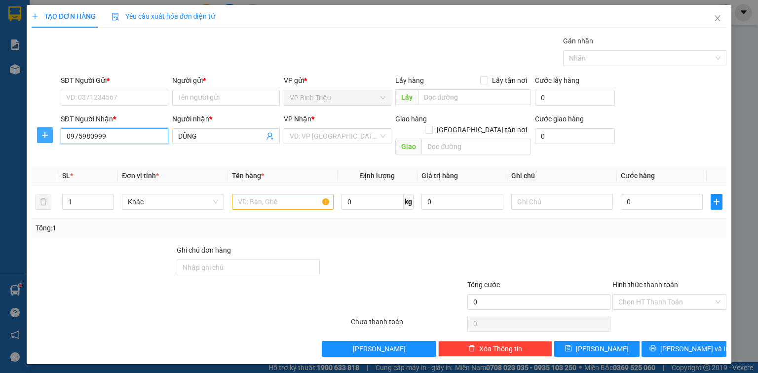
drag, startPoint x: 116, startPoint y: 137, endPoint x: 43, endPoint y: 137, distance: 72.1
click at [43, 137] on div "SĐT Người Nhận * 0975980999 0975980999 Người nhận * DŨNG VP Nhận * VD: VP [GEOG…" at bounding box center [379, 136] width 697 height 45
click at [720, 16] on icon "close" at bounding box center [717, 18] width 5 height 6
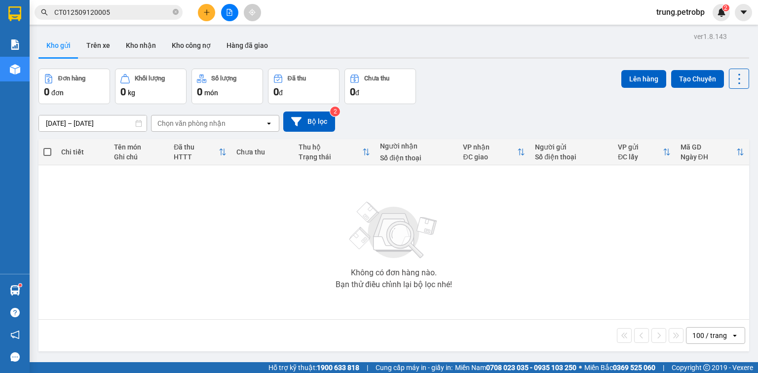
scroll to position [45, 0]
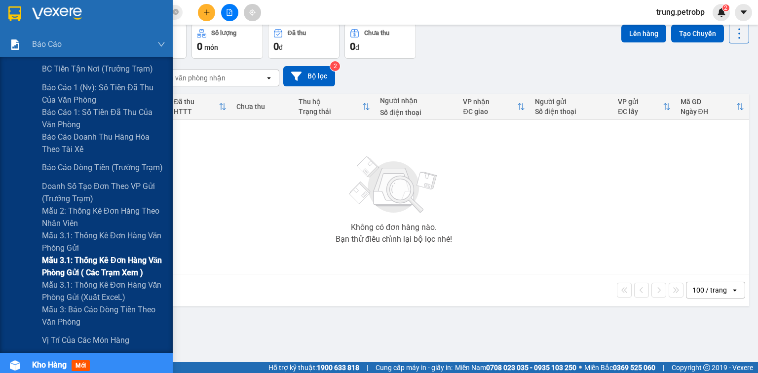
click at [96, 266] on span "Mẫu 3.1: Thống kê đơn hàng văn phòng gửi ( các trạm xem )" at bounding box center [103, 266] width 123 height 25
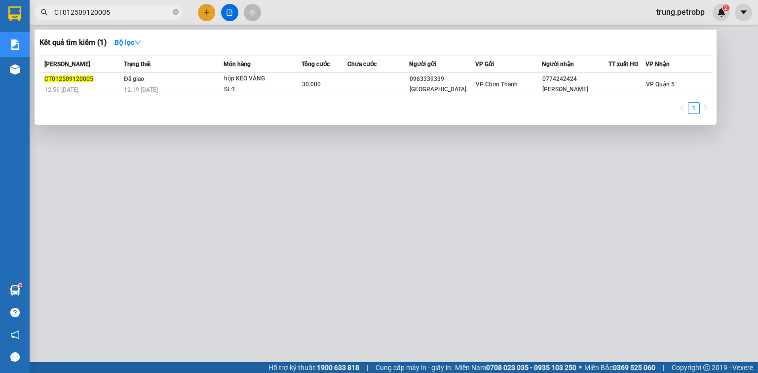
drag, startPoint x: 117, startPoint y: 11, endPoint x: 53, endPoint y: 22, distance: 64.1
click at [53, 21] on div "Kết quả tìm kiếm ( 1 ) Bộ lọc Mã ĐH Trạng thái Món hàng Tổng cước Chưa cước Ngư…" at bounding box center [96, 12] width 193 height 17
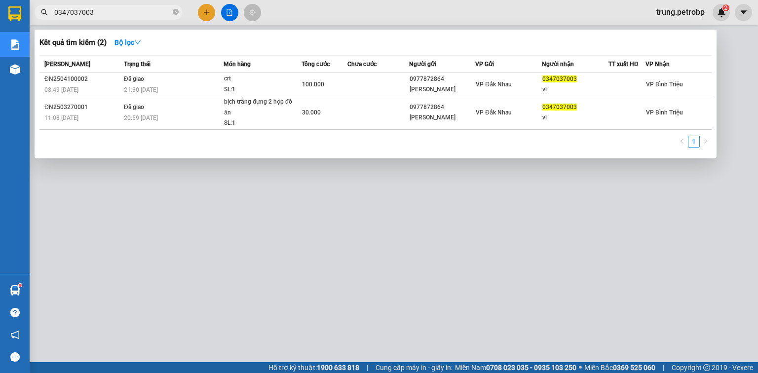
type input "0347037003"
click at [141, 43] on icon "down" at bounding box center [137, 42] width 7 height 7
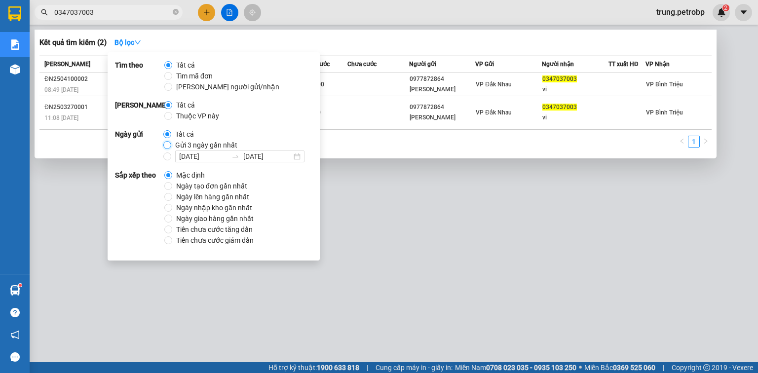
click at [169, 146] on input "Gửi 3 ngày gần nhất" at bounding box center [167, 145] width 8 height 8
radio input "true"
radio input "false"
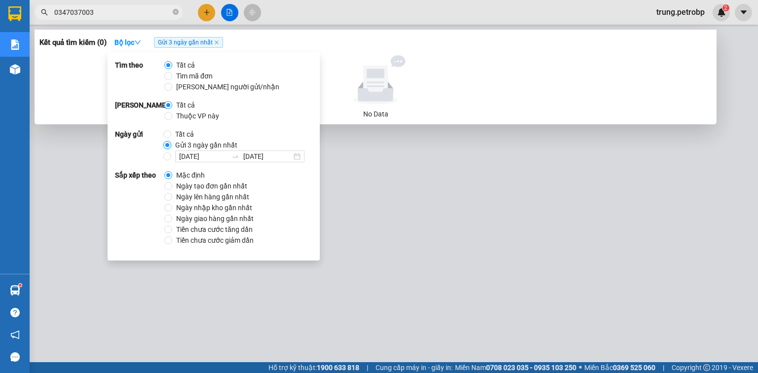
click at [166, 146] on input "Gửi 3 ngày gần nhất" at bounding box center [167, 145] width 8 height 8
click at [169, 157] on input "[DATE] [DATE]" at bounding box center [167, 157] width 8 height 8
radio input "true"
radio input "false"
click at [202, 155] on input "[DATE]" at bounding box center [203, 156] width 48 height 11
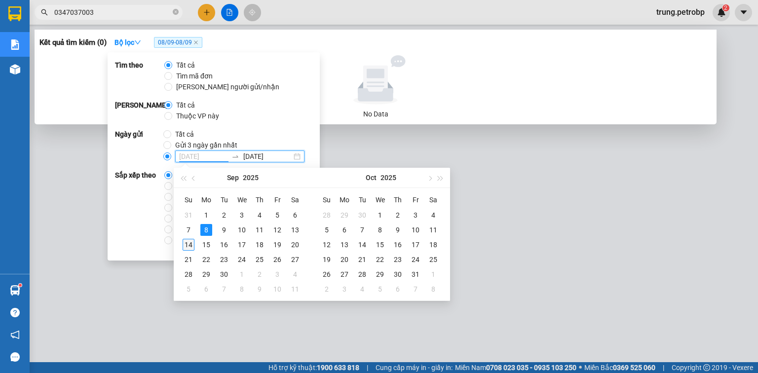
type input "[DATE]"
click at [193, 241] on div "14" at bounding box center [189, 245] width 12 height 12
type input "[DATE]"
click at [193, 247] on div "14" at bounding box center [189, 245] width 12 height 12
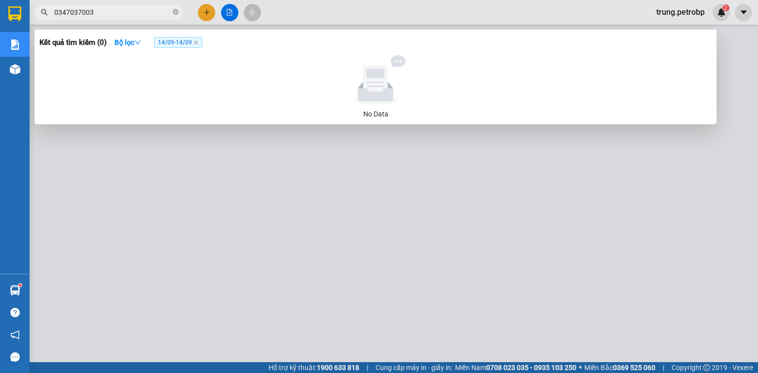
click at [748, 90] on div at bounding box center [379, 186] width 758 height 373
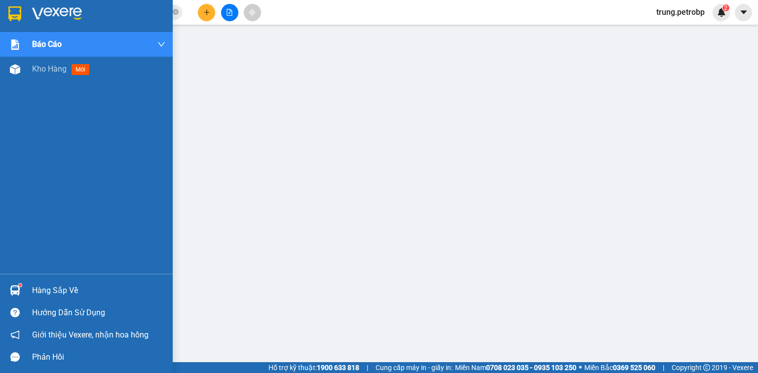
click at [66, 292] on div "Hàng sắp về" at bounding box center [98, 290] width 133 height 15
click at [39, 291] on div "Hàng sắp về" at bounding box center [98, 290] width 133 height 15
click at [71, 292] on div "Hàng sắp về" at bounding box center [98, 290] width 133 height 15
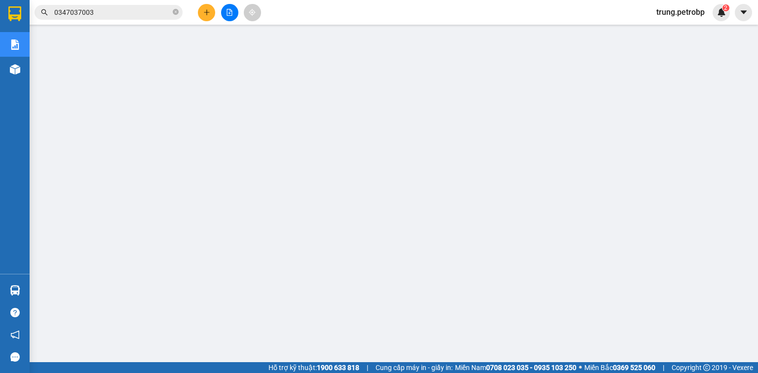
click at [113, 14] on input "0347037003" at bounding box center [112, 12] width 117 height 11
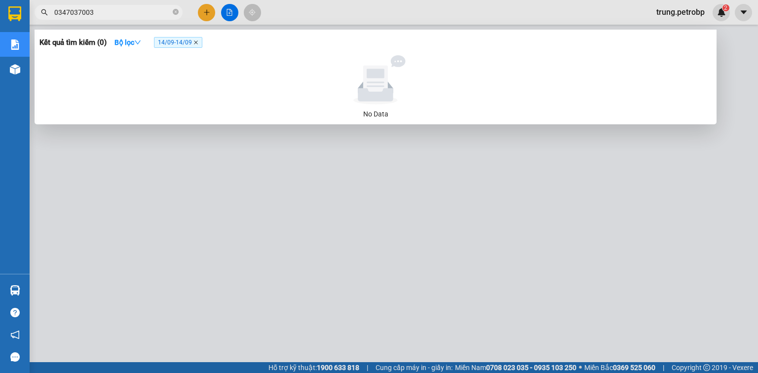
click at [198, 43] on icon "close" at bounding box center [196, 42] width 5 height 5
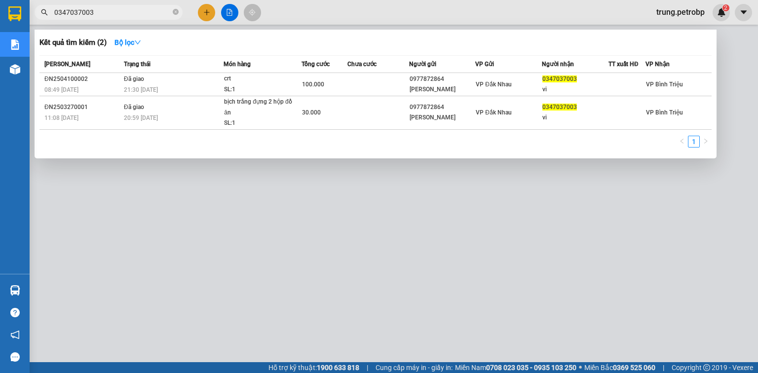
click at [736, 36] on div at bounding box center [379, 186] width 758 height 373
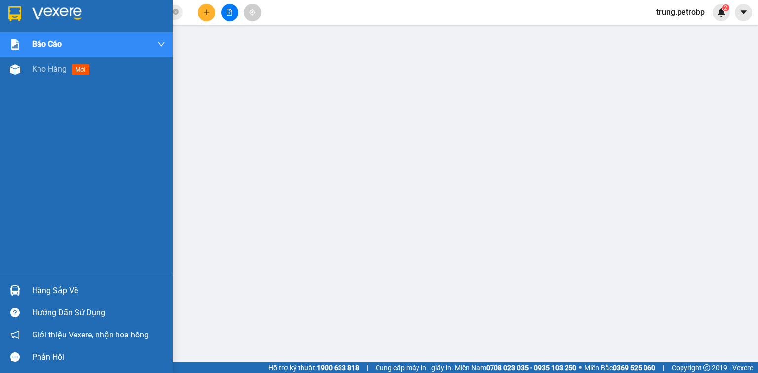
click at [56, 15] on img at bounding box center [57, 13] width 50 height 15
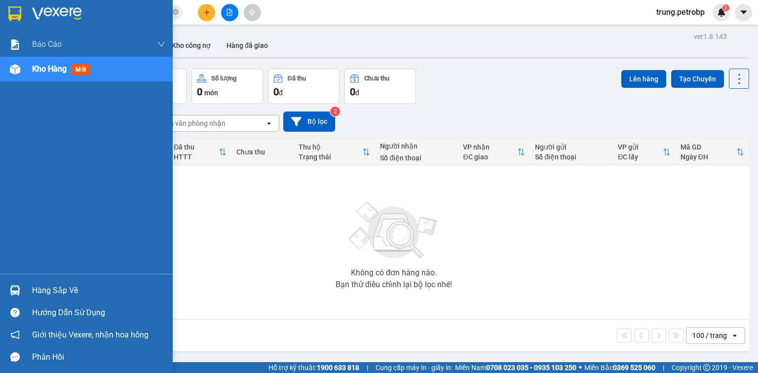
click at [73, 290] on div "Hàng sắp về" at bounding box center [98, 290] width 133 height 15
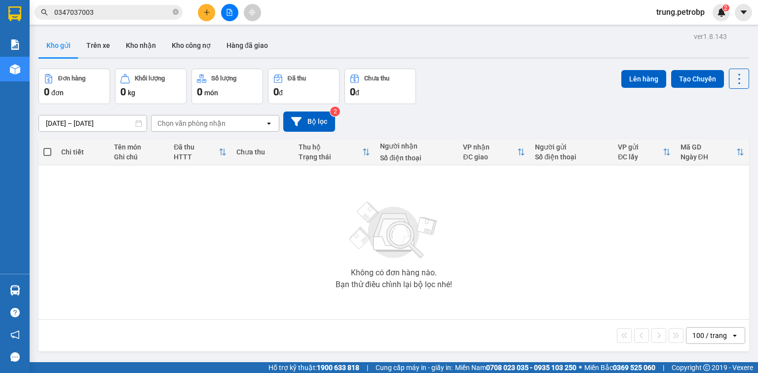
click at [490, 88] on section "Kết quả tìm kiếm ( 2 ) Bộ lọc Mã ĐH Trạng thái Món hàng Tổng cước Chưa cước Ngư…" at bounding box center [379, 186] width 758 height 373
click at [248, 42] on button "Hàng đã giao" at bounding box center [247, 46] width 57 height 24
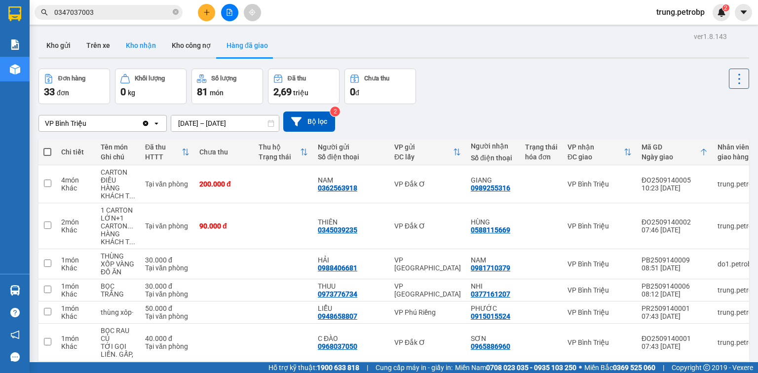
click at [147, 45] on button "Kho nhận" at bounding box center [141, 46] width 46 height 24
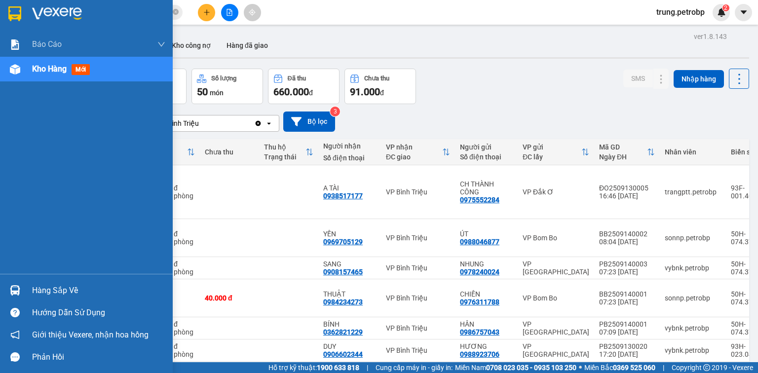
click at [67, 292] on div "Hàng sắp về" at bounding box center [98, 290] width 133 height 15
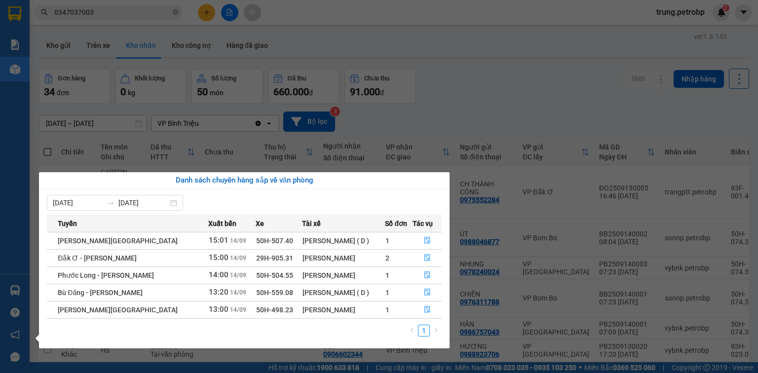
click at [565, 103] on section "Kết quả tìm kiếm ( 2 ) Bộ lọc Mã ĐH Trạng thái Món hàng Tổng cước Chưa cước Ngư…" at bounding box center [379, 186] width 758 height 373
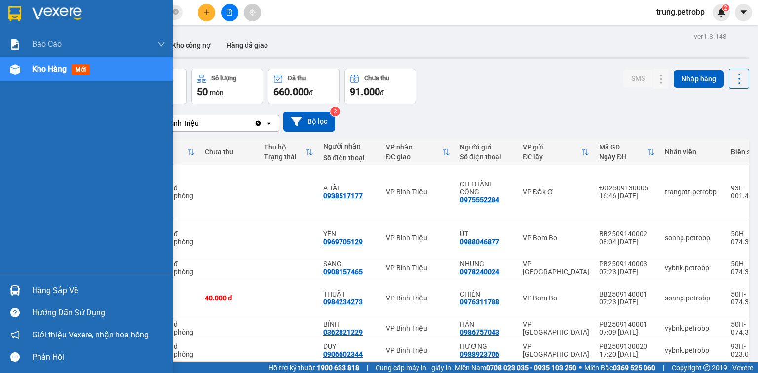
click at [53, 291] on div "Hàng sắp về" at bounding box center [98, 290] width 133 height 15
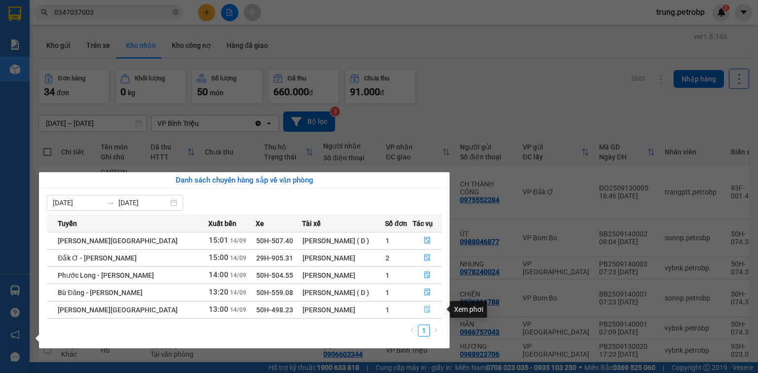
click at [425, 310] on icon "file-done" at bounding box center [427, 309] width 7 height 7
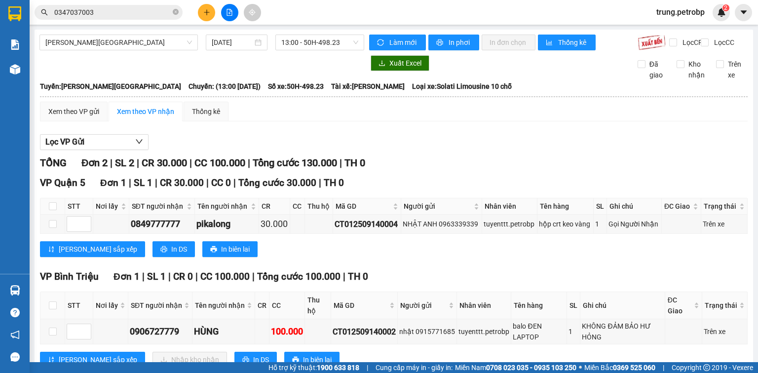
scroll to position [40, 0]
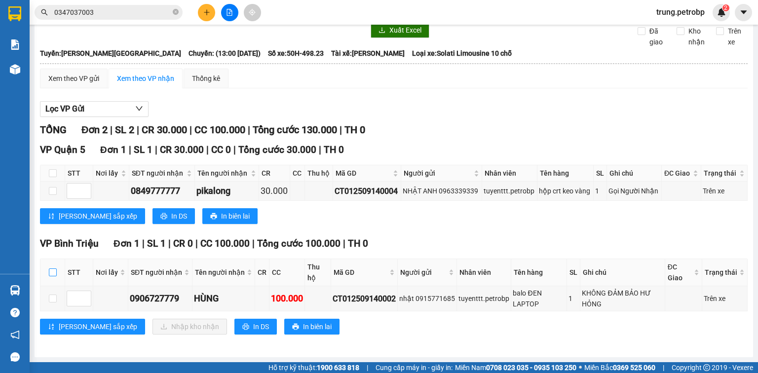
click at [55, 273] on input "checkbox" at bounding box center [53, 273] width 8 height 8
checkbox input "true"
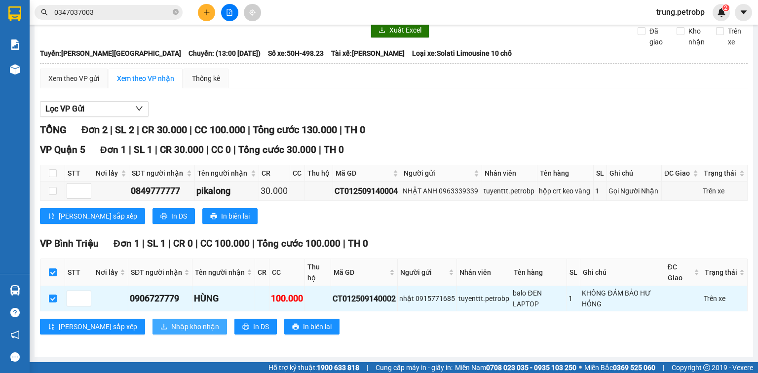
click at [171, 326] on span "Nhập kho nhận" at bounding box center [195, 326] width 48 height 11
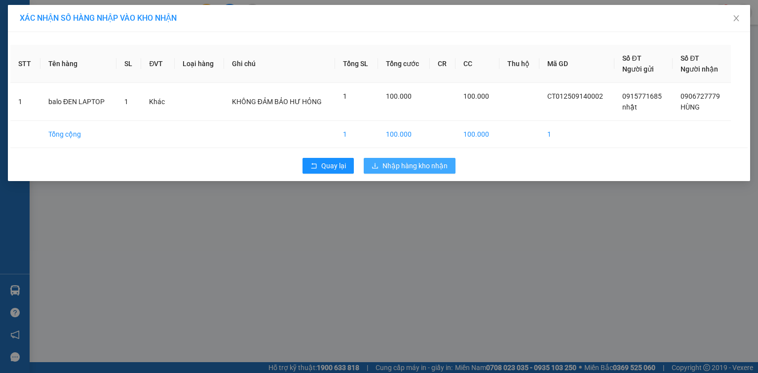
click at [418, 167] on span "Nhập hàng kho nhận" at bounding box center [415, 165] width 65 height 11
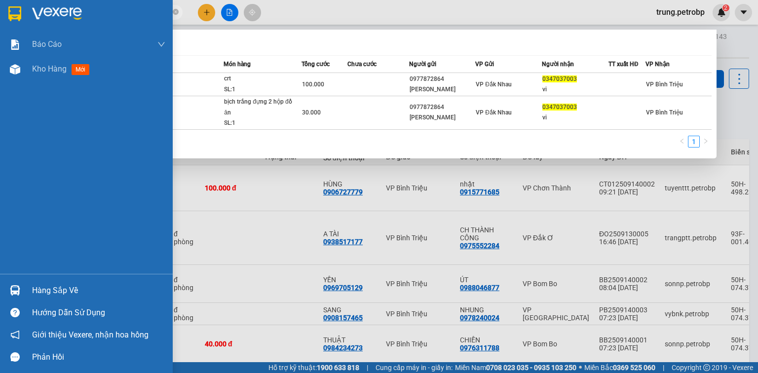
drag, startPoint x: 114, startPoint y: 8, endPoint x: 0, endPoint y: 27, distance: 115.1
click at [0, 27] on section "Kết quả tìm kiếm ( 2 ) Bộ lọc Mã ĐH Trạng thái Món hàng Tổng cước Chưa cước Ngư…" at bounding box center [379, 186] width 758 height 373
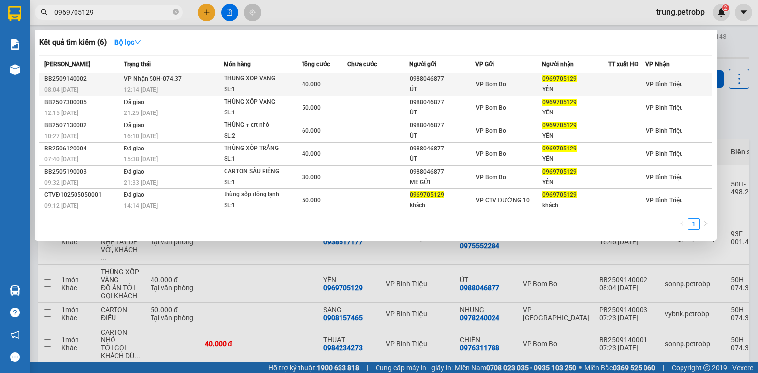
type input "0969705129"
click at [415, 84] on div "ÚT" at bounding box center [443, 89] width 66 height 10
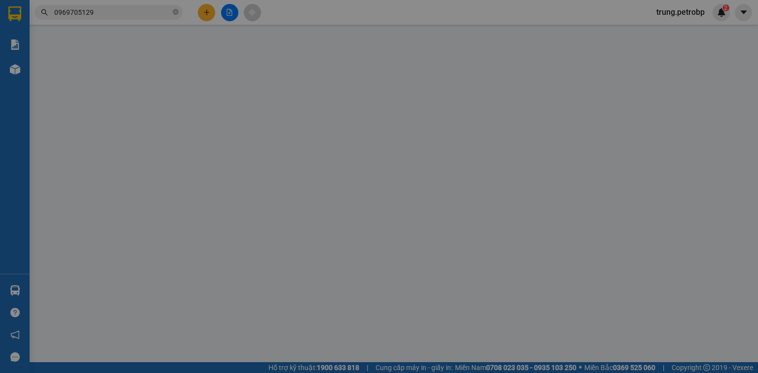
type input "0988046877"
type input "ÚT"
type input "0969705129"
type input "YẾN"
type input "40.000"
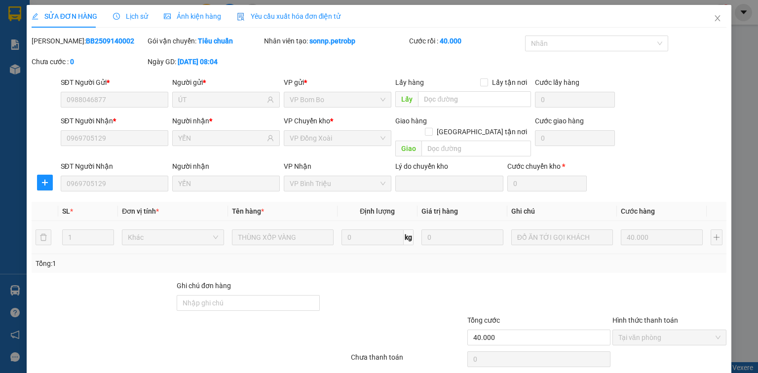
scroll to position [27, 0]
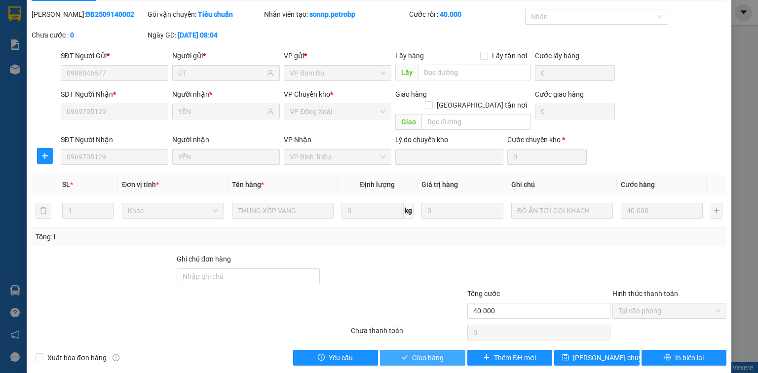
click at [434, 353] on span "Giao hàng" at bounding box center [428, 358] width 32 height 11
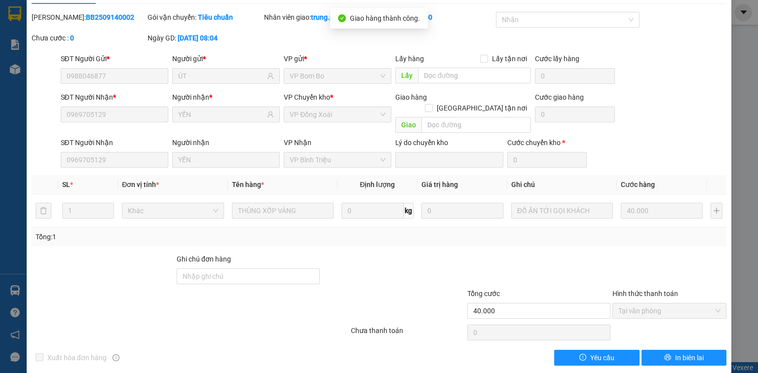
scroll to position [0, 0]
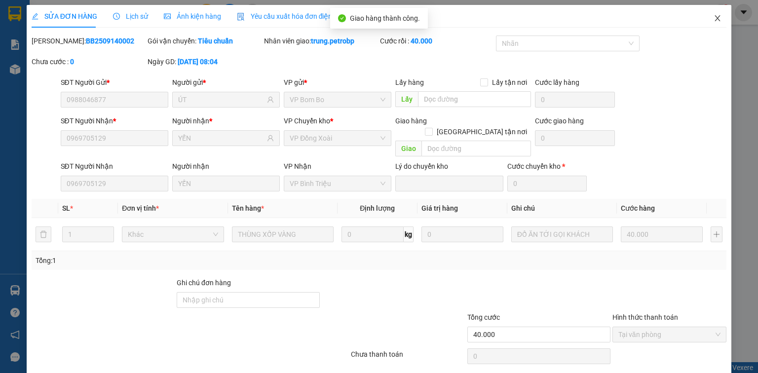
click at [714, 18] on icon "close" at bounding box center [718, 18] width 8 height 8
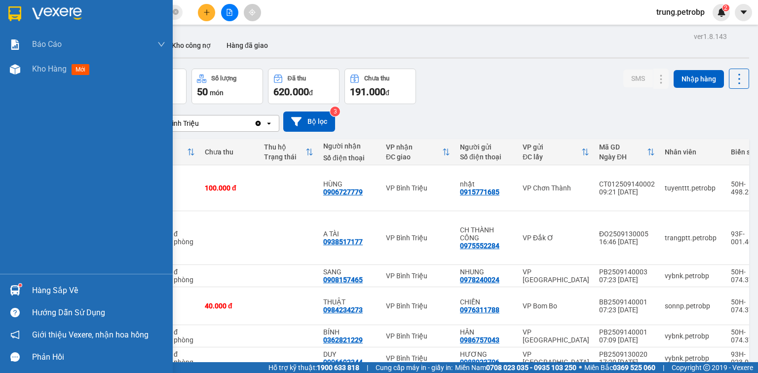
click at [29, 291] on div "Hàng sắp về" at bounding box center [86, 290] width 173 height 22
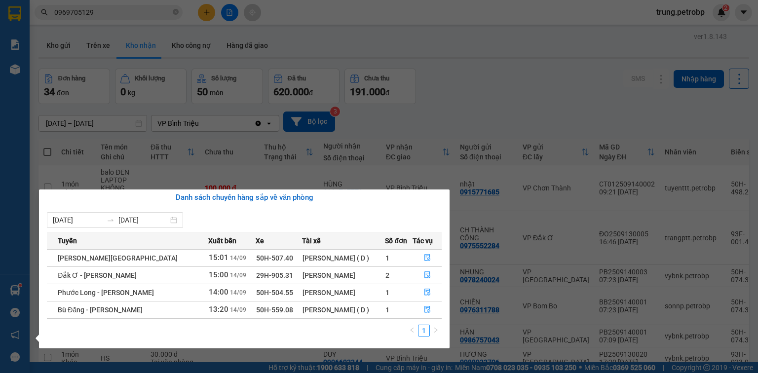
click at [634, 102] on section "Kết quả tìm kiếm ( 6 ) Bộ lọc Mã ĐH Trạng thái Món hàng Tổng cước Chưa cước Ngư…" at bounding box center [379, 186] width 758 height 373
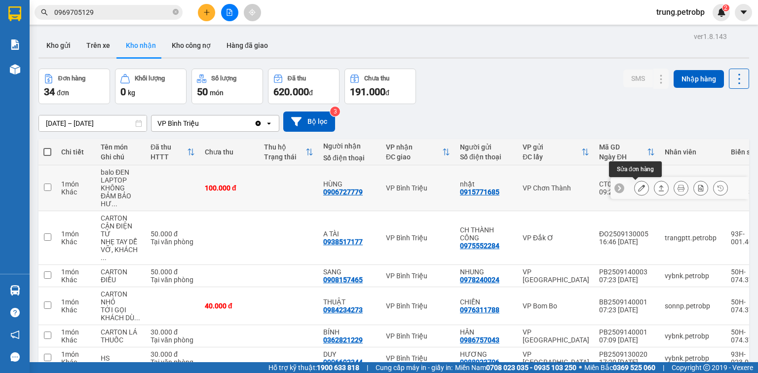
click at [638, 189] on icon at bounding box center [641, 188] width 7 height 7
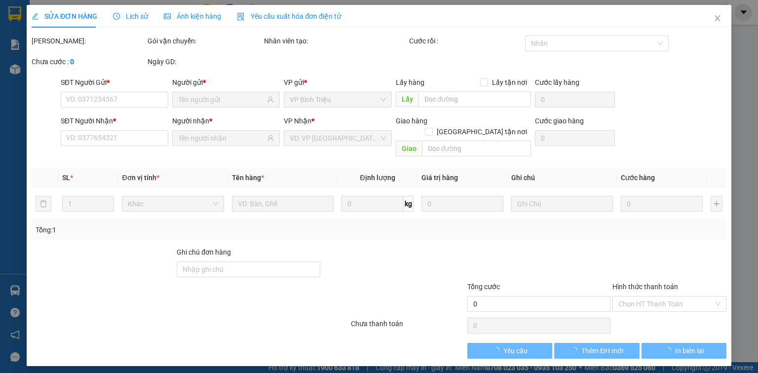
type input "0915771685"
type input "nhật"
type input "0906727779"
type input "HÙNG"
type input "100.000"
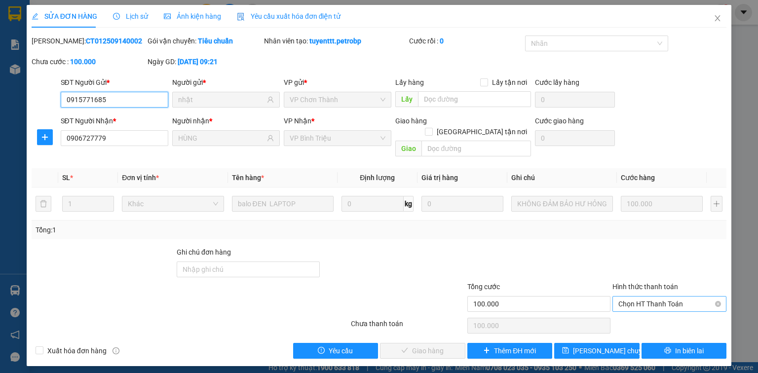
click at [653, 297] on span "Chọn HT Thanh Toán" at bounding box center [670, 304] width 102 height 15
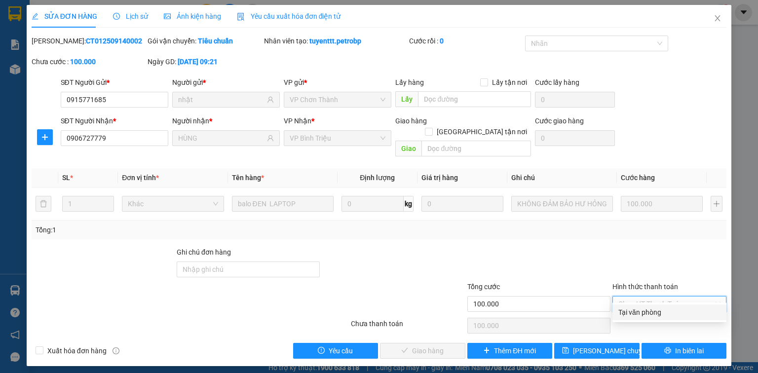
click at [641, 316] on div "Tại văn phòng" at bounding box center [670, 312] width 102 height 11
type input "0"
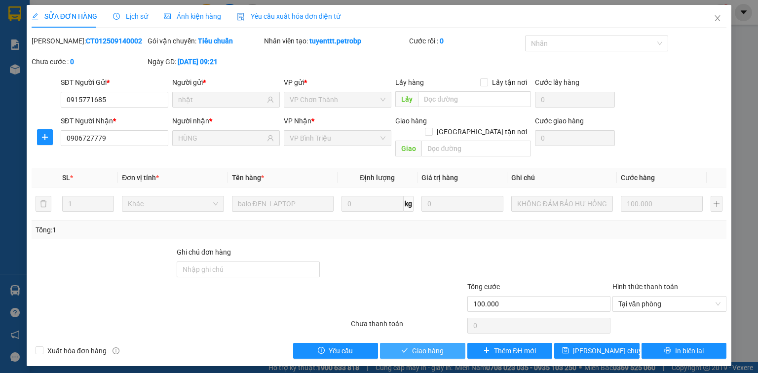
click at [420, 345] on button "Giao hàng" at bounding box center [422, 351] width 85 height 16
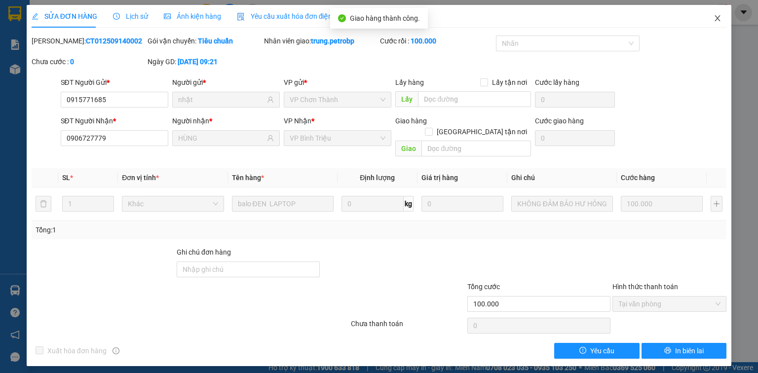
click at [719, 20] on icon "close" at bounding box center [718, 18] width 8 height 8
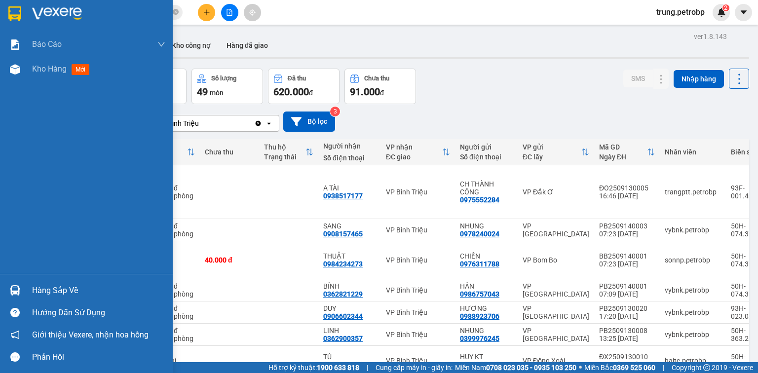
click at [55, 290] on div "Hàng sắp về" at bounding box center [98, 290] width 133 height 15
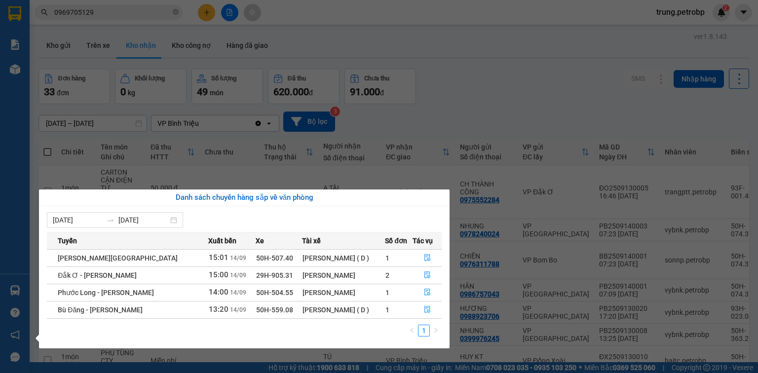
click at [549, 119] on section "Kết quả tìm kiếm ( 6 ) Bộ lọc Mã ĐH Trạng thái Món hàng Tổng cước Chưa cước Ngư…" at bounding box center [379, 186] width 758 height 373
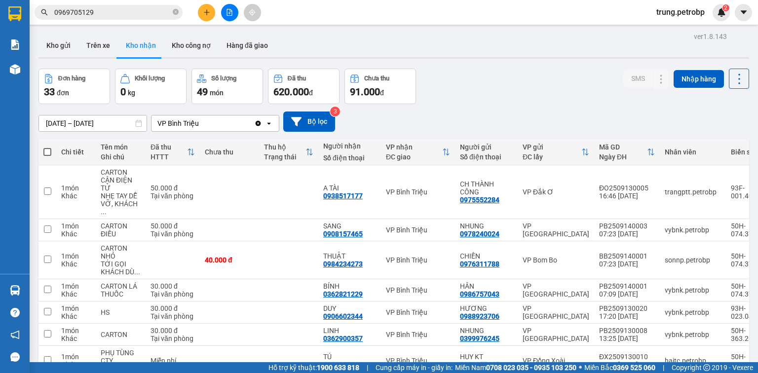
click at [557, 85] on div "Đơn hàng 33 đơn Khối lượng 0 kg Số lượng 49 món Đã thu 620.000 đ Chưa thu 91.00…" at bounding box center [394, 87] width 711 height 36
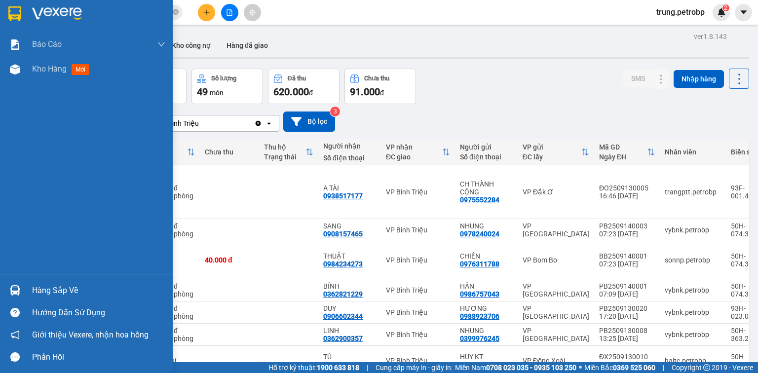
click at [58, 291] on div "Hàng sắp về" at bounding box center [98, 290] width 133 height 15
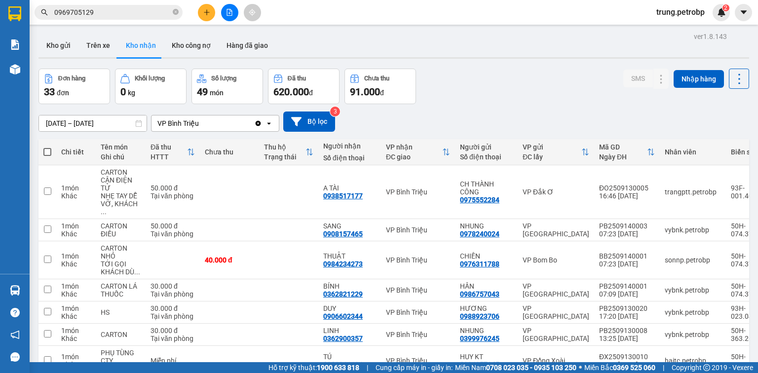
click at [488, 65] on section "Kết quả tìm kiếm ( 6 ) Bộ lọc Mã ĐH Trạng thái Món hàng Tổng cước Chưa cước Ngư…" at bounding box center [379, 186] width 758 height 373
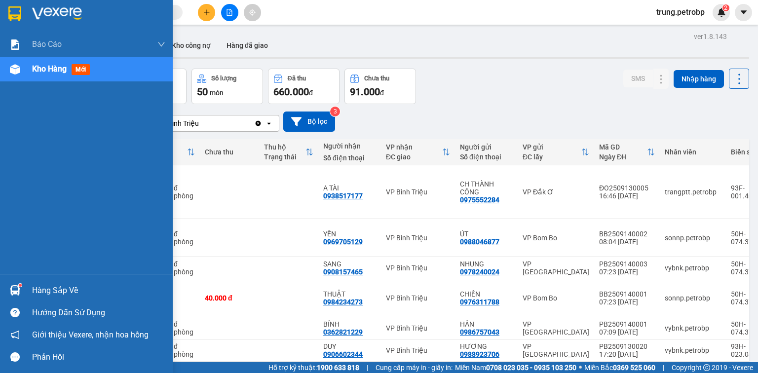
click at [49, 294] on div "Hàng sắp về" at bounding box center [98, 290] width 133 height 15
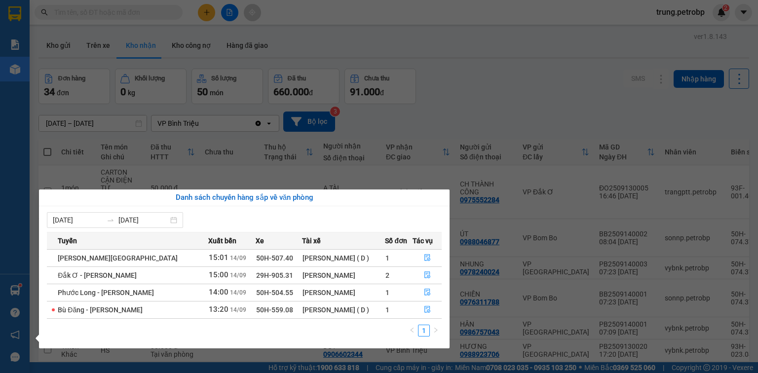
click at [551, 96] on section "Kết quả tìm kiếm ( 0 ) Bộ lọc No Data trung.petrobp 2 Báo cáo BC tiền tận nơi (…" at bounding box center [379, 186] width 758 height 373
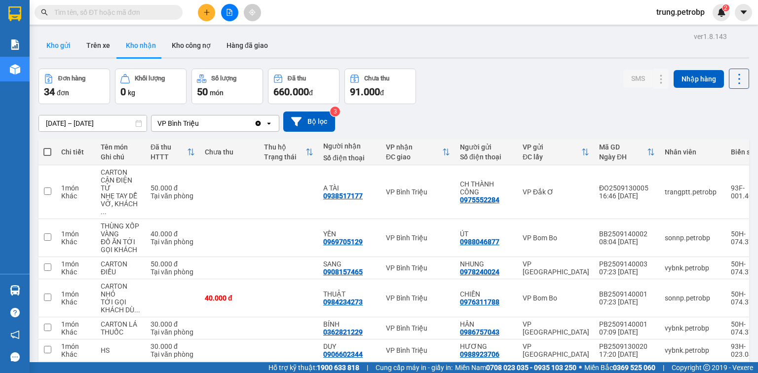
click at [59, 43] on button "Kho gửi" at bounding box center [59, 46] width 40 height 24
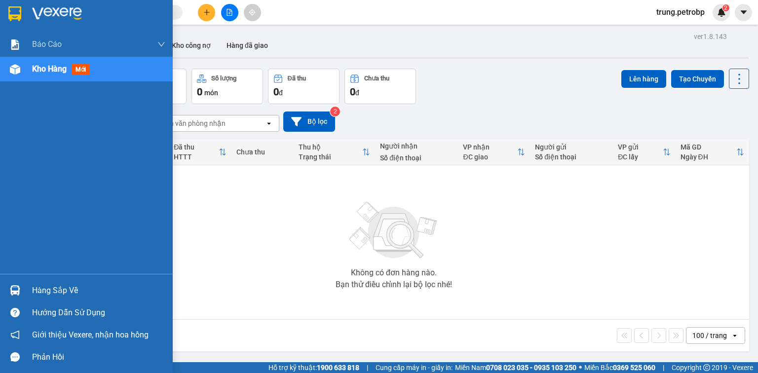
click at [33, 292] on div "Hàng sắp về" at bounding box center [98, 290] width 133 height 15
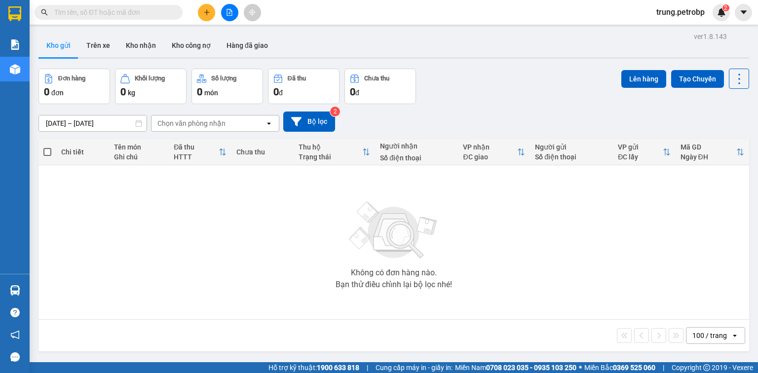
drag, startPoint x: 577, startPoint y: 291, endPoint x: 564, endPoint y: 245, distance: 48.3
click at [579, 288] on section "Kết quả tìm kiếm ( 0 ) Bộ lọc No Data trung.petrobp 2 Báo cáo BC tiền tận nơi (…" at bounding box center [379, 186] width 758 height 373
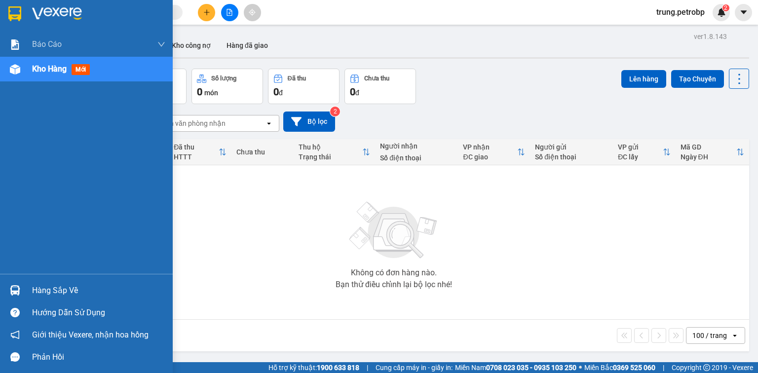
click at [48, 288] on div "Hàng sắp về" at bounding box center [98, 290] width 133 height 15
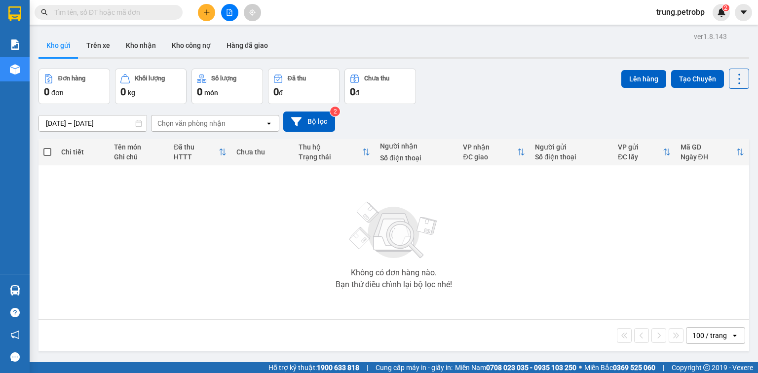
click at [527, 291] on section "Kết quả tìm kiếm ( 0 ) Bộ lọc No Data trung.petrobp 2 Báo cáo BC tiền tận nơi (…" at bounding box center [379, 186] width 758 height 373
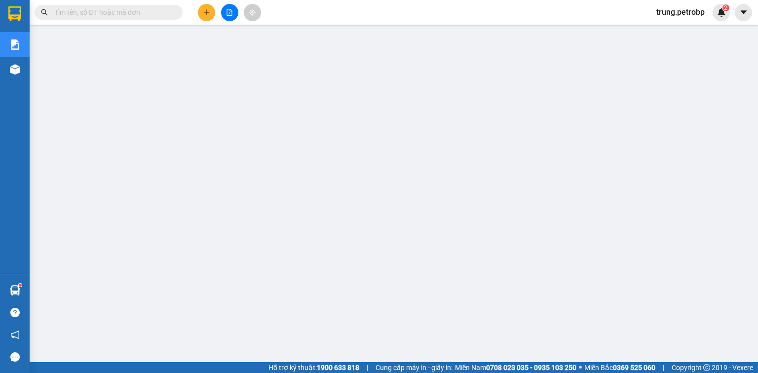
click at [103, 15] on input "text" at bounding box center [112, 12] width 117 height 11
click at [109, 10] on input "text" at bounding box center [112, 12] width 117 height 11
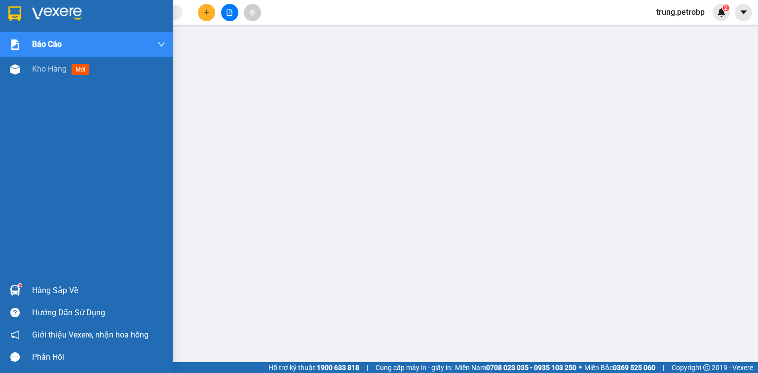
click at [24, 10] on div at bounding box center [86, 16] width 173 height 32
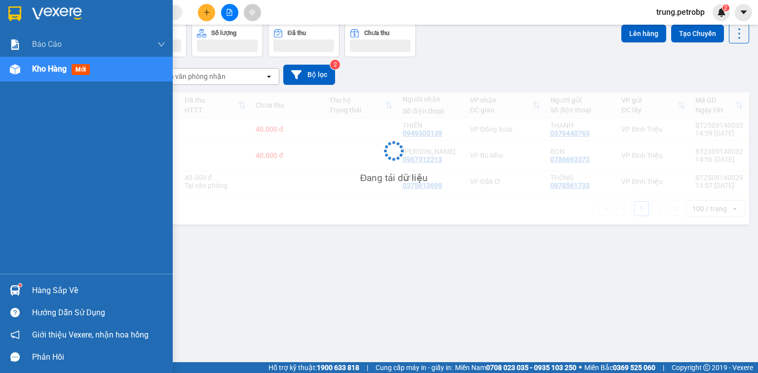
scroll to position [45, 0]
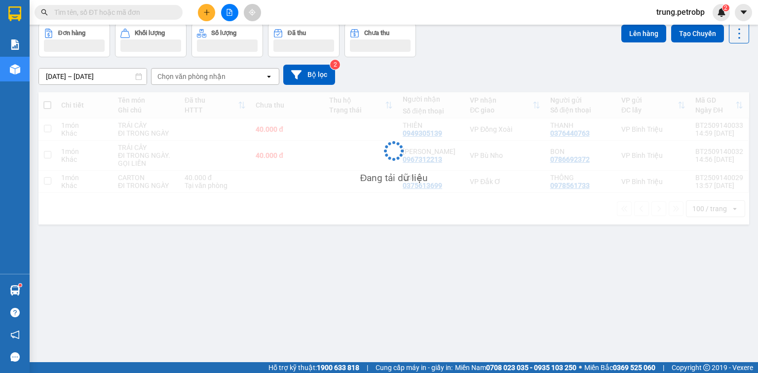
click at [125, 14] on input "text" at bounding box center [112, 12] width 117 height 11
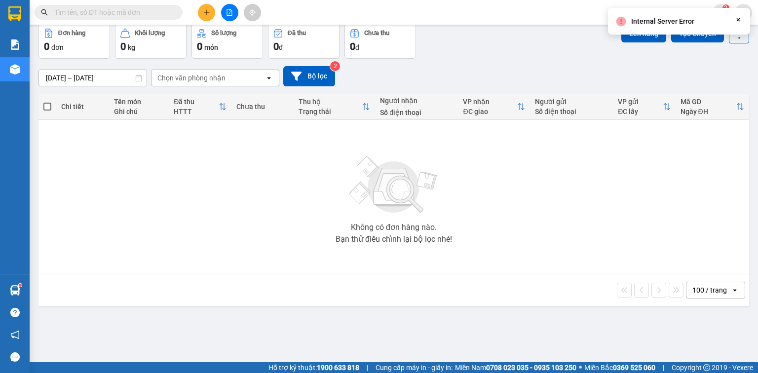
scroll to position [0, 0]
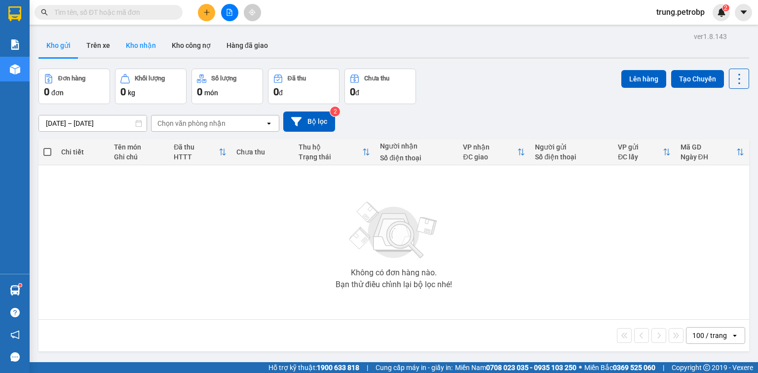
click at [136, 42] on button "Kho nhận" at bounding box center [141, 46] width 46 height 24
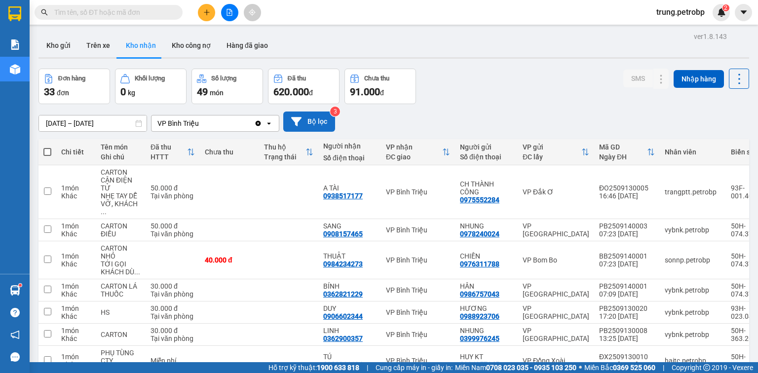
click at [318, 126] on button "Bộ lọc" at bounding box center [309, 122] width 52 height 20
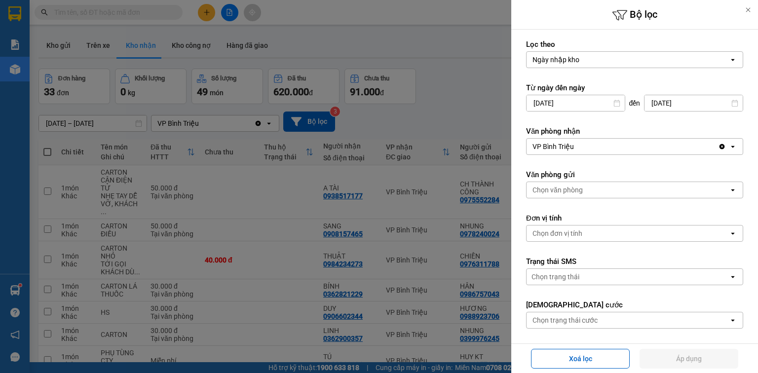
click at [598, 229] on div "Chọn đơn vị tính" at bounding box center [628, 234] width 202 height 16
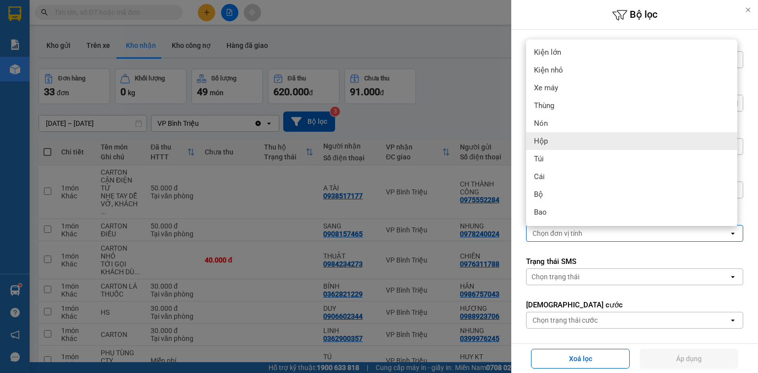
click at [470, 99] on div at bounding box center [379, 186] width 758 height 373
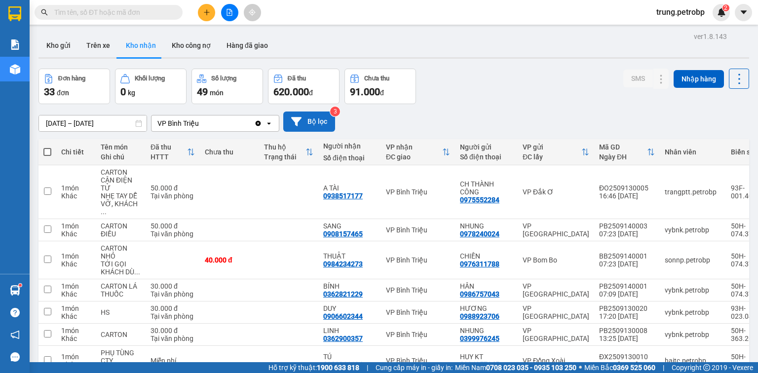
click at [326, 120] on button "Bộ lọc" at bounding box center [309, 122] width 52 height 20
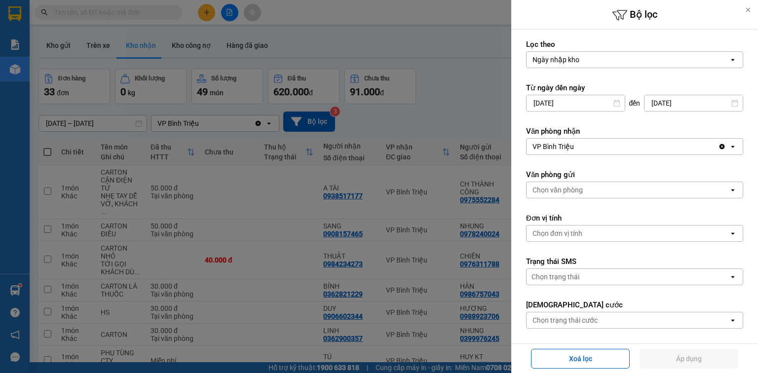
click at [465, 51] on div at bounding box center [379, 186] width 758 height 373
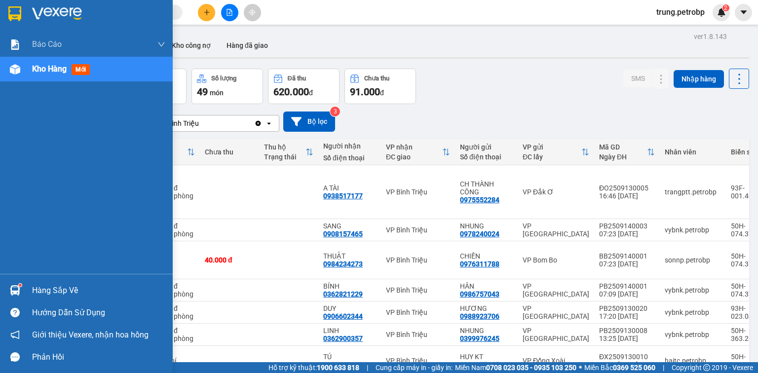
click at [65, 295] on div "Hàng sắp về" at bounding box center [98, 290] width 133 height 15
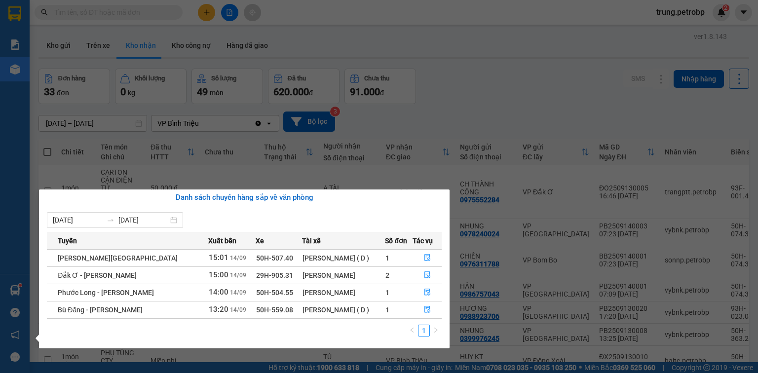
drag, startPoint x: 431, startPoint y: 85, endPoint x: 365, endPoint y: 6, distance: 103.1
click at [431, 84] on section "Kết quả tìm kiếm ( 0 ) Bộ lọc No Data trung.petrobp 2 Báo cáo BC tiền tận nơi (…" at bounding box center [379, 186] width 758 height 373
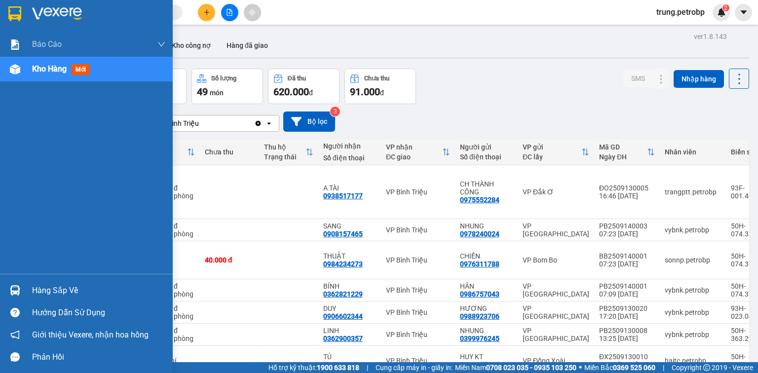
click at [77, 288] on div "Hàng sắp về" at bounding box center [98, 290] width 133 height 15
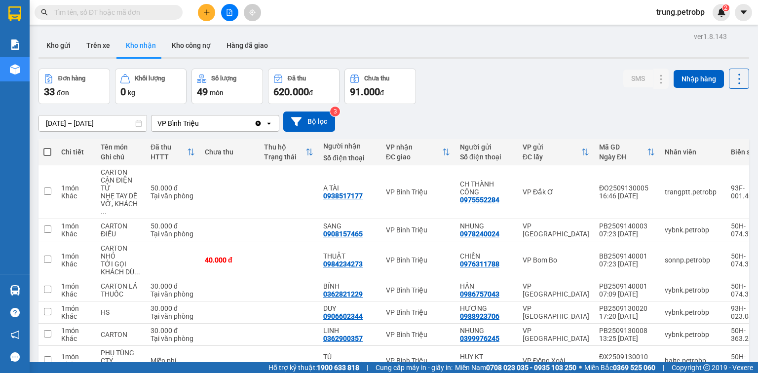
click at [471, 69] on section "Kết quả tìm kiếm ( 0 ) Bộ lọc No Data trung.petrobp 2 Báo cáo BC tiền tận nơi (…" at bounding box center [379, 186] width 758 height 373
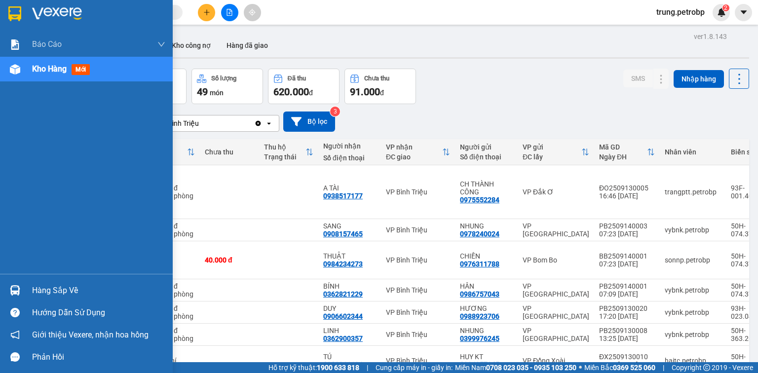
click at [26, 9] on div at bounding box center [86, 16] width 173 height 32
